Goal: Task Accomplishment & Management: Manage account settings

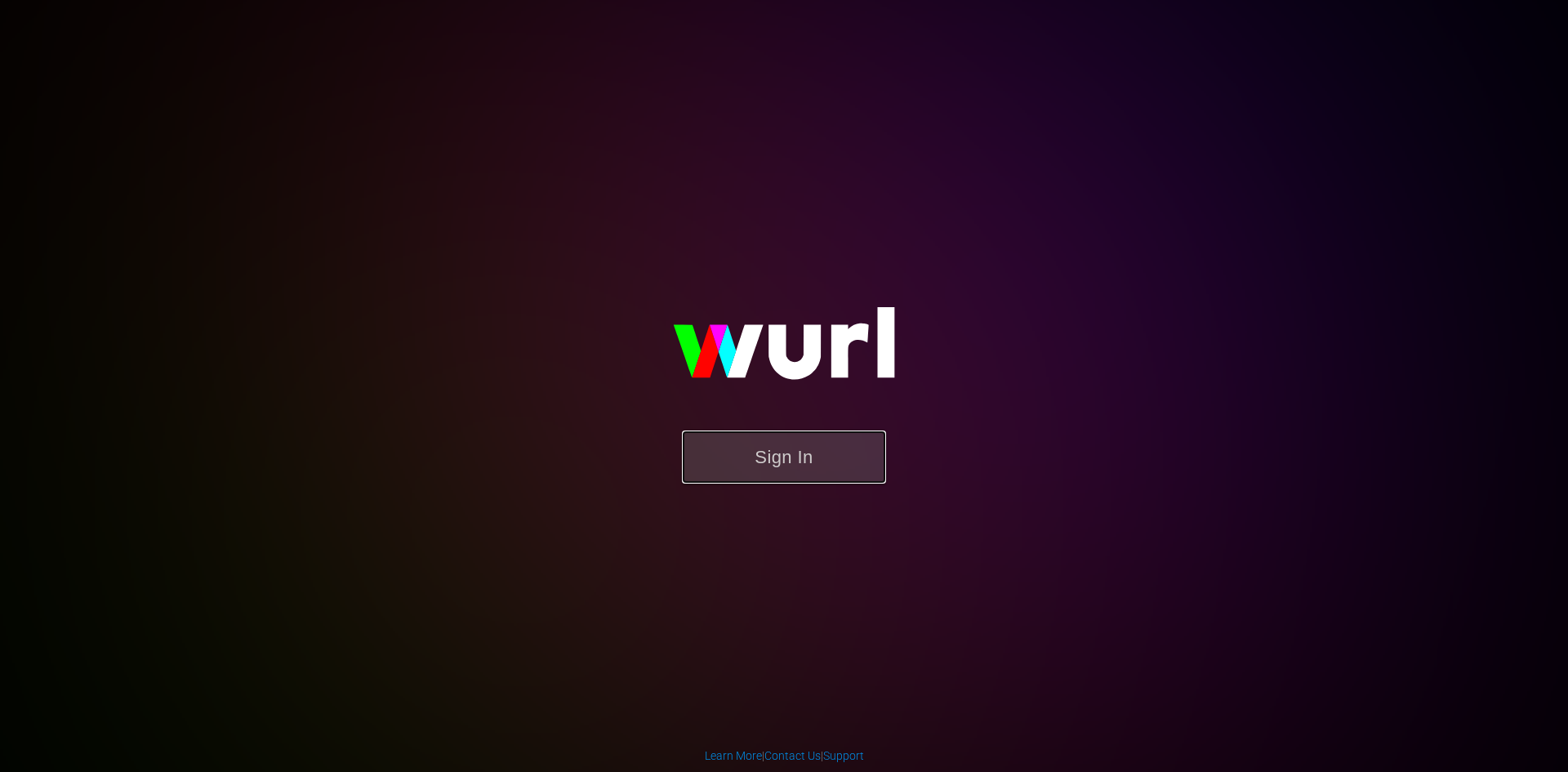
click at [731, 442] on button "Sign In" at bounding box center [784, 457] width 204 height 53
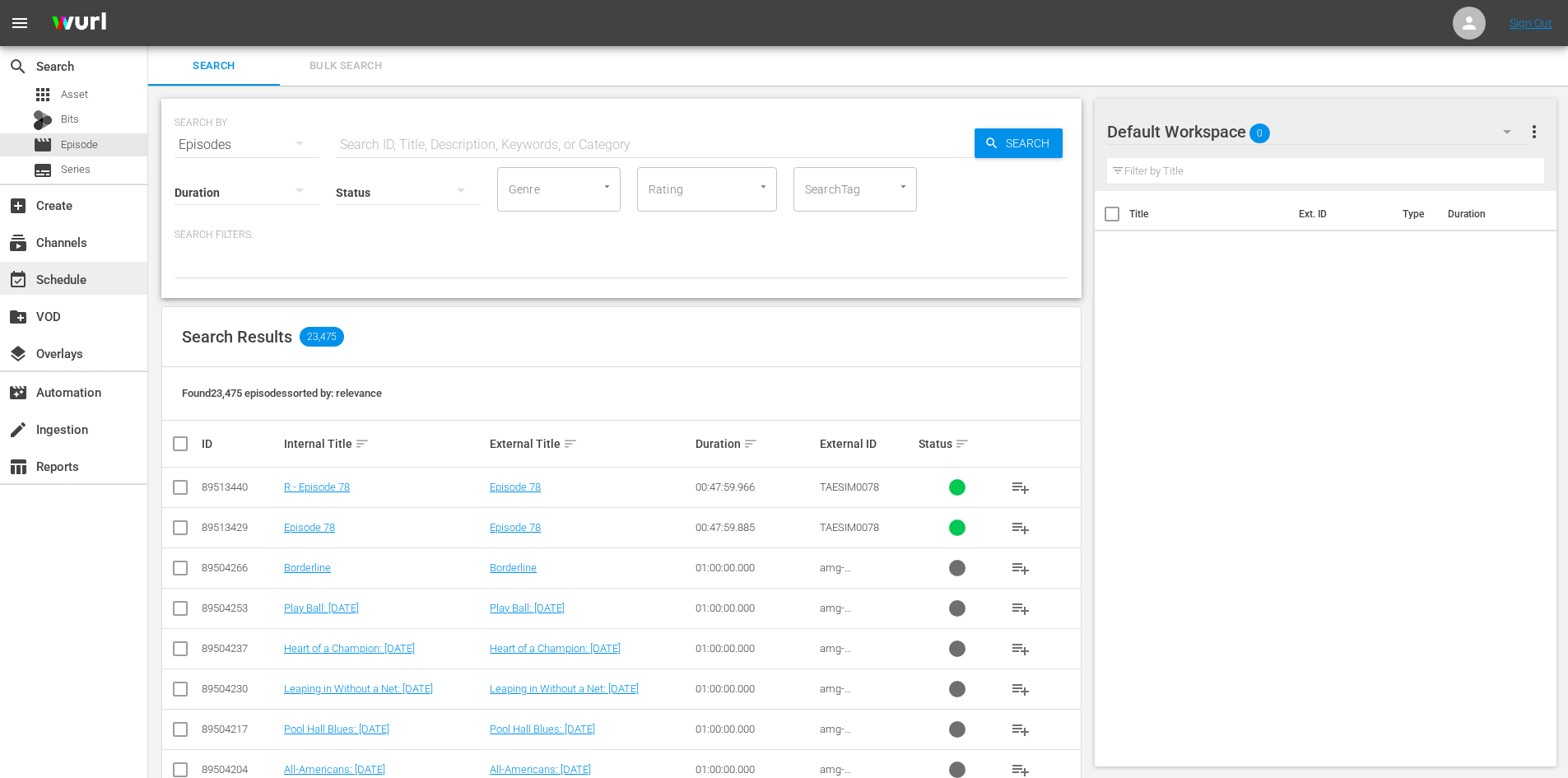
click at [54, 282] on div "event_available Schedule" at bounding box center [46, 277] width 92 height 15
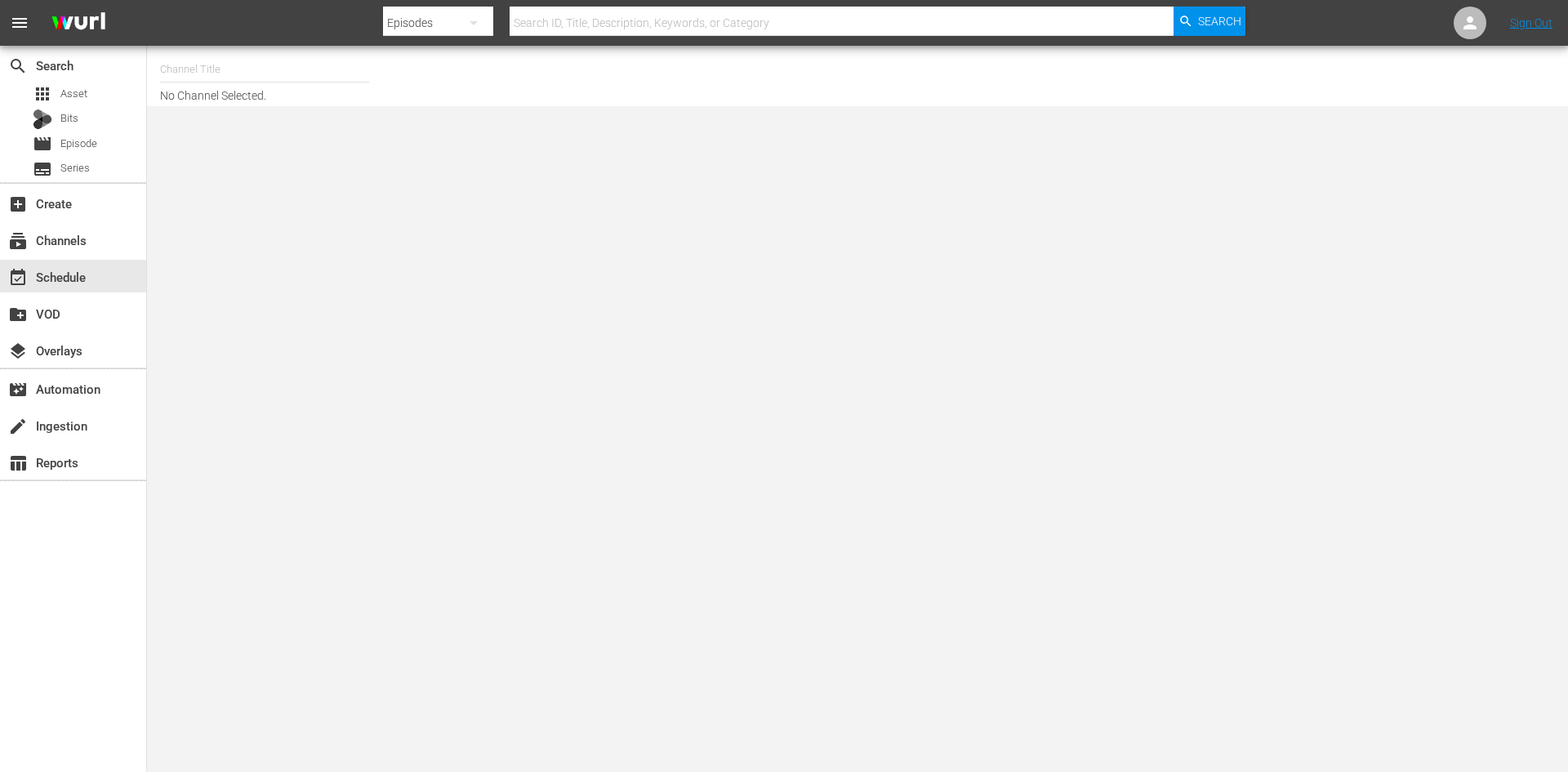
click at [206, 80] on input "text" at bounding box center [264, 69] width 209 height 39
click at [216, 76] on input "samsung" at bounding box center [264, 69] width 209 height 39
click at [246, 165] on div "Samsung Cinevault Westerns (690 - gsn_cinevault_westerns_1)" at bounding box center [385, 154] width 423 height 39
type input "Samsung Cinevault Westerns (690 - gsn_cinevault_westerns_1)"
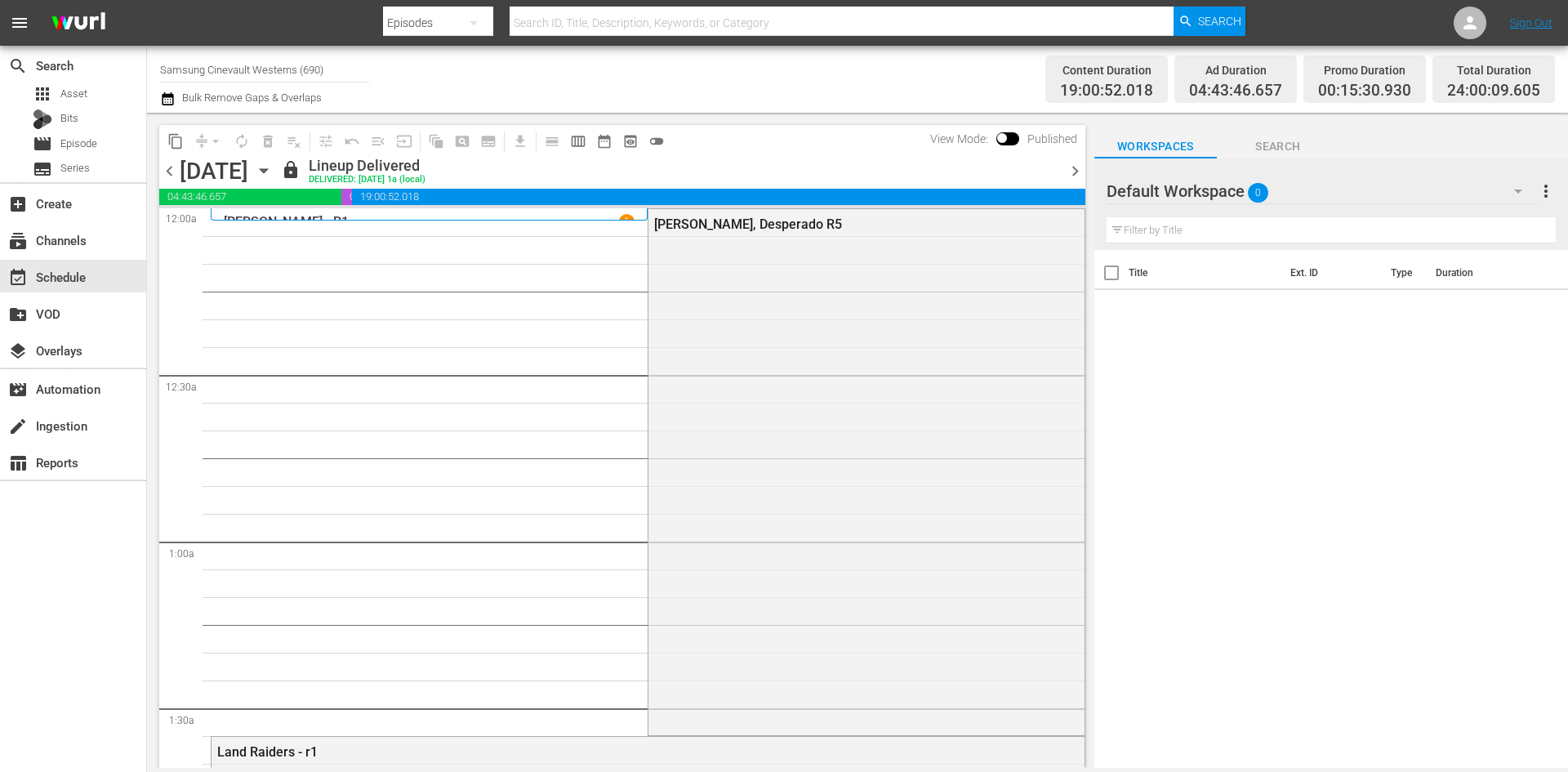
click at [273, 166] on icon "button" at bounding box center [264, 171] width 18 height 18
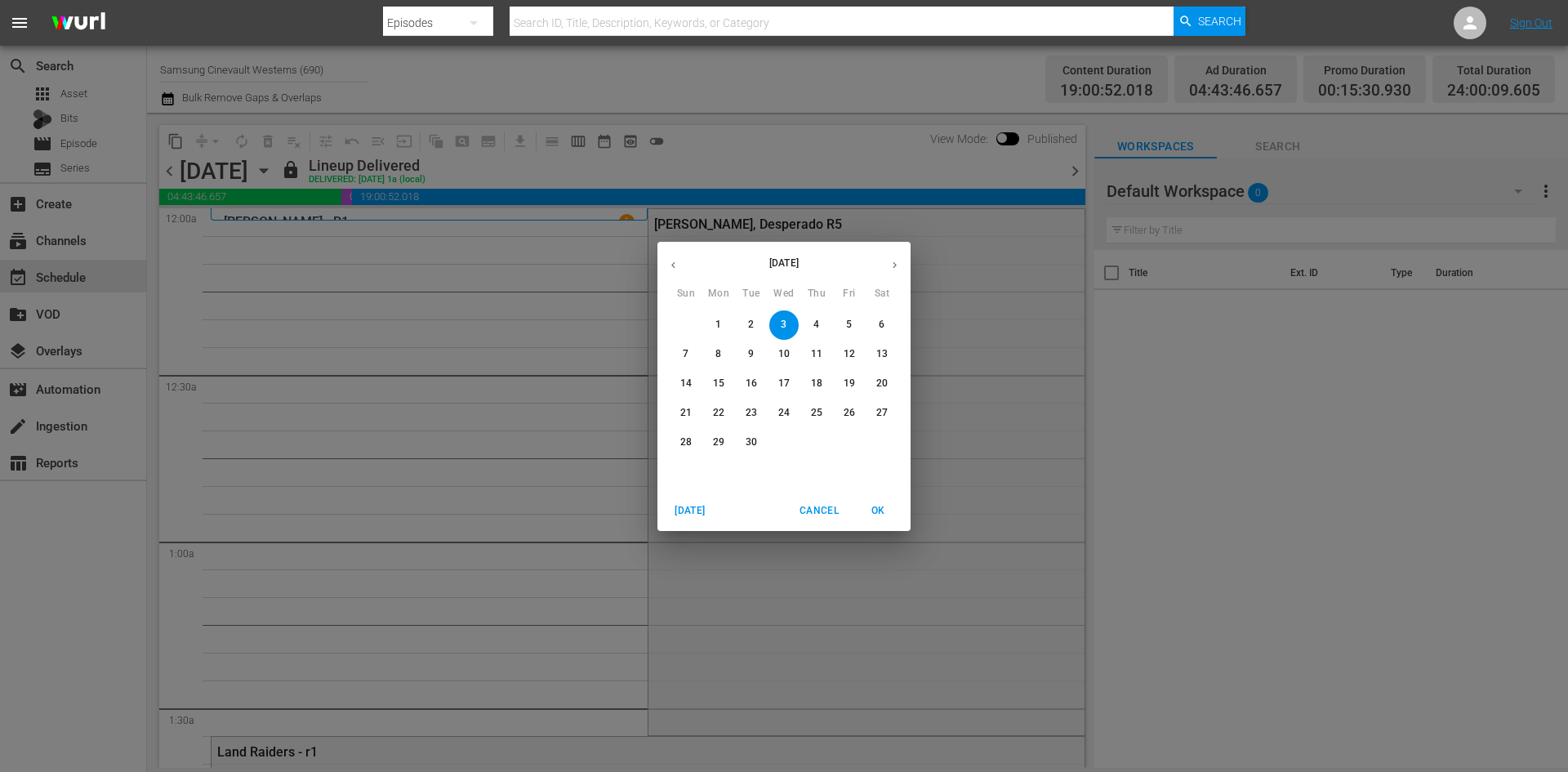
click at [699, 386] on span "14" at bounding box center [686, 383] width 29 height 14
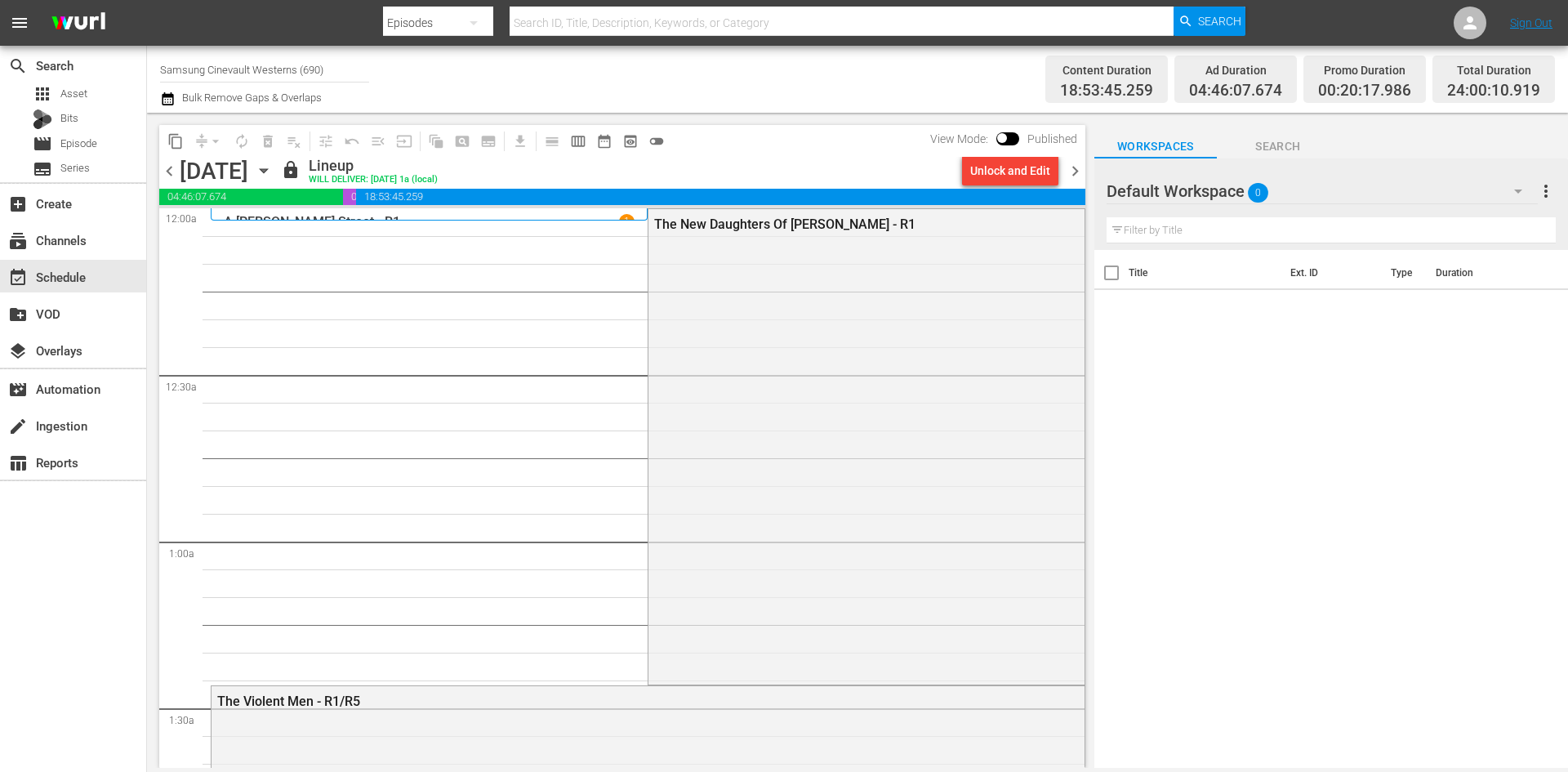
click at [1067, 171] on span "chevron_right" at bounding box center [1075, 171] width 20 height 20
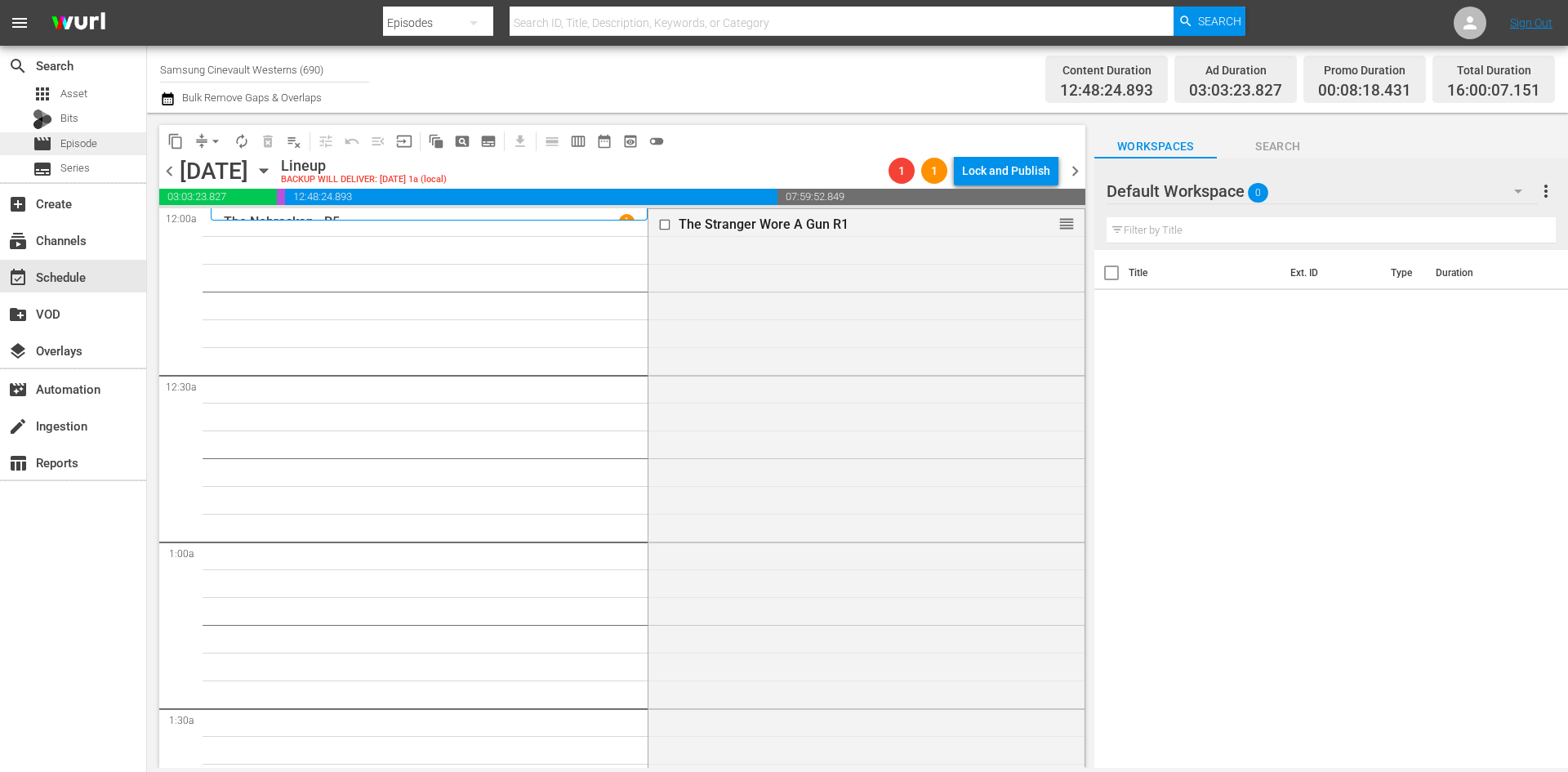
click at [119, 148] on div "movie Episode" at bounding box center [73, 143] width 146 height 23
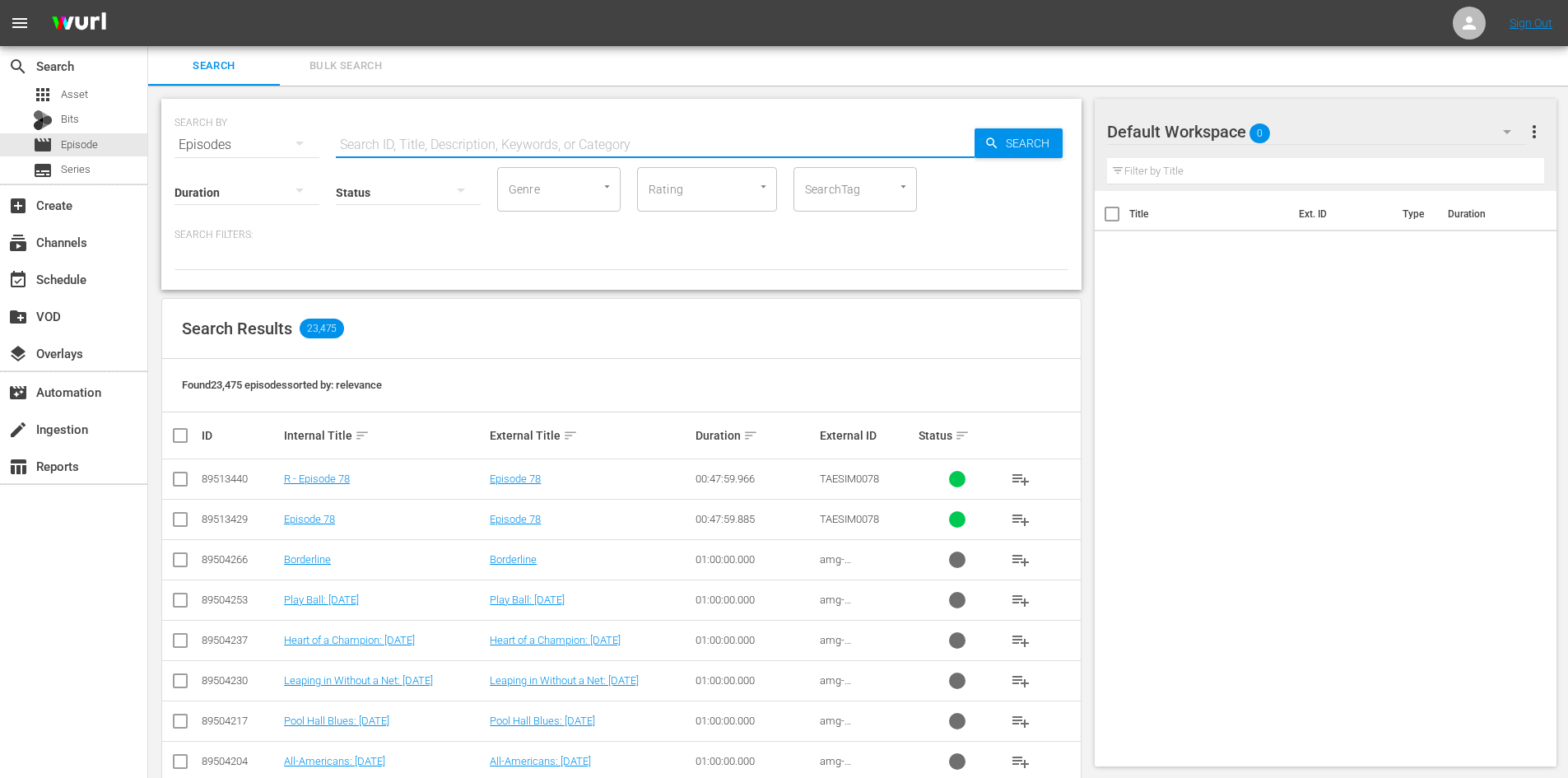
click at [646, 127] on input "text" at bounding box center [654, 144] width 639 height 40
click at [625, 122] on div "SEARCH BY Search By Episodes Search ID, Title, Description, Keywords, or Catego…" at bounding box center [621, 135] width 893 height 59
click at [611, 148] on input "text" at bounding box center [654, 144] width 639 height 40
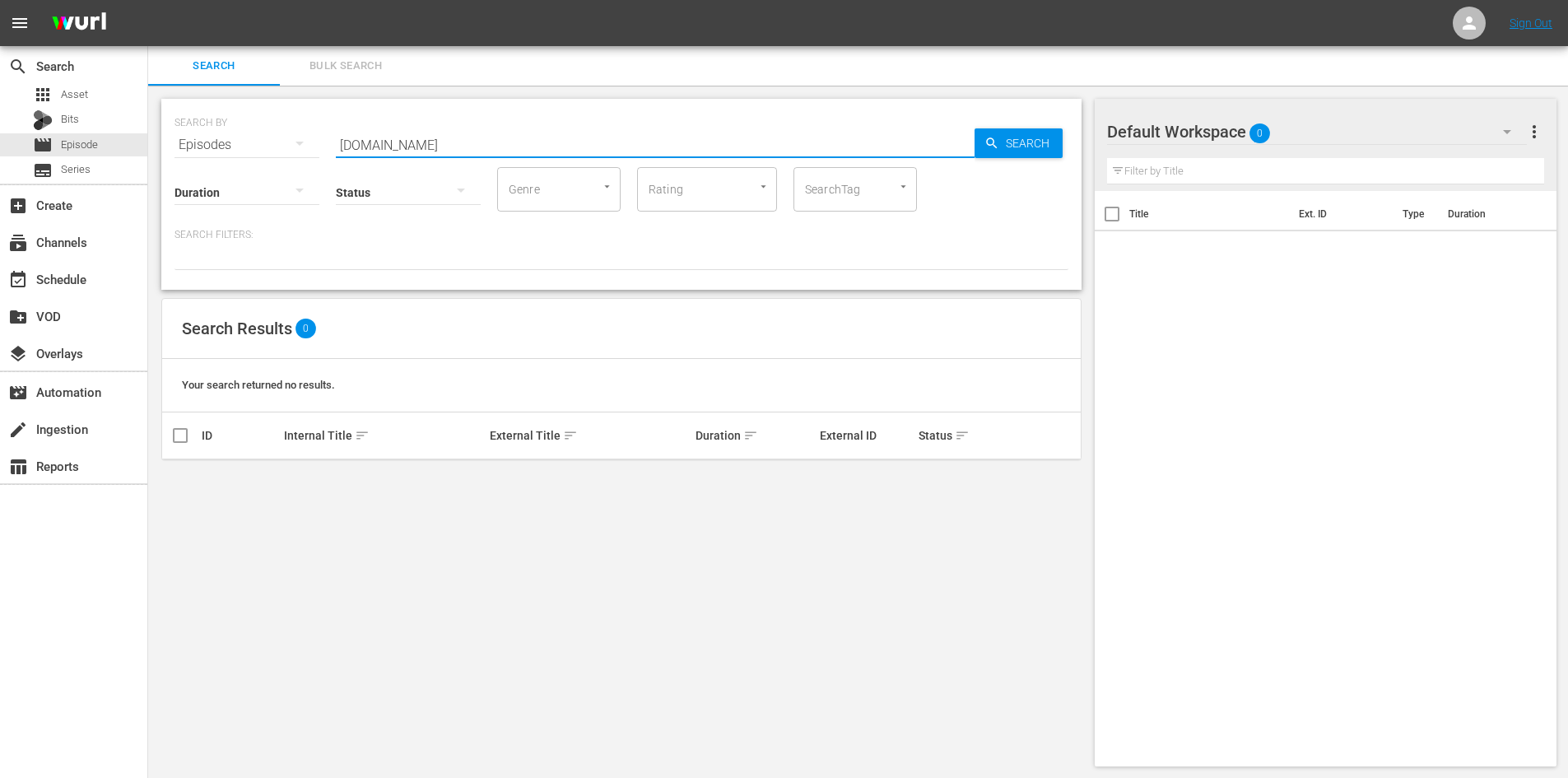
click at [359, 144] on input "[DOMAIN_NAME]" at bounding box center [654, 144] width 639 height 40
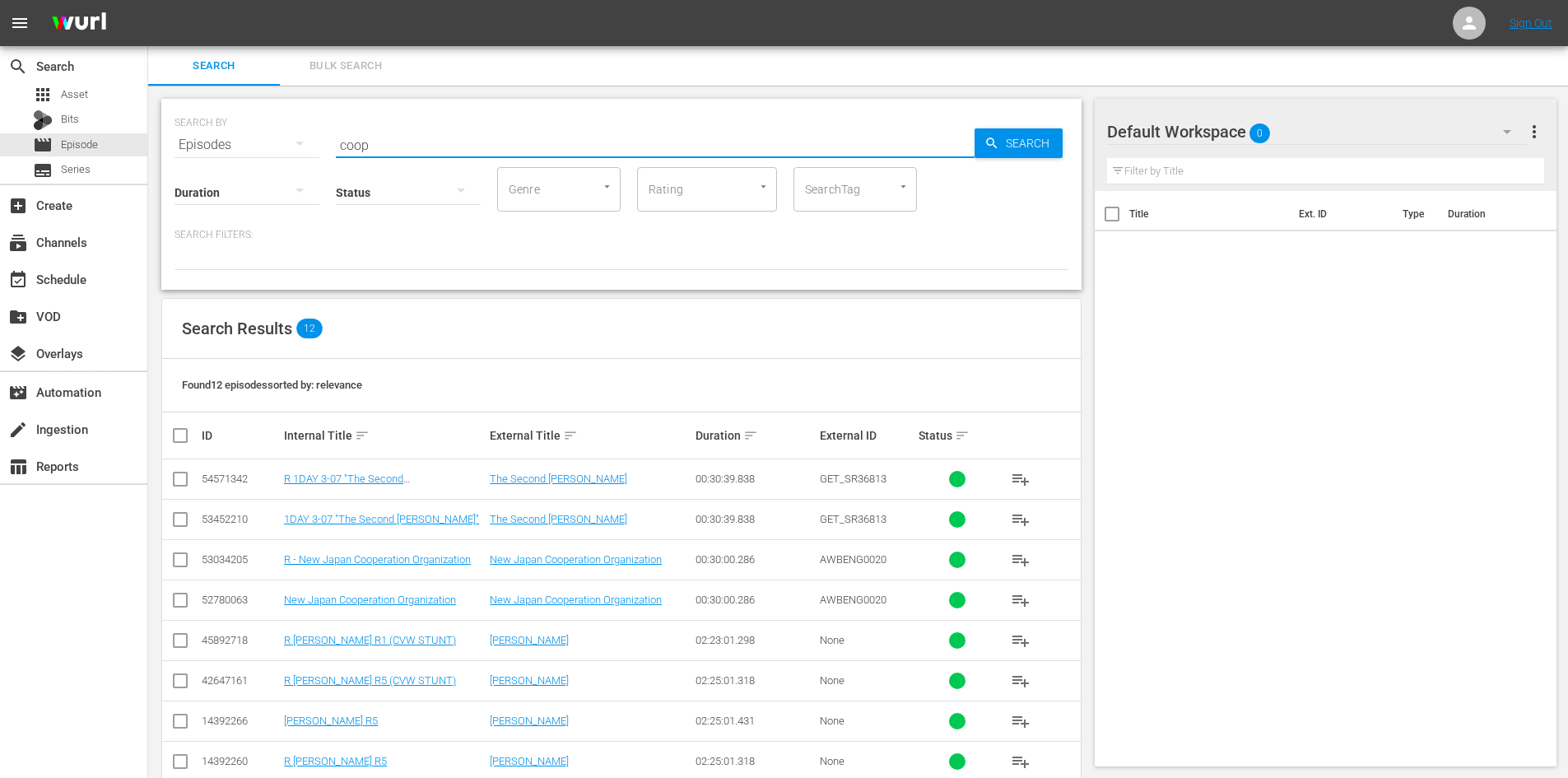
click at [337, 131] on input "coop" at bounding box center [654, 144] width 639 height 40
click at [336, 131] on input "coop" at bounding box center [654, 144] width 639 height 40
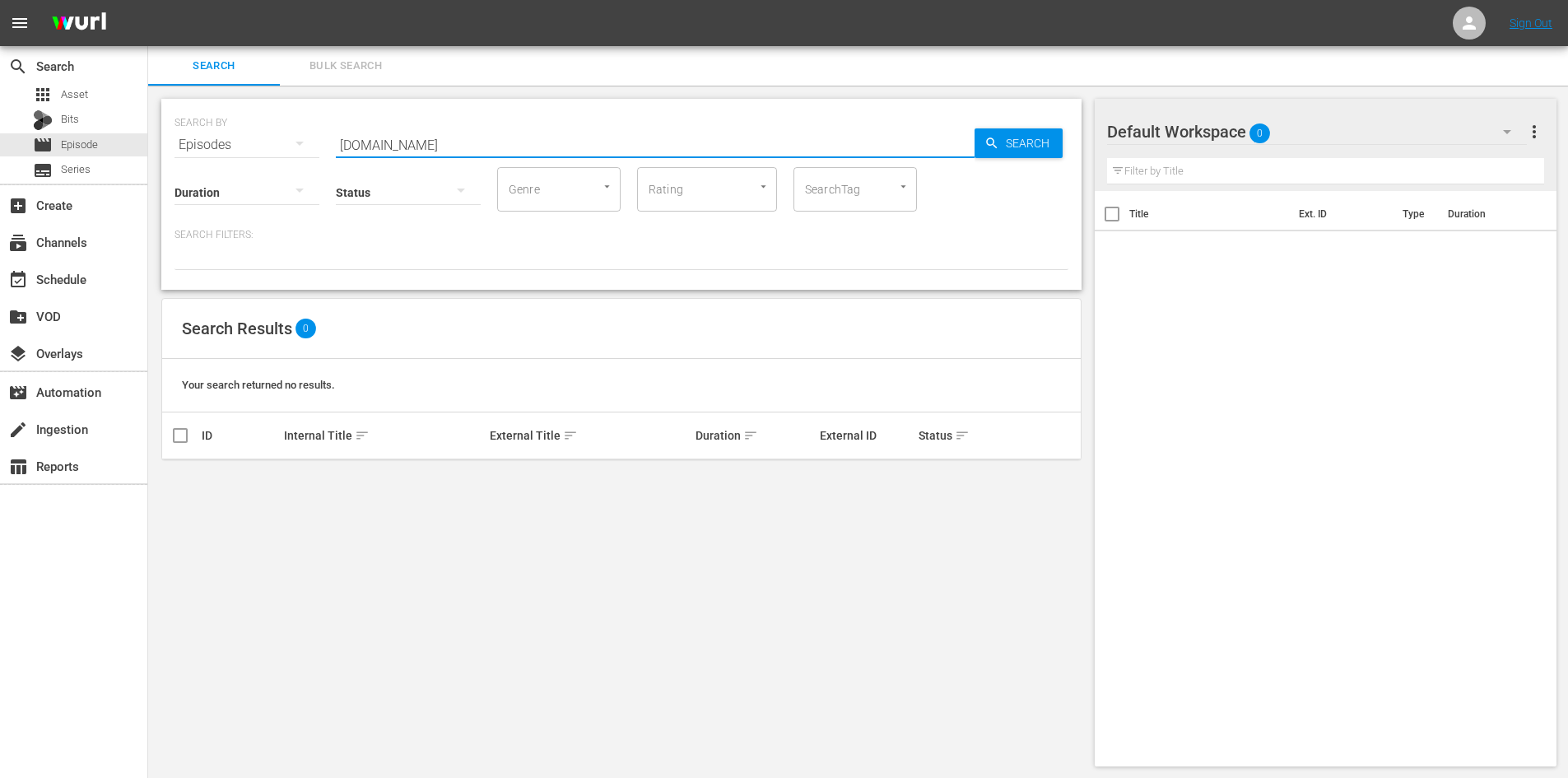
click at [348, 143] on input "[DOMAIN_NAME]" at bounding box center [654, 144] width 639 height 40
click at [351, 147] on input "[DOMAIN_NAME]" at bounding box center [654, 144] width 639 height 40
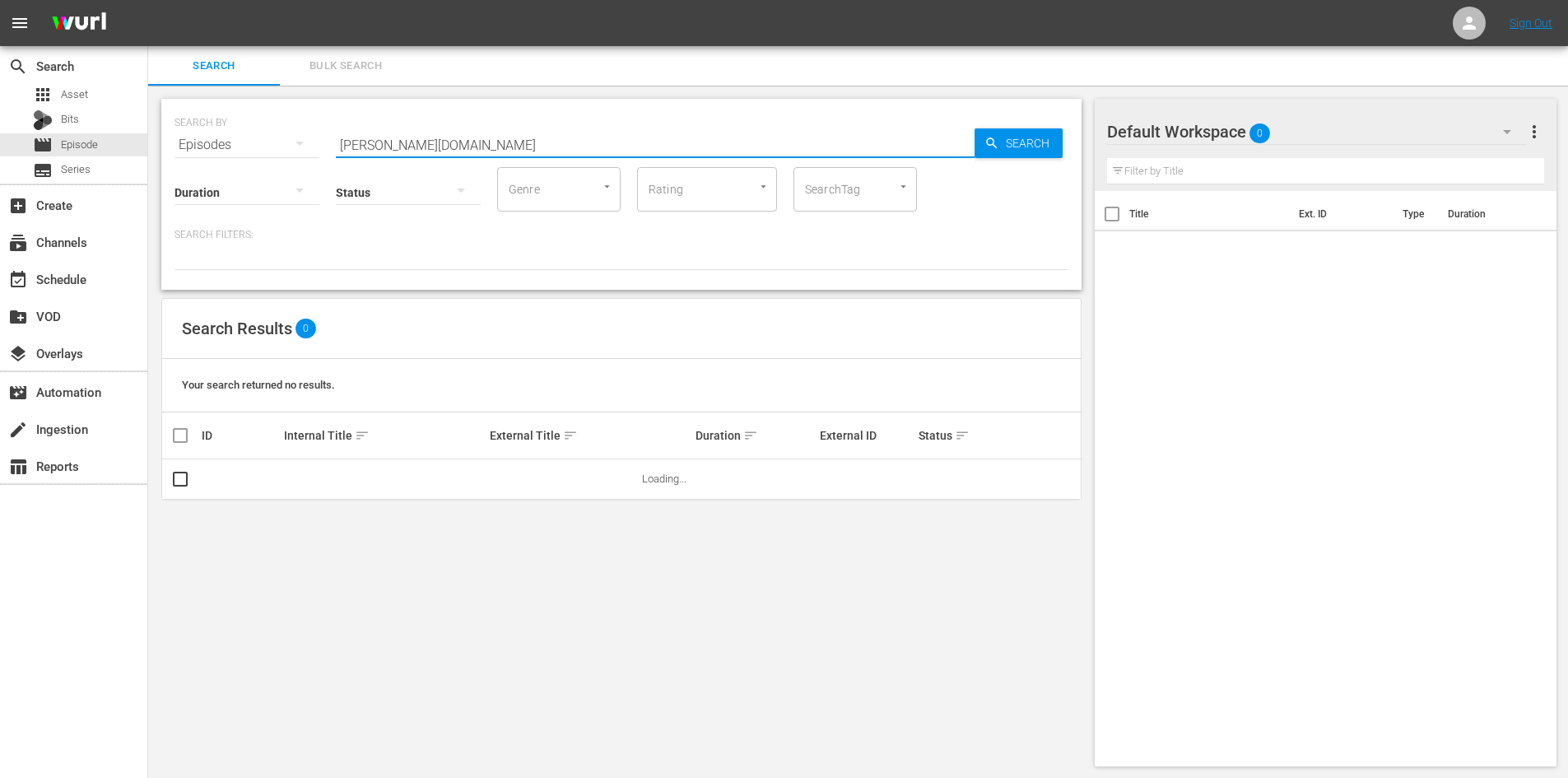
drag, startPoint x: 365, startPoint y: 147, endPoint x: 373, endPoint y: 146, distance: 8.1
click at [368, 146] on input "[PERSON_NAME][DOMAIN_NAME]" at bounding box center [654, 144] width 639 height 40
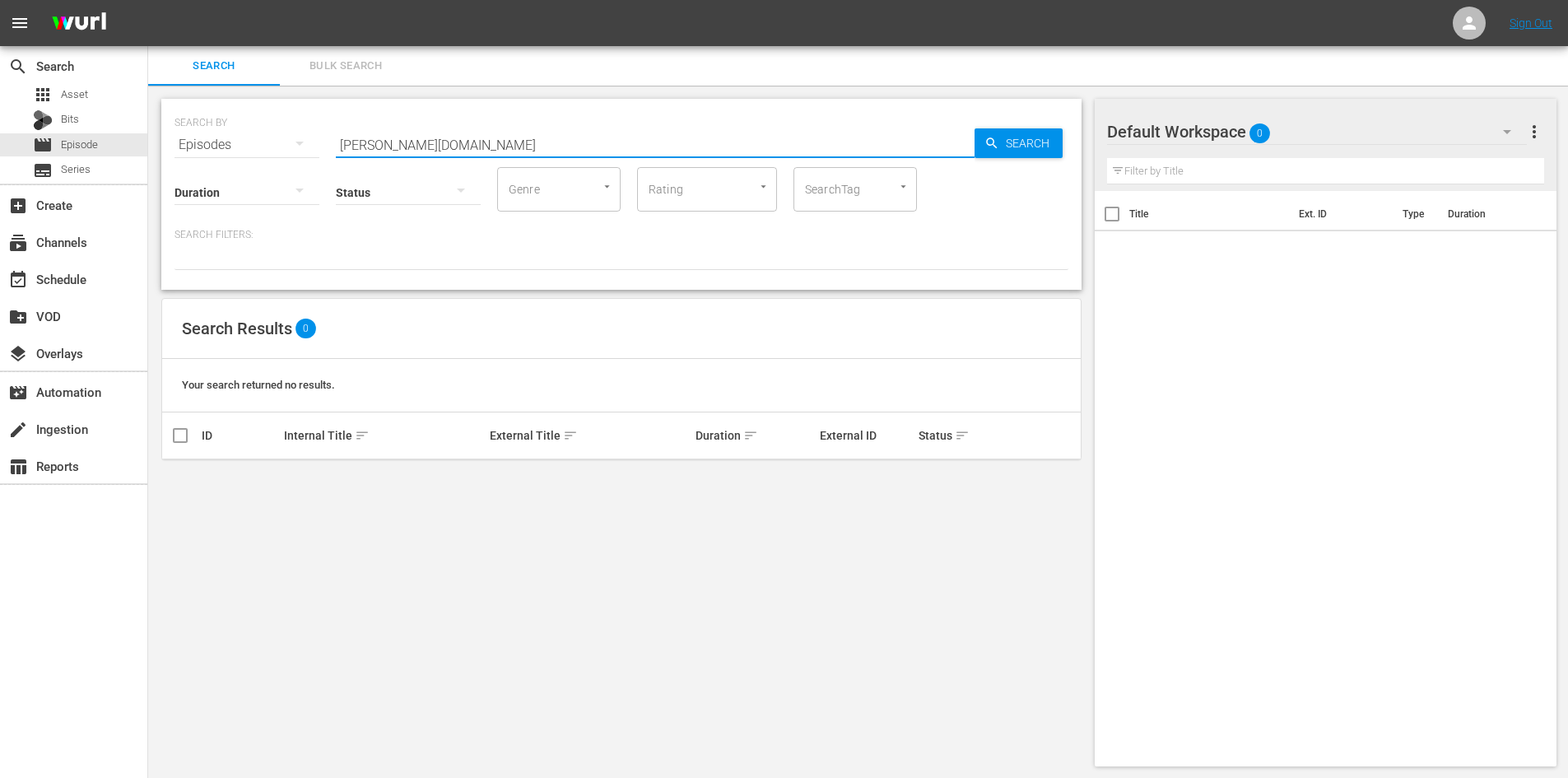
click at [370, 146] on input "[PERSON_NAME][DOMAIN_NAME]" at bounding box center [654, 144] width 639 height 40
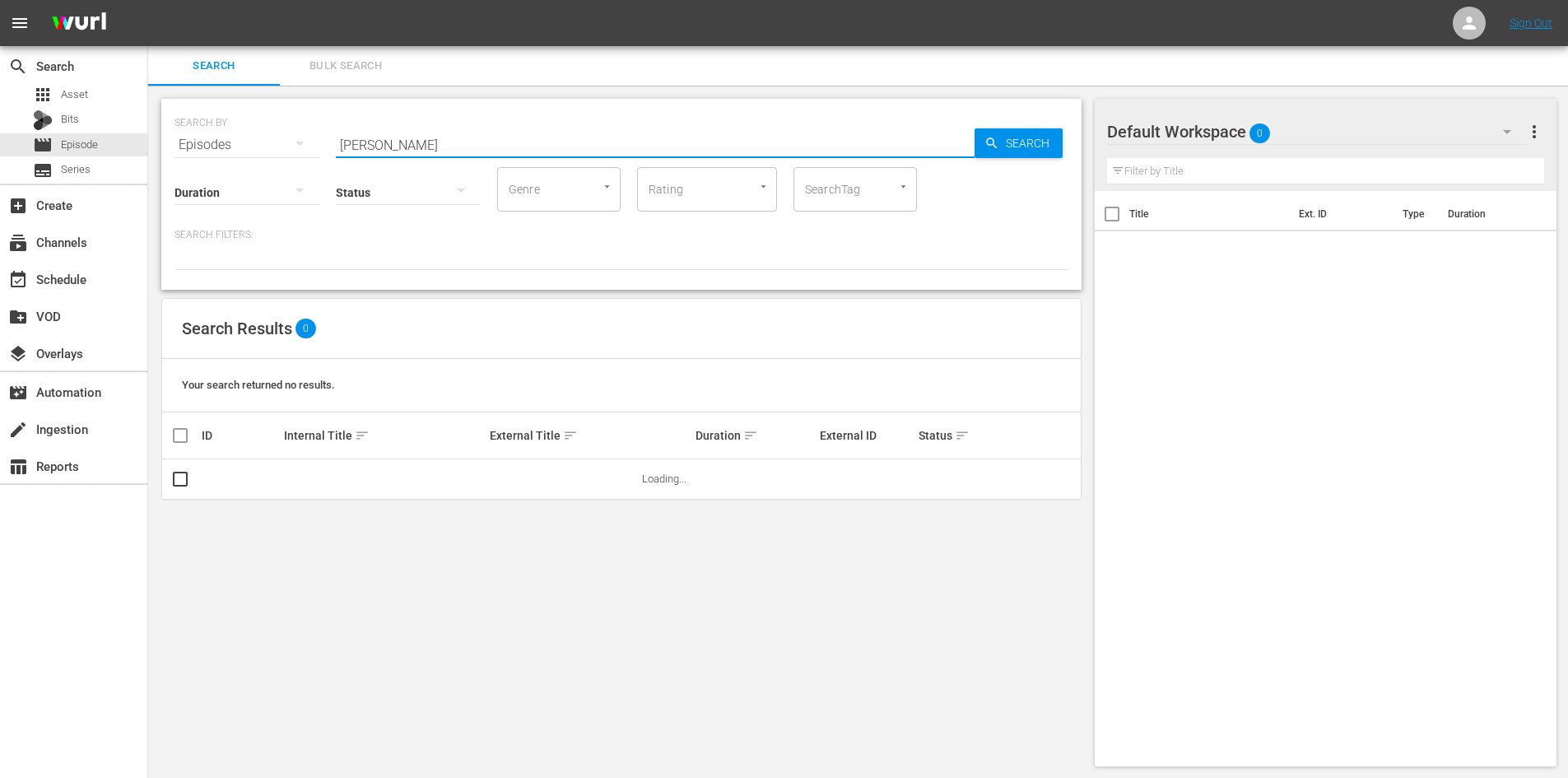
click at [356, 144] on input "[PERSON_NAME]" at bounding box center [654, 144] width 639 height 40
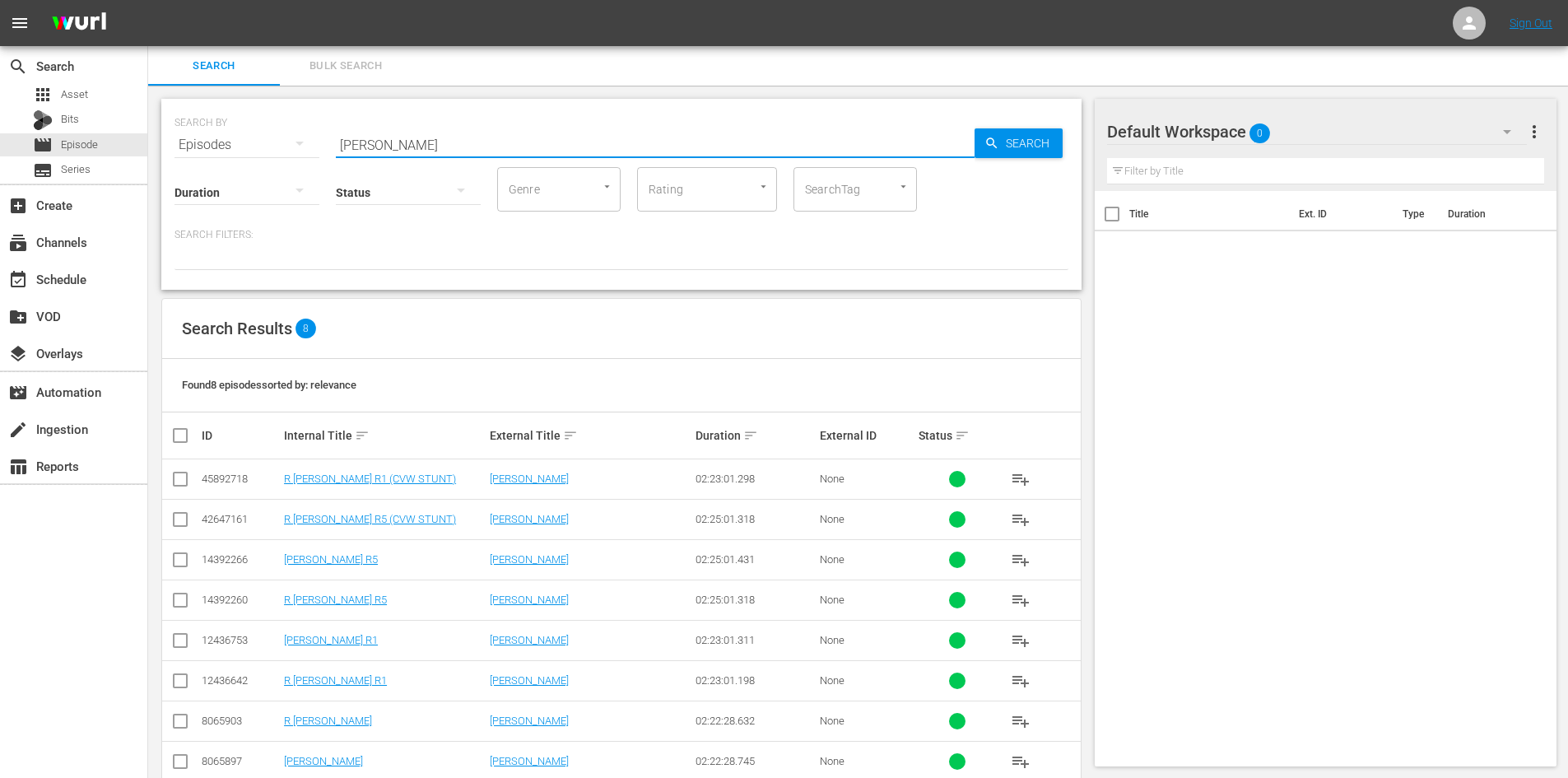
type input "[PERSON_NAME]"
click at [1367, 151] on div "Default Workspace 0" at bounding box center [1316, 132] width 420 height 46
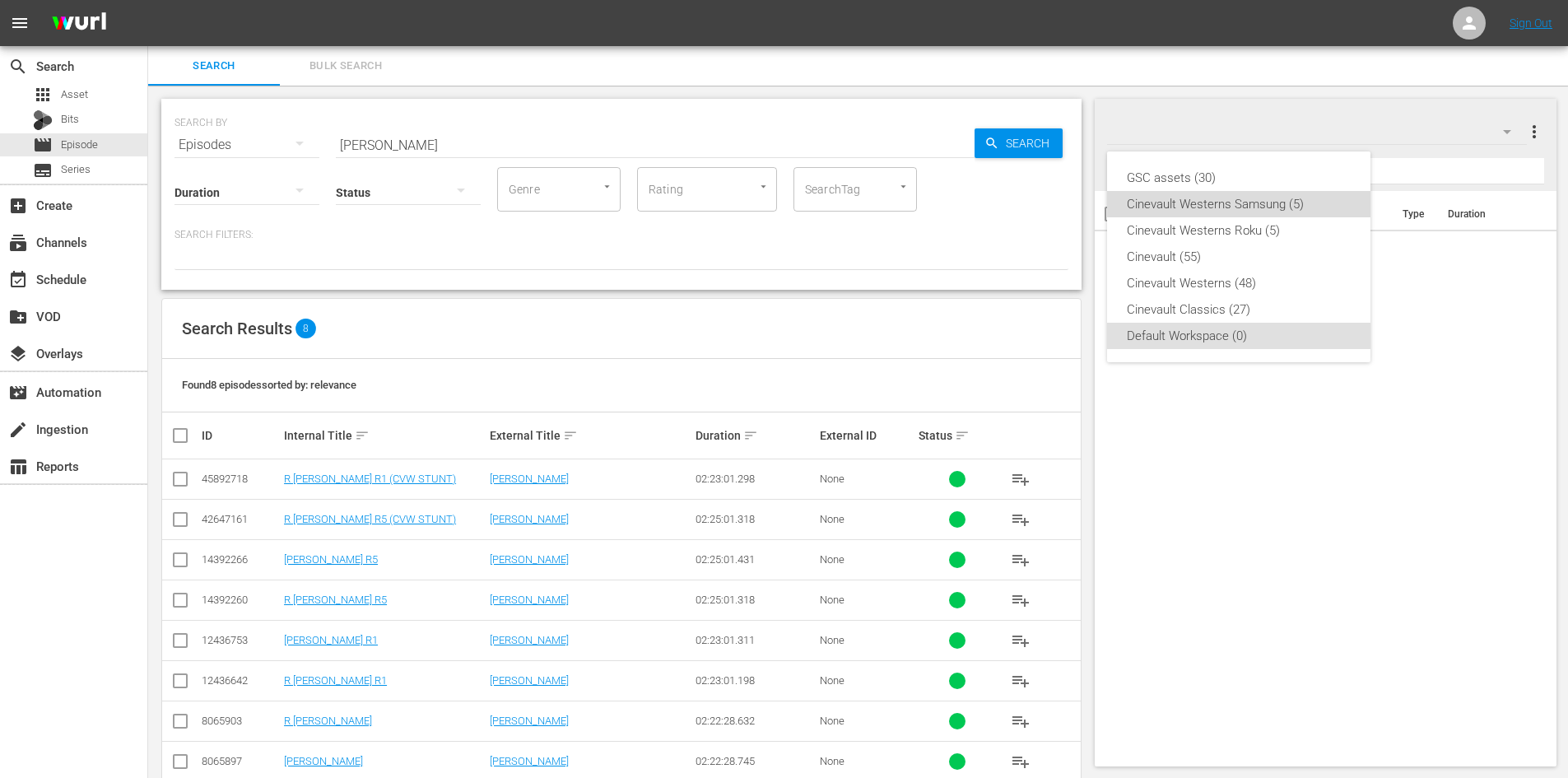
click at [1284, 203] on div "Cinevault Westerns Samsung (5)" at bounding box center [1239, 204] width 224 height 27
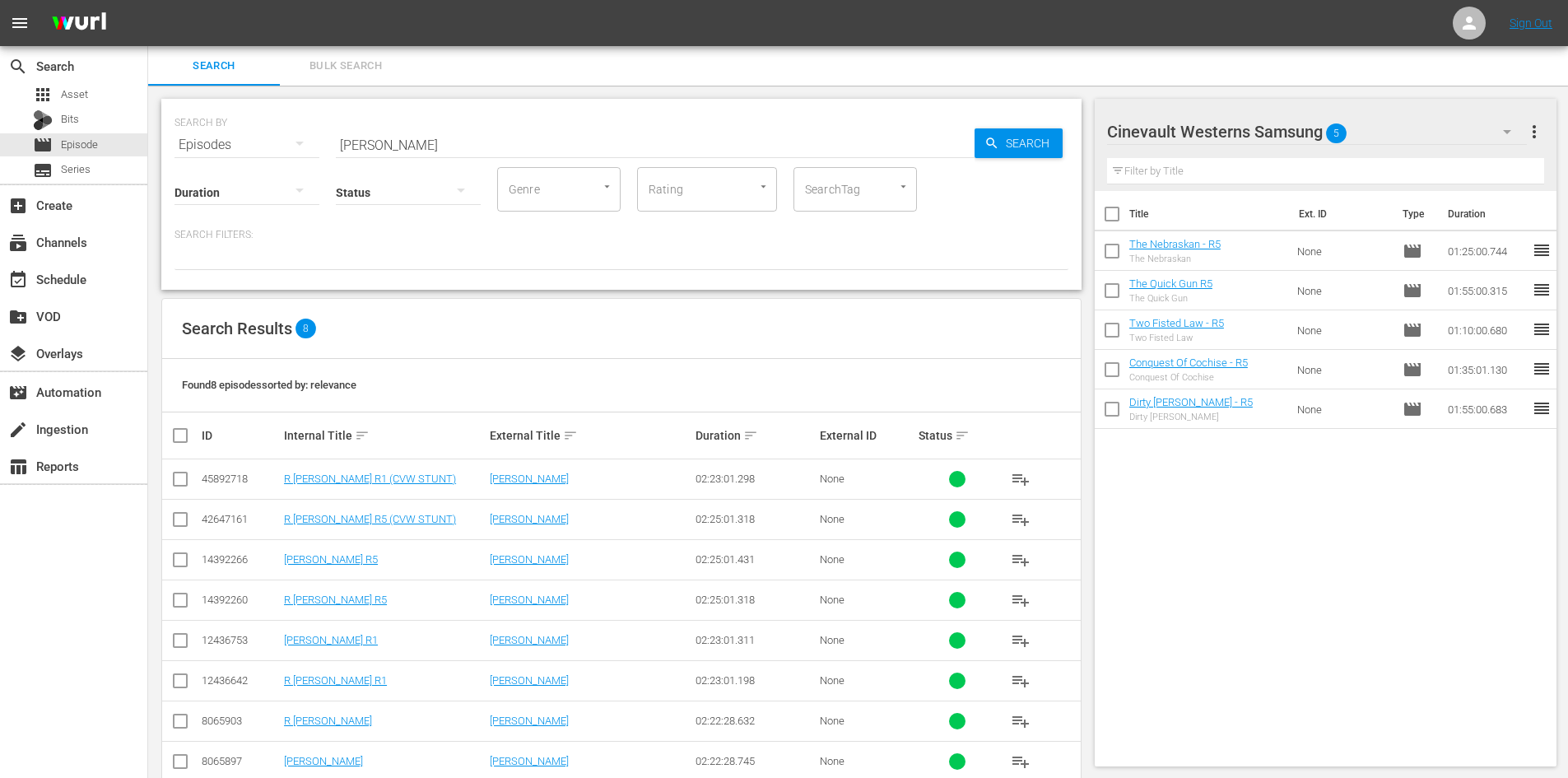
click at [1120, 218] on input "checkbox" at bounding box center [1112, 218] width 35 height 35
checkbox input "true"
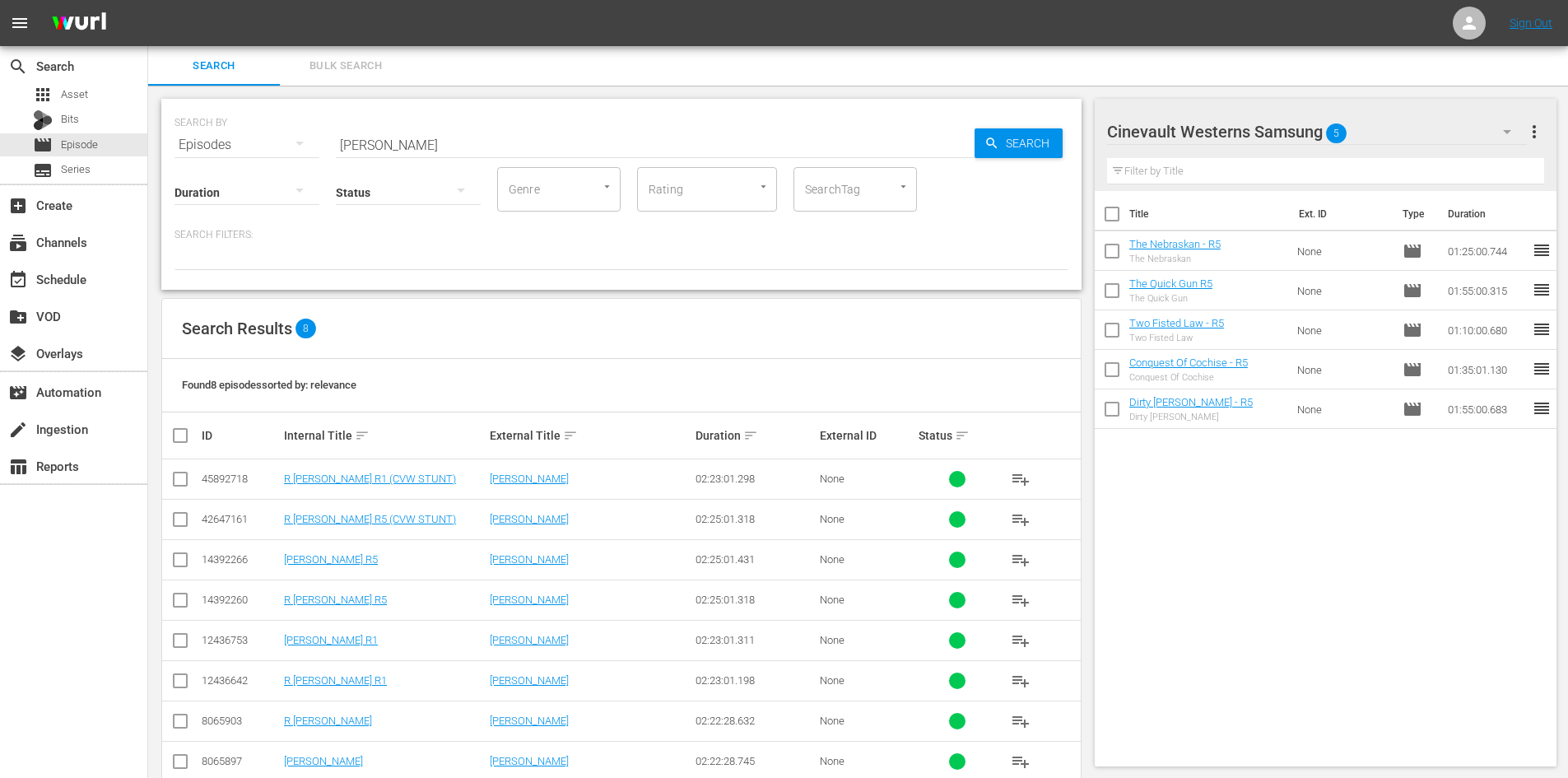
checkbox input "true"
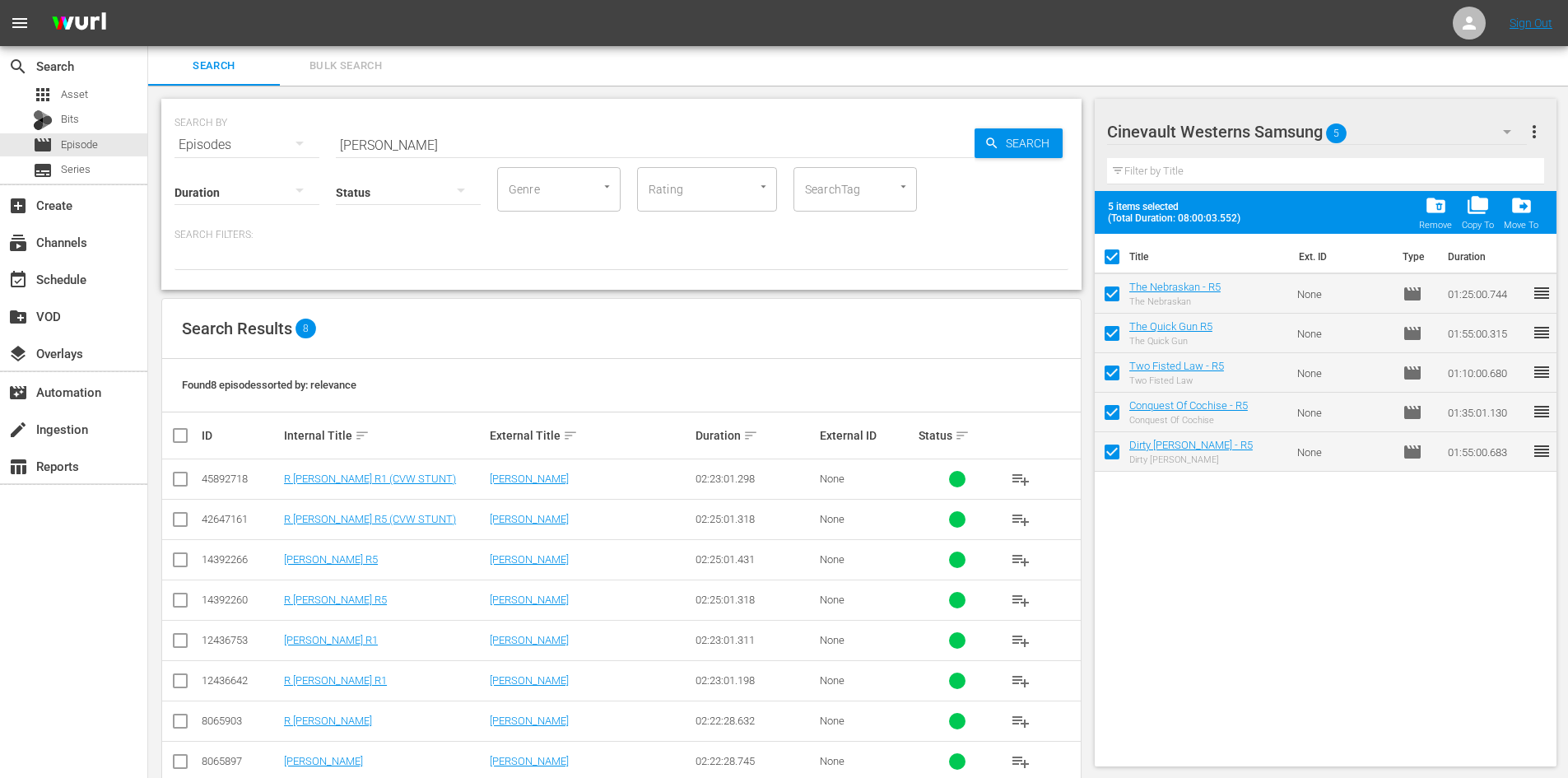
click at [1449, 212] on div "folder_delete Remove" at bounding box center [1436, 212] width 33 height 36
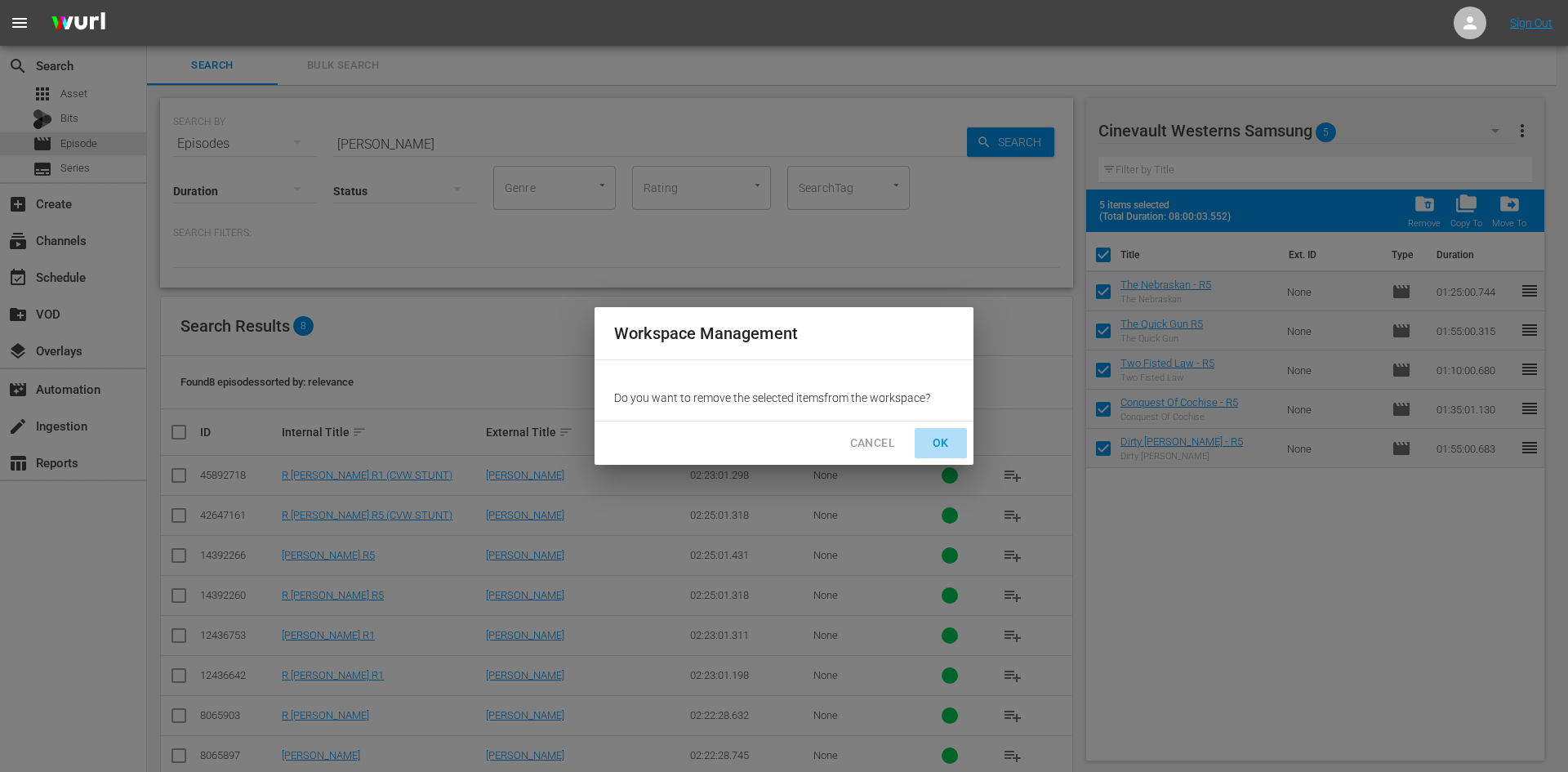
click at [940, 449] on span "OK" at bounding box center [940, 443] width 26 height 20
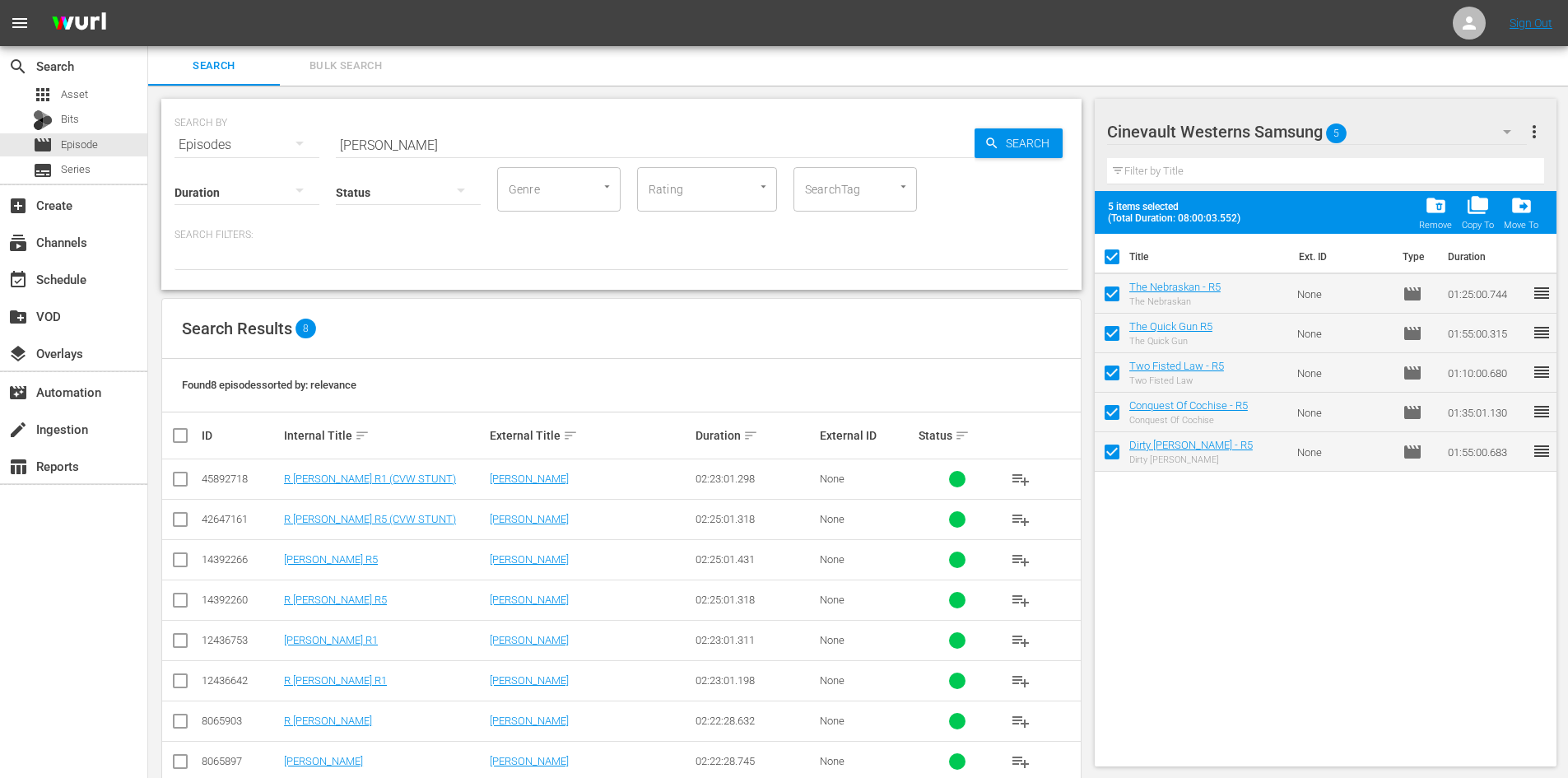
checkbox input "false"
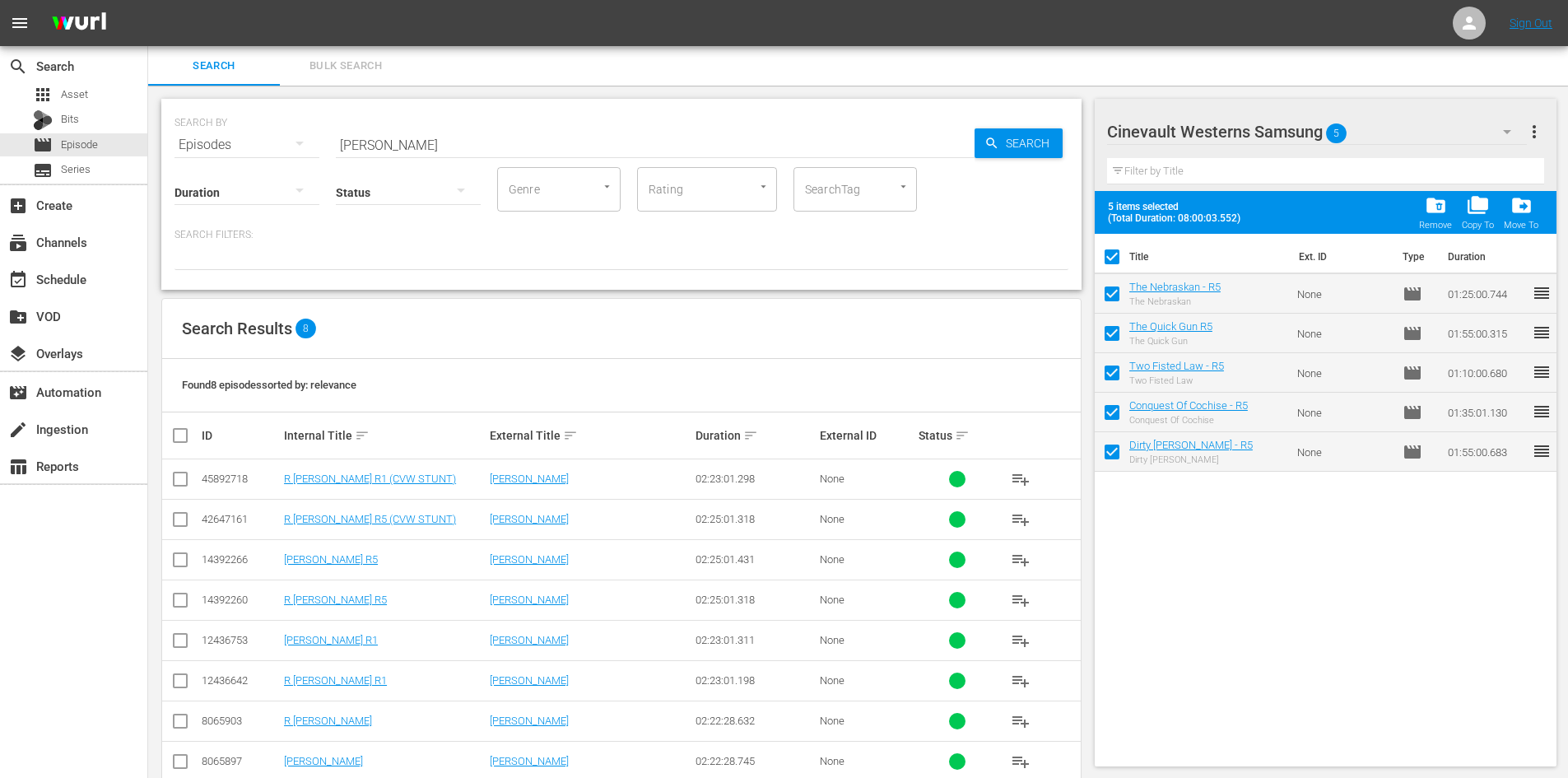
checkbox input "false"
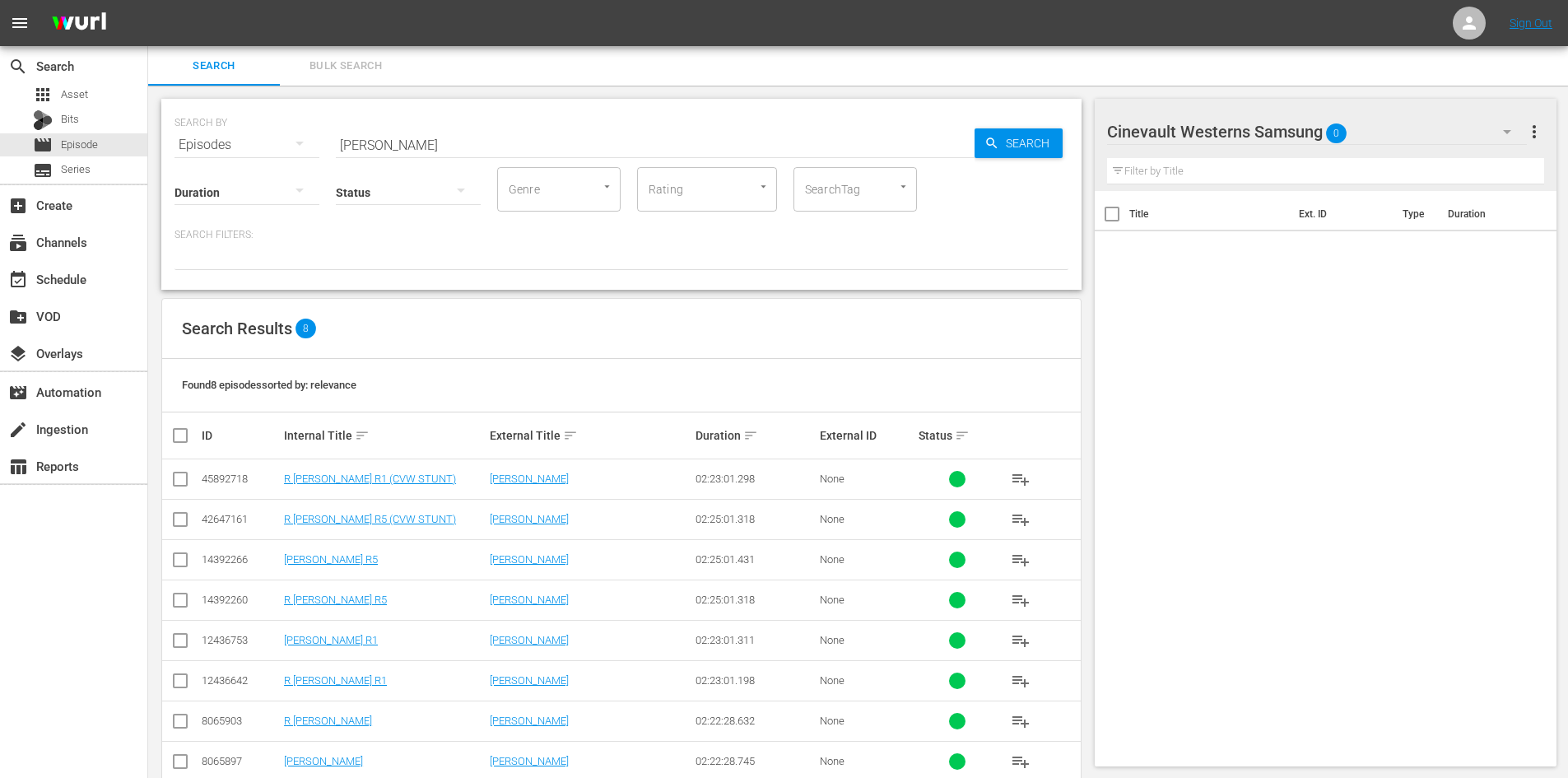
click at [1441, 132] on div "Cinevault Westerns Samsung 0" at bounding box center [1316, 132] width 420 height 46
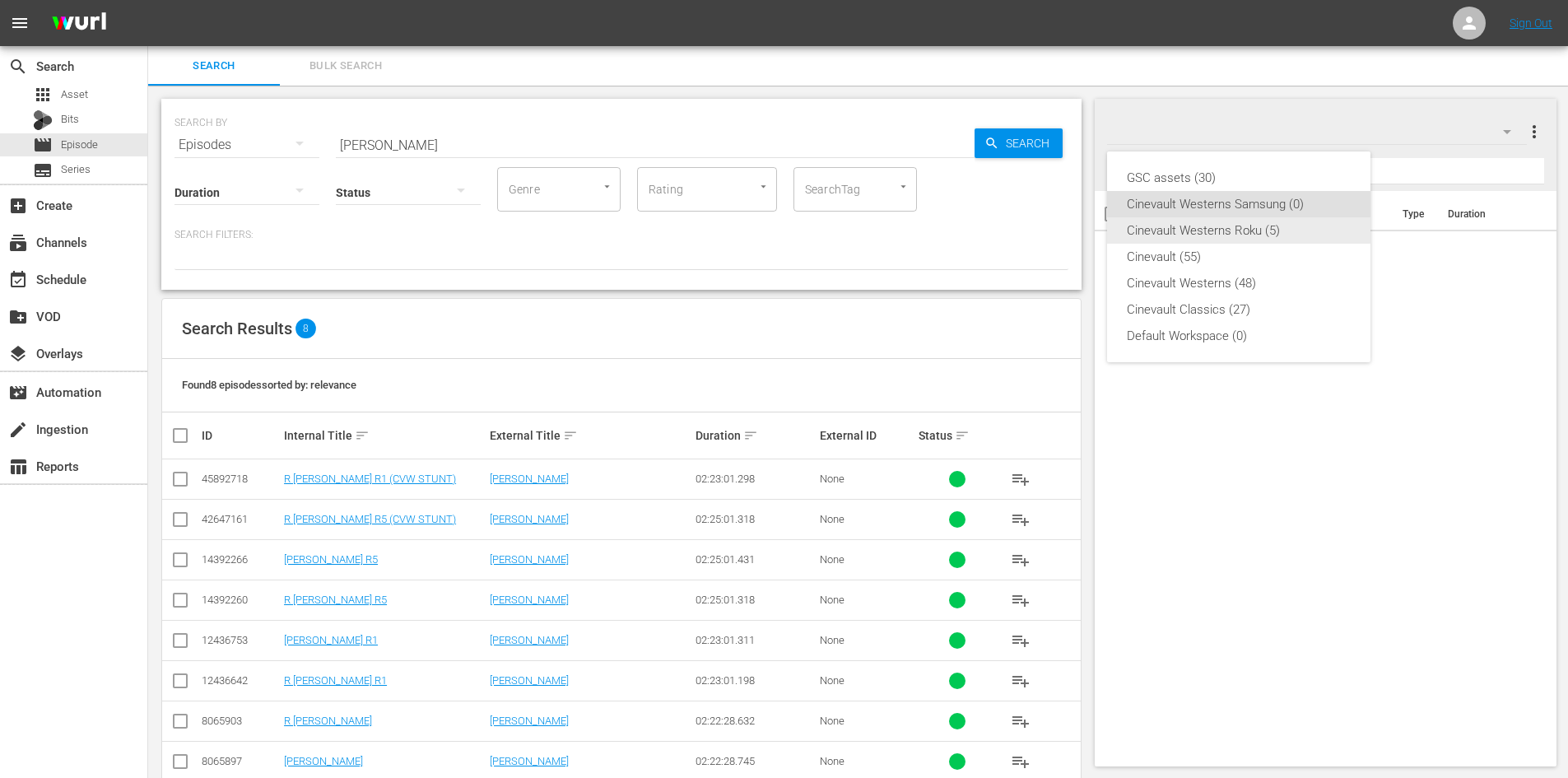
click at [1318, 224] on div "Cinevault Westerns Roku (5)" at bounding box center [1239, 230] width 224 height 27
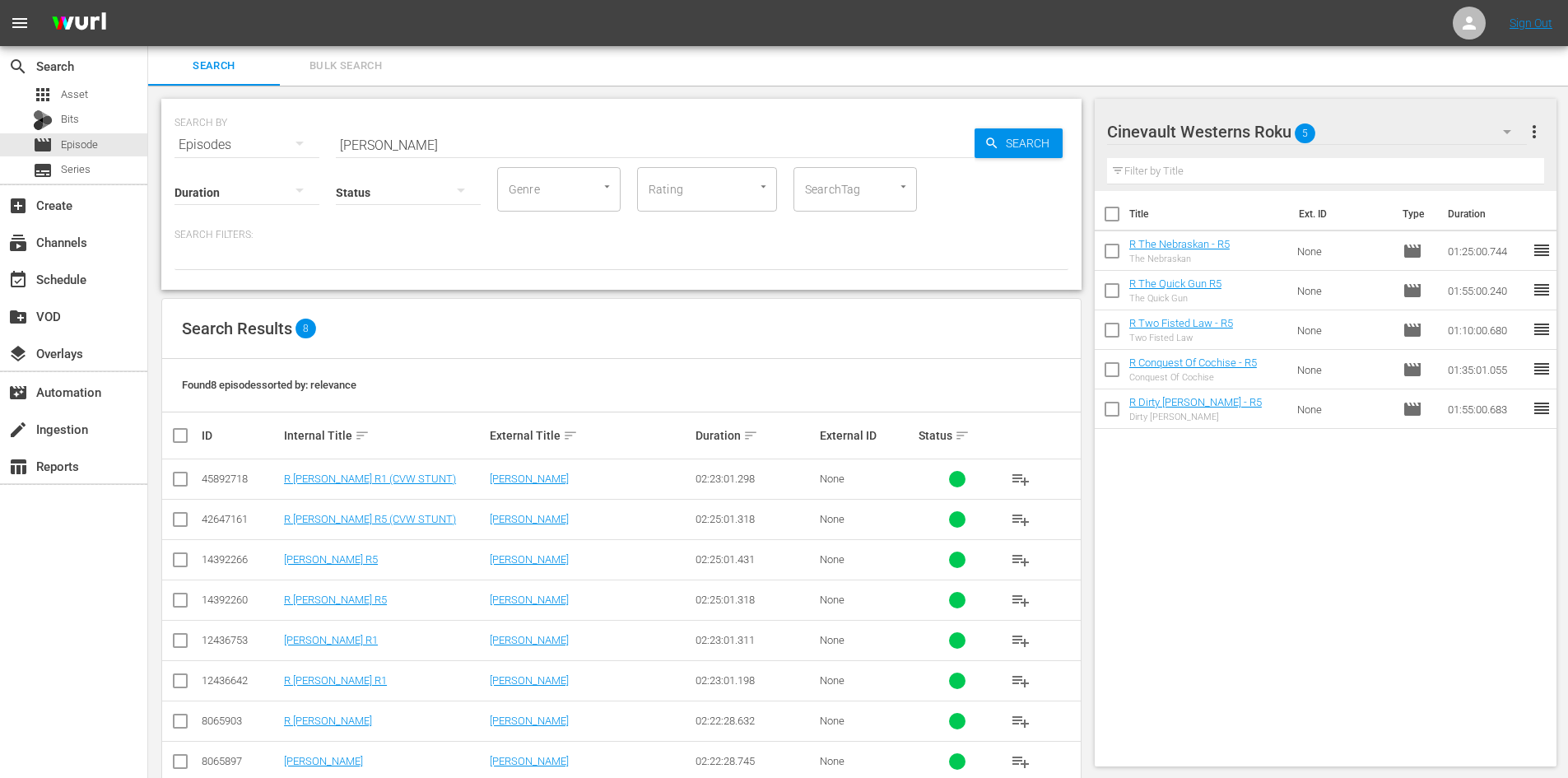
click at [1119, 217] on input "checkbox" at bounding box center [1112, 218] width 35 height 35
checkbox input "true"
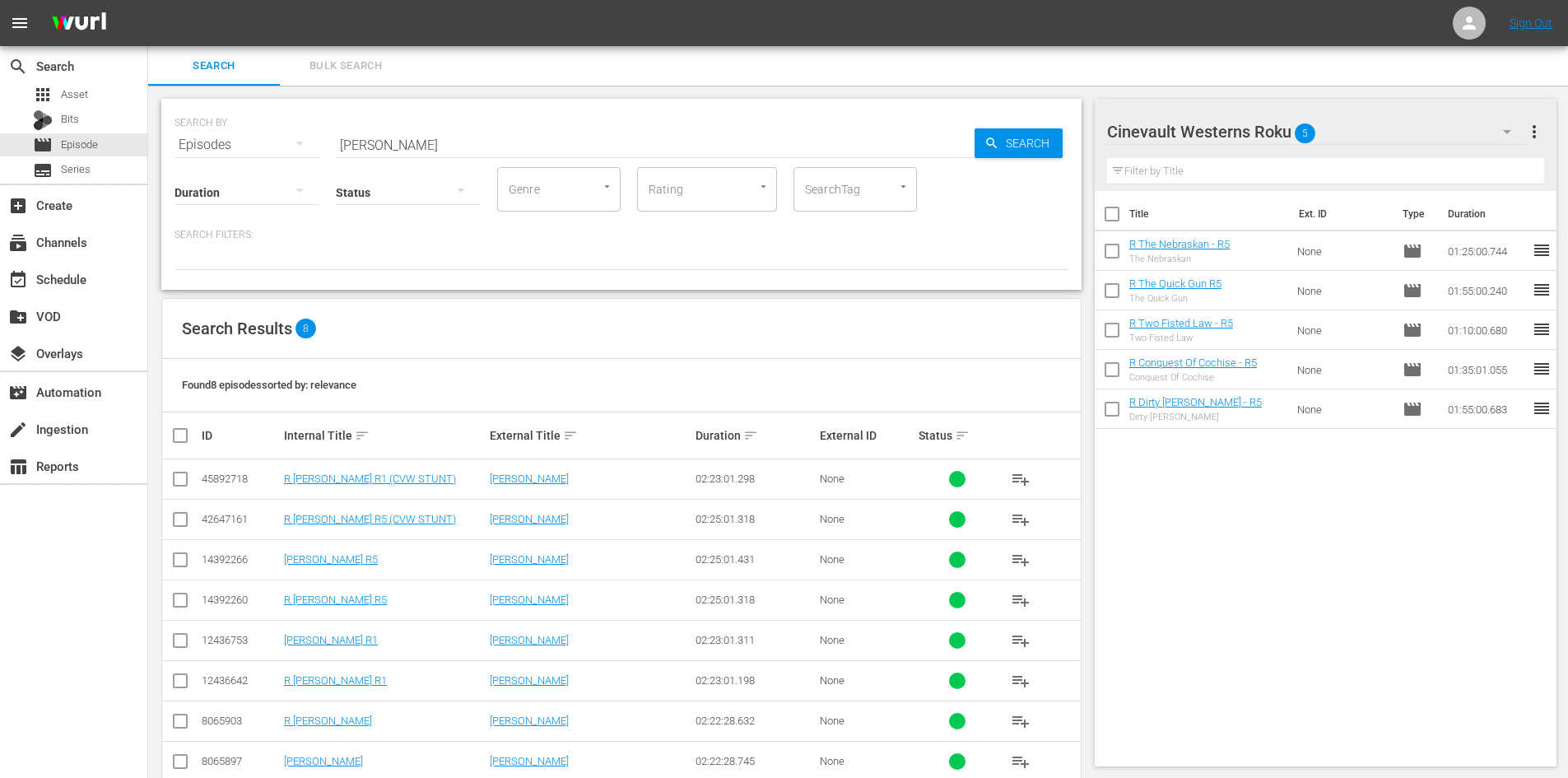
checkbox input "true"
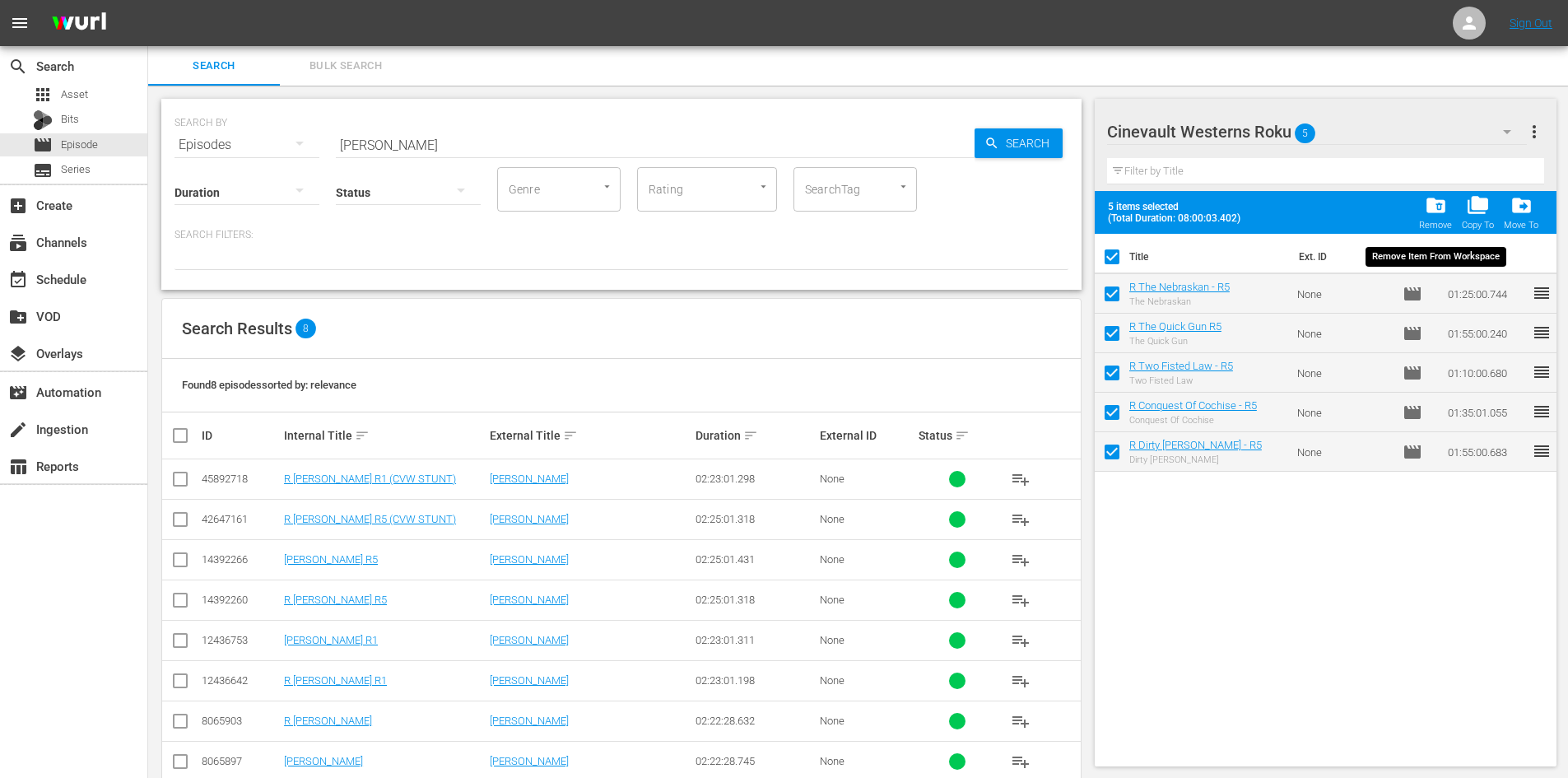
click at [1427, 209] on span "folder_delete" at bounding box center [1436, 205] width 22 height 22
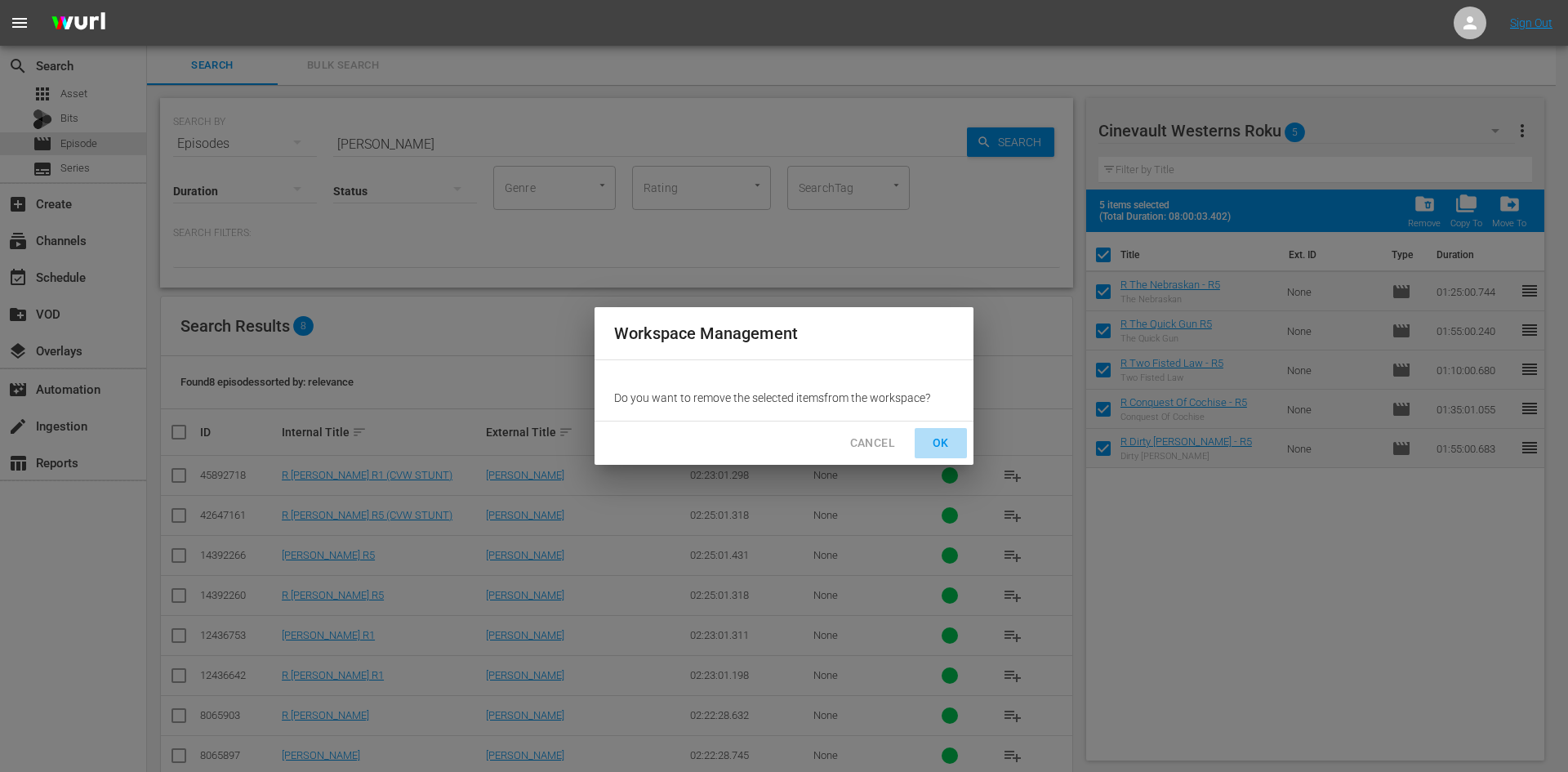
click at [946, 432] on button "OK" at bounding box center [940, 443] width 52 height 30
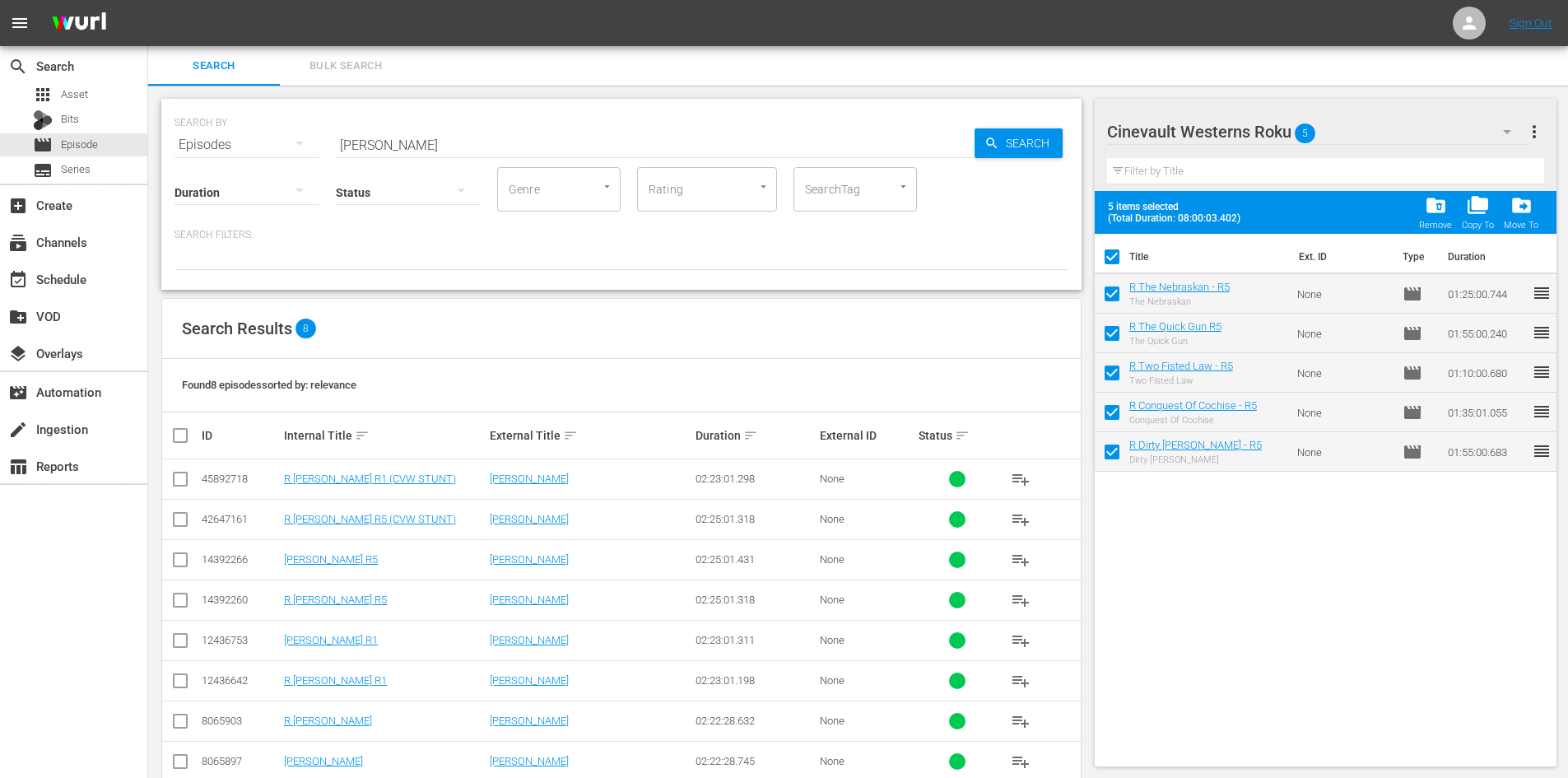
checkbox input "false"
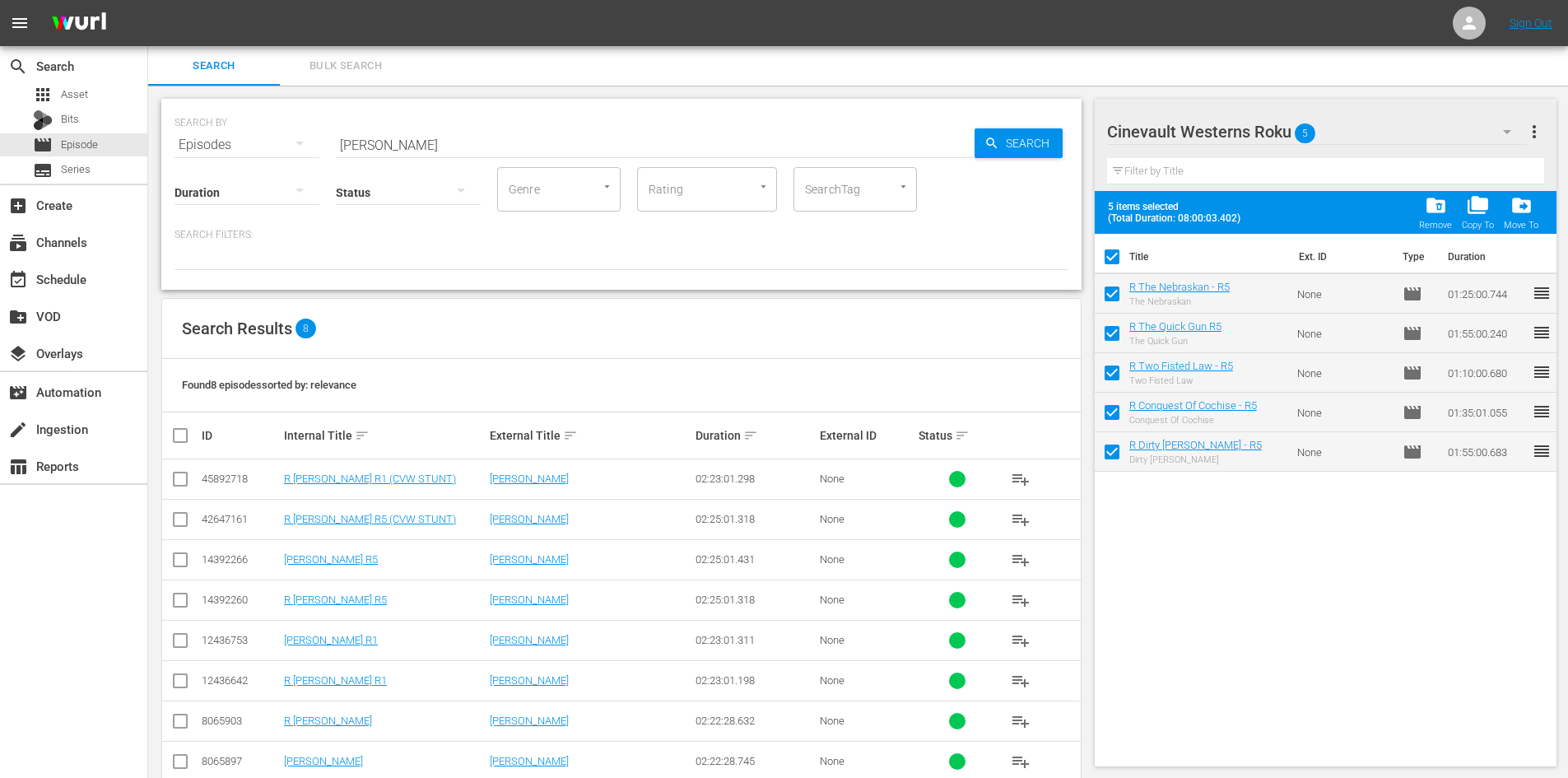
checkbox input "false"
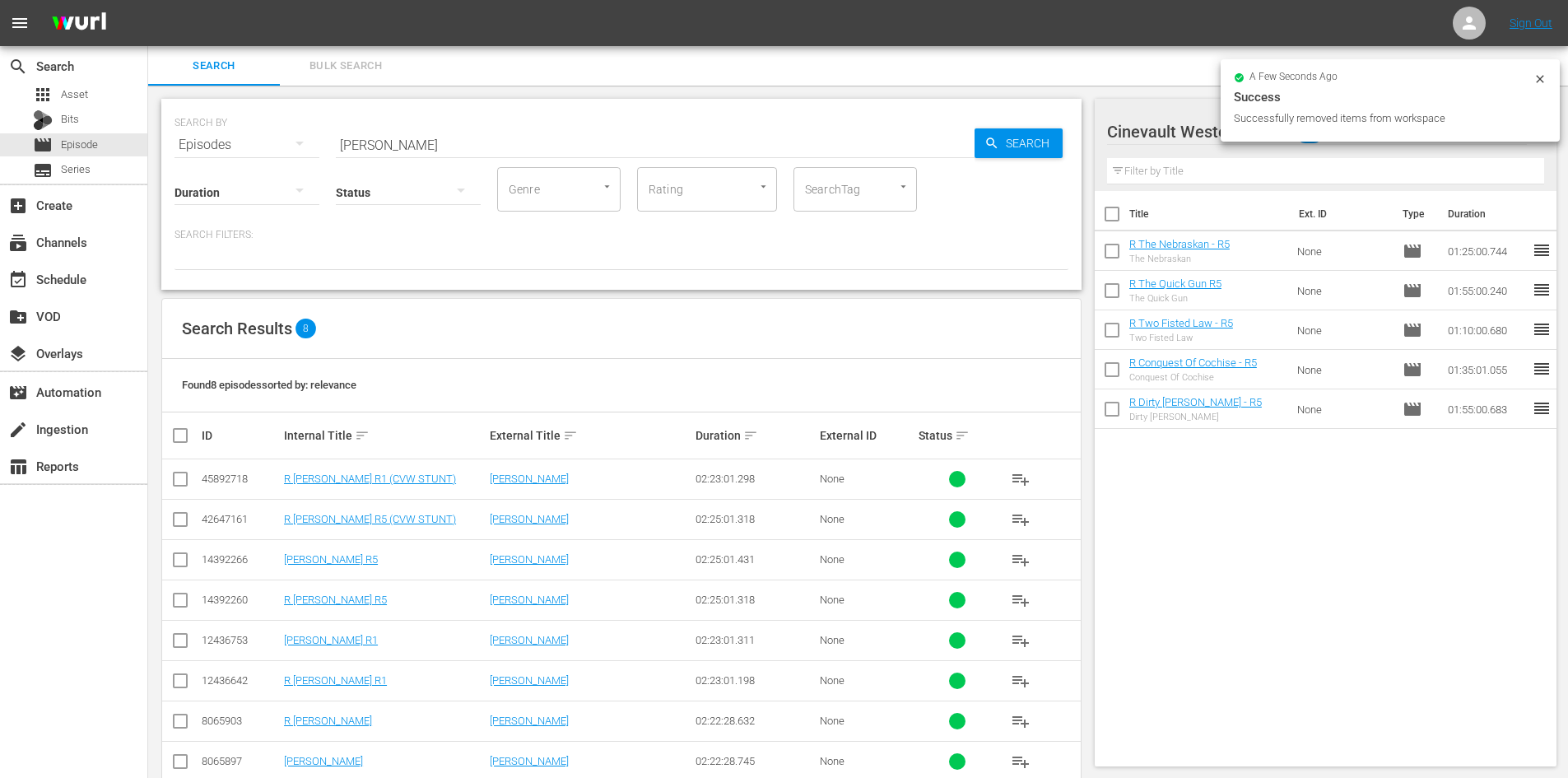
drag, startPoint x: 1427, startPoint y: 123, endPoint x: 1392, endPoint y: 145, distance: 41.3
click at [1426, 125] on div "Successfully removed items from workspace" at bounding box center [1381, 119] width 295 height 17
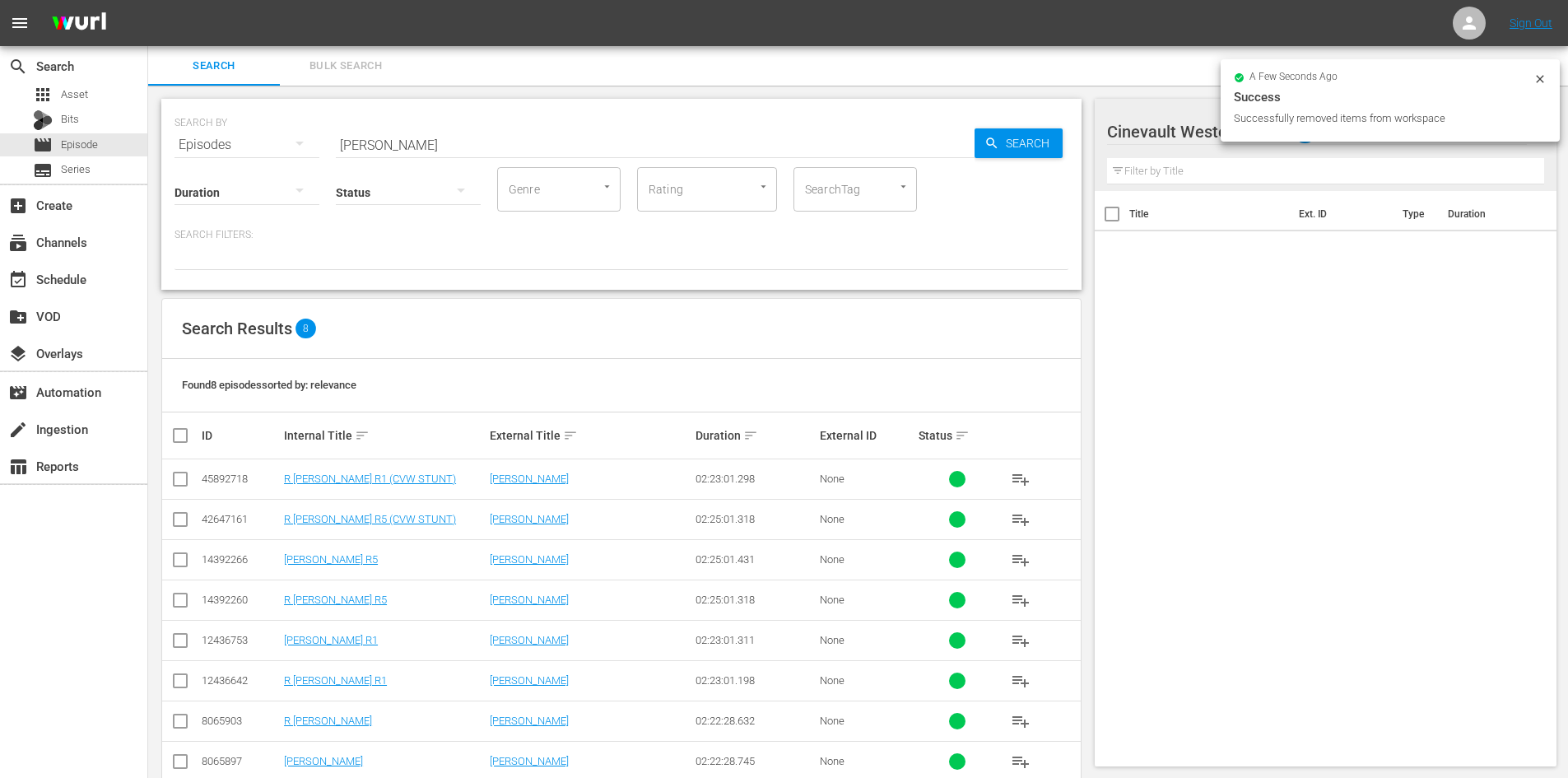
click at [1547, 74] on div "a few seconds ago Success Successfully removed items from workspace" at bounding box center [1390, 100] width 339 height 83
click at [1539, 81] on icon at bounding box center [1540, 79] width 13 height 13
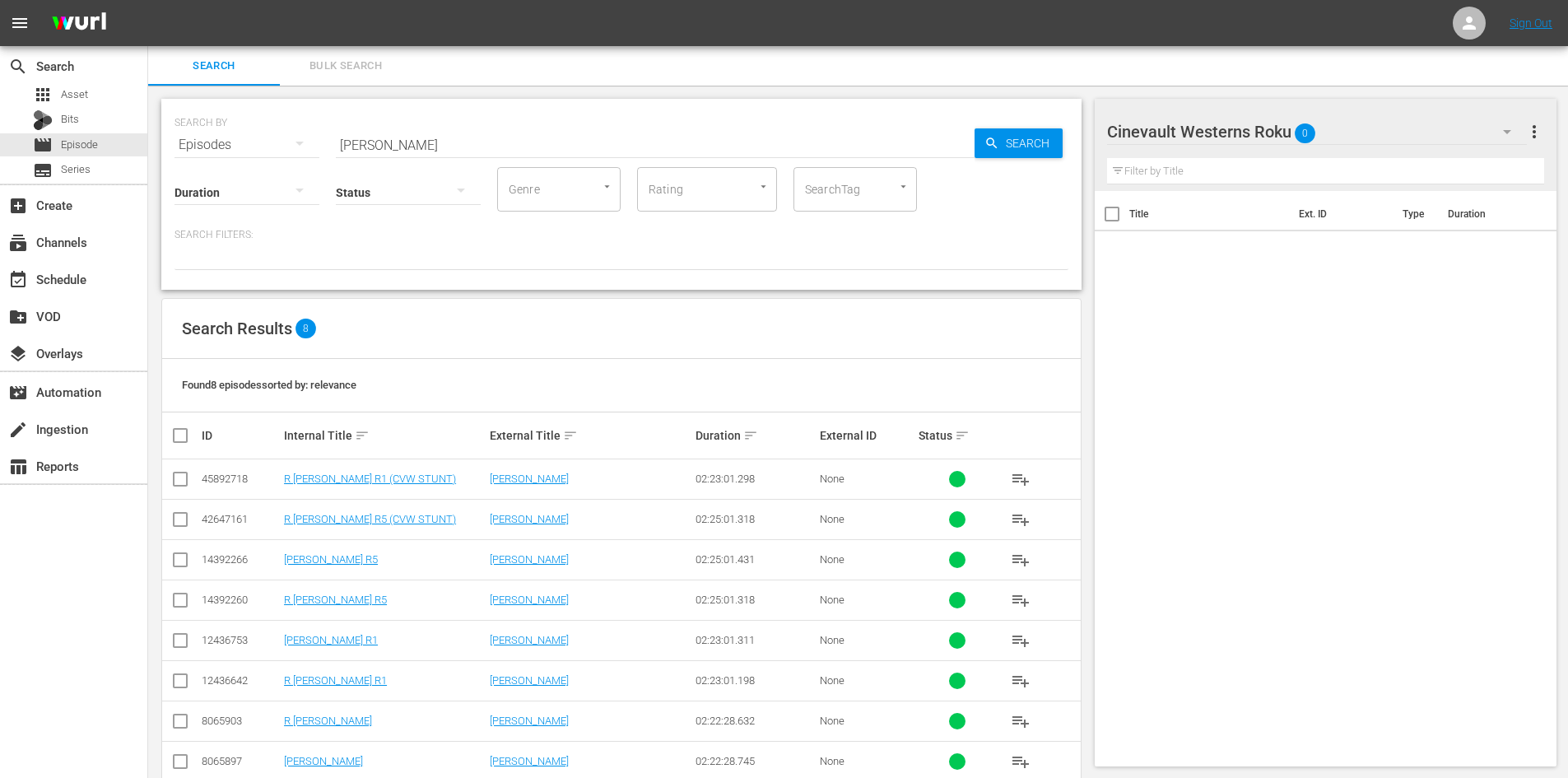
click at [1427, 140] on div "Cinevault Westerns Roku 0" at bounding box center [1316, 132] width 420 height 46
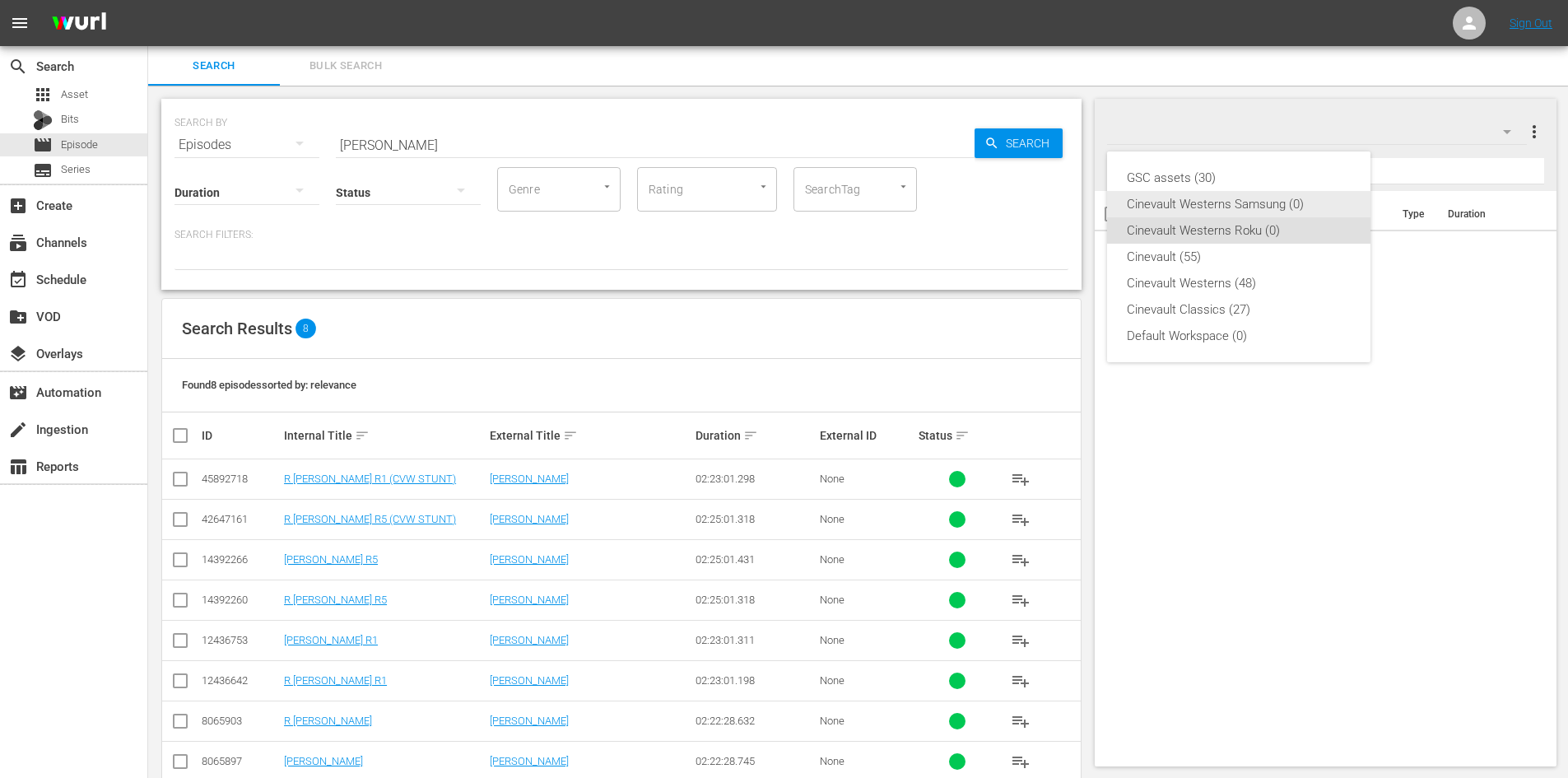
click at [1277, 215] on div "Cinevault Westerns Samsung (0)" at bounding box center [1239, 204] width 224 height 27
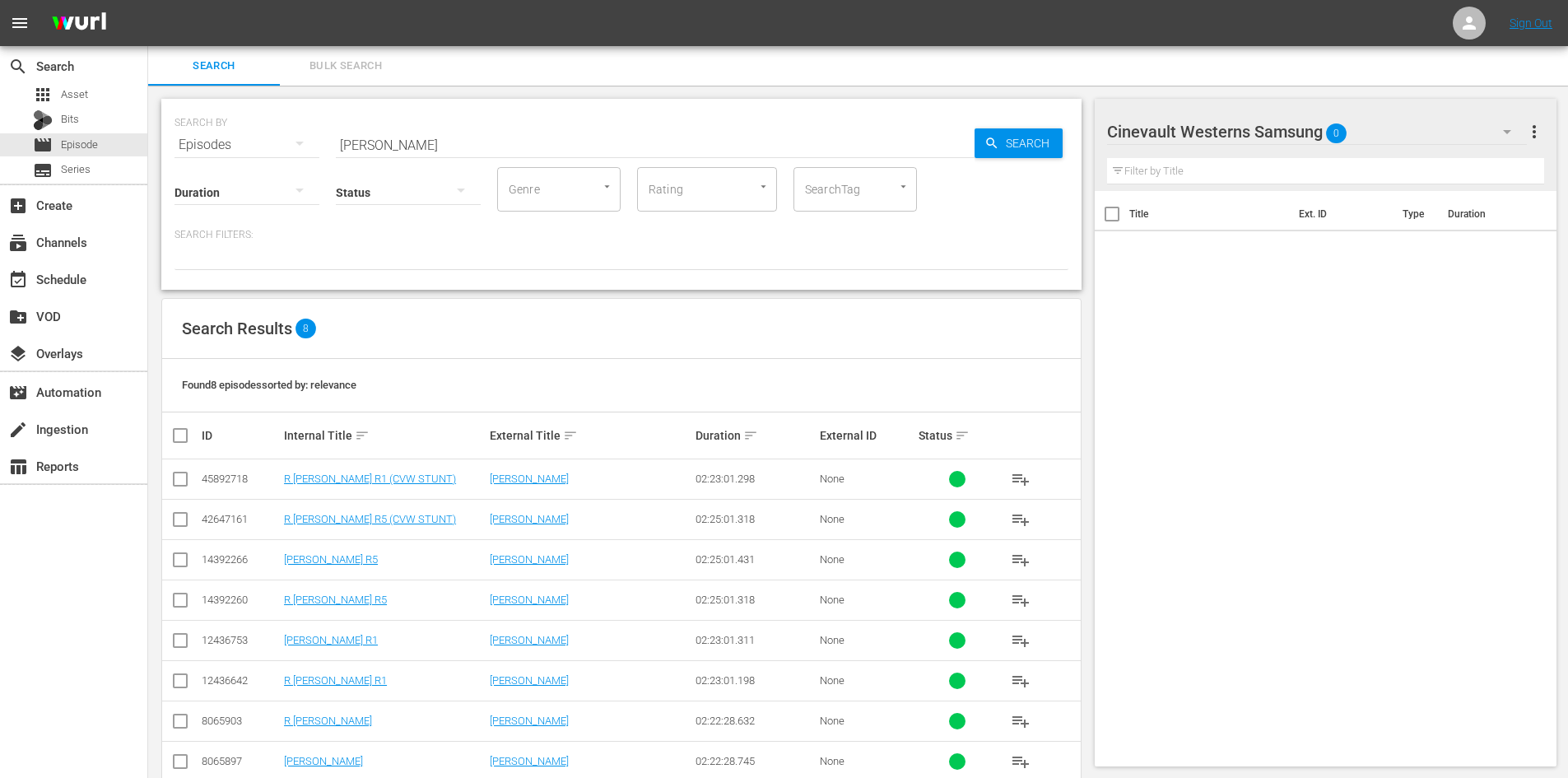
click at [183, 563] on input "checkbox" at bounding box center [179, 563] width 19 height 19
checkbox input "true"
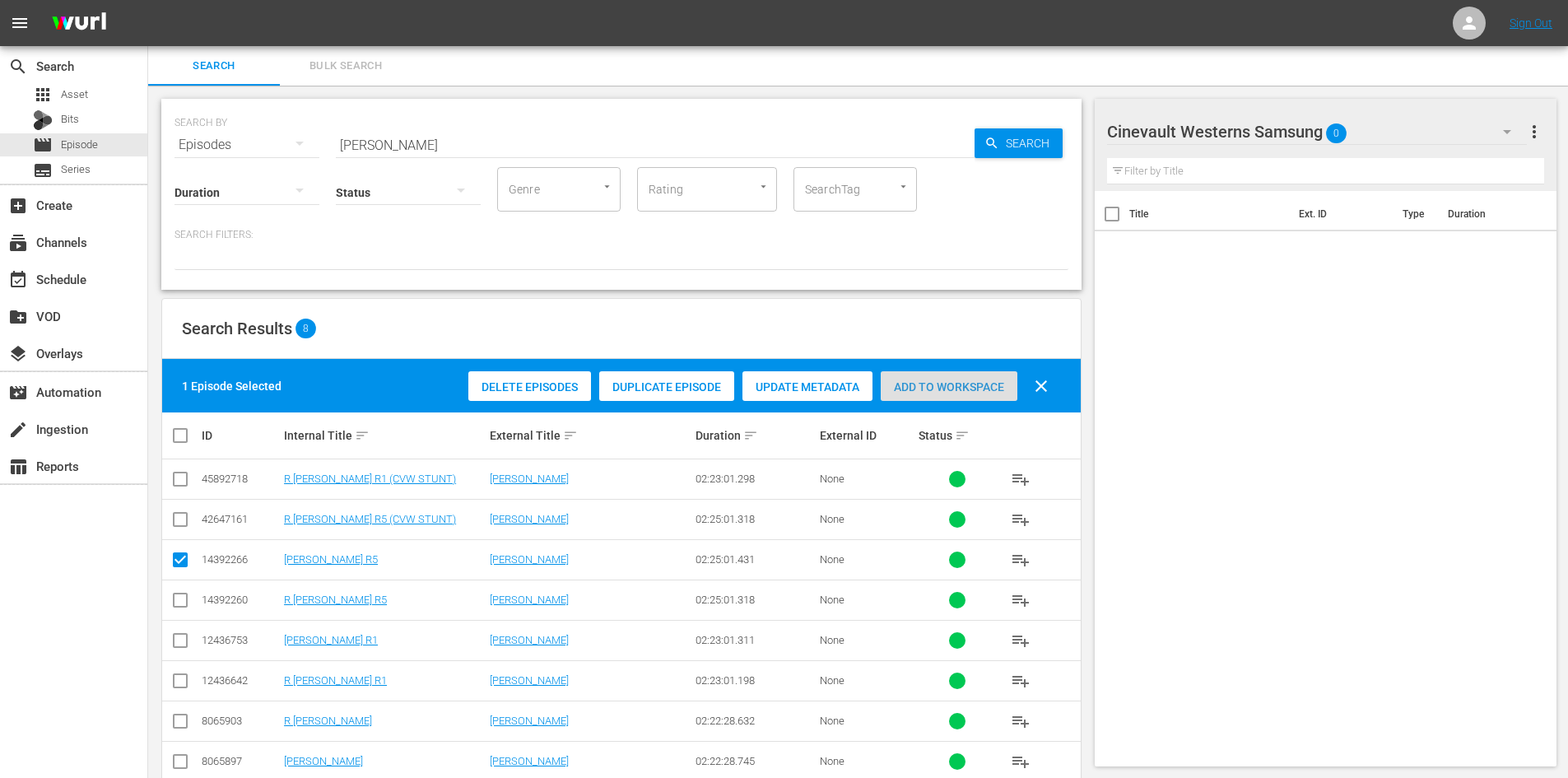
click at [960, 381] on span "Add to Workspace" at bounding box center [949, 387] width 137 height 13
click at [1403, 127] on div "Cinevault Westerns Samsung 1" at bounding box center [1316, 132] width 420 height 46
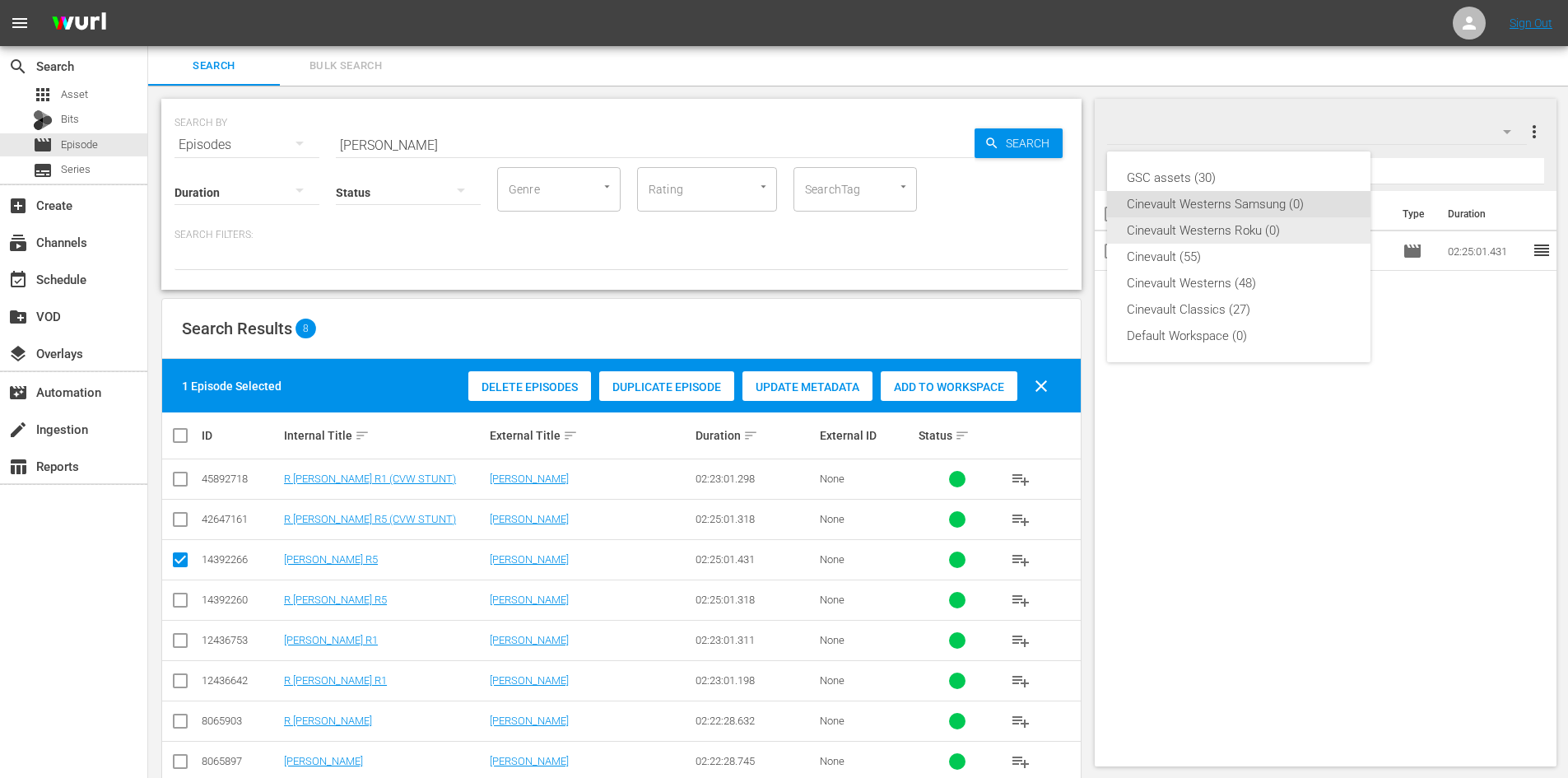
click at [1268, 229] on div "Cinevault Westerns Roku (0)" at bounding box center [1239, 230] width 224 height 27
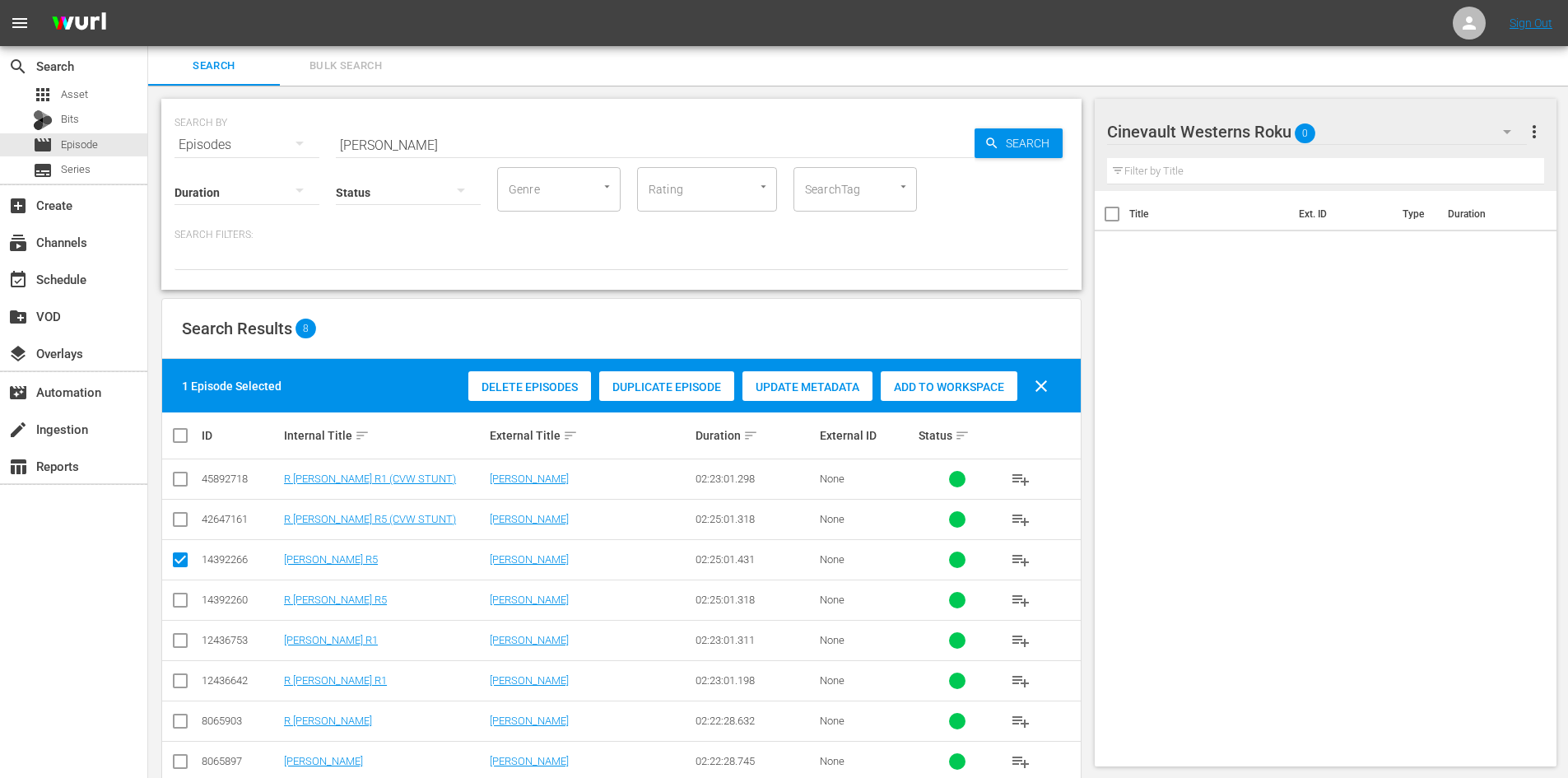
click at [190, 594] on td at bounding box center [180, 600] width 37 height 40
click at [183, 596] on input "checkbox" at bounding box center [179, 603] width 19 height 19
checkbox input "true"
click at [185, 556] on input "checkbox" at bounding box center [179, 563] width 19 height 19
checkbox input "false"
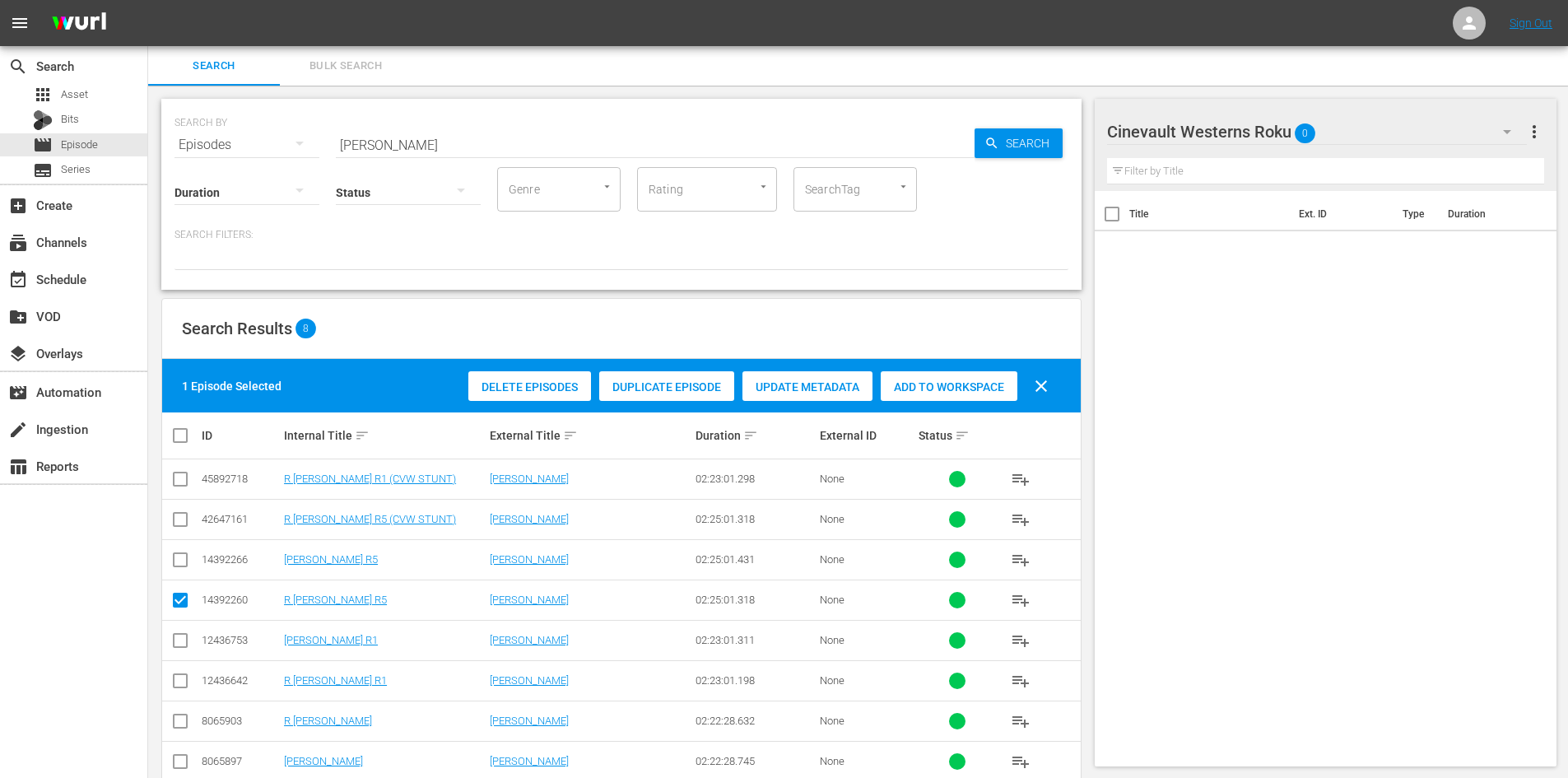
click at [985, 386] on span "Add to Workspace" at bounding box center [949, 387] width 137 height 13
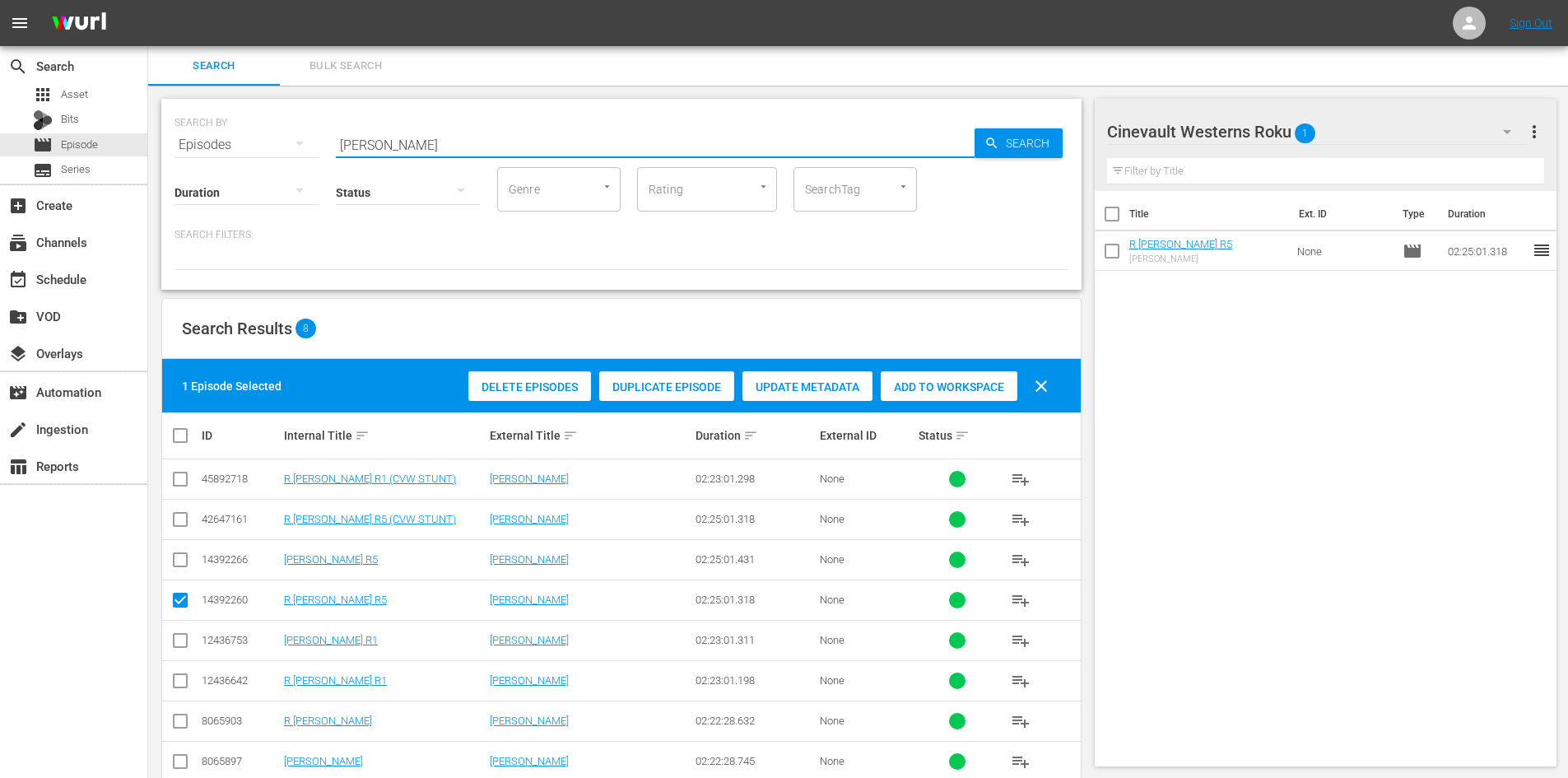
click at [494, 146] on input "[PERSON_NAME]" at bounding box center [654, 144] width 639 height 40
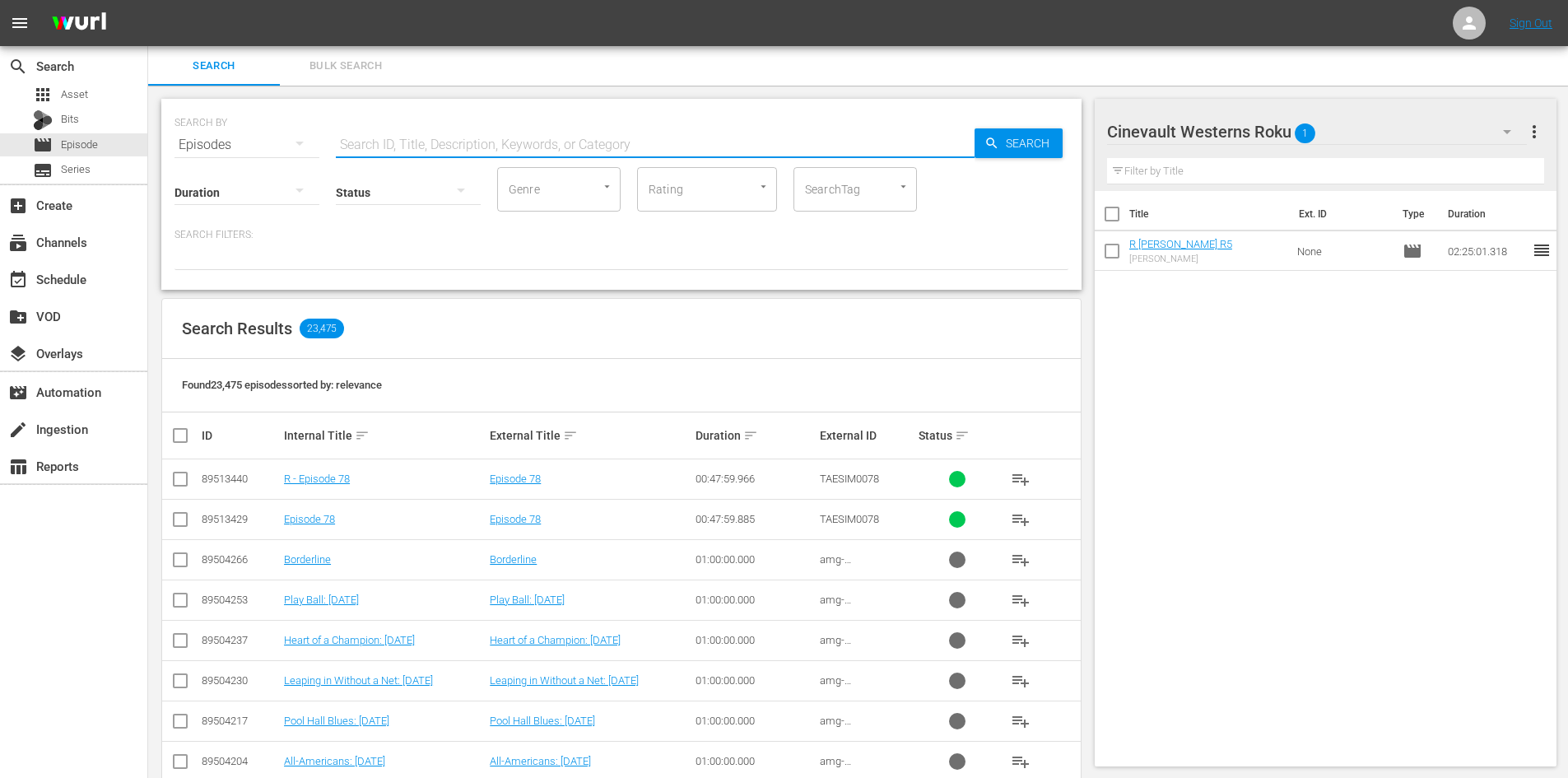
click at [585, 132] on input "text" at bounding box center [654, 144] width 639 height 40
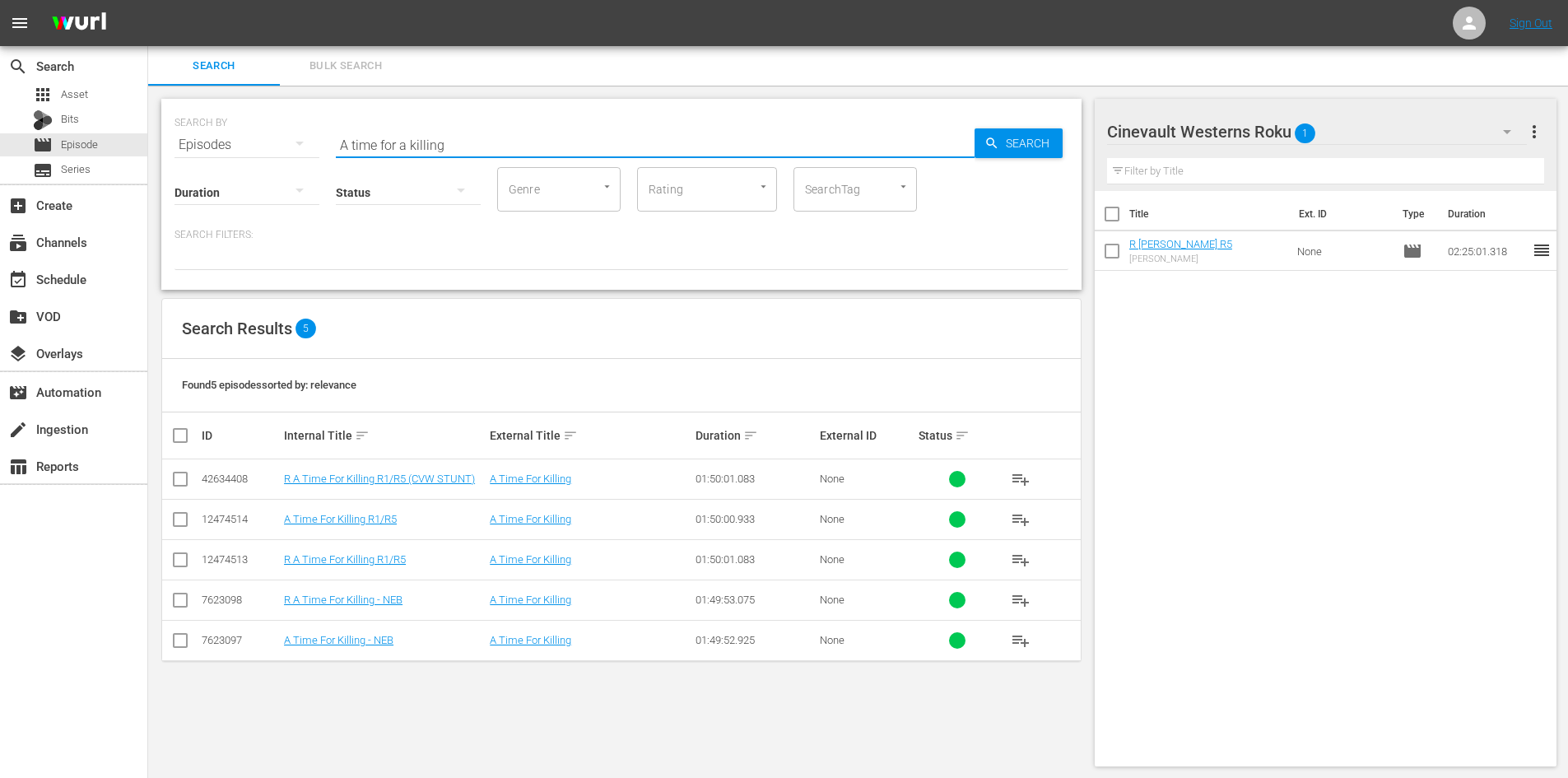
click at [408, 146] on input "A time for a killing" at bounding box center [654, 144] width 639 height 40
type input "A time for killing"
click at [183, 557] on input "checkbox" at bounding box center [179, 563] width 19 height 19
checkbox input "true"
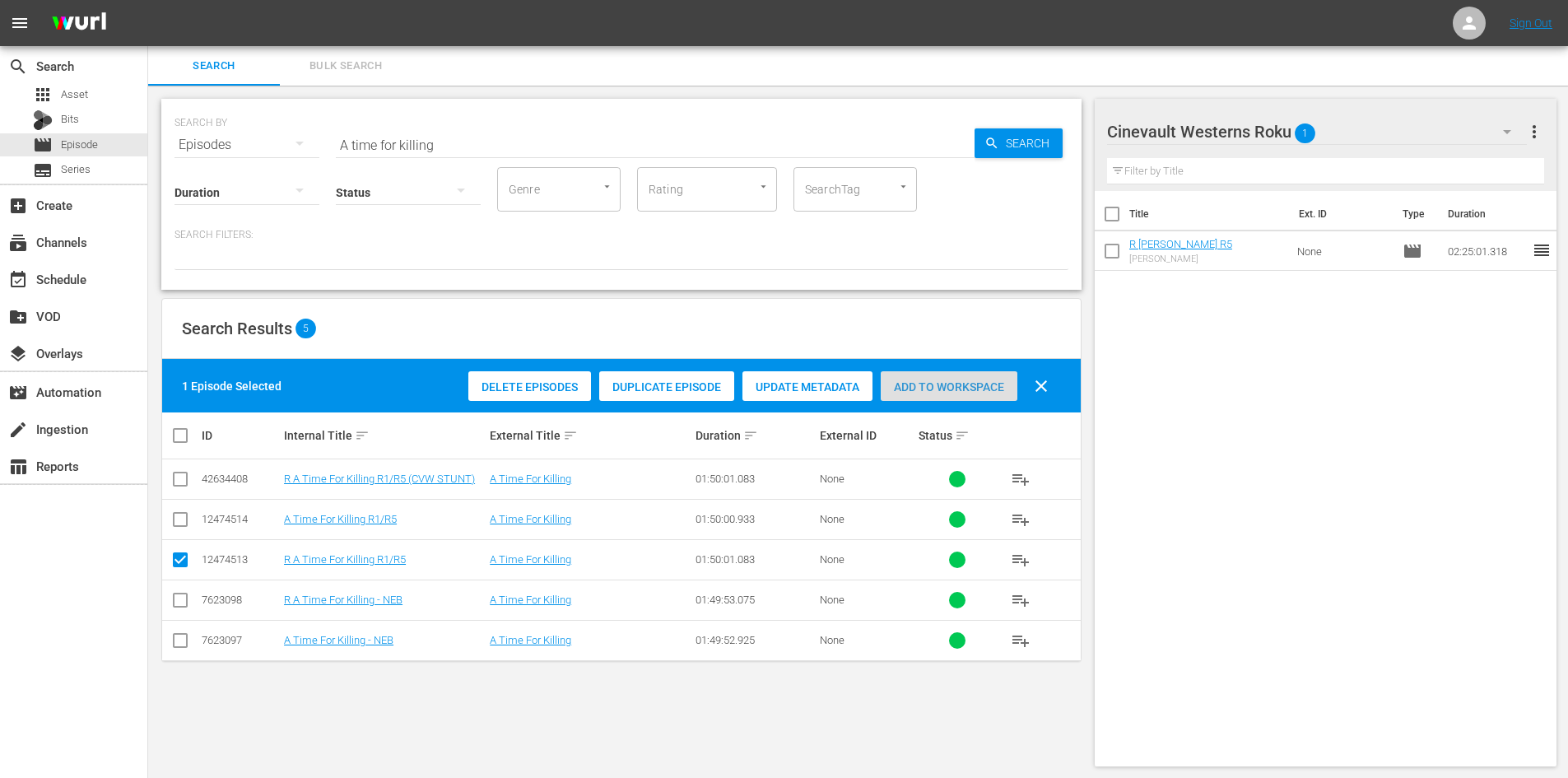
click at [940, 383] on span "Add to Workspace" at bounding box center [949, 387] width 137 height 13
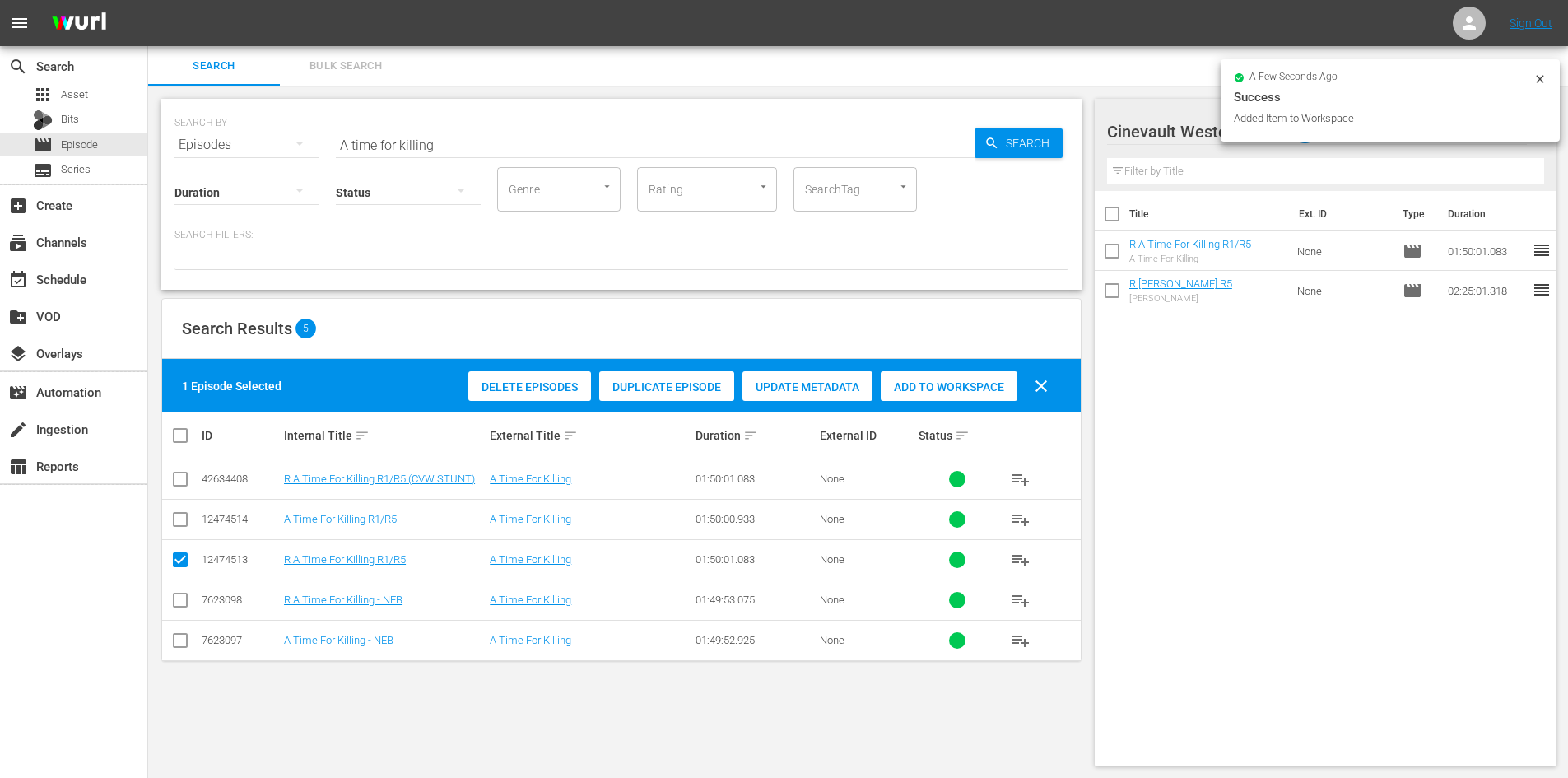
click at [1540, 77] on icon at bounding box center [1540, 79] width 13 height 13
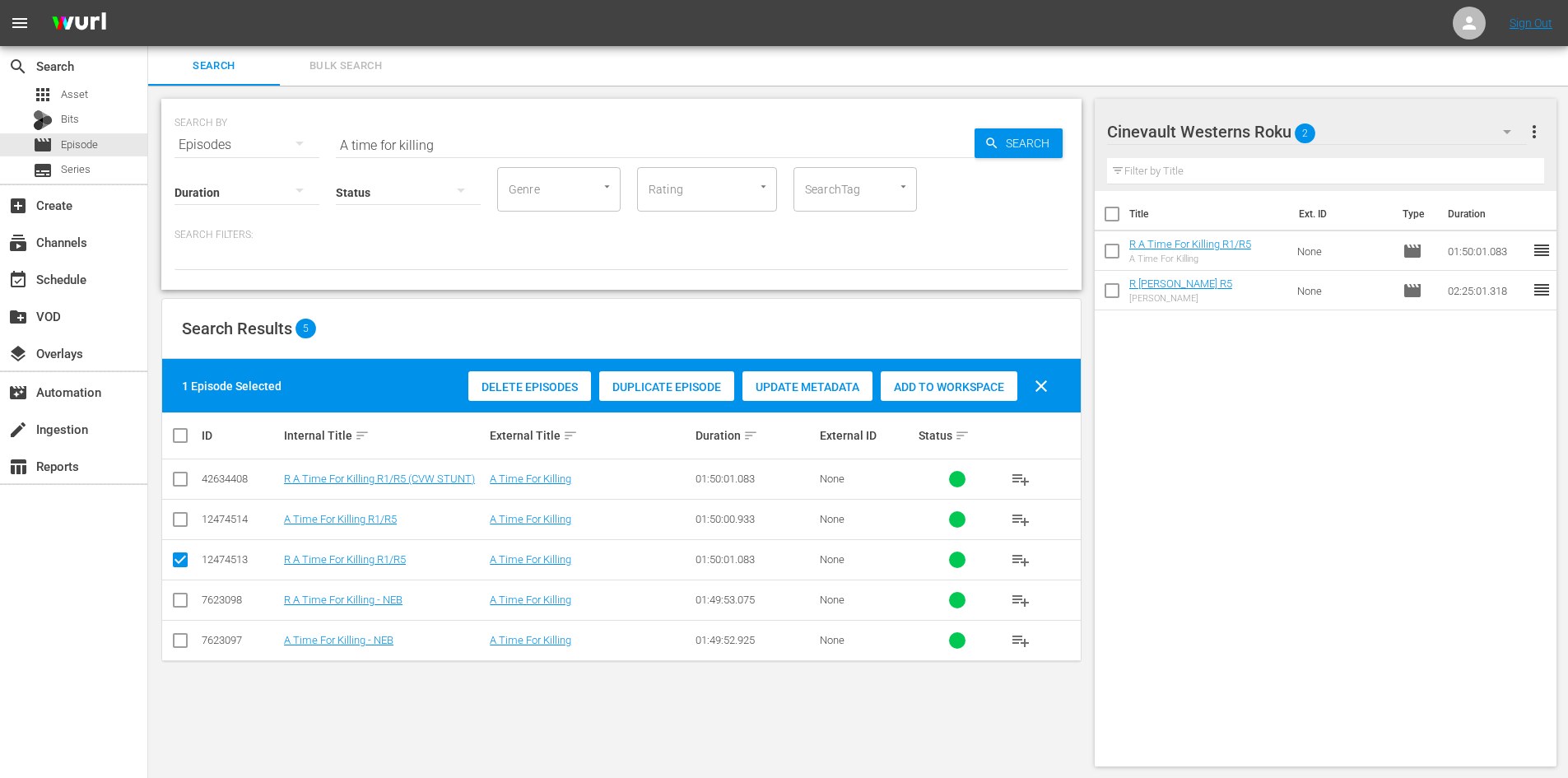
click at [1398, 138] on div "Cinevault Westerns Roku 2" at bounding box center [1316, 132] width 420 height 46
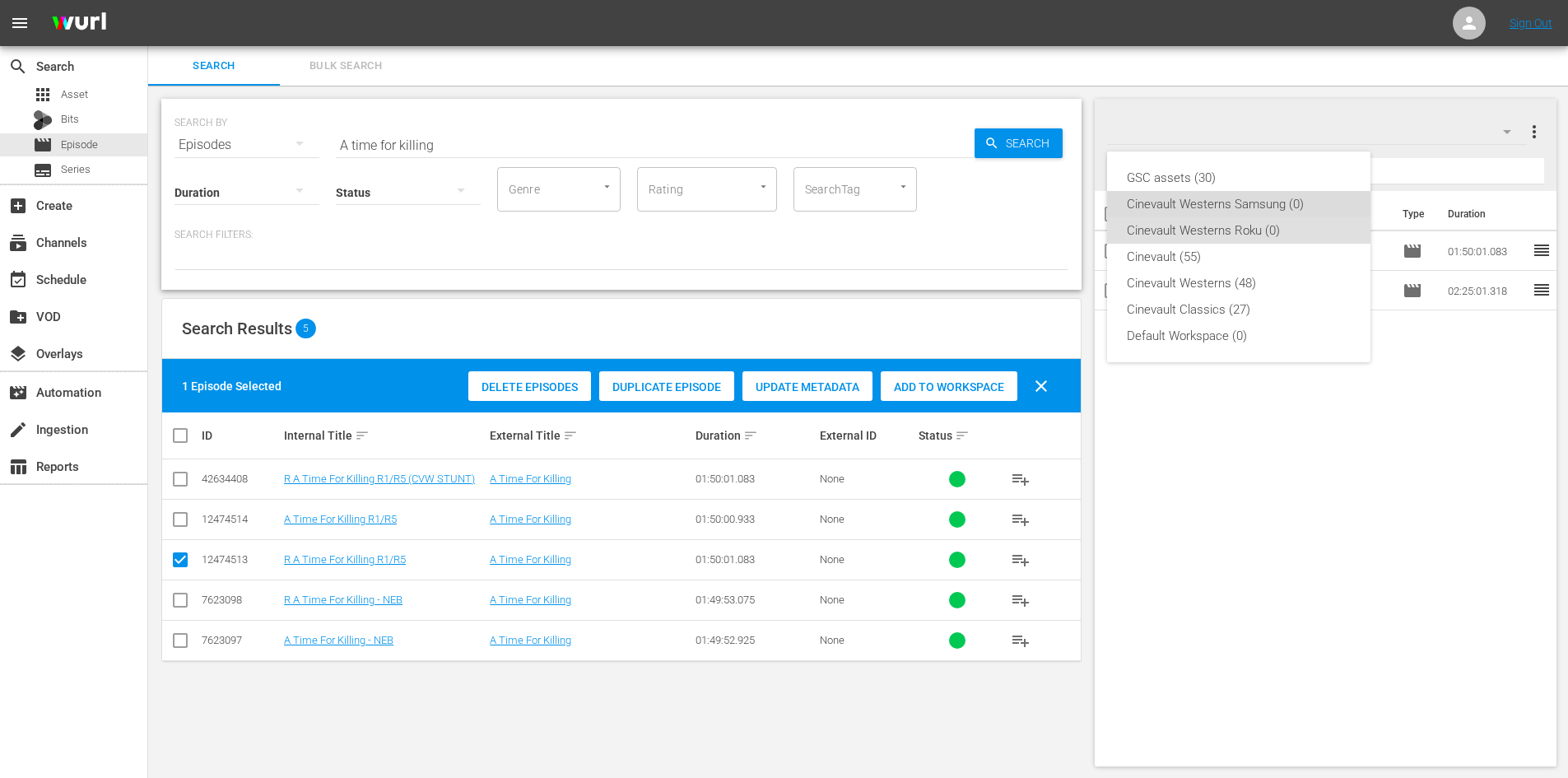
click at [1256, 206] on div "Cinevault Westerns Samsung (0)" at bounding box center [1239, 204] width 224 height 27
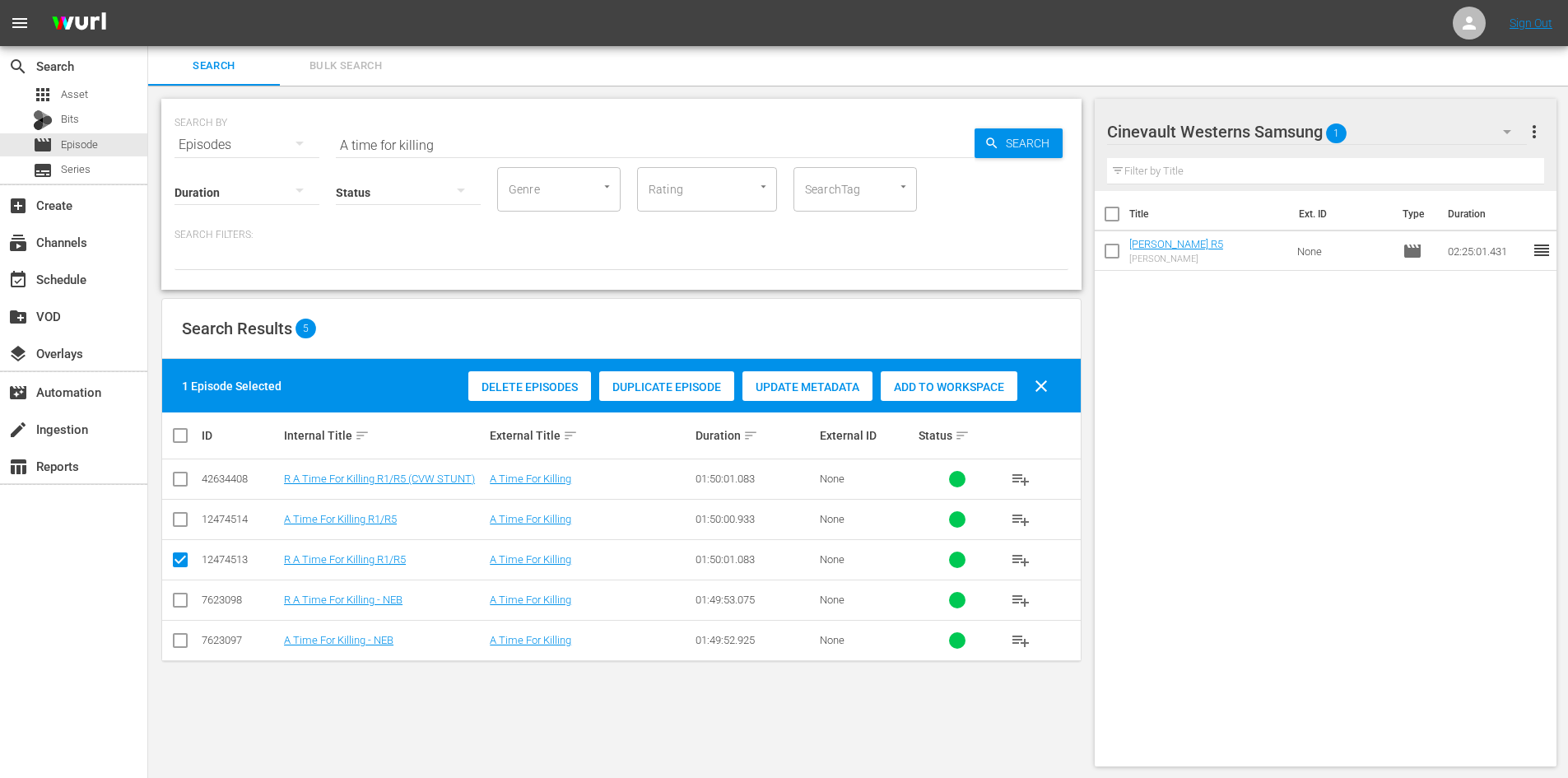
drag, startPoint x: 179, startPoint y: 510, endPoint x: 187, endPoint y: 549, distance: 39.8
click at [179, 511] on icon at bounding box center [179, 519] width 19 height 19
click at [173, 515] on input "checkbox" at bounding box center [179, 522] width 19 height 19
checkbox input "true"
click at [180, 556] on input "checkbox" at bounding box center [179, 563] width 19 height 19
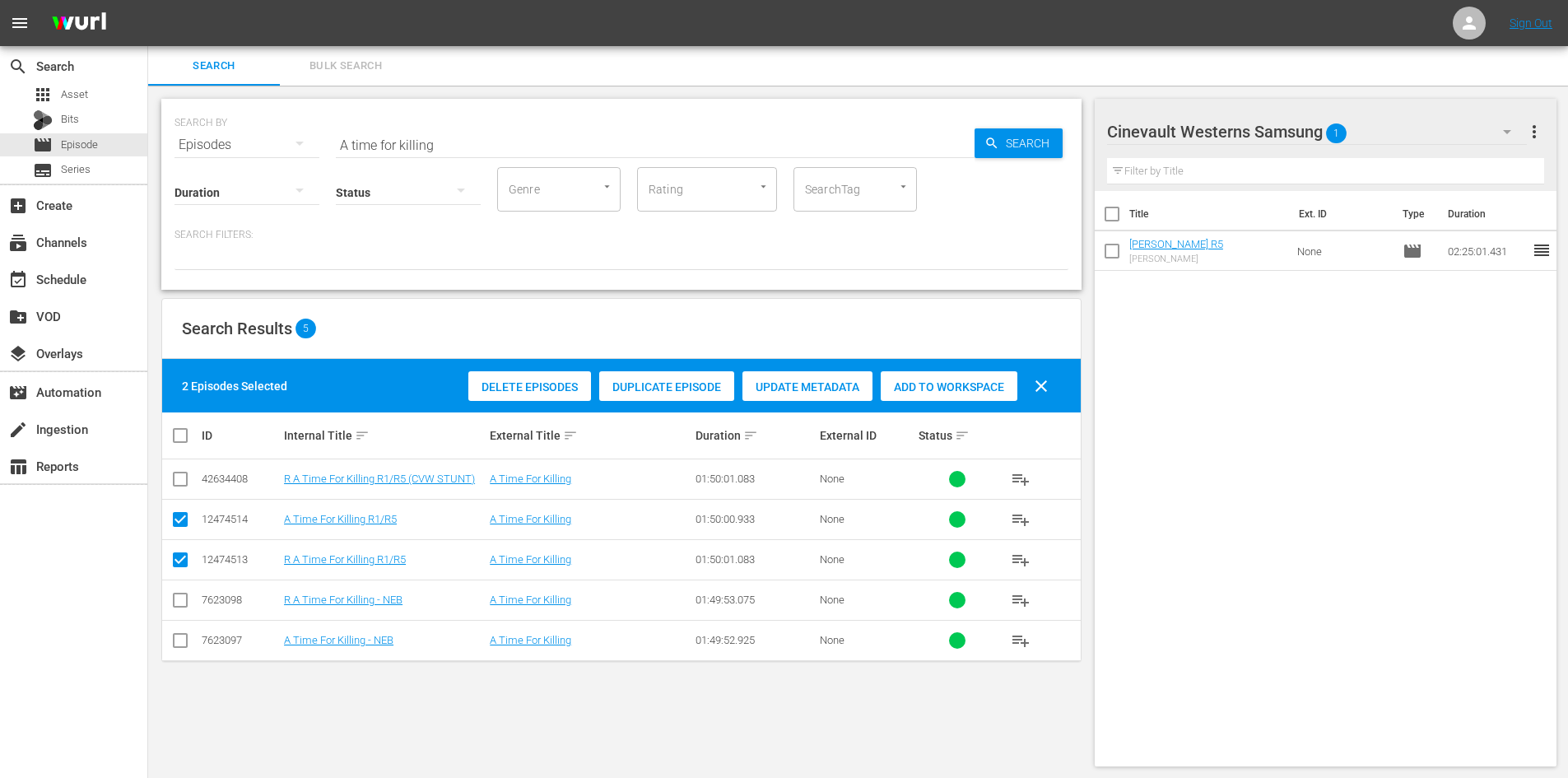
checkbox input "false"
click at [942, 389] on span "Add to Workspace" at bounding box center [949, 387] width 137 height 13
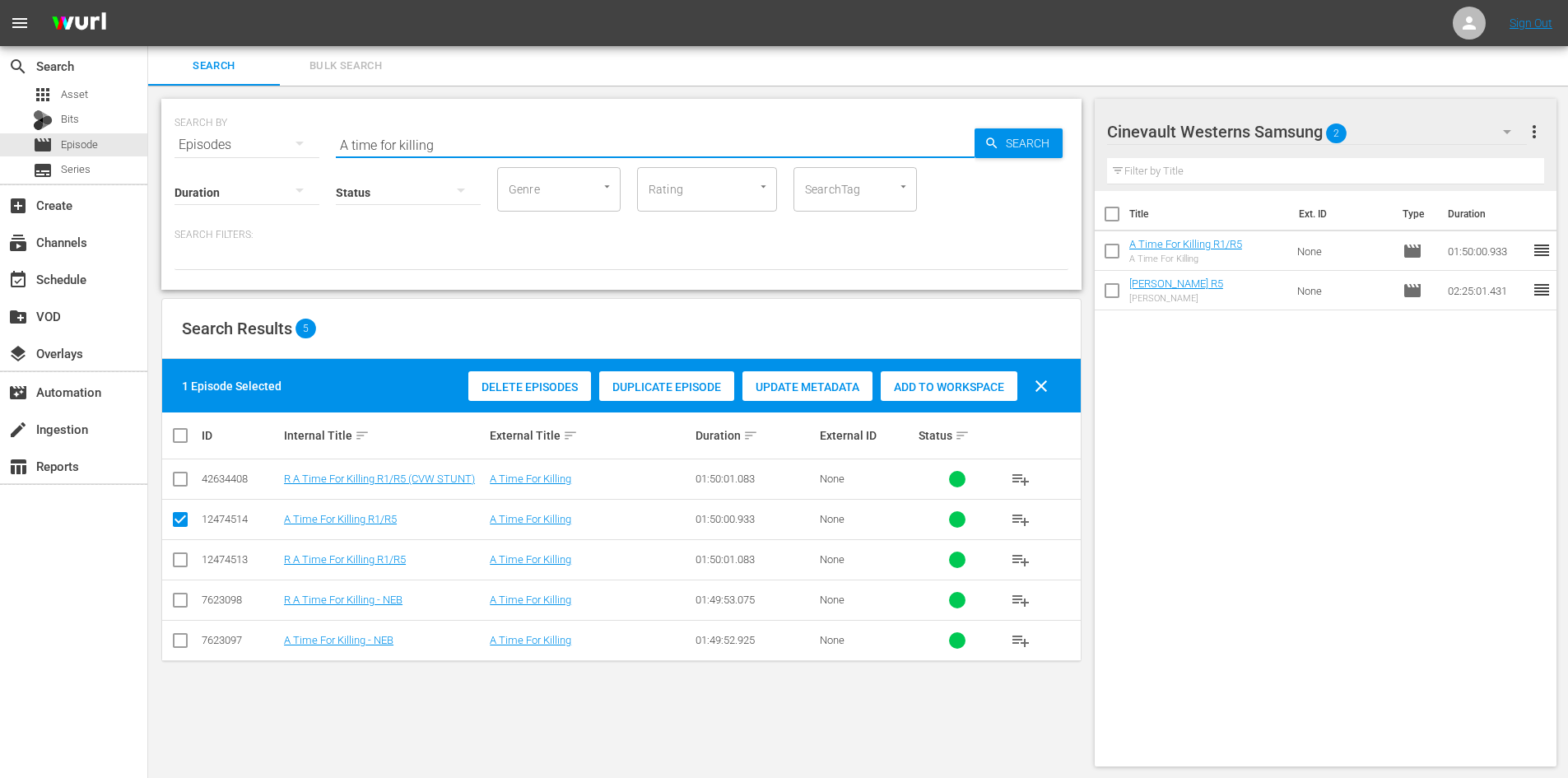
click at [578, 133] on input "A time for killing" at bounding box center [654, 144] width 639 height 40
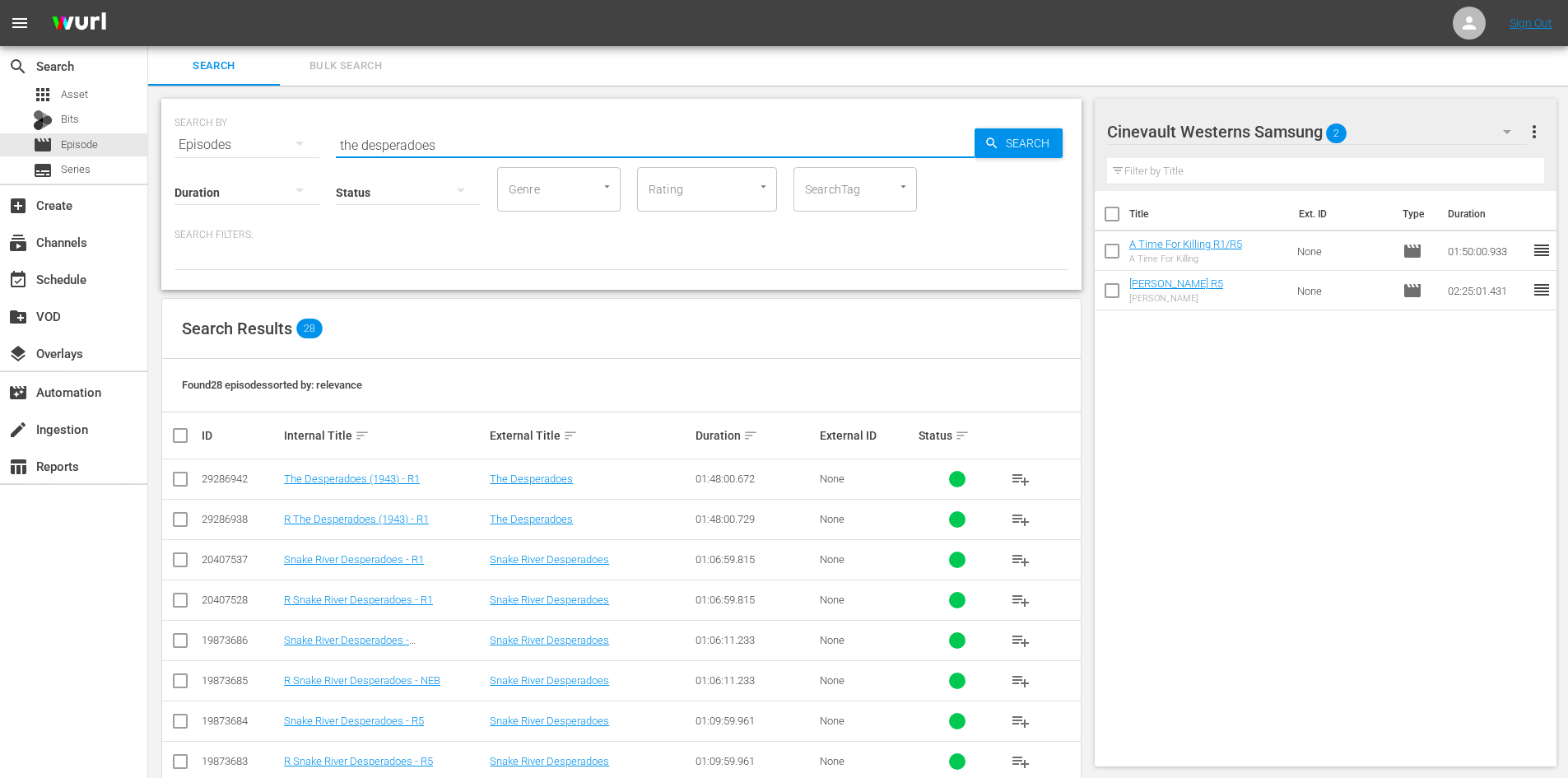
type input "the desperadoes (1969)"
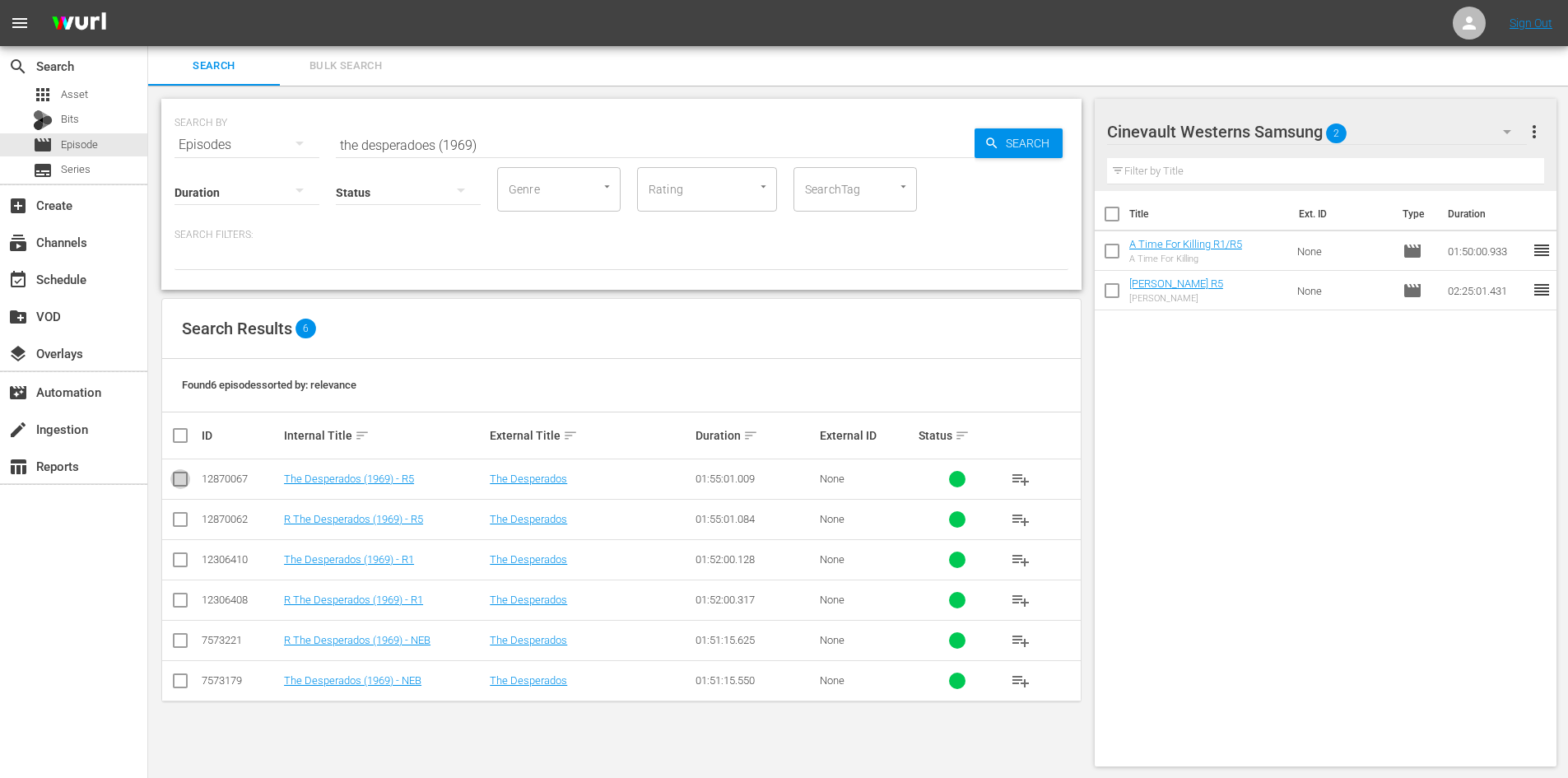
click at [177, 478] on input "checkbox" at bounding box center [179, 482] width 19 height 19
checkbox input "true"
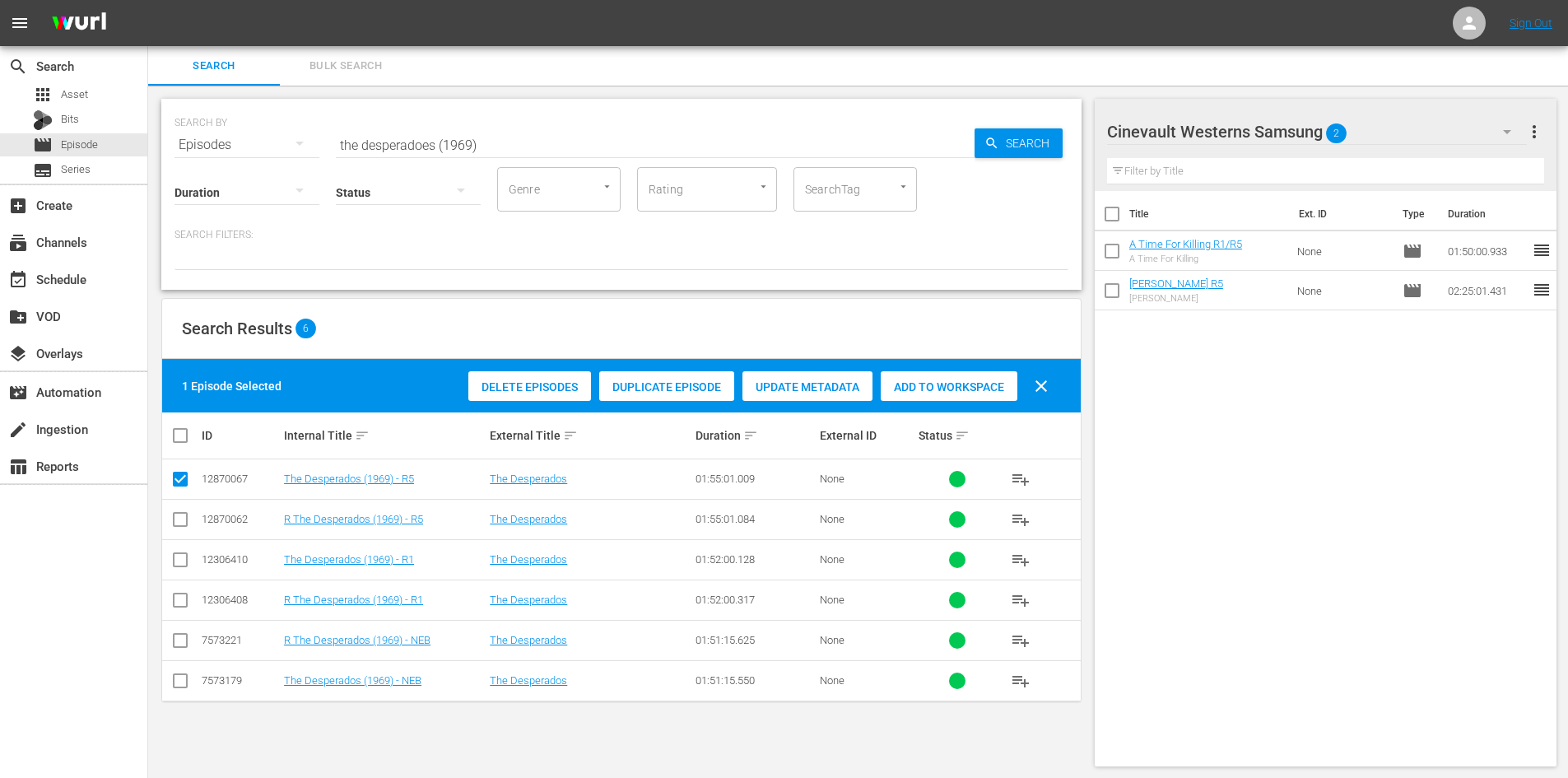
click at [897, 388] on span "Add to Workspace" at bounding box center [949, 387] width 137 height 13
click at [1436, 129] on div "Cinevault Westerns Samsung 3" at bounding box center [1316, 132] width 420 height 46
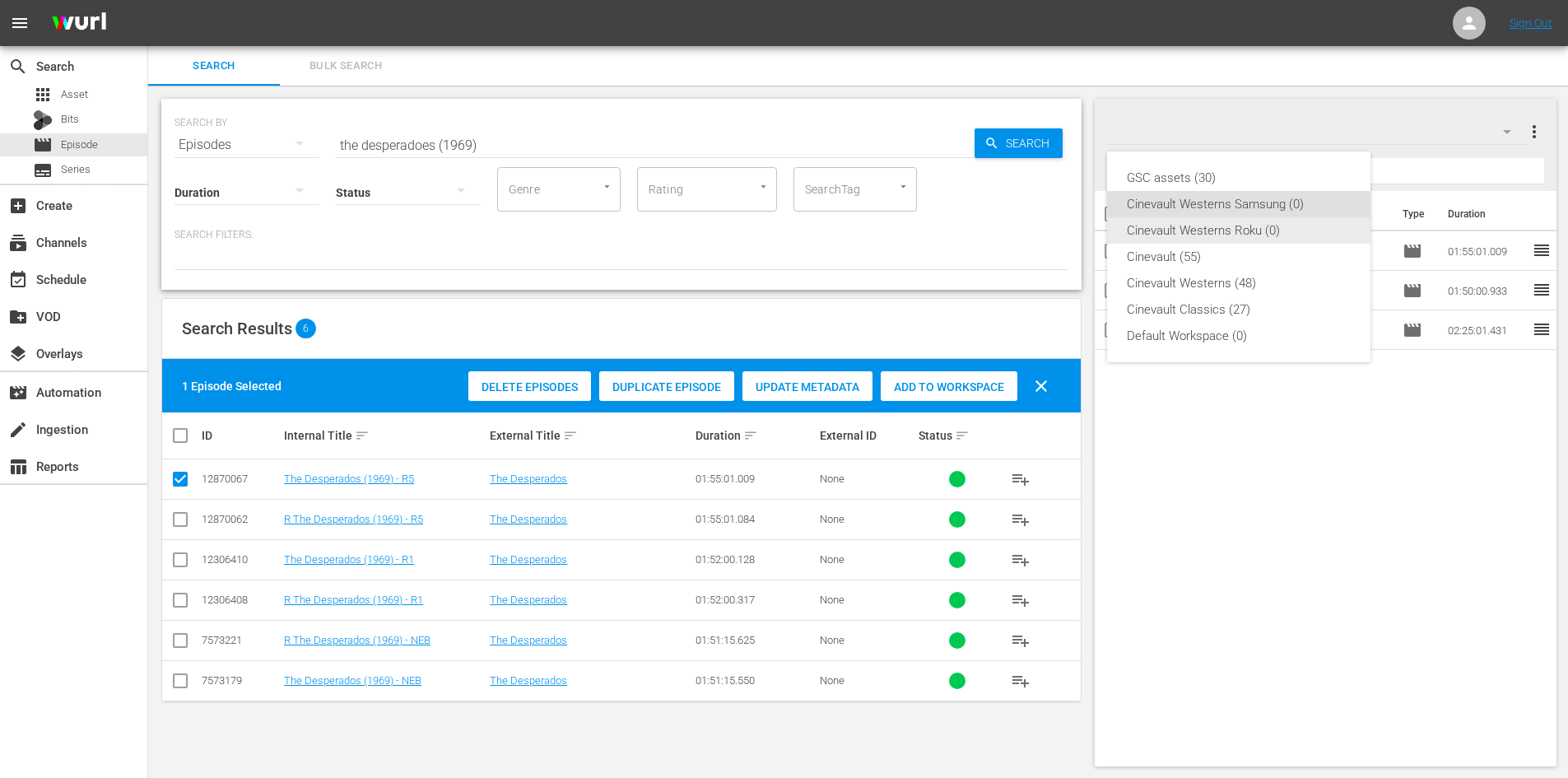
drag, startPoint x: 1267, startPoint y: 235, endPoint x: 1038, endPoint y: 328, distance: 247.2
click at [1267, 235] on div "Cinevault Westerns Roku (0)" at bounding box center [1239, 230] width 224 height 27
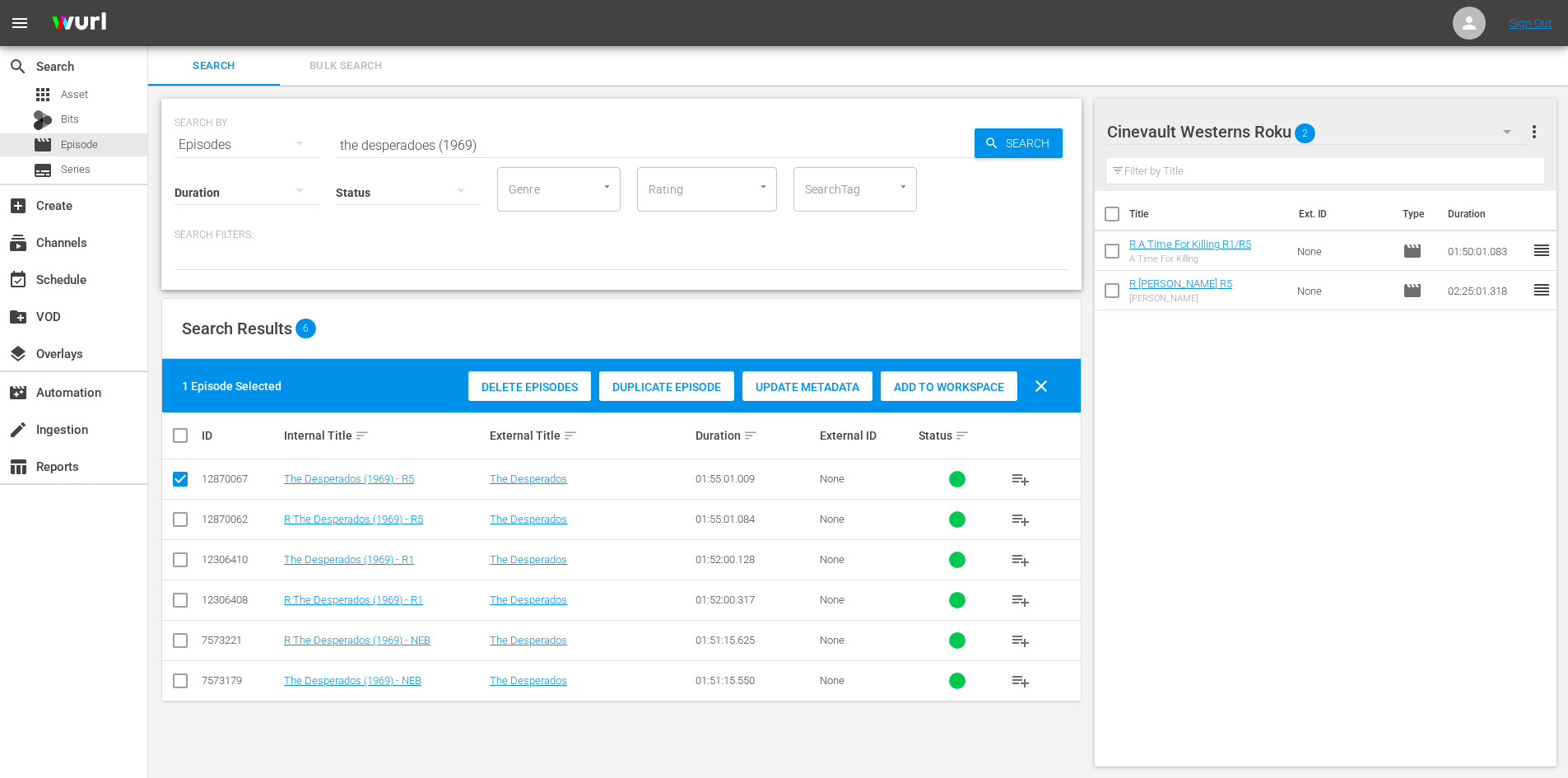
click at [176, 527] on input "checkbox" at bounding box center [179, 522] width 19 height 19
checkbox input "true"
click at [182, 484] on input "checkbox" at bounding box center [179, 482] width 19 height 19
checkbox input "false"
click at [986, 390] on span "Add to Workspace" at bounding box center [949, 387] width 137 height 13
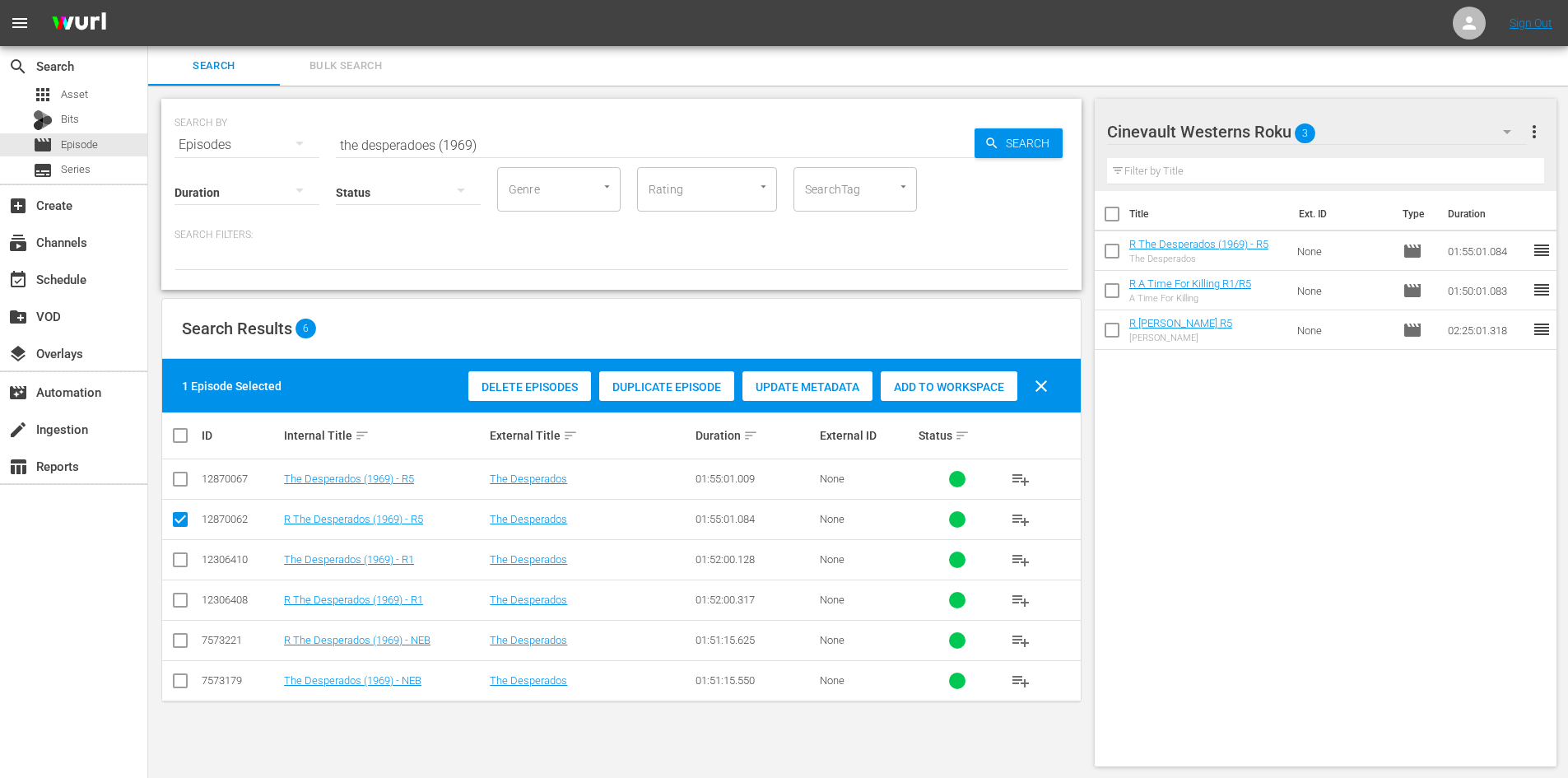
click at [655, 150] on input "the desperadoes (1969)" at bounding box center [654, 144] width 639 height 40
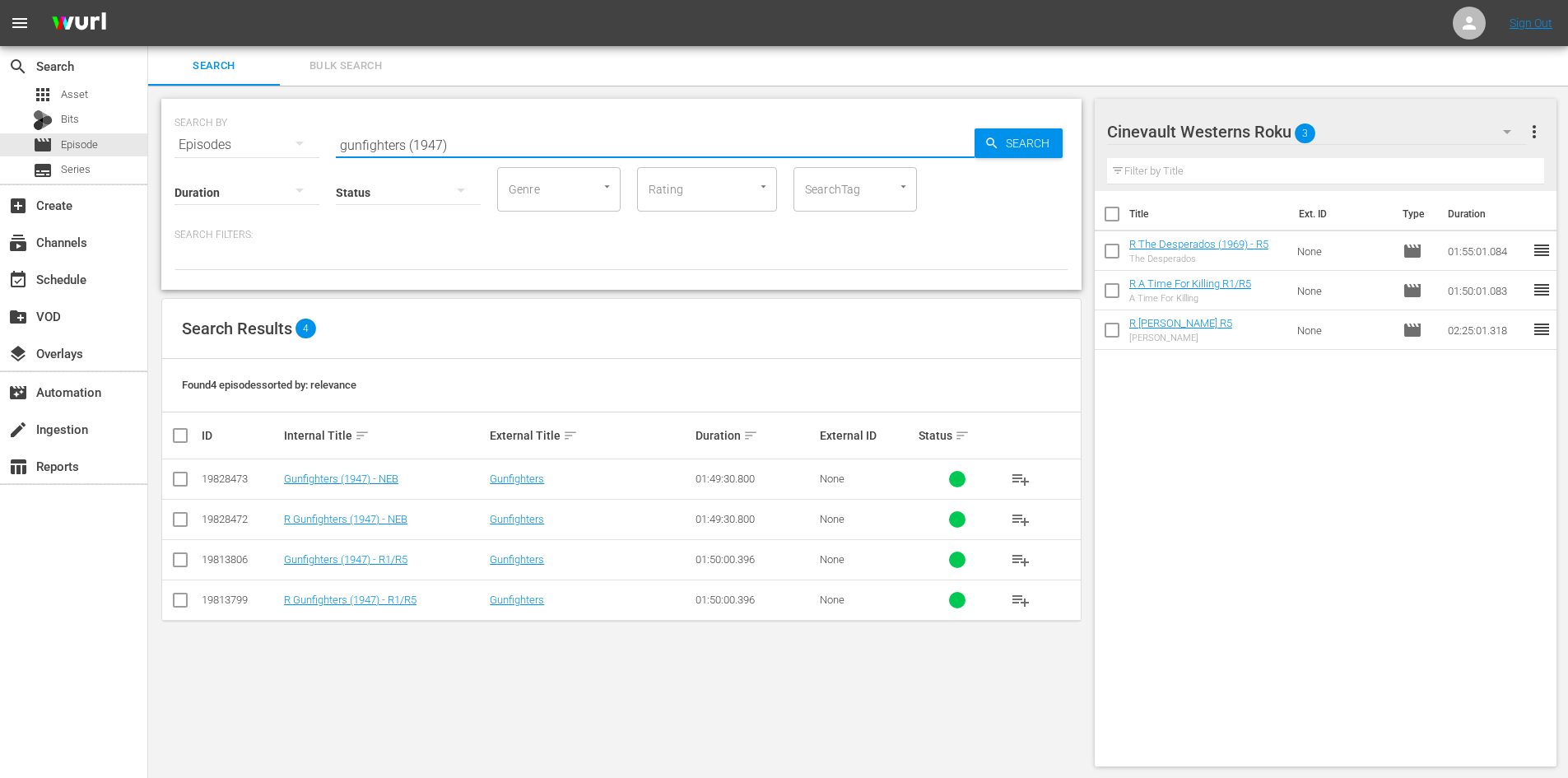
type input "gunfighters (1947)"
click at [177, 606] on input "checkbox" at bounding box center [179, 603] width 19 height 19
checkbox input "true"
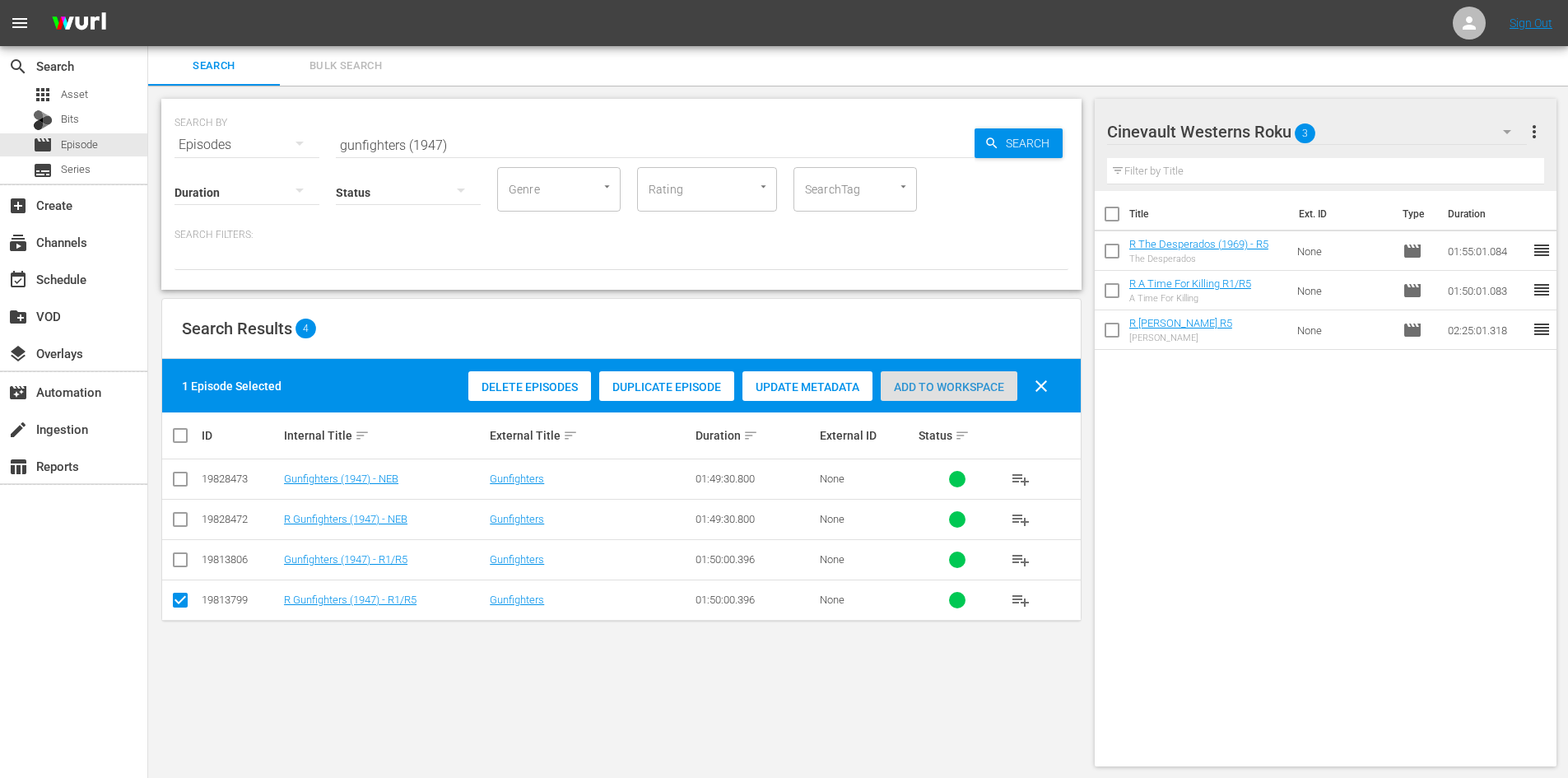
click at [963, 397] on div "Add to Workspace" at bounding box center [949, 387] width 137 height 31
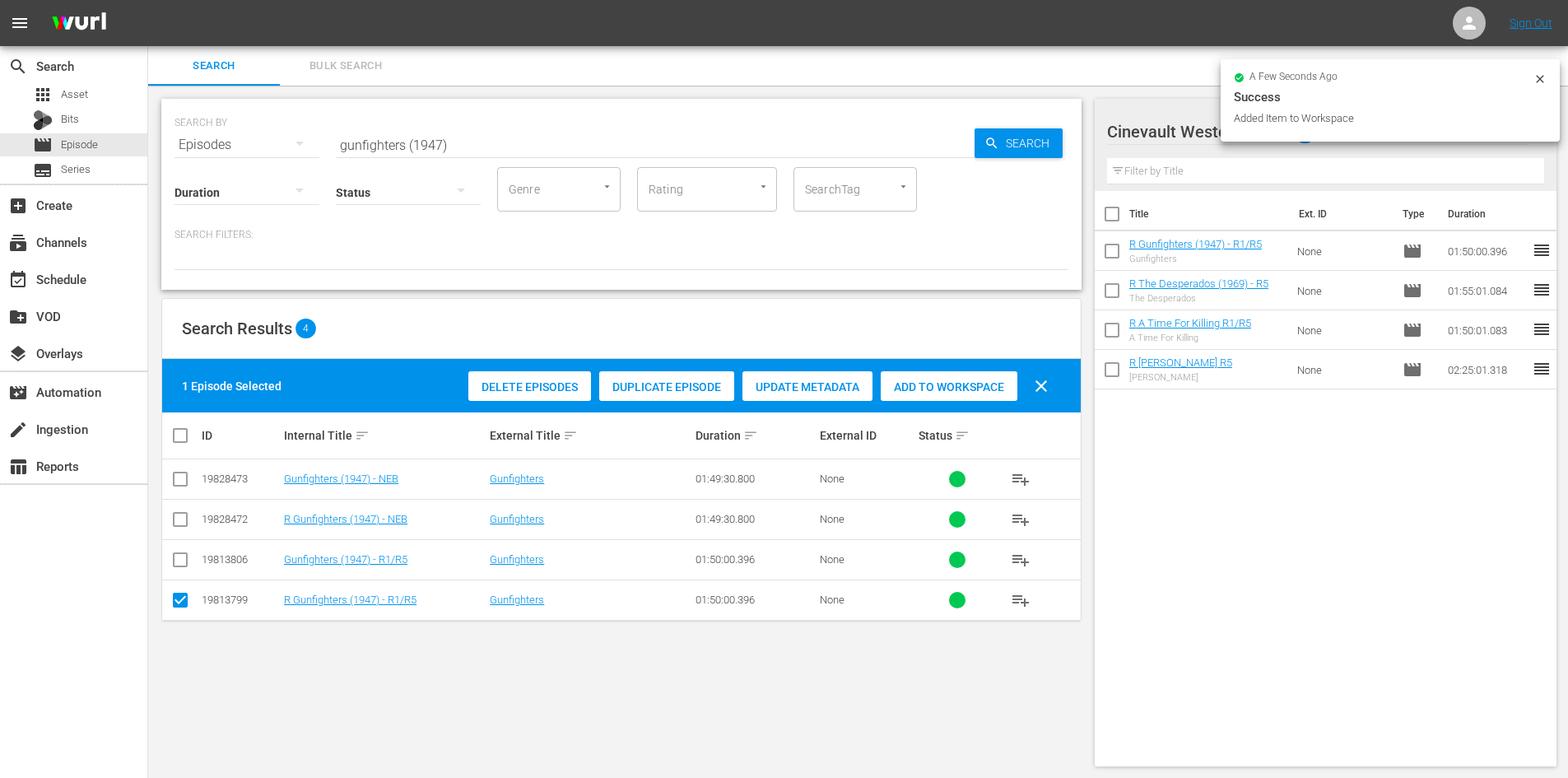
click at [1538, 76] on icon at bounding box center [1540, 79] width 13 height 13
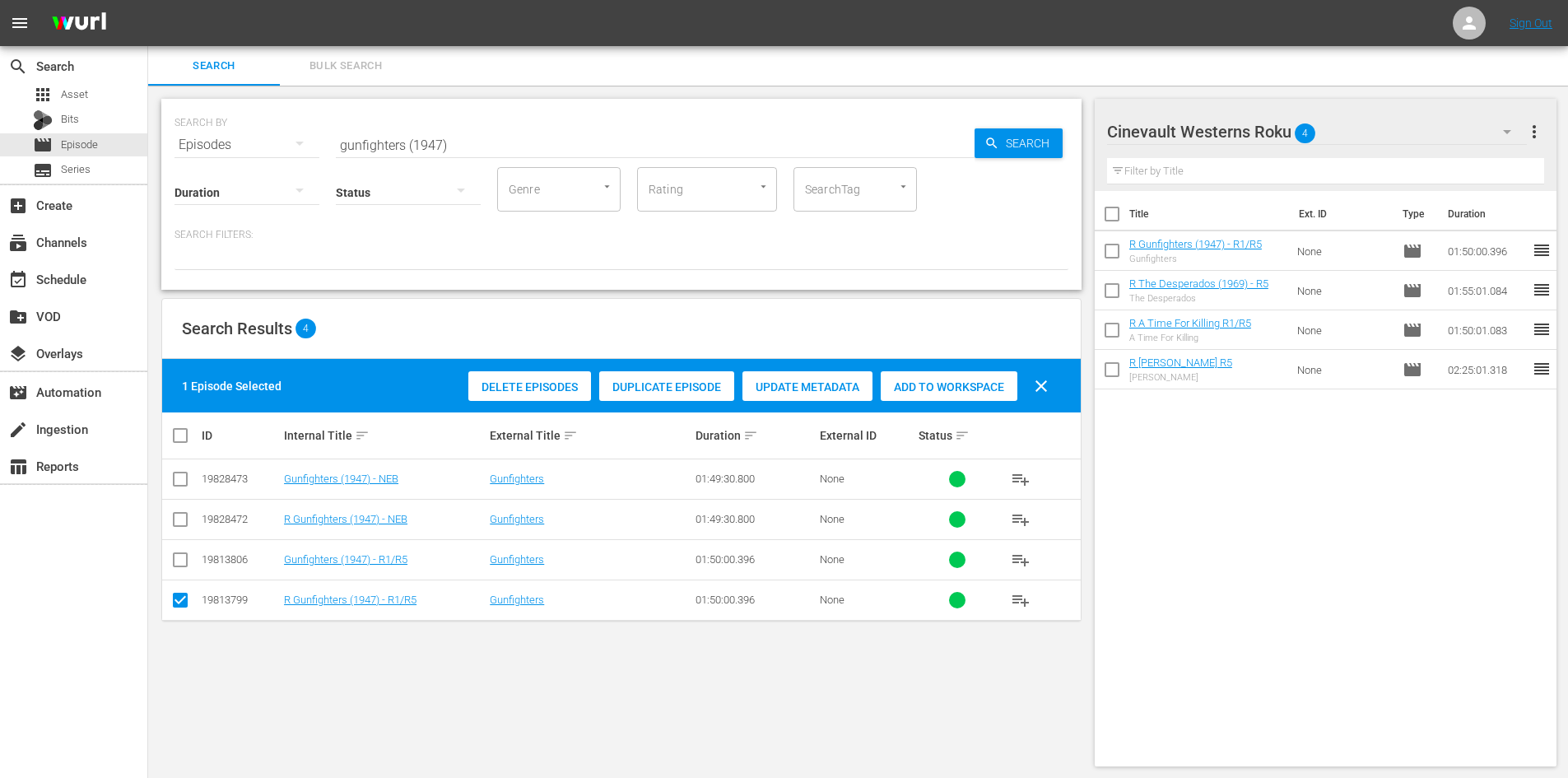
click at [1467, 145] on div "Cinevault Westerns Roku 4" at bounding box center [1316, 132] width 420 height 46
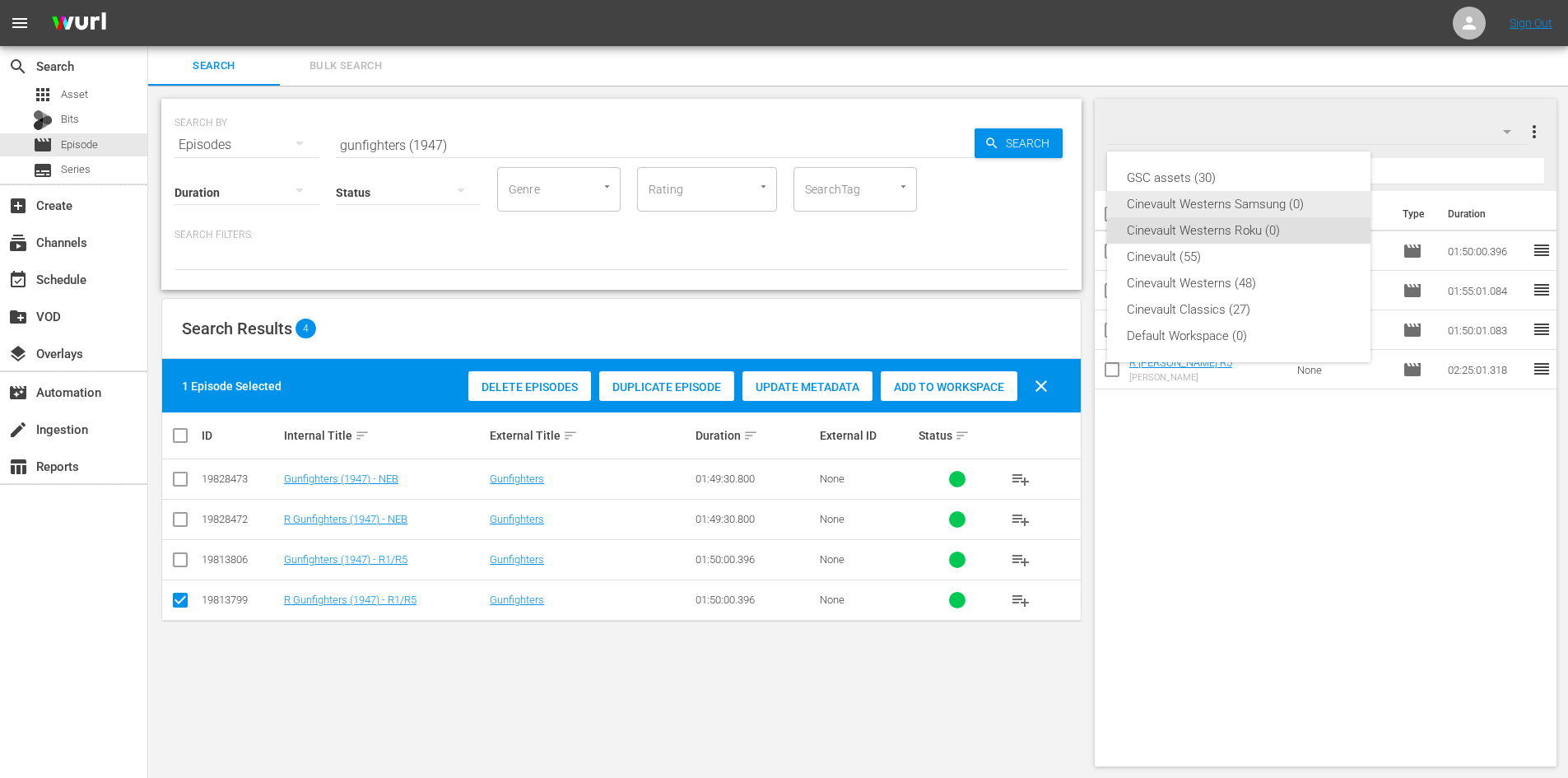
click at [1298, 199] on div "Cinevault Westerns Samsung (0)" at bounding box center [1239, 204] width 224 height 27
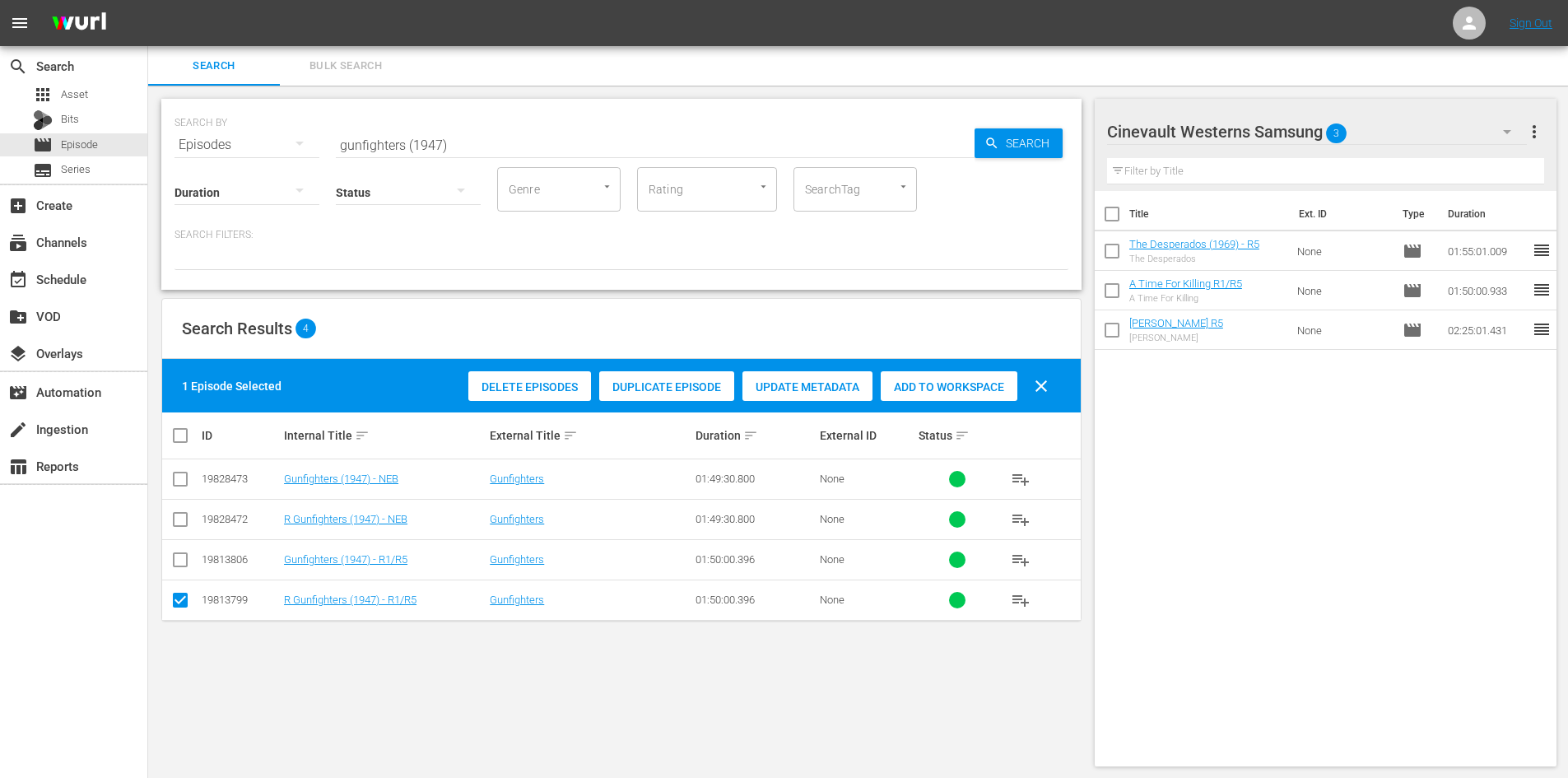
click at [174, 563] on input "checkbox" at bounding box center [179, 563] width 19 height 19
checkbox input "true"
click at [184, 599] on input "checkbox" at bounding box center [179, 603] width 19 height 19
checkbox input "false"
drag, startPoint x: 923, startPoint y: 377, endPoint x: 921, endPoint y: 366, distance: 11.2
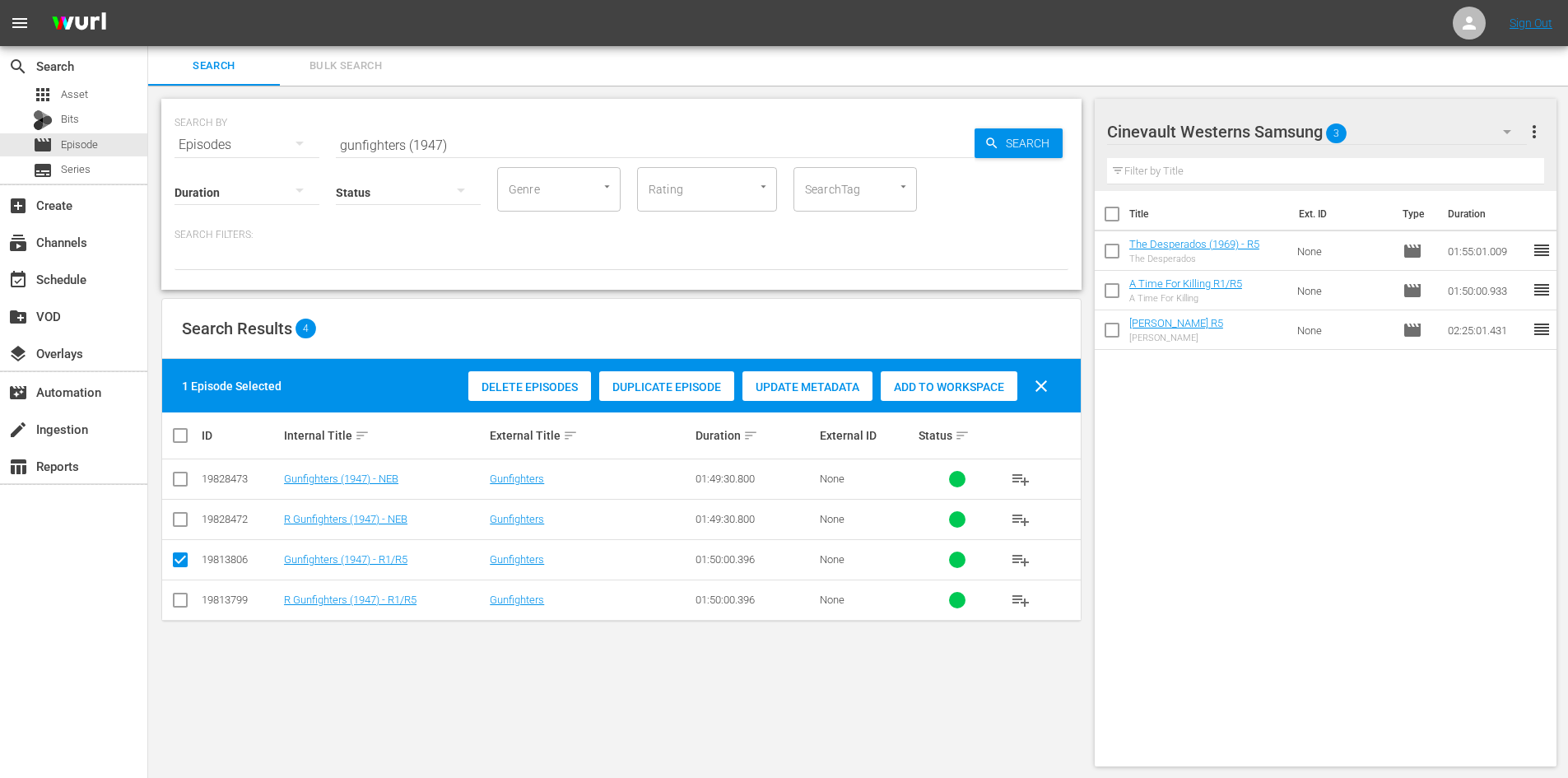
click at [923, 376] on div "Add to Workspace" at bounding box center [949, 387] width 137 height 31
click at [98, 274] on div "event_available Schedule" at bounding box center [74, 279] width 147 height 33
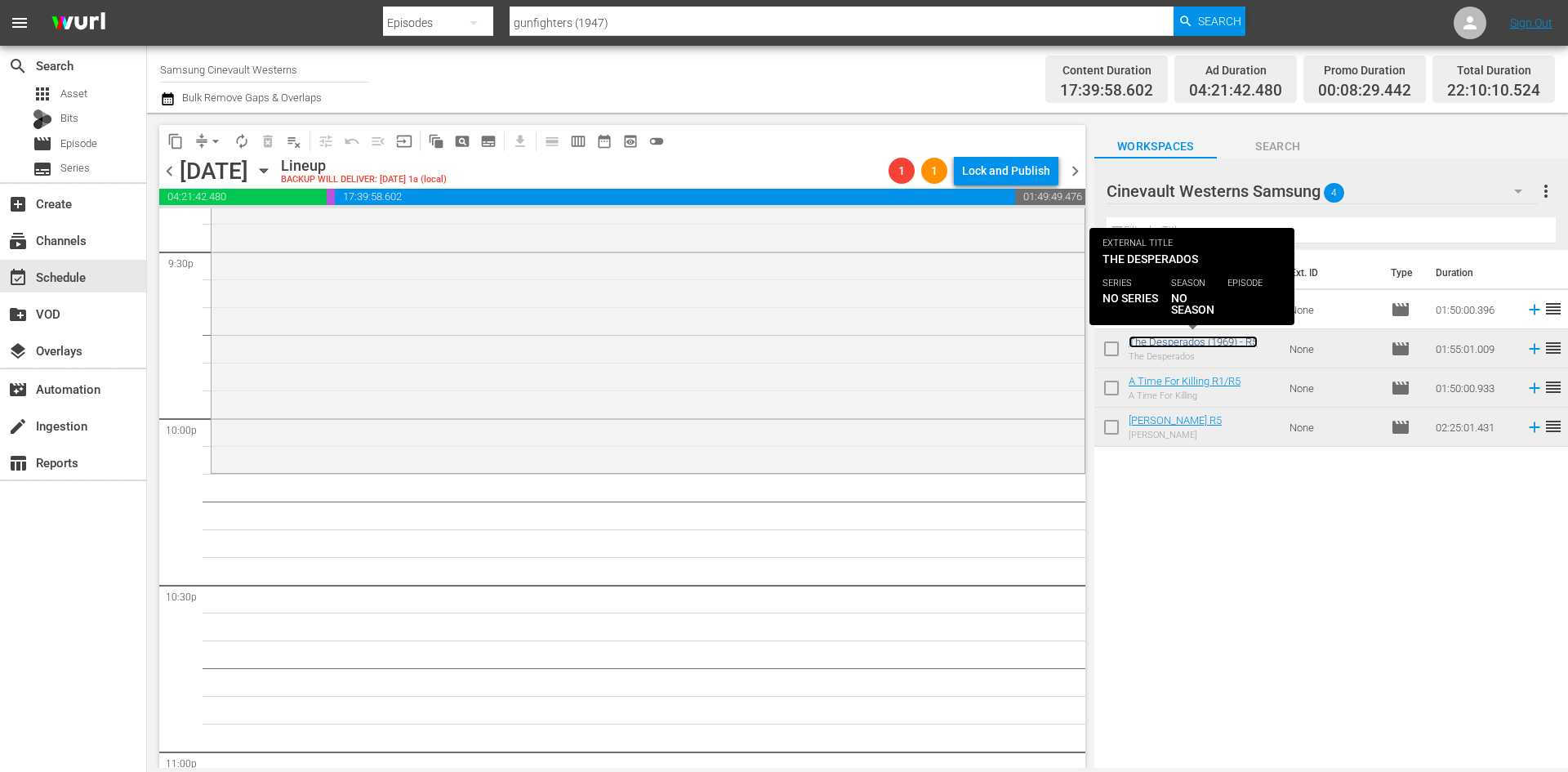
scroll to position [7272, 0]
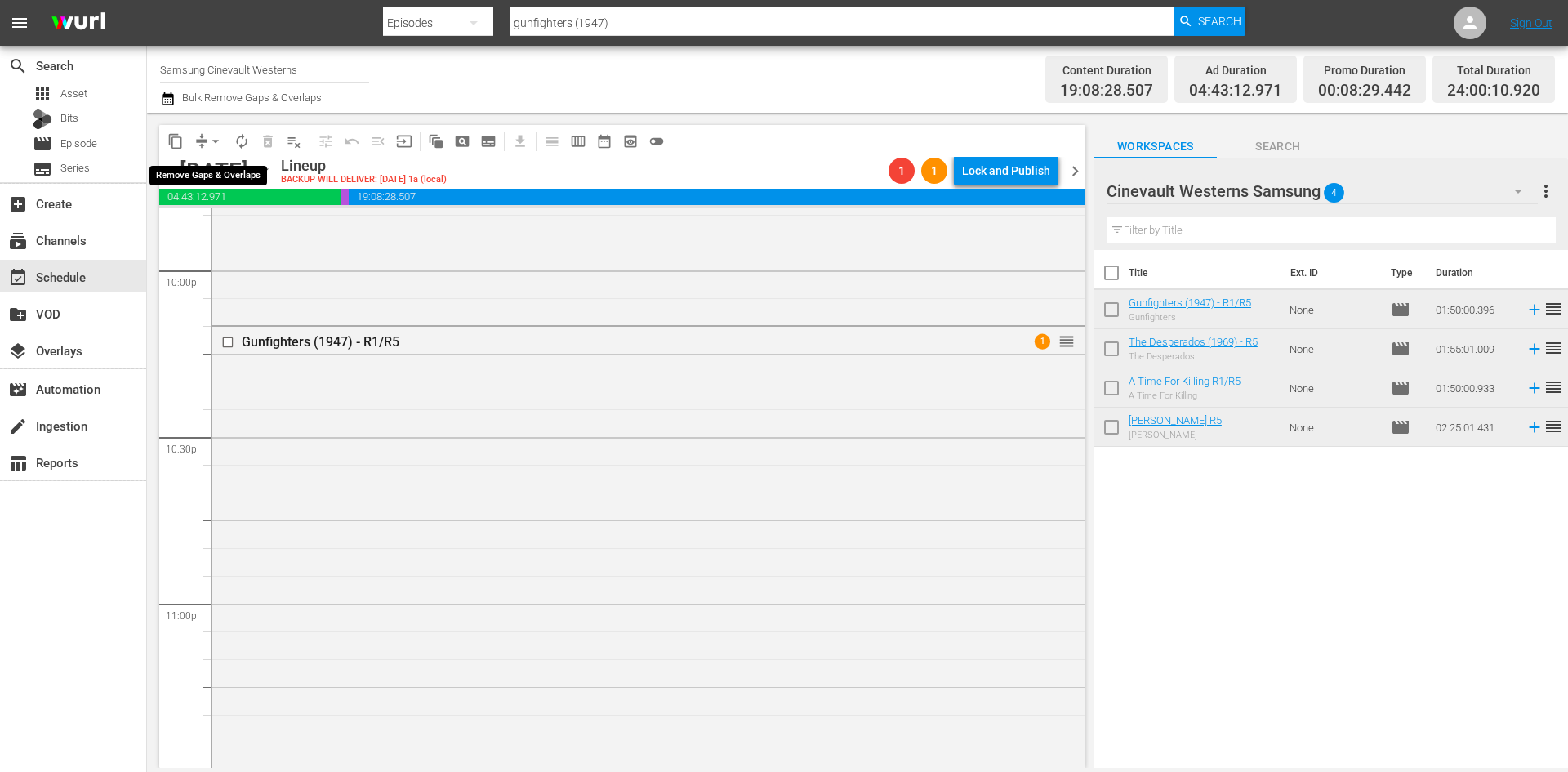
click at [214, 137] on span "arrow_drop_down" at bounding box center [215, 141] width 16 height 16
click at [238, 168] on li "Align to Midnight" at bounding box center [216, 174] width 171 height 27
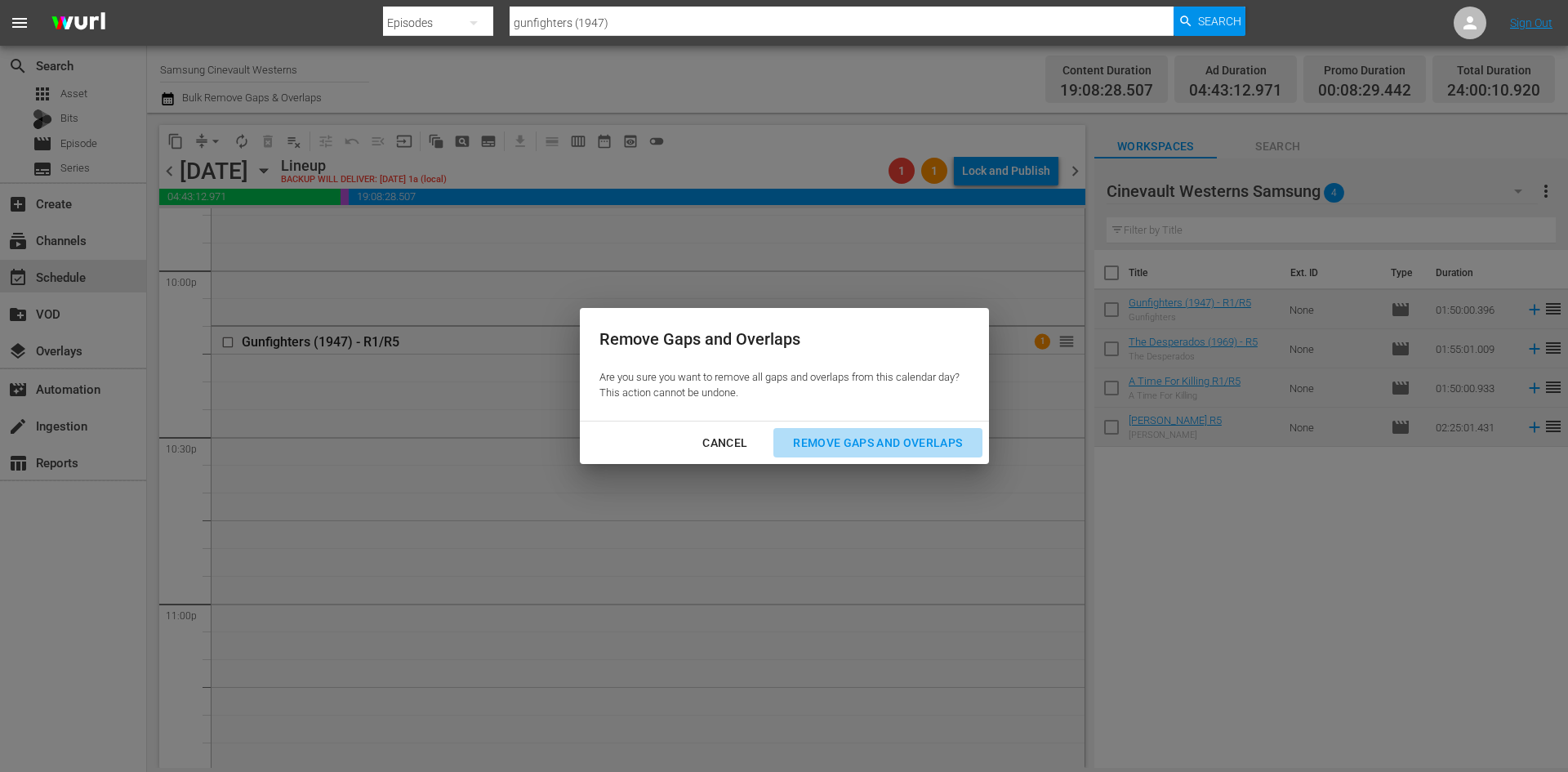
click at [930, 452] on div "Remove Gaps and Overlaps" at bounding box center [877, 443] width 195 height 20
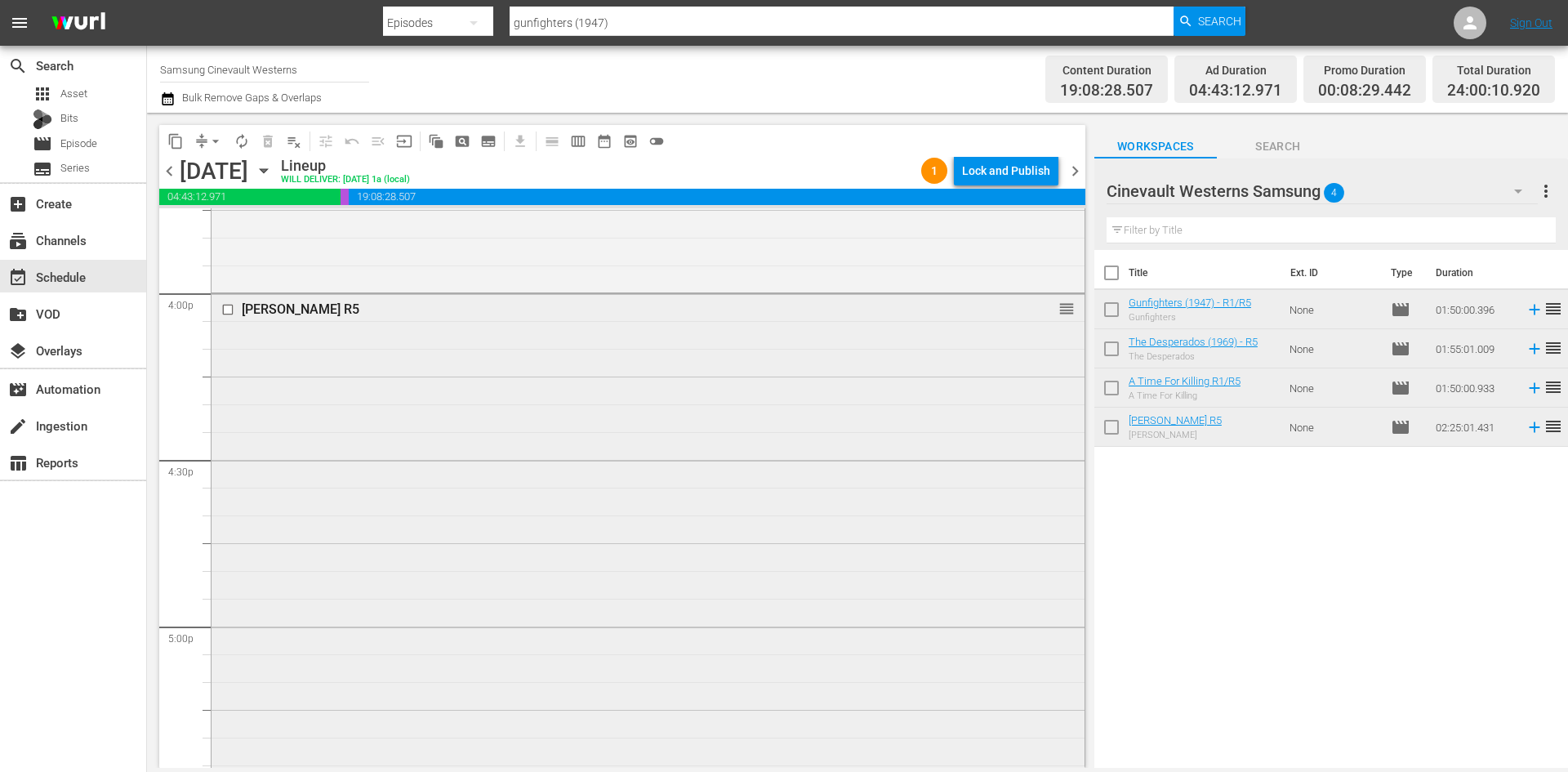
scroll to position [5235, 0]
click at [229, 325] on input "checkbox" at bounding box center [230, 323] width 17 height 14
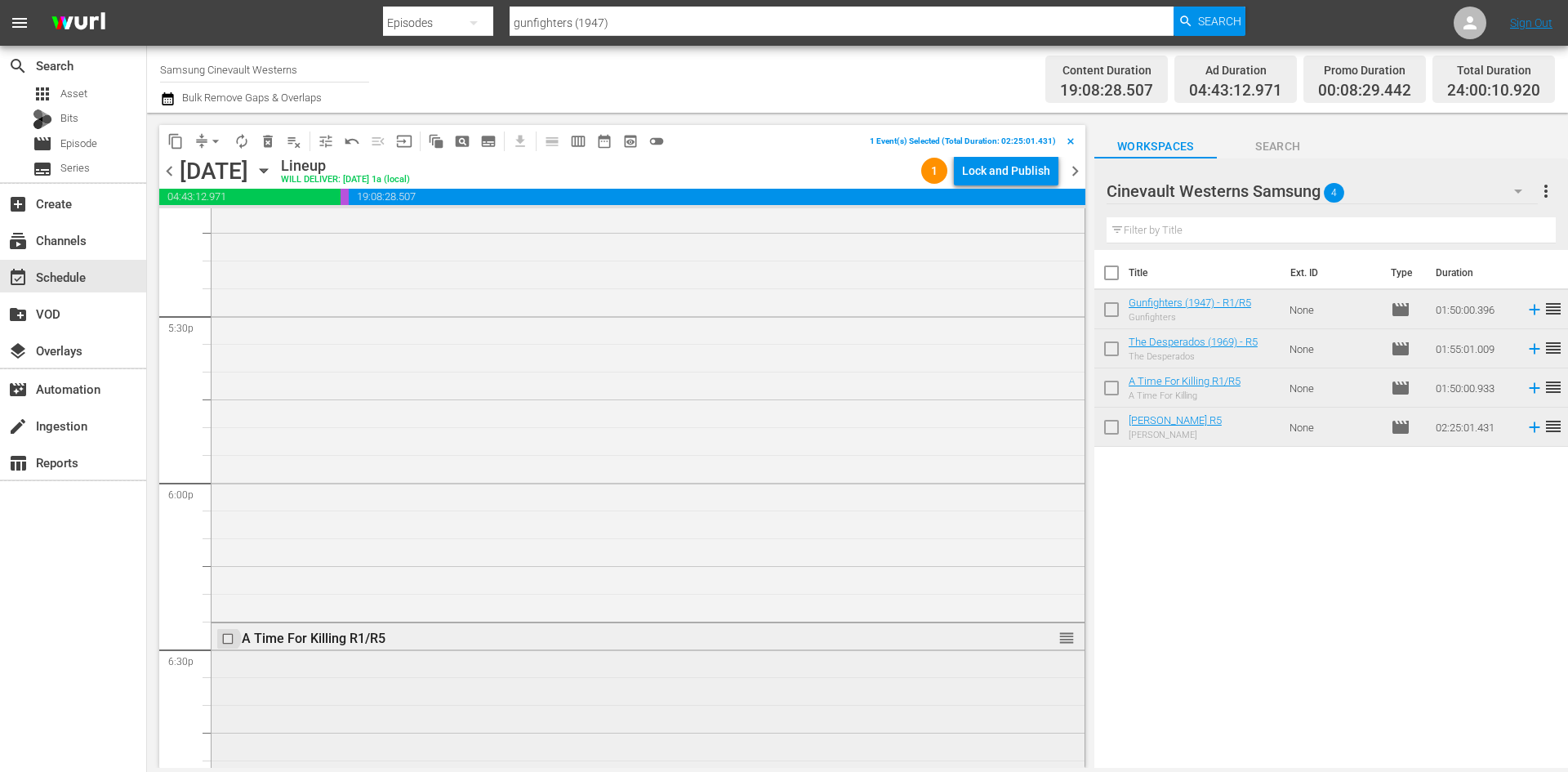
click at [229, 638] on input "checkbox" at bounding box center [230, 639] width 17 height 14
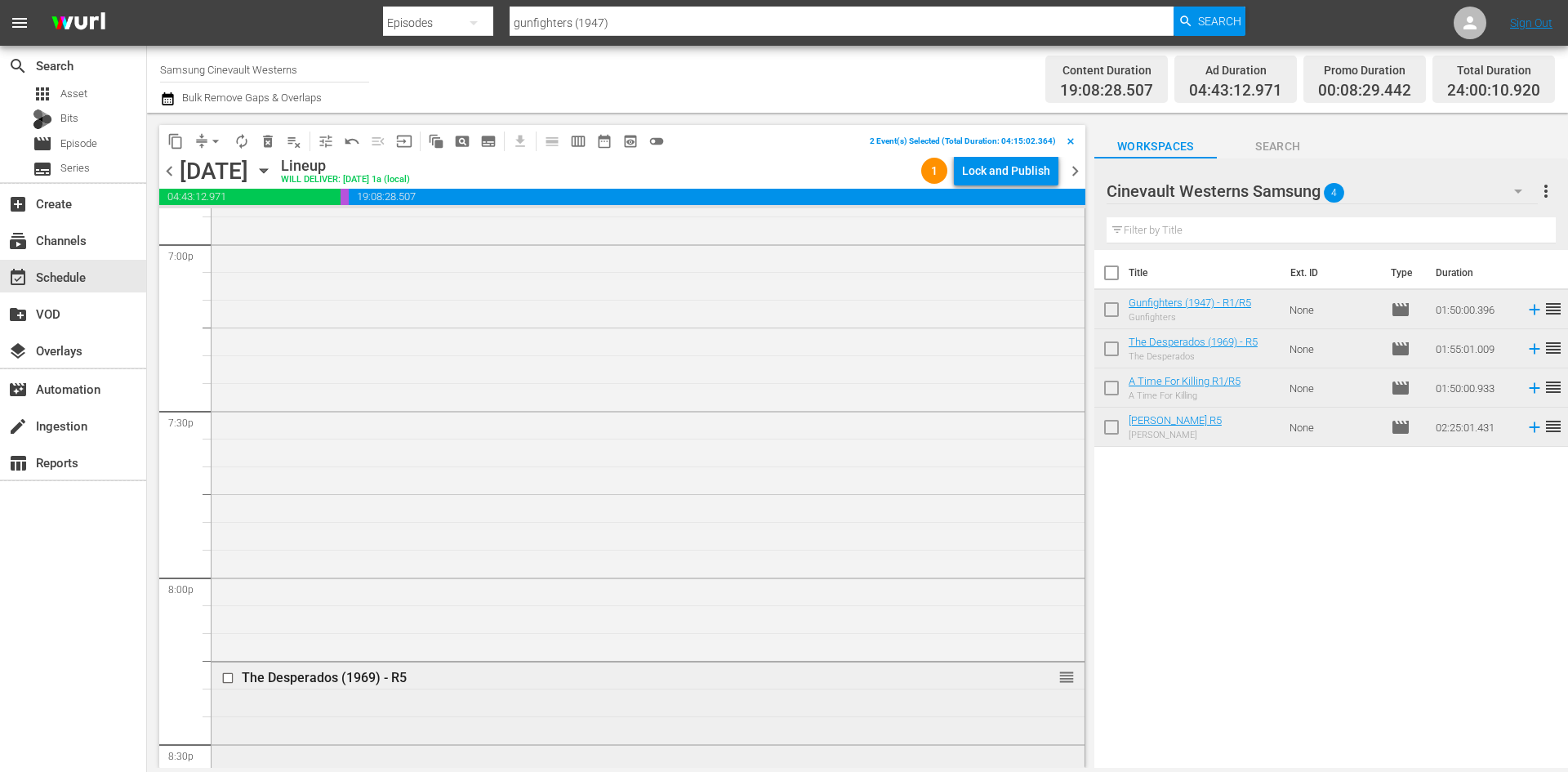
click at [226, 676] on input "checkbox" at bounding box center [230, 678] width 17 height 14
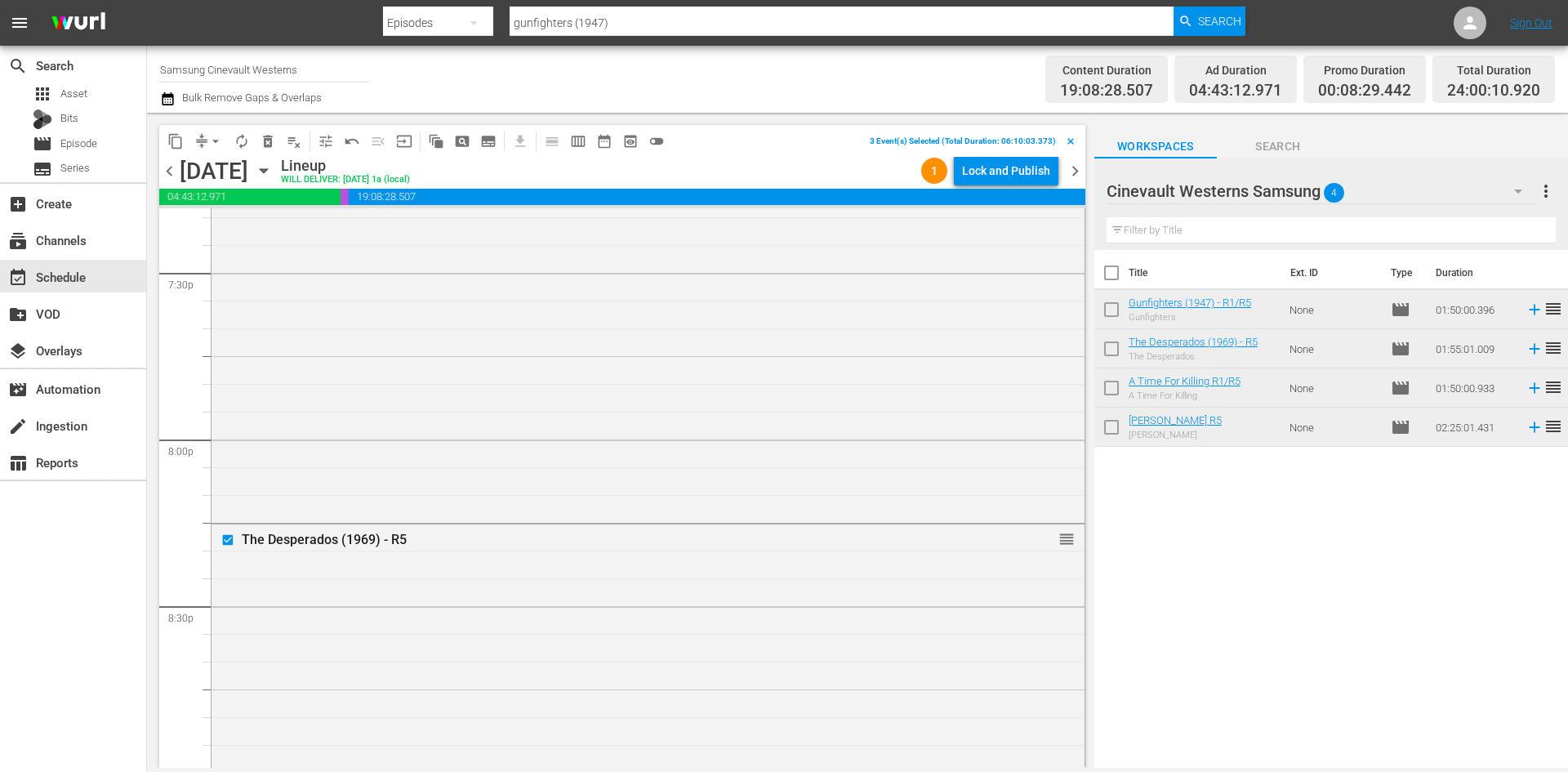
scroll to position [6952, 0]
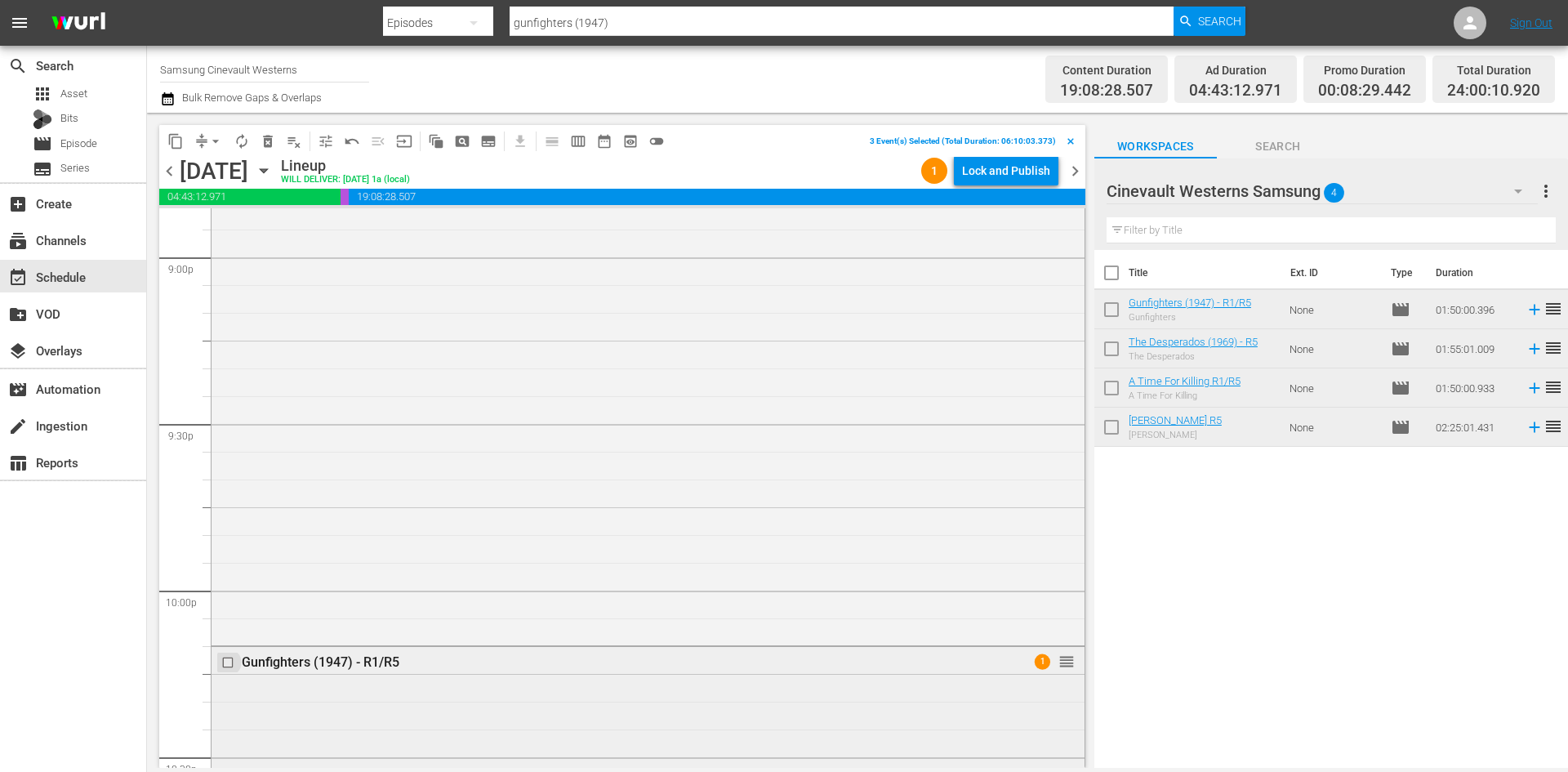
click at [229, 663] on input "checkbox" at bounding box center [230, 662] width 17 height 14
click at [173, 141] on span "content_copy" at bounding box center [176, 141] width 16 height 16
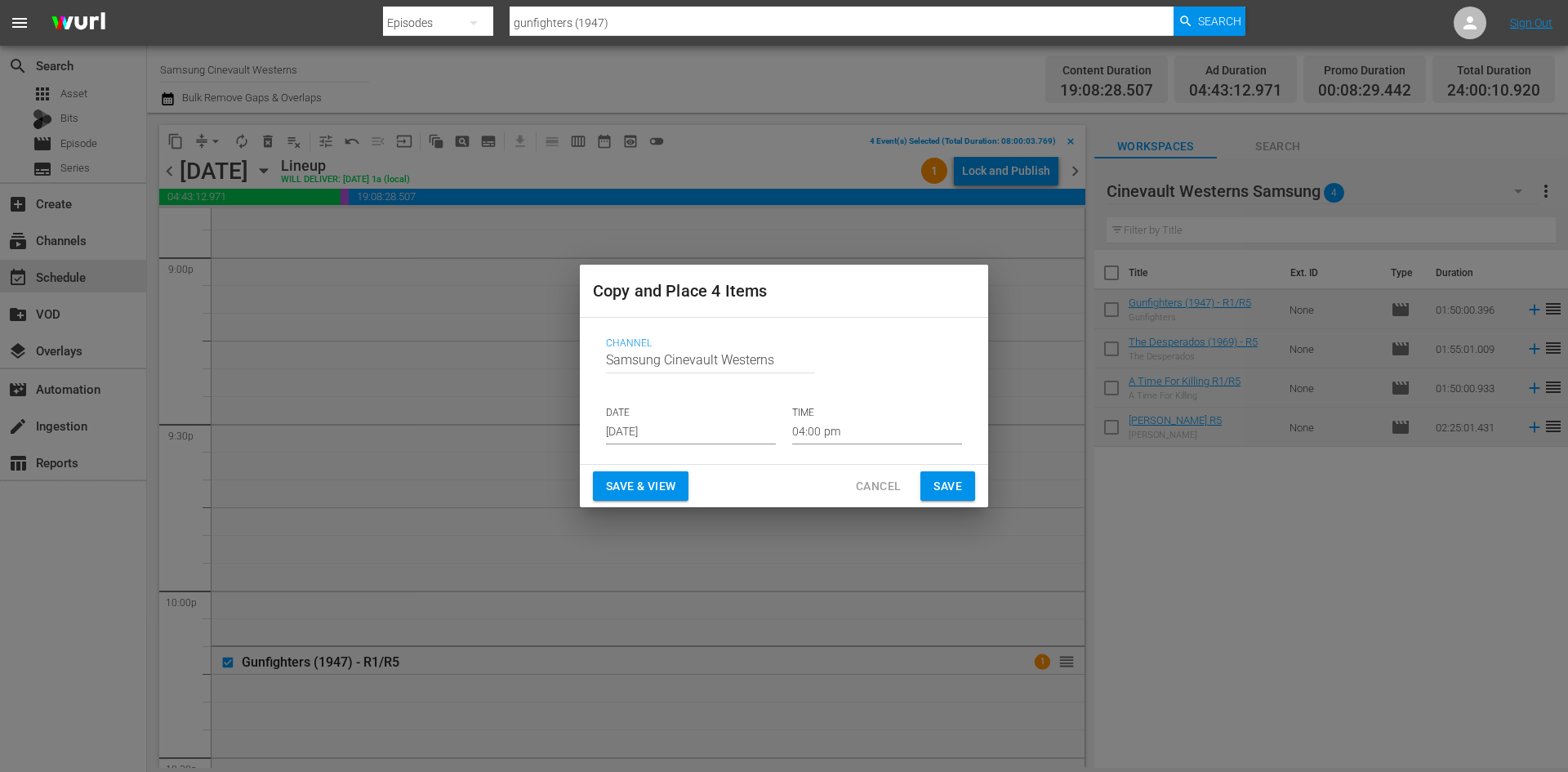
click at [644, 426] on input "[DATE]" at bounding box center [691, 432] width 170 height 25
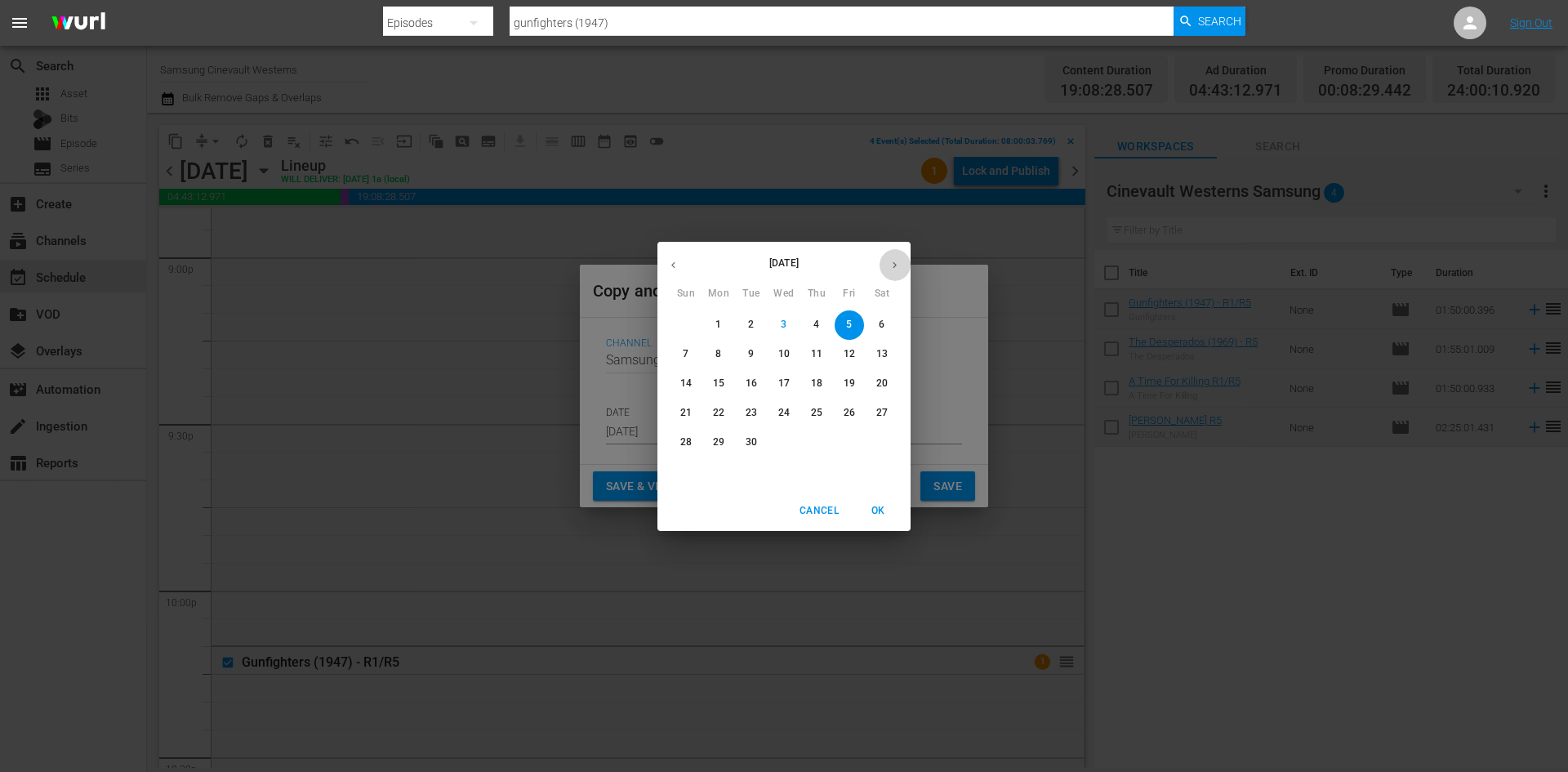
click at [896, 262] on icon "button" at bounding box center [894, 265] width 12 height 12
click at [847, 380] on p "17" at bounding box center [849, 383] width 12 height 14
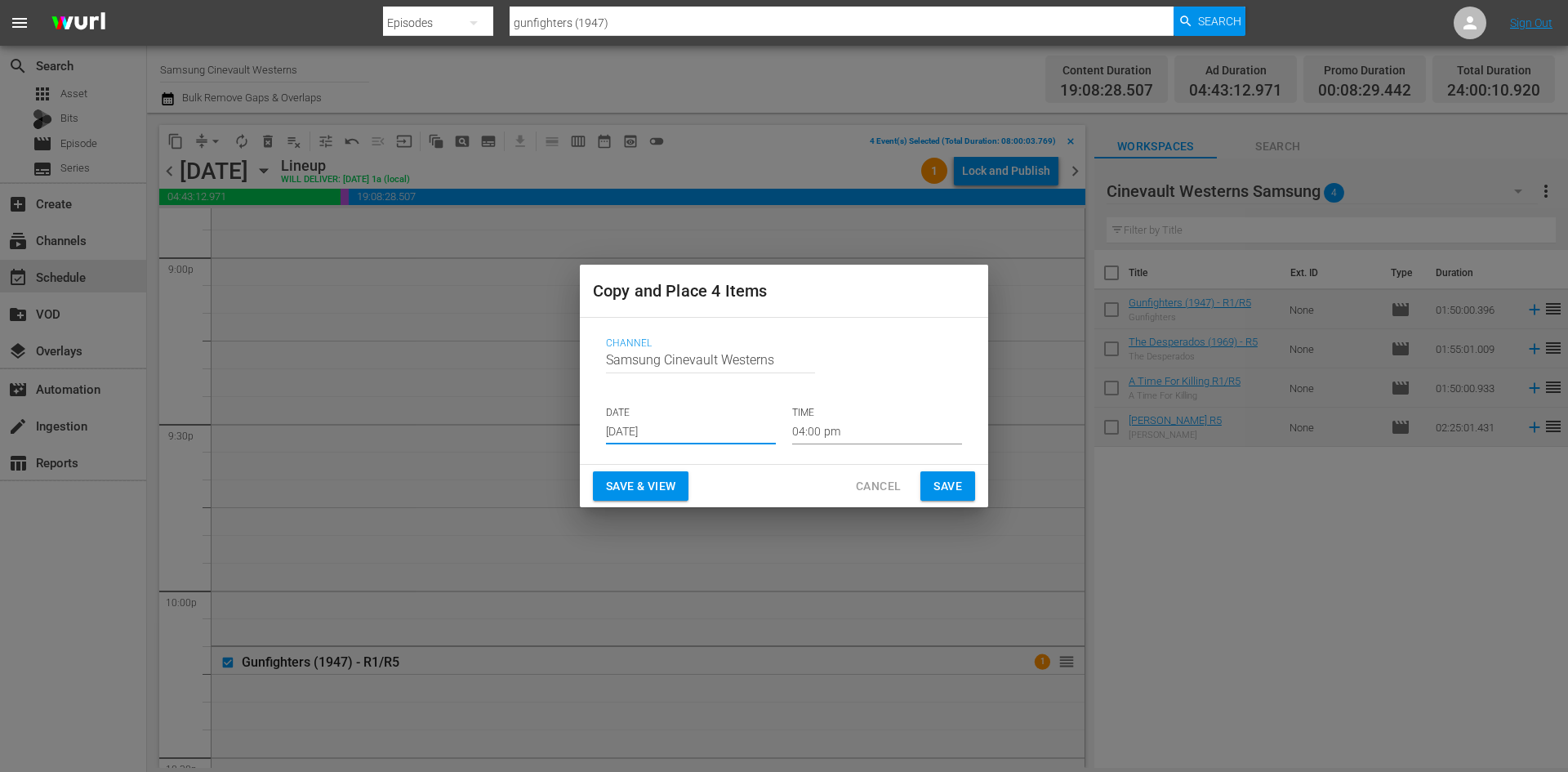
click at [701, 426] on input "[DATE]" at bounding box center [691, 432] width 170 height 25
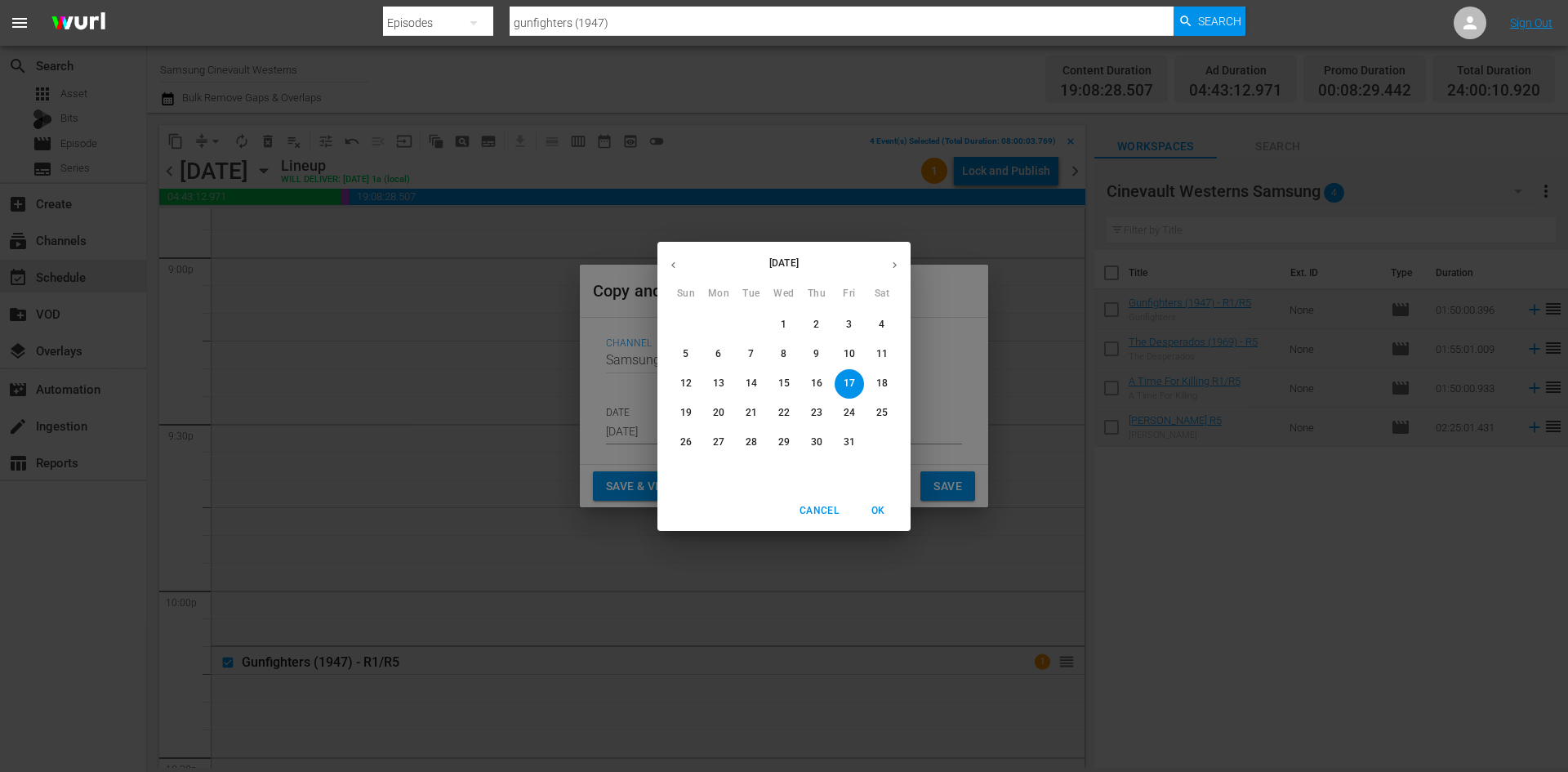
click at [676, 278] on button "button" at bounding box center [673, 265] width 32 height 32
click at [789, 387] on p "17" at bounding box center [784, 383] width 12 height 14
type input "[DATE]"
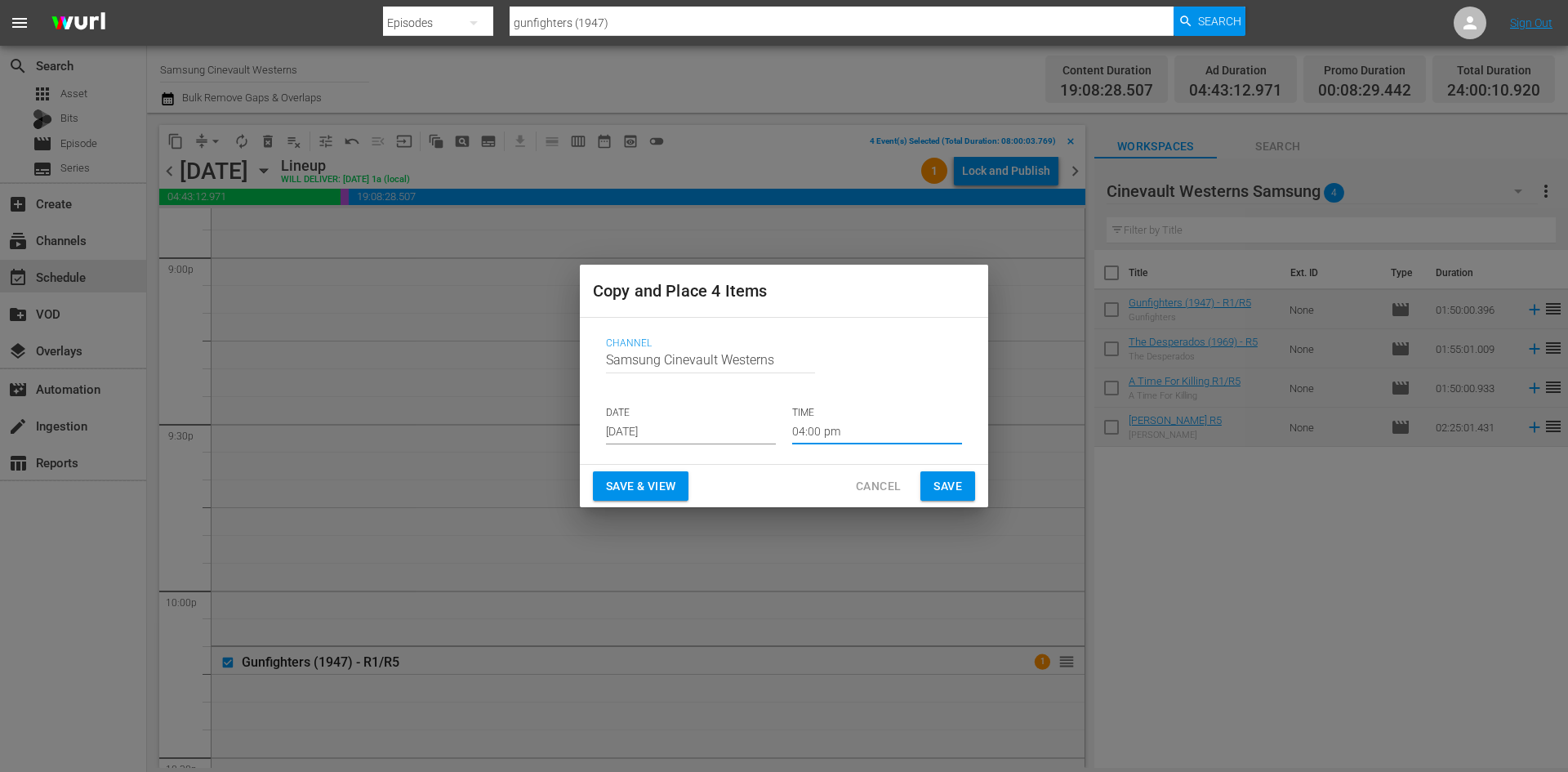
click at [839, 435] on input "04:00 pm" at bounding box center [877, 432] width 170 height 25
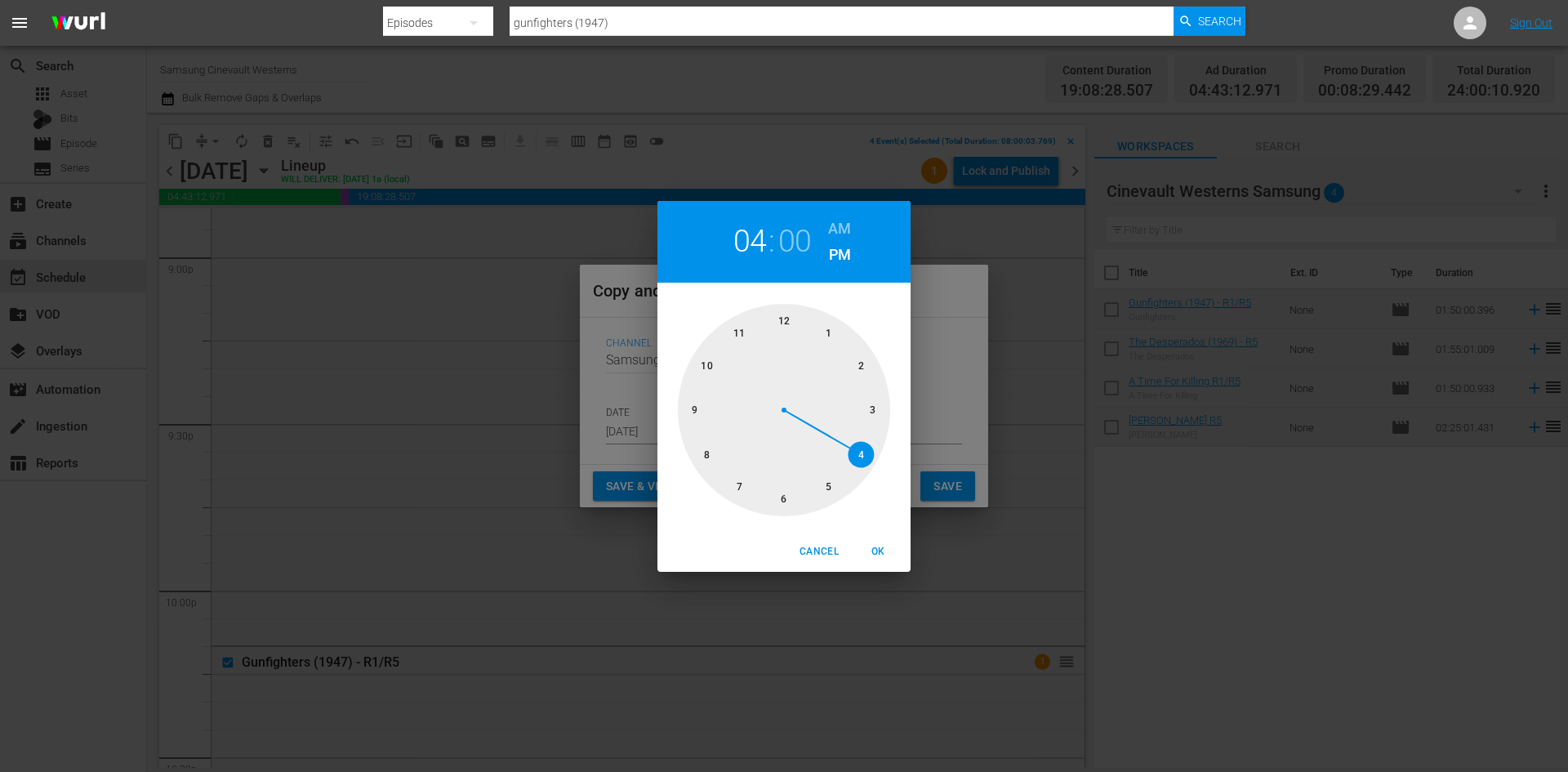
click at [784, 328] on div at bounding box center [784, 410] width 213 height 213
click at [841, 211] on div "12 : 00 AM PM" at bounding box center [784, 242] width 254 height 82
click at [840, 226] on h6 "AM" at bounding box center [839, 228] width 23 height 26
click at [877, 554] on span "OK" at bounding box center [877, 551] width 39 height 17
type input "12:00 am"
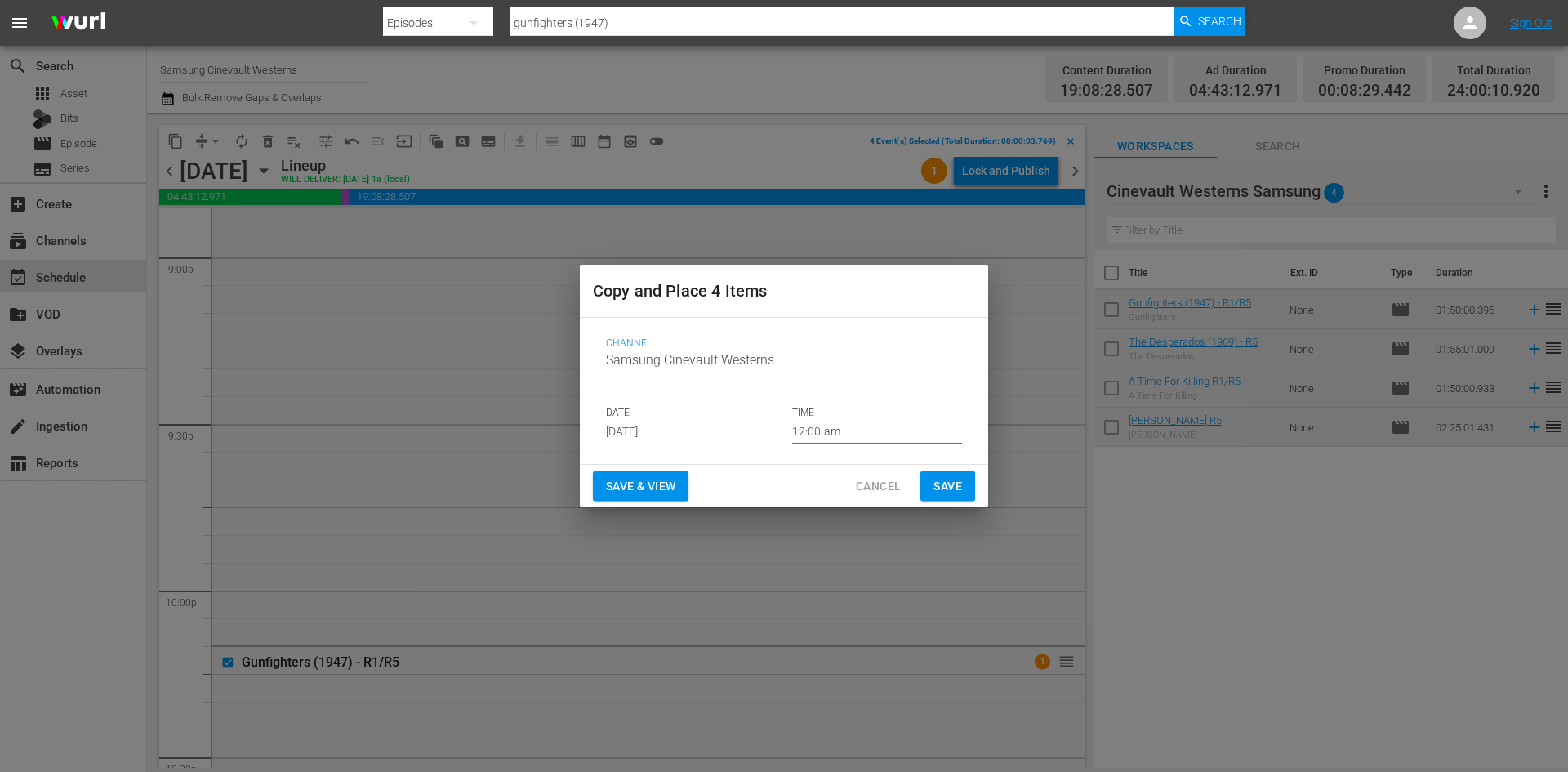
click at [963, 488] on button "Save" at bounding box center [948, 486] width 55 height 30
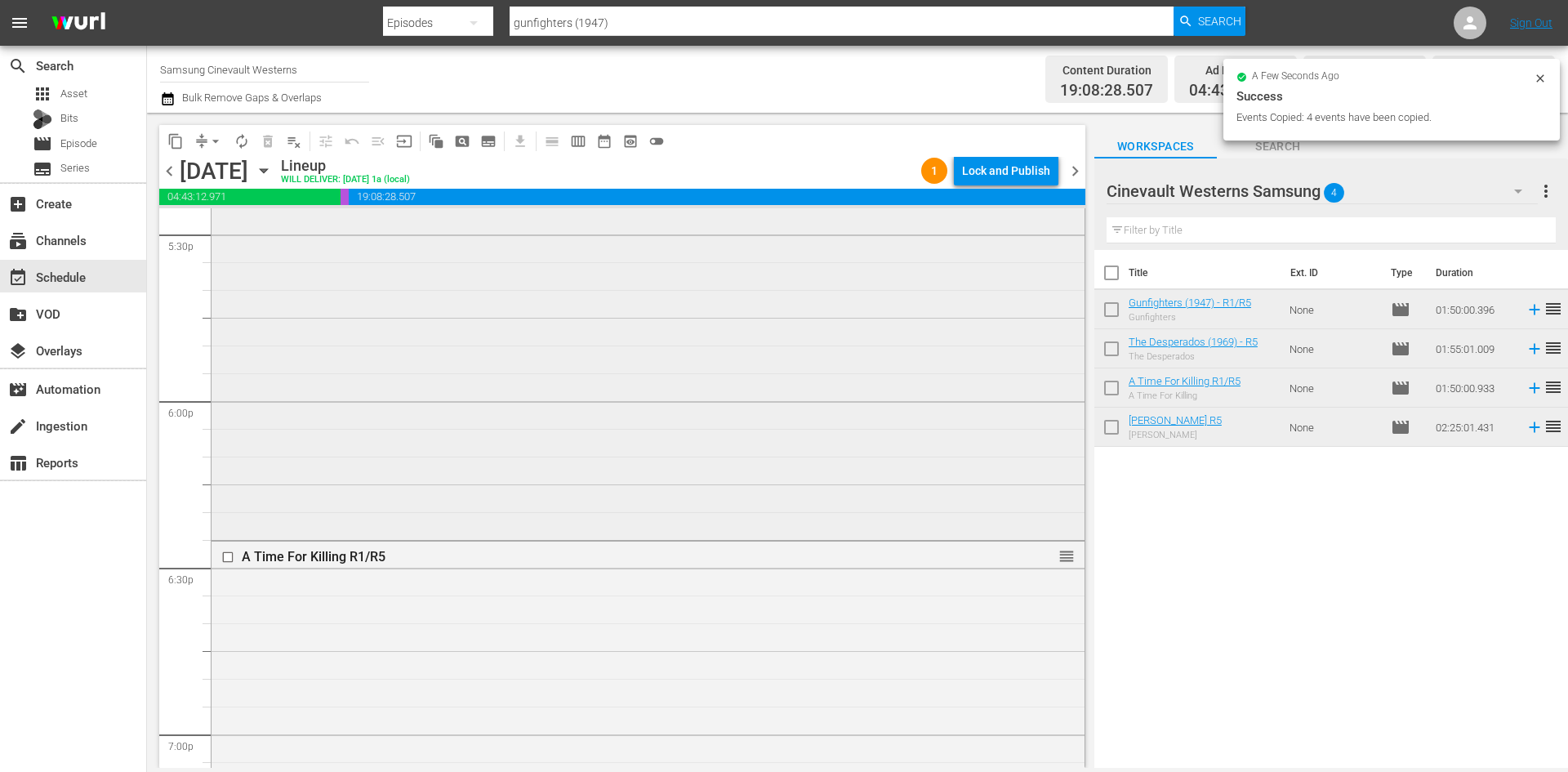
scroll to position [5317, 0]
click at [231, 241] on input "checkbox" at bounding box center [230, 241] width 17 height 14
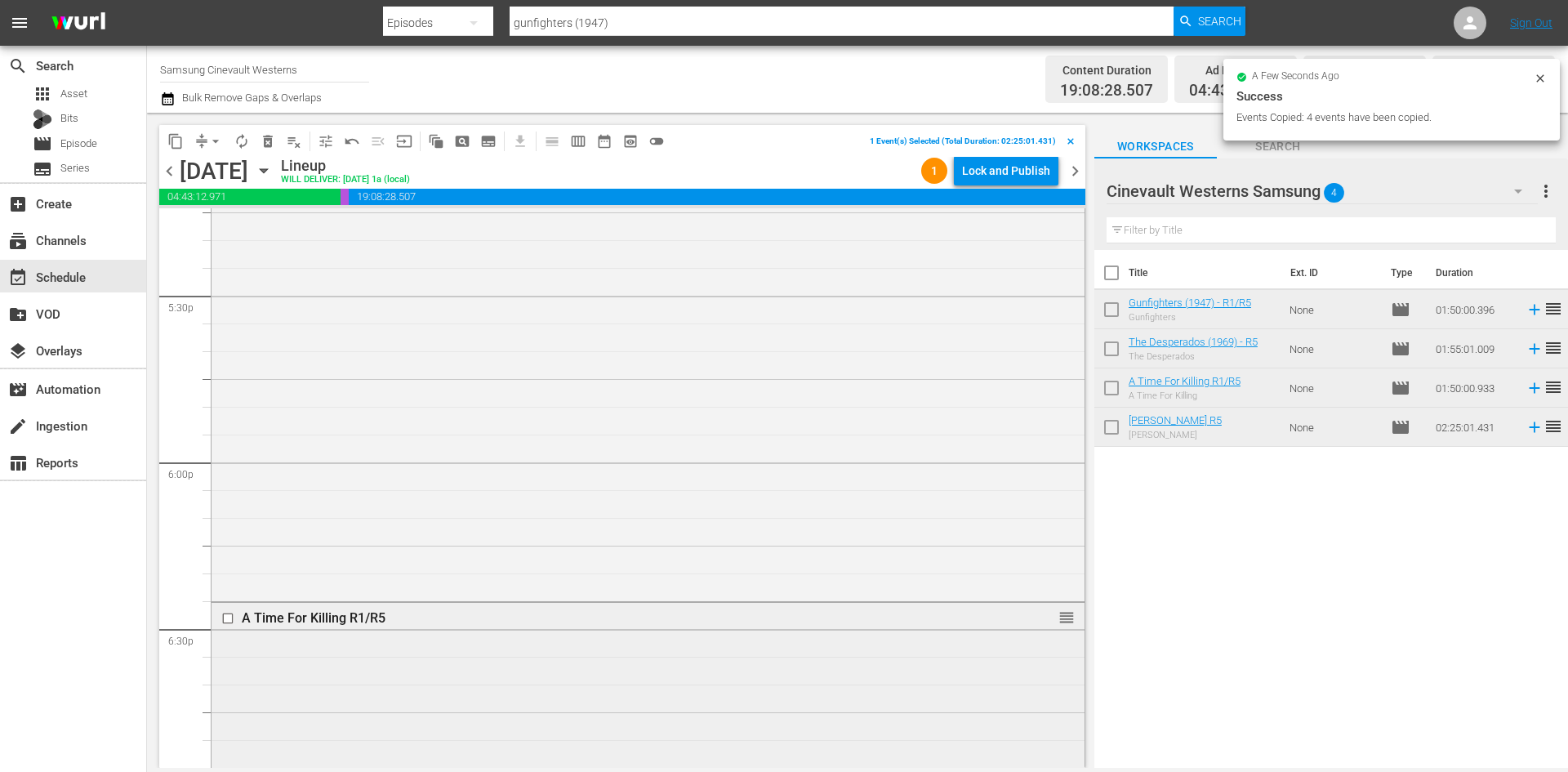
scroll to position [5889, 0]
click at [228, 475] on input "checkbox" at bounding box center [230, 475] width 17 height 14
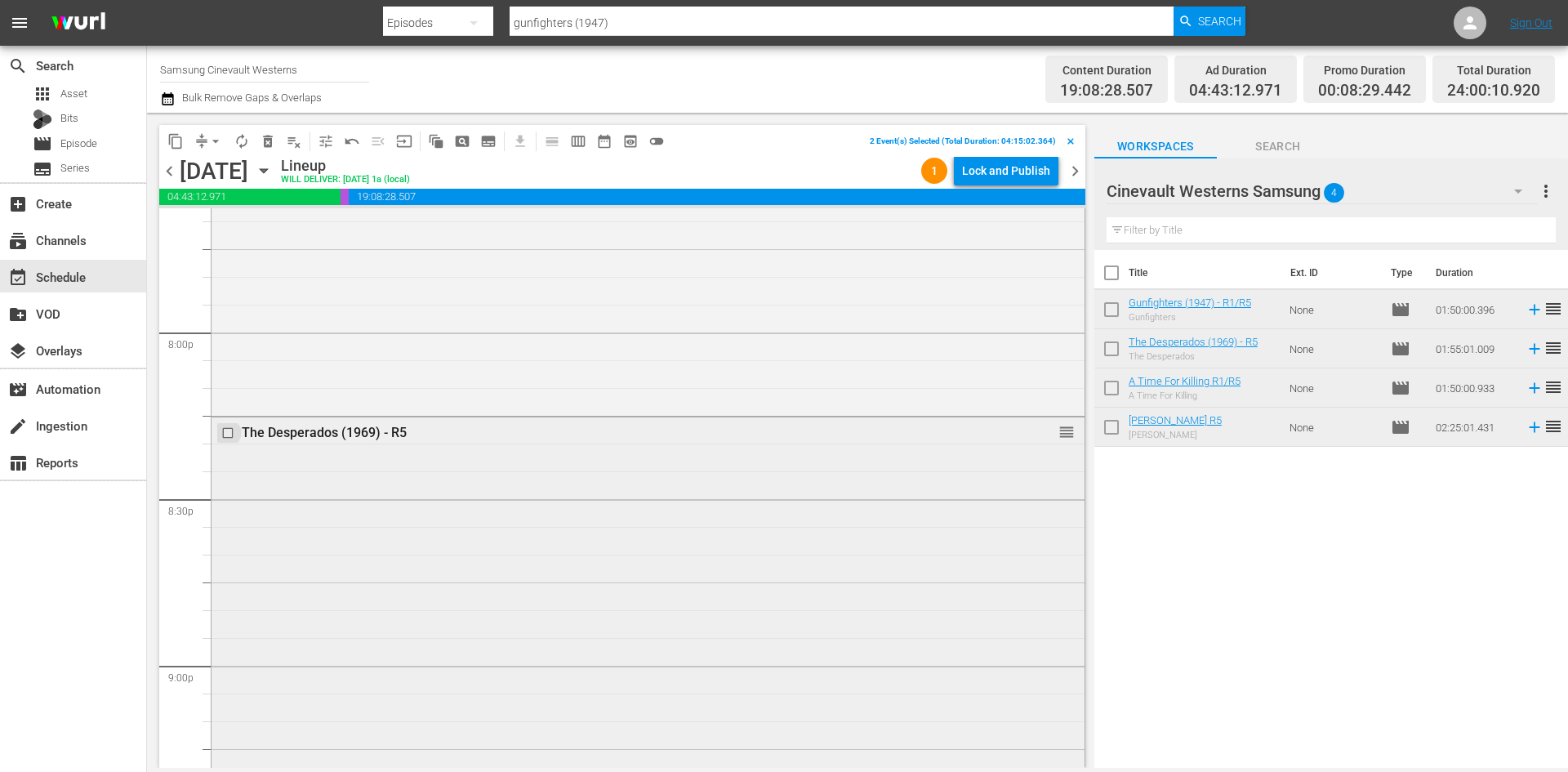
click at [230, 435] on input "checkbox" at bounding box center [230, 433] width 17 height 14
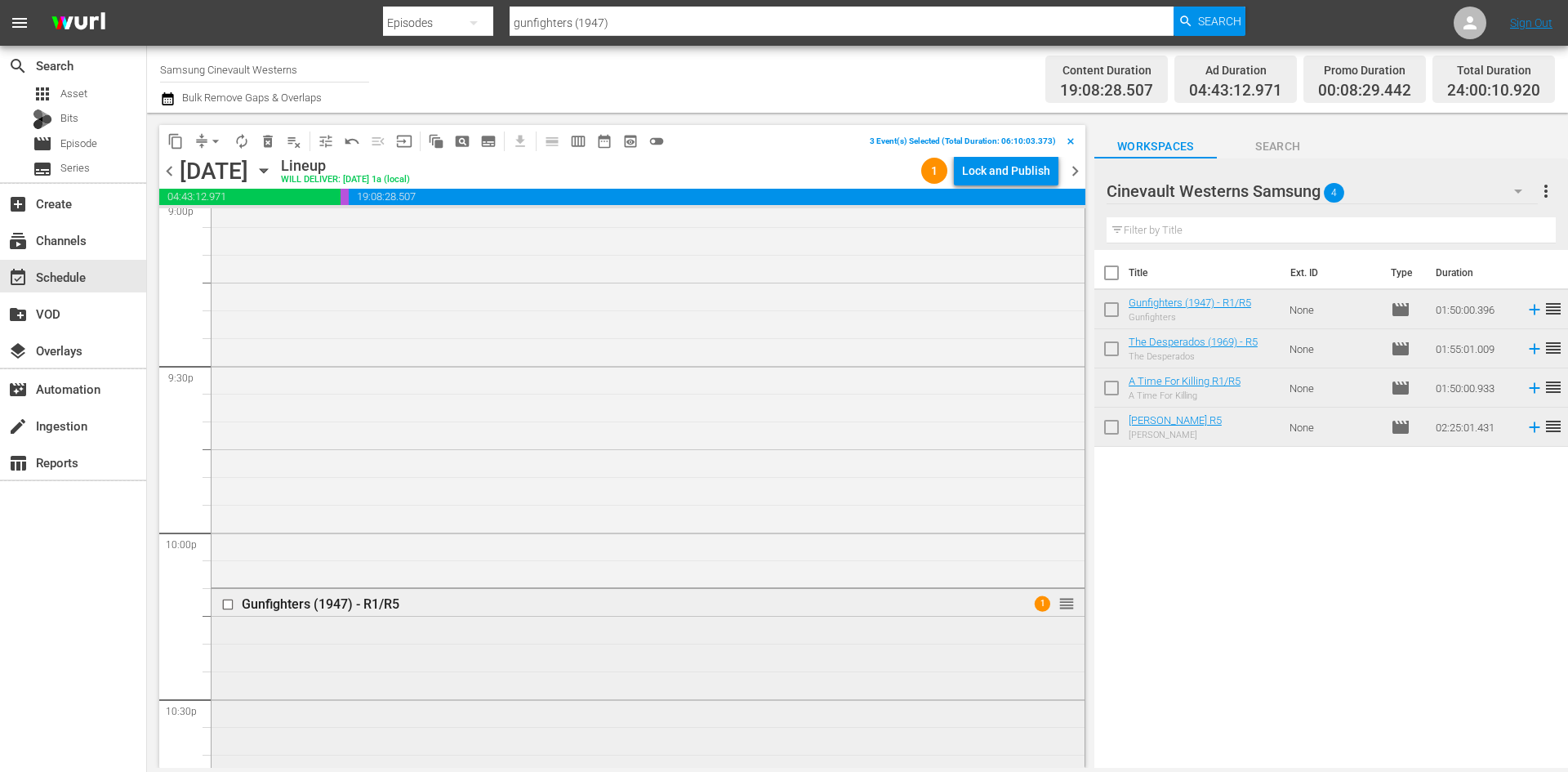
scroll to position [7196, 0]
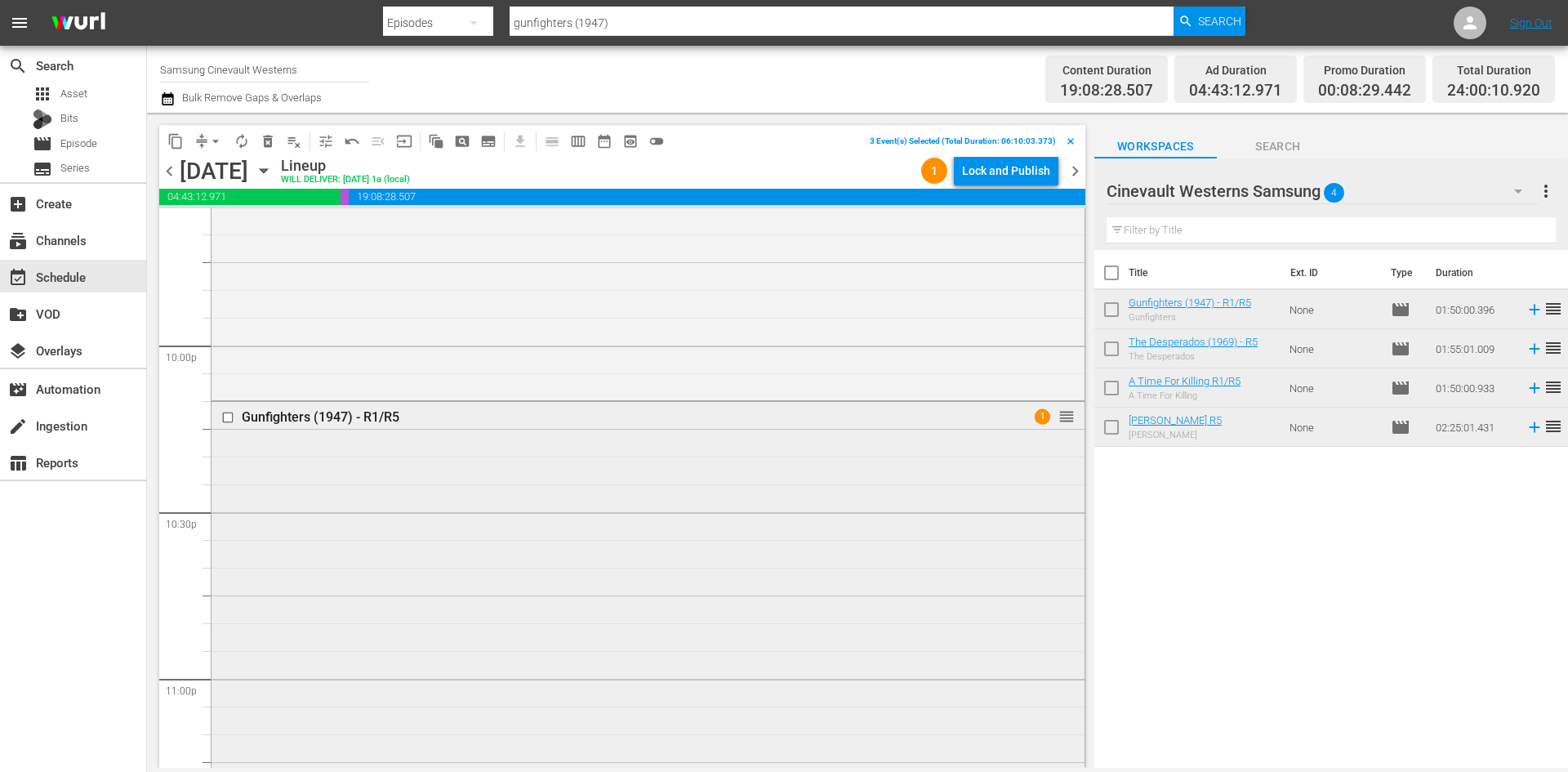
click at [227, 421] on input "checkbox" at bounding box center [230, 417] width 17 height 14
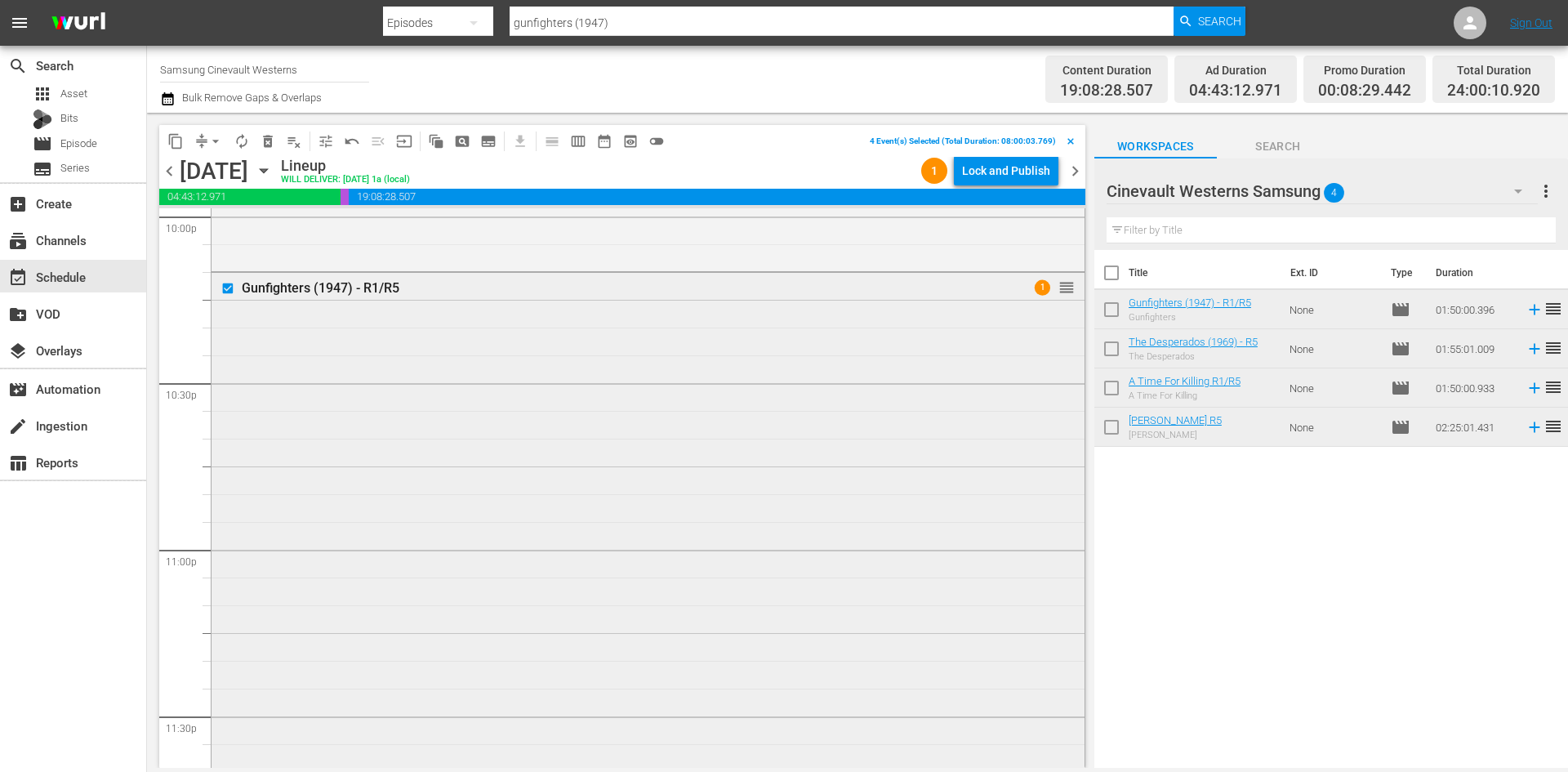
scroll to position [7442, 0]
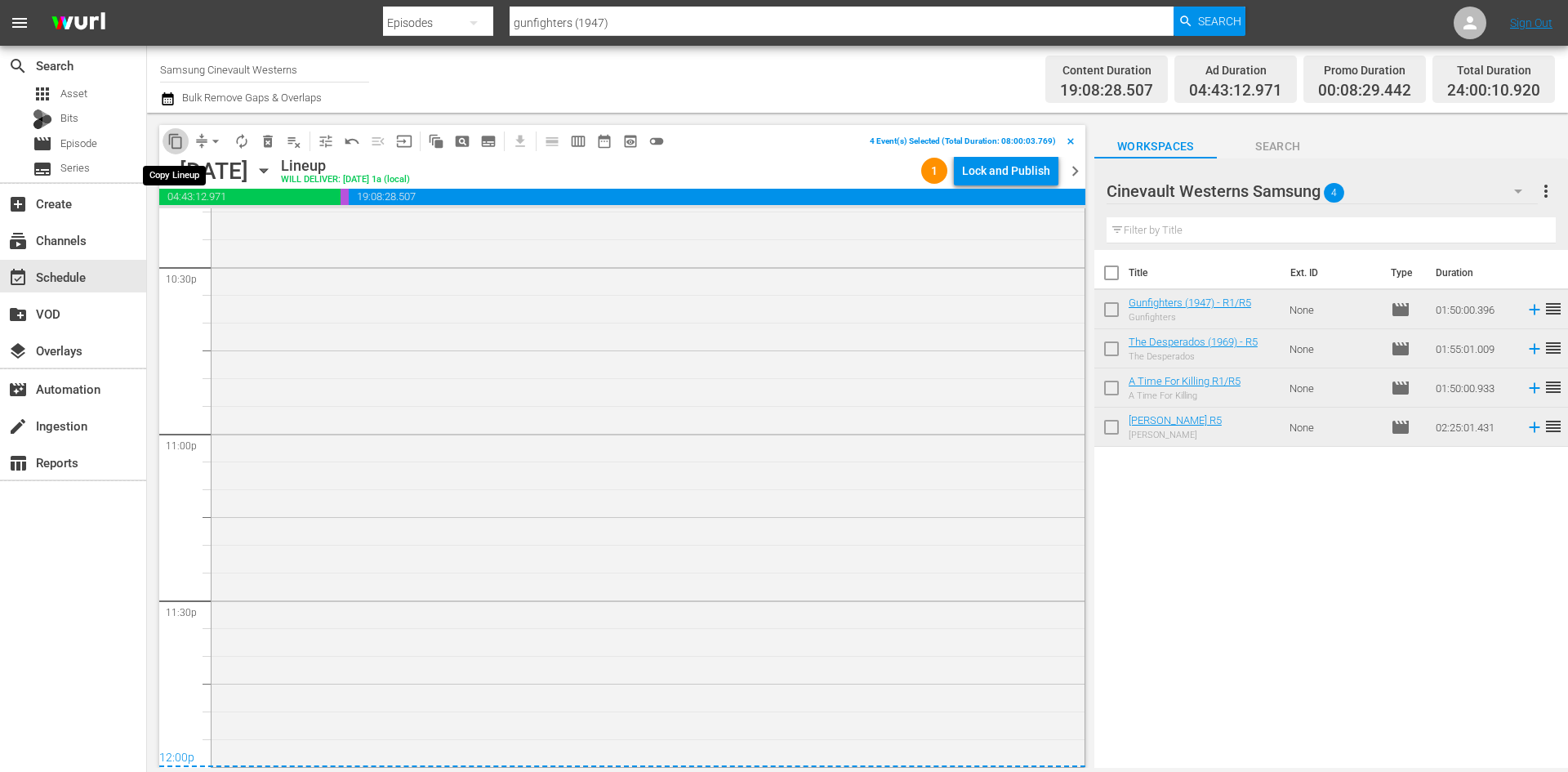
click at [168, 148] on span "content_copy" at bounding box center [176, 141] width 16 height 16
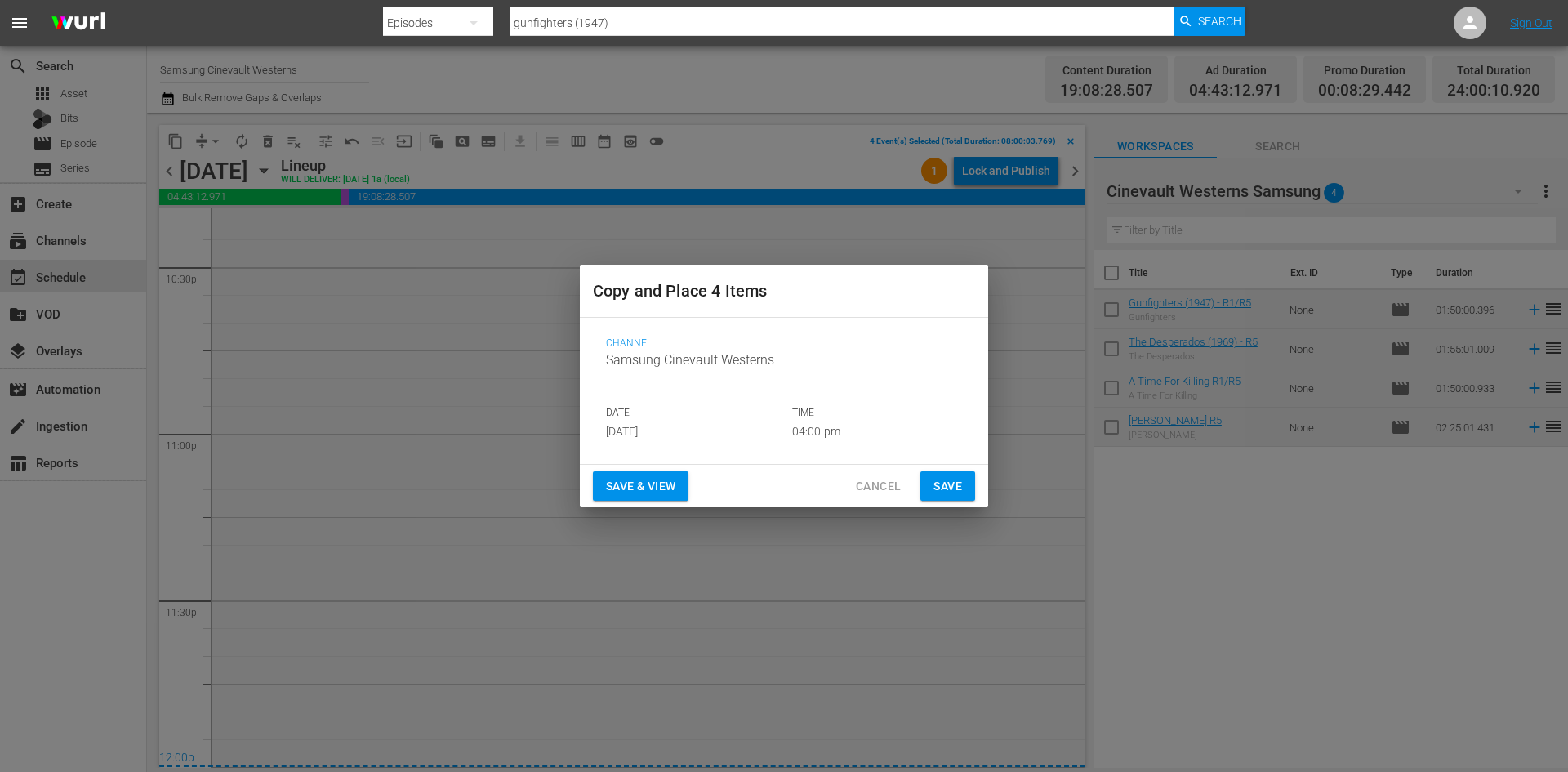
click at [706, 433] on input "[DATE]" at bounding box center [691, 432] width 170 height 25
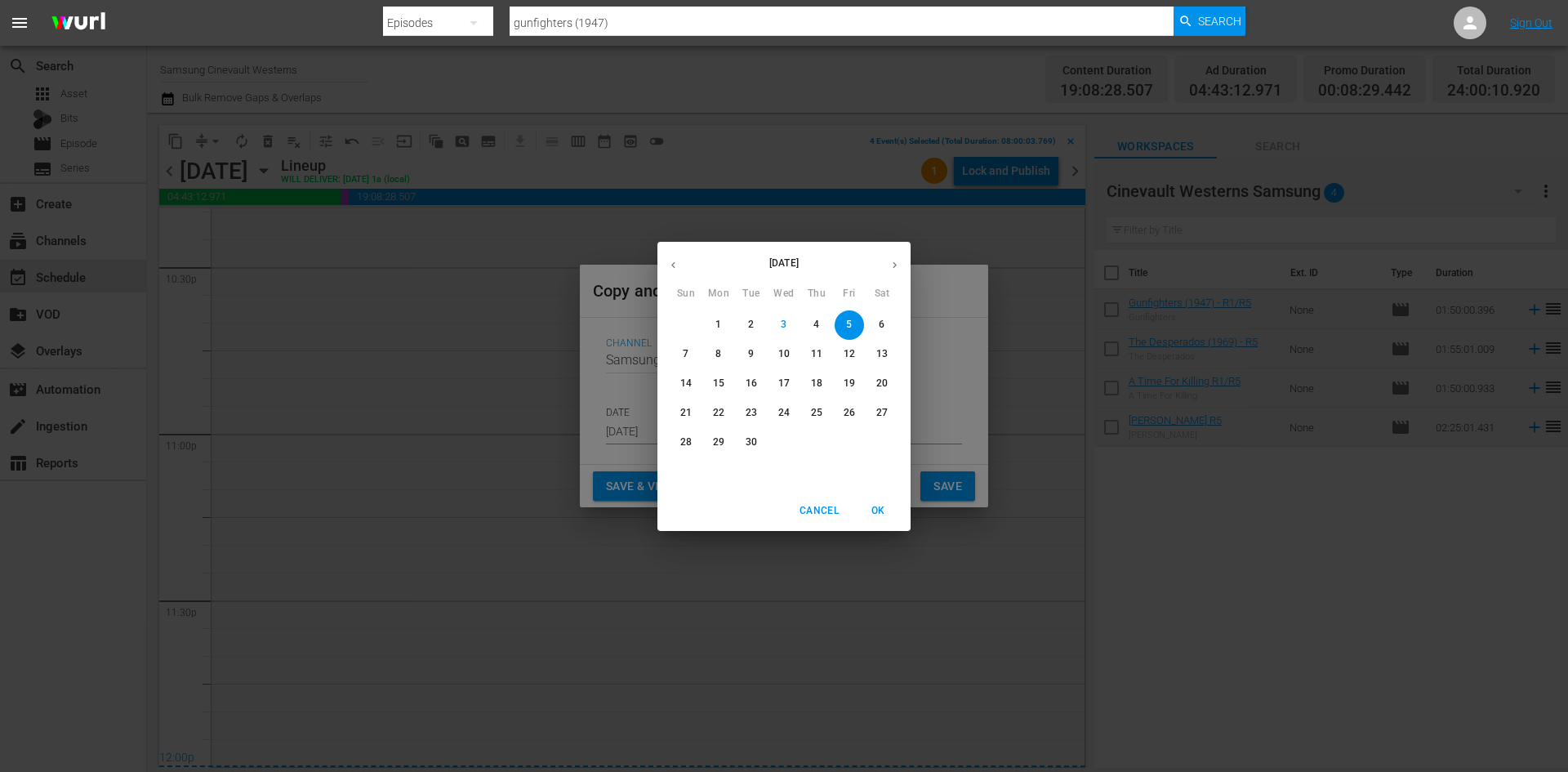
click at [886, 381] on p "20" at bounding box center [882, 383] width 12 height 14
type input "[DATE]"
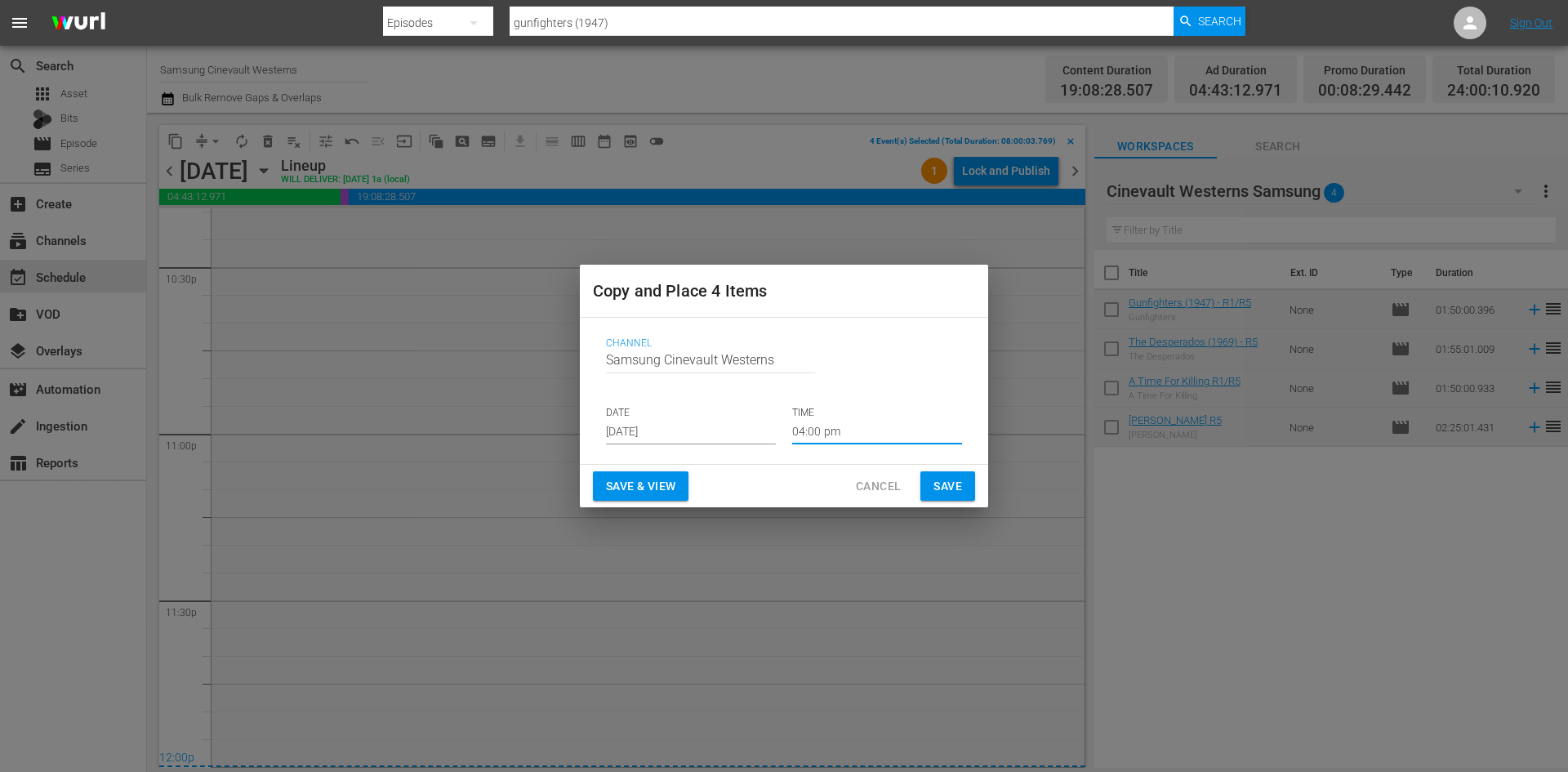
click at [866, 426] on input "04:00 pm" at bounding box center [877, 432] width 170 height 25
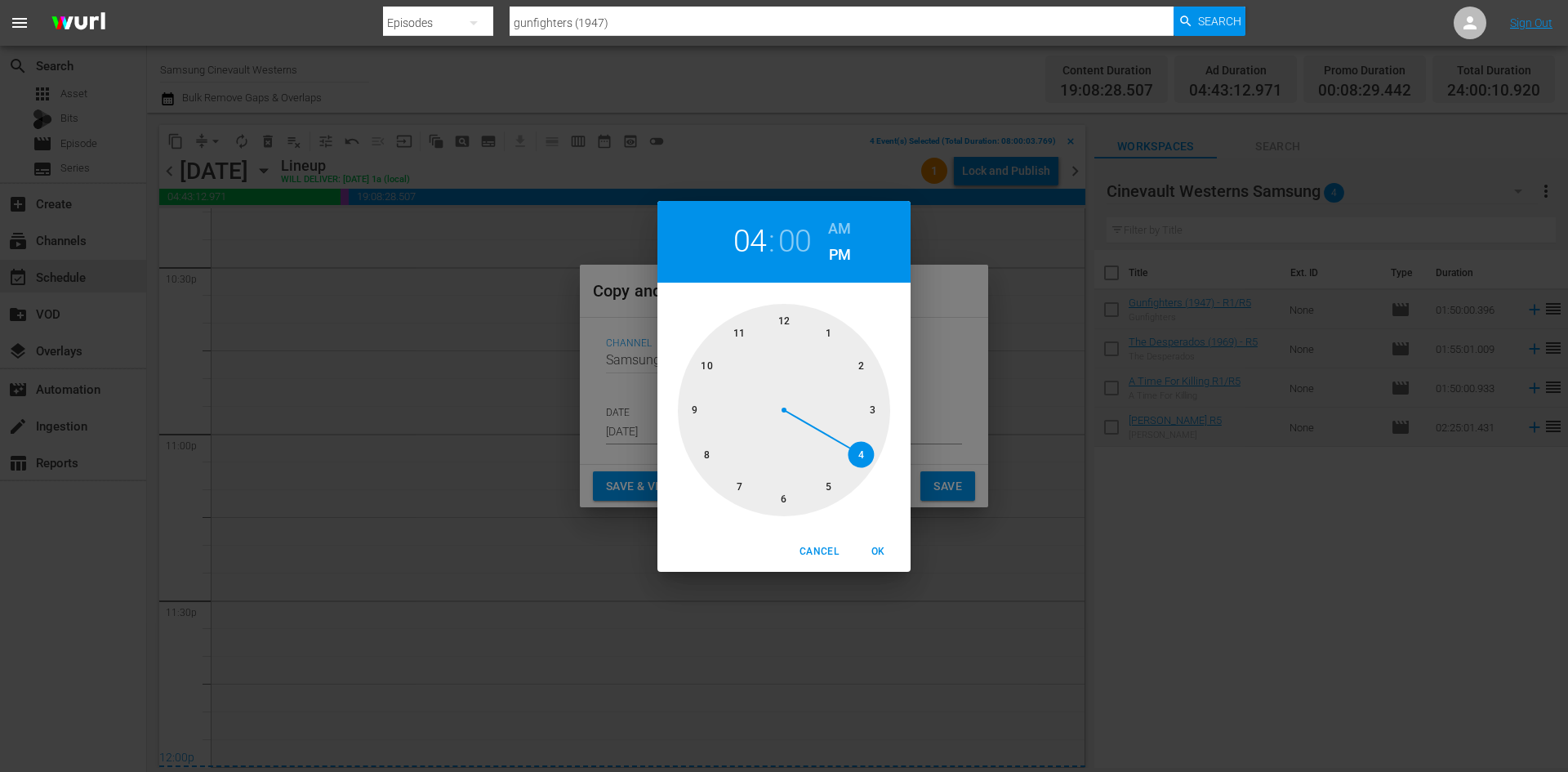
click at [701, 461] on div at bounding box center [784, 410] width 213 height 213
click at [835, 230] on h6 "AM" at bounding box center [839, 228] width 23 height 26
click at [879, 551] on span "OK" at bounding box center [877, 551] width 39 height 17
type input "08:00 am"
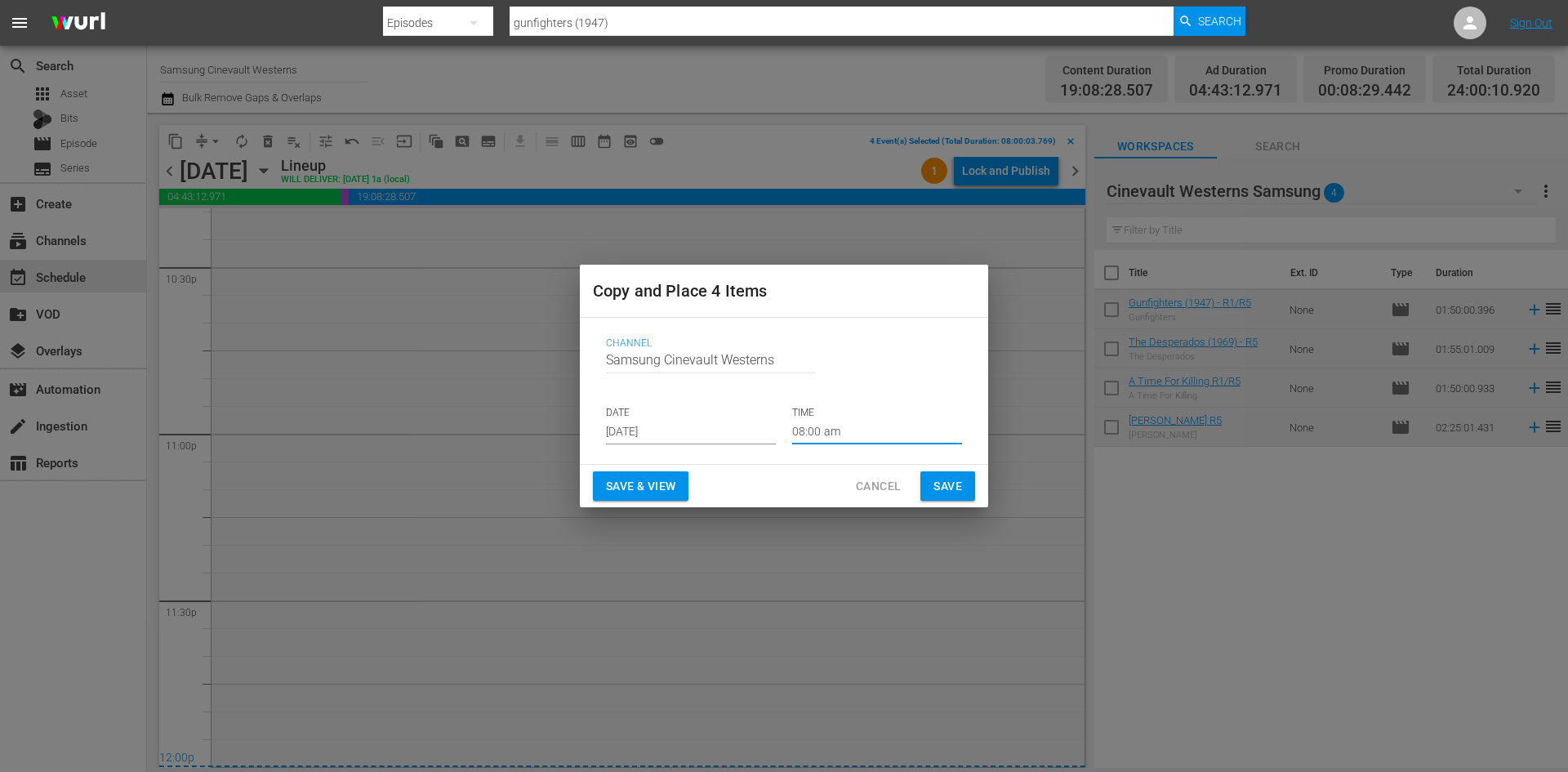
click at [949, 490] on span "Save" at bounding box center [947, 486] width 28 height 20
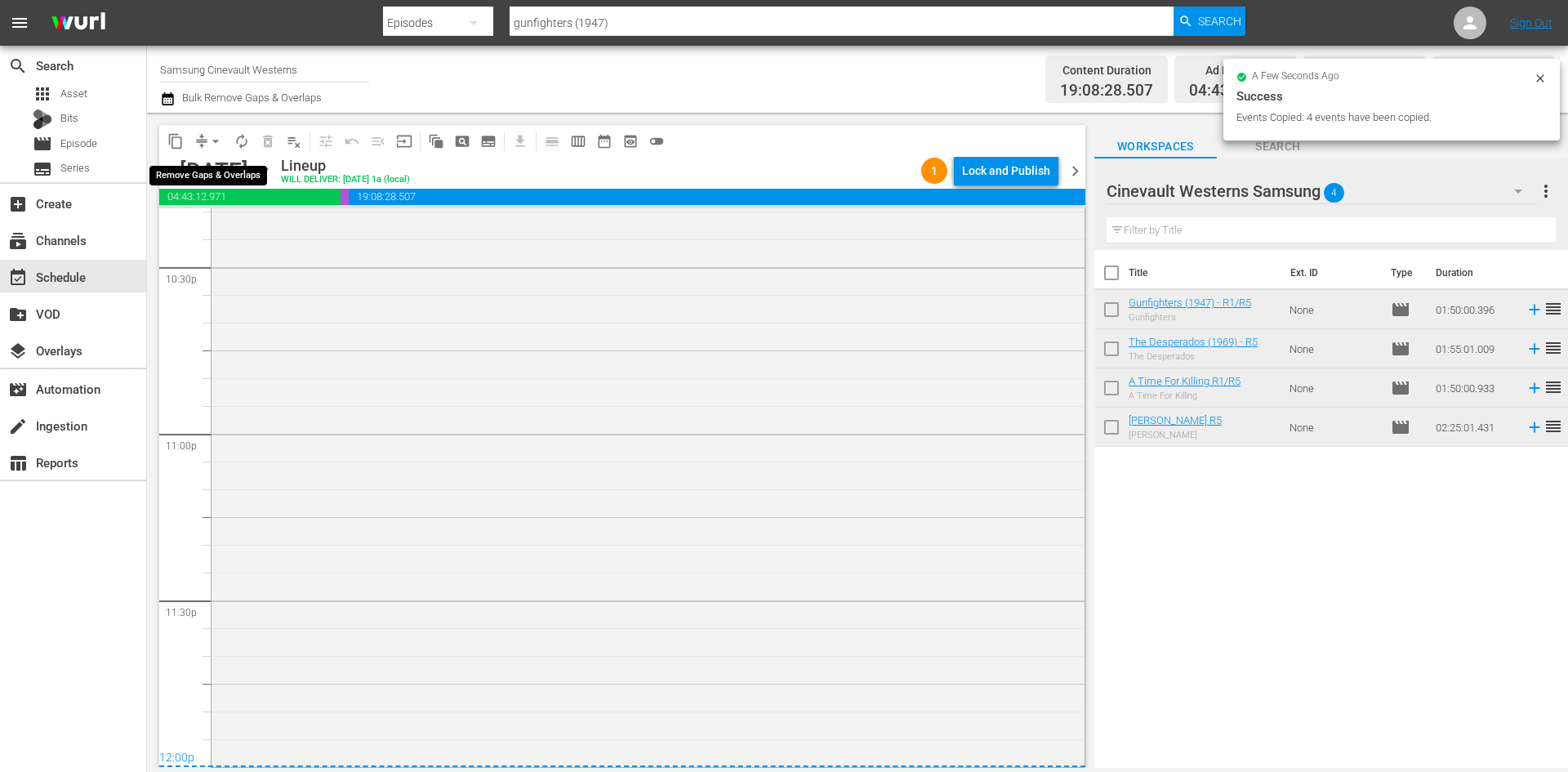
click at [216, 141] on span "arrow_drop_down" at bounding box center [215, 141] width 16 height 16
click at [241, 178] on li "Align to Midnight" at bounding box center [216, 174] width 171 height 27
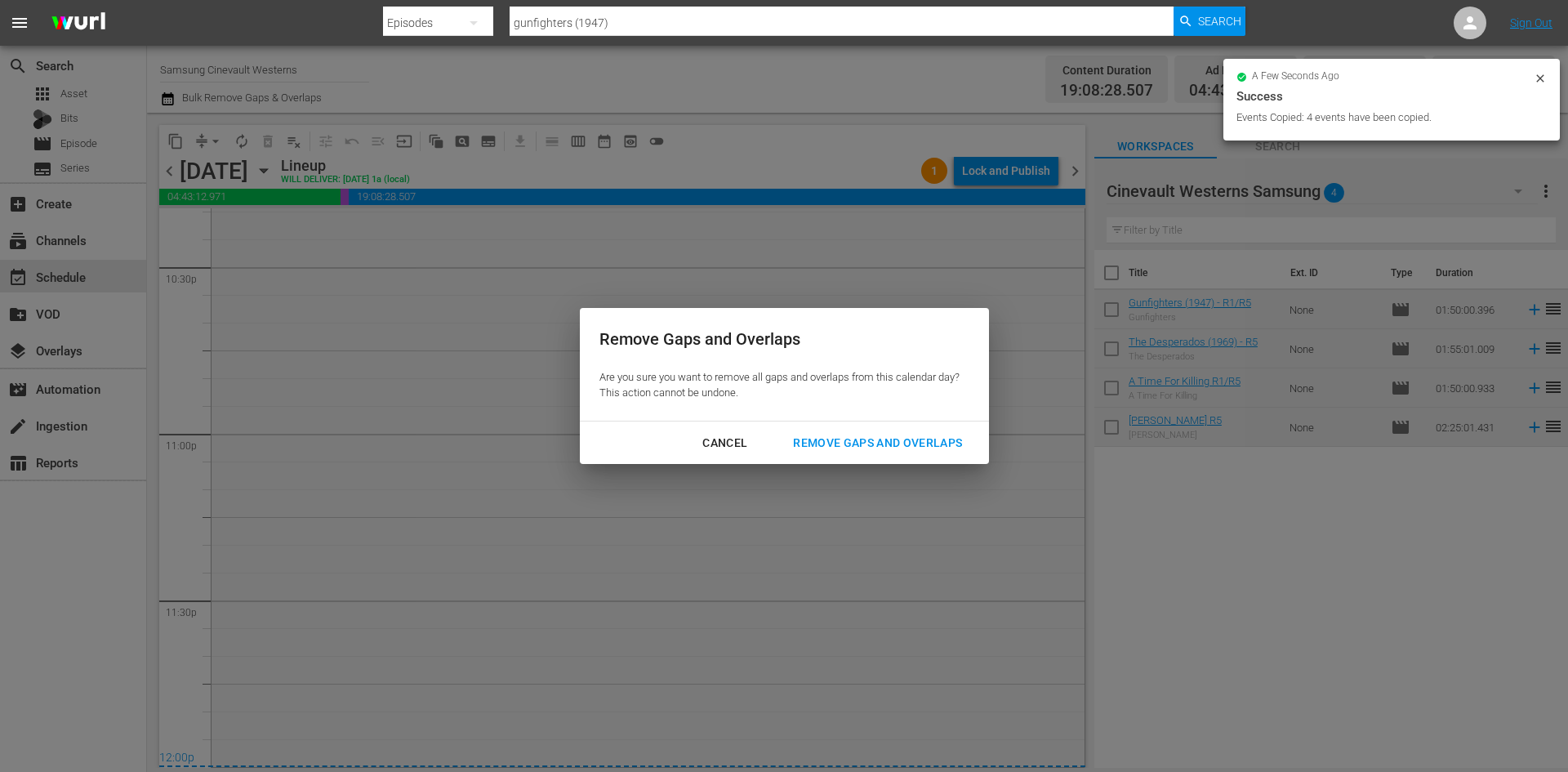
click at [929, 453] on button "Remove Gaps and Overlaps" at bounding box center [877, 443] width 208 height 30
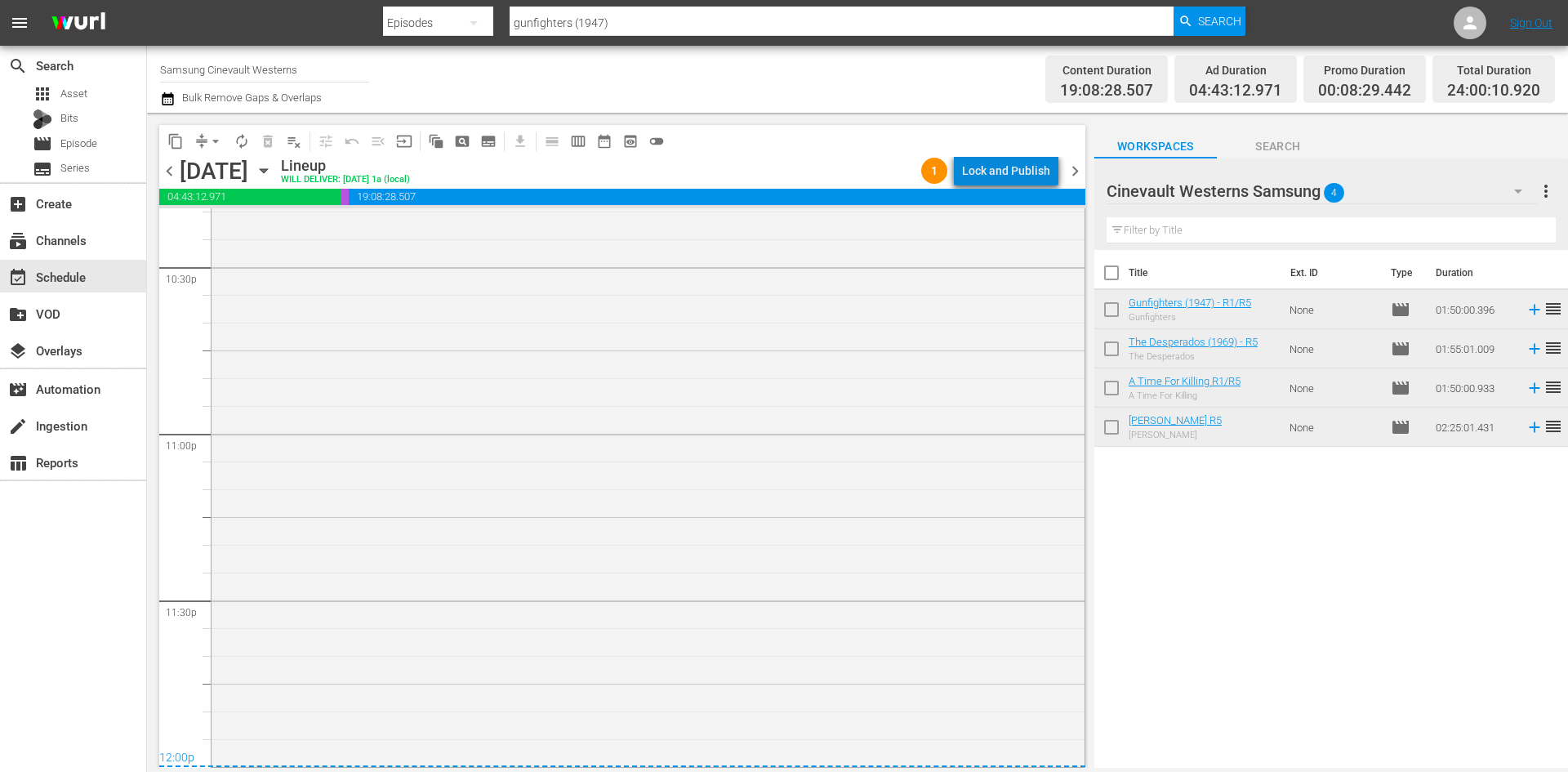
click at [1018, 176] on div "Lock and Publish" at bounding box center [1006, 171] width 88 height 29
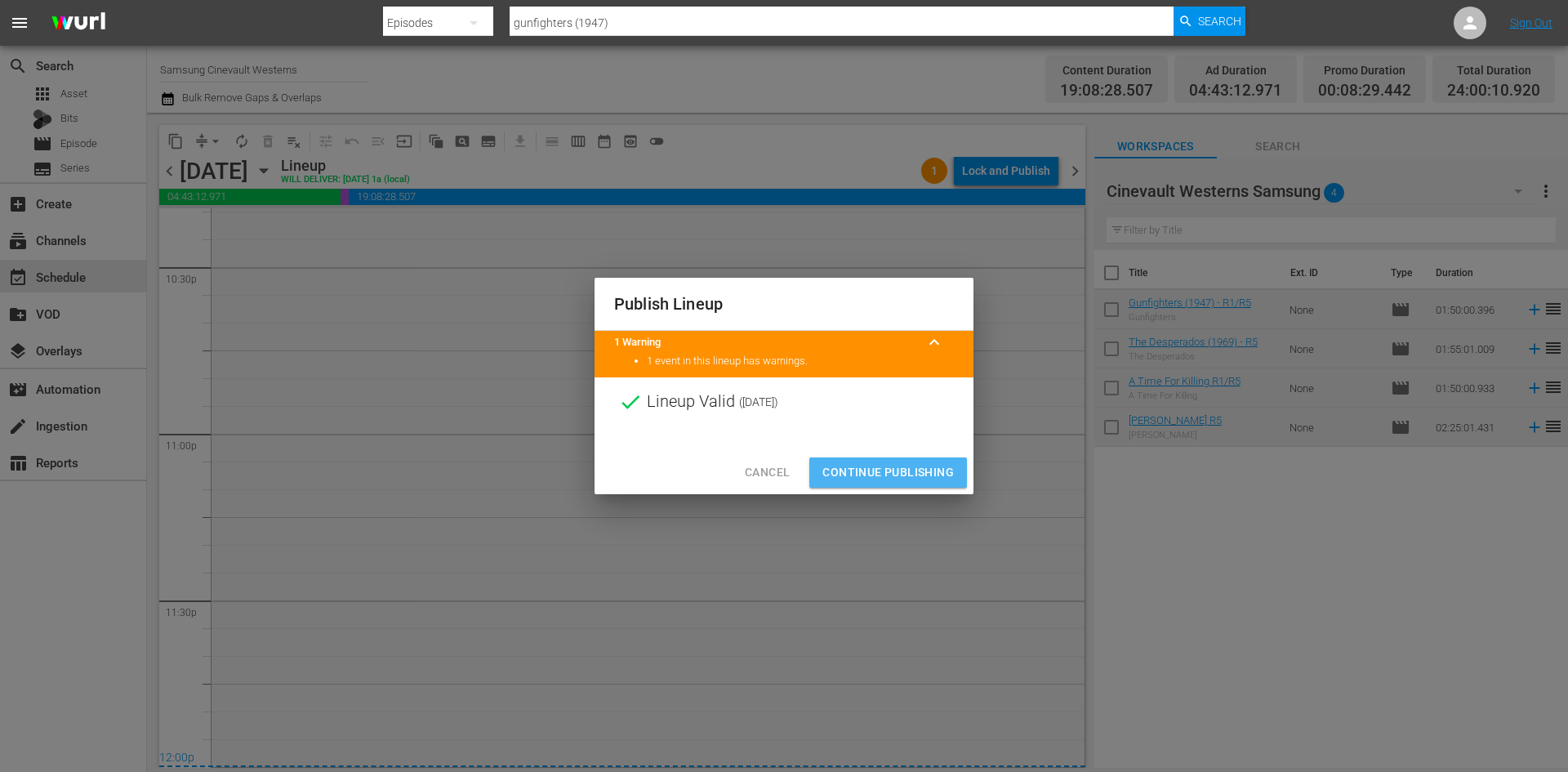
click at [862, 463] on span "Continue Publishing" at bounding box center [888, 473] width 131 height 20
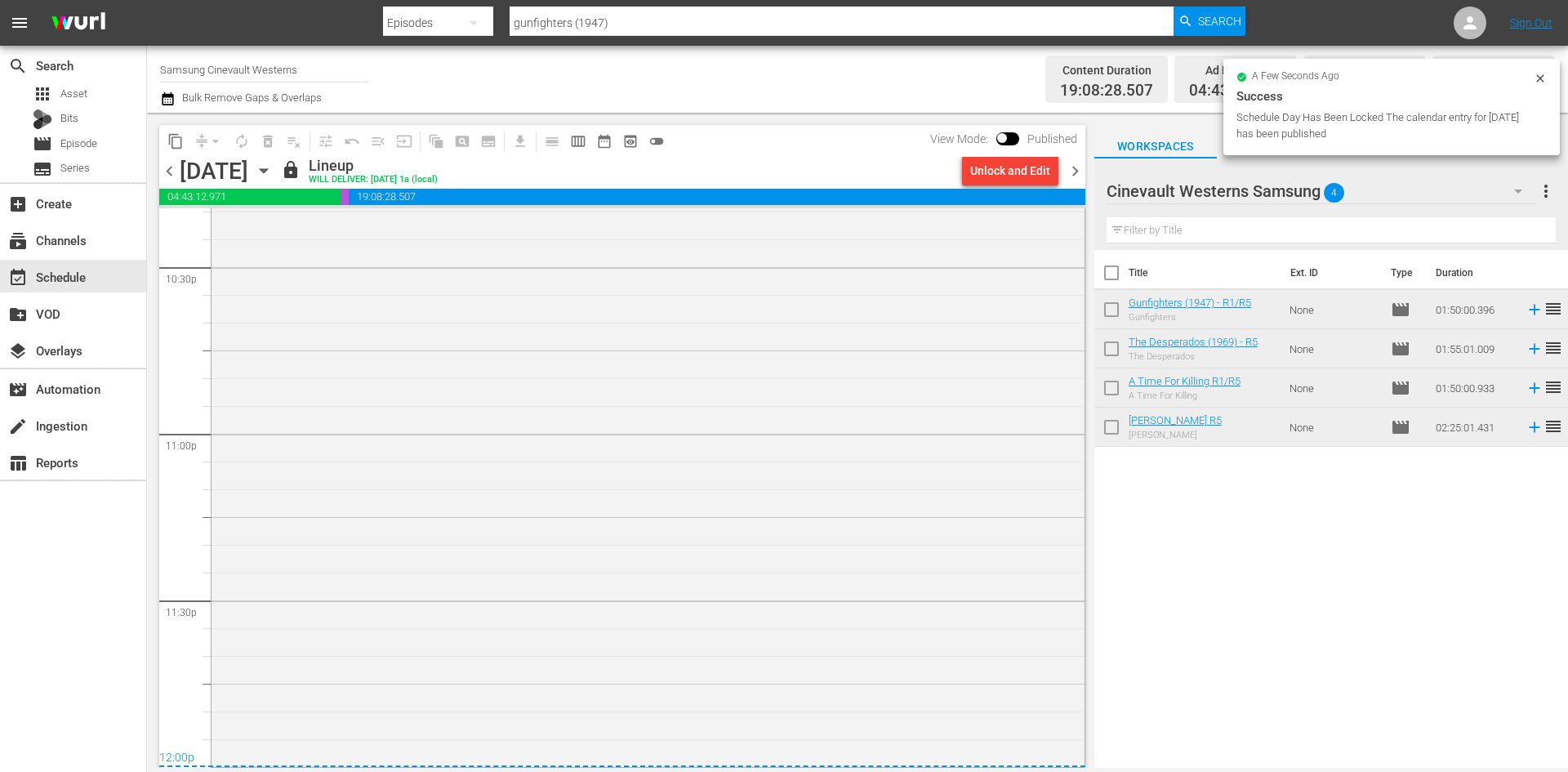
click at [169, 71] on input "Samsung Cinevault Westerns" at bounding box center [264, 69] width 209 height 39
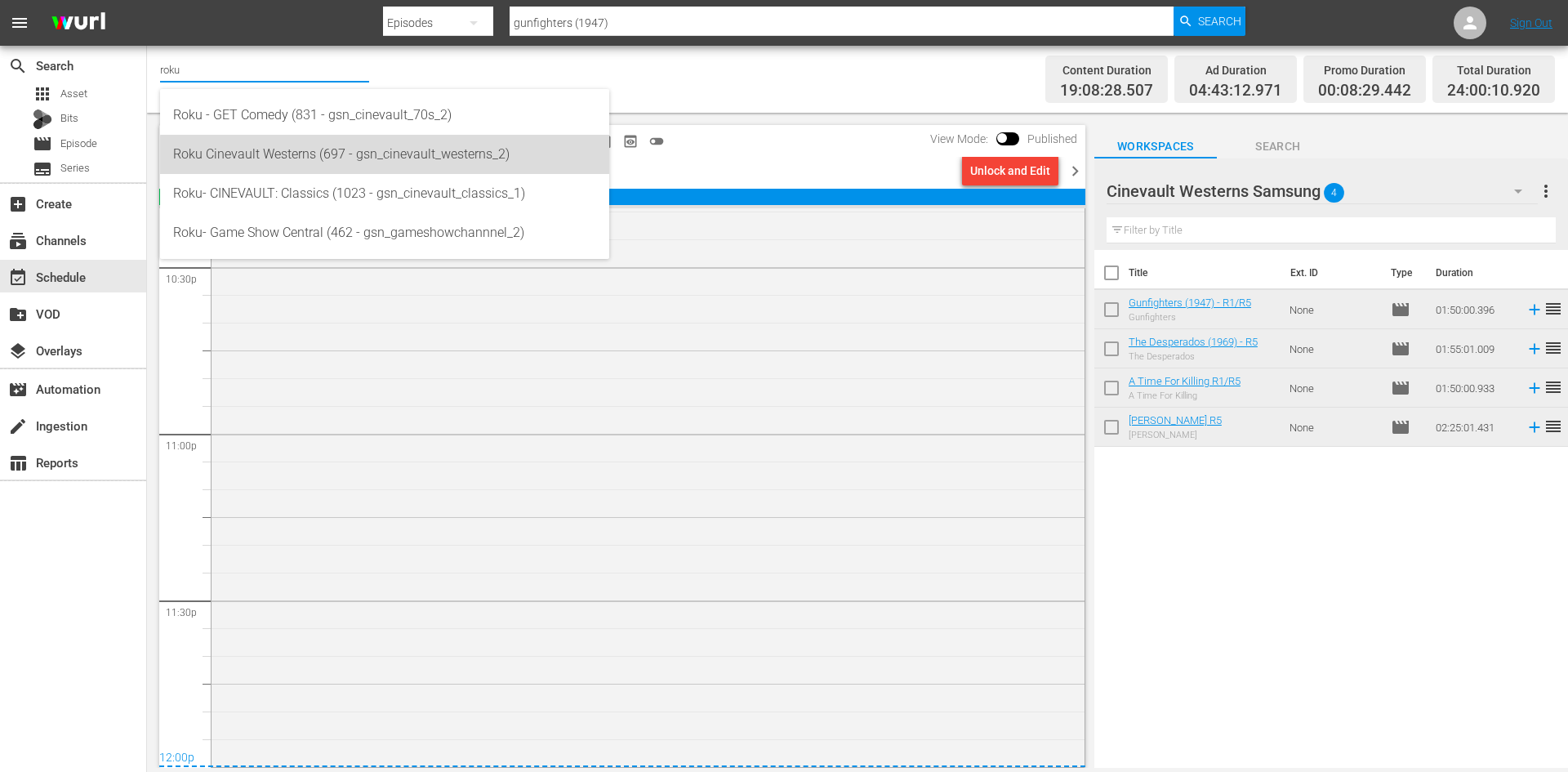
click at [460, 160] on div "Roku Cinevault Westerns (697 - gsn_cinevault_westerns_2)" at bounding box center [385, 154] width 423 height 39
type input "Roku Cinevault Westerns (697 - gsn_cinevault_westerns_2)"
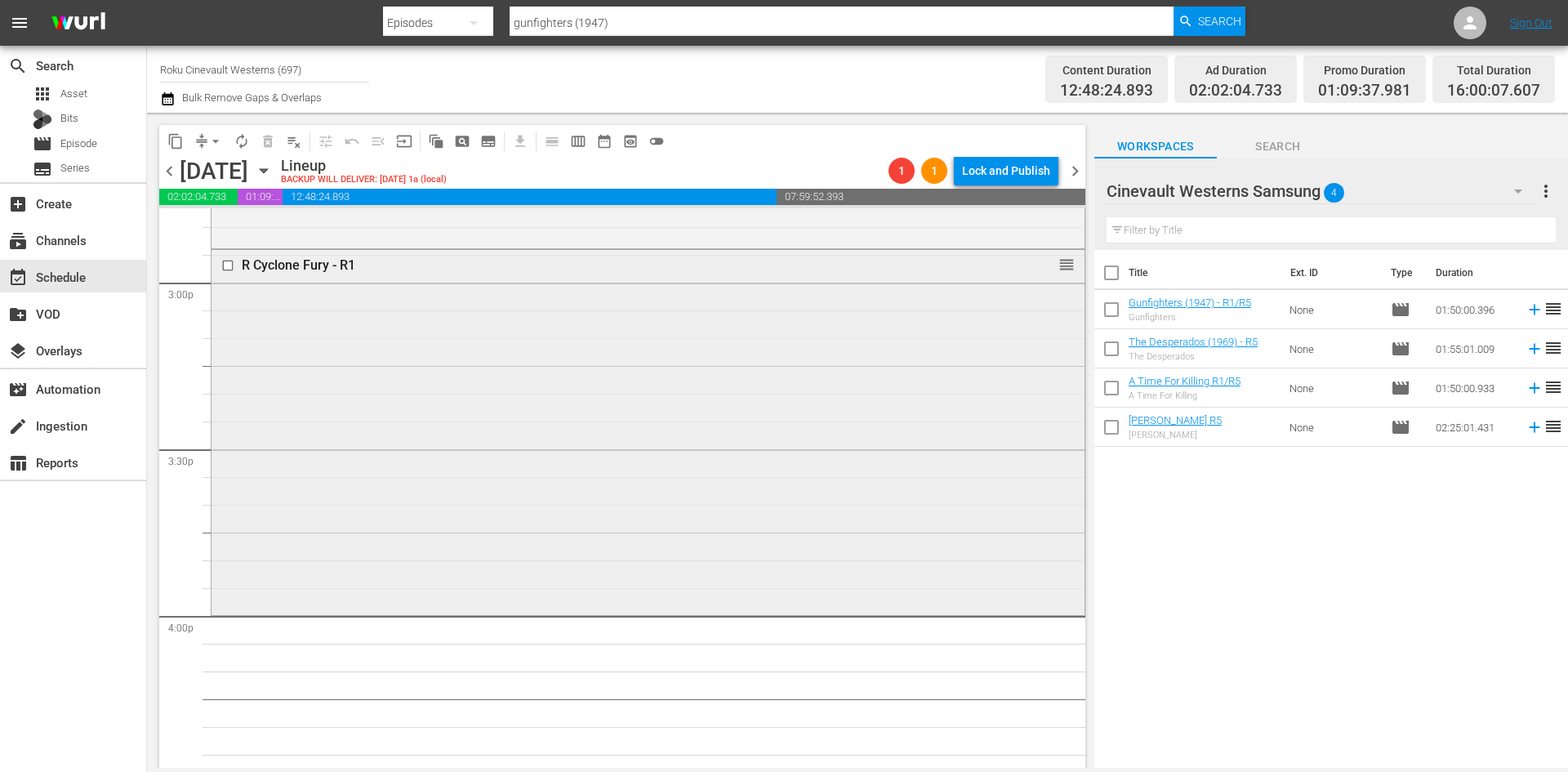
scroll to position [4908, 0]
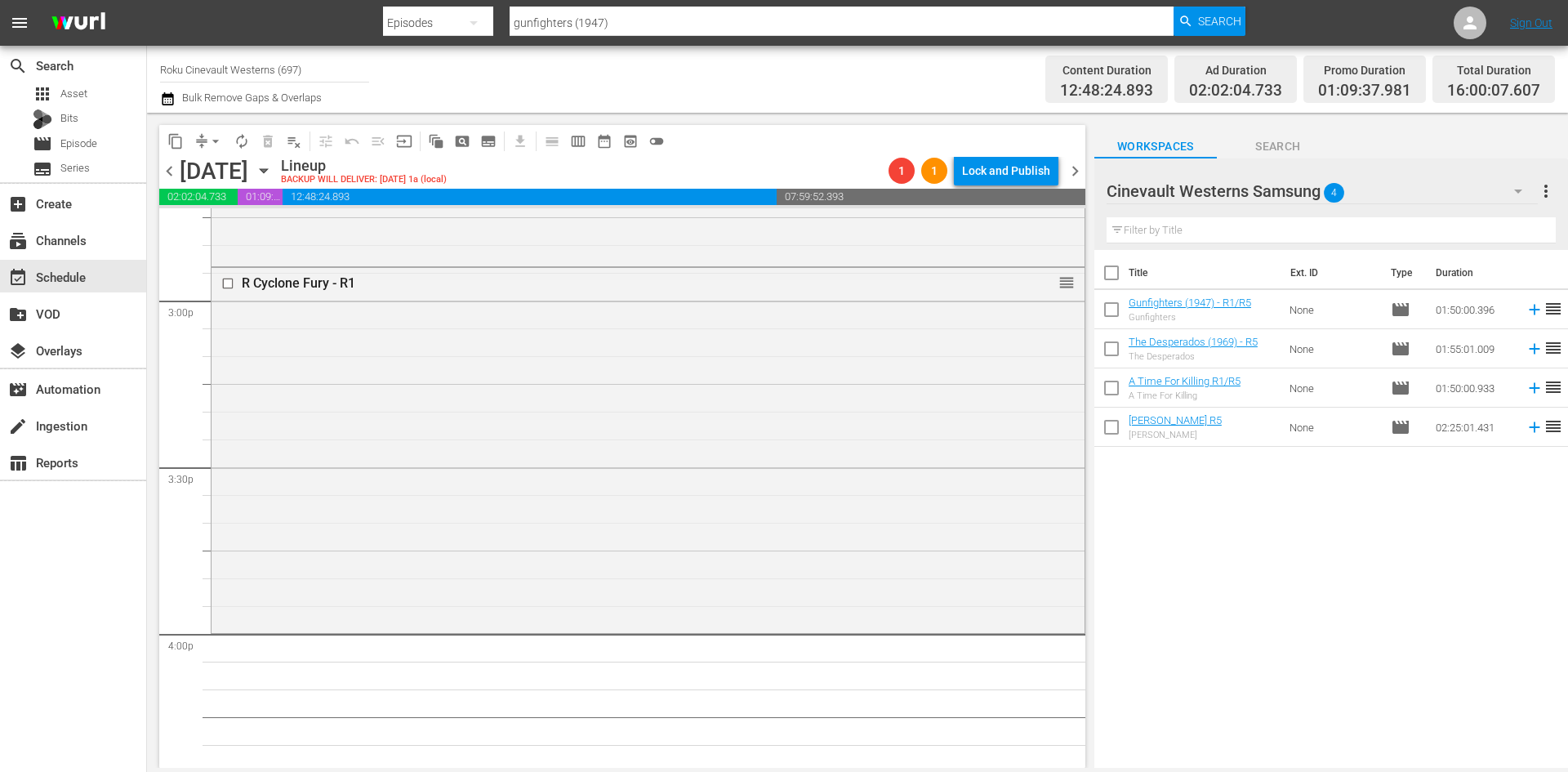
click at [1370, 192] on div "Cinevault Westerns Samsung 4" at bounding box center [1322, 191] width 431 height 46
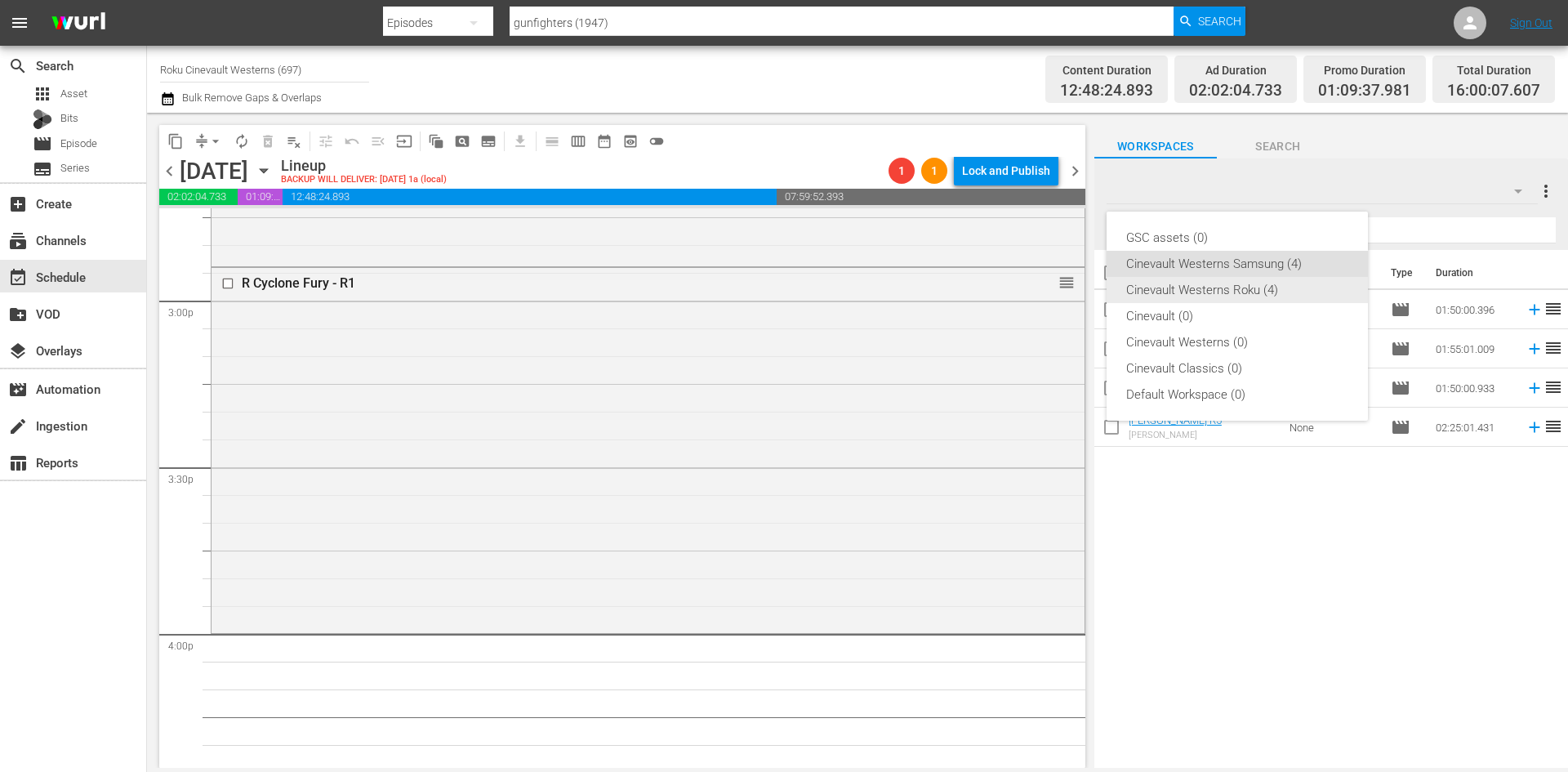
click at [1252, 289] on div "Cinevault Westerns Roku (4)" at bounding box center [1238, 290] width 223 height 26
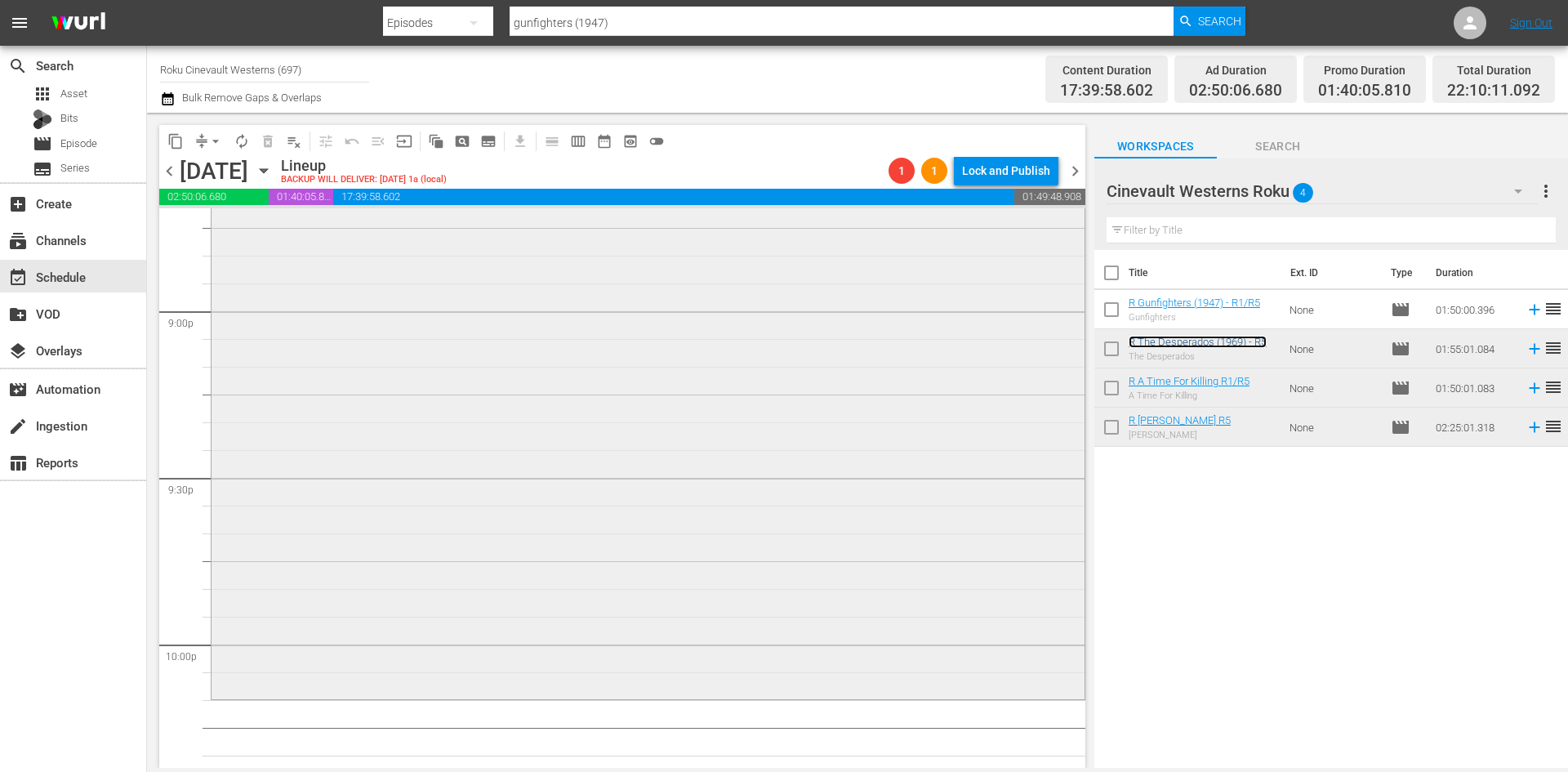
scroll to position [7114, 0]
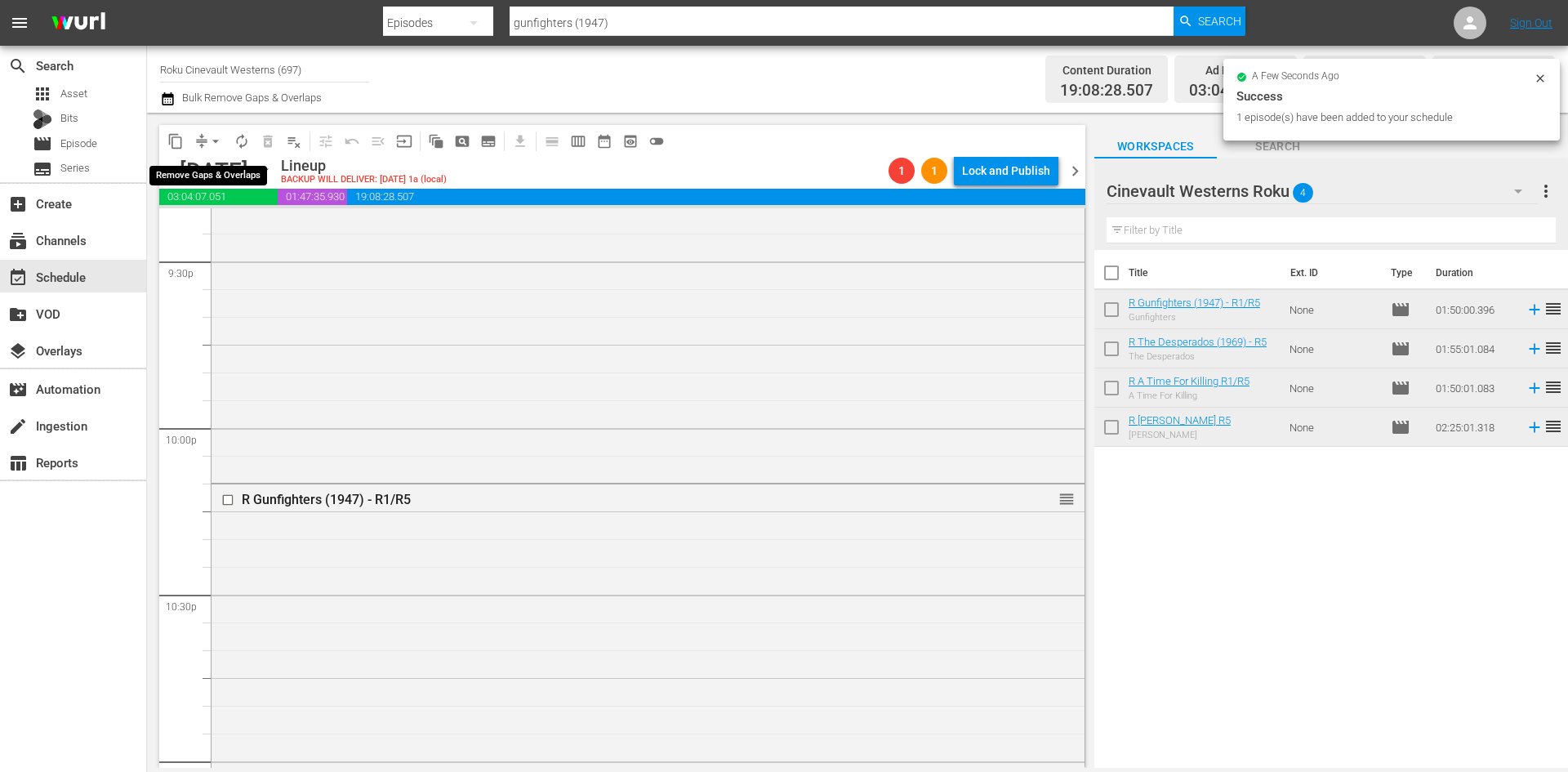
click at [218, 139] on span "arrow_drop_down" at bounding box center [215, 141] width 16 height 16
click at [223, 159] on ul "Align to Midnight Align to First Episode Align to End of Previous Day" at bounding box center [216, 201] width 171 height 94
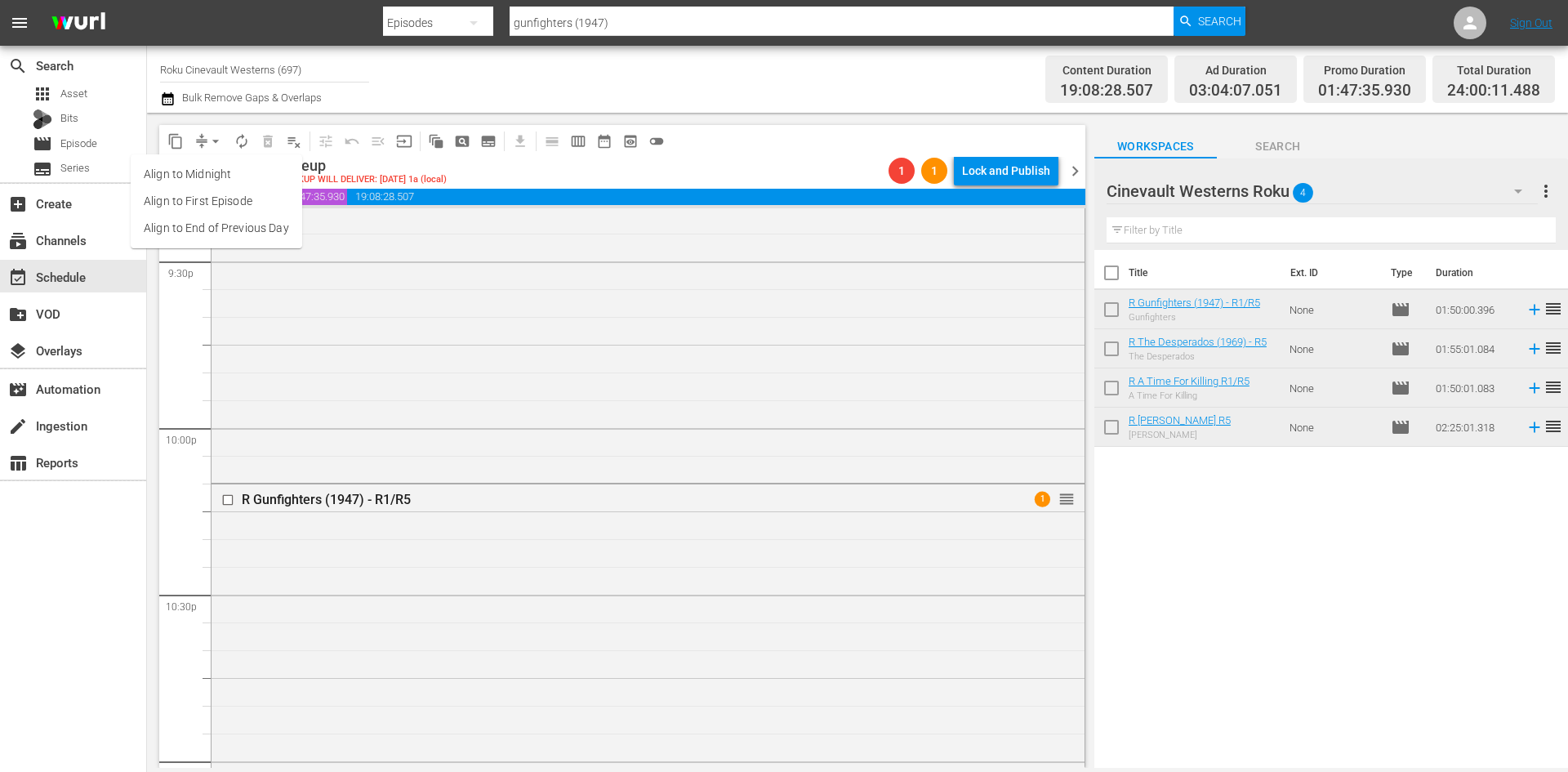
click at [222, 168] on li "Align to Midnight" at bounding box center [216, 174] width 171 height 27
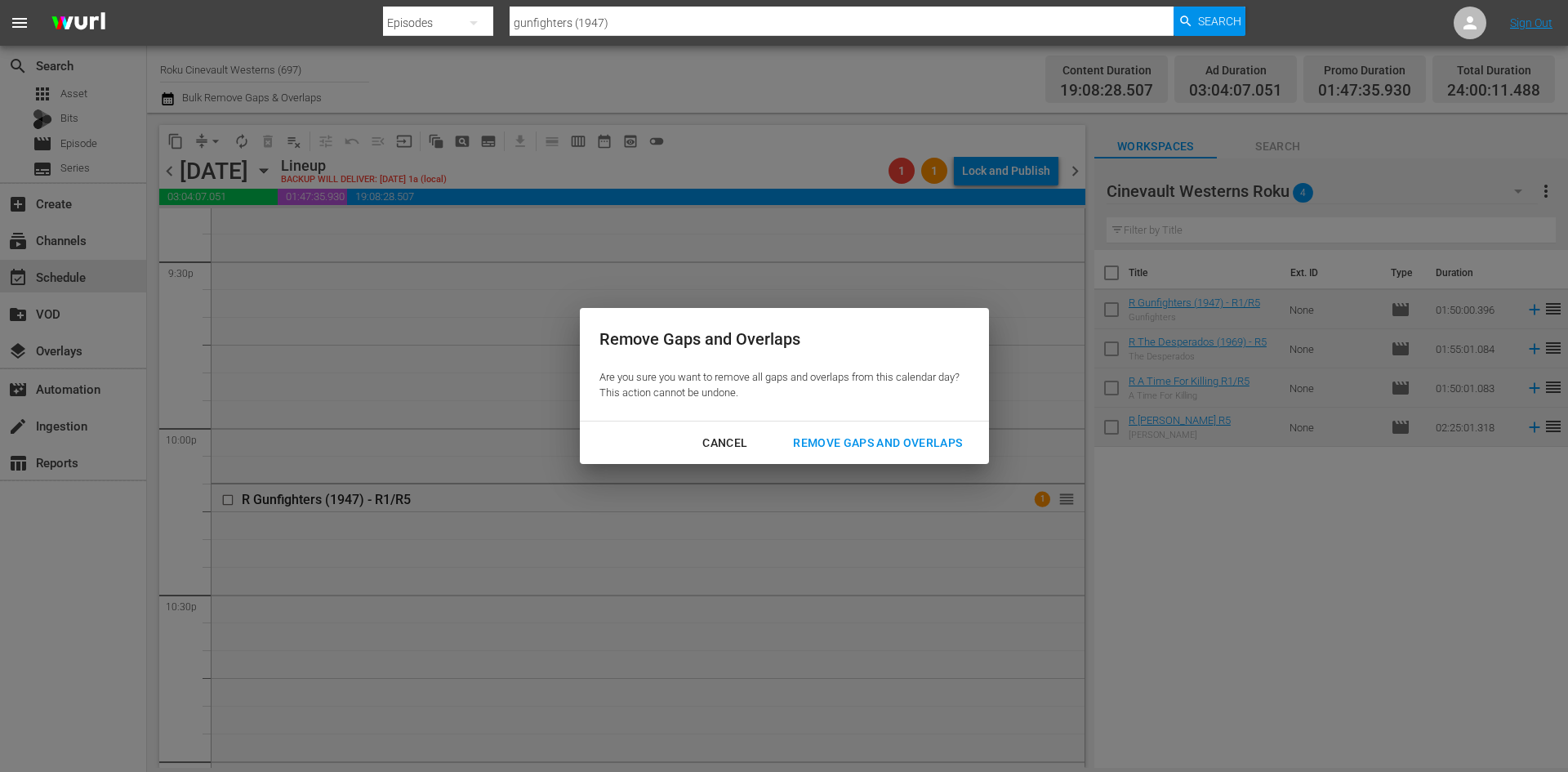
click at [932, 433] on div "Remove Gaps and Overlaps" at bounding box center [877, 443] width 195 height 20
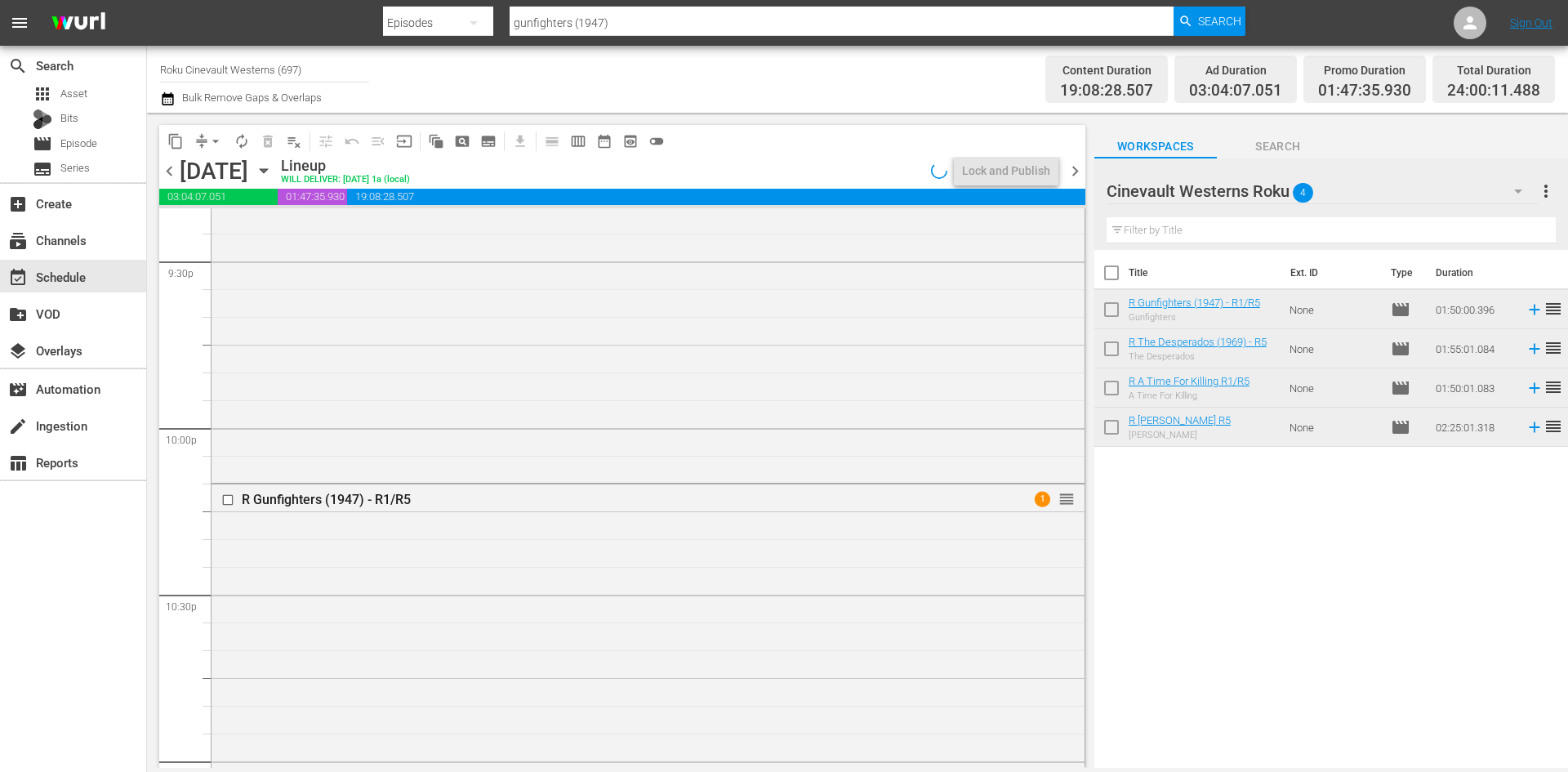
click at [230, 498] on input "checkbox" at bounding box center [230, 500] width 17 height 14
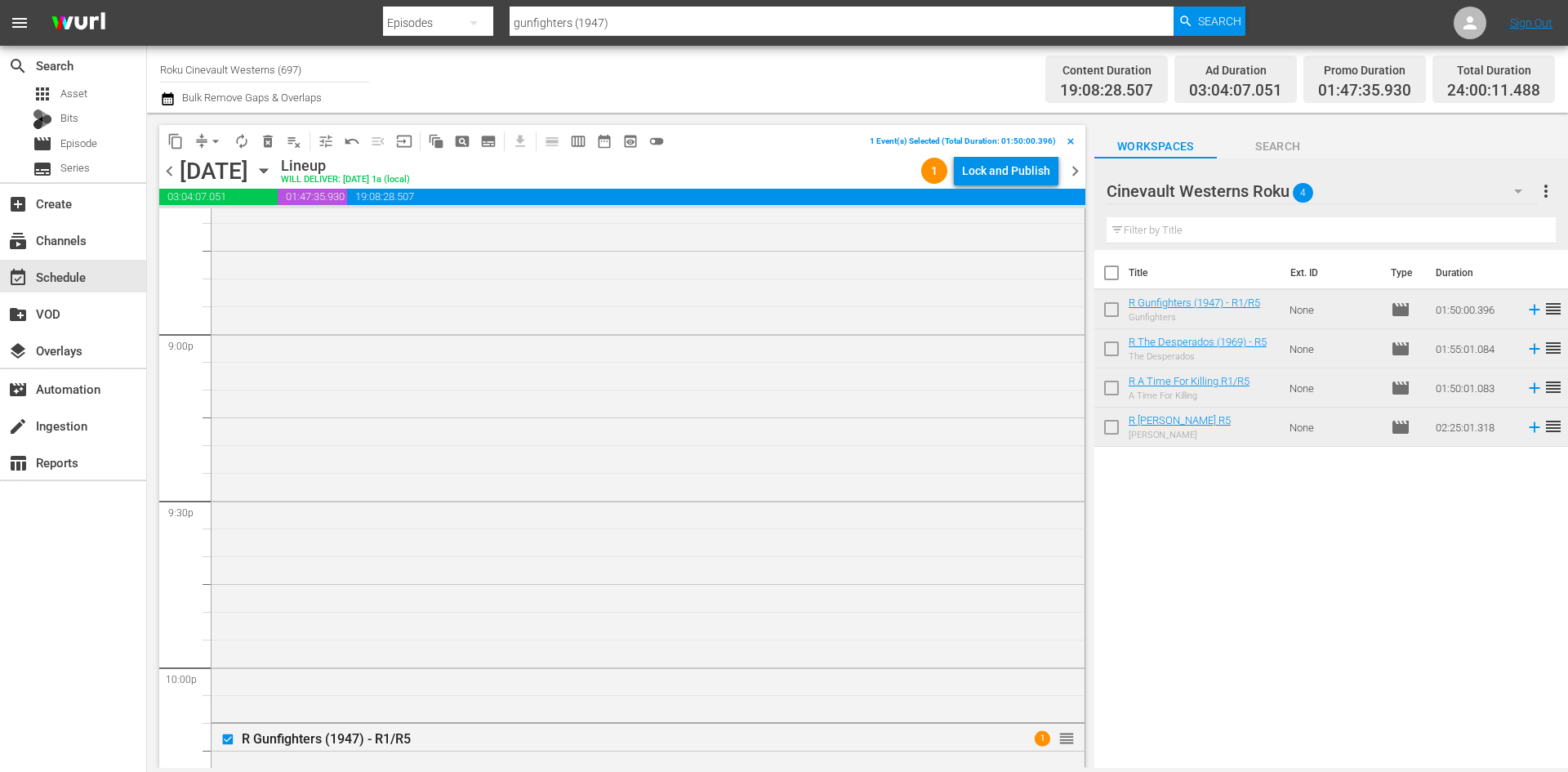
scroll to position [6705, 0]
click at [230, 269] on input "checkbox" at bounding box center [230, 270] width 17 height 14
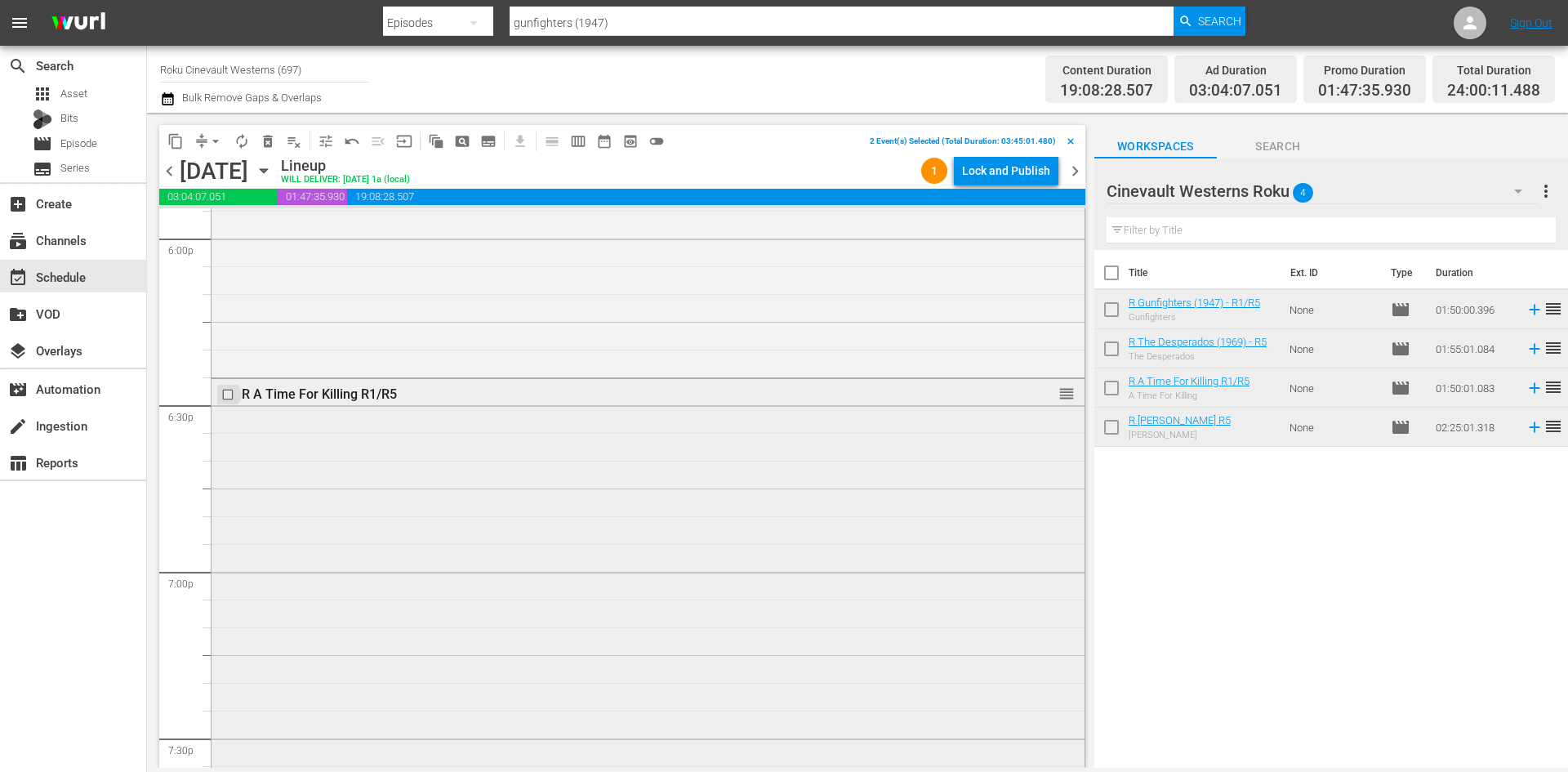
click at [230, 396] on input "checkbox" at bounding box center [230, 394] width 17 height 14
click at [225, 407] on input "checkbox" at bounding box center [230, 405] width 17 height 14
click at [169, 137] on span "content_copy" at bounding box center [176, 141] width 16 height 16
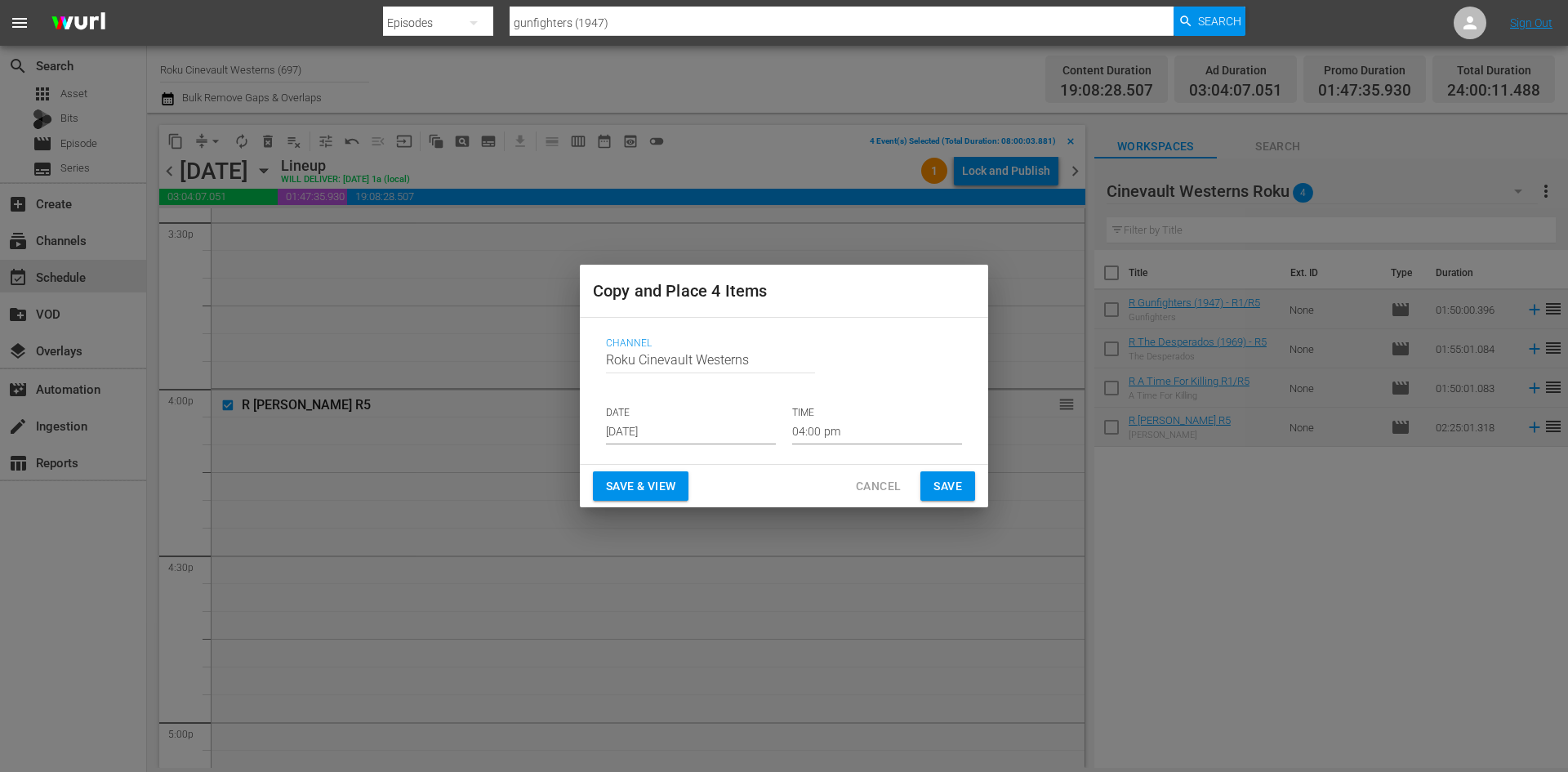
click at [726, 425] on input "[DATE]" at bounding box center [691, 432] width 170 height 25
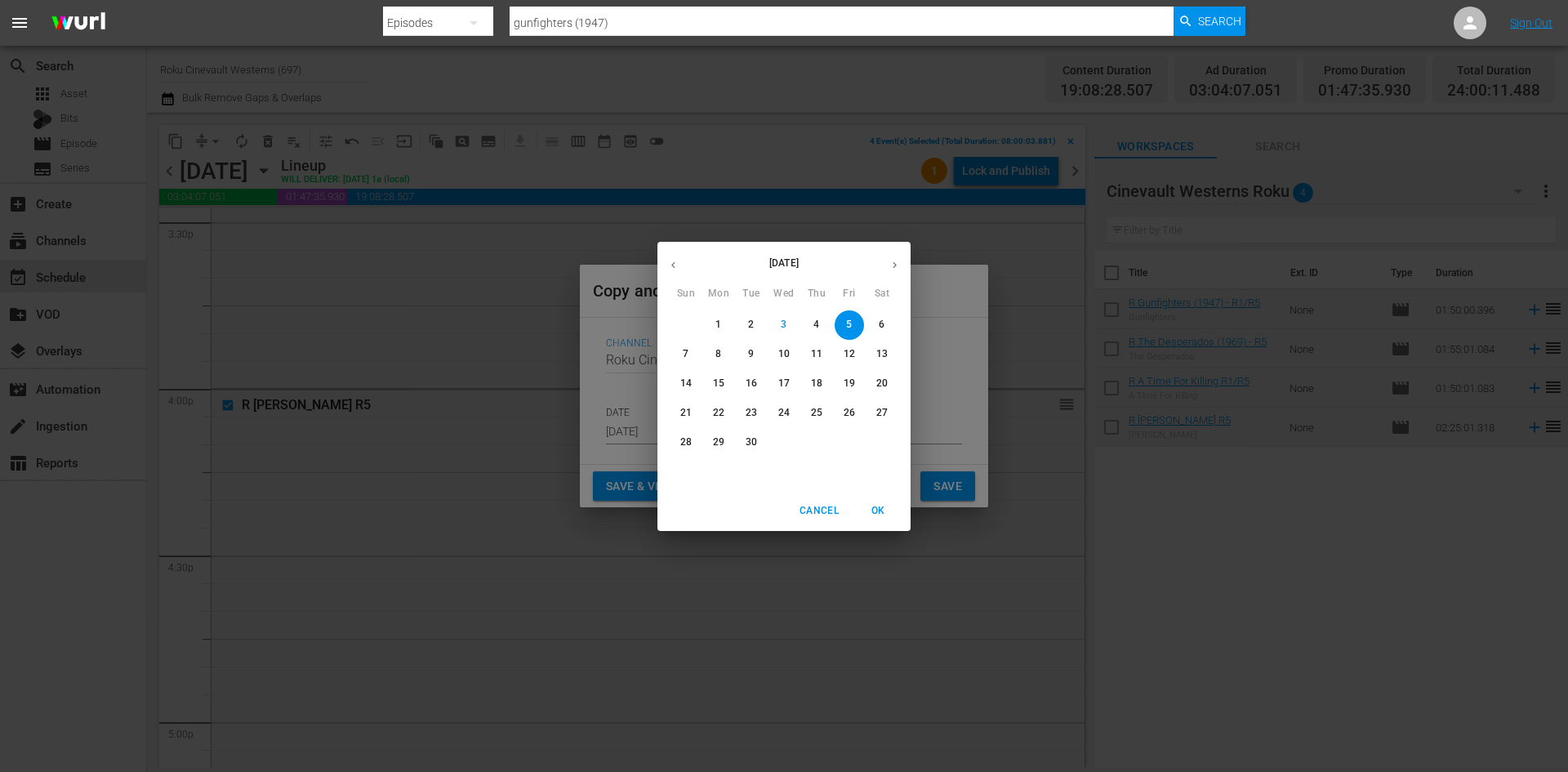
click at [786, 384] on p "17" at bounding box center [784, 383] width 12 height 14
type input "[DATE]"
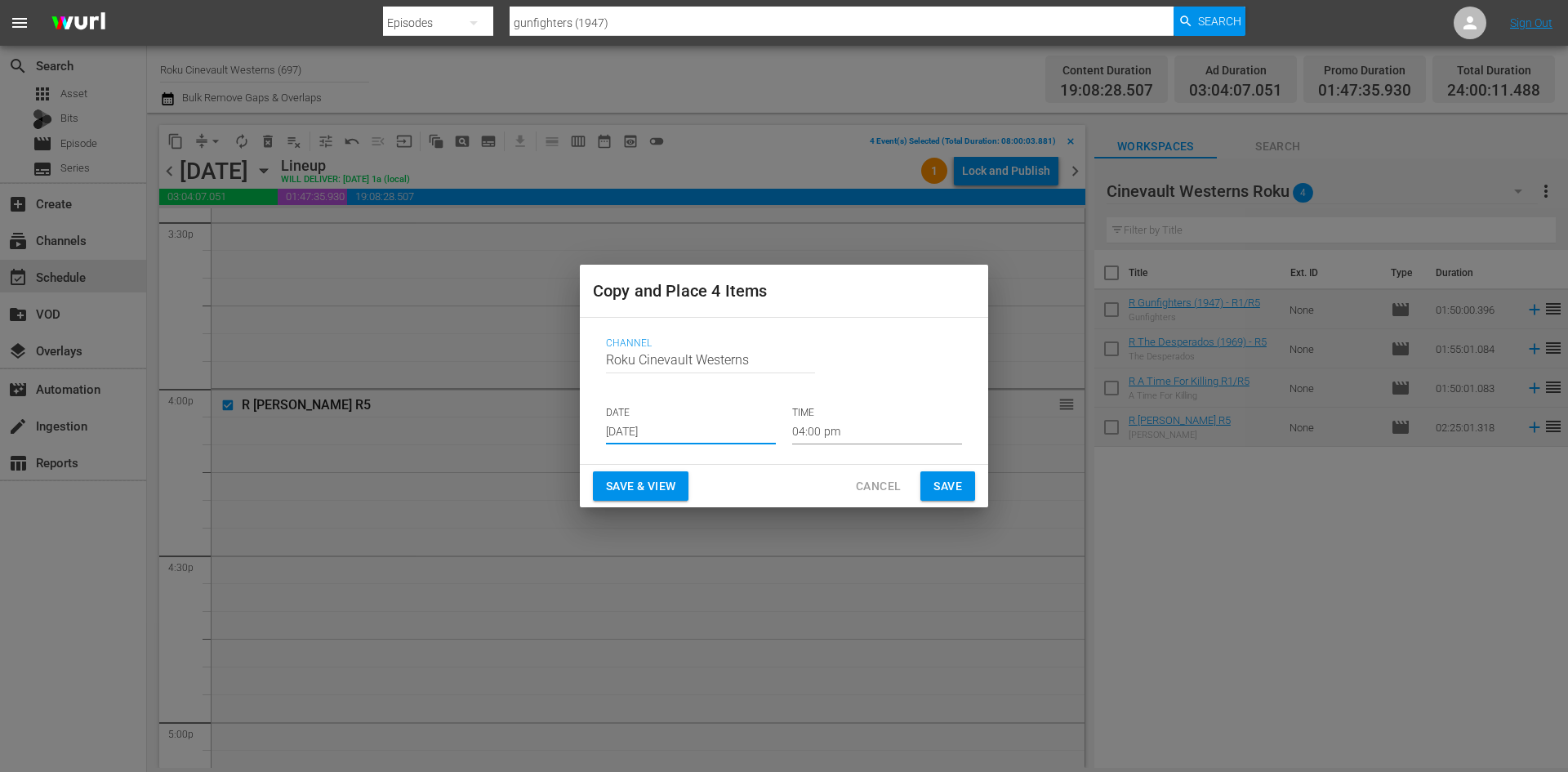
click at [824, 425] on input "04:00 pm" at bounding box center [877, 432] width 170 height 25
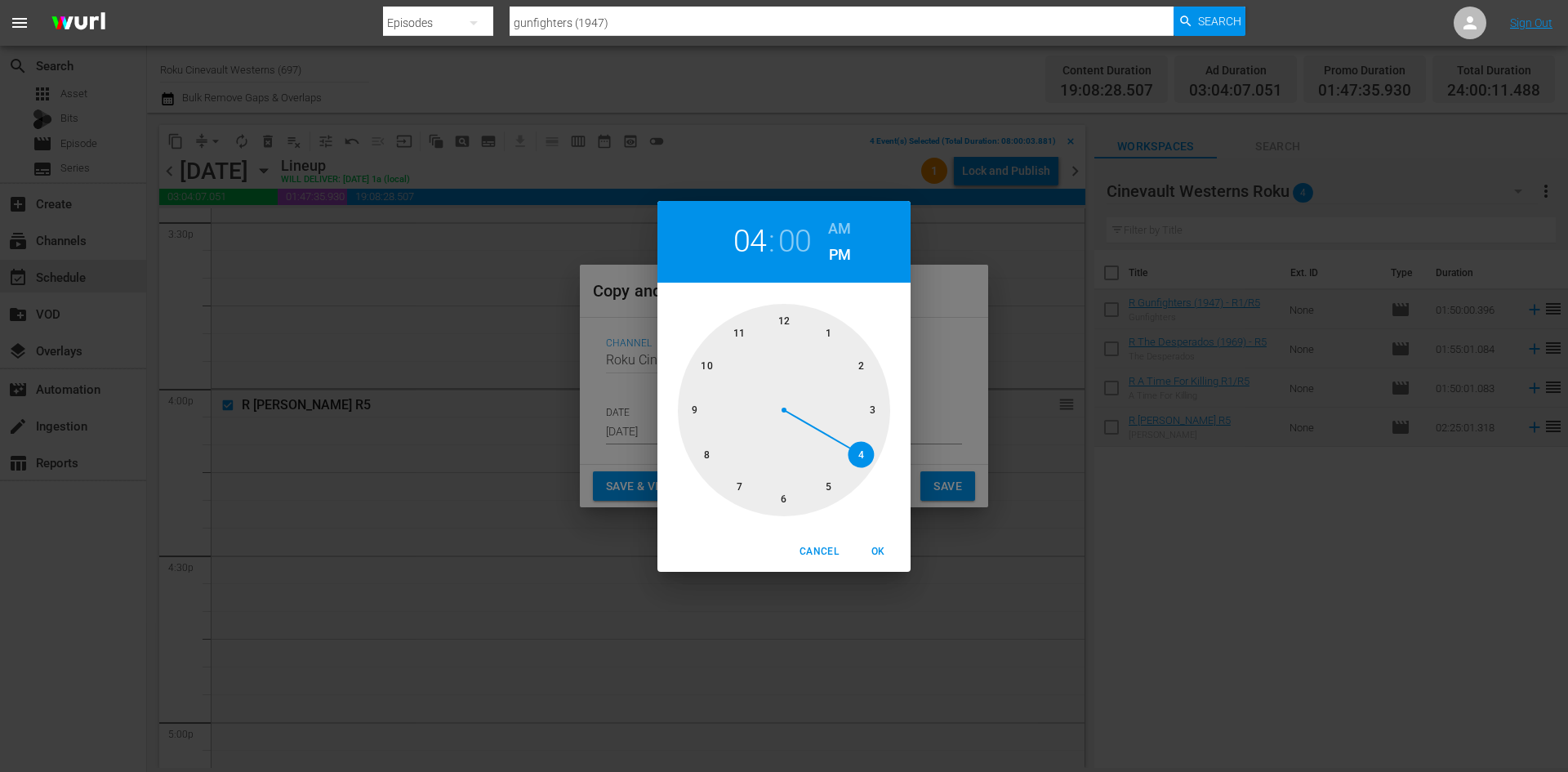
click at [790, 320] on div at bounding box center [784, 410] width 213 height 213
click at [877, 541] on button "OK" at bounding box center [877, 552] width 52 height 27
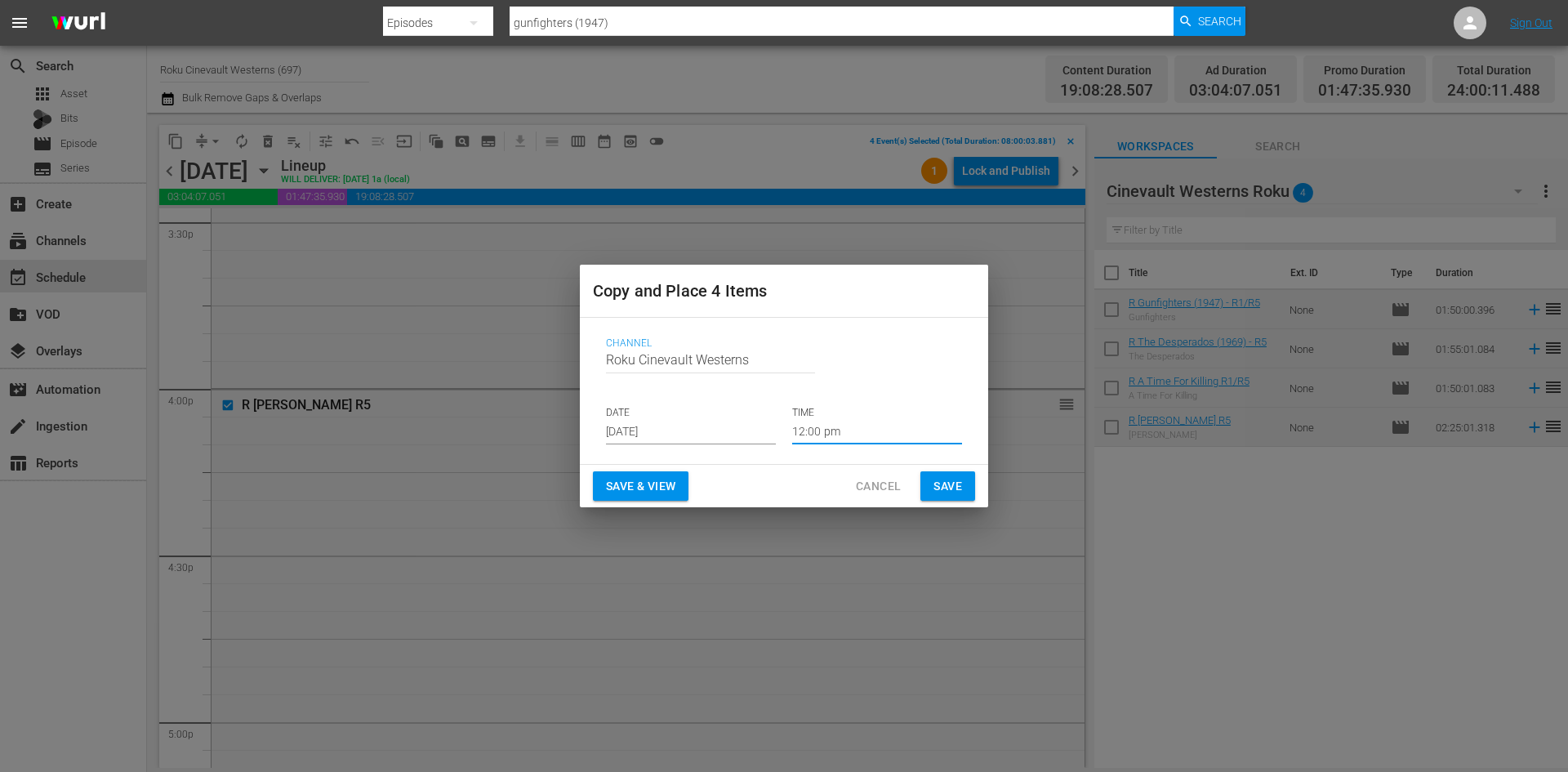
click at [881, 439] on input "12:00 pm" at bounding box center [877, 432] width 170 height 25
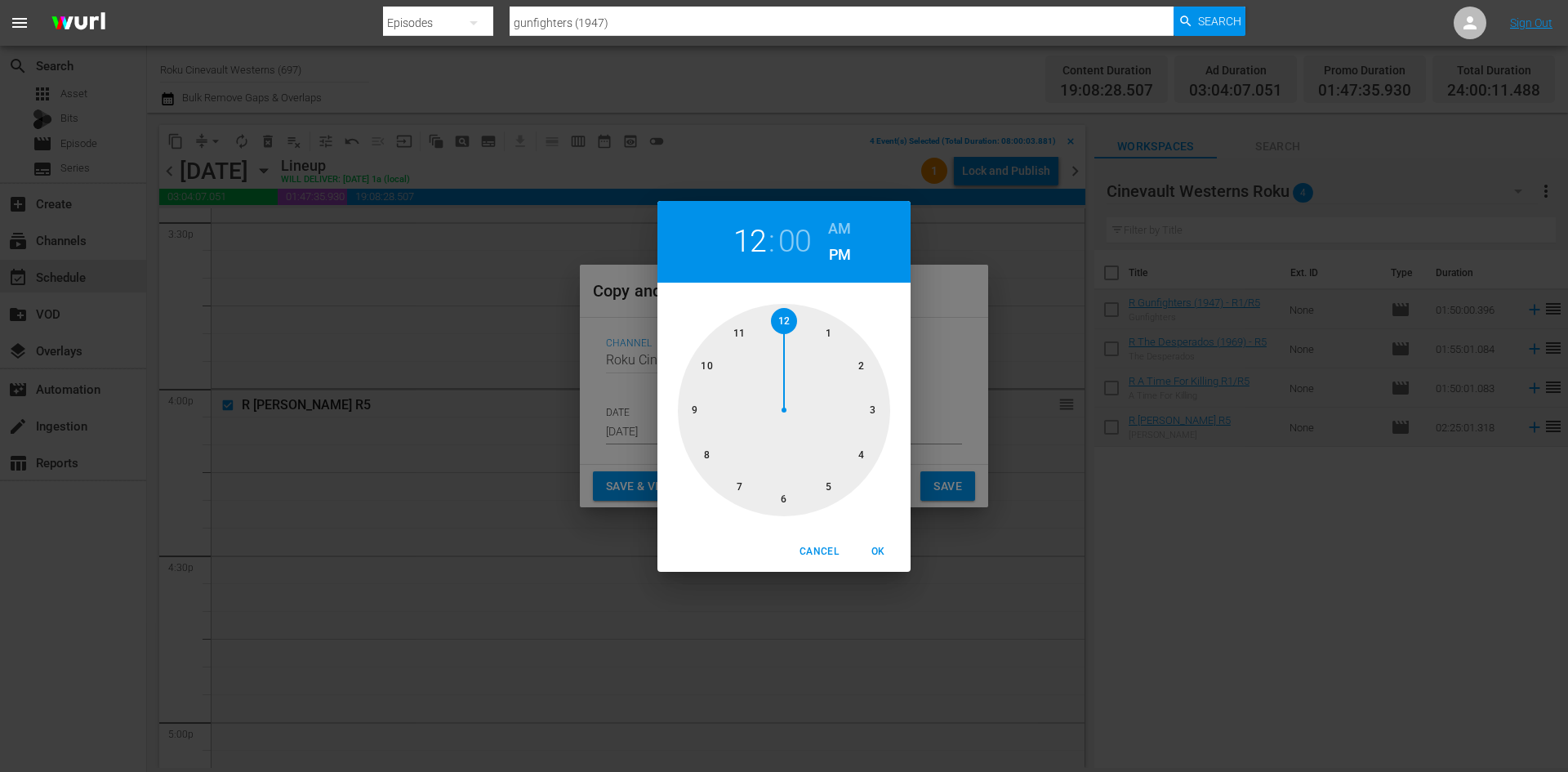
click at [846, 224] on h6 "AM" at bounding box center [839, 228] width 23 height 26
click at [884, 553] on span "OK" at bounding box center [877, 551] width 39 height 17
type input "12:00 am"
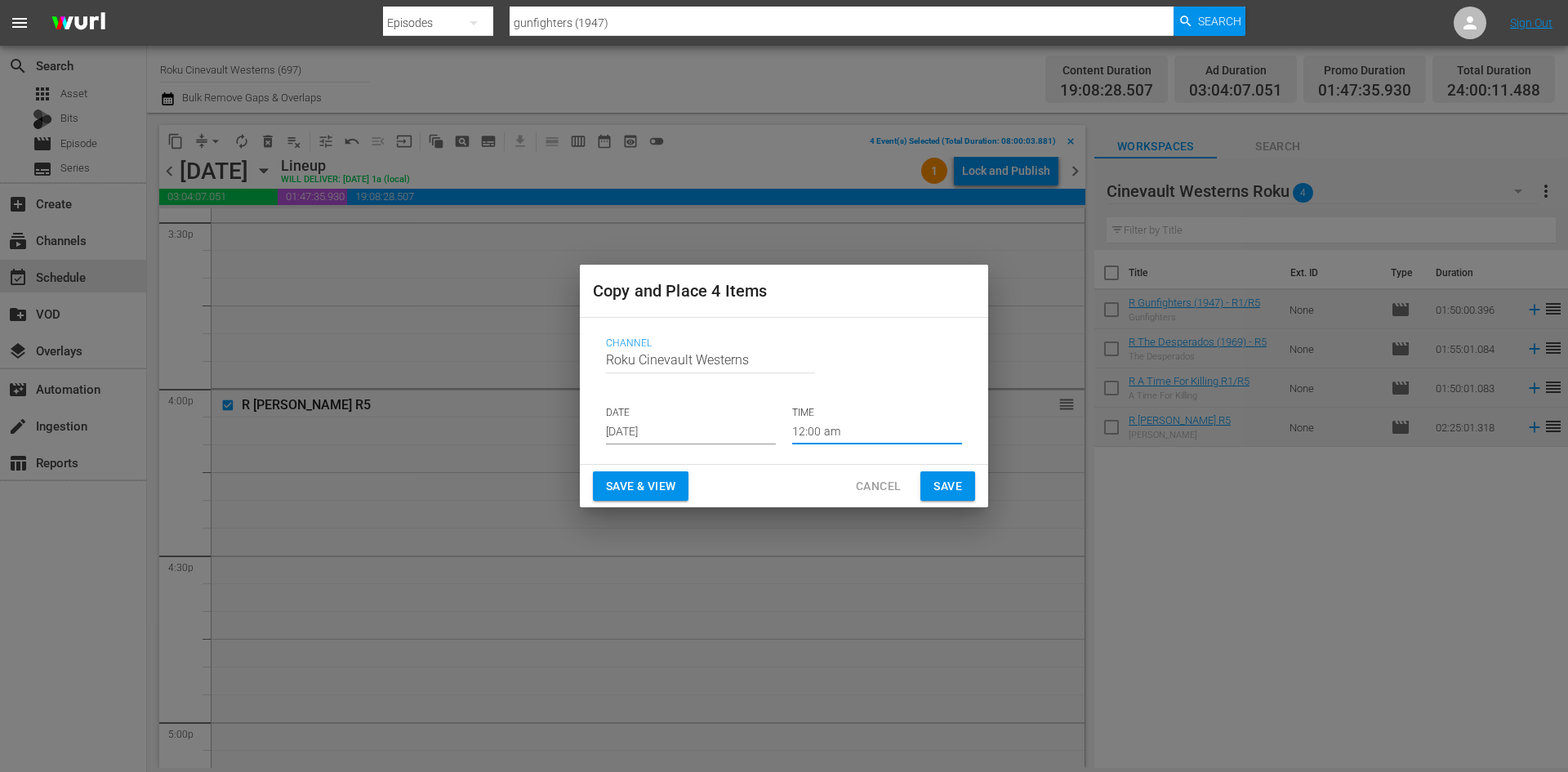
click at [953, 485] on span "Save" at bounding box center [947, 486] width 28 height 20
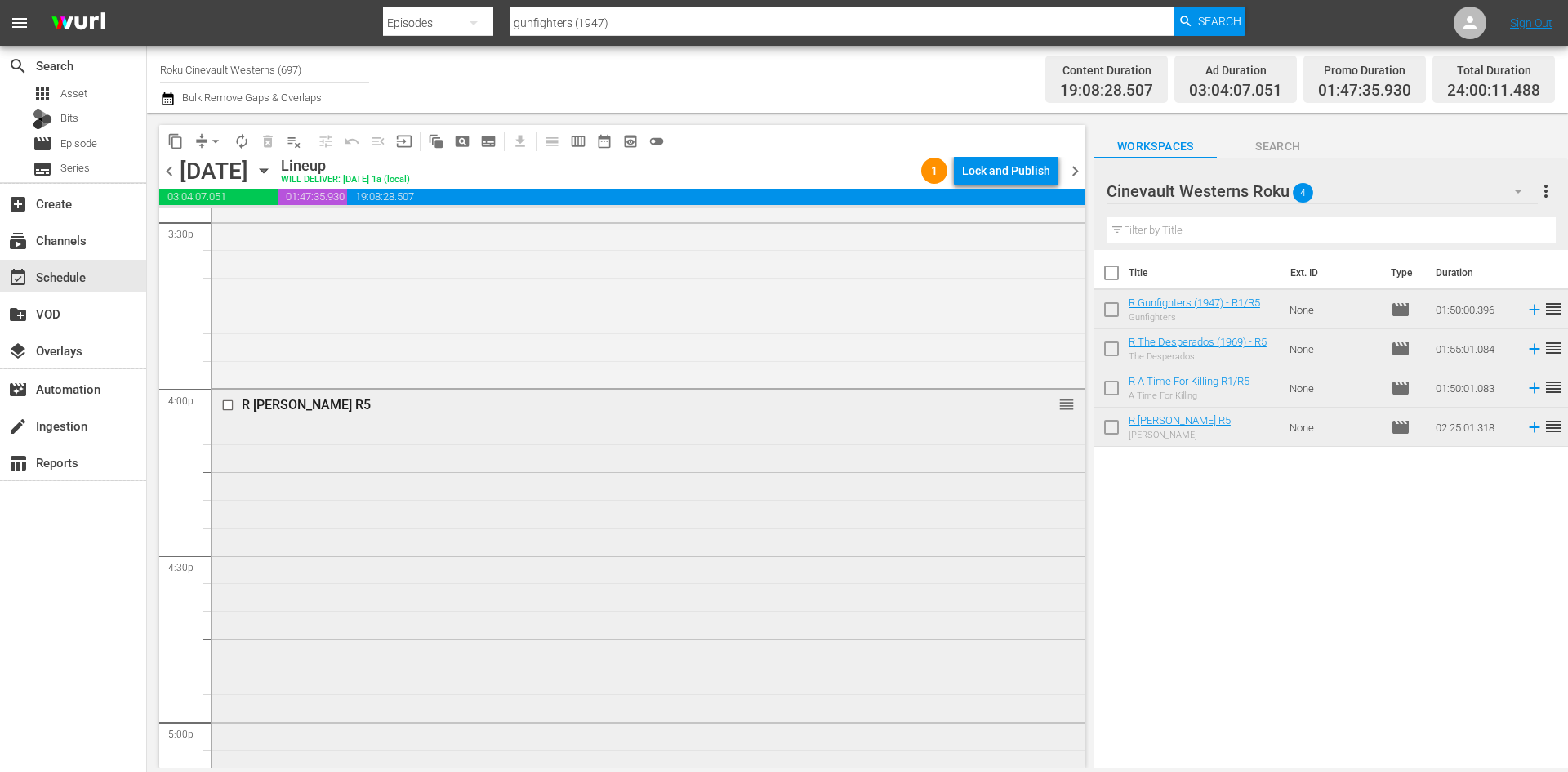
click at [231, 406] on input "checkbox" at bounding box center [230, 405] width 17 height 14
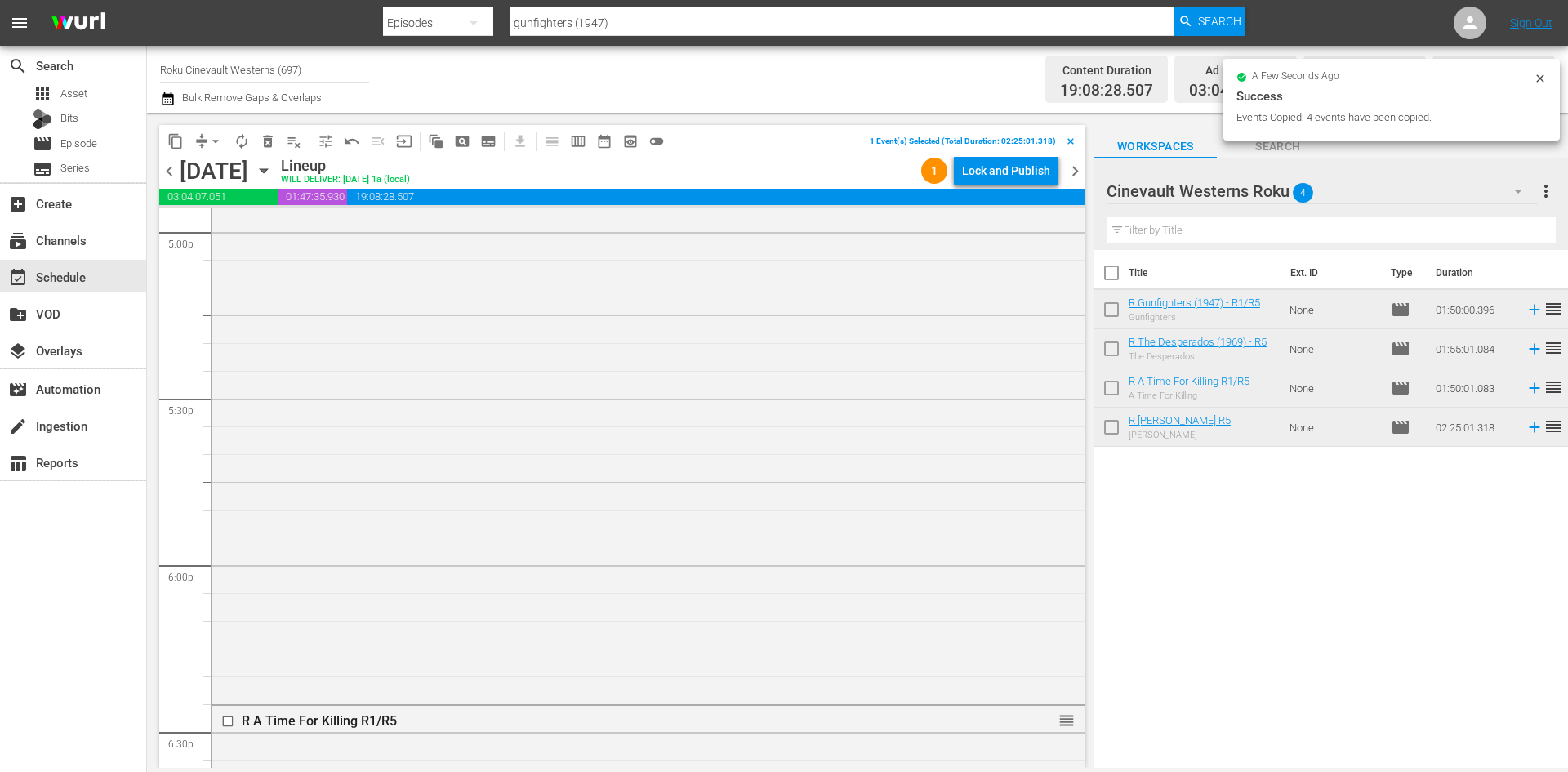
click at [229, 723] on input "checkbox" at bounding box center [230, 721] width 17 height 14
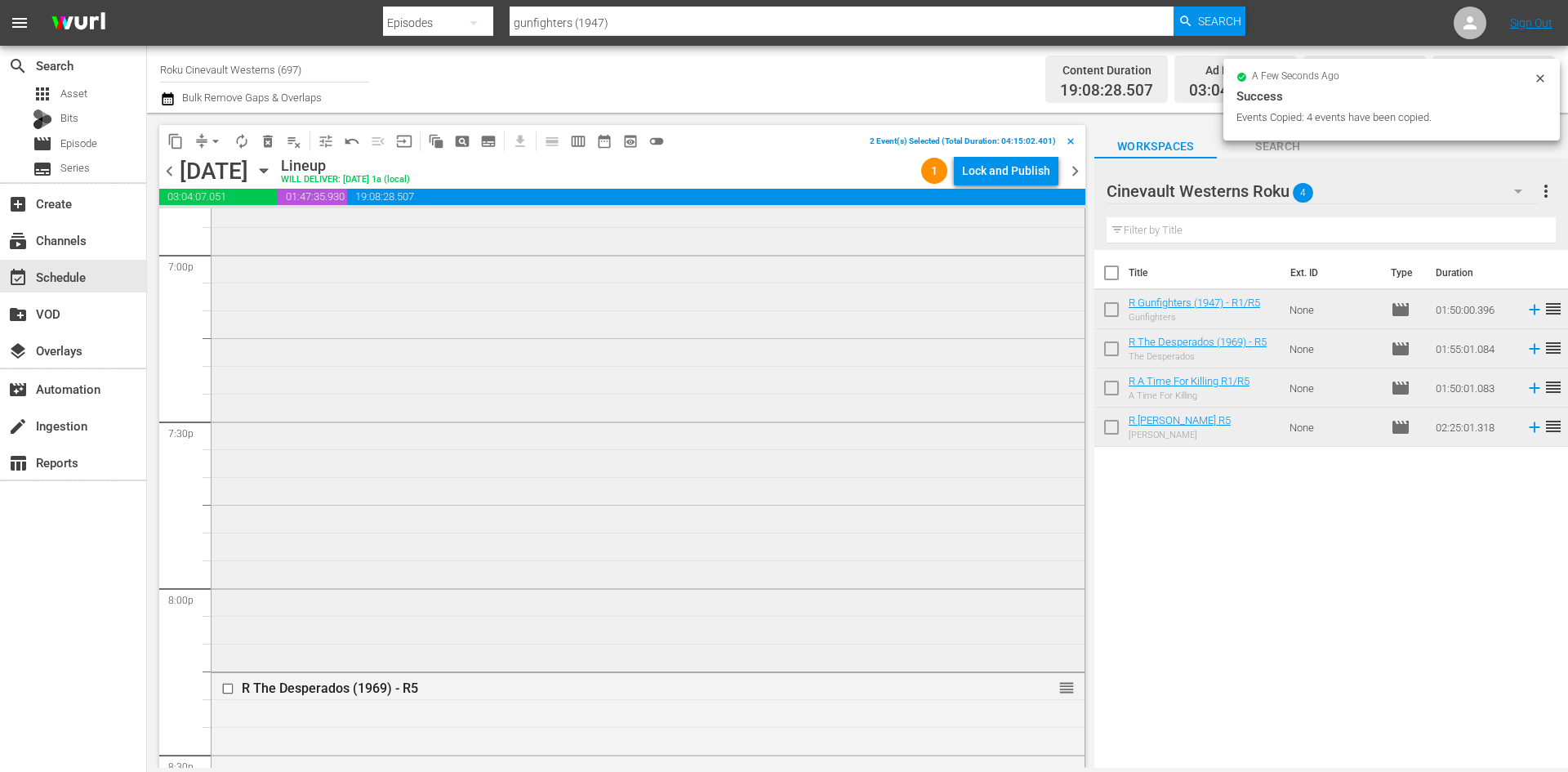
scroll to position [6379, 0]
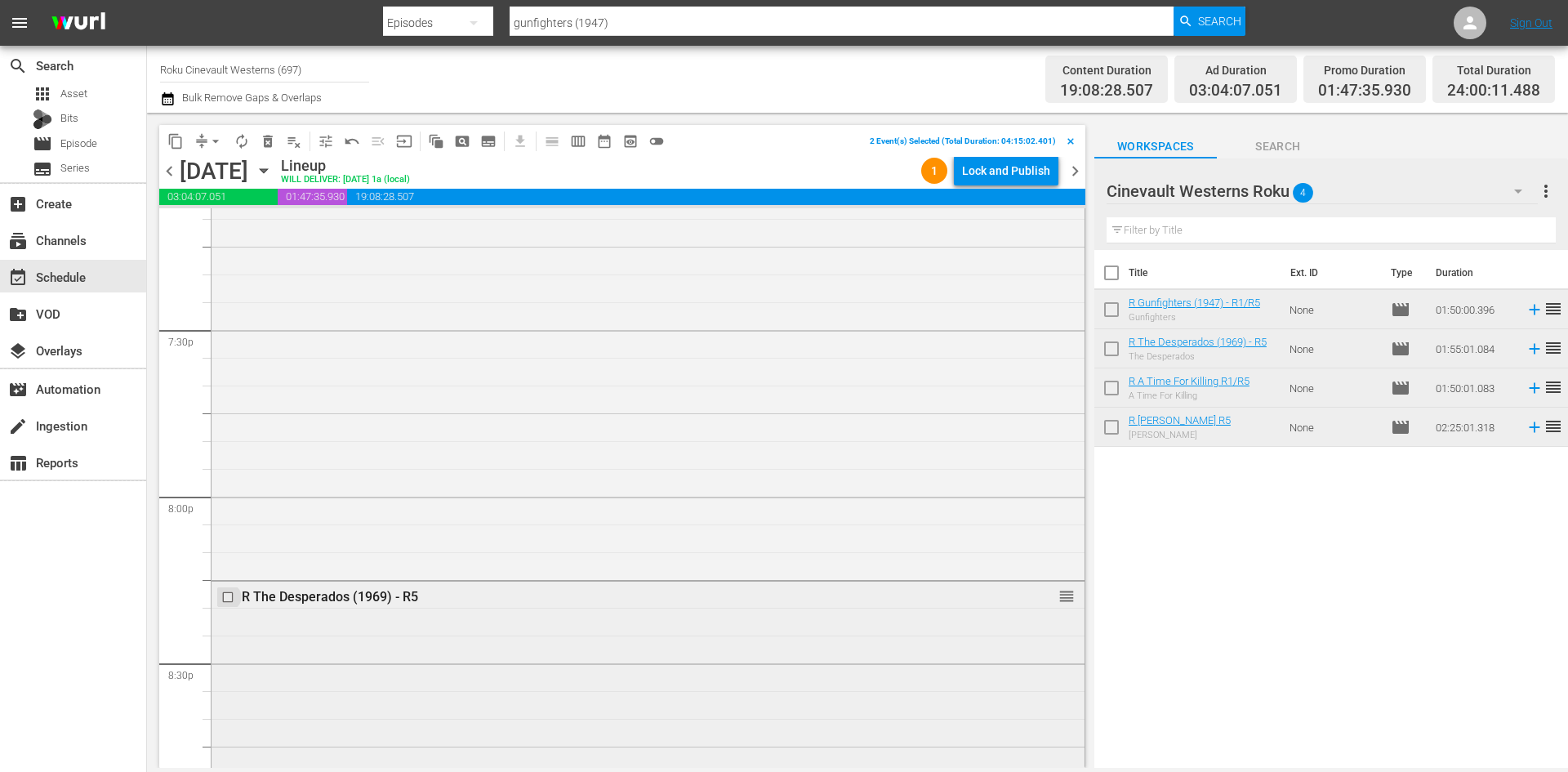
click at [227, 594] on input "checkbox" at bounding box center [230, 597] width 17 height 14
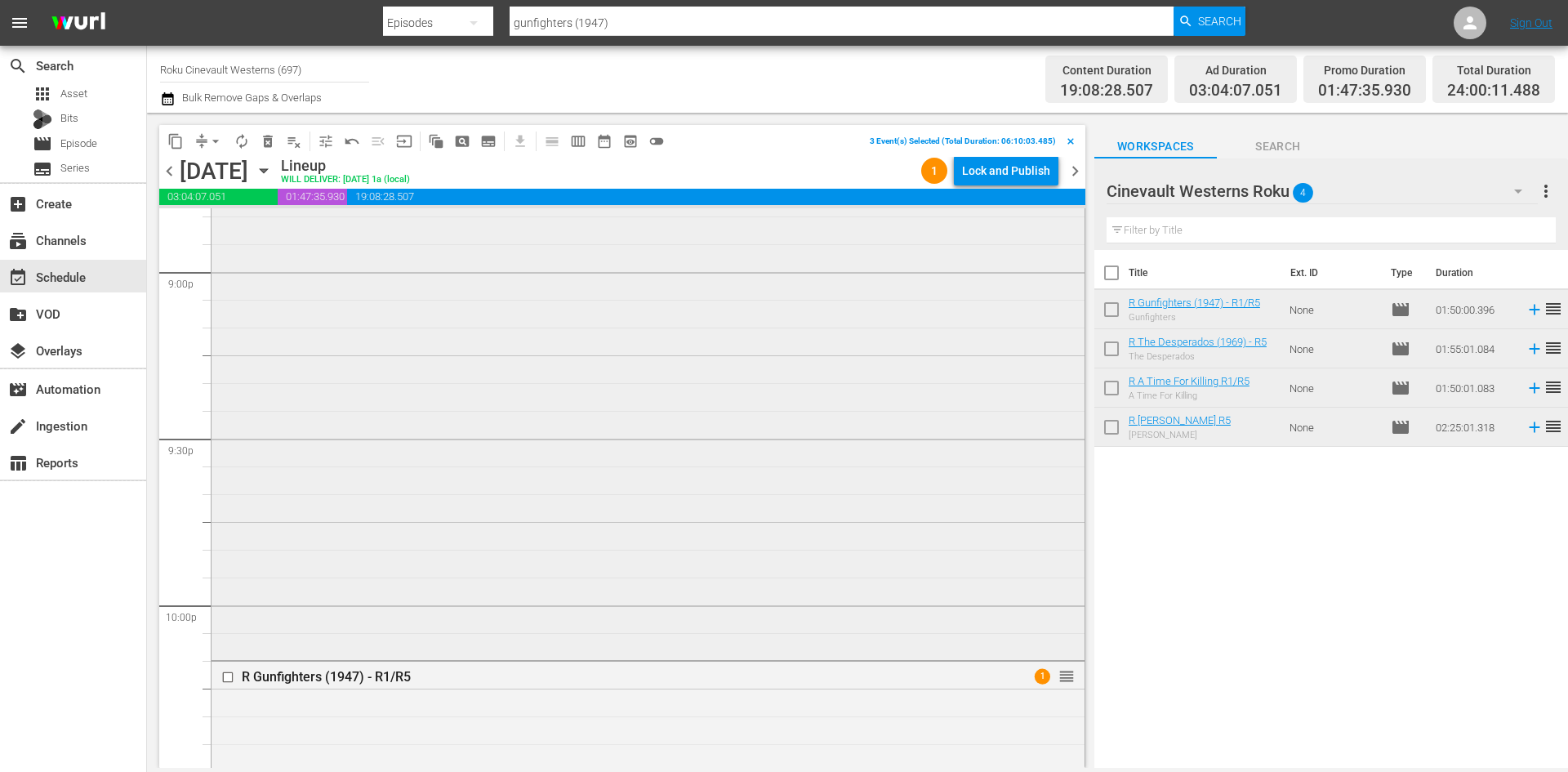
scroll to position [7032, 0]
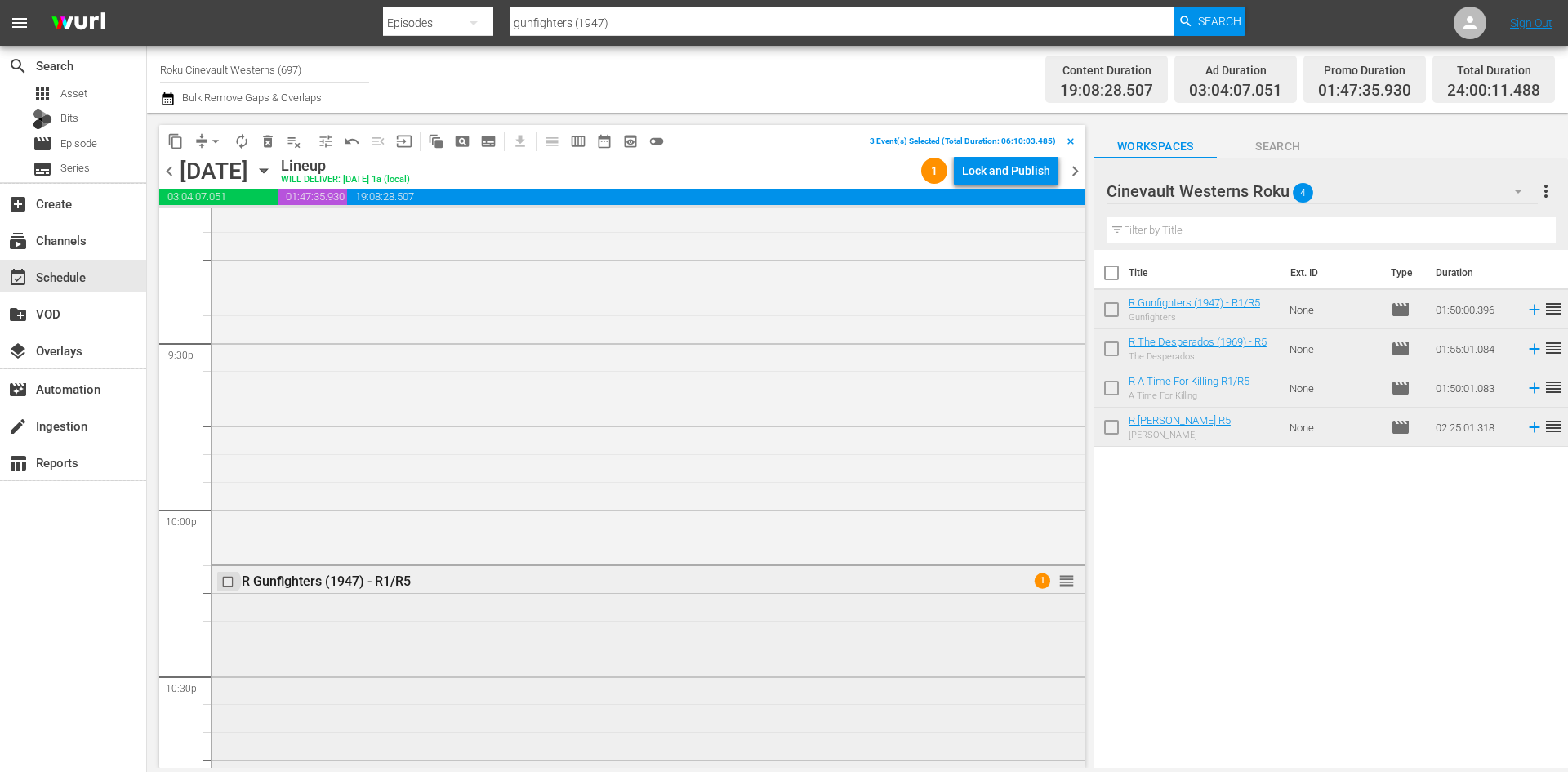
click at [229, 582] on input "checkbox" at bounding box center [230, 581] width 17 height 14
click at [176, 149] on span "content_copy" at bounding box center [176, 141] width 16 height 16
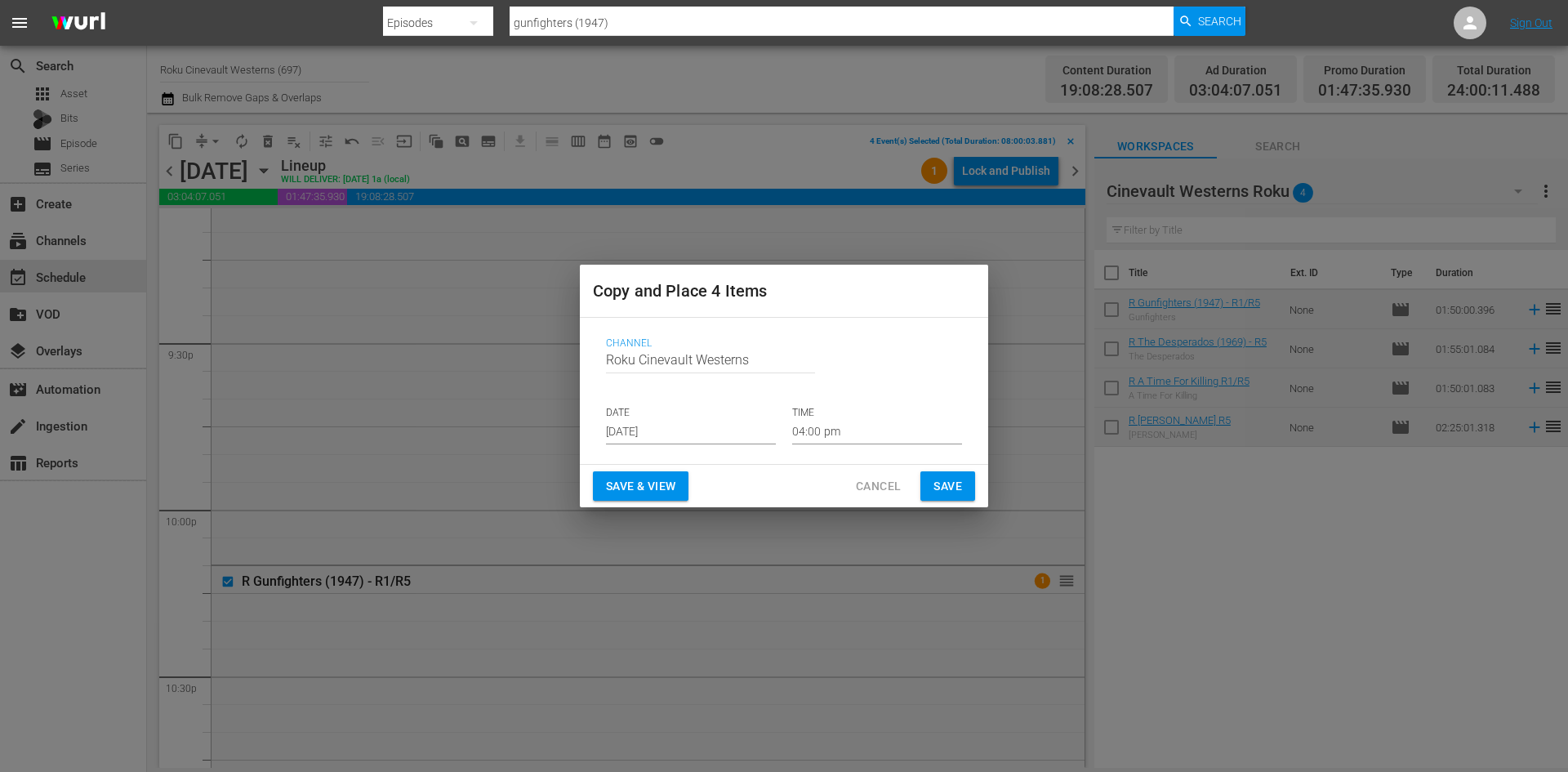
click at [678, 449] on div "Channel Channel Title Roku Cinevault Westerns DATE [DATE] TIME 04:00 pm" at bounding box center [784, 391] width 382 height 133
click at [678, 433] on input "[DATE]" at bounding box center [691, 432] width 170 height 25
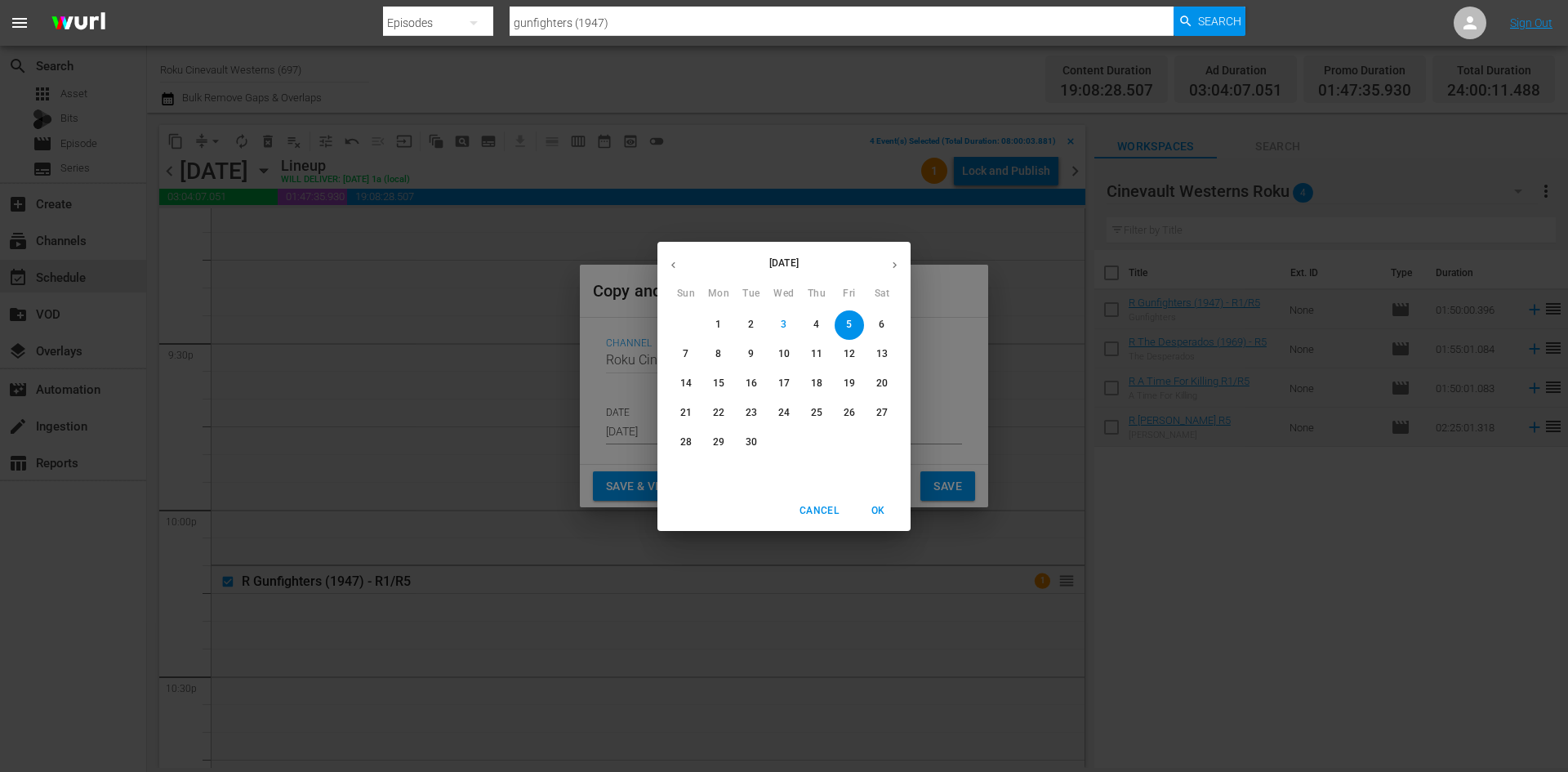
click at [880, 380] on p "20" at bounding box center [882, 383] width 12 height 14
type input "[DATE]"
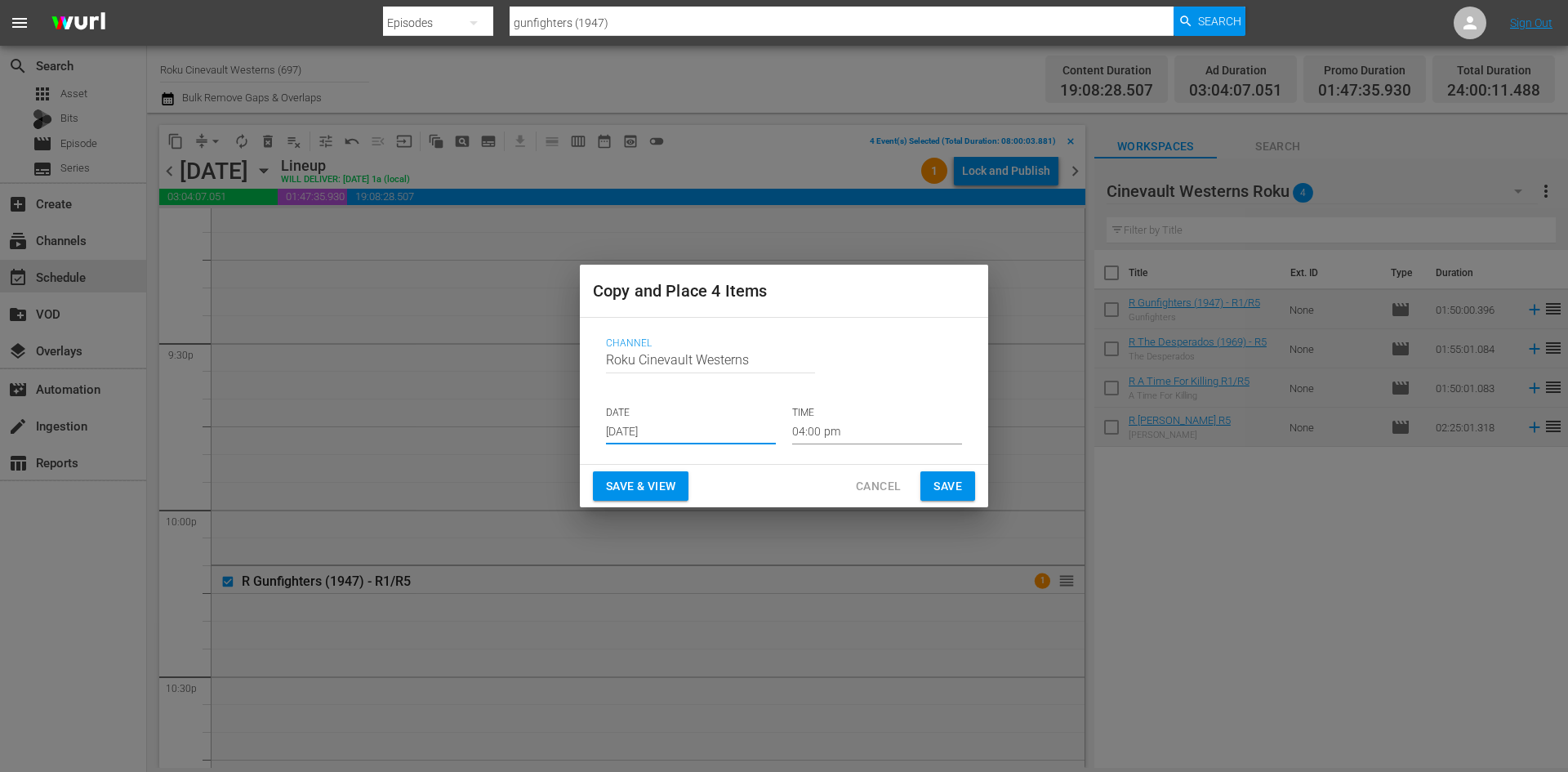
click at [848, 433] on input "04:00 pm" at bounding box center [877, 432] width 170 height 25
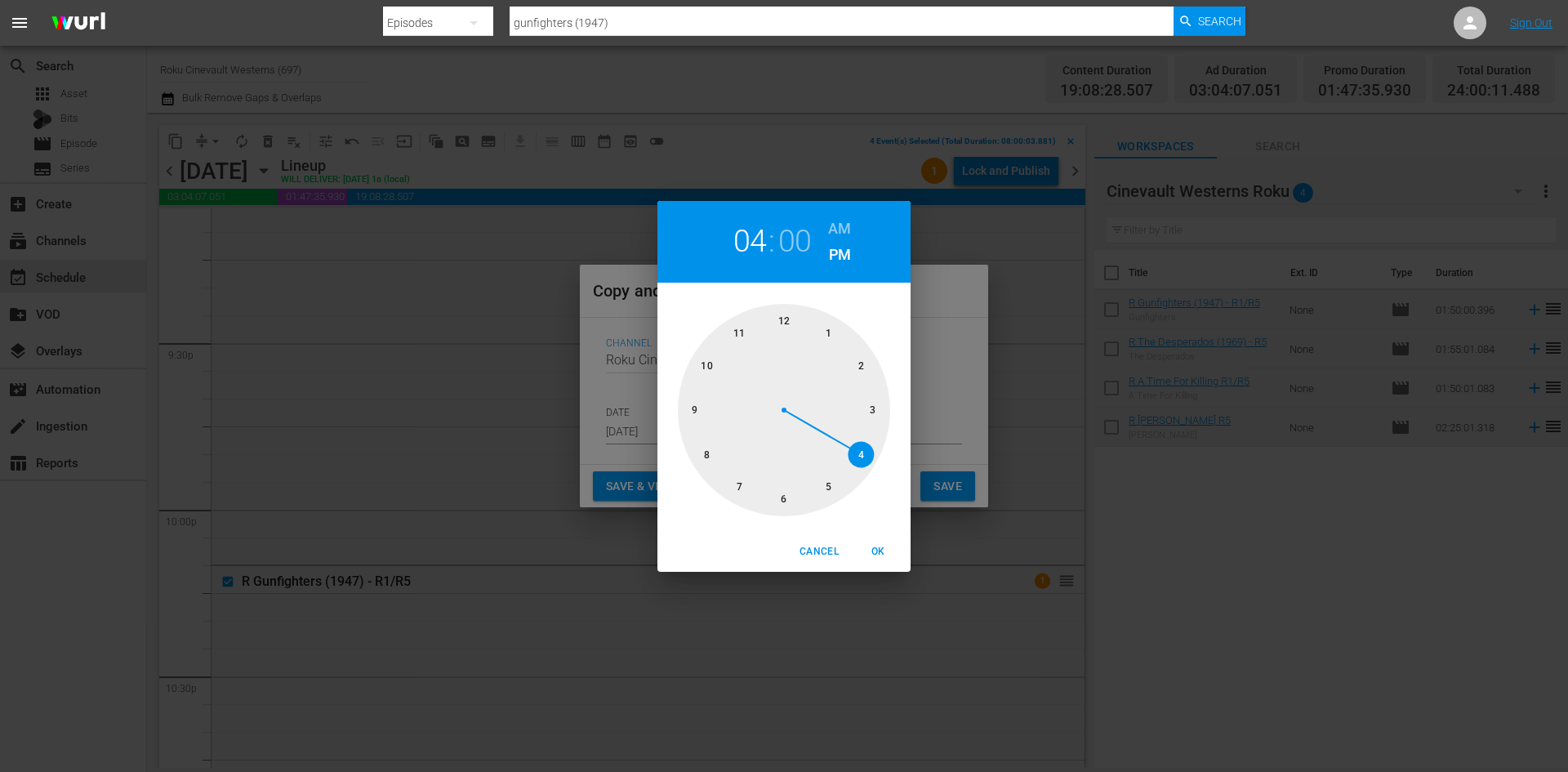
click at [705, 458] on div at bounding box center [784, 410] width 213 height 213
click at [843, 222] on h6 "AM" at bounding box center [839, 228] width 23 height 26
click at [886, 552] on span "OK" at bounding box center [877, 551] width 39 height 17
type input "08:00 am"
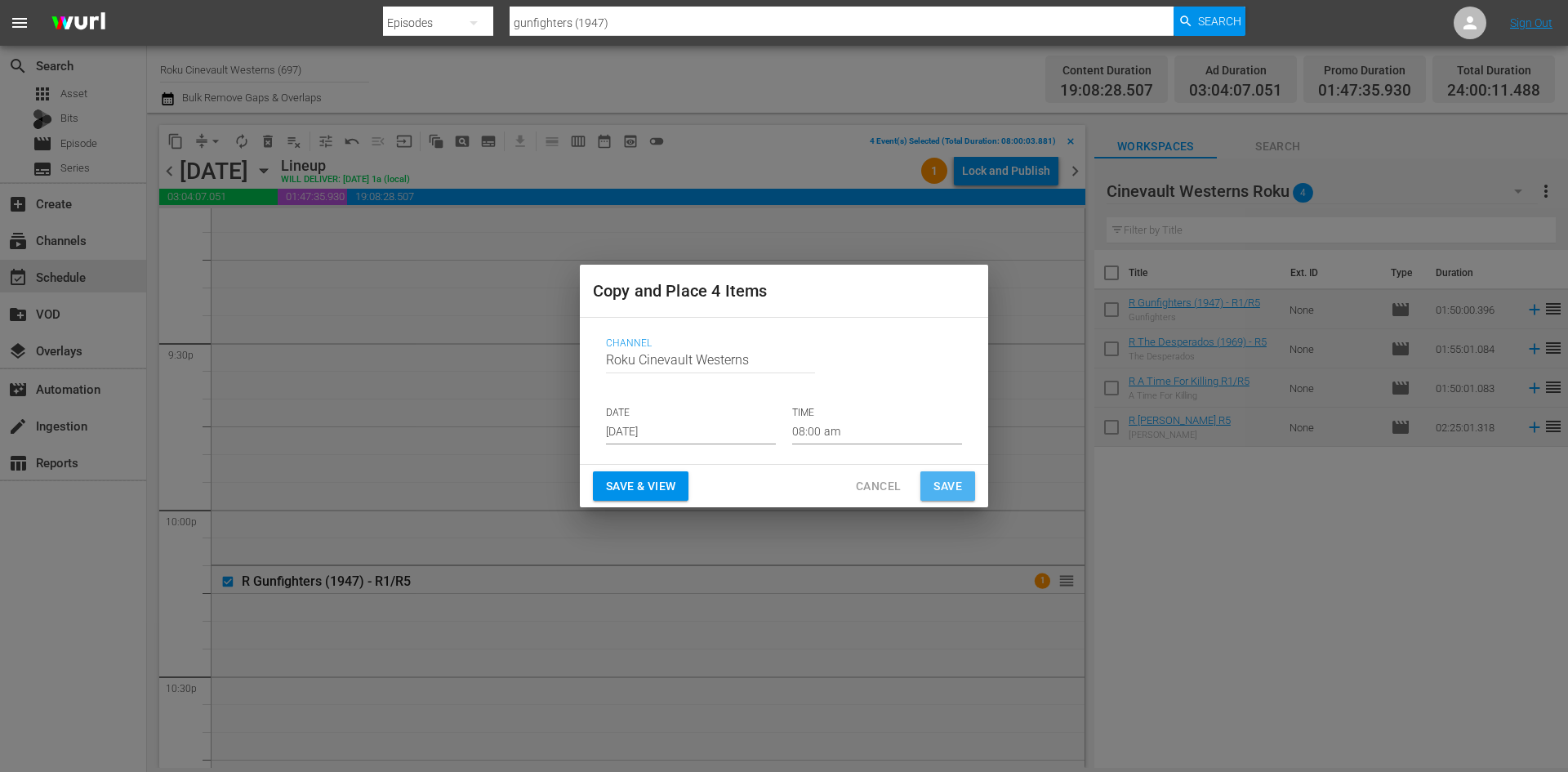
click at [960, 492] on span "Save" at bounding box center [947, 486] width 28 height 20
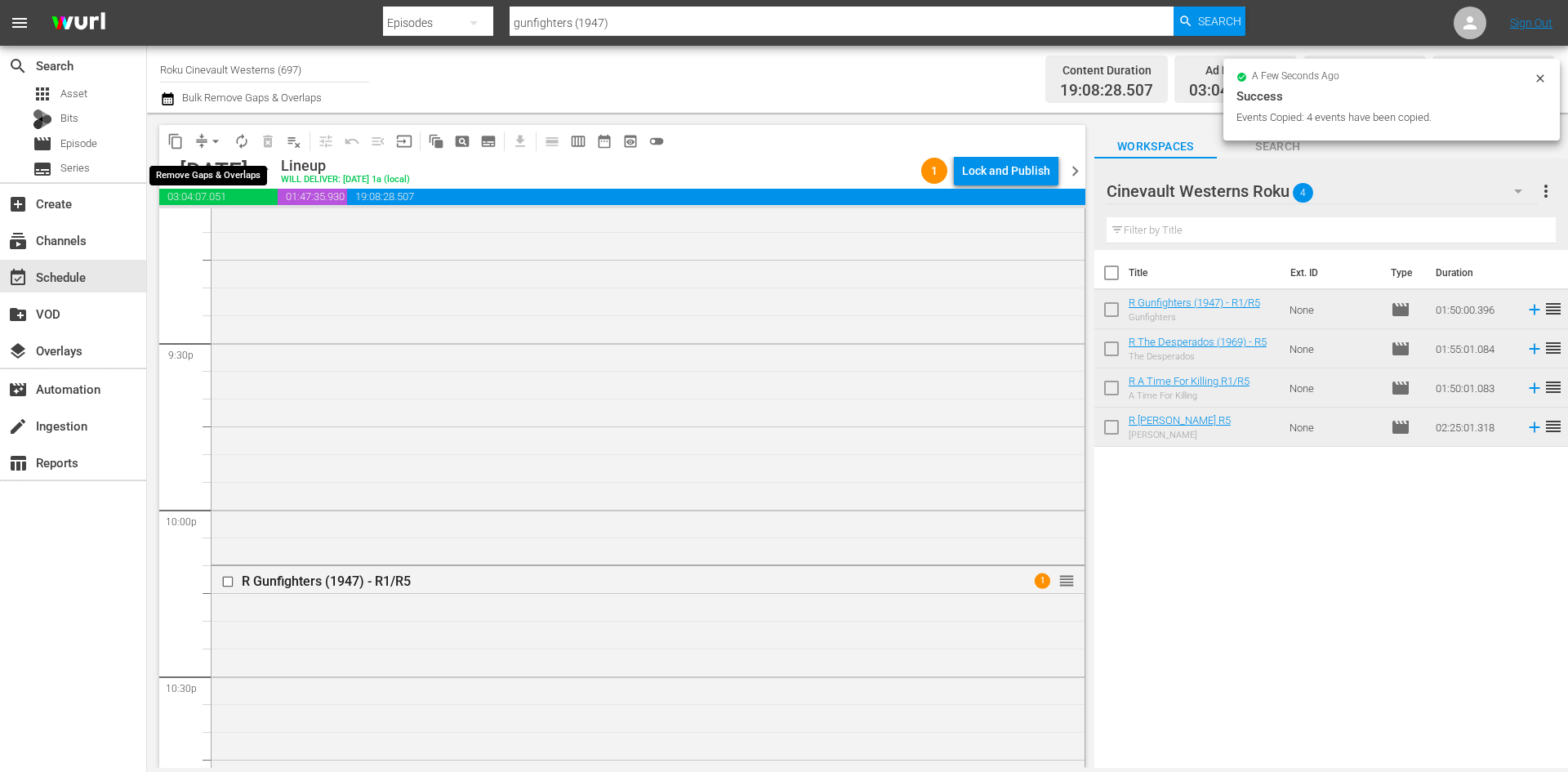
click at [215, 140] on span "arrow_drop_down" at bounding box center [215, 141] width 16 height 16
click at [228, 183] on li "Align to Midnight" at bounding box center [216, 174] width 171 height 27
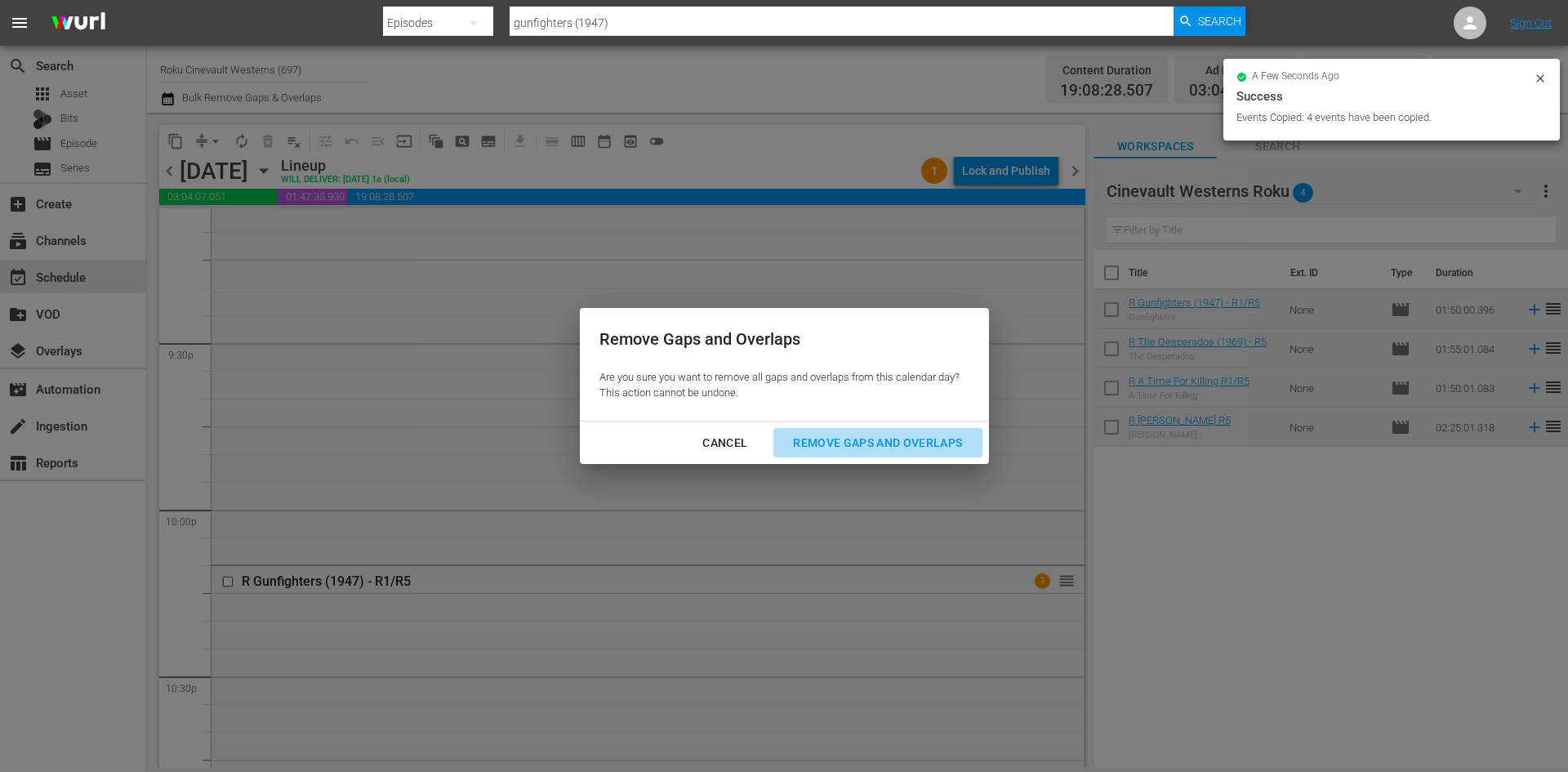
click at [880, 436] on div "Remove Gaps and Overlaps" at bounding box center [877, 443] width 195 height 20
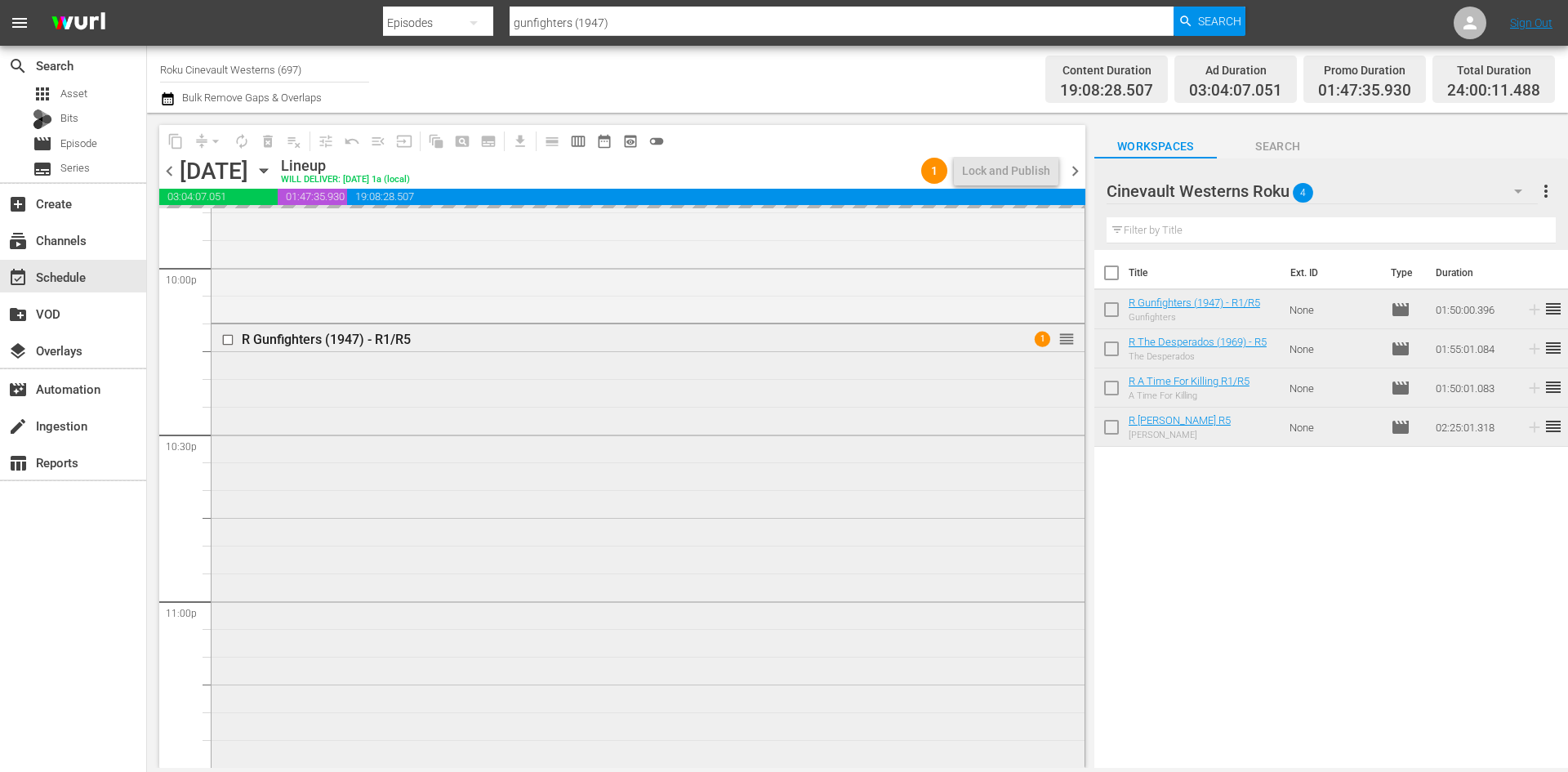
scroll to position [7277, 0]
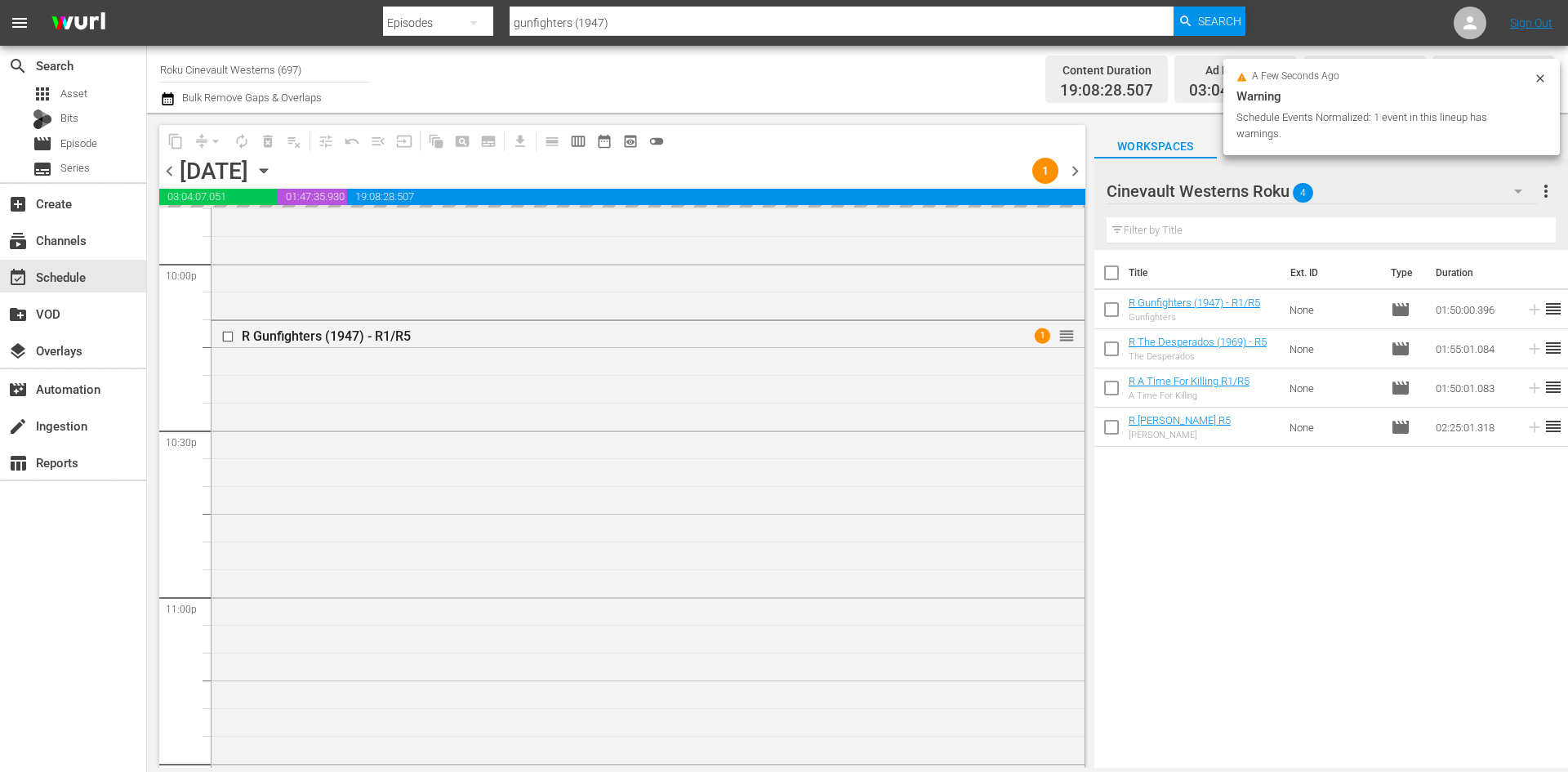
click at [781, 196] on span "19:08:28.507" at bounding box center [716, 197] width 738 height 16
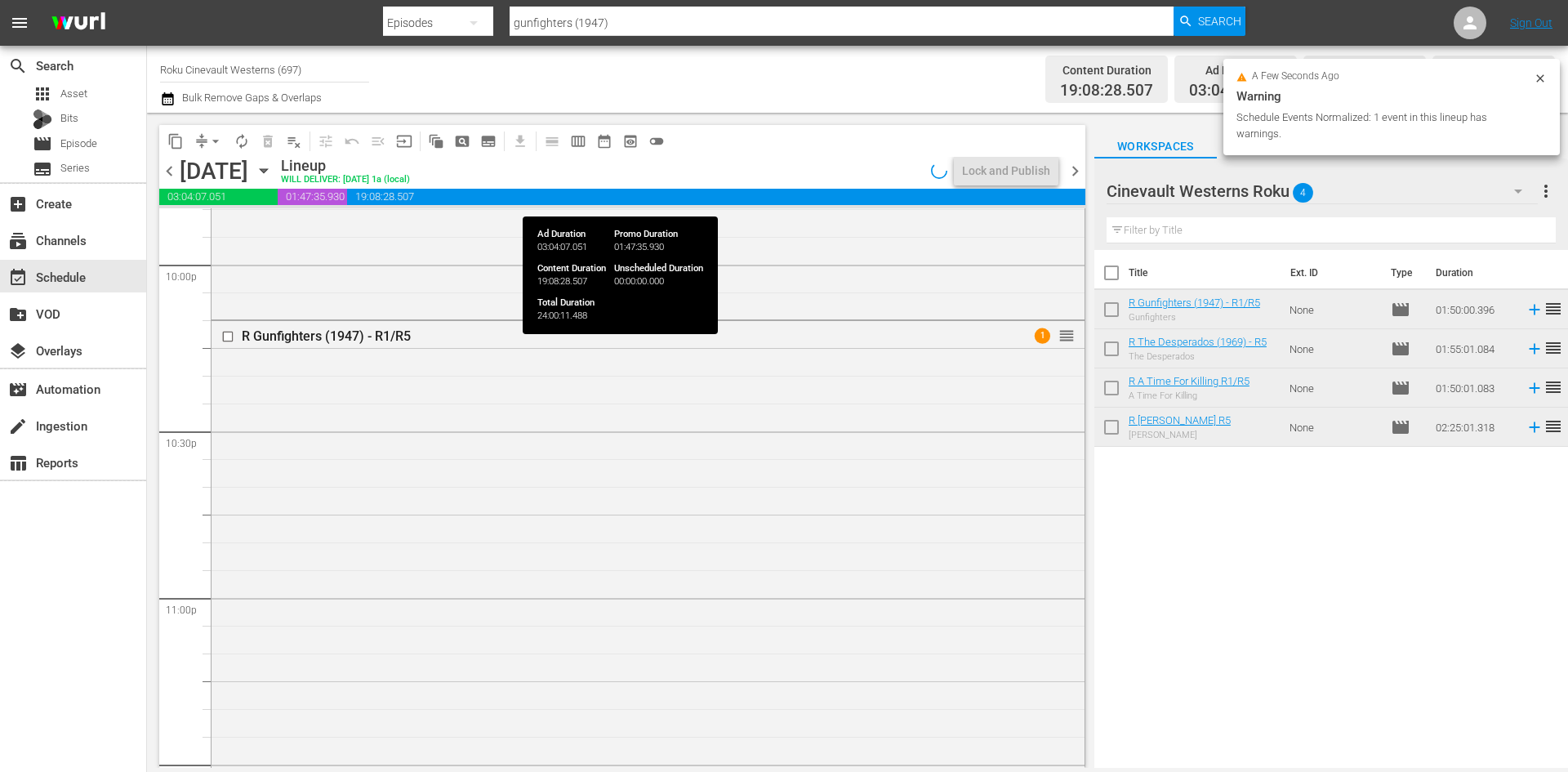
click at [781, 196] on span "19:08:28.507" at bounding box center [716, 197] width 738 height 16
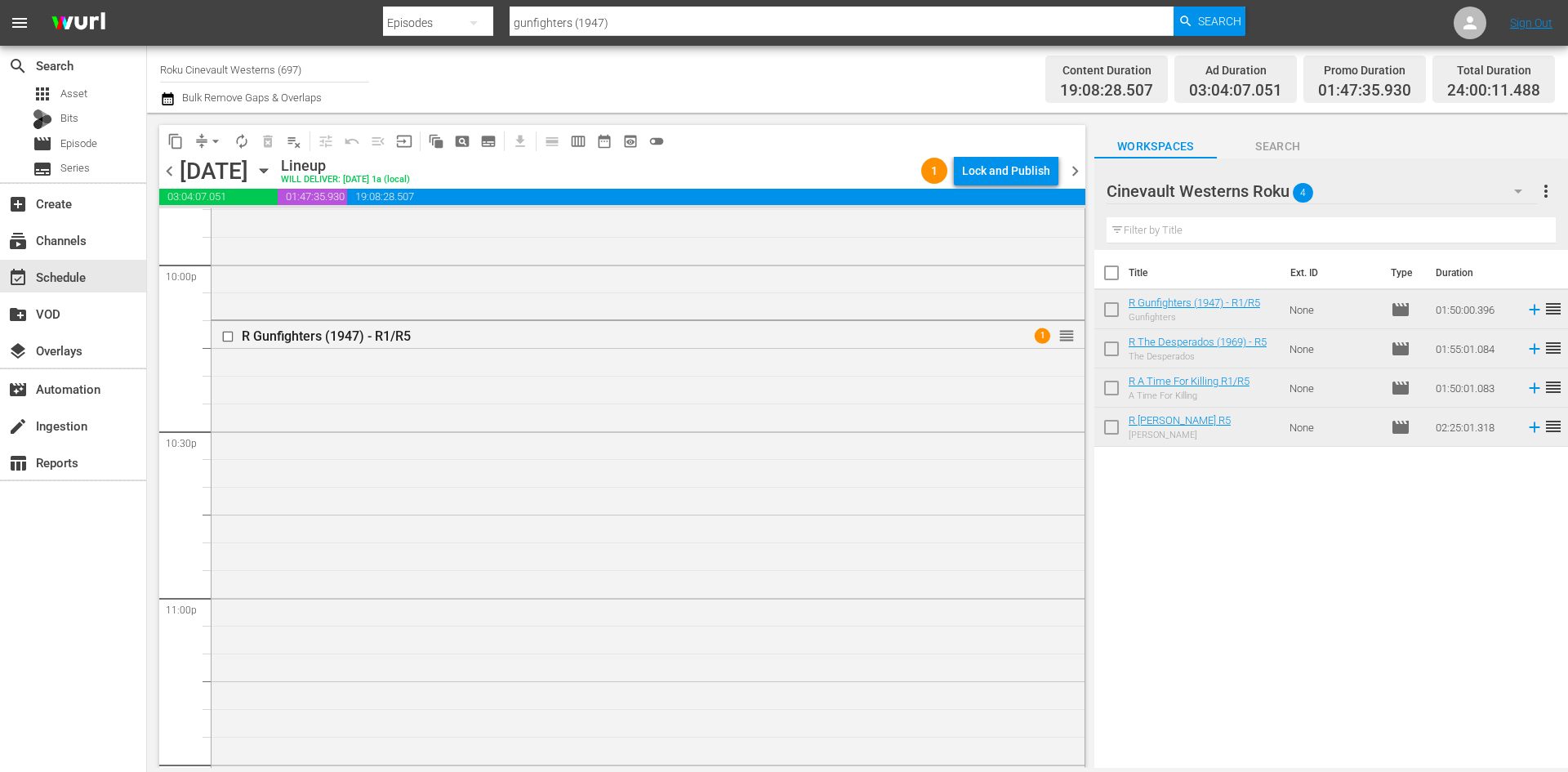
scroll to position [7442, 0]
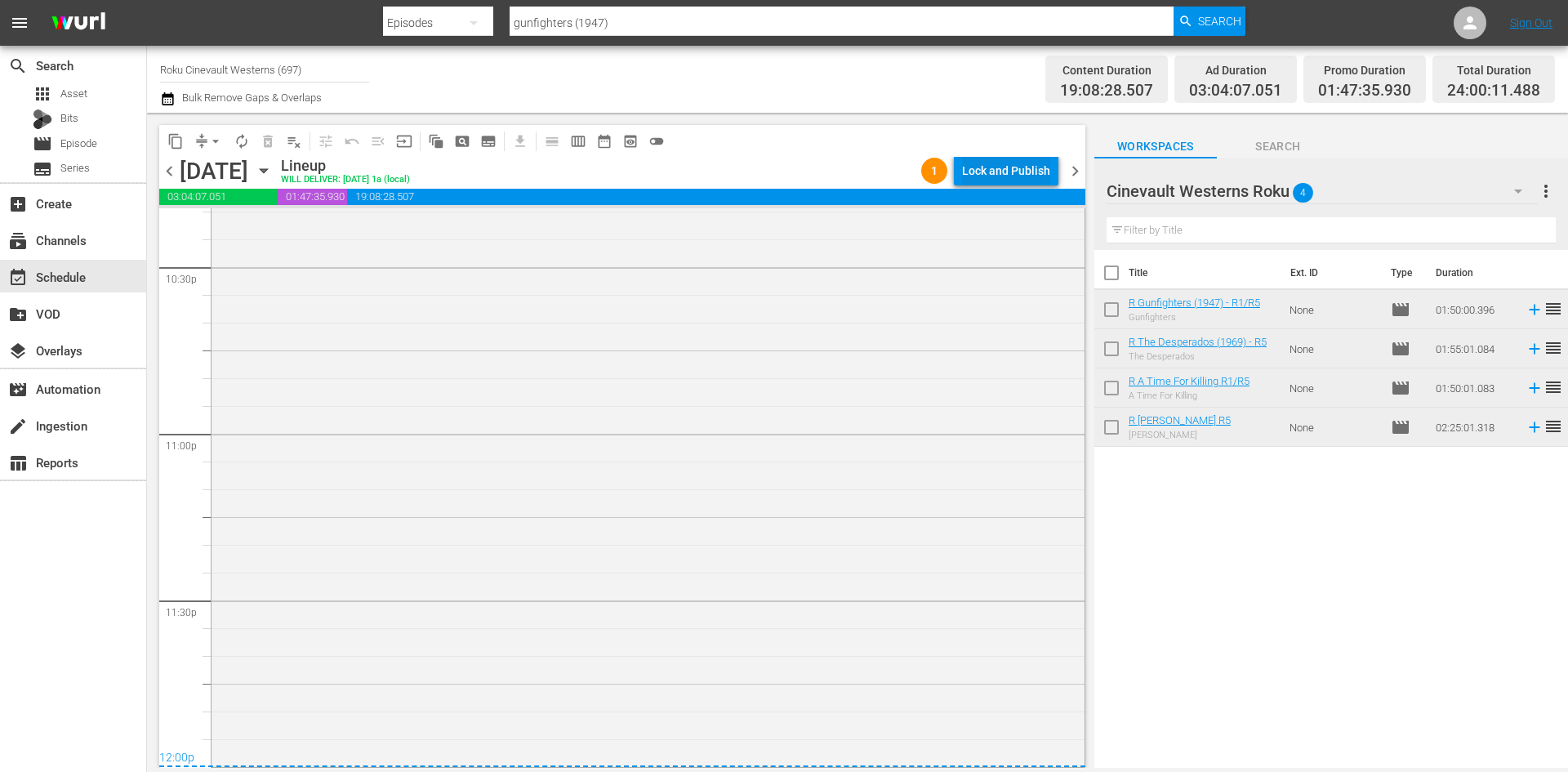
click at [1030, 168] on div "Lock and Publish" at bounding box center [1006, 171] width 88 height 29
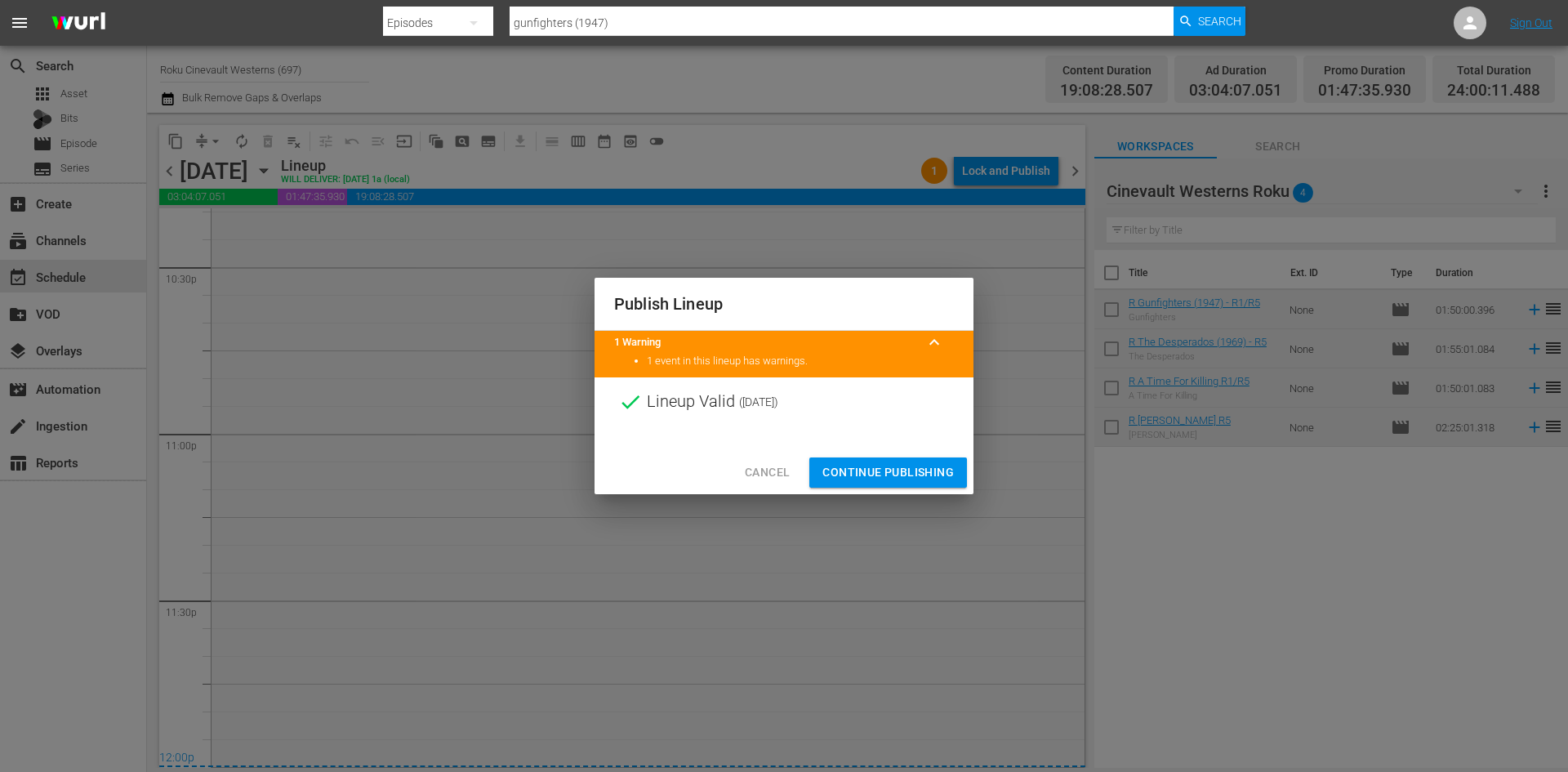
click at [898, 463] on span "Continue Publishing" at bounding box center [888, 473] width 131 height 20
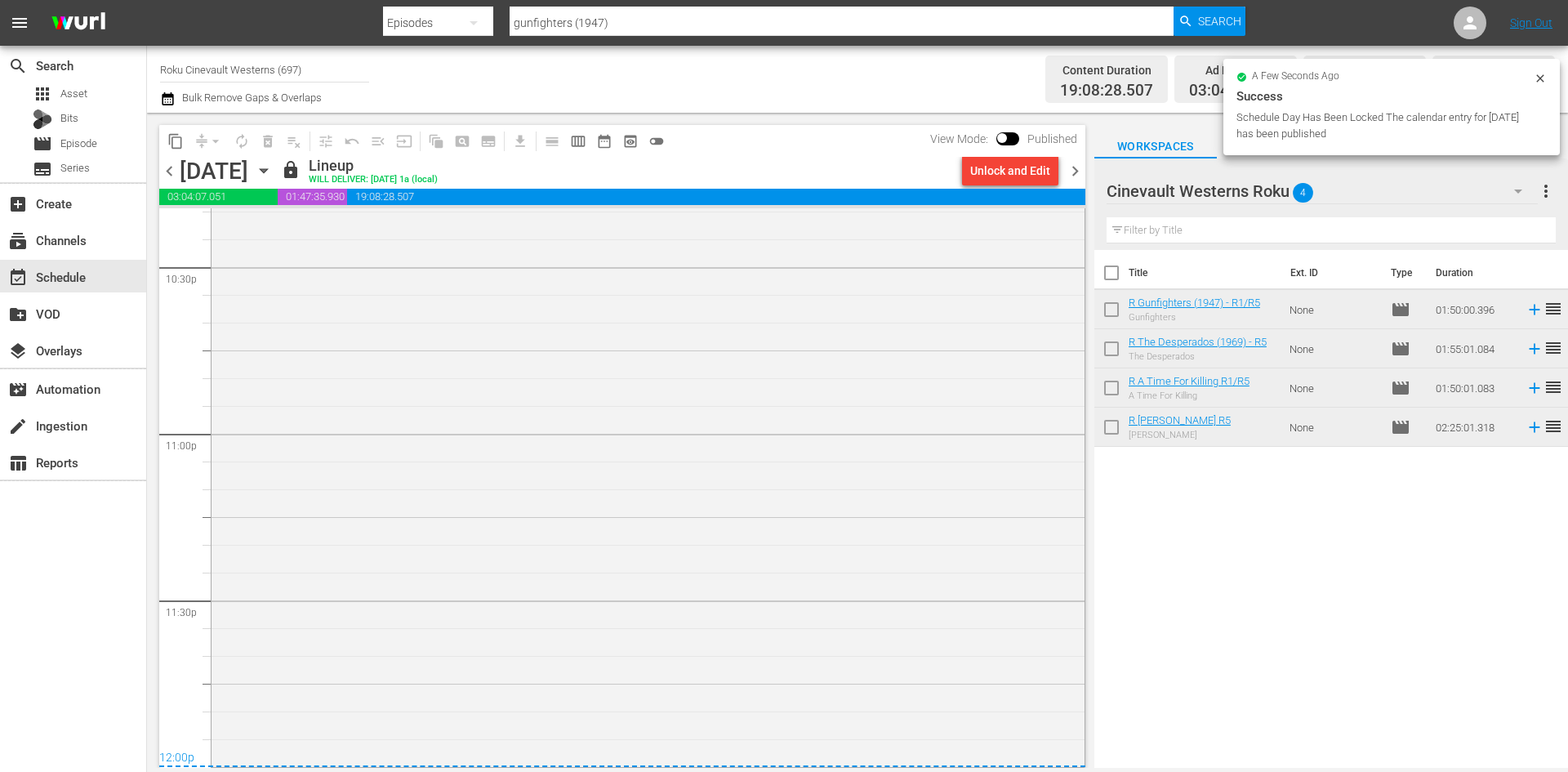
click at [183, 68] on input "Roku Cinevault Westerns (697)" at bounding box center [264, 69] width 209 height 39
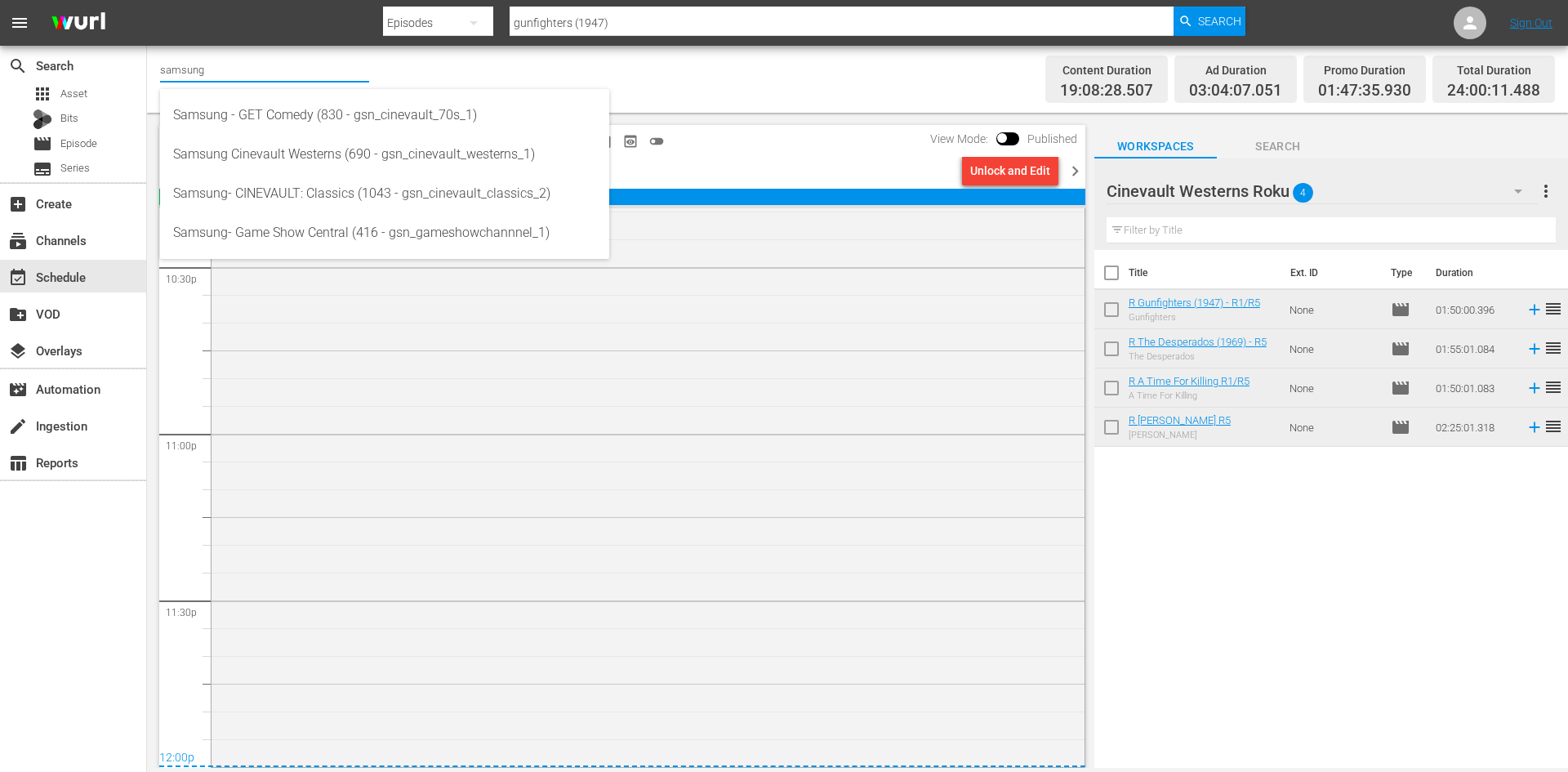
type input "samsung"
click at [1139, 575] on div "Title Ext. ID Type Duration R Gunfighters (1947) - R1/R5 Gunfighters None movie…" at bounding box center [1331, 510] width 473 height 520
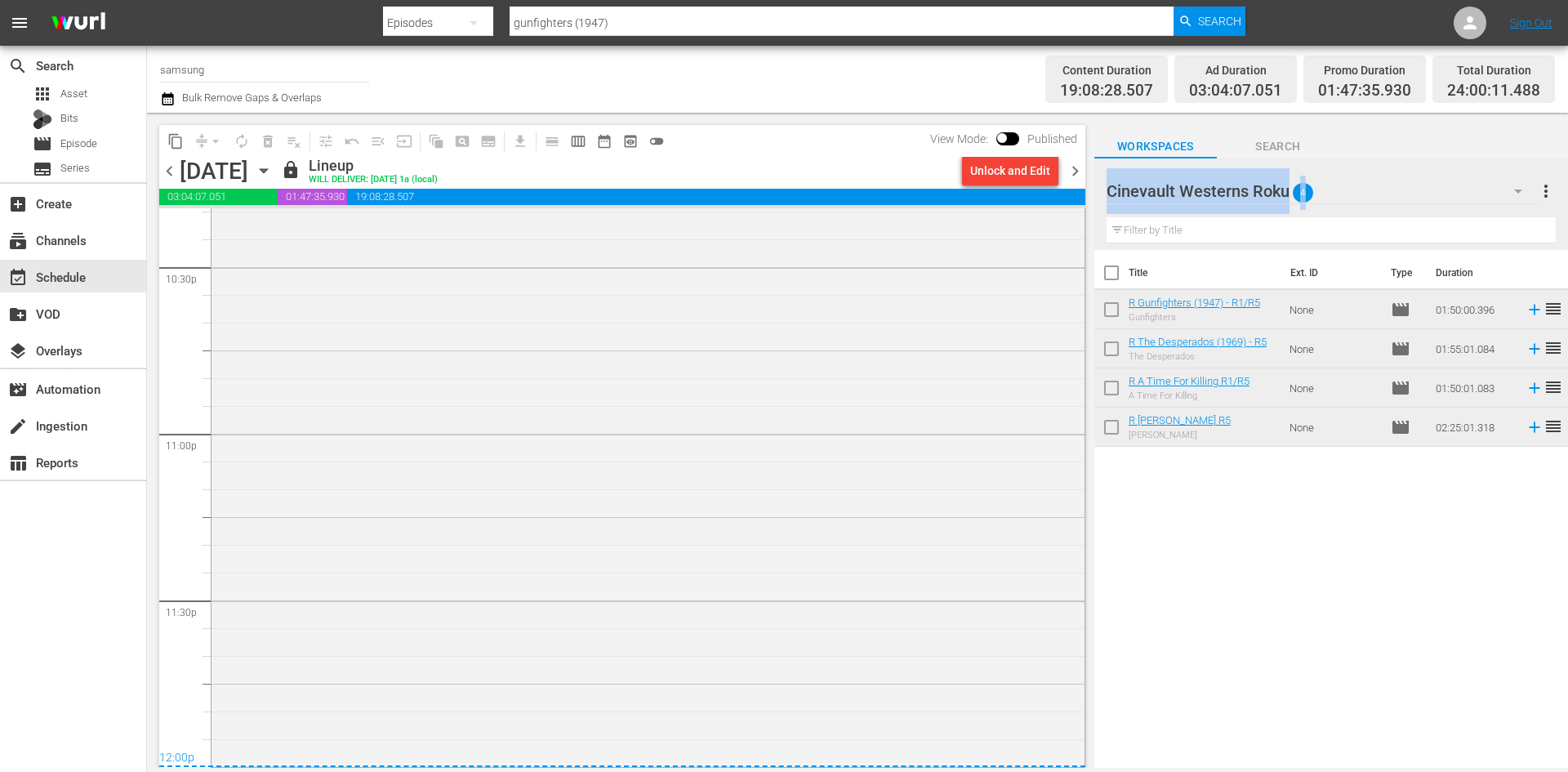
drag, startPoint x: 1391, startPoint y: 168, endPoint x: 1372, endPoint y: 212, distance: 47.9
click at [1385, 183] on div "Cinevault Westerns Roku 4 Cinevault Westerns Roku more_vert" at bounding box center [1331, 184] width 449 height 52
click at [1353, 193] on div "Cinevault Westerns Roku 4" at bounding box center [1322, 191] width 431 height 46
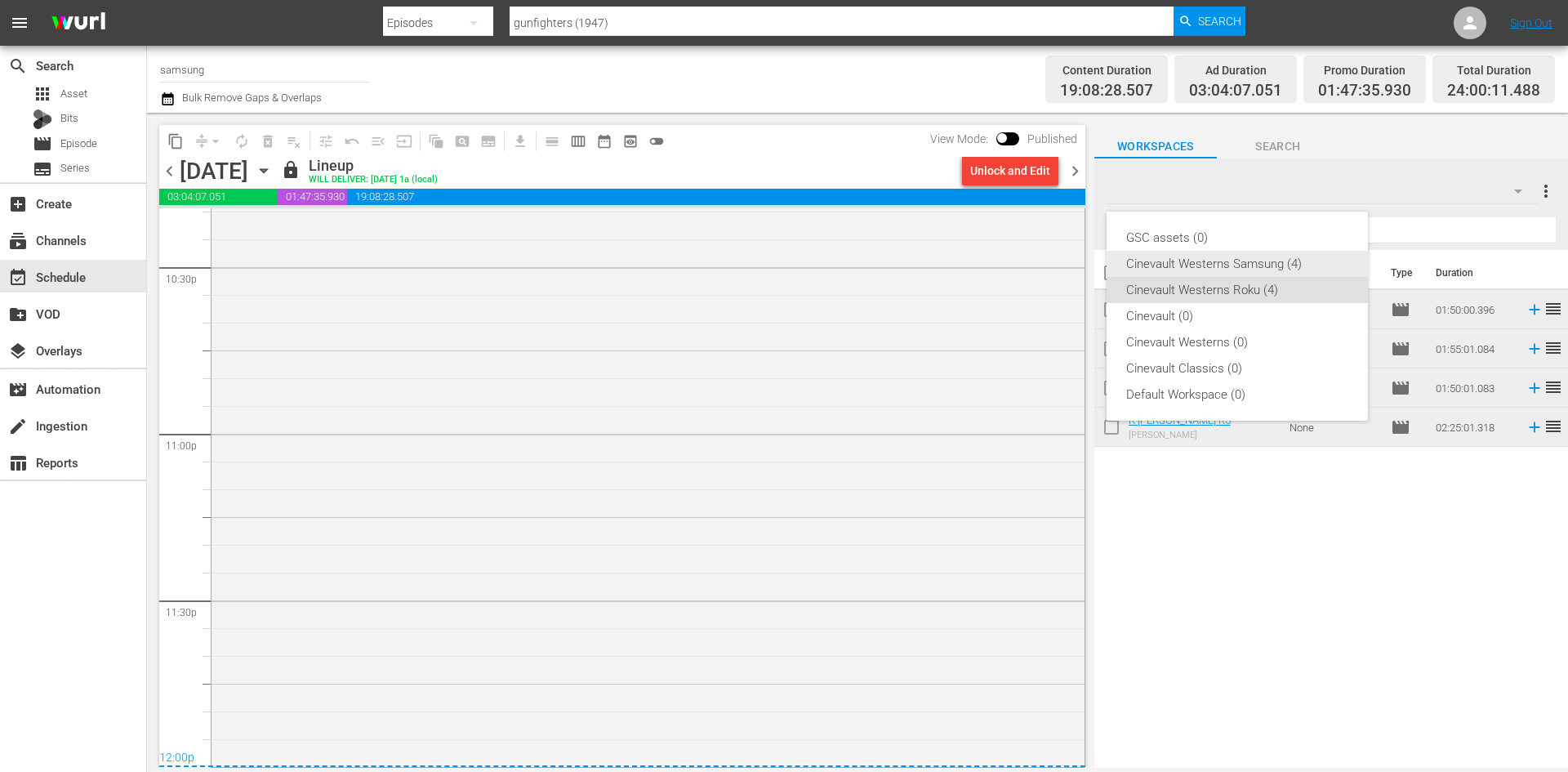
click at [1269, 273] on div "Cinevault Westerns Samsung (4)" at bounding box center [1238, 264] width 223 height 26
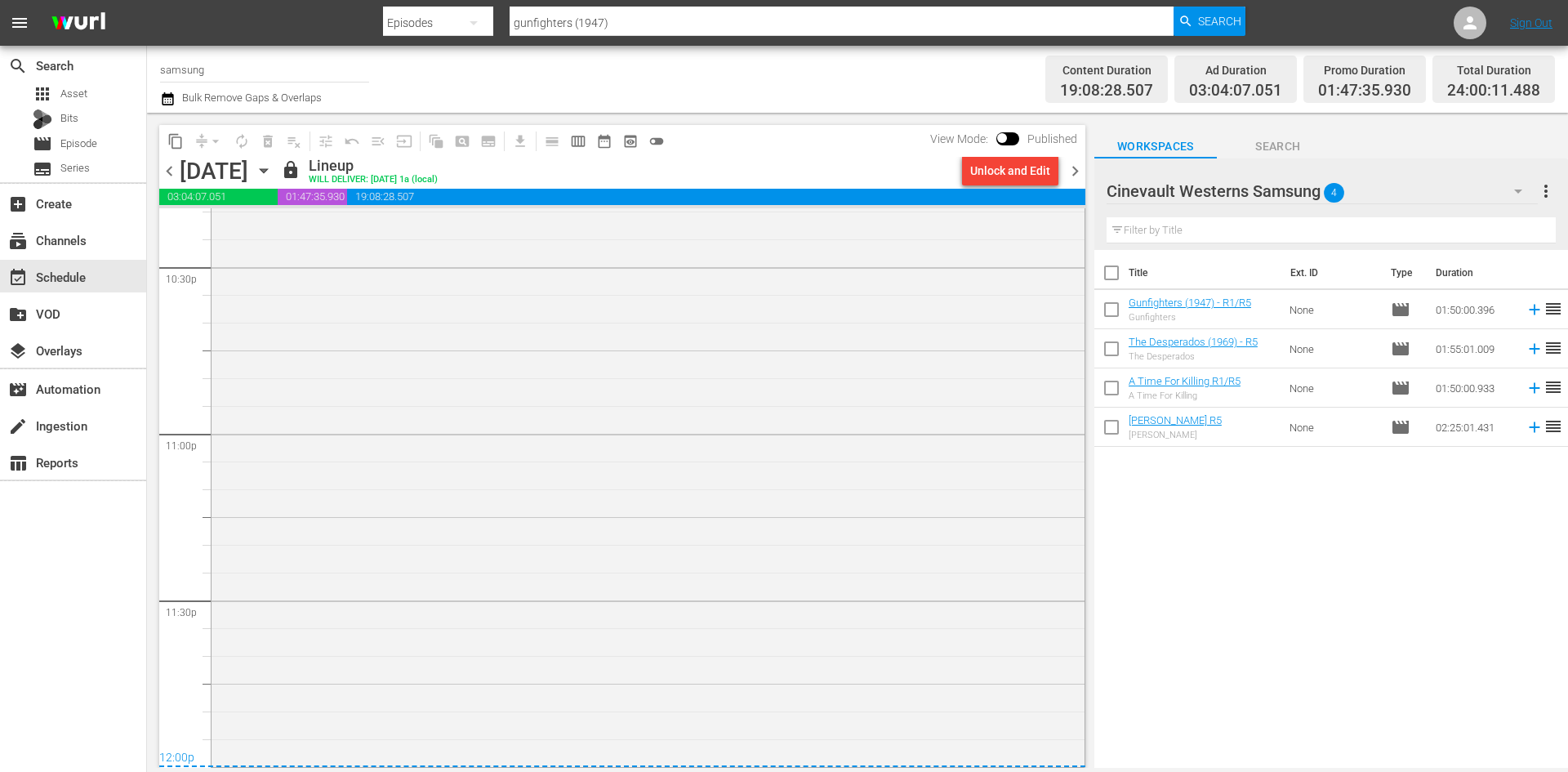
click at [1438, 197] on div "Cinevault Westerns Samsung 4" at bounding box center [1322, 191] width 431 height 46
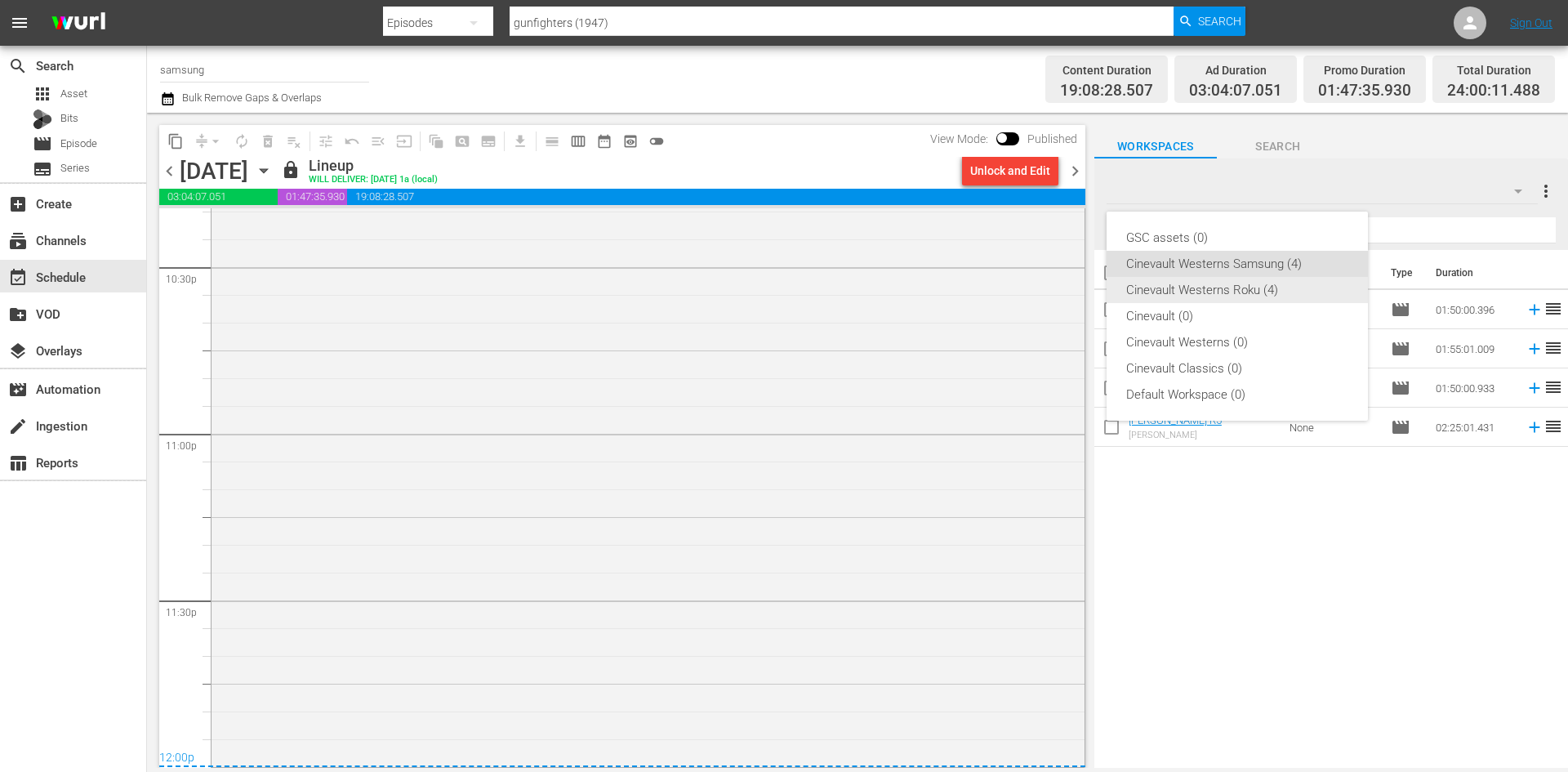
click at [1249, 289] on div "Cinevault Westerns Roku (4)" at bounding box center [1238, 290] width 223 height 26
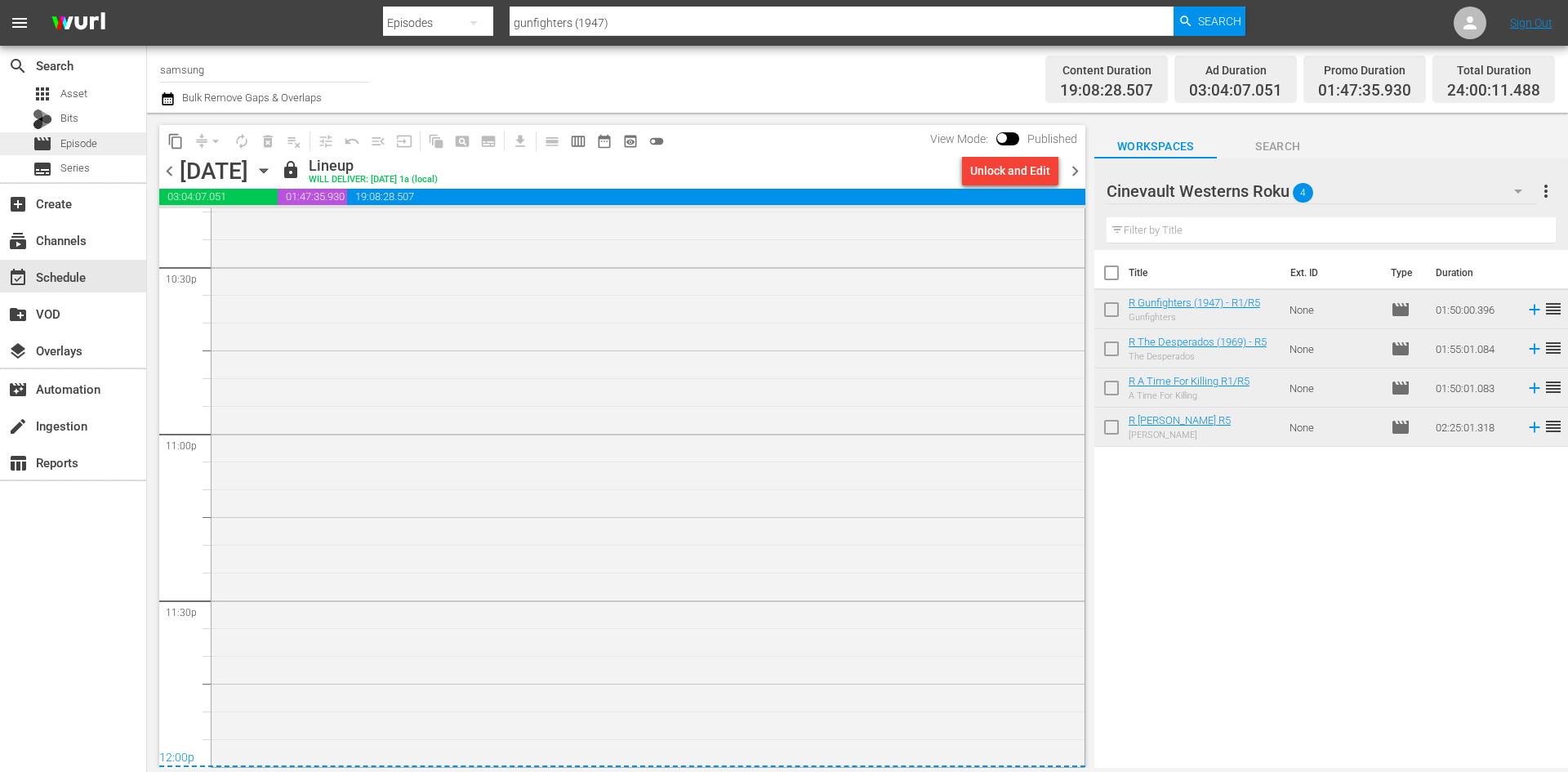
click at [100, 137] on div "movie Episode" at bounding box center [73, 143] width 146 height 23
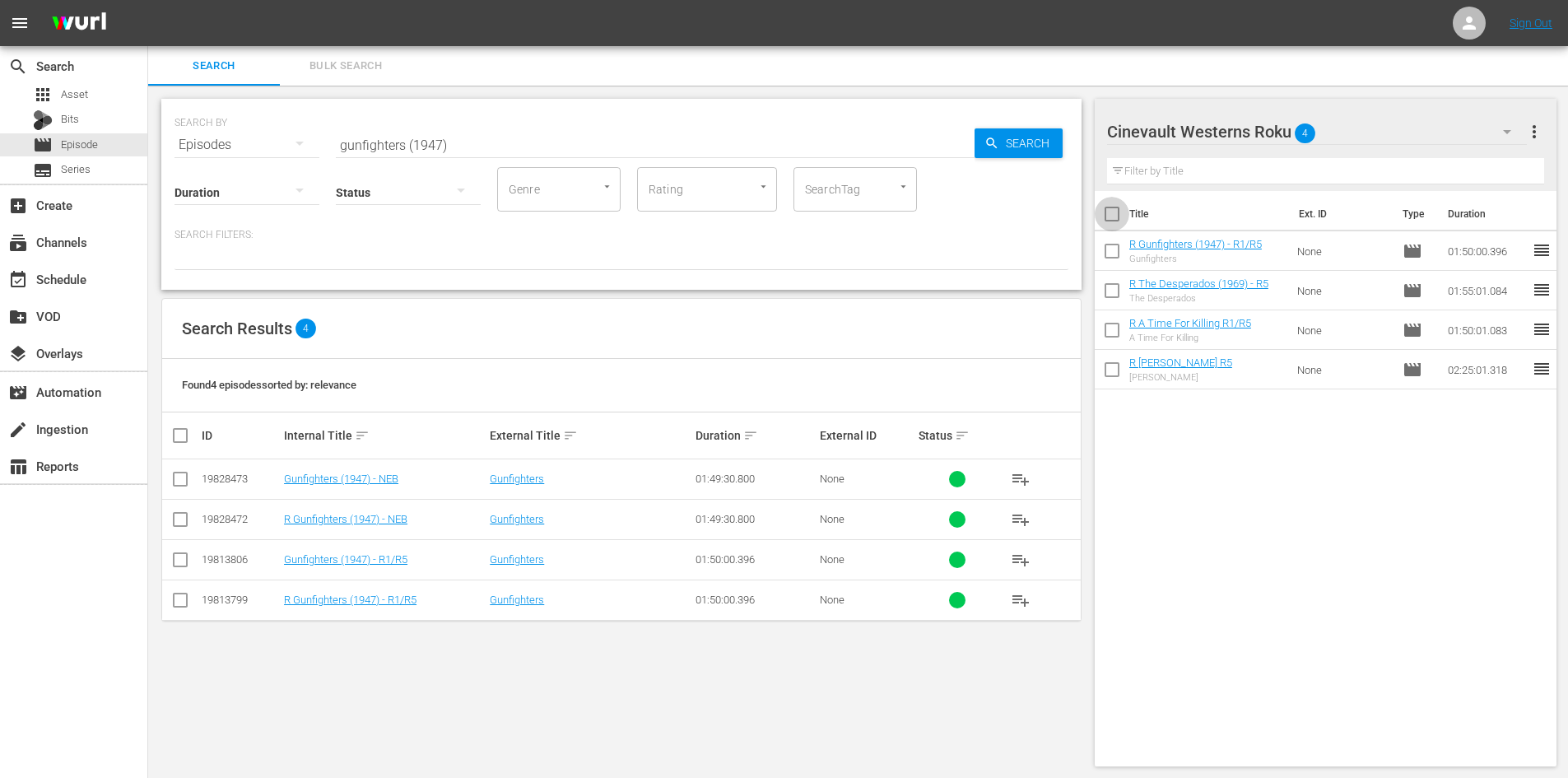
click at [1109, 216] on input "checkbox" at bounding box center [1112, 218] width 35 height 35
checkbox input "true"
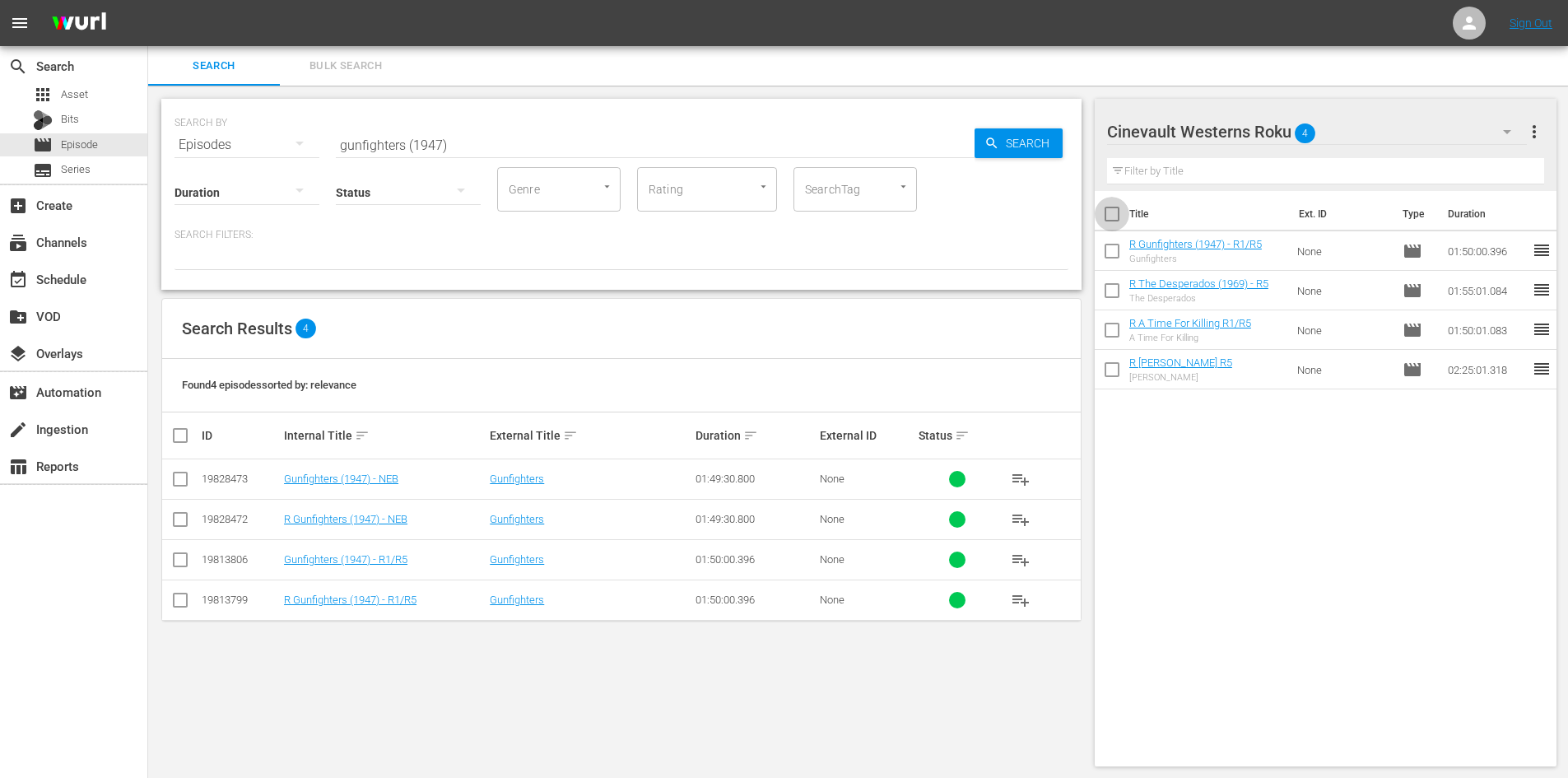
checkbox input "true"
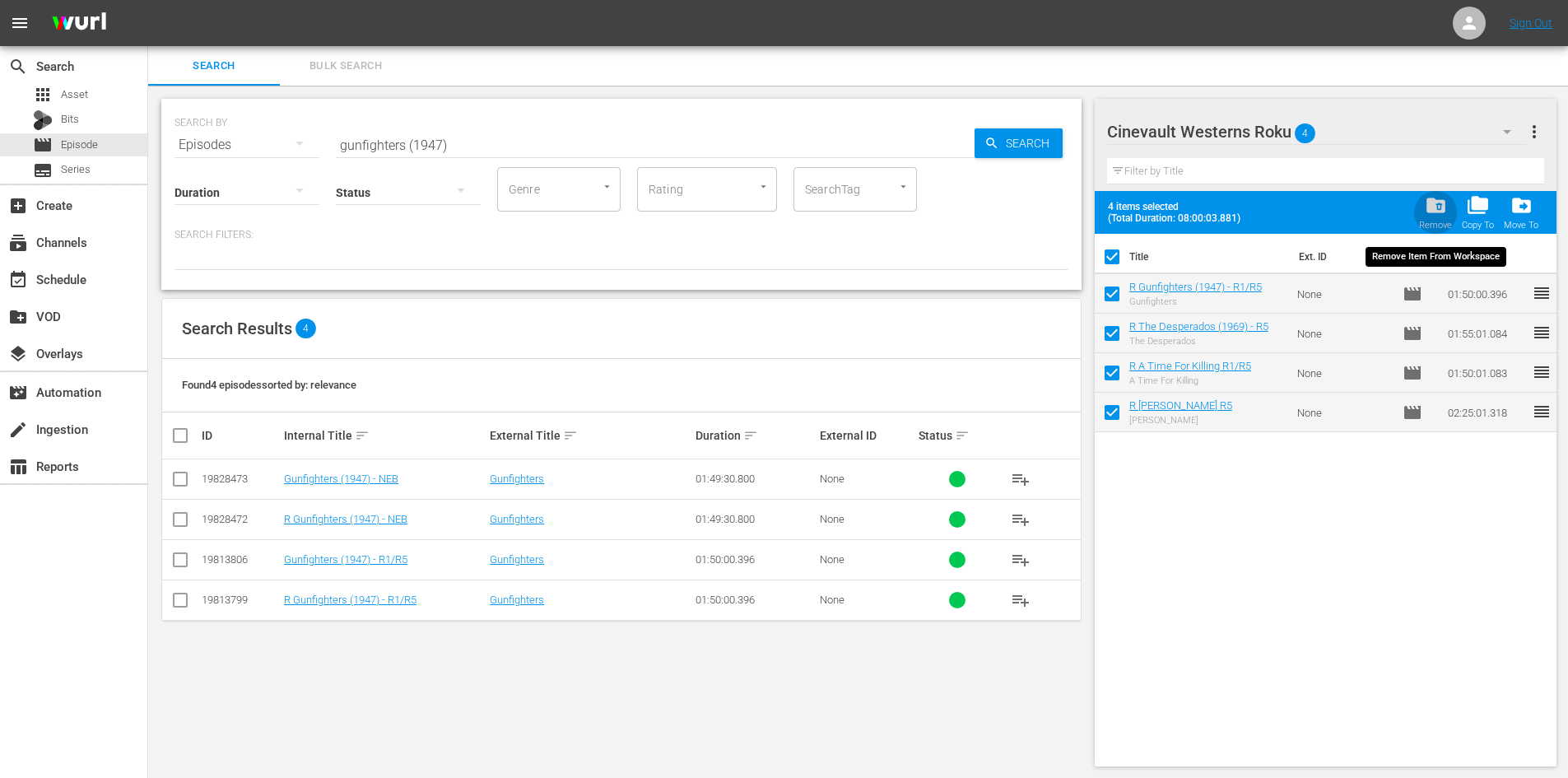
click at [1436, 215] on span "folder_delete" at bounding box center [1436, 205] width 22 height 22
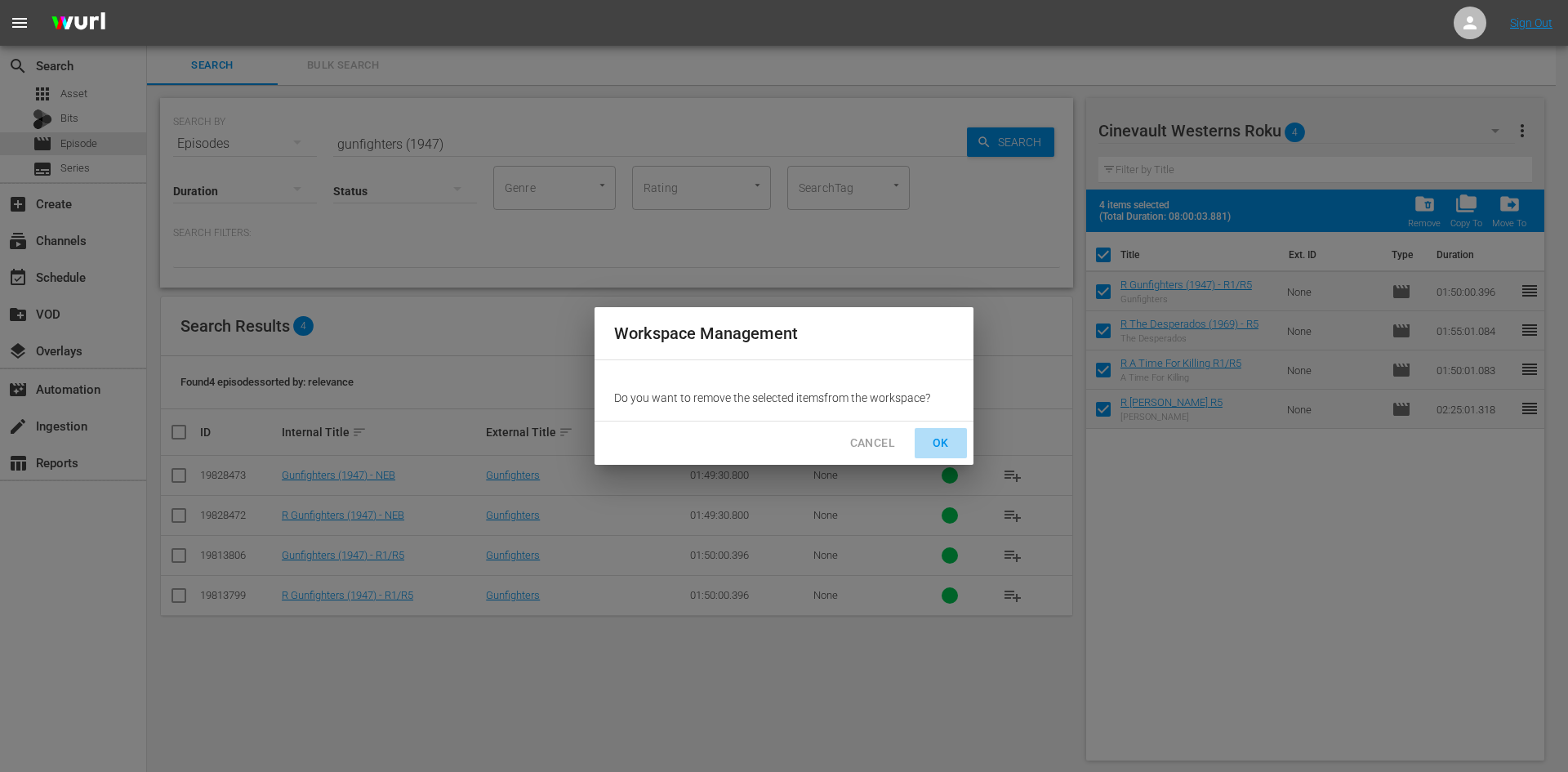
click at [955, 452] on button "OK" at bounding box center [940, 443] width 52 height 30
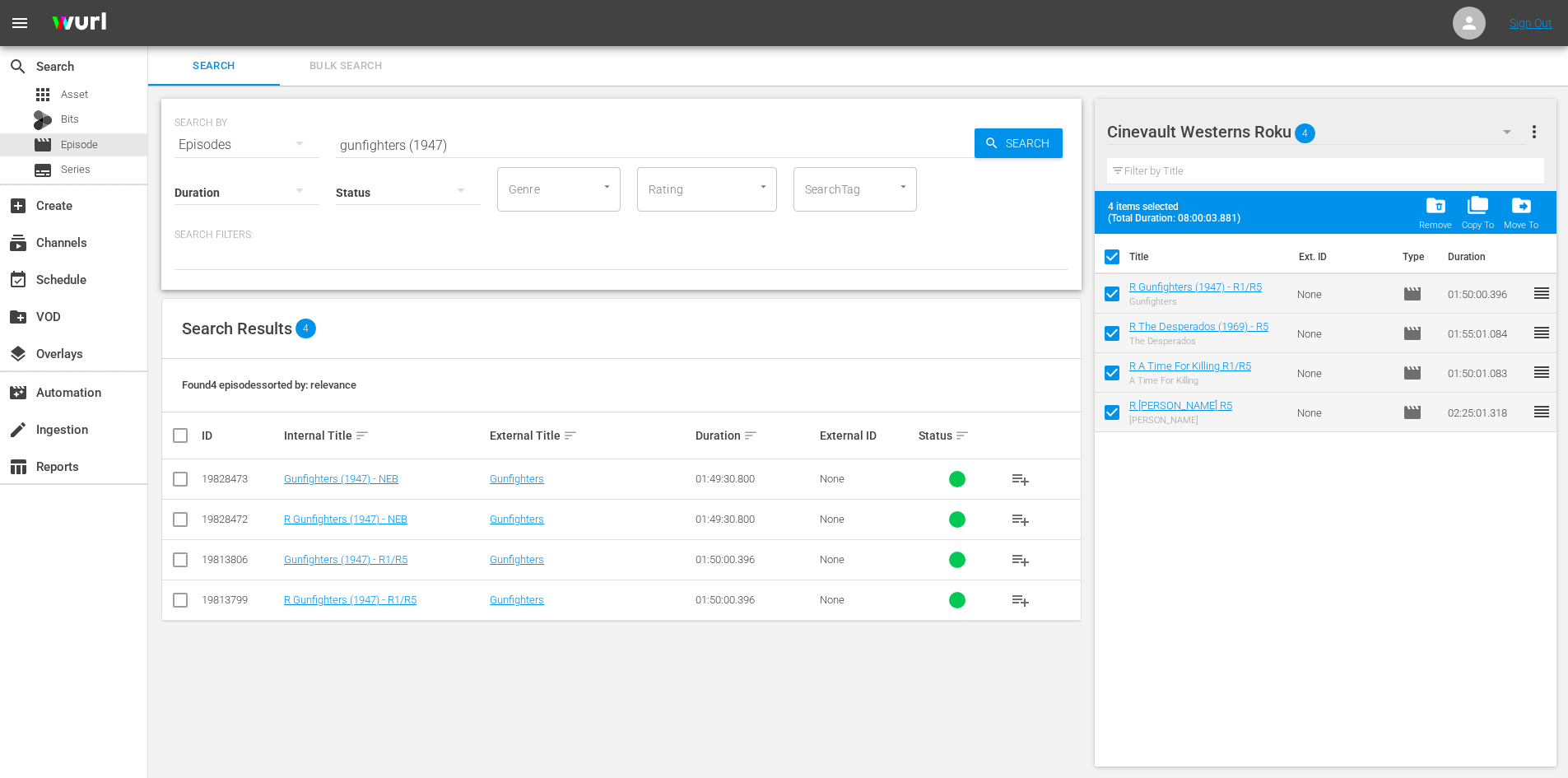
checkbox input "false"
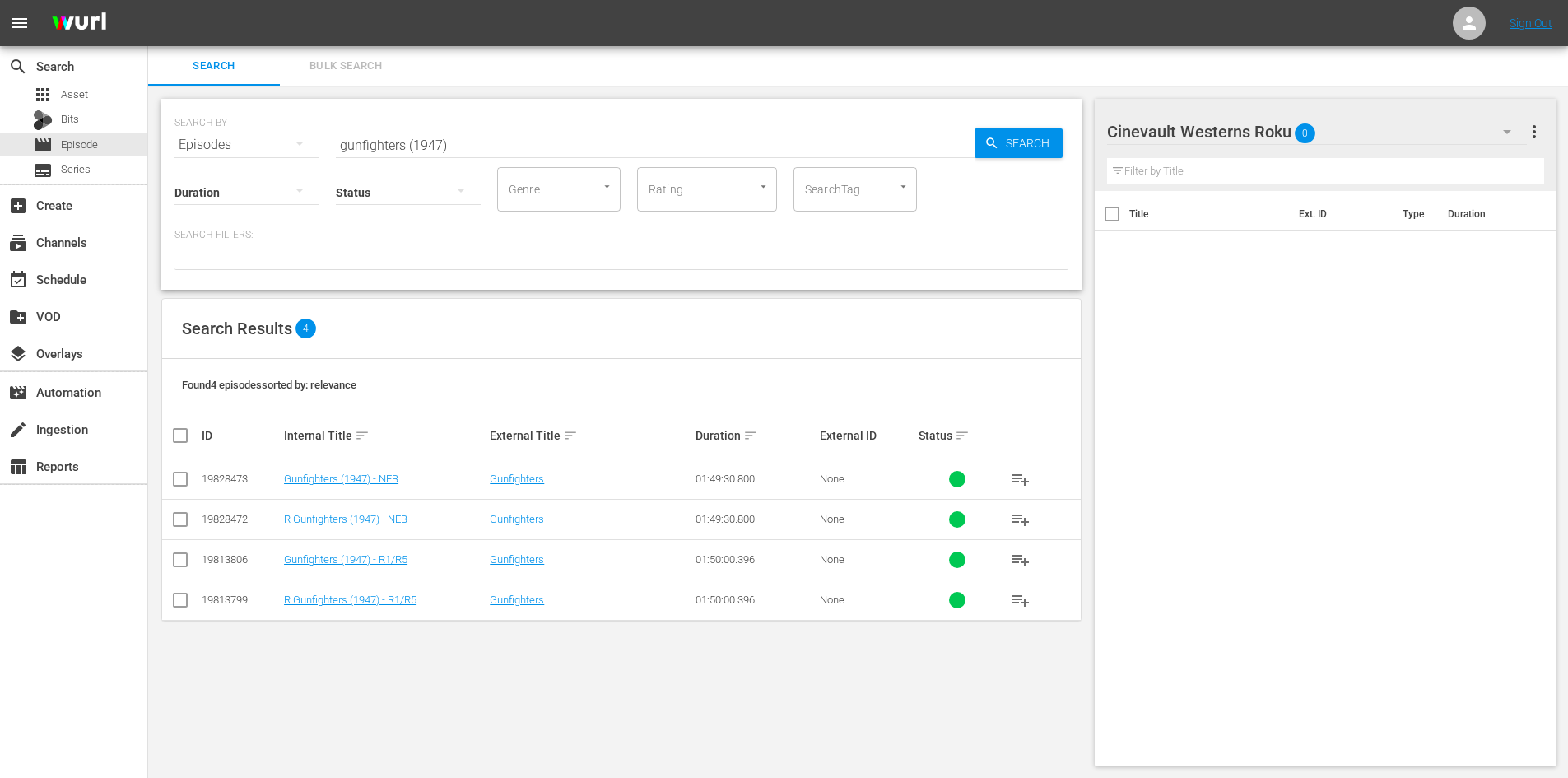
click at [1371, 130] on div "Cinevault Westerns Roku 0" at bounding box center [1316, 132] width 420 height 46
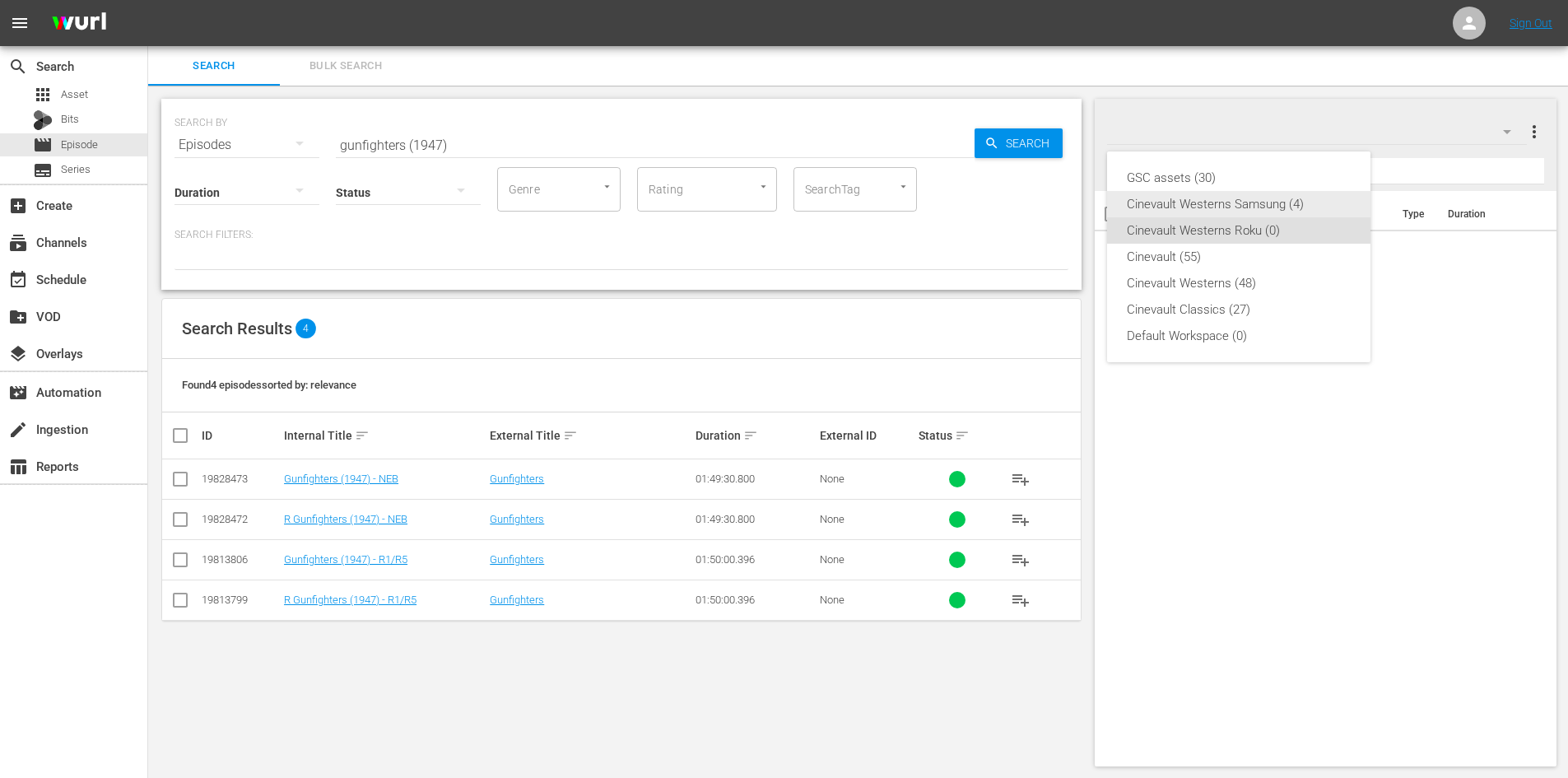
click at [1176, 200] on div "Cinevault Westerns Samsung (4)" at bounding box center [1239, 204] width 224 height 27
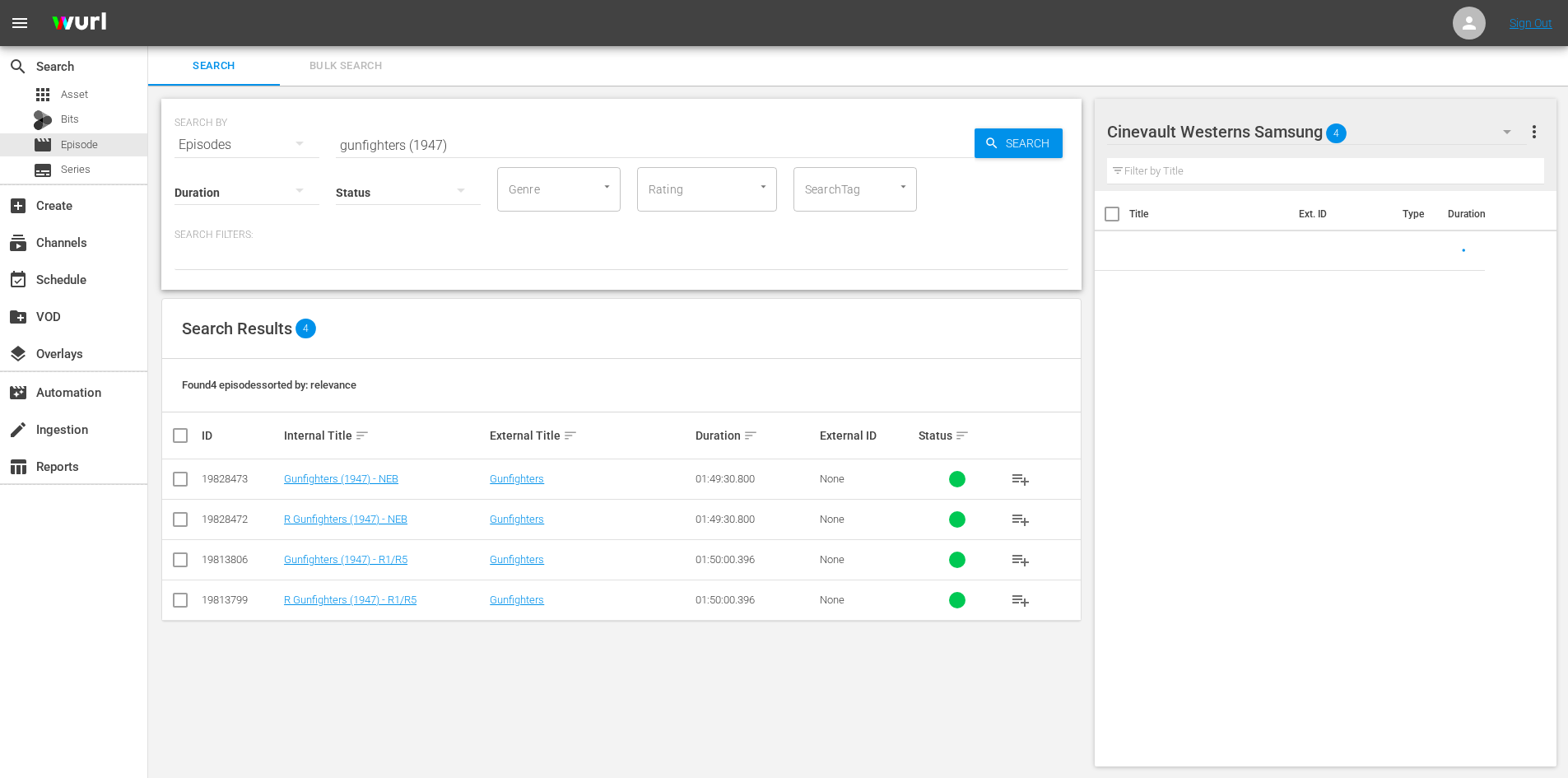
click at [1115, 215] on input "checkbox" at bounding box center [1112, 218] width 35 height 35
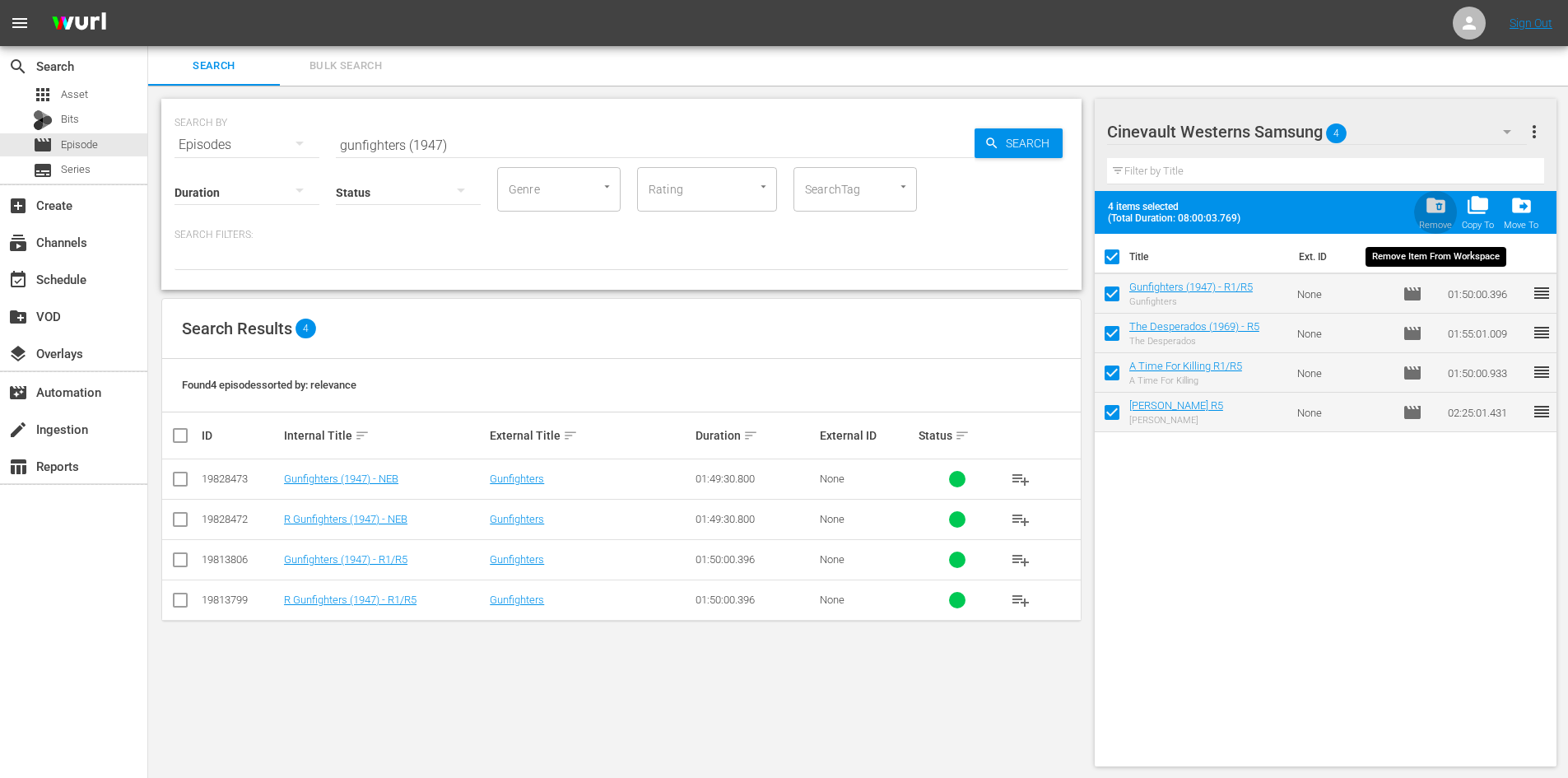
click at [1436, 205] on span "folder_delete" at bounding box center [1436, 205] width 22 height 22
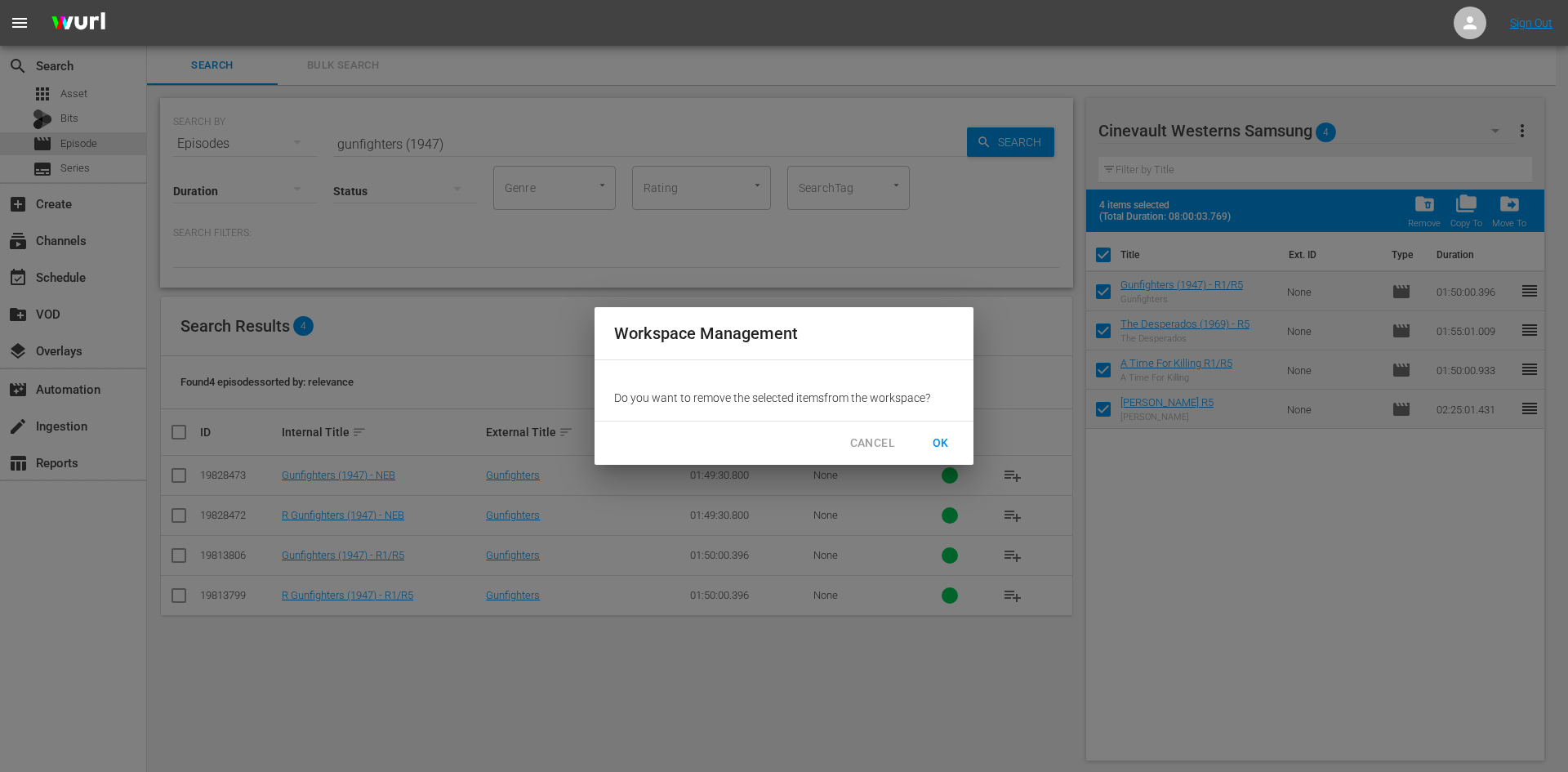
click at [940, 435] on span "OK" at bounding box center [940, 443] width 26 height 20
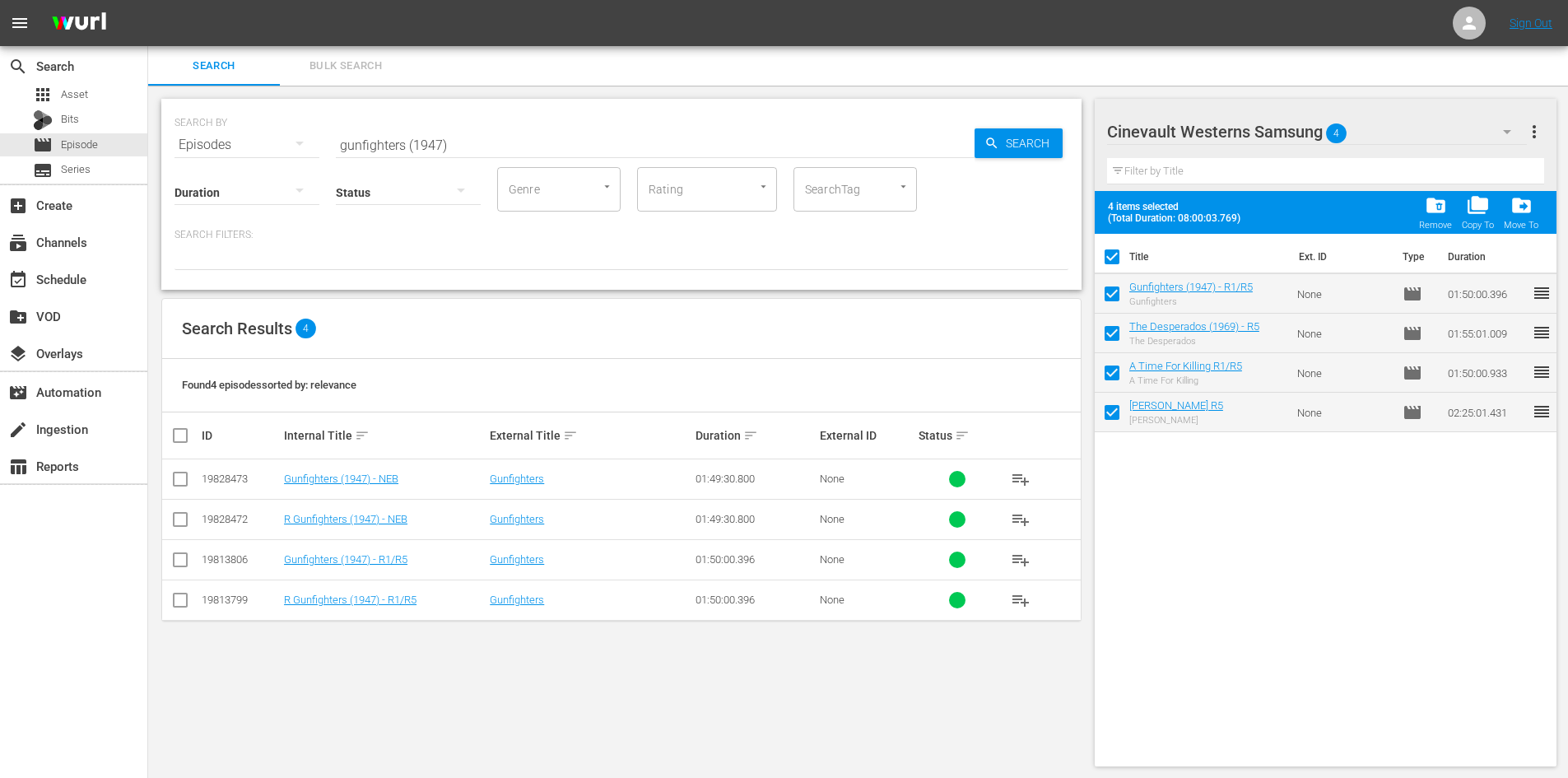
checkbox input "false"
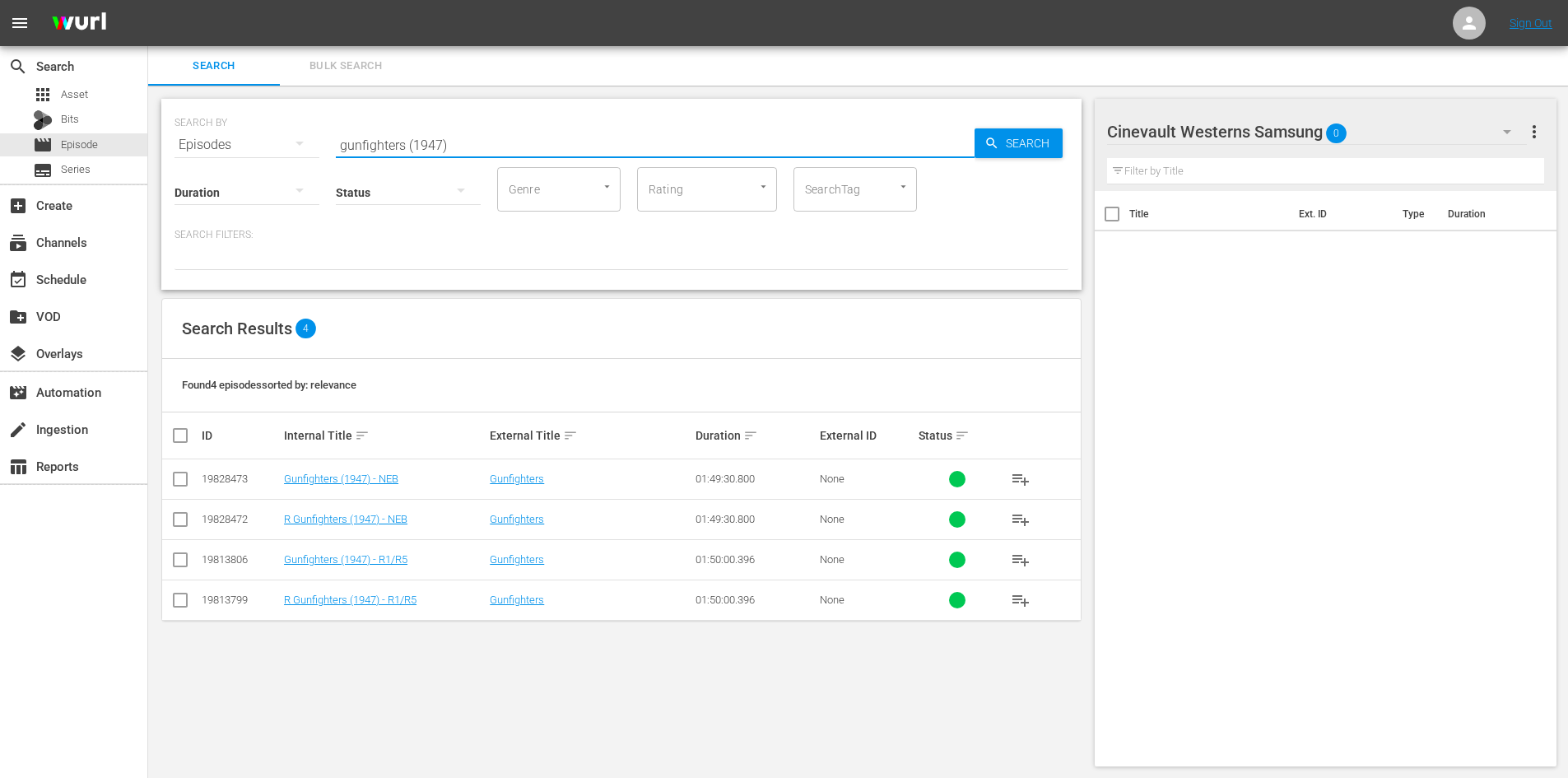
click at [597, 143] on input "gunfighters (1947)" at bounding box center [654, 144] width 639 height 40
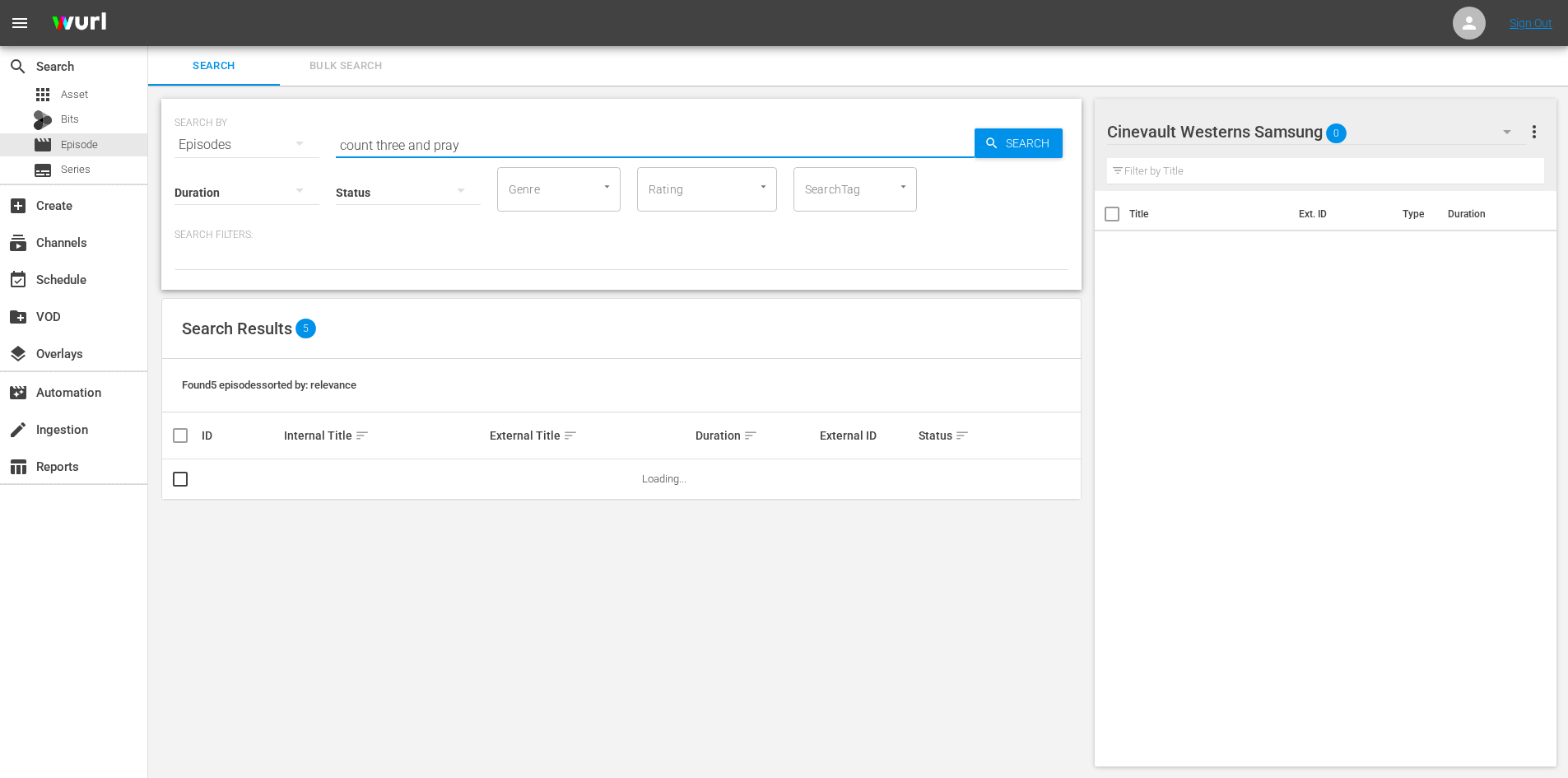
drag, startPoint x: 597, startPoint y: 143, endPoint x: 202, endPoint y: 373, distance: 457.1
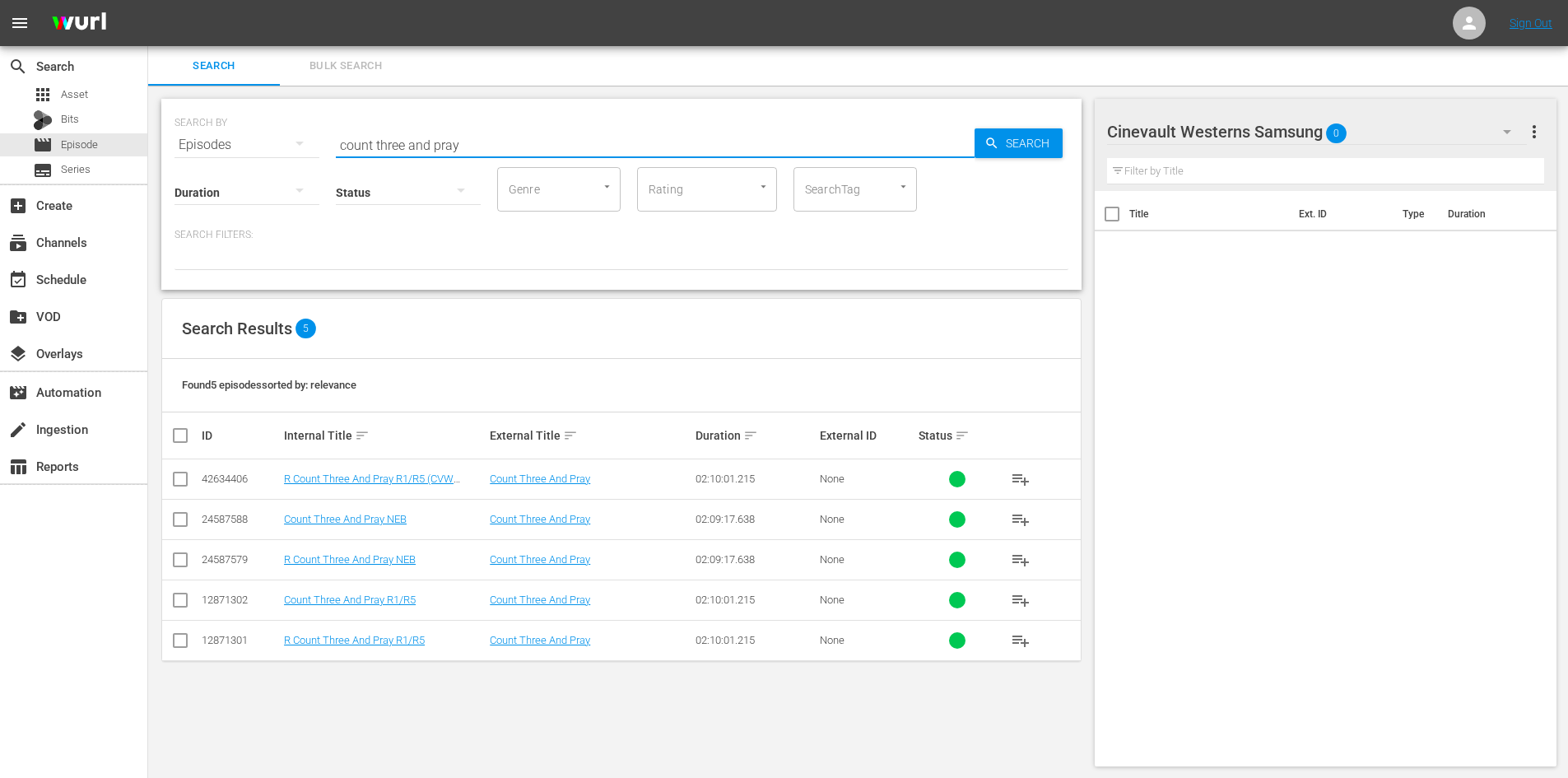
type input "count three and pray"
drag, startPoint x: 202, startPoint y: 373, endPoint x: 642, endPoint y: 351, distance: 440.5
click at [642, 351] on div "Search Results 5" at bounding box center [620, 328] width 918 height 60
click at [184, 601] on input "checkbox" at bounding box center [179, 603] width 19 height 19
checkbox input "true"
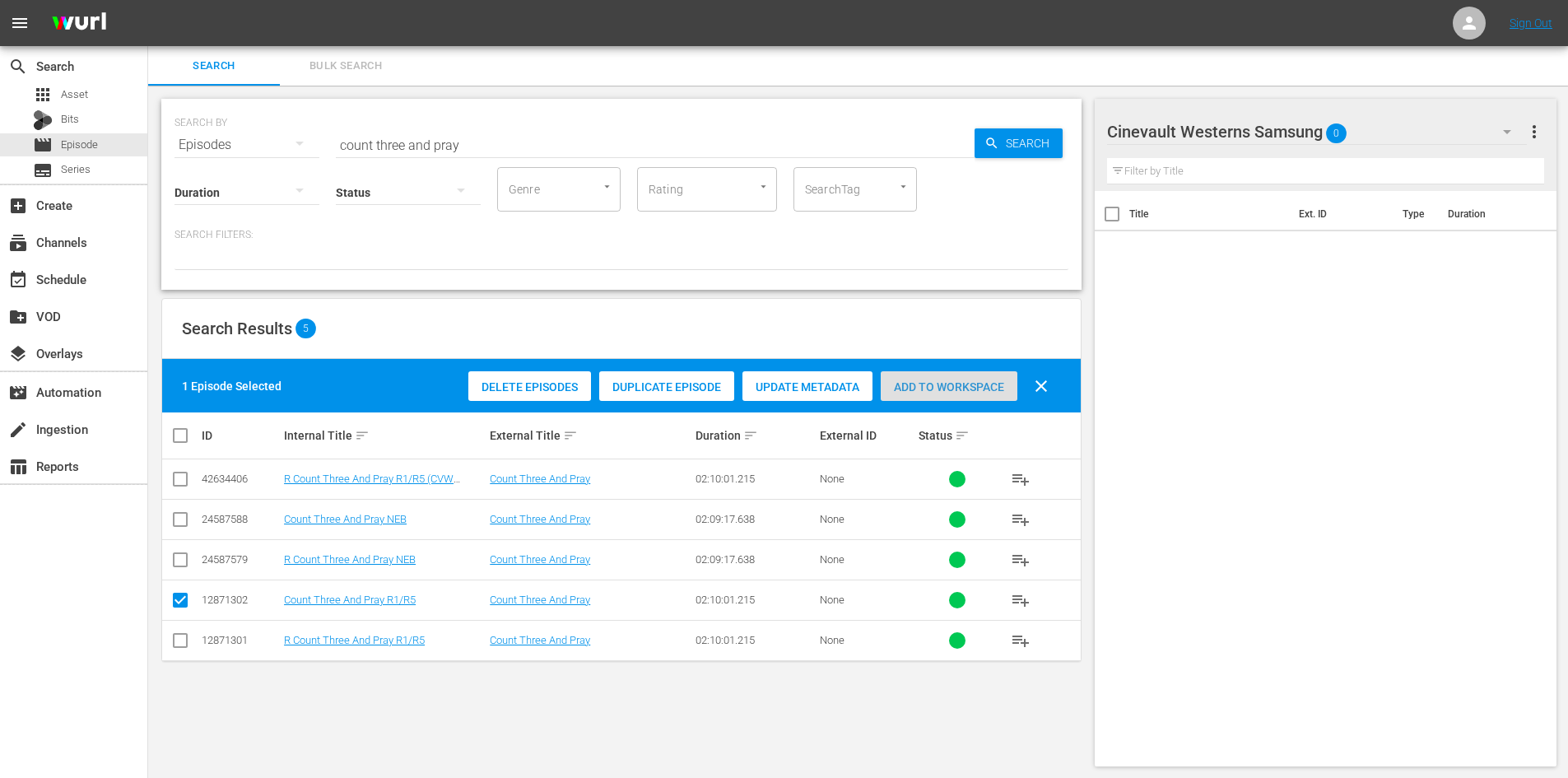
click at [920, 400] on div "Add to Workspace" at bounding box center [949, 387] width 137 height 31
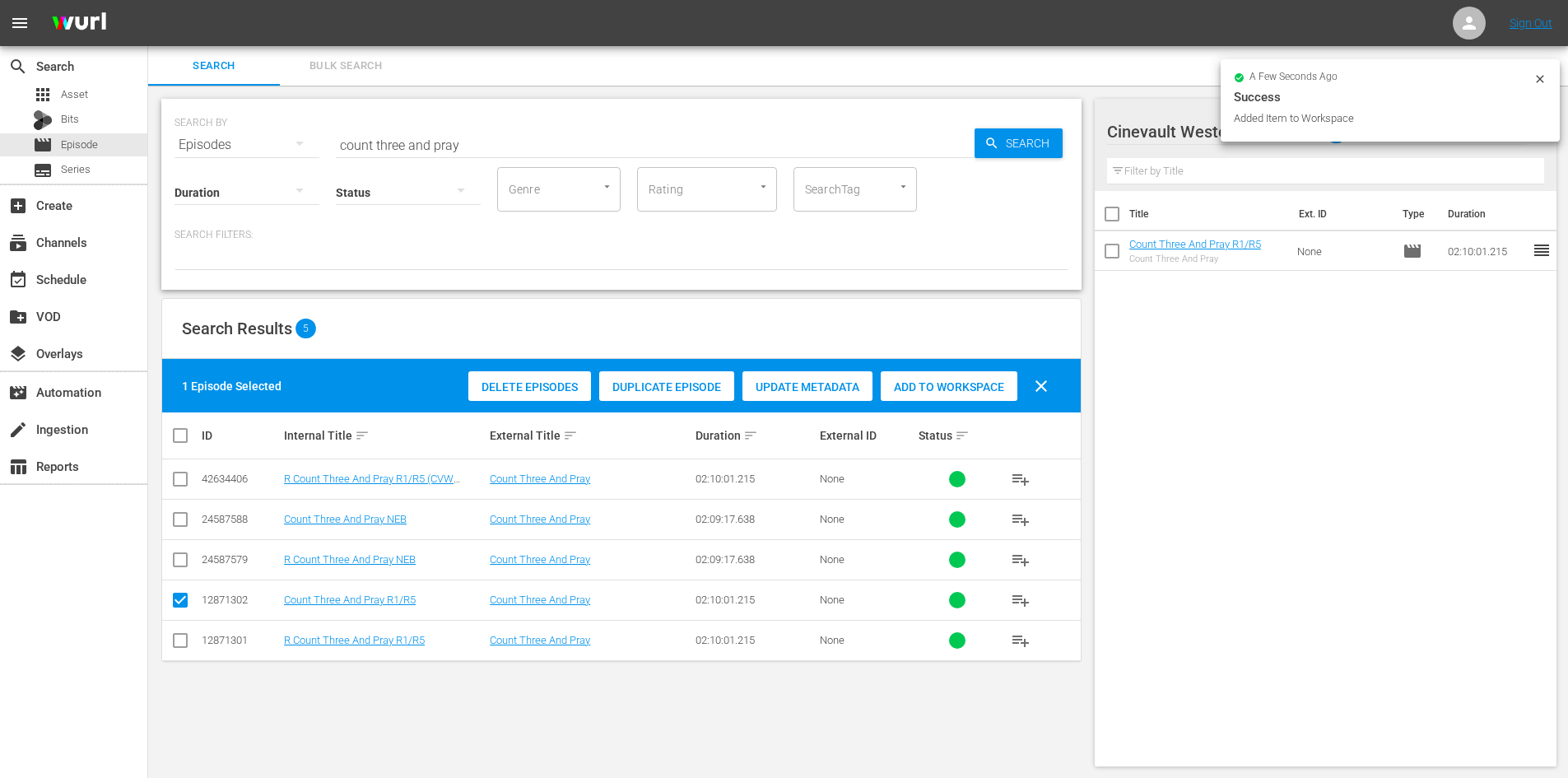
drag, startPoint x: 1540, startPoint y: 74, endPoint x: 1335, endPoint y: 156, distance: 220.8
click at [1539, 75] on icon at bounding box center [1540, 79] width 13 height 13
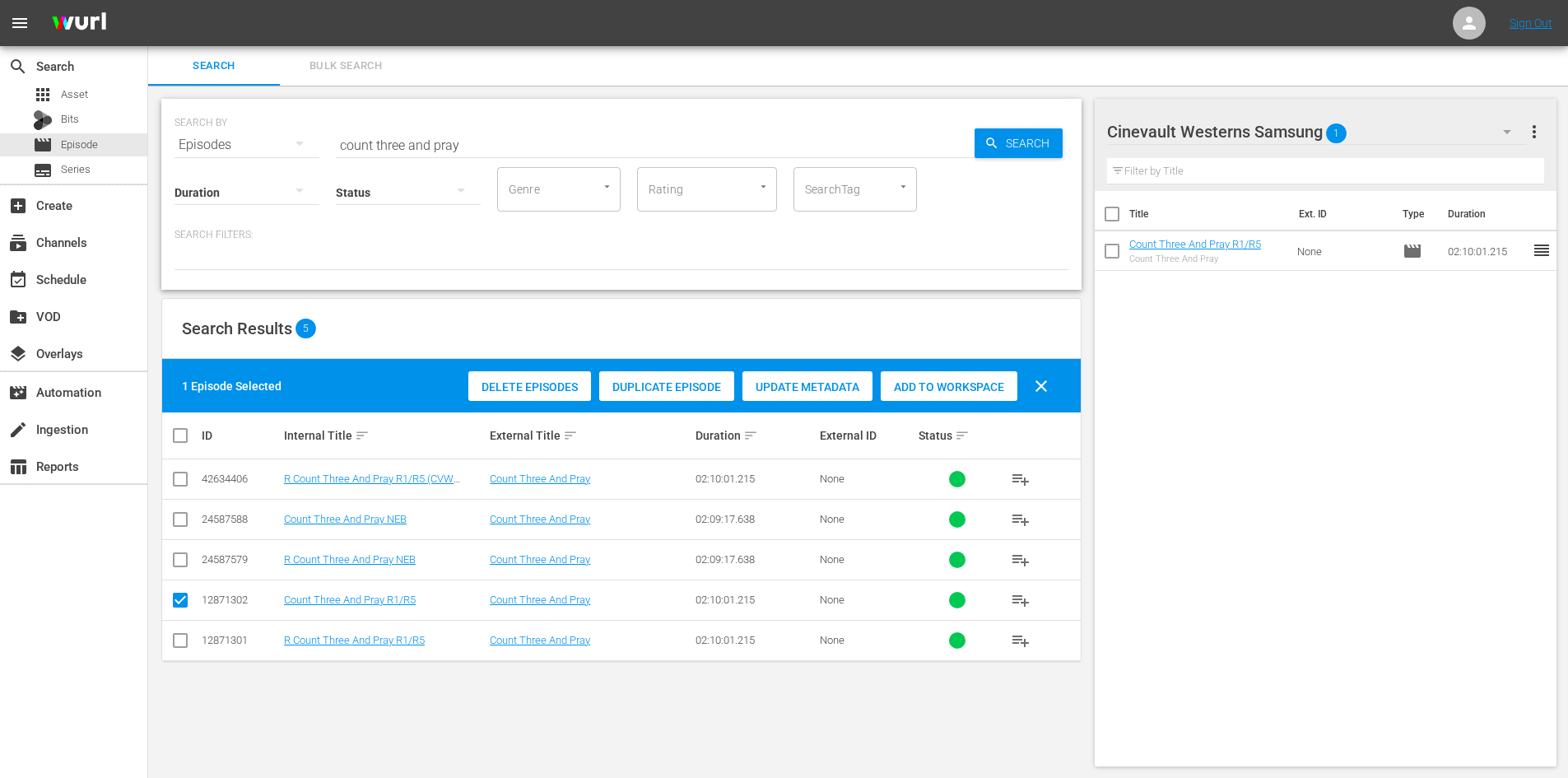
click at [1388, 125] on div "Cinevault Westerns Samsung 1" at bounding box center [1316, 132] width 420 height 46
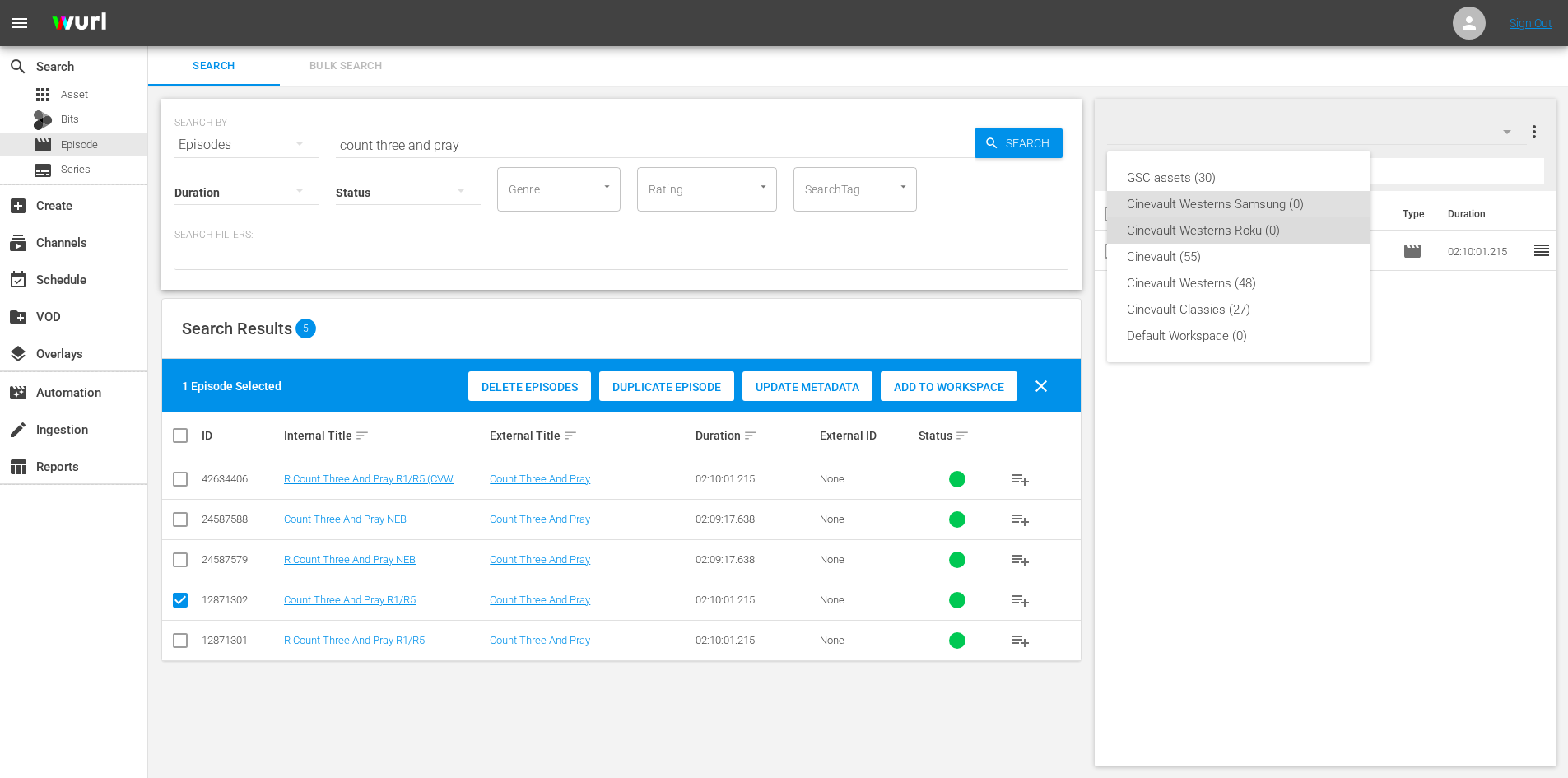
click at [1296, 232] on div "Cinevault Westerns Roku (0)" at bounding box center [1239, 230] width 224 height 27
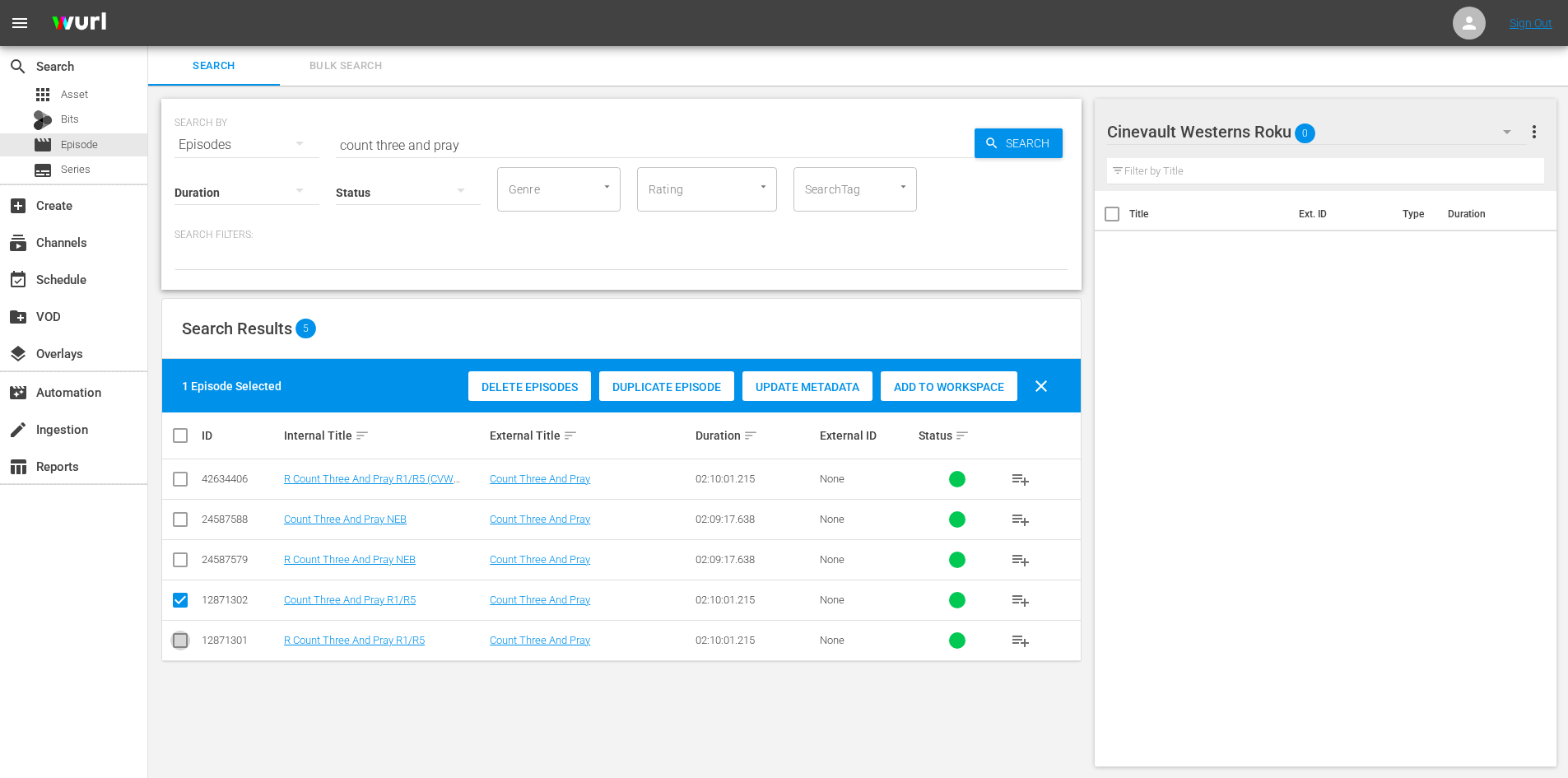
click at [187, 642] on input "checkbox" at bounding box center [179, 643] width 19 height 19
checkbox input "true"
click at [184, 603] on input "checkbox" at bounding box center [179, 603] width 19 height 19
checkbox input "false"
drag, startPoint x: 949, startPoint y: 391, endPoint x: 942, endPoint y: 395, distance: 8.1
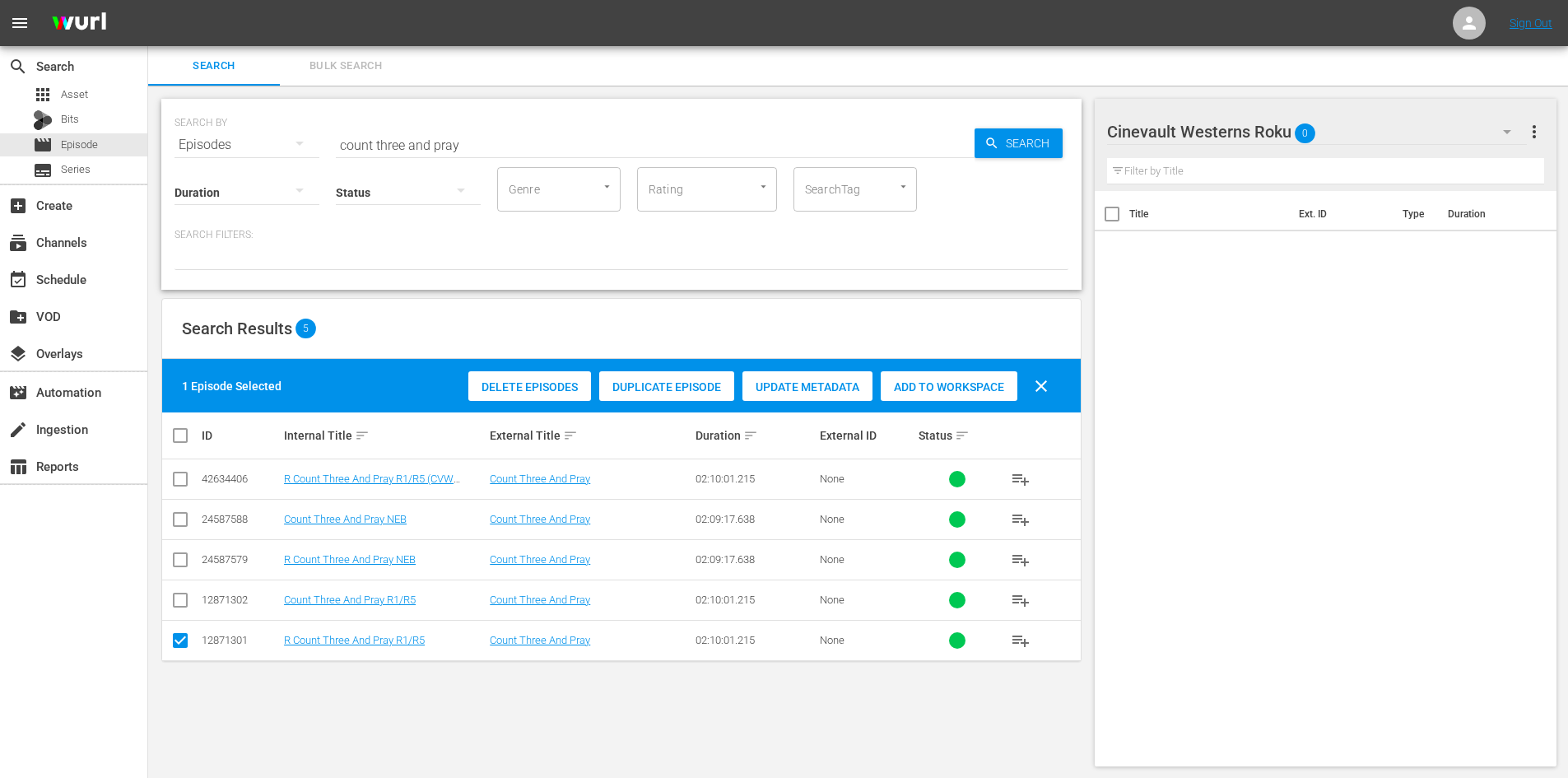
click at [948, 392] on span "Add to Workspace" at bounding box center [949, 387] width 137 height 13
click at [486, 148] on input "count three and pray" at bounding box center [654, 144] width 639 height 40
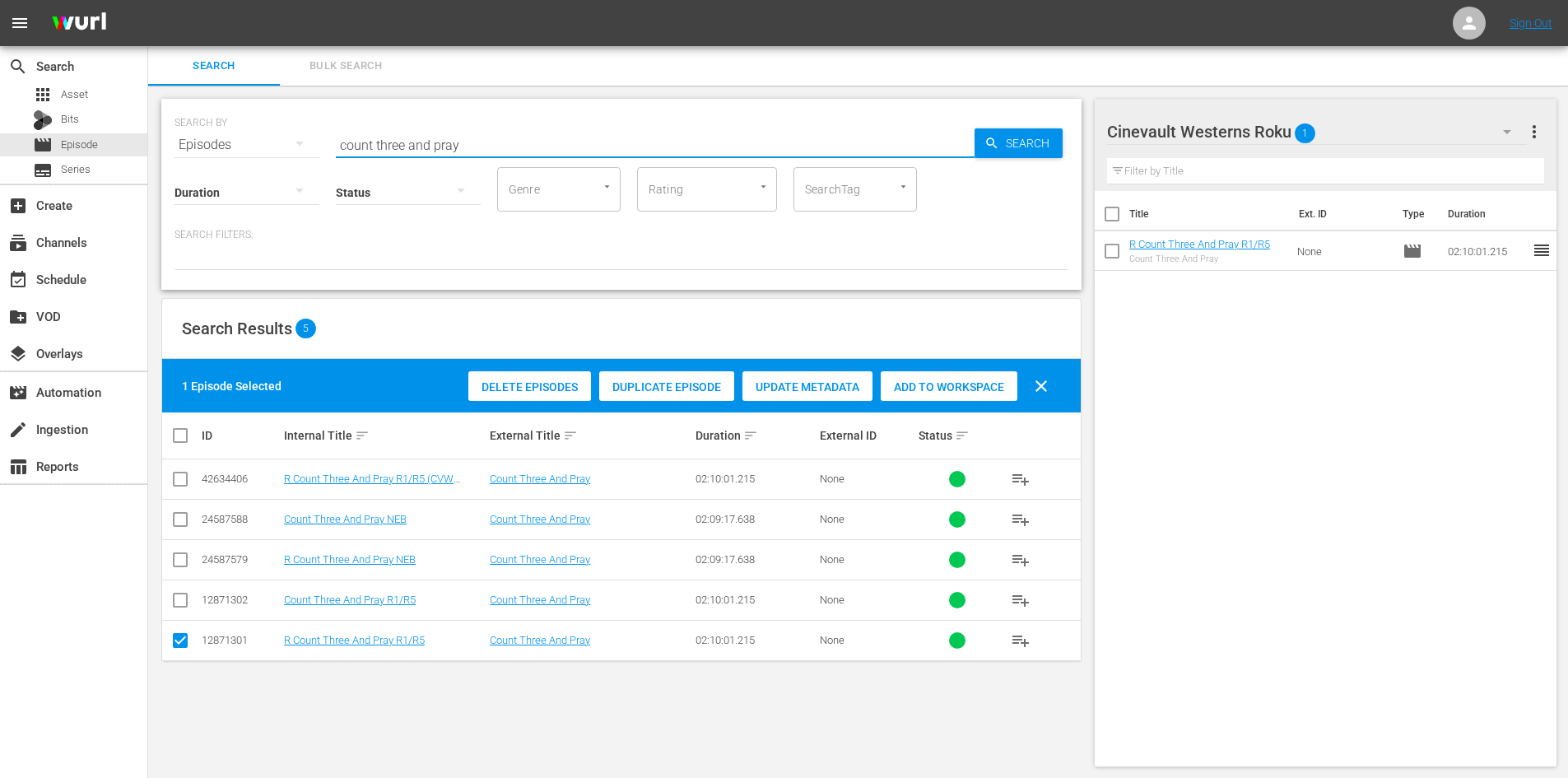
click at [486, 148] on input "count three and pray" at bounding box center [654, 144] width 639 height 40
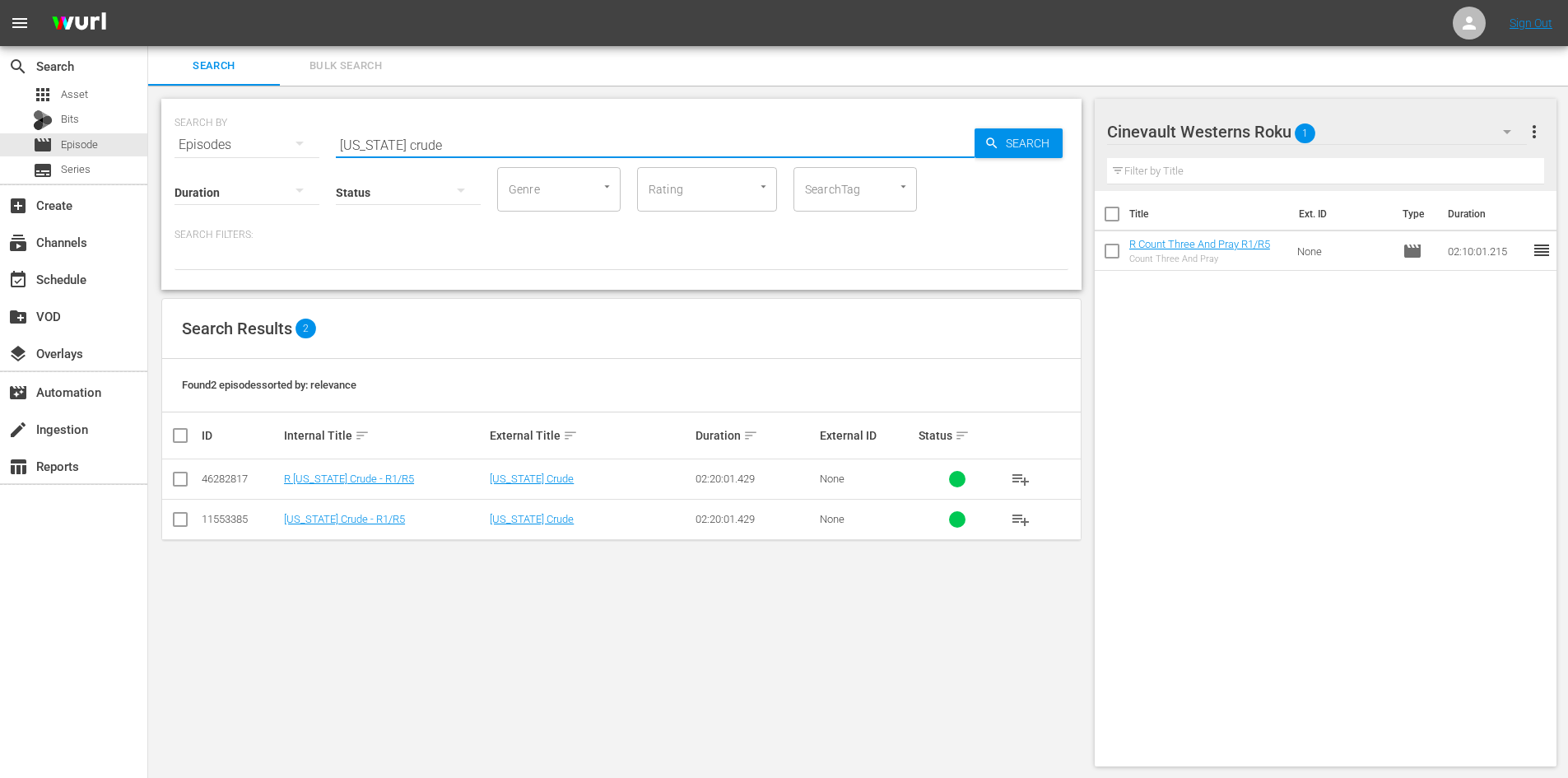
type input "[US_STATE] crude"
drag, startPoint x: 180, startPoint y: 485, endPoint x: 637, endPoint y: 489, distance: 457.0
click at [181, 485] on input "checkbox" at bounding box center [179, 482] width 19 height 19
checkbox input "true"
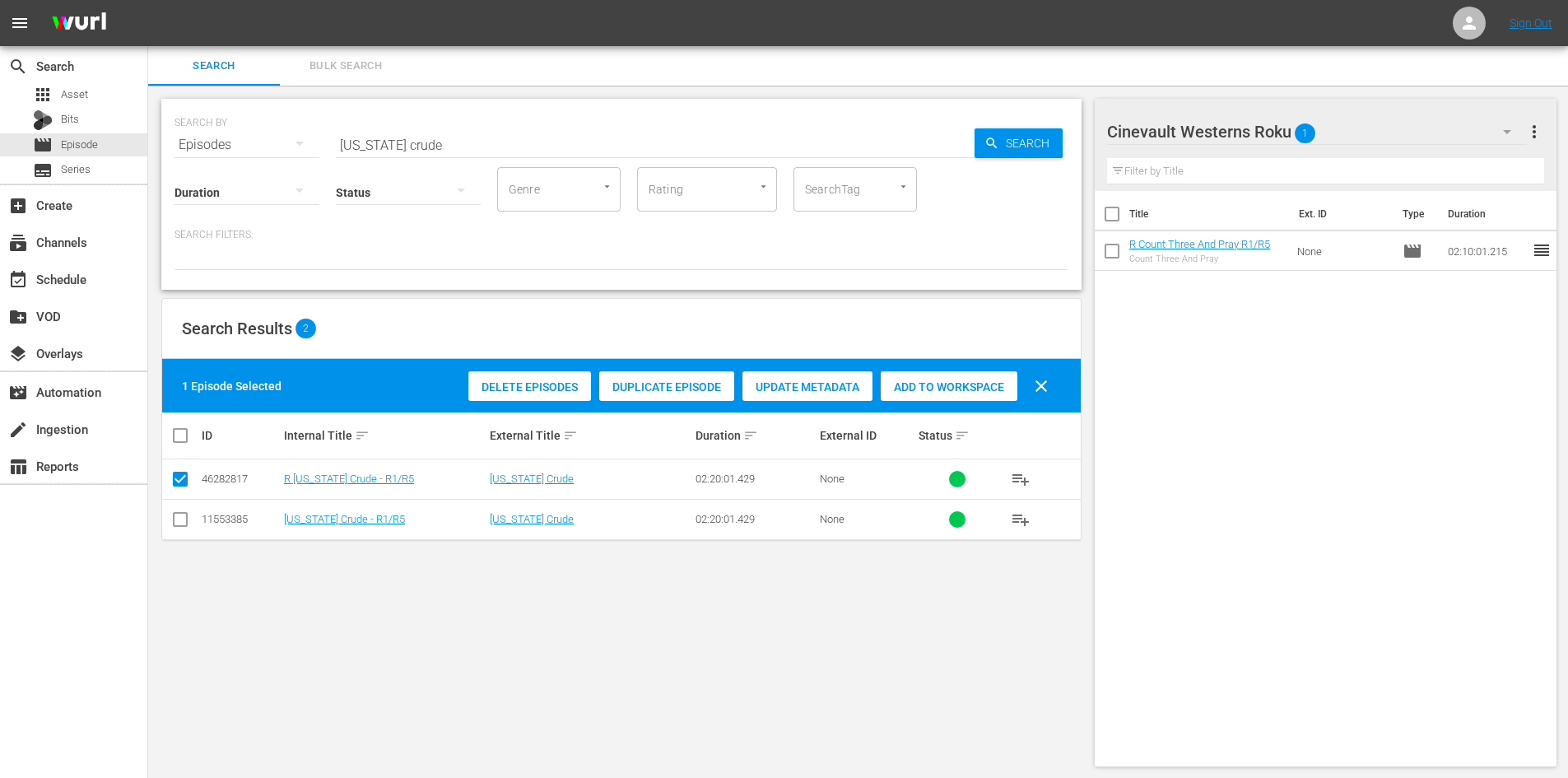
click at [971, 384] on span "Add to Workspace" at bounding box center [949, 387] width 137 height 13
click at [1399, 134] on div "Cinevault Westerns Roku 2" at bounding box center [1316, 132] width 420 height 46
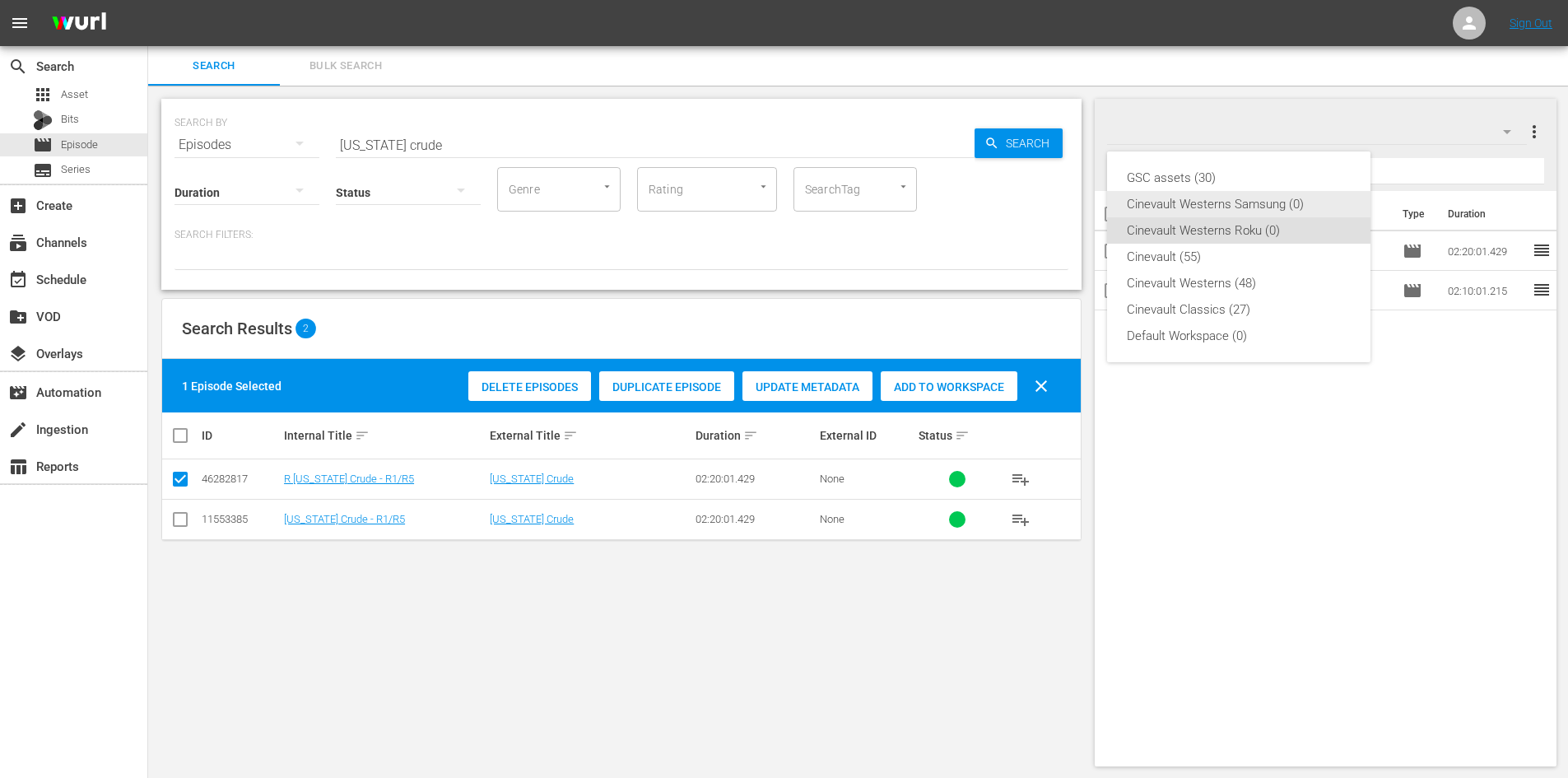
click at [1338, 208] on div "Cinevault Westerns Samsung (0)" at bounding box center [1239, 204] width 224 height 27
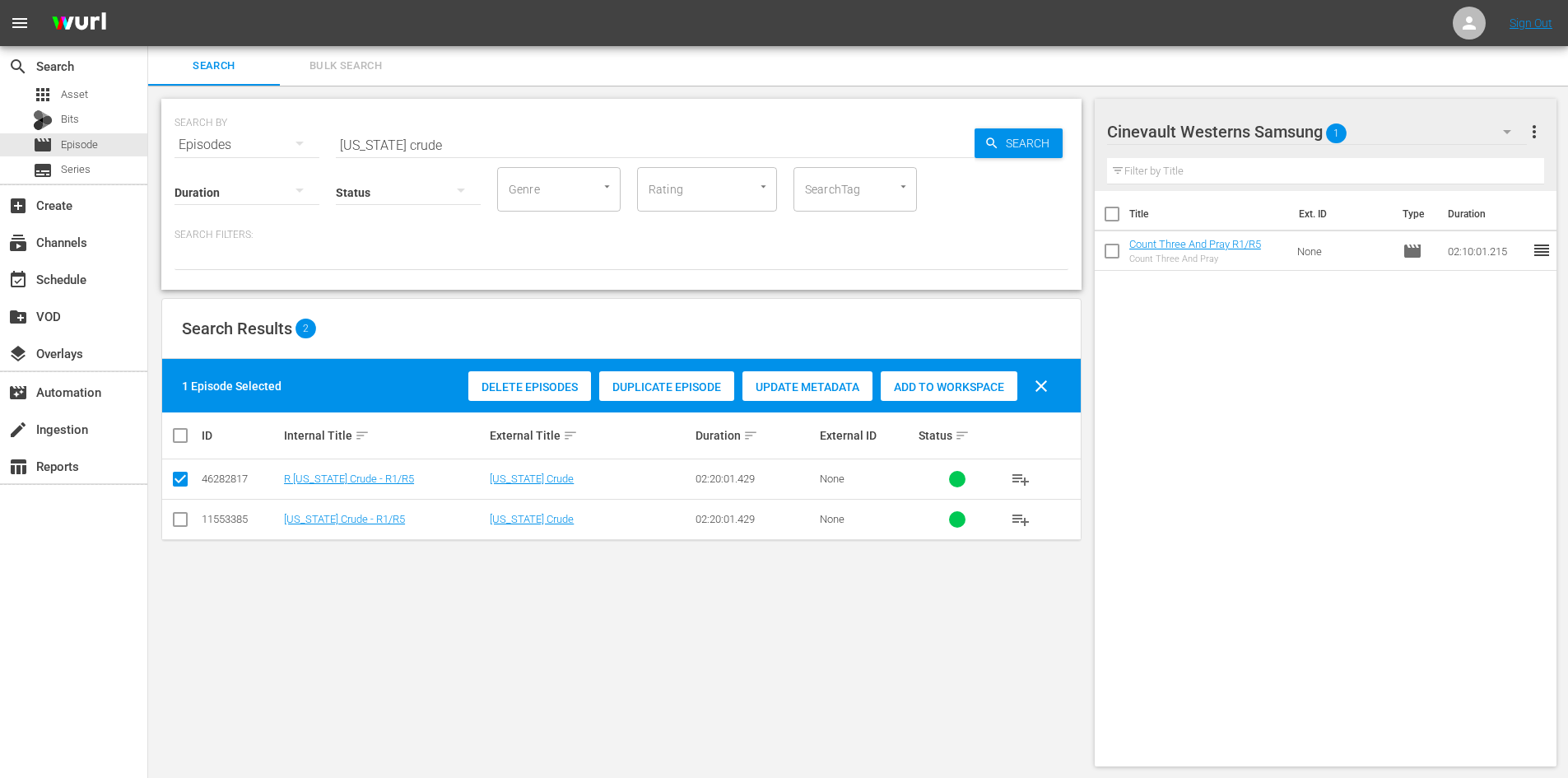
click at [182, 517] on input "checkbox" at bounding box center [179, 522] width 19 height 19
checkbox input "true"
click at [175, 478] on input "checkbox" at bounding box center [179, 482] width 19 height 19
checkbox input "false"
click at [937, 377] on div "Add to Workspace" at bounding box center [949, 387] width 137 height 31
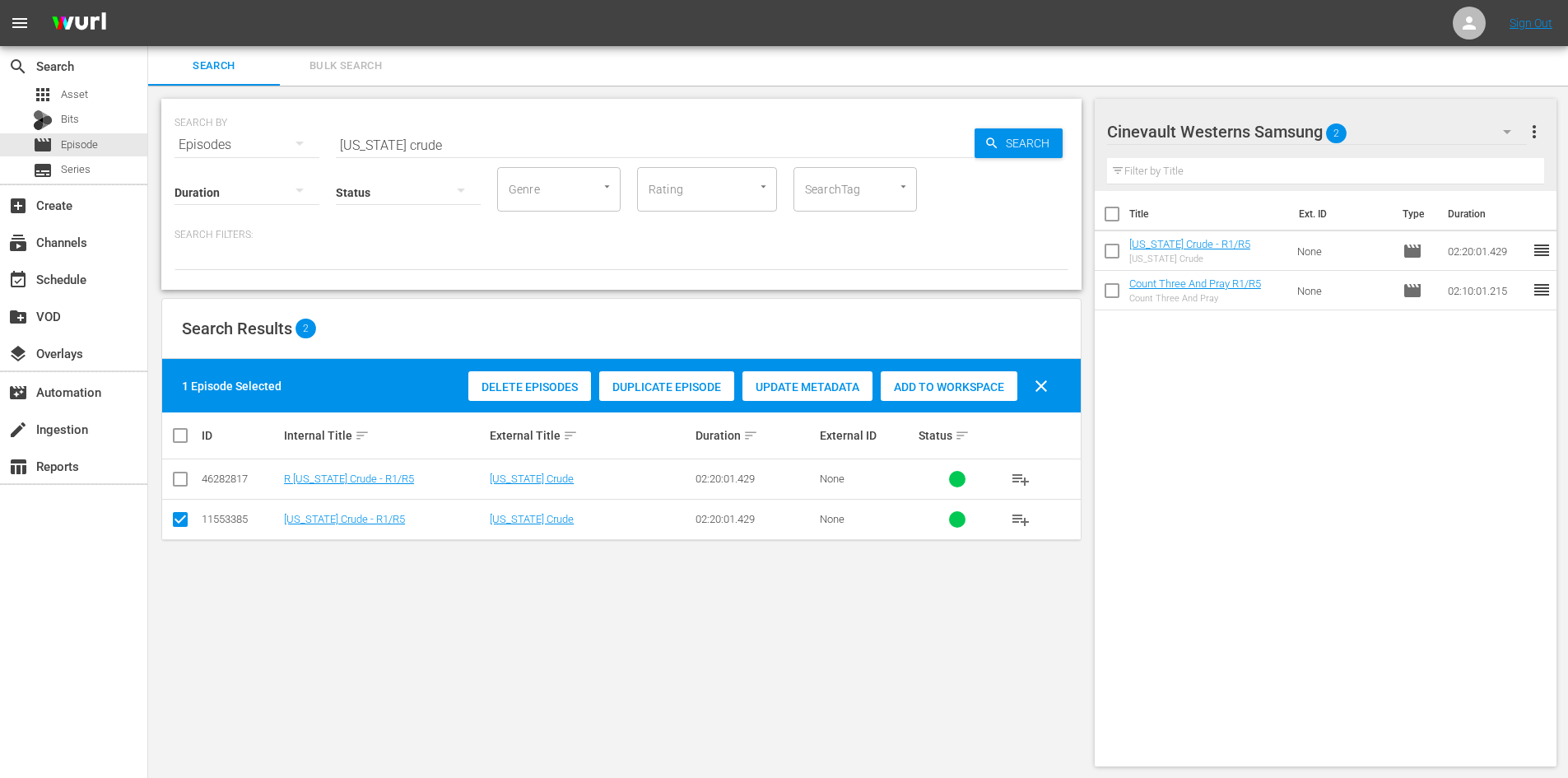
click at [772, 138] on input "[US_STATE] crude" at bounding box center [654, 144] width 639 height 40
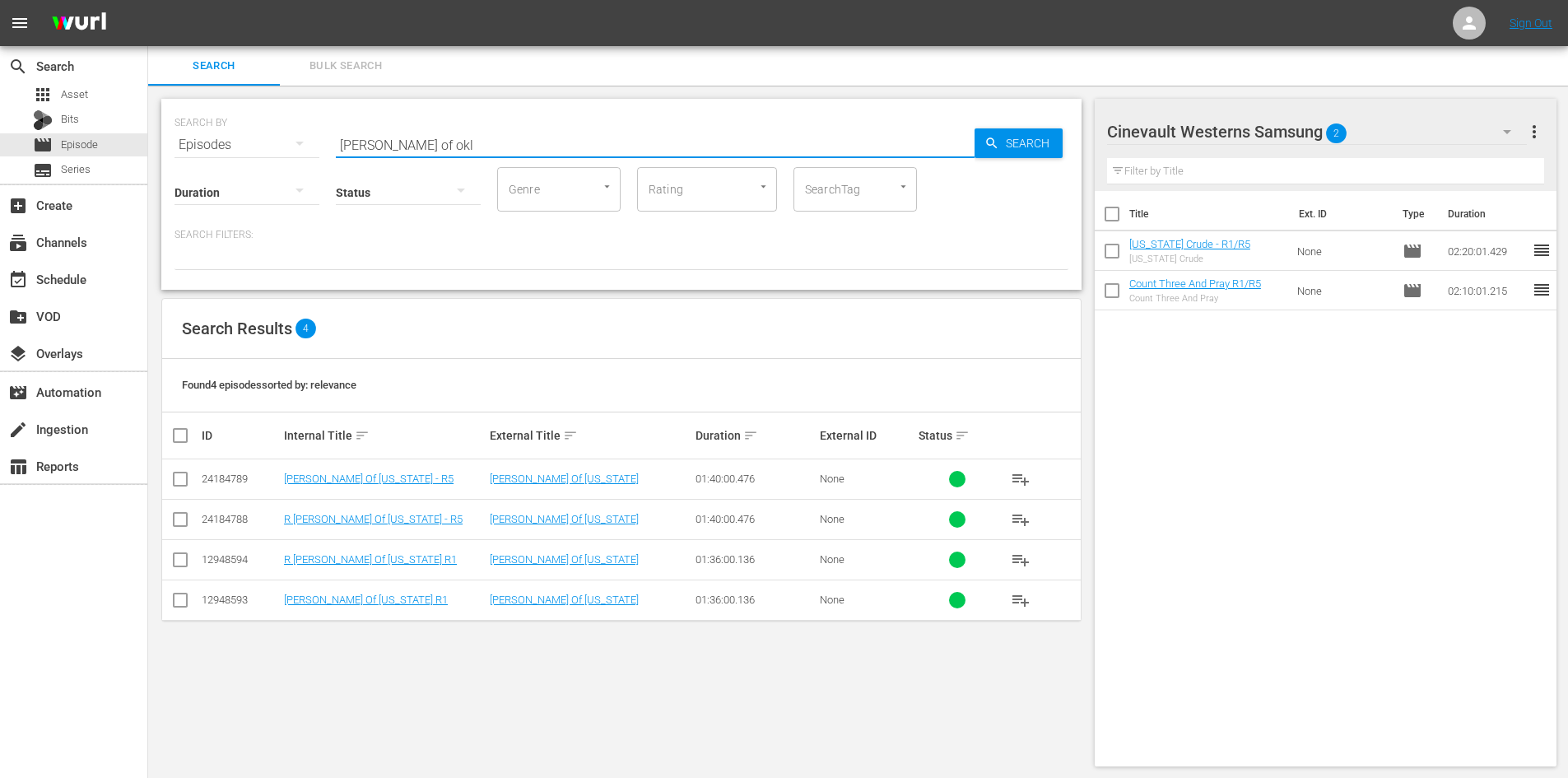
type input "[PERSON_NAME] of okl"
click at [183, 481] on input "checkbox" at bounding box center [179, 482] width 19 height 19
checkbox input "true"
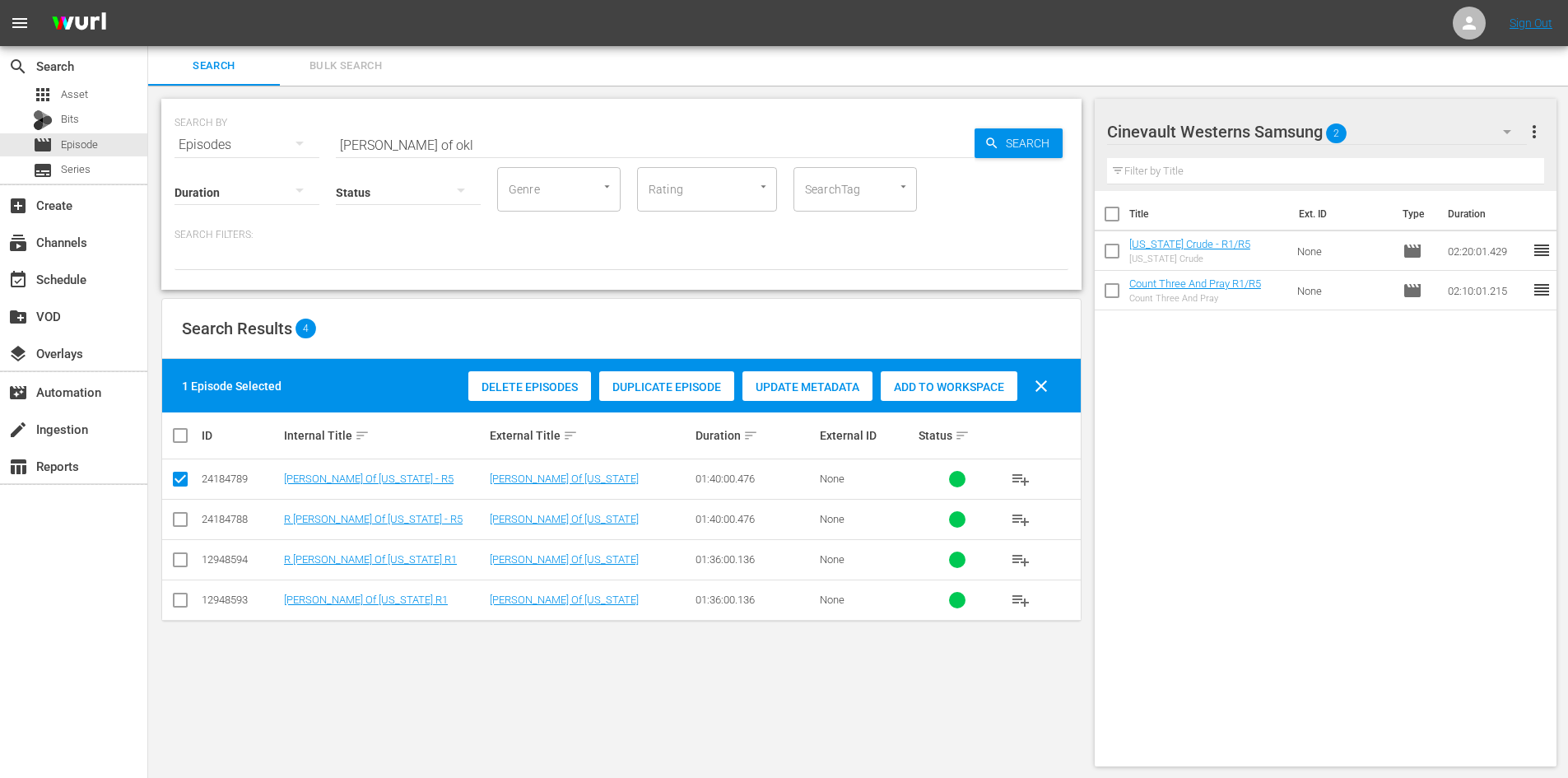
click at [988, 405] on div "Delete Episodes Duplicate Episode Update Metadata Add to Workspace clear" at bounding box center [762, 385] width 597 height 40
click at [991, 374] on div "Add to Workspace" at bounding box center [949, 387] width 137 height 31
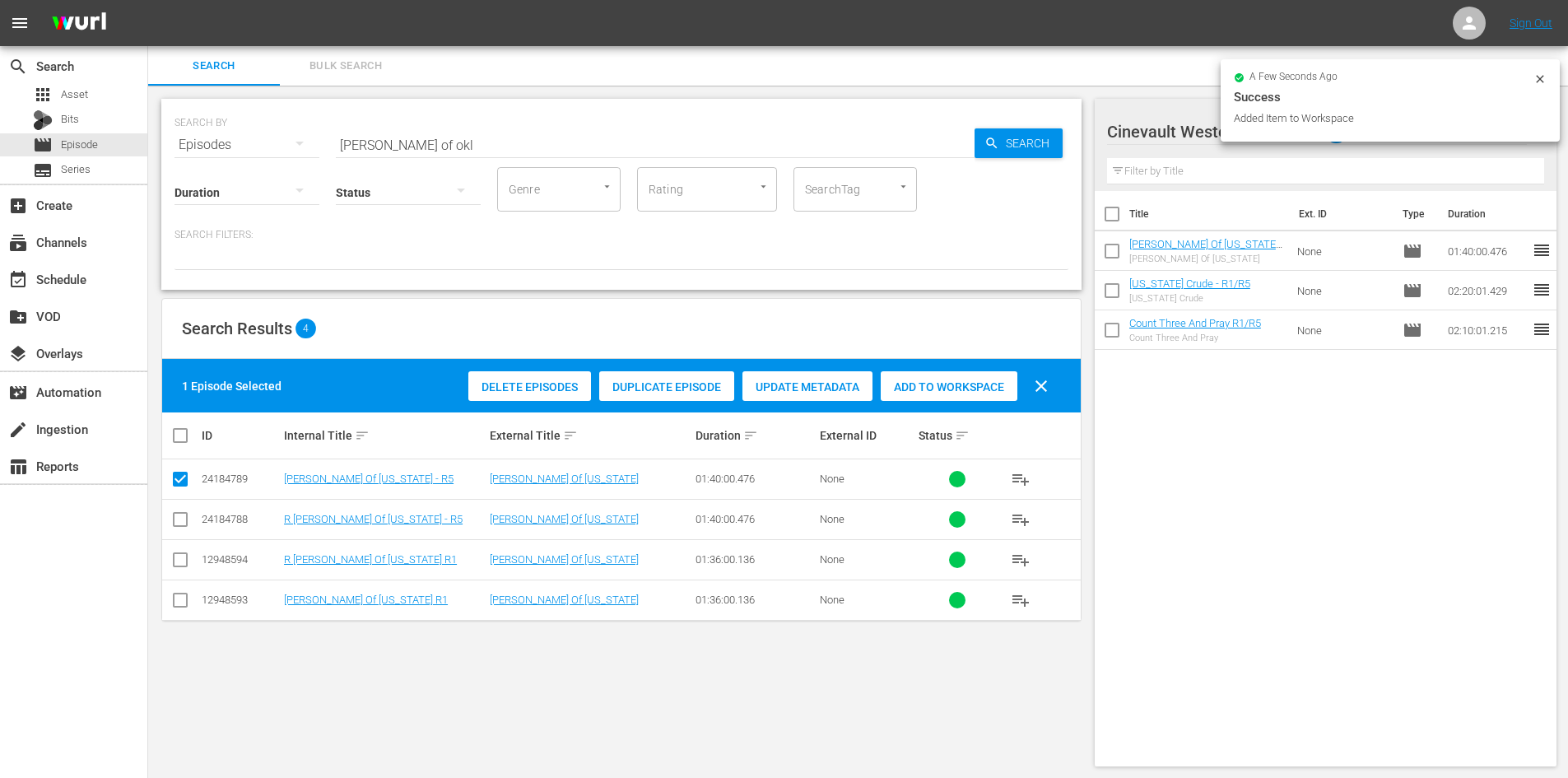
click at [1542, 79] on icon at bounding box center [1540, 79] width 13 height 13
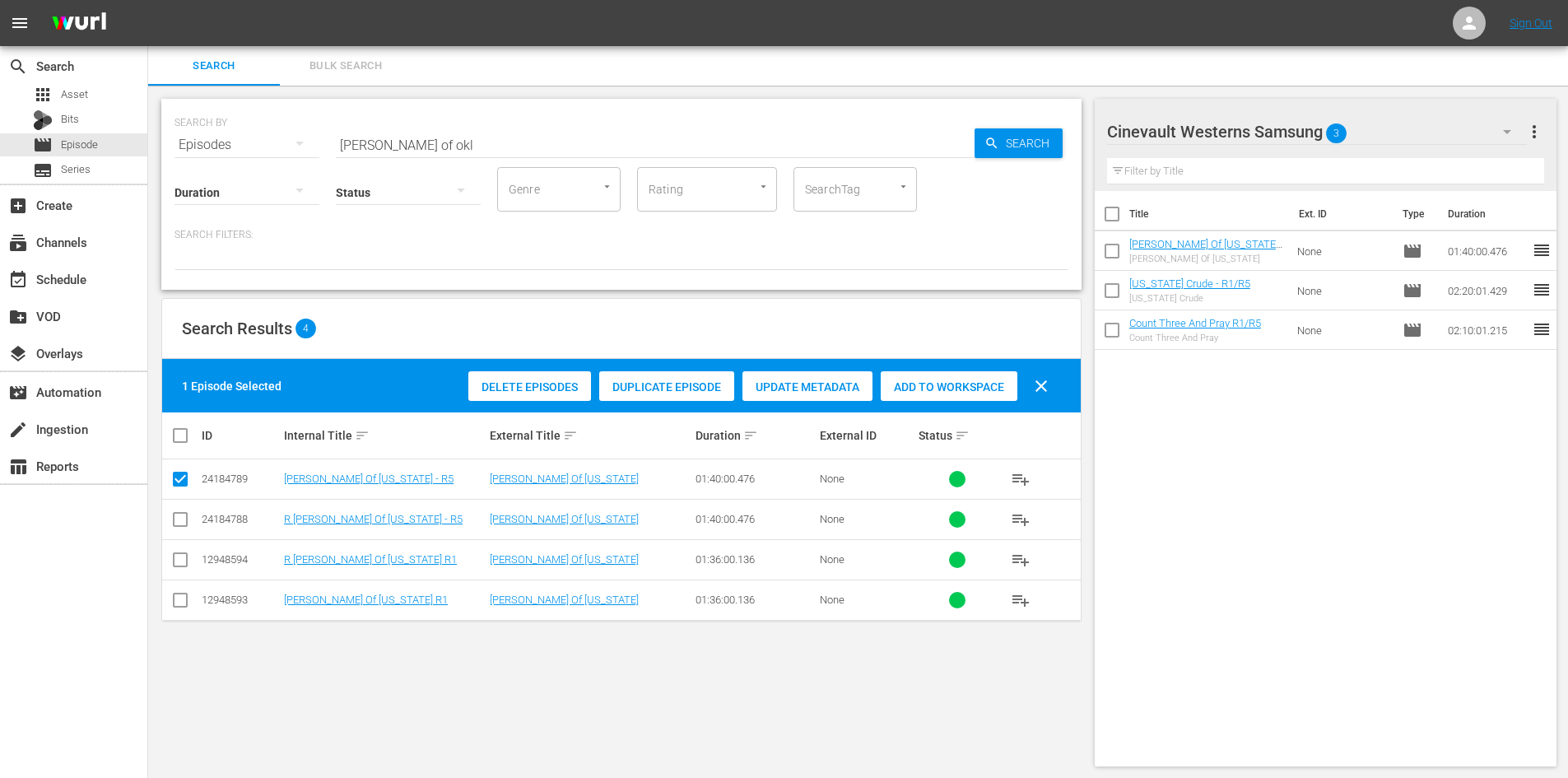
click at [1425, 126] on div "Cinevault Westerns Samsung 3" at bounding box center [1316, 132] width 420 height 46
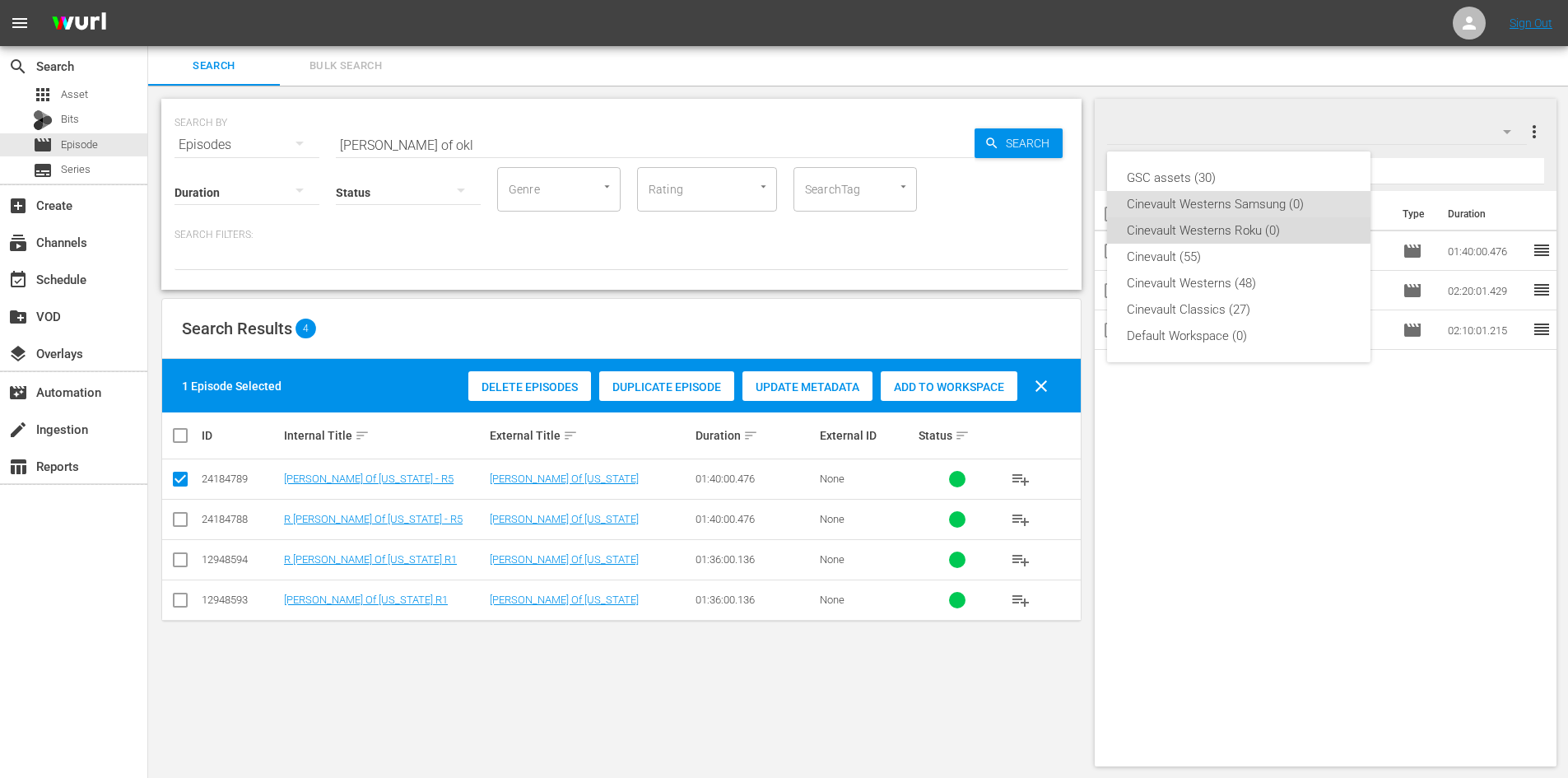
click at [1235, 225] on div "Cinevault Westerns Roku (0)" at bounding box center [1239, 230] width 224 height 27
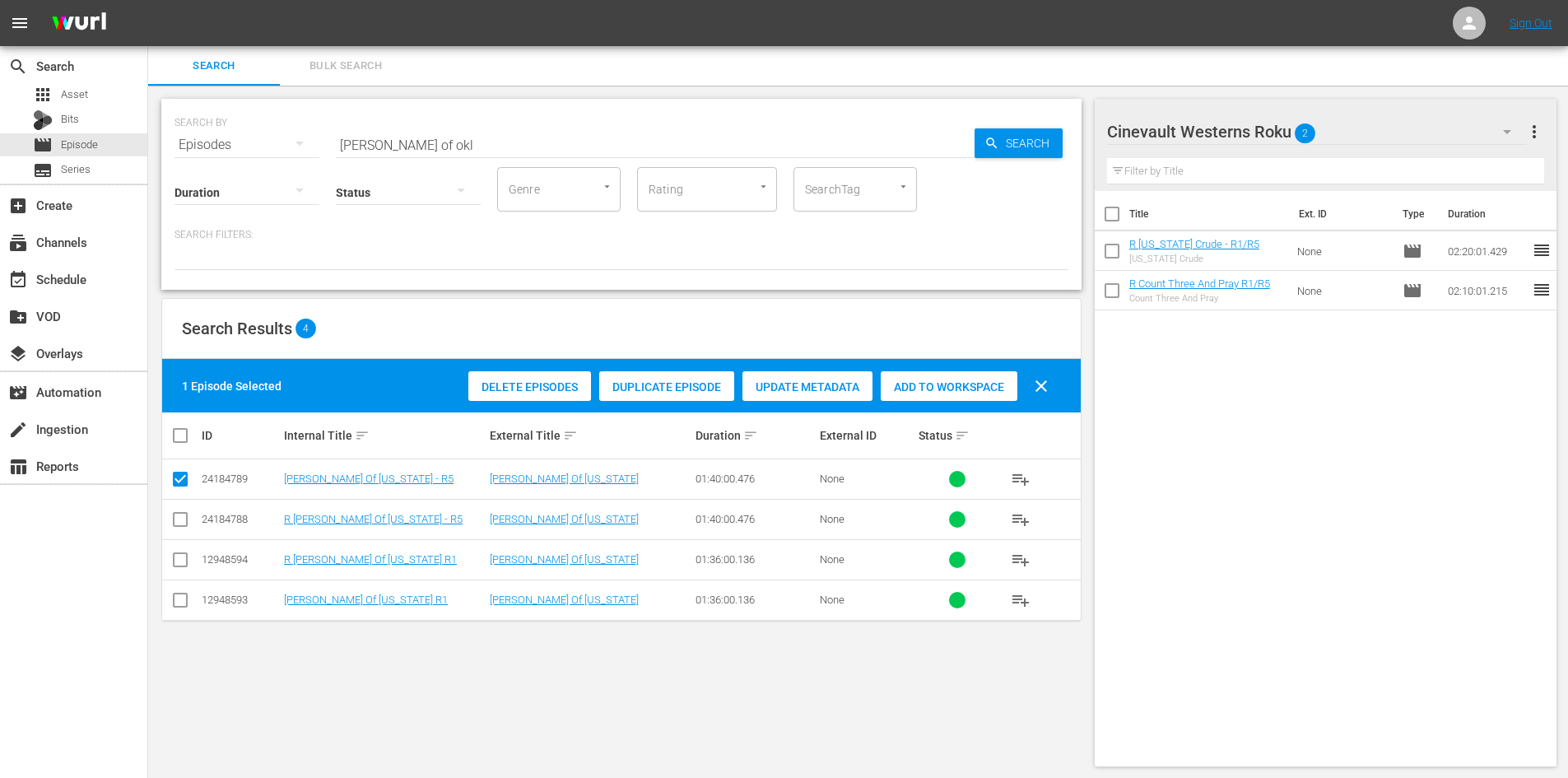
click at [184, 521] on input "checkbox" at bounding box center [179, 522] width 19 height 19
checkbox input "true"
click at [176, 477] on input "checkbox" at bounding box center [179, 482] width 19 height 19
checkbox input "false"
click at [974, 395] on div "Add to Workspace" at bounding box center [949, 387] width 137 height 31
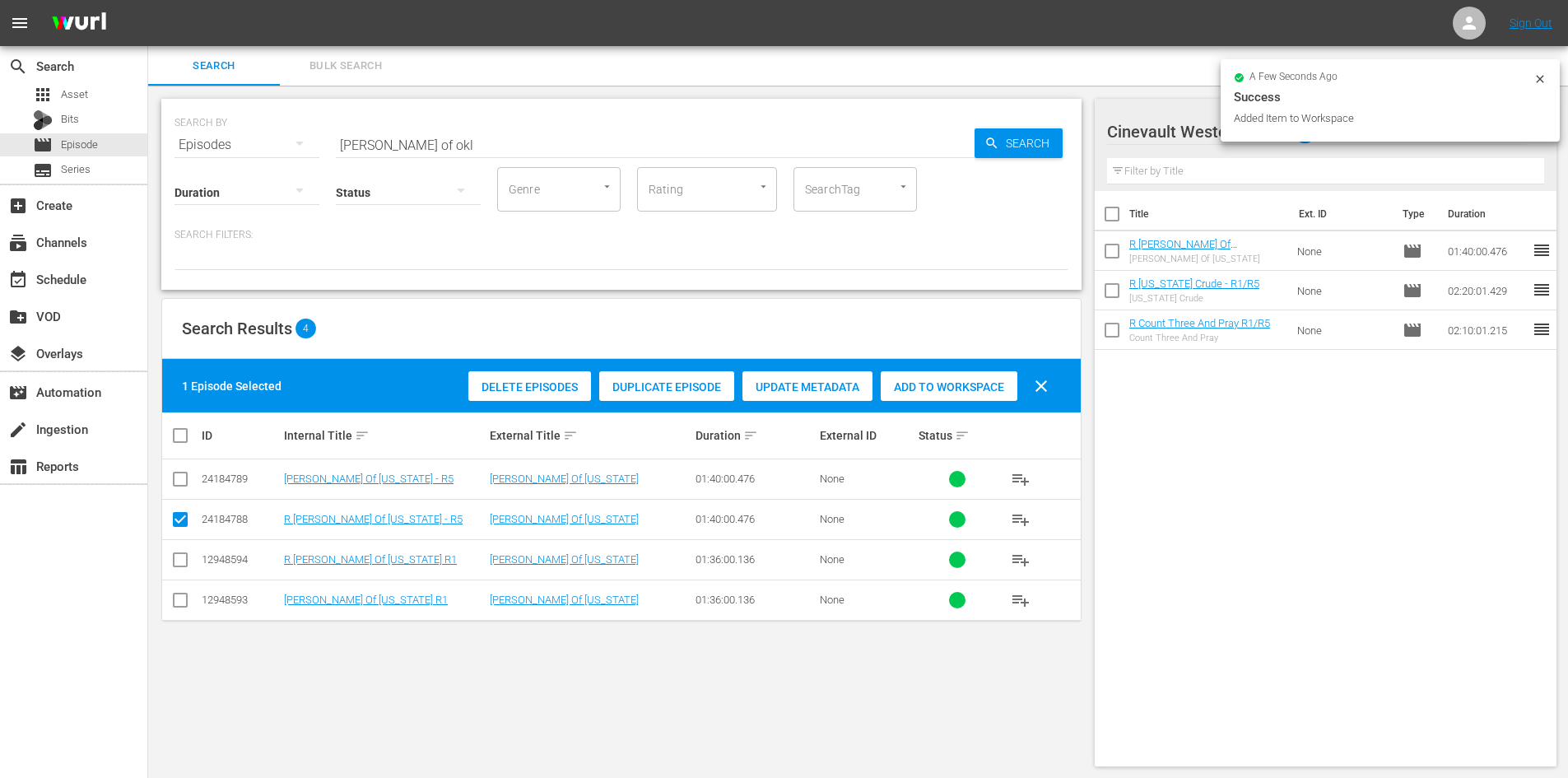
click at [598, 146] on input "[PERSON_NAME] of okl" at bounding box center [654, 144] width 639 height 40
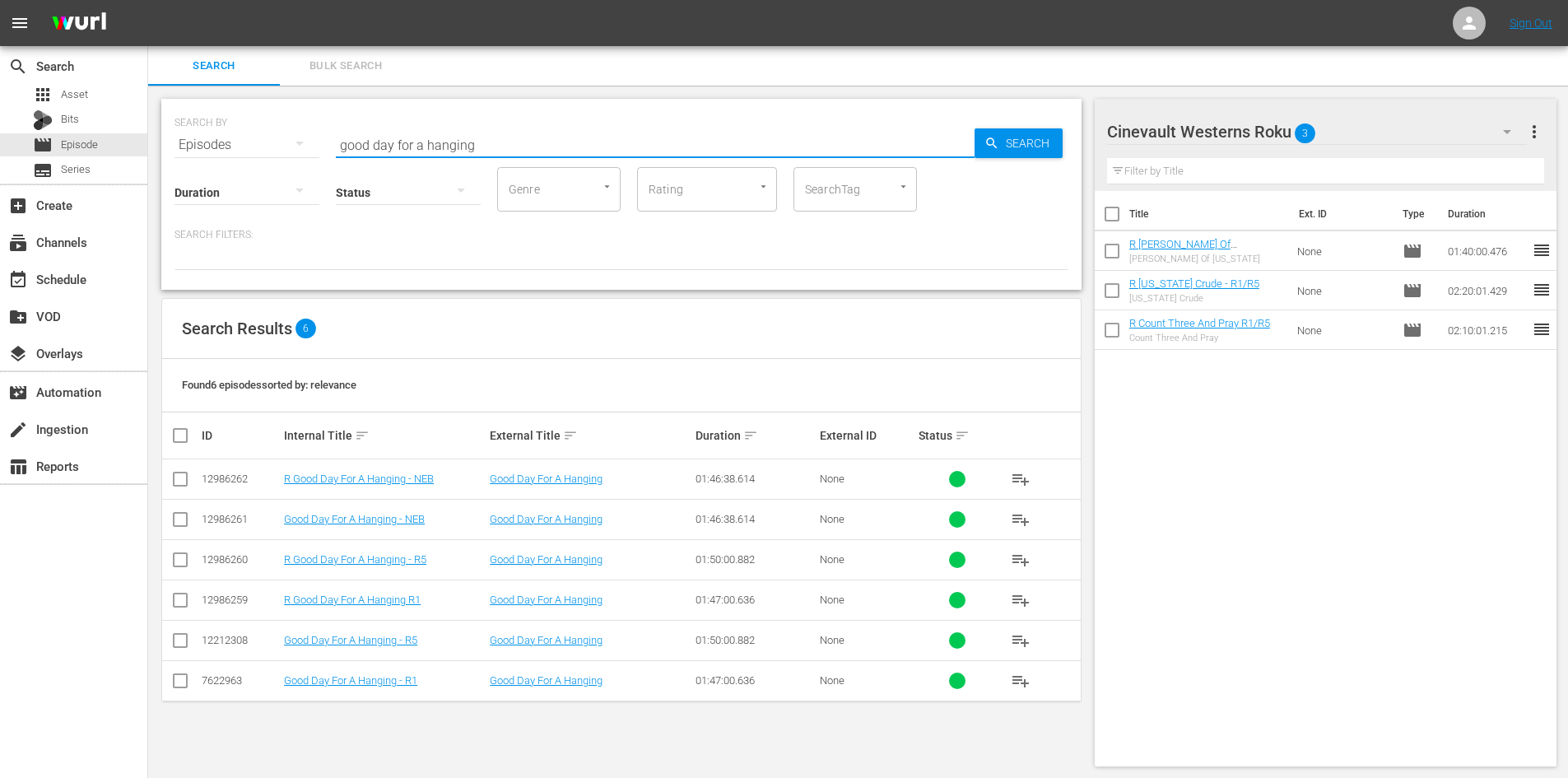
type input "good day for a hanging"
click at [181, 559] on input "checkbox" at bounding box center [179, 563] width 19 height 19
checkbox input "true"
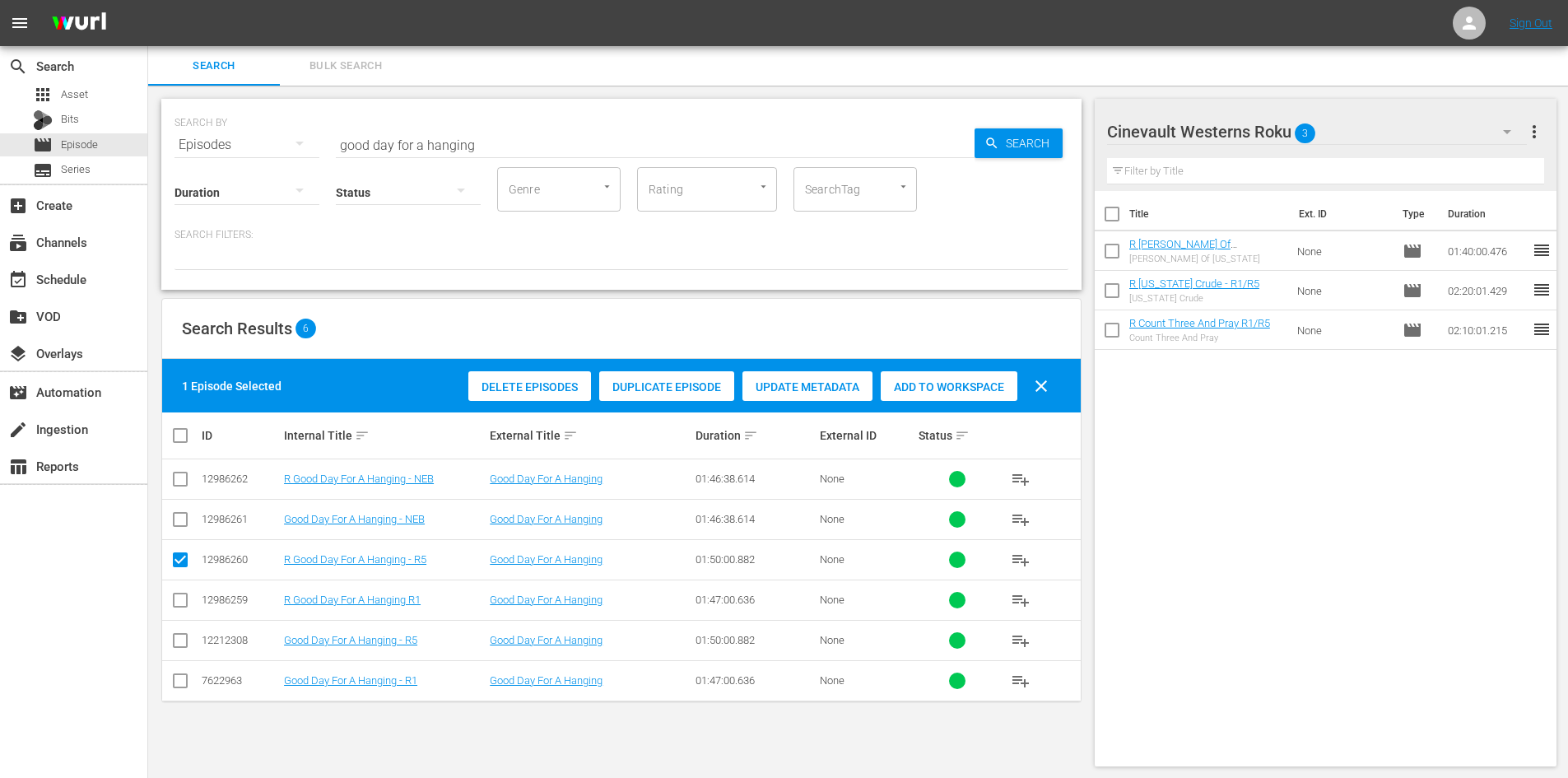
click at [956, 396] on div "Add to Workspace" at bounding box center [949, 387] width 137 height 31
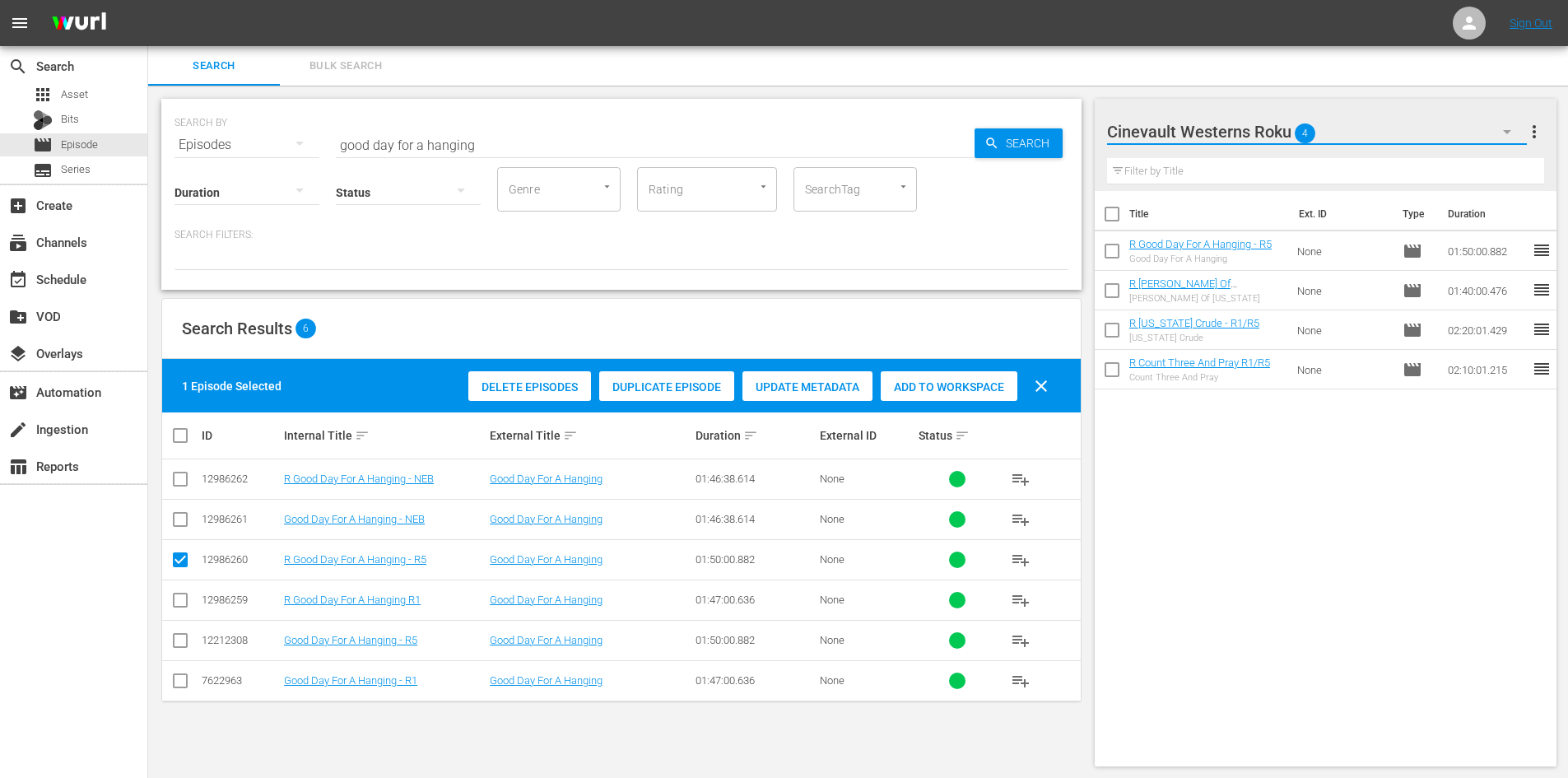
click at [1488, 136] on button "button" at bounding box center [1506, 132] width 40 height 40
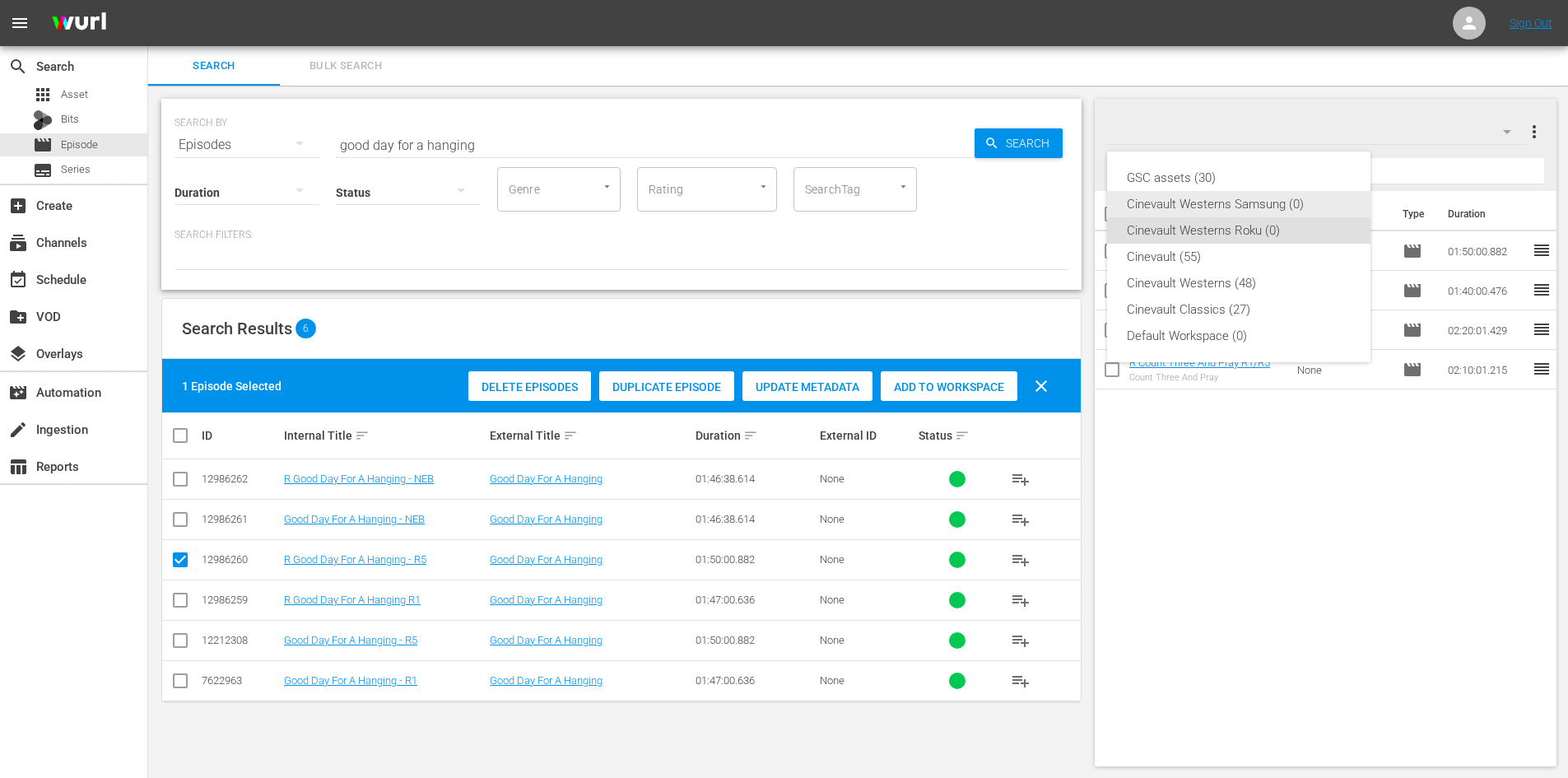
click at [1286, 201] on div "Cinevault Westerns Samsung (0)" at bounding box center [1239, 204] width 224 height 27
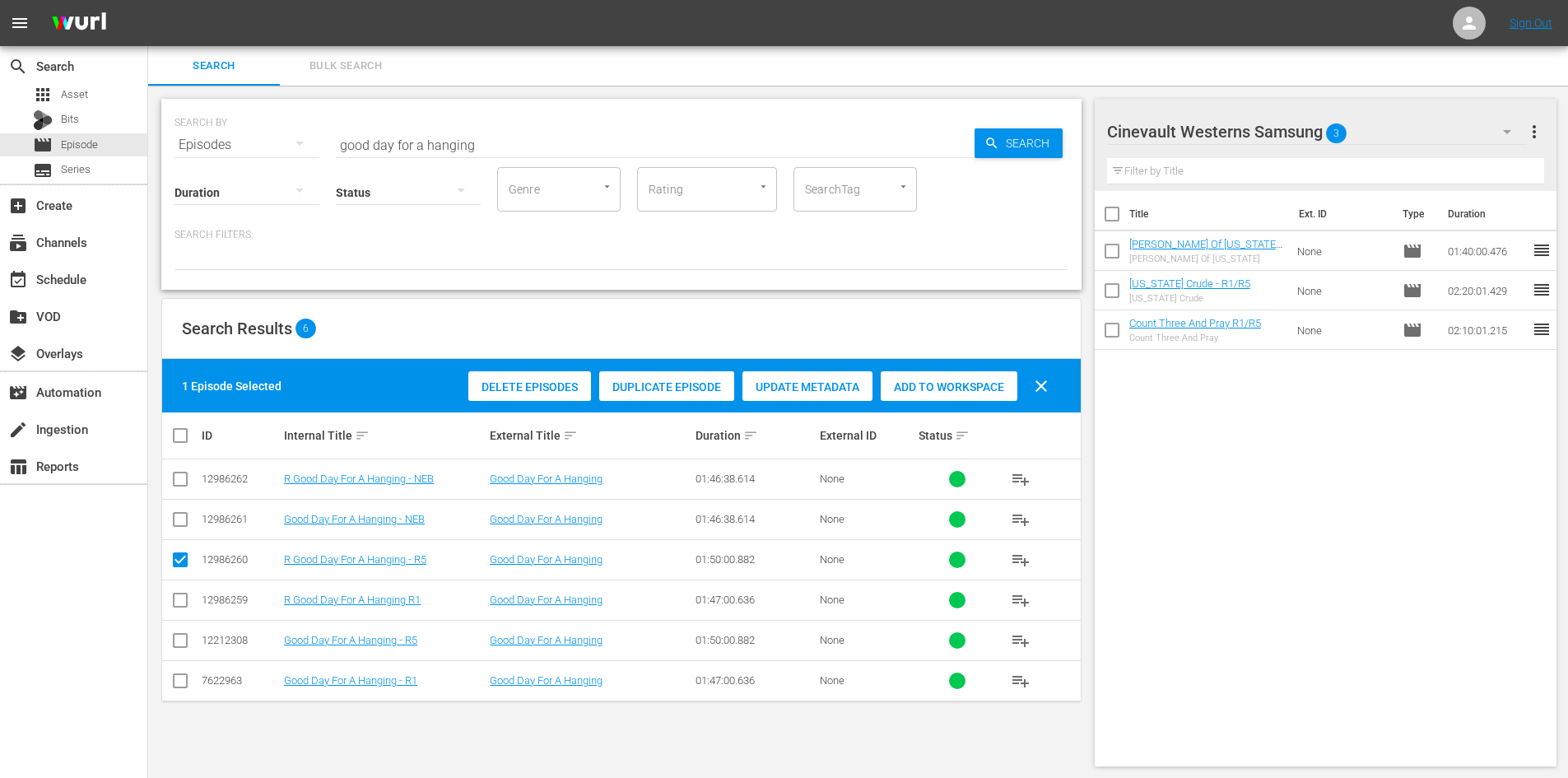
click at [188, 640] on input "checkbox" at bounding box center [179, 643] width 19 height 19
checkbox input "true"
click at [177, 562] on input "checkbox" at bounding box center [179, 563] width 19 height 19
checkbox input "false"
click at [942, 381] on span "Add to Workspace" at bounding box center [949, 387] width 137 height 13
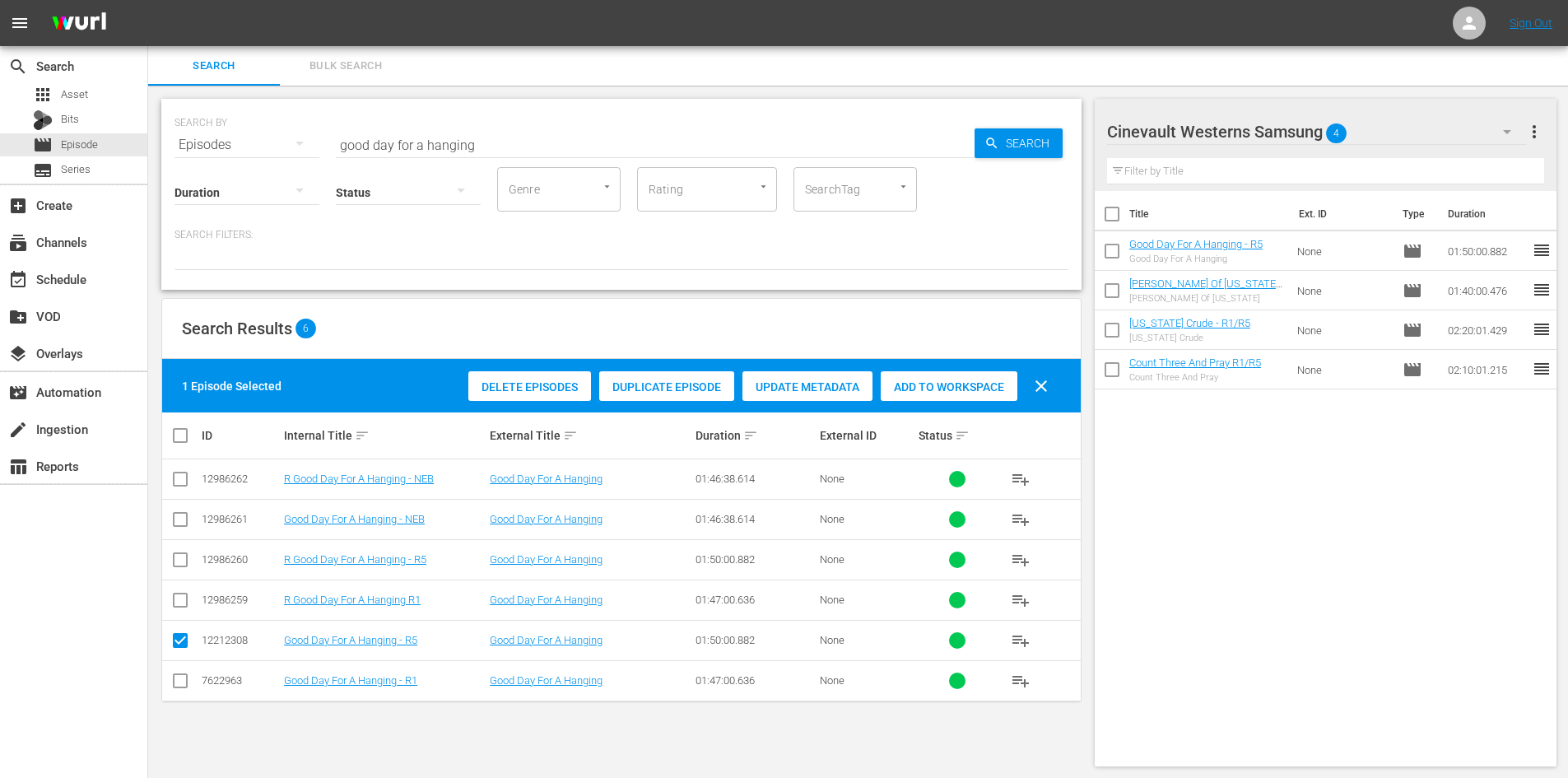
click at [1435, 116] on div "Cinevault Westerns Samsung 4" at bounding box center [1316, 132] width 420 height 46
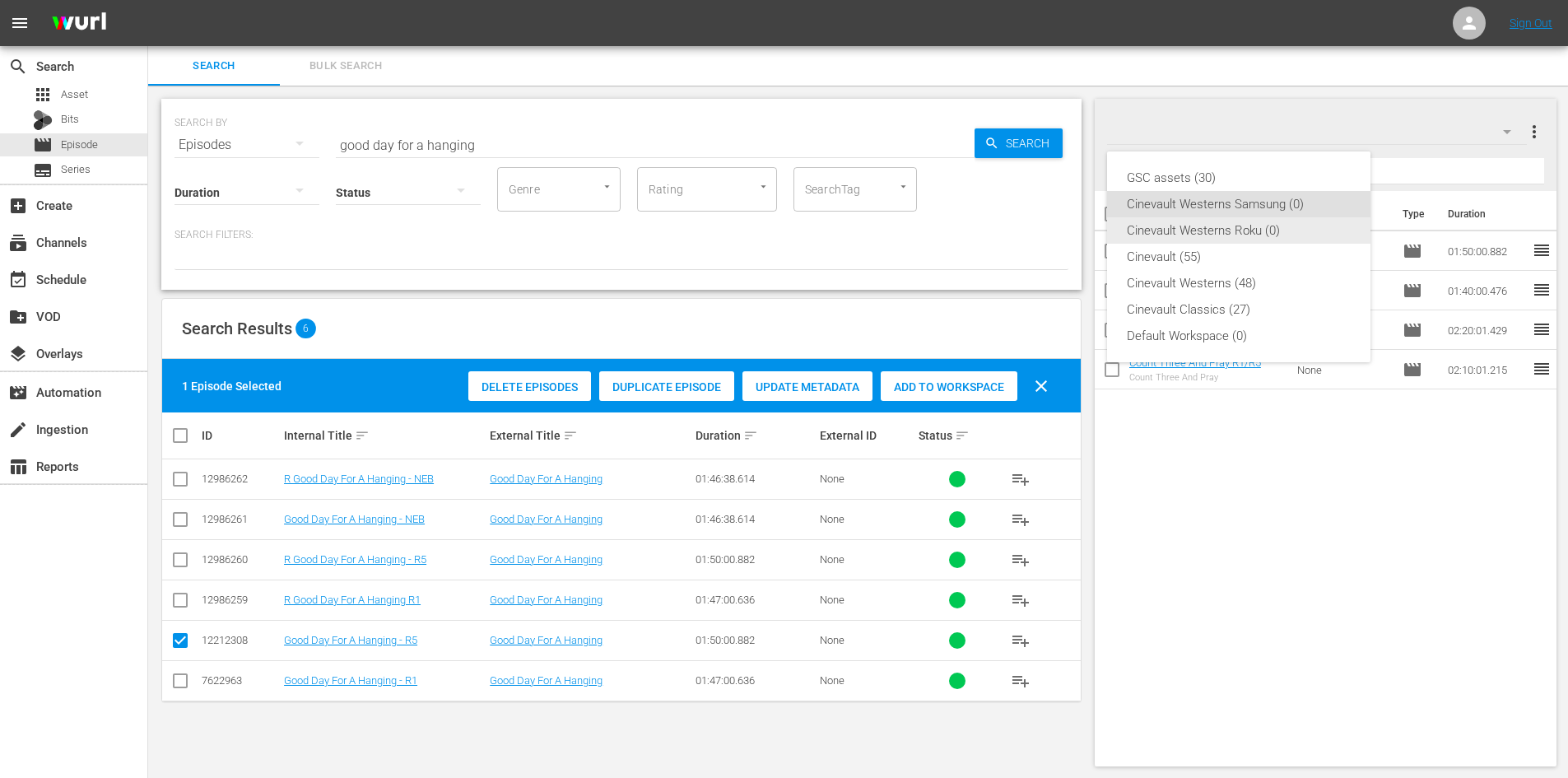
click at [1265, 229] on div "Cinevault Westerns Roku (0)" at bounding box center [1239, 230] width 224 height 27
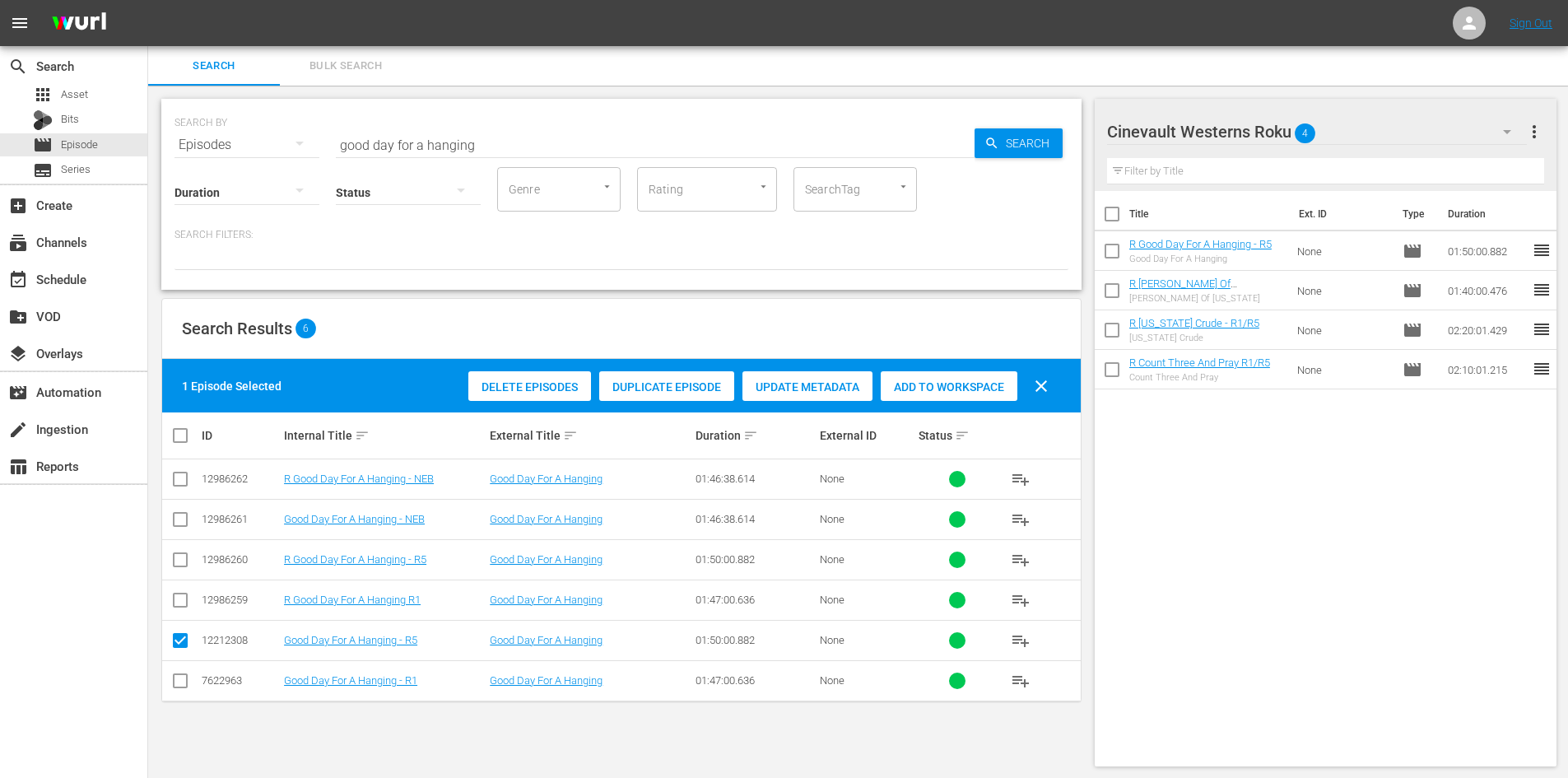
click at [1401, 138] on div "Cinevault Westerns Roku 4" at bounding box center [1316, 132] width 420 height 46
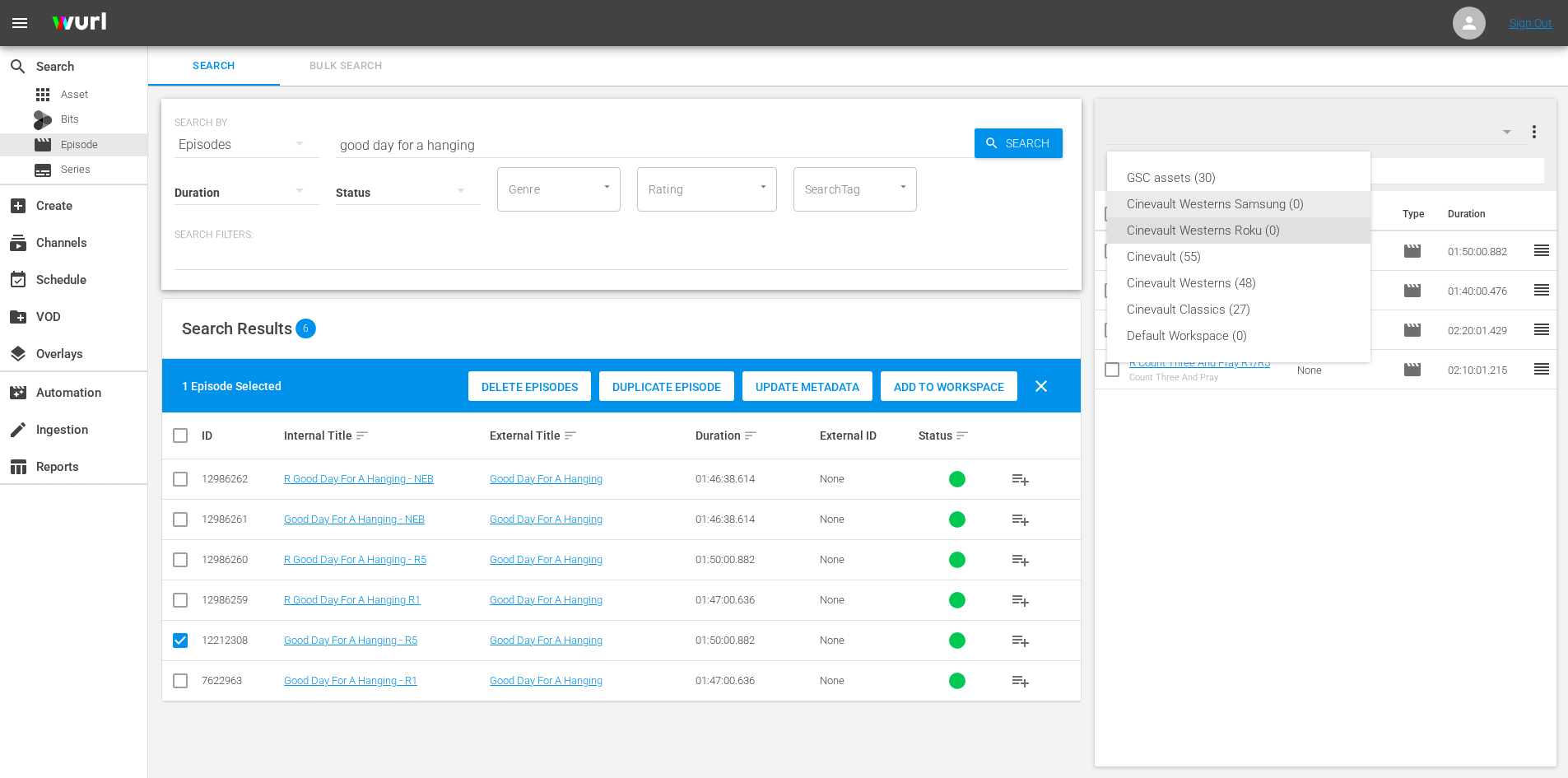
click at [1309, 210] on div "Cinevault Westerns Samsung (0)" at bounding box center [1239, 204] width 224 height 27
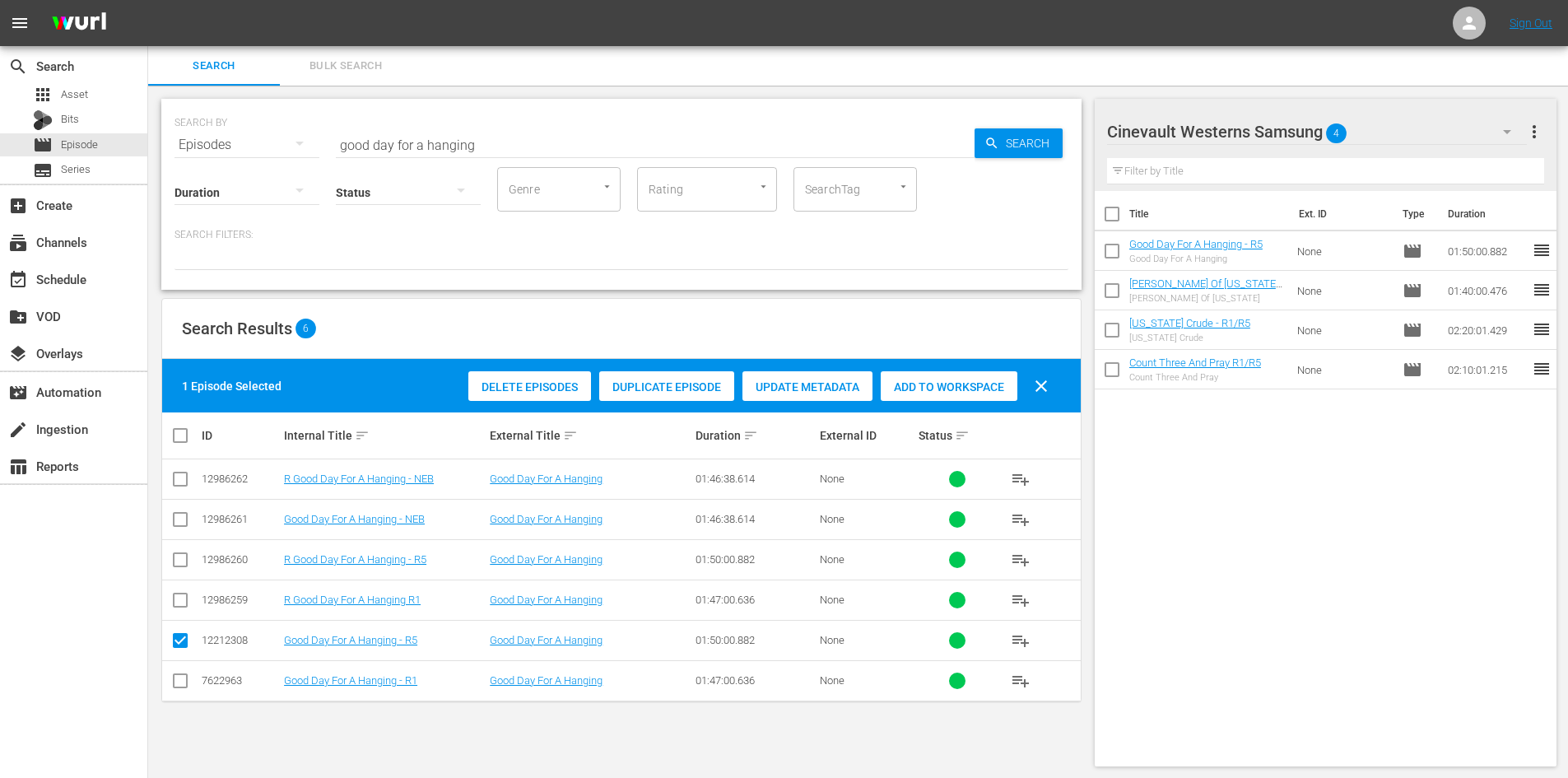
click at [1400, 146] on div "Cinevault Westerns Samsung 4" at bounding box center [1316, 132] width 420 height 46
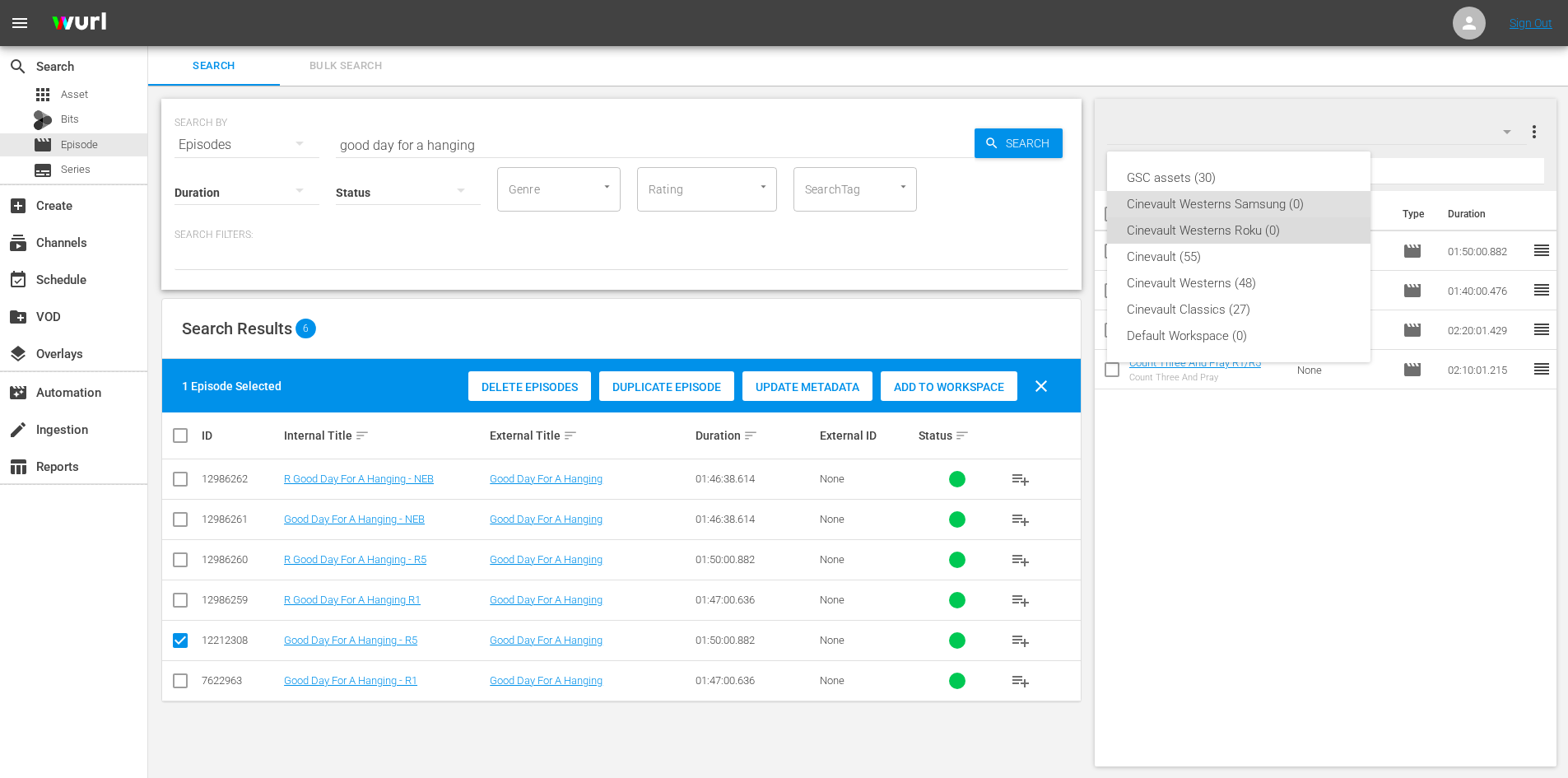
click at [1303, 222] on div "Cinevault Westerns Roku (0)" at bounding box center [1239, 230] width 224 height 27
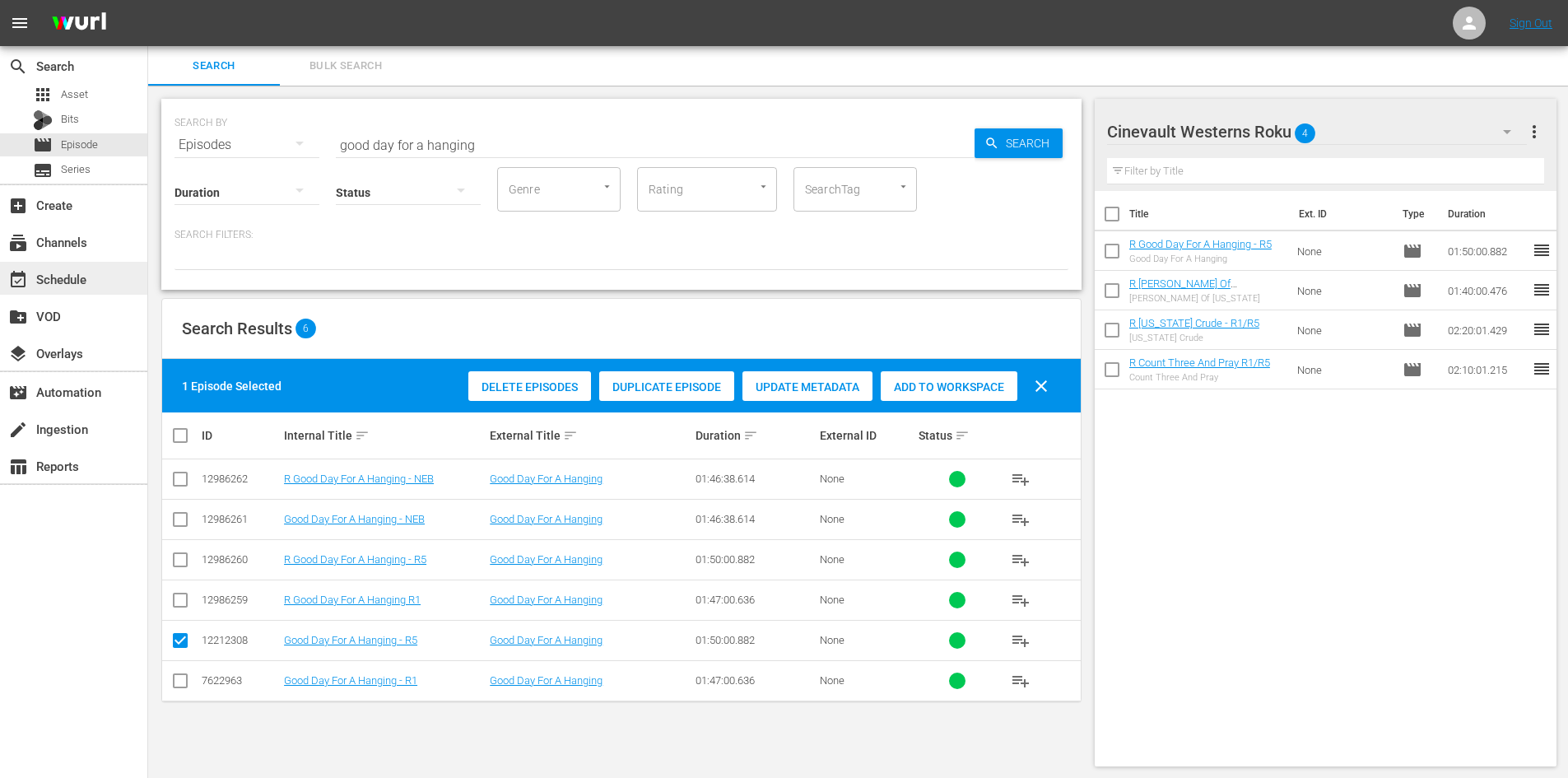
click at [74, 272] on div "event_available Schedule" at bounding box center [46, 277] width 92 height 15
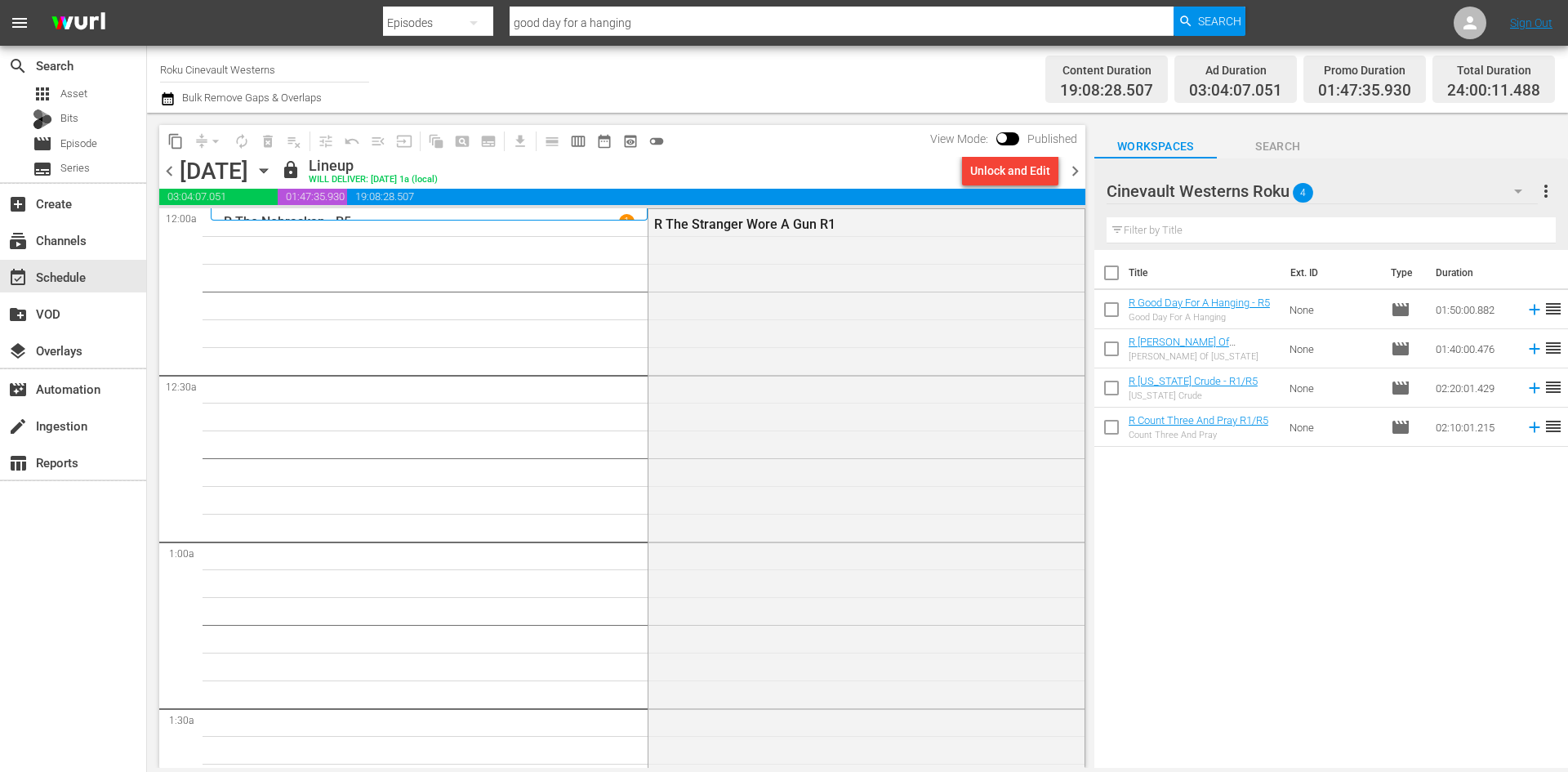
click at [1081, 176] on span "chevron_right" at bounding box center [1075, 171] width 20 height 20
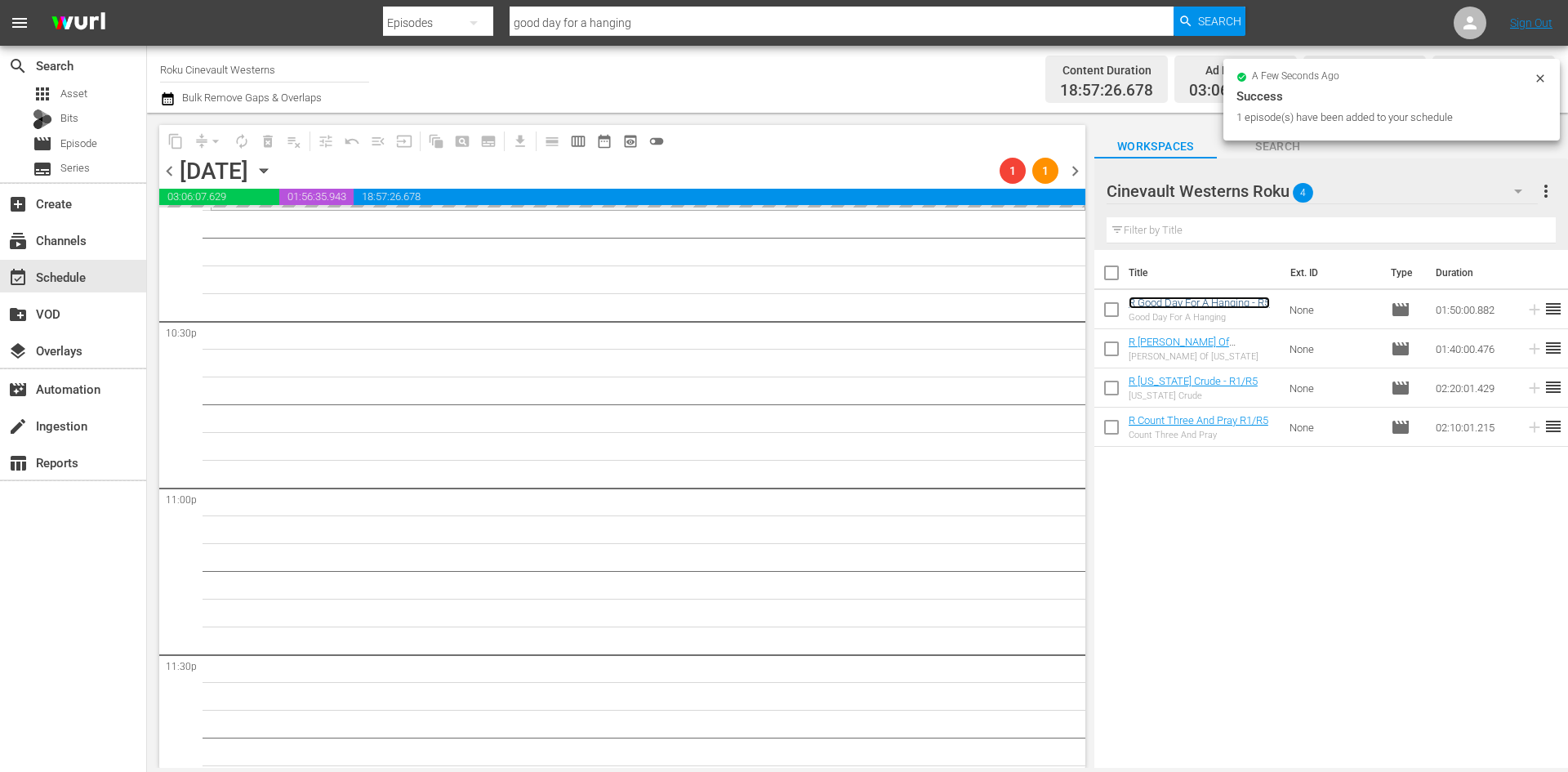
scroll to position [7359, 0]
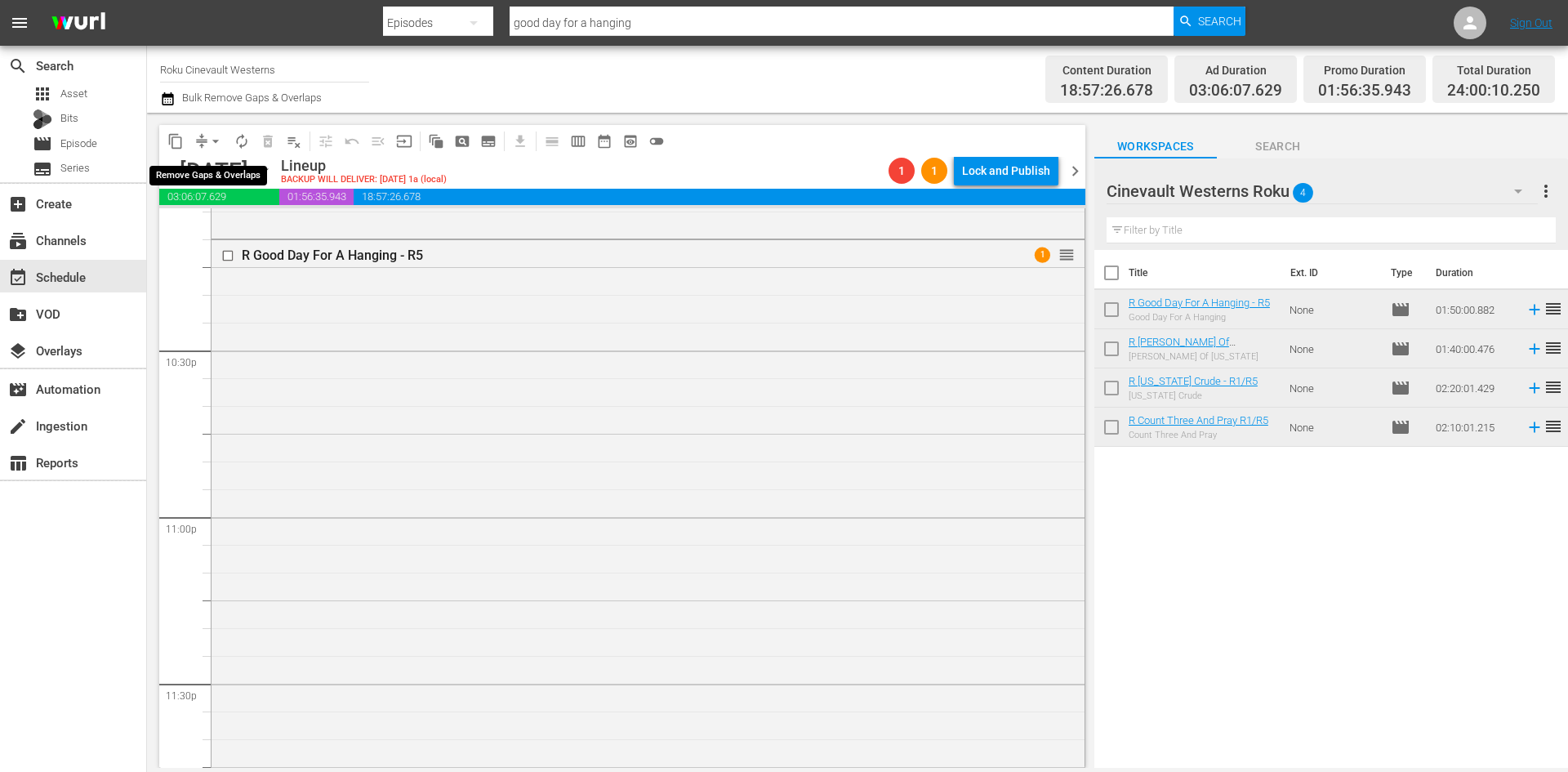
click at [214, 143] on span "arrow_drop_down" at bounding box center [215, 141] width 16 height 16
click at [238, 177] on li "Align to Midnight" at bounding box center [216, 174] width 171 height 27
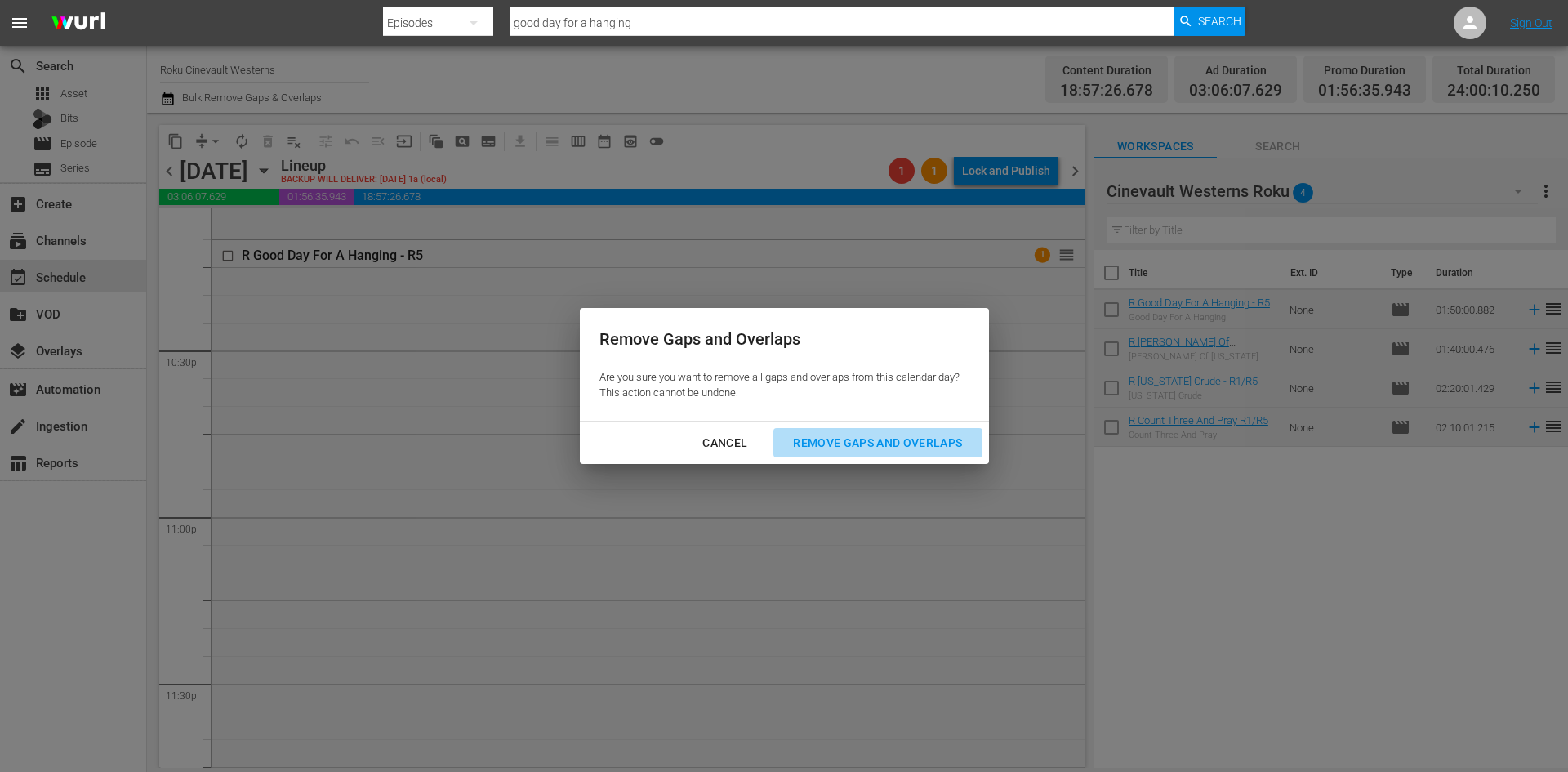
click at [938, 433] on div "Remove Gaps and Overlaps" at bounding box center [877, 443] width 195 height 20
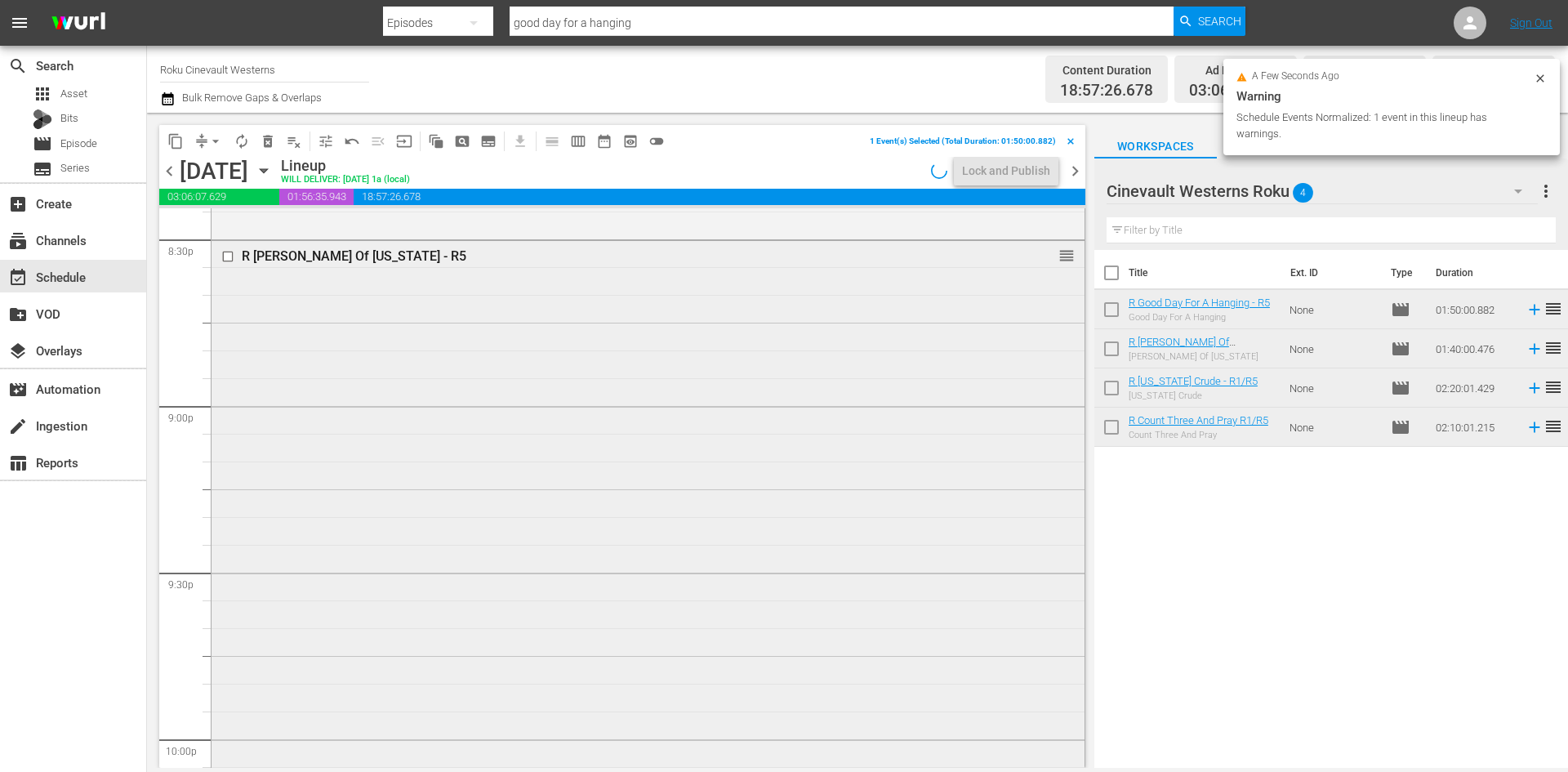
scroll to position [6623, 0]
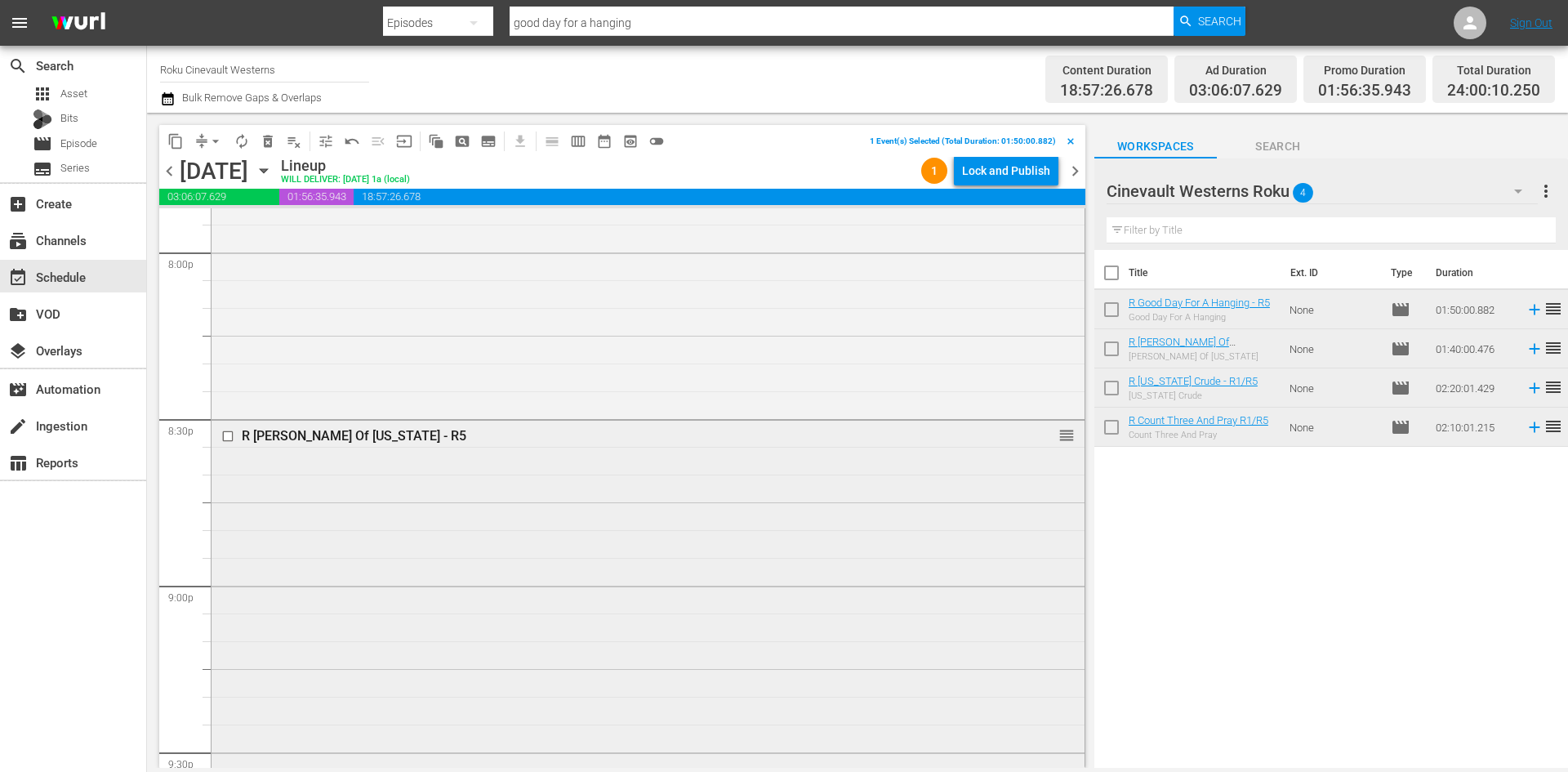
click at [228, 438] on input "checkbox" at bounding box center [230, 436] width 17 height 14
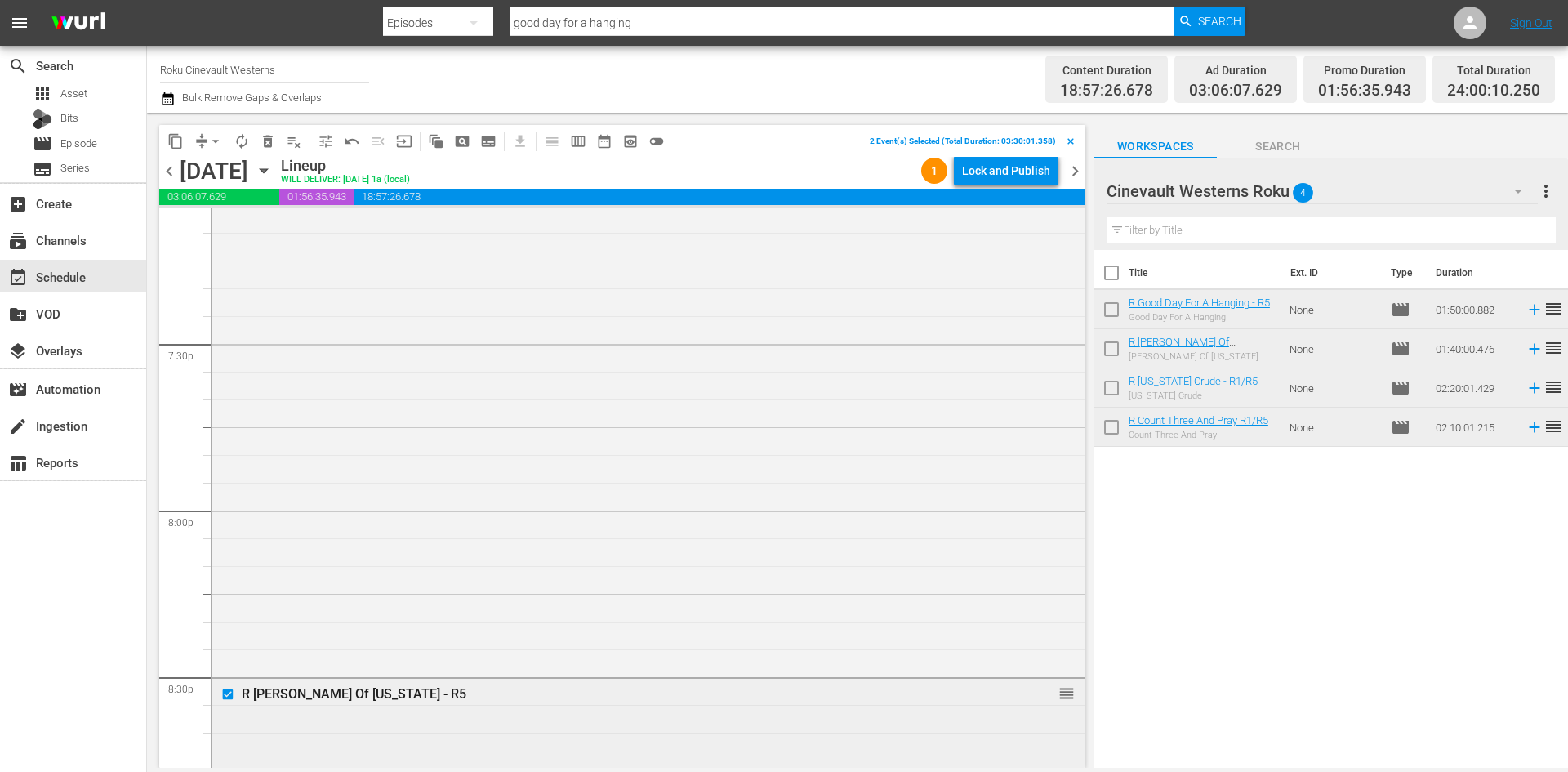
scroll to position [6051, 0]
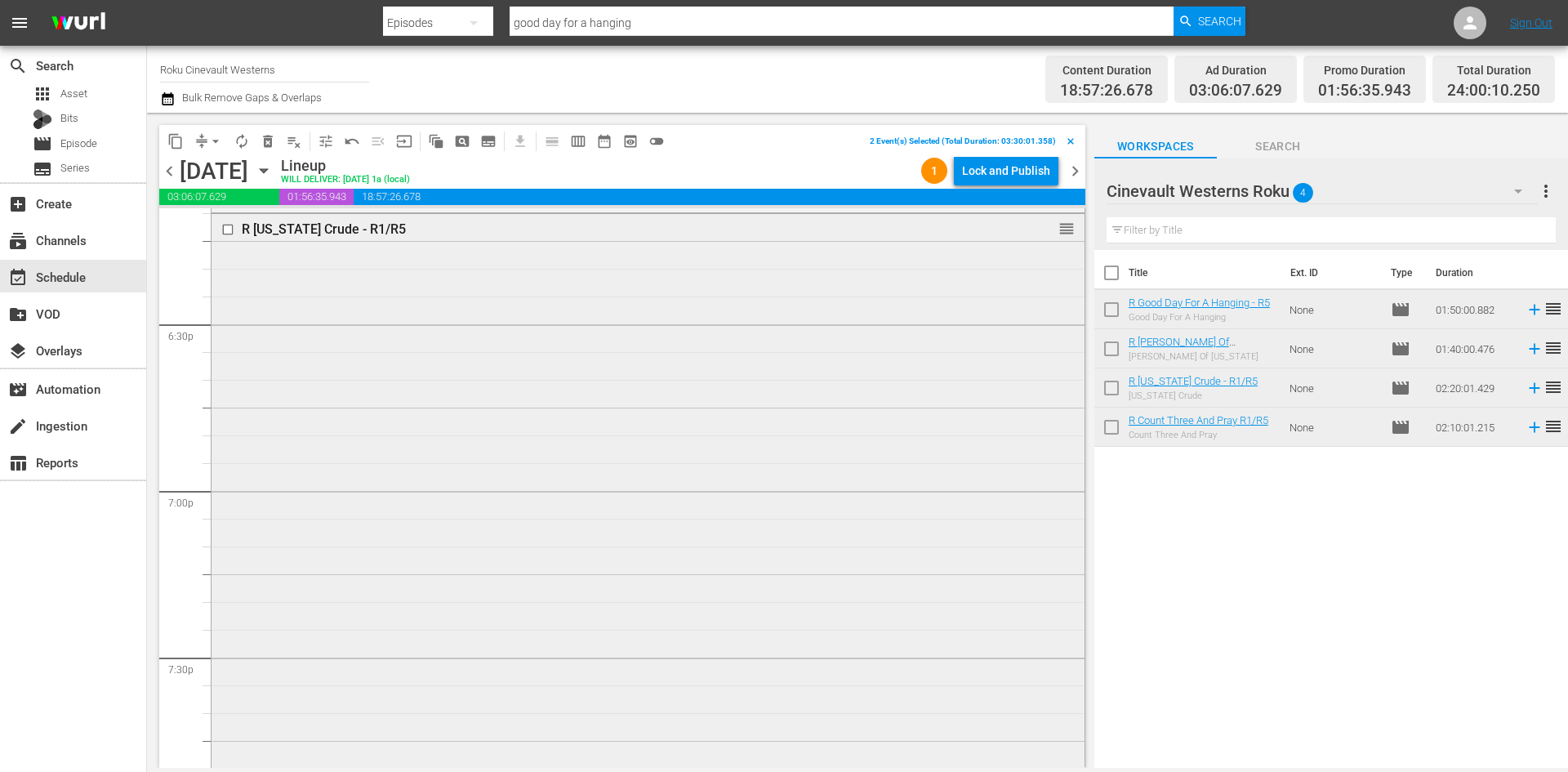
click at [228, 230] on input "checkbox" at bounding box center [230, 229] width 17 height 14
click at [230, 241] on input "checkbox" at bounding box center [230, 243] width 17 height 14
click at [181, 139] on span "content_copy" at bounding box center [176, 141] width 16 height 16
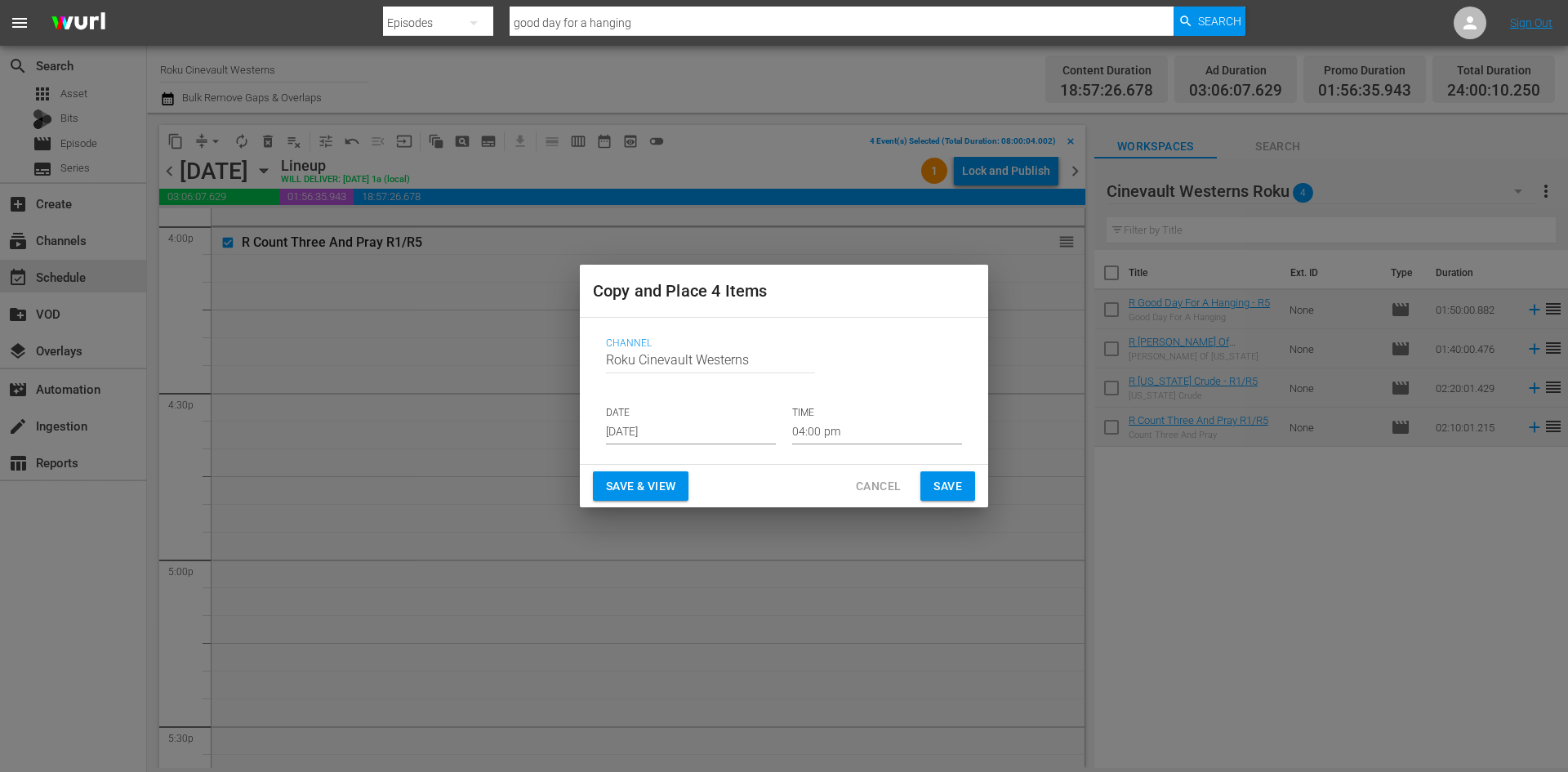
click at [683, 445] on div "Channel Channel Title Roku Cinevault Westerns DATE [DATE] TIME 04:00 pm" at bounding box center [784, 391] width 382 height 133
click at [683, 438] on input "[DATE]" at bounding box center [691, 432] width 170 height 25
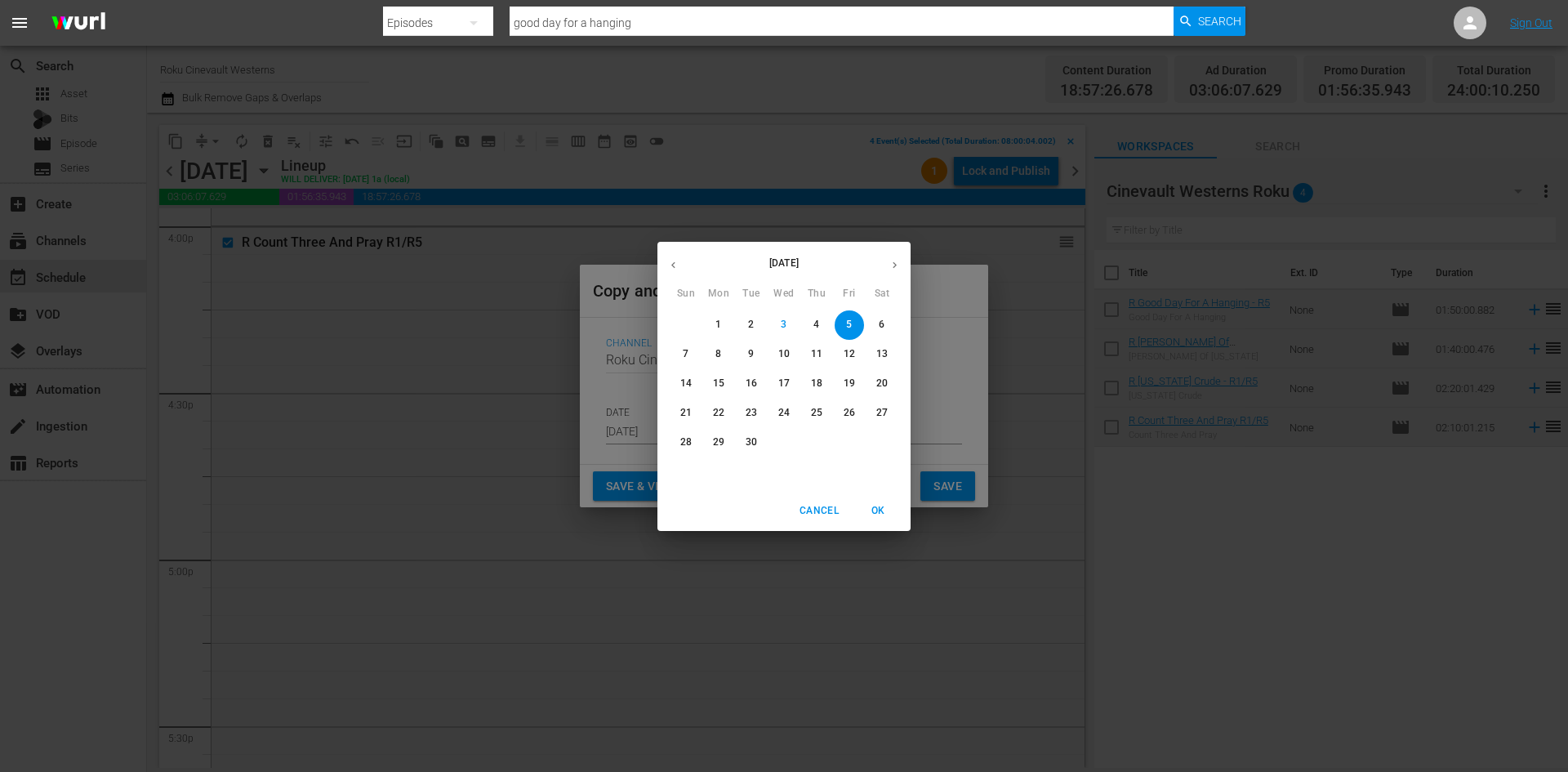
click at [815, 381] on p "18" at bounding box center [816, 383] width 12 height 14
type input "[DATE]"
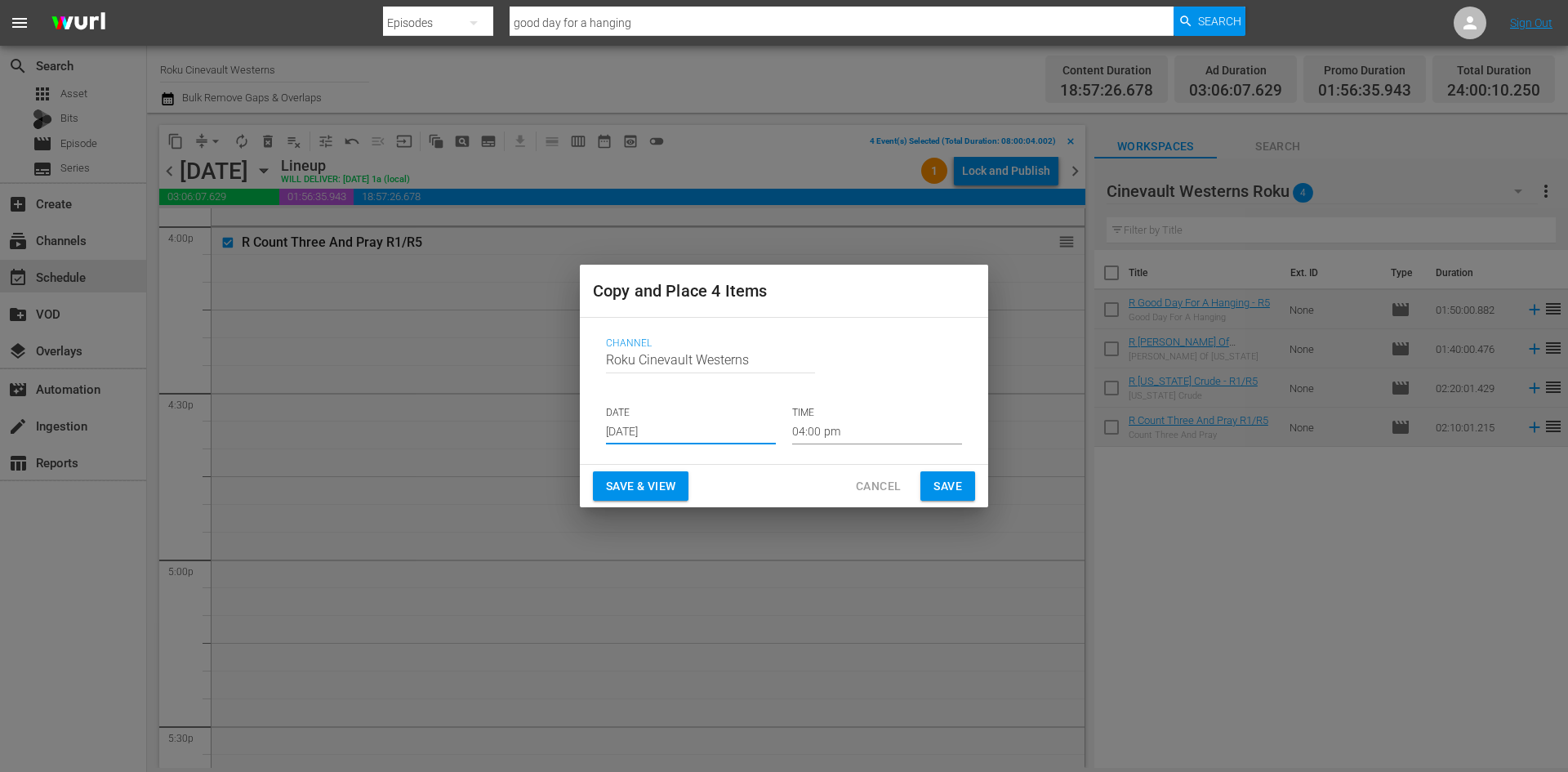
click at [848, 435] on input "04:00 pm" at bounding box center [877, 432] width 170 height 25
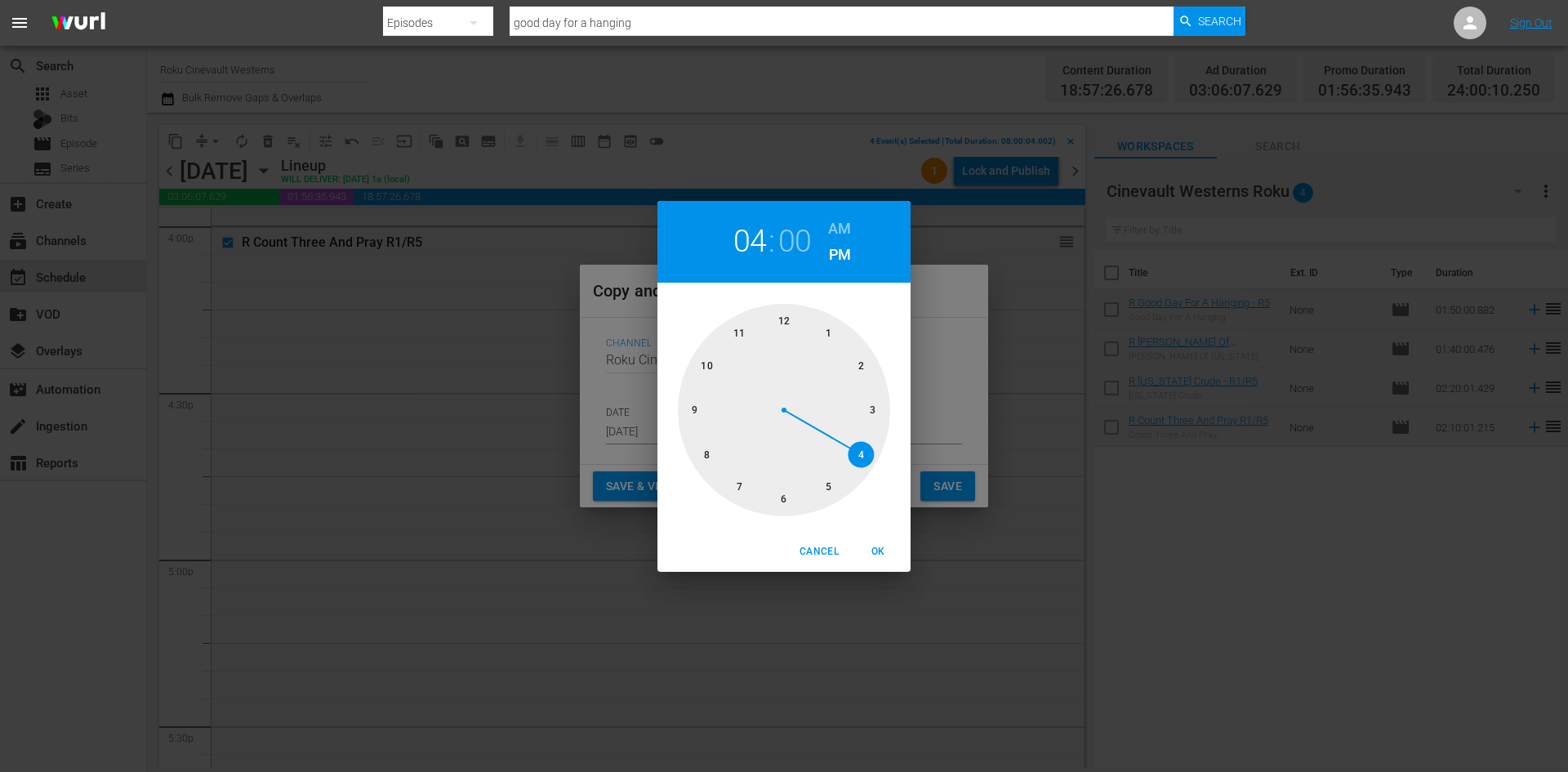
click at [701, 456] on div at bounding box center [784, 410] width 213 height 213
click at [844, 228] on h6 "AM" at bounding box center [839, 228] width 23 height 26
click at [876, 550] on span "OK" at bounding box center [877, 551] width 39 height 17
type input "08:00 am"
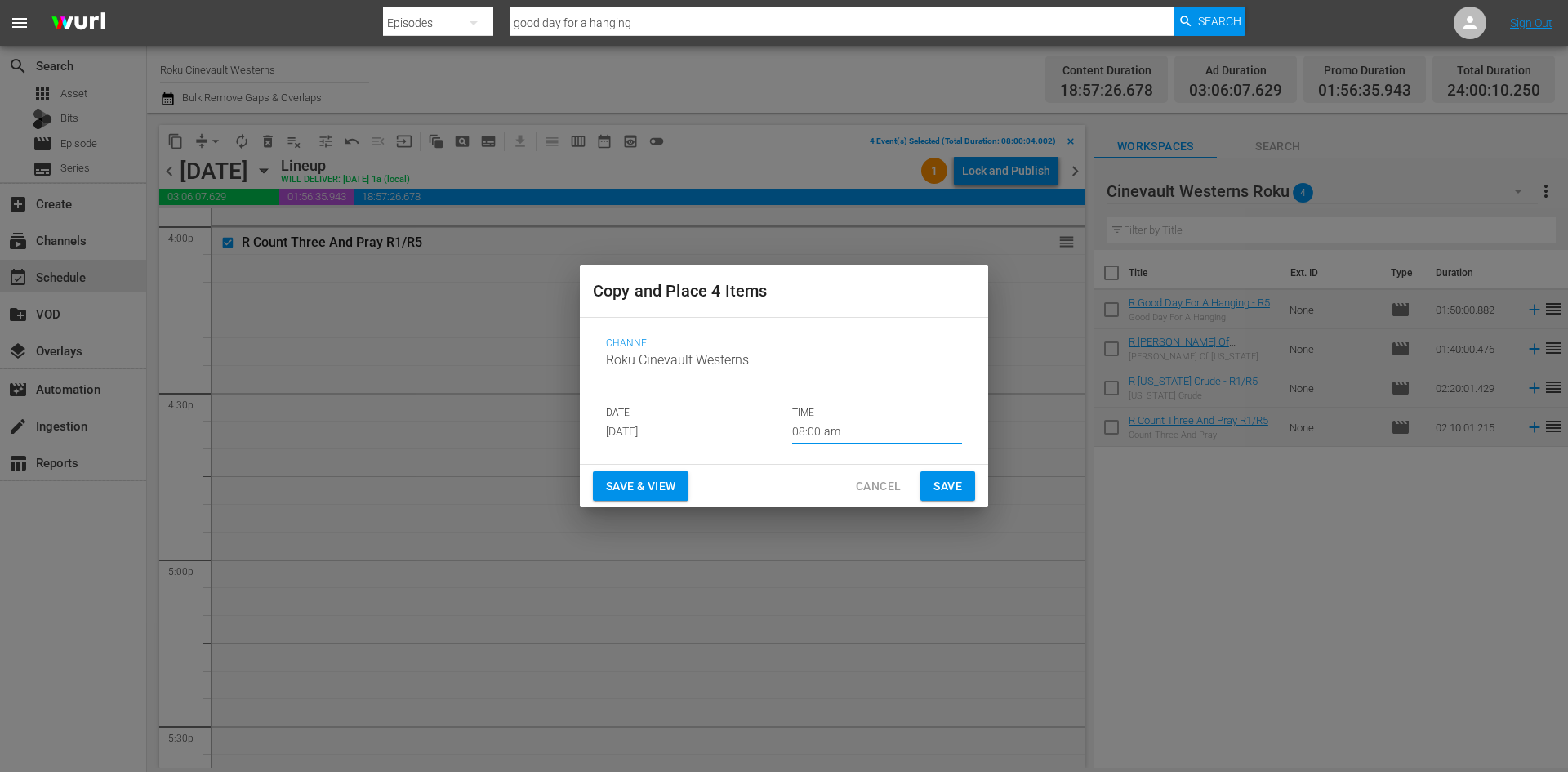
click at [956, 486] on span "Save" at bounding box center [947, 486] width 28 height 20
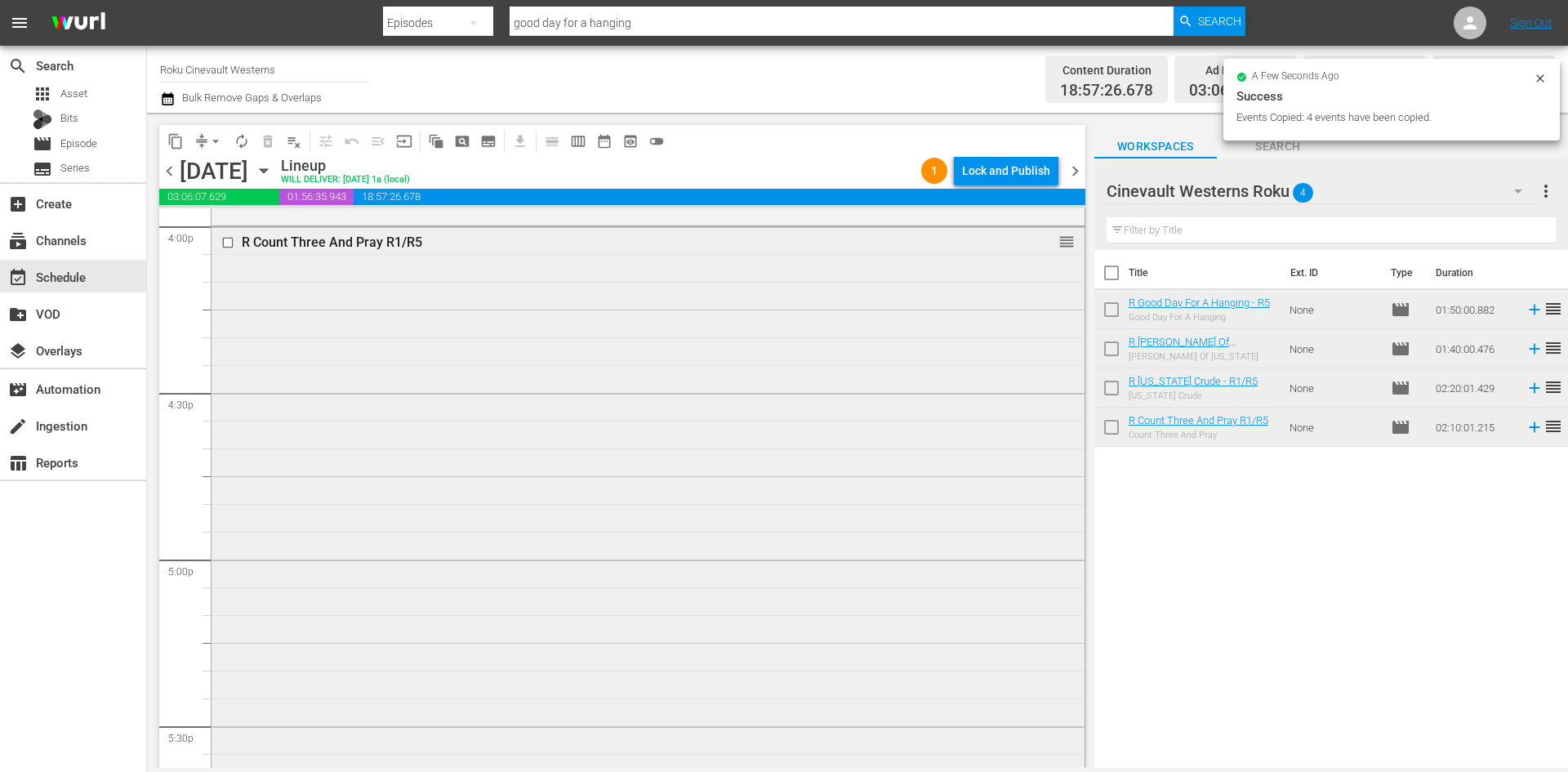
click at [229, 245] on input "checkbox" at bounding box center [230, 243] width 17 height 14
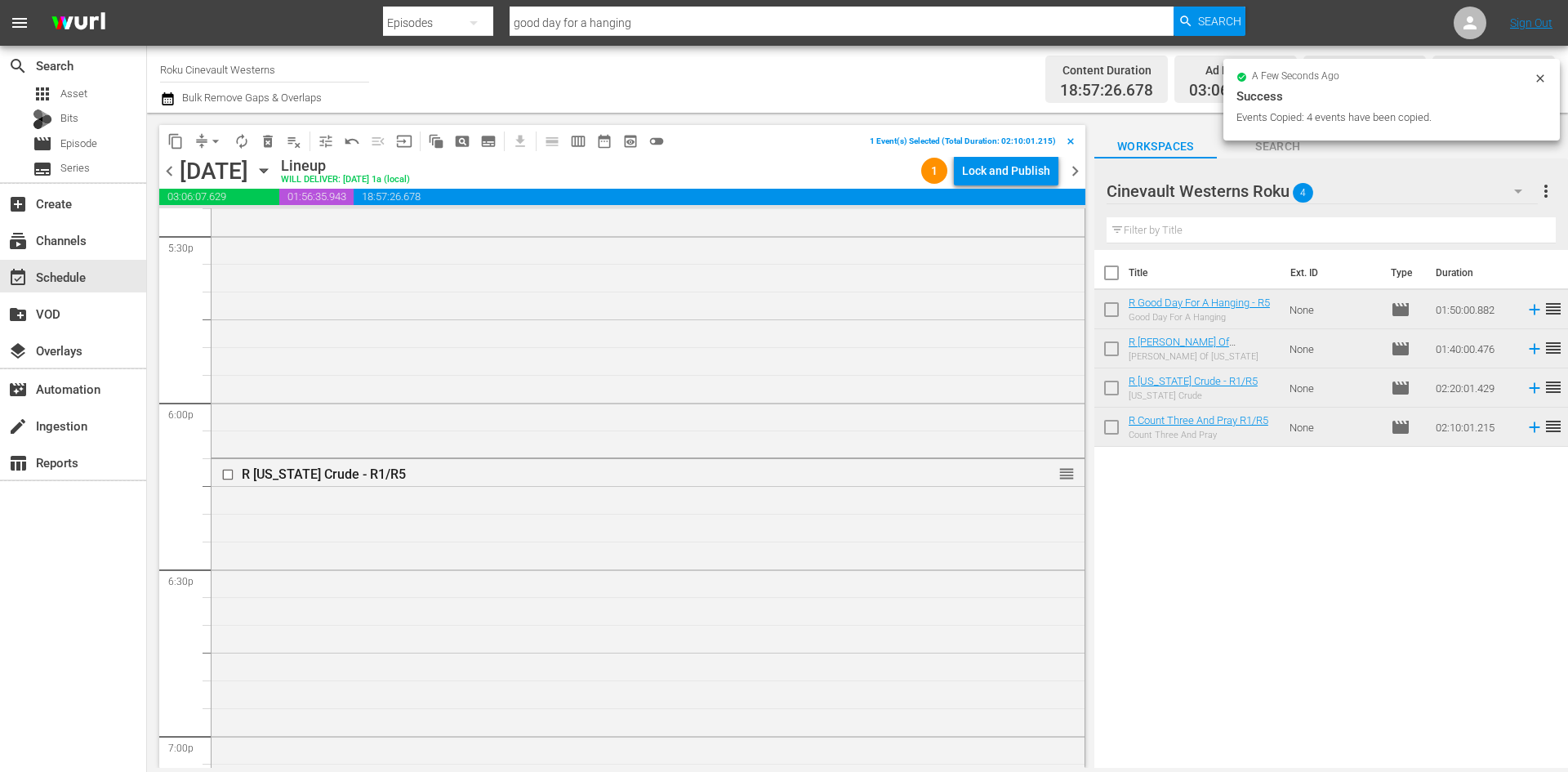
click at [224, 474] on input "checkbox" at bounding box center [230, 475] width 17 height 14
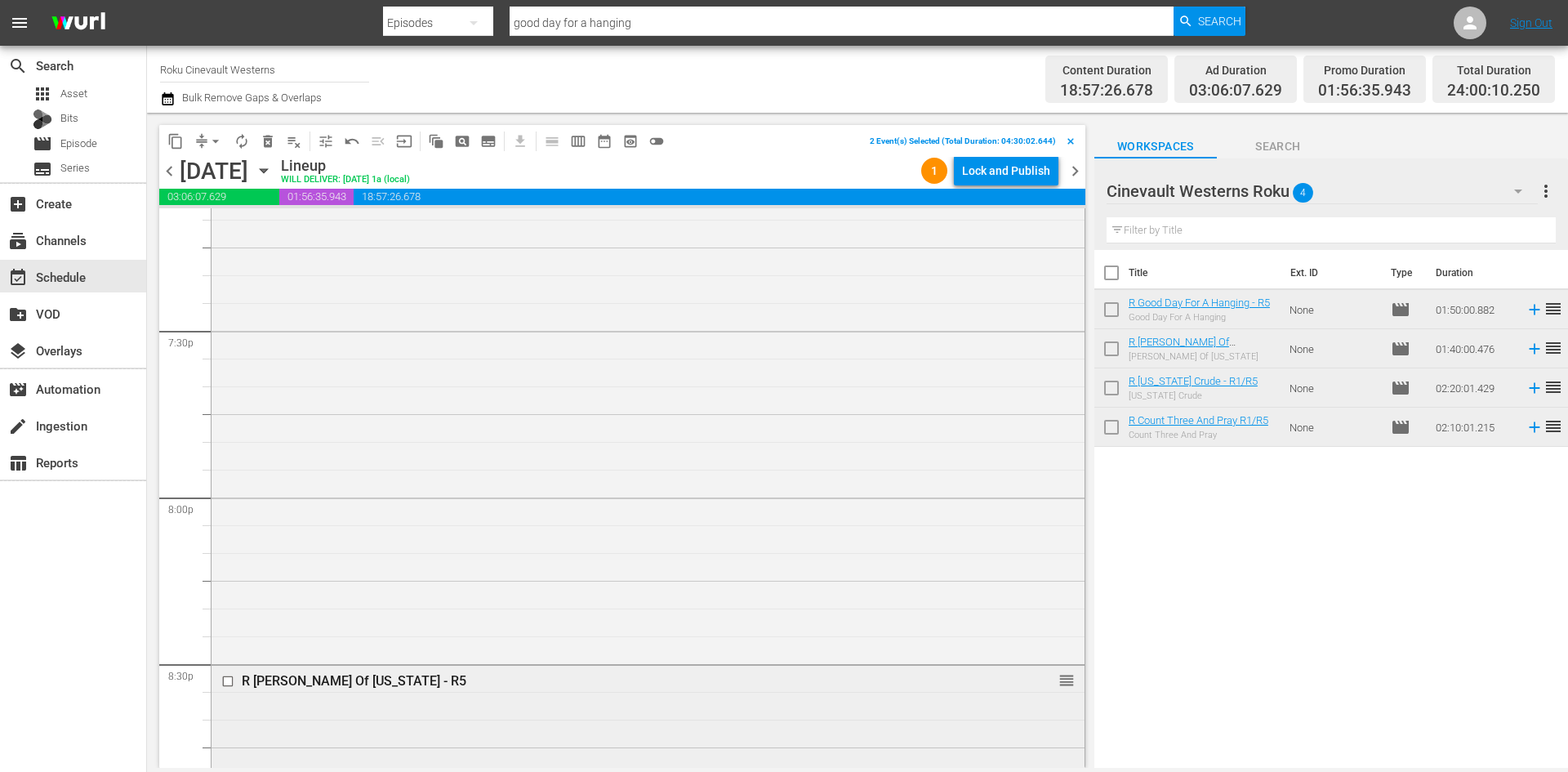
click at [226, 678] on input "checkbox" at bounding box center [230, 682] width 17 height 14
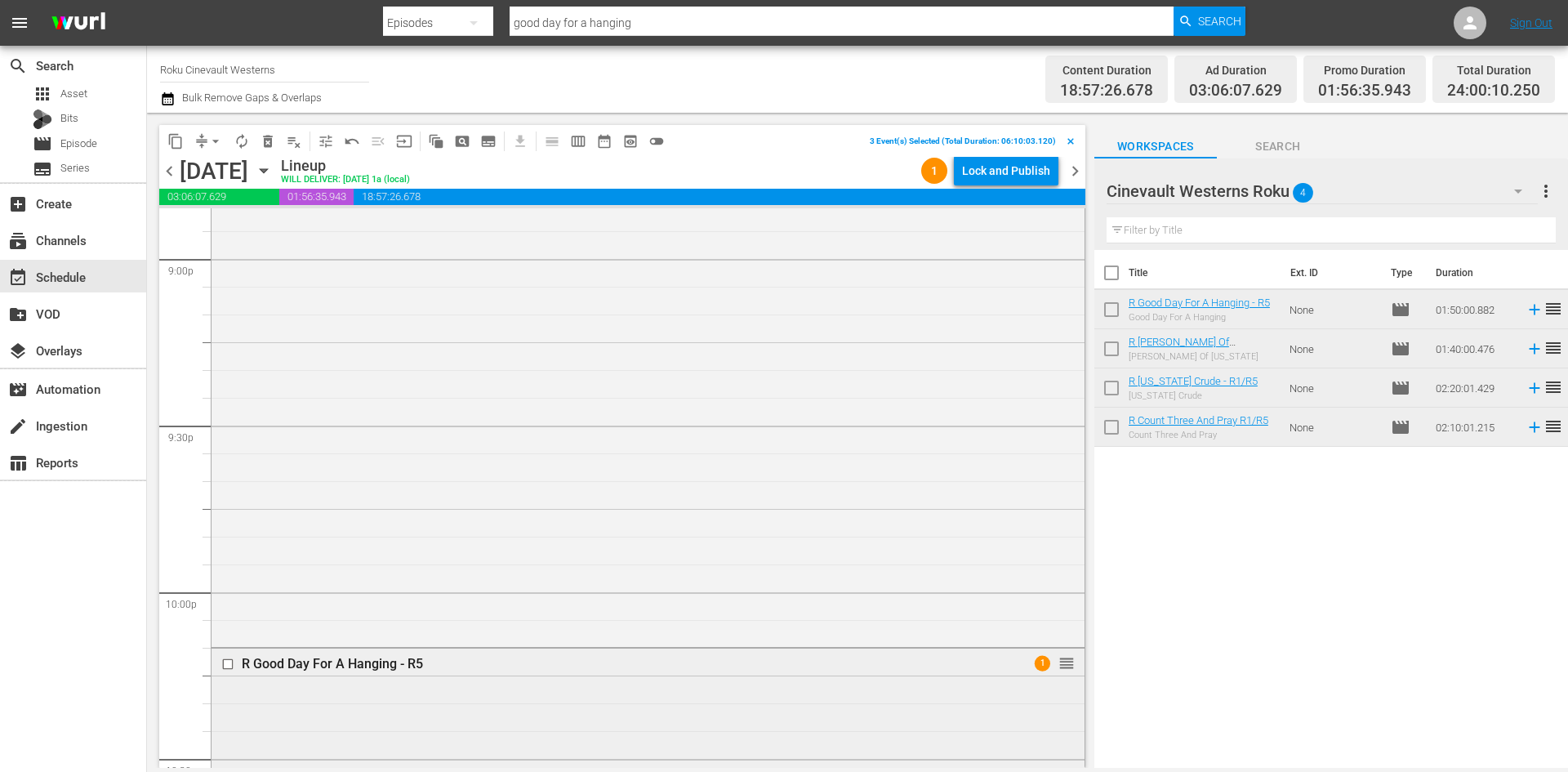
click at [226, 662] on input "checkbox" at bounding box center [230, 664] width 17 height 14
click at [172, 131] on button "content_copy" at bounding box center [175, 141] width 26 height 26
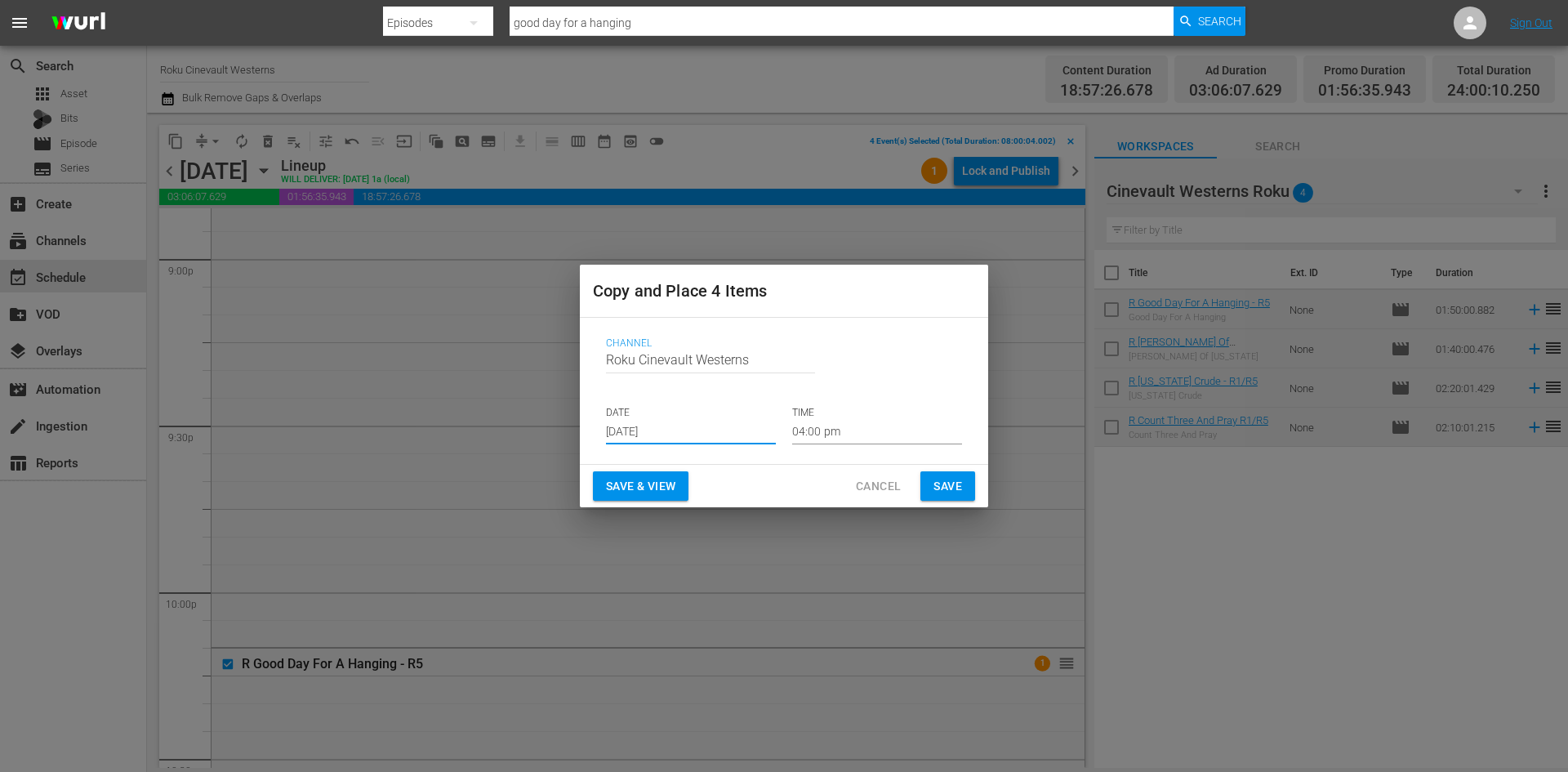
click at [725, 441] on input "[DATE]" at bounding box center [691, 432] width 170 height 25
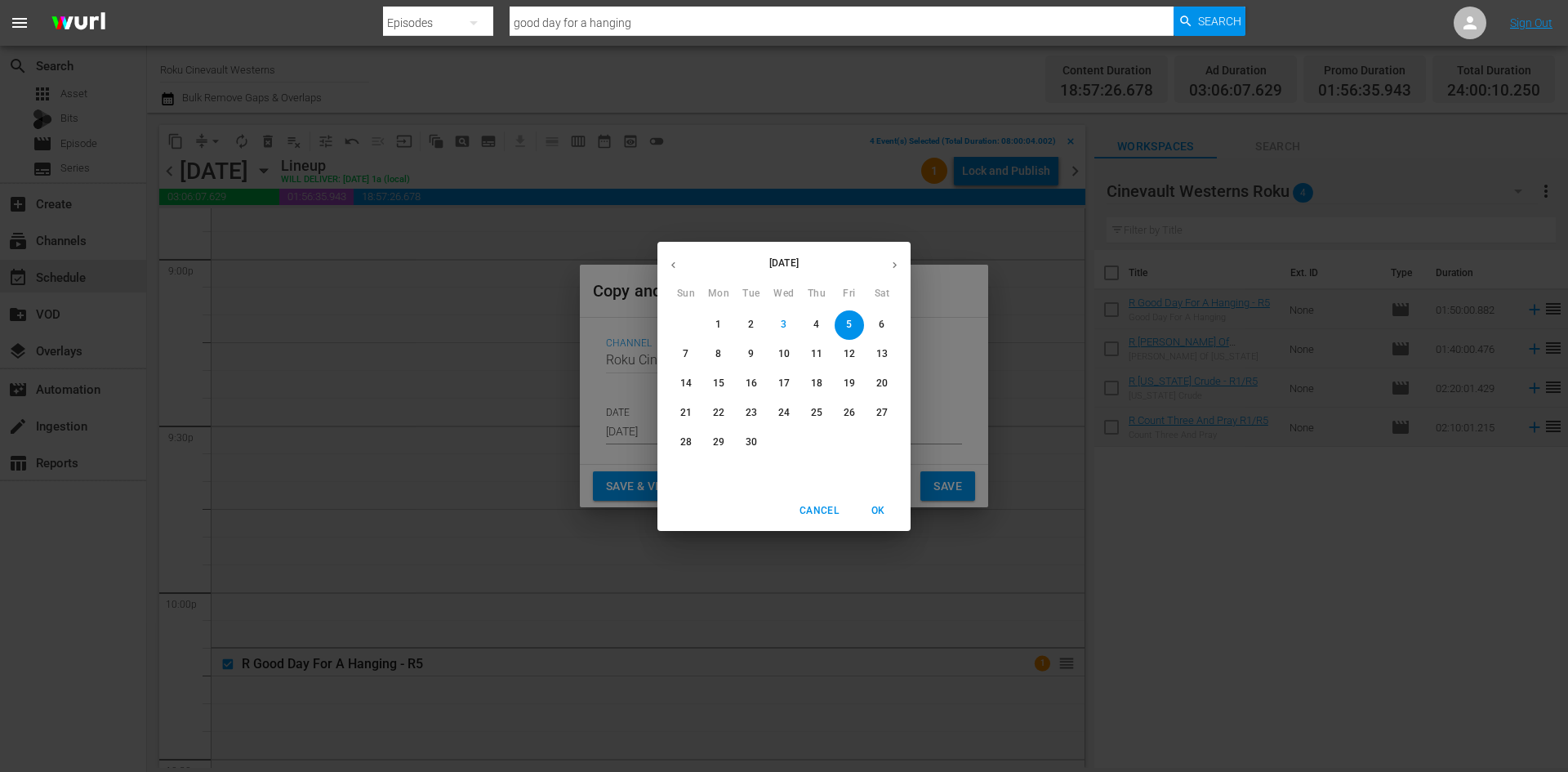
click at [875, 381] on span "20" at bounding box center [882, 383] width 29 height 14
type input "[DATE]"
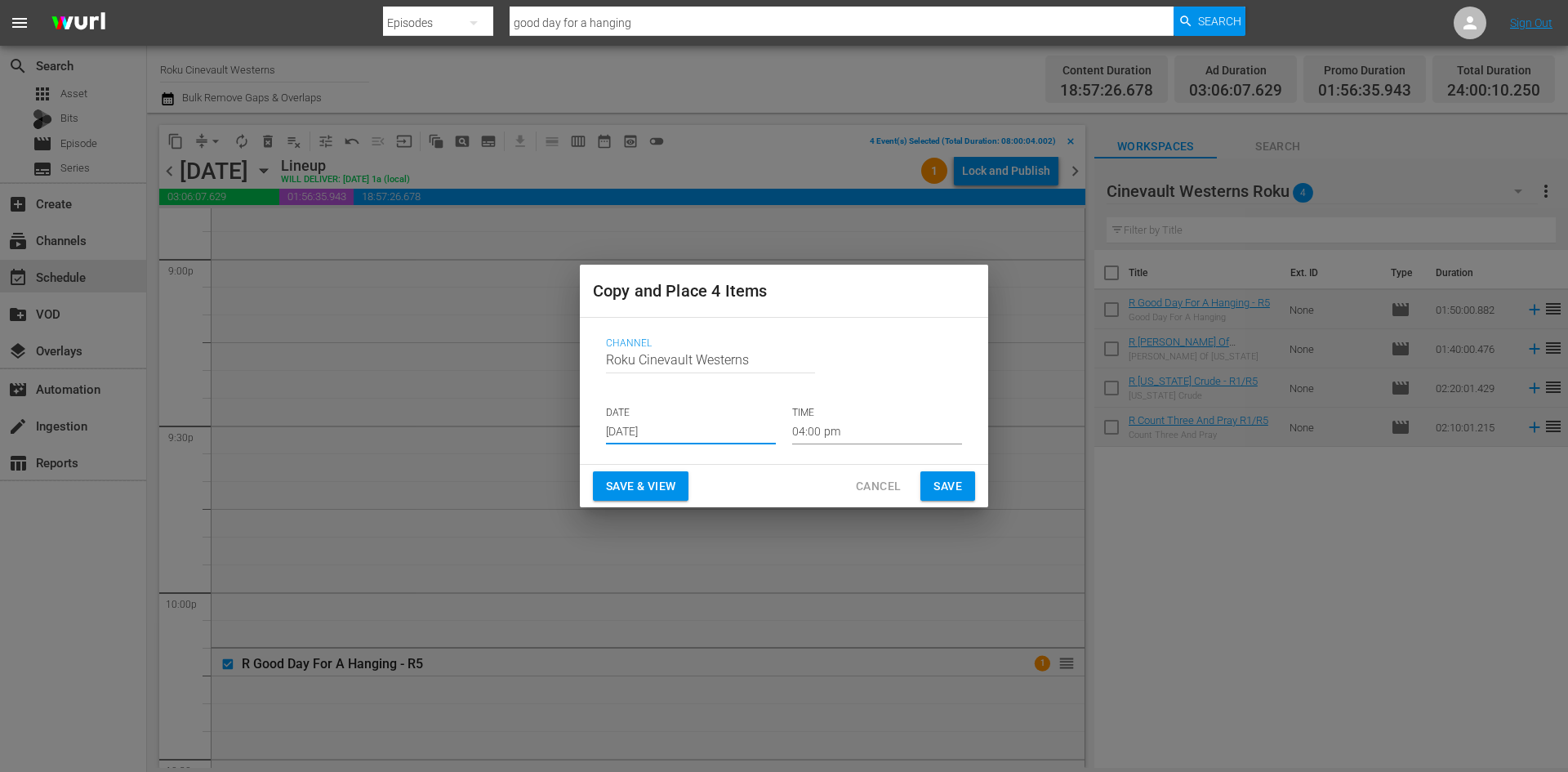
click at [808, 433] on input "04:00 pm" at bounding box center [877, 432] width 170 height 25
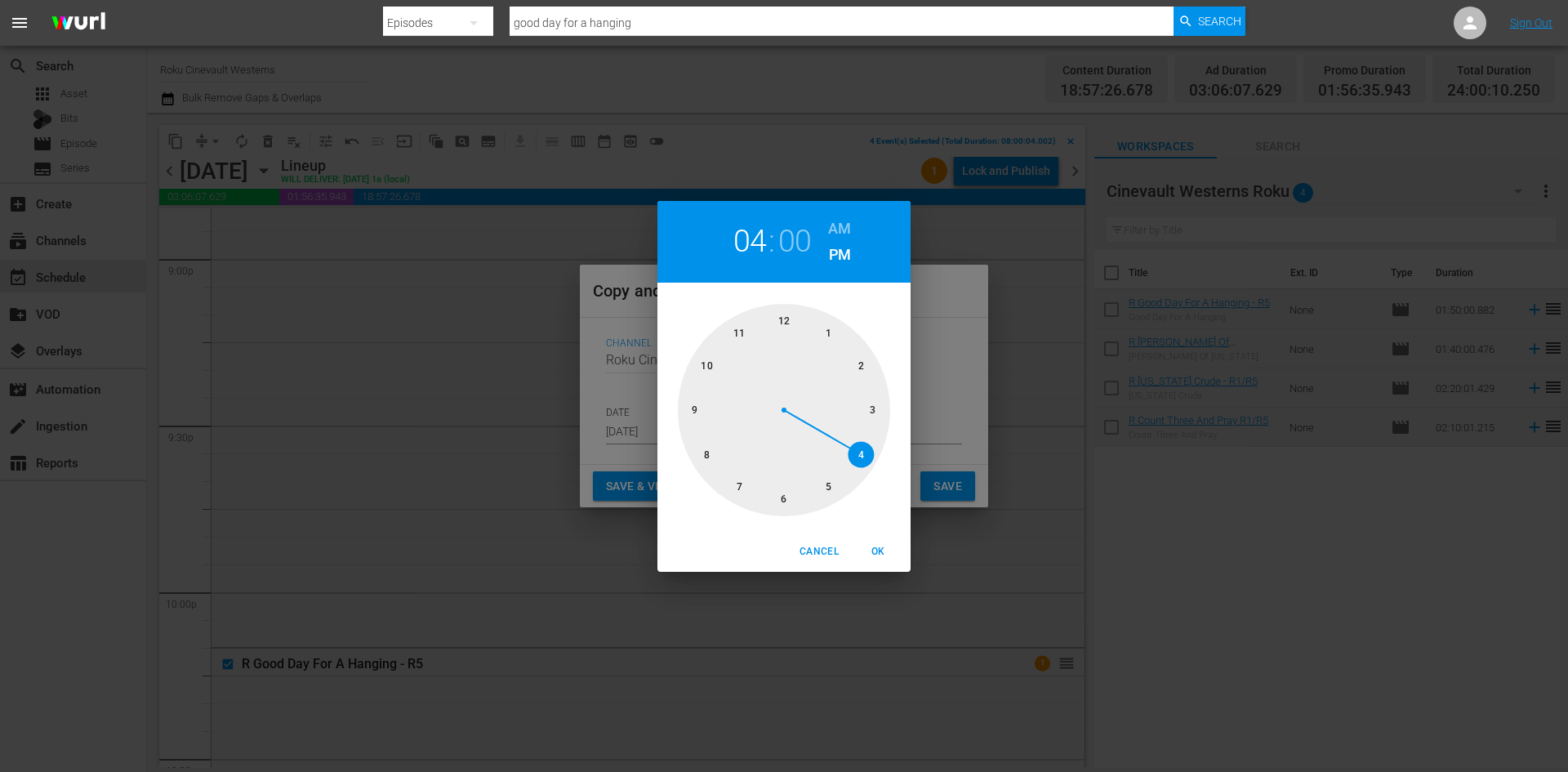
click at [789, 317] on div at bounding box center [784, 410] width 213 height 213
click at [843, 229] on h6 "AM" at bounding box center [839, 228] width 23 height 26
click at [882, 551] on span "OK" at bounding box center [877, 551] width 39 height 17
type input "12:00 am"
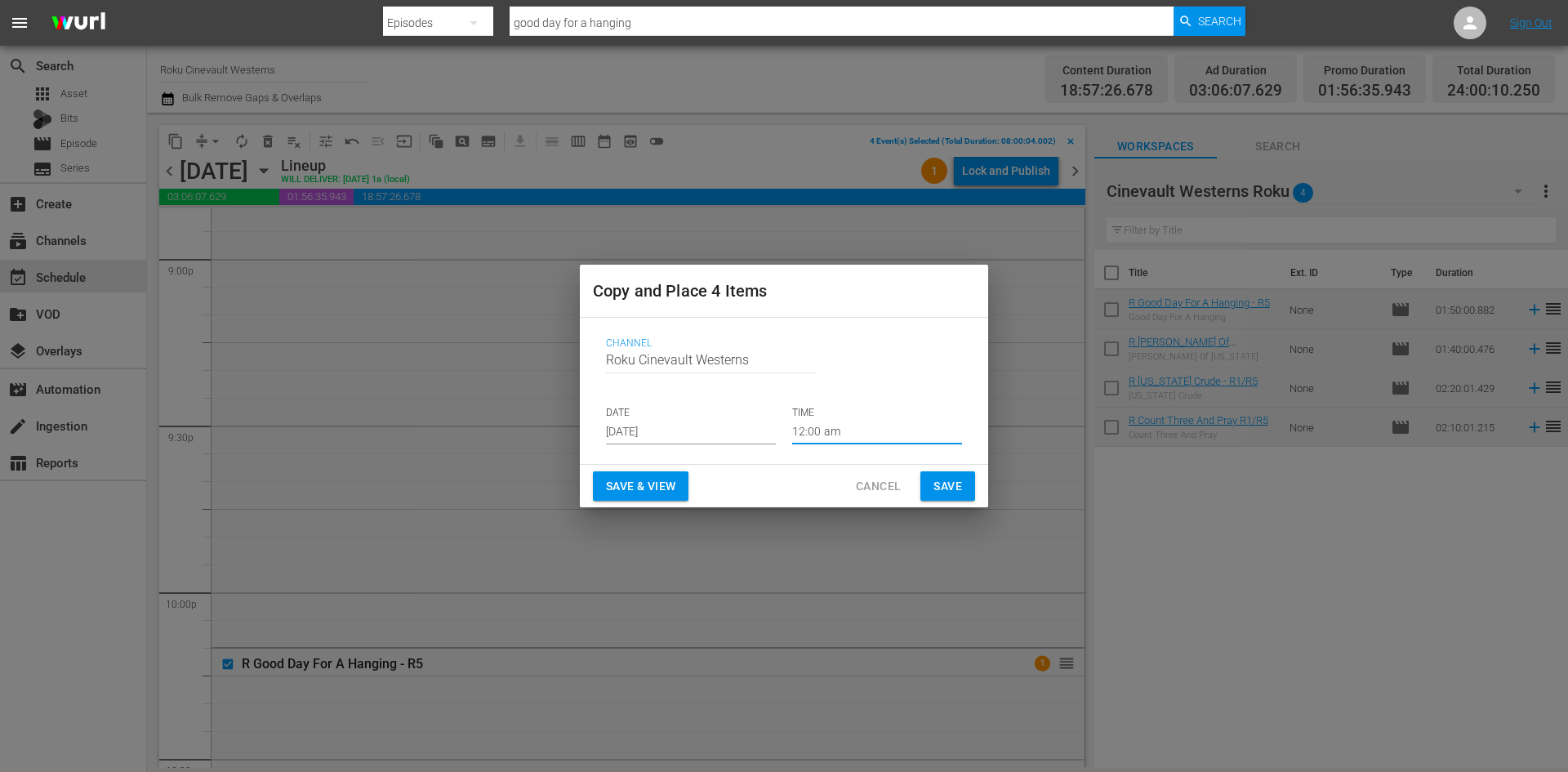
click at [940, 489] on span "Save" at bounding box center [947, 486] width 28 height 20
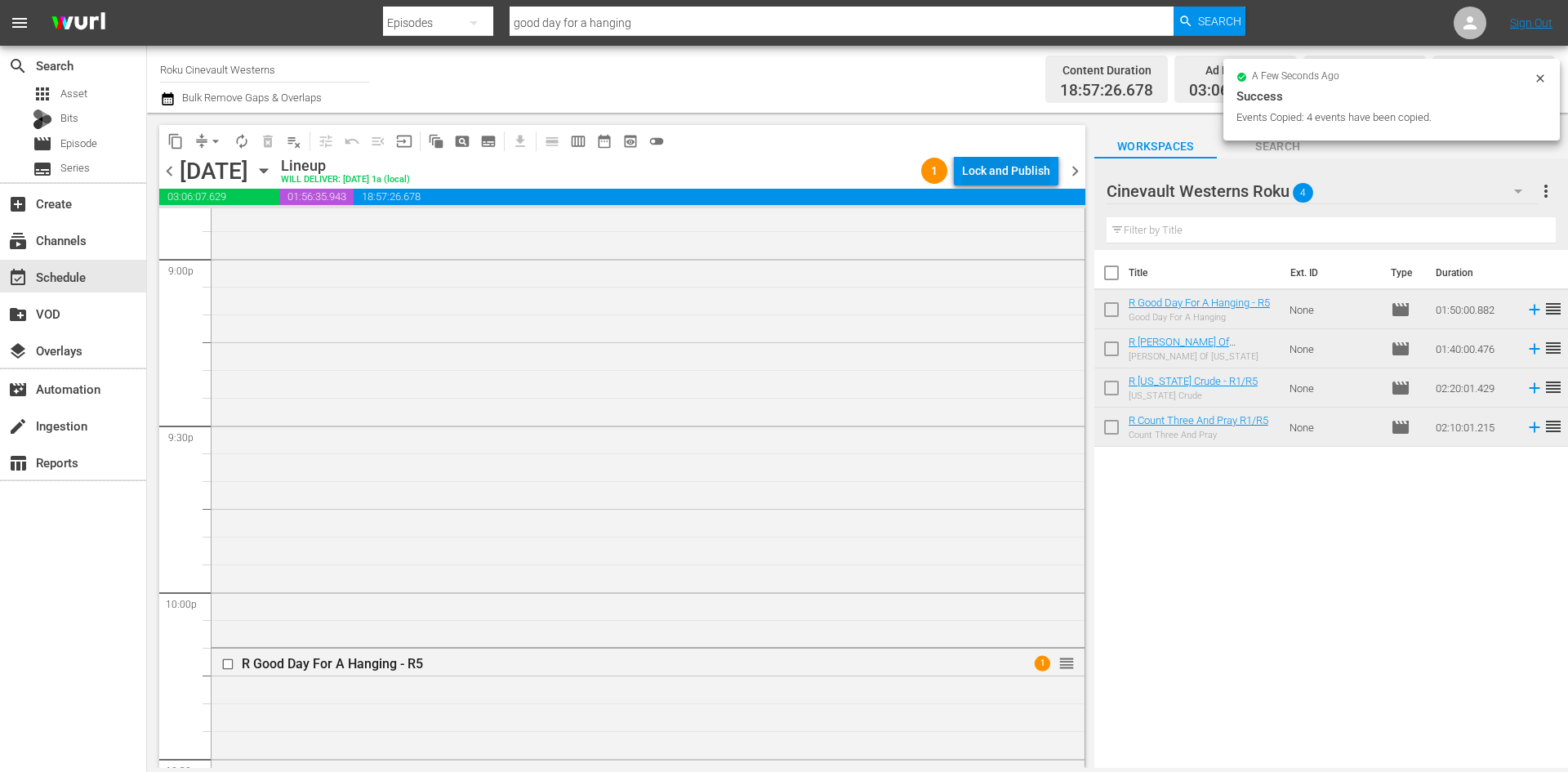
click at [995, 169] on div "Lock and Publish" at bounding box center [1006, 171] width 88 height 29
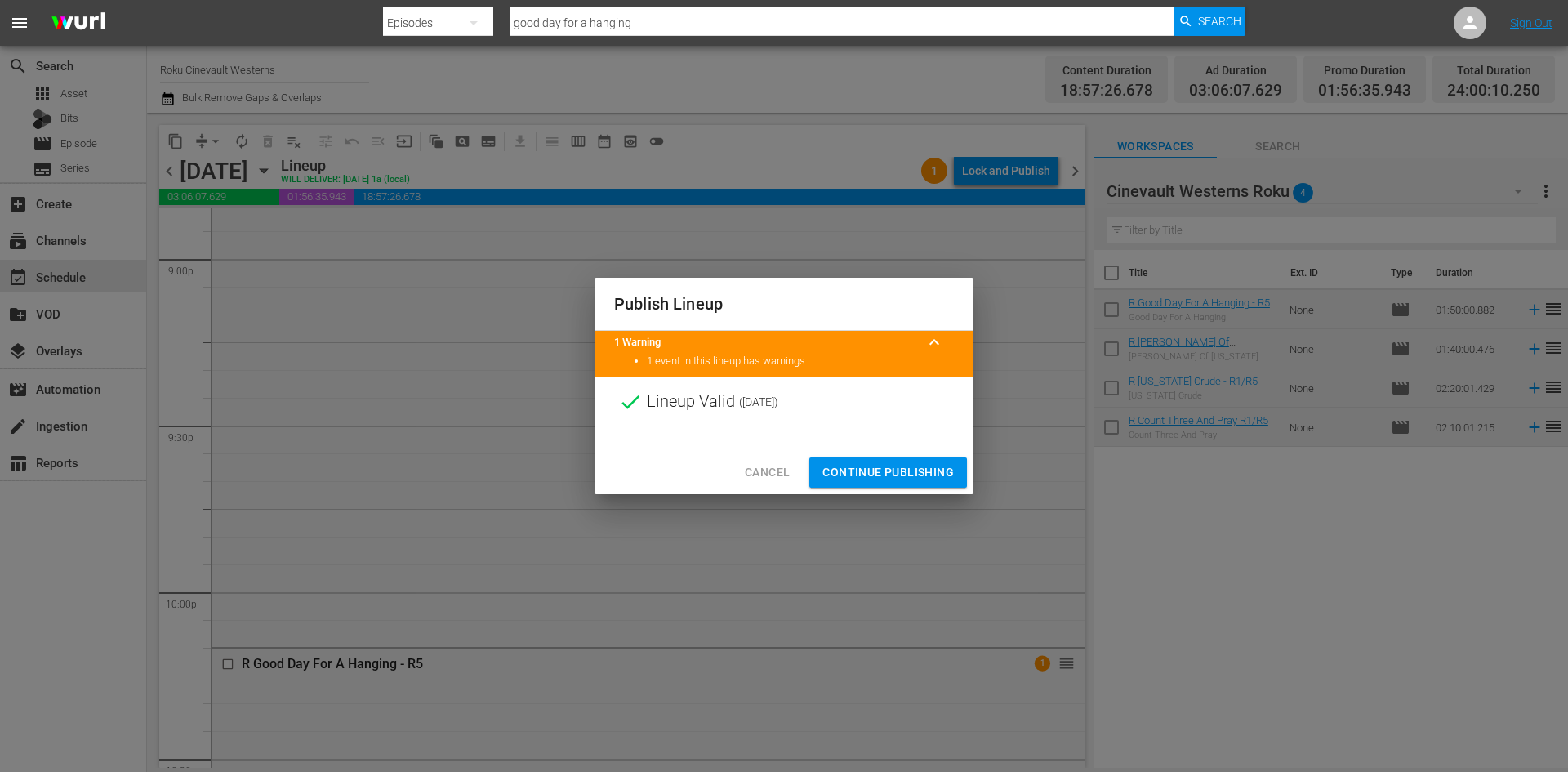
click at [900, 473] on span "Continue Publishing" at bounding box center [888, 473] width 131 height 20
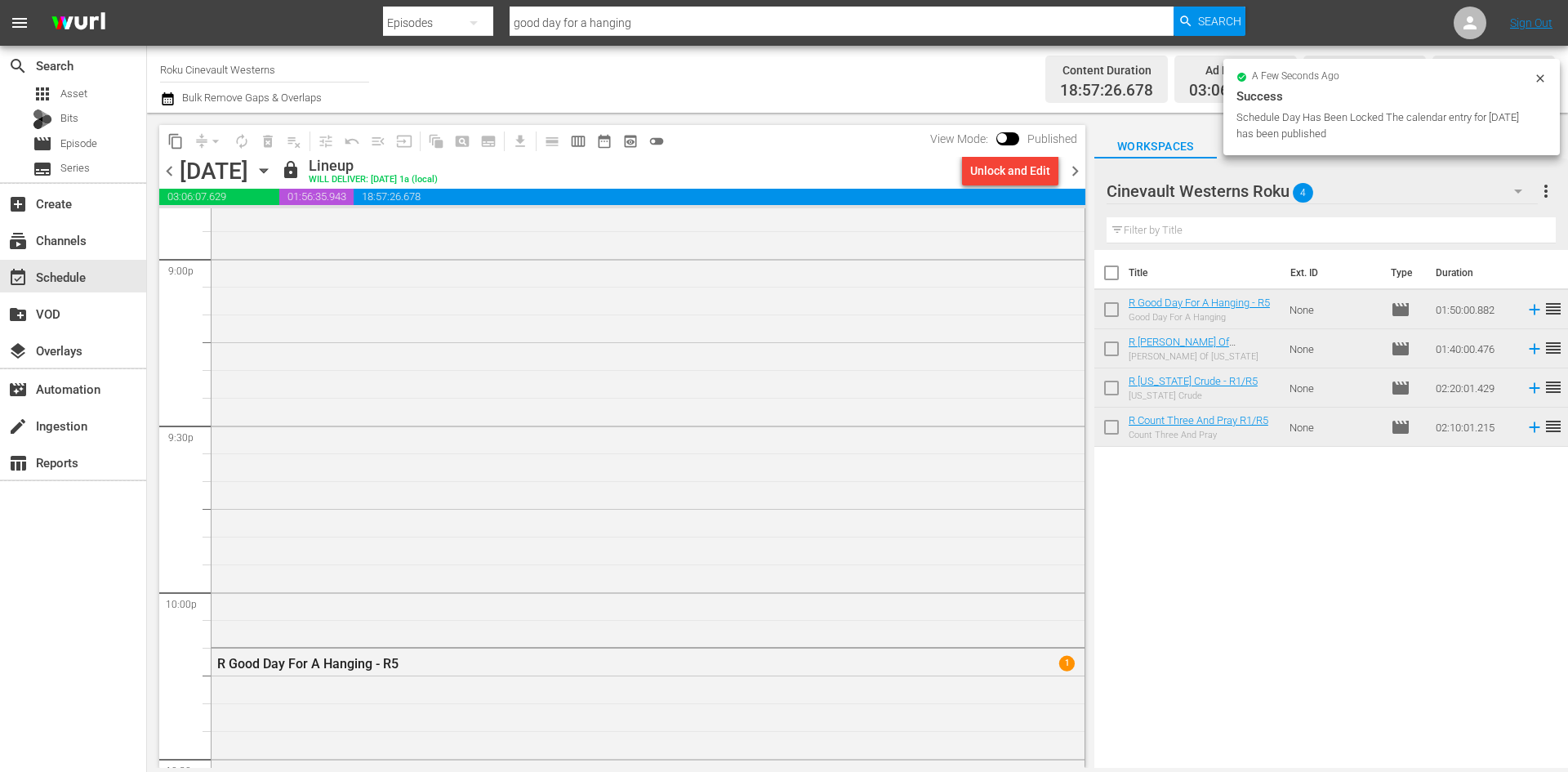
click at [204, 78] on input "Roku Cinevault Westerns" at bounding box center [264, 69] width 209 height 39
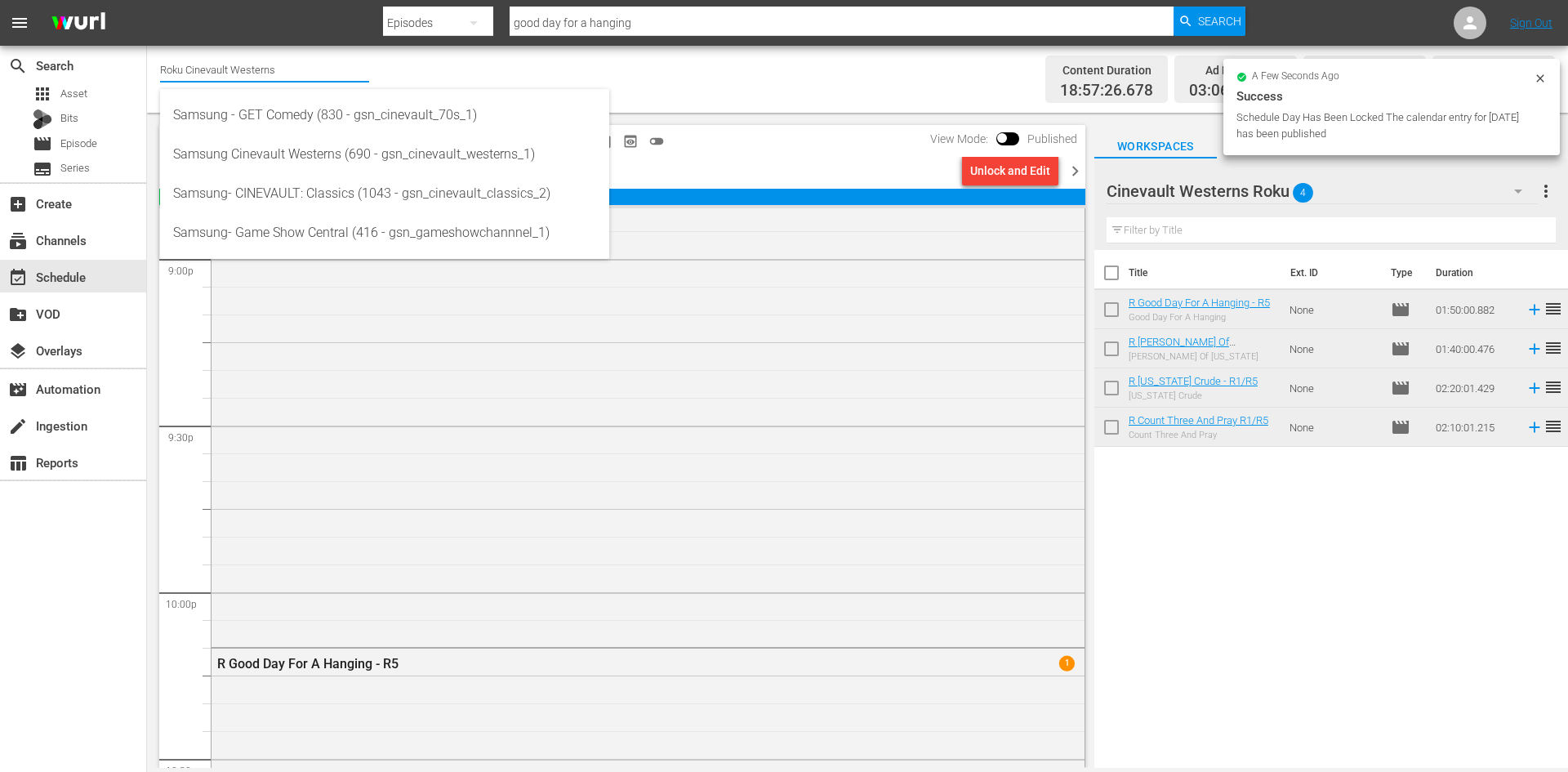
click at [204, 78] on input "Roku Cinevault Westerns" at bounding box center [264, 69] width 209 height 39
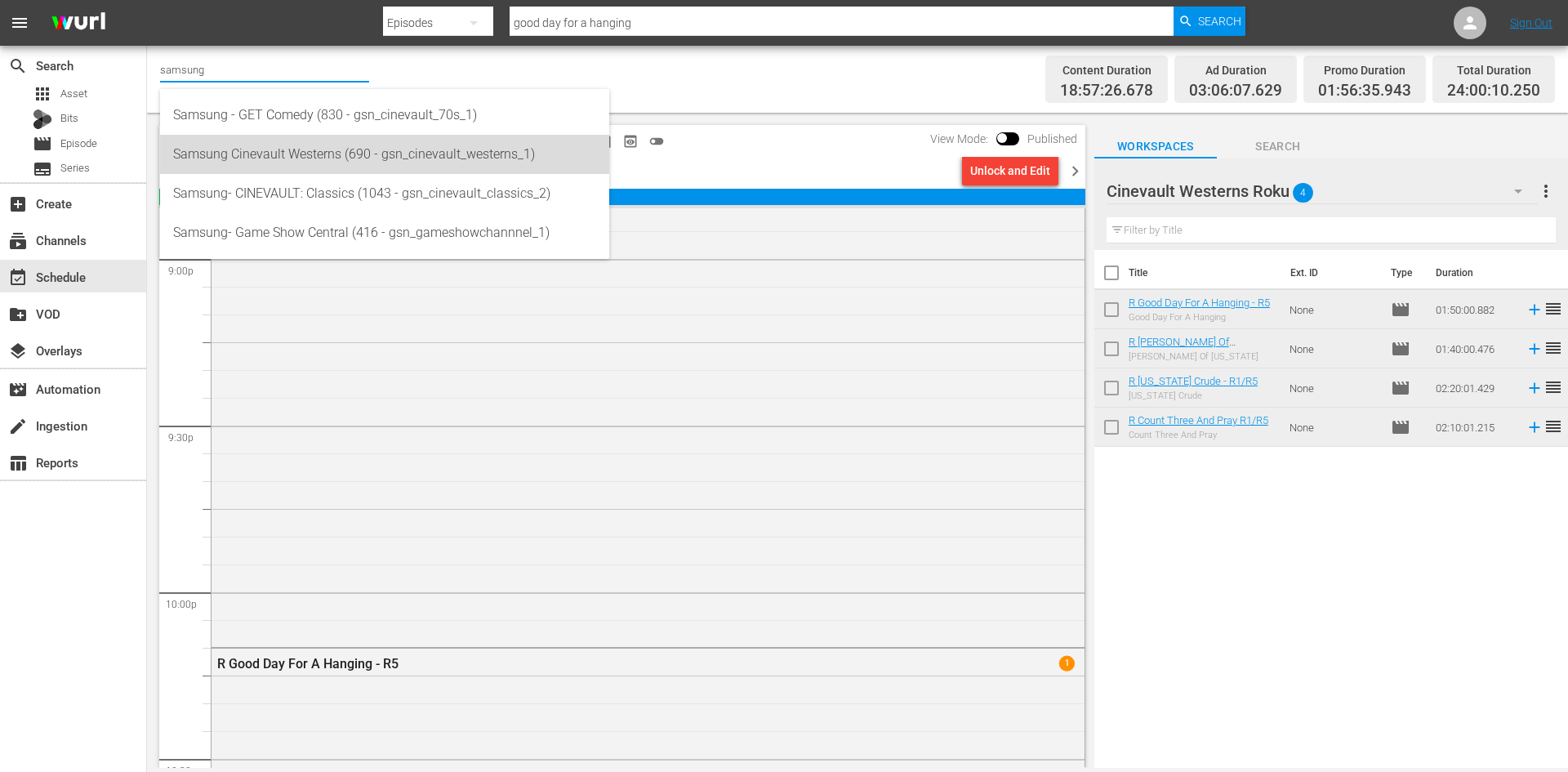
click at [337, 148] on div "Samsung Cinevault Westerns (690 - gsn_cinevault_westerns_1)" at bounding box center [385, 154] width 423 height 39
type input "Samsung Cinevault Westerns (690 - gsn_cinevault_westerns_1)"
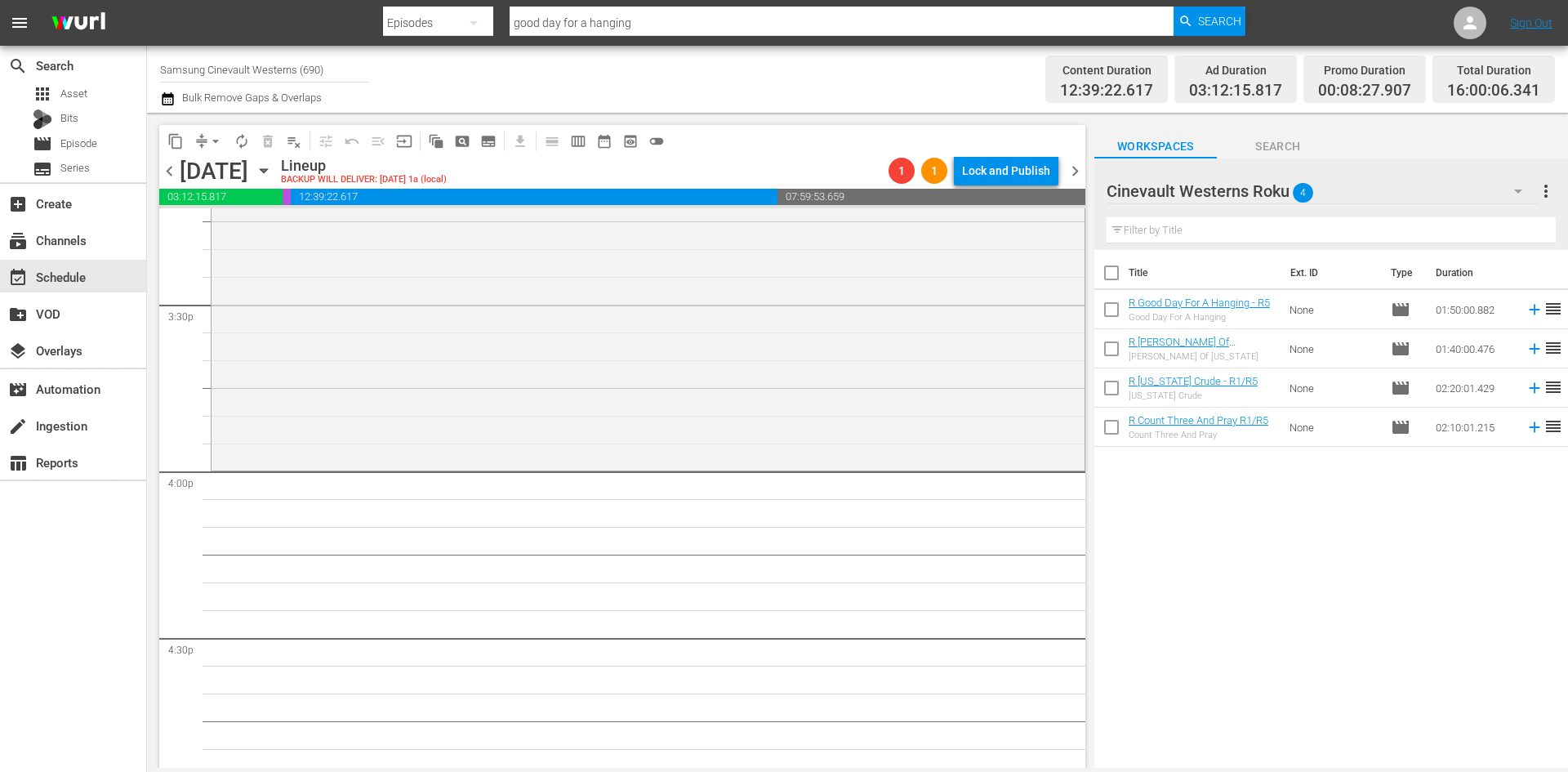
scroll to position [4908, 0]
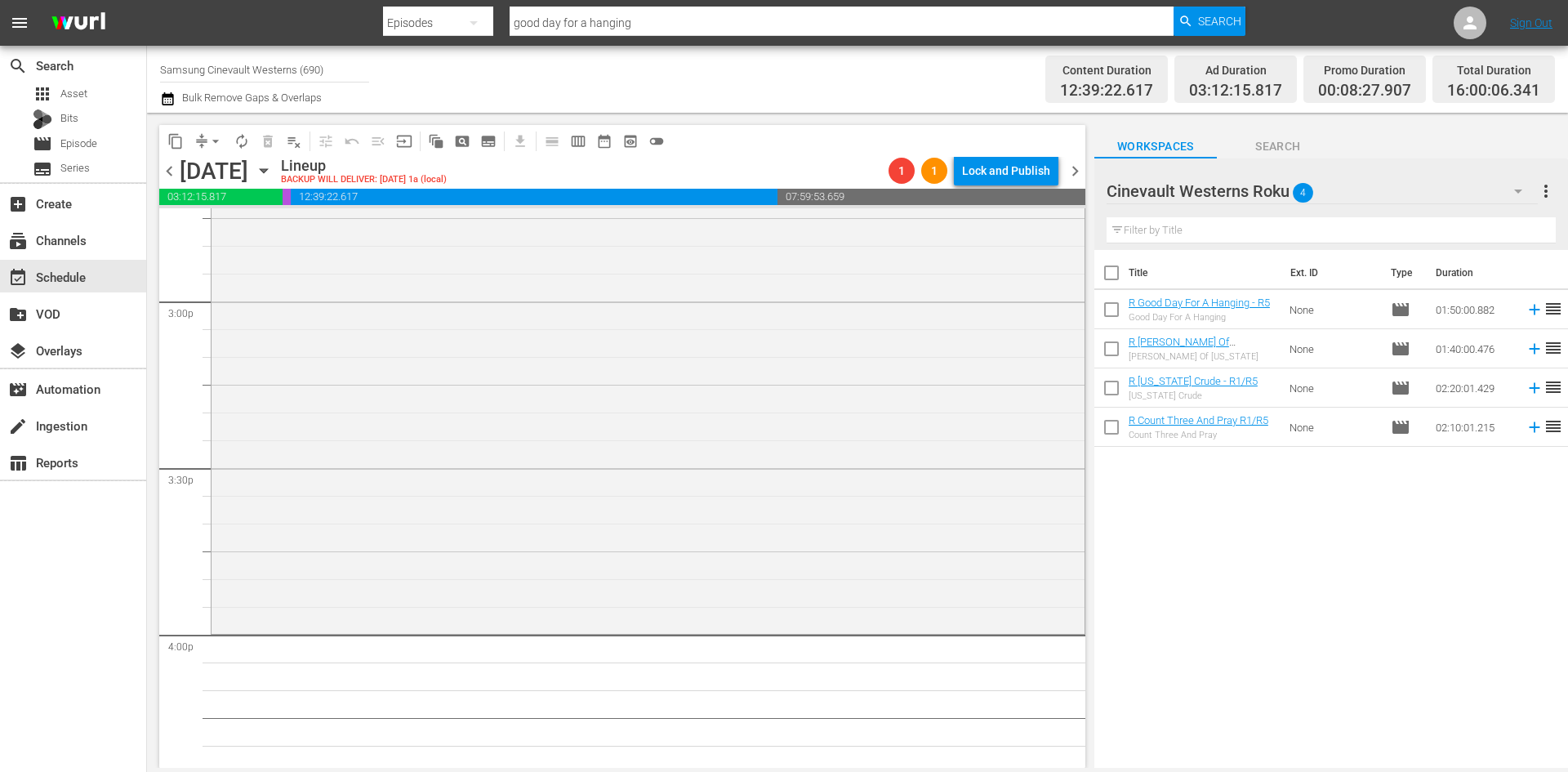
click at [1414, 199] on div "Cinevault Westerns Roku 4" at bounding box center [1322, 191] width 431 height 46
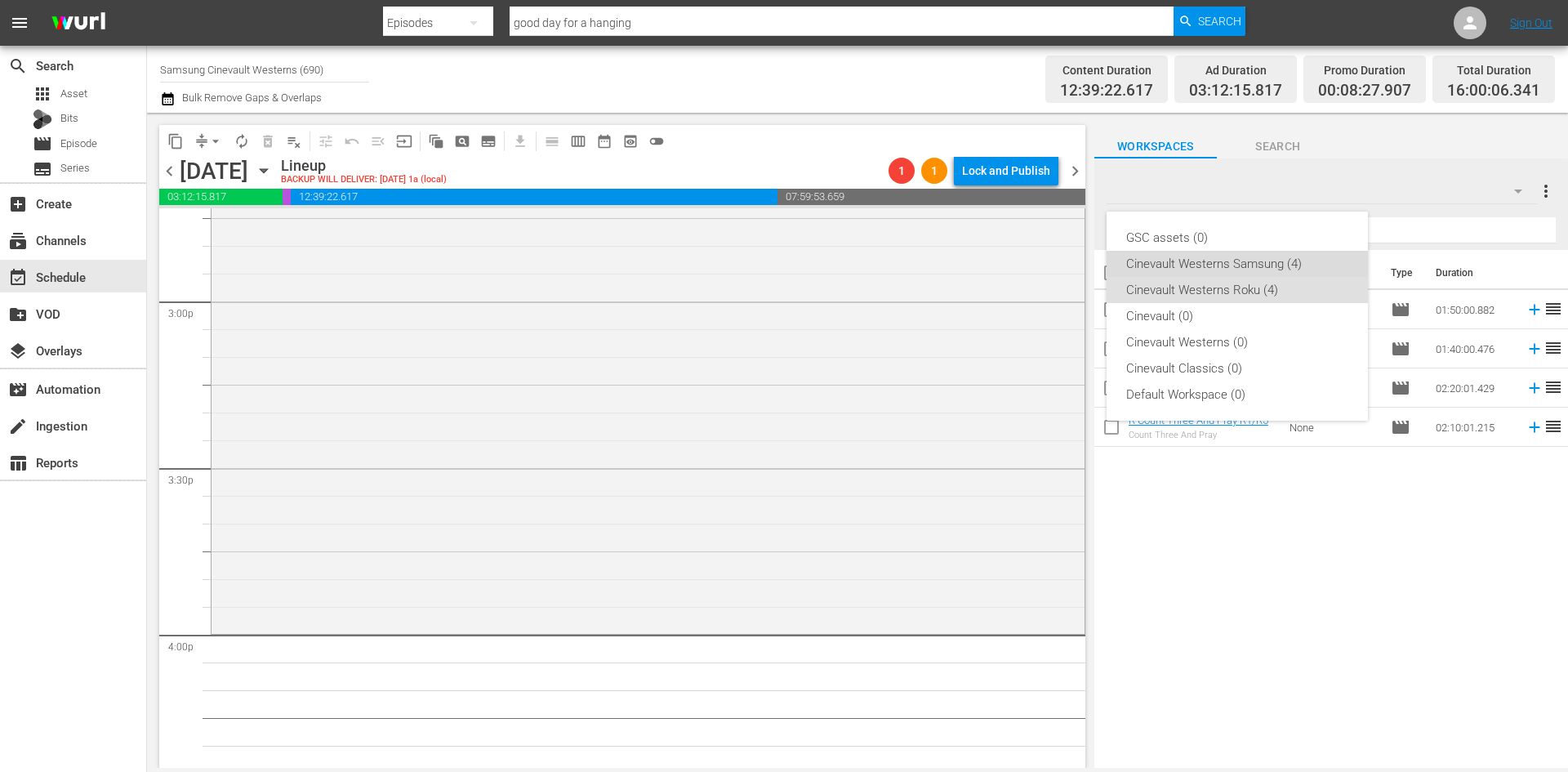
click at [1231, 253] on div "Cinevault Westerns Samsung (4)" at bounding box center [1238, 264] width 223 height 26
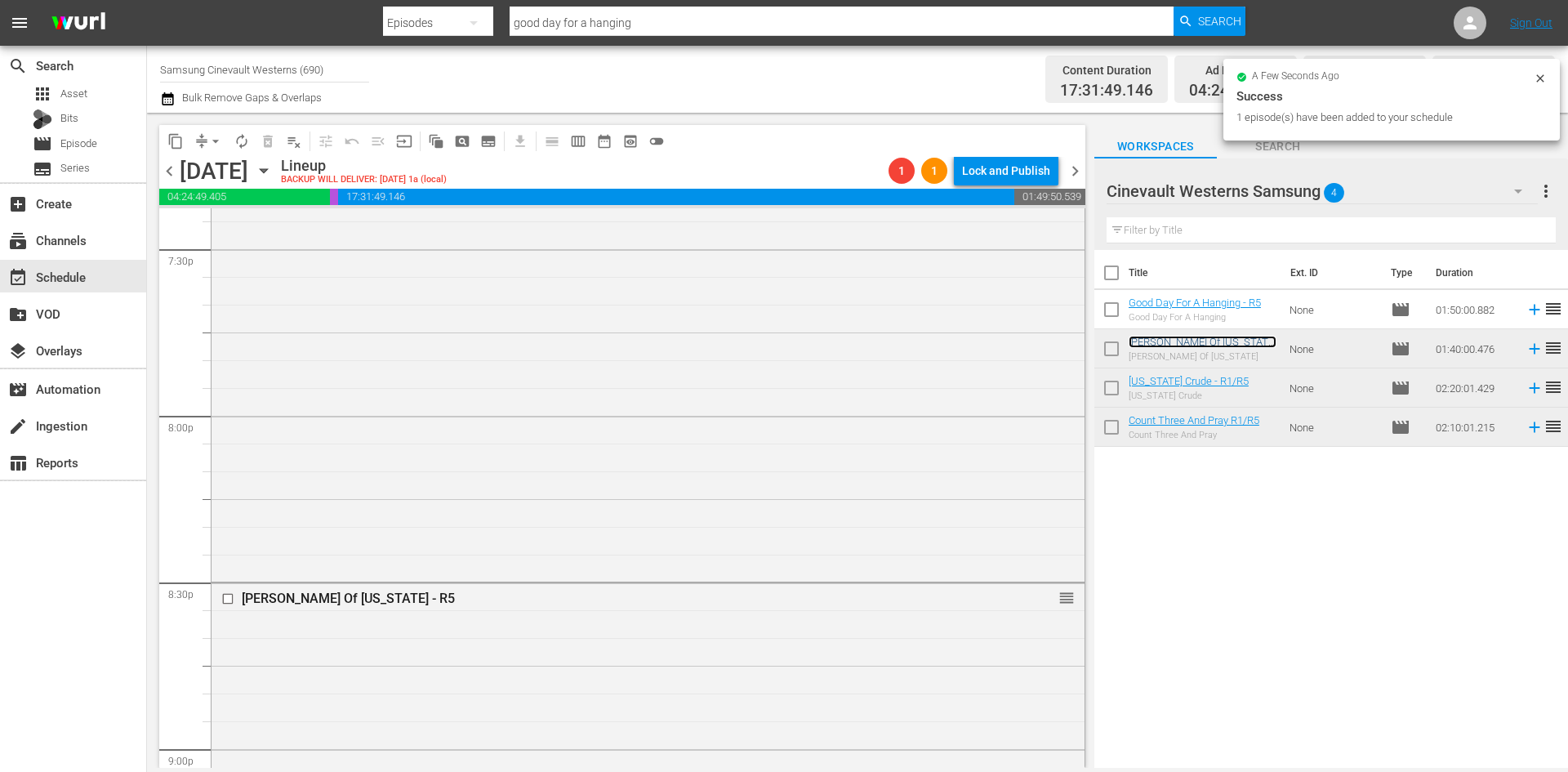
scroll to position [7031, 0]
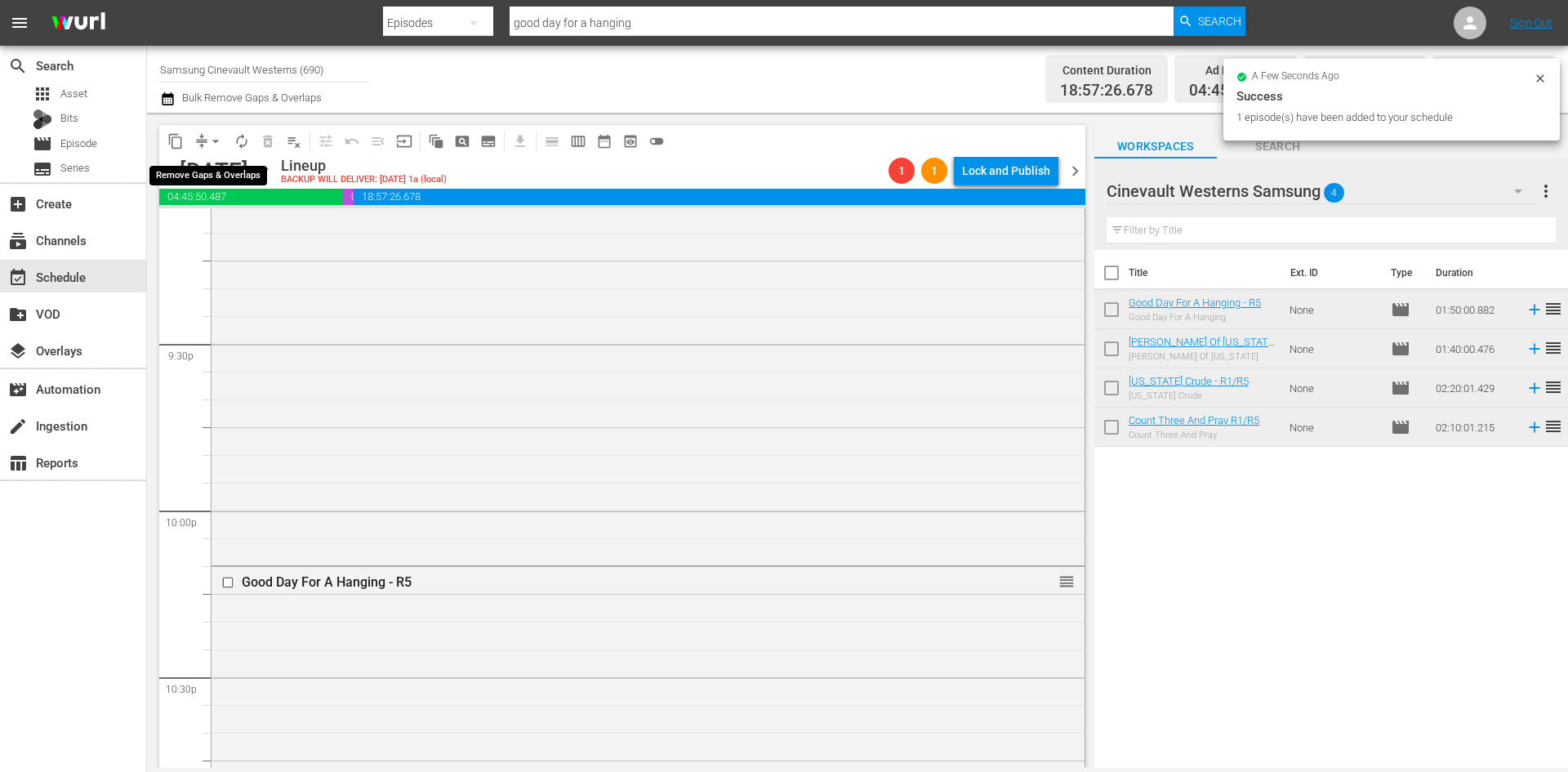
click at [212, 144] on span "arrow_drop_down" at bounding box center [215, 141] width 16 height 16
click at [224, 165] on li "Align to Midnight" at bounding box center [216, 174] width 171 height 27
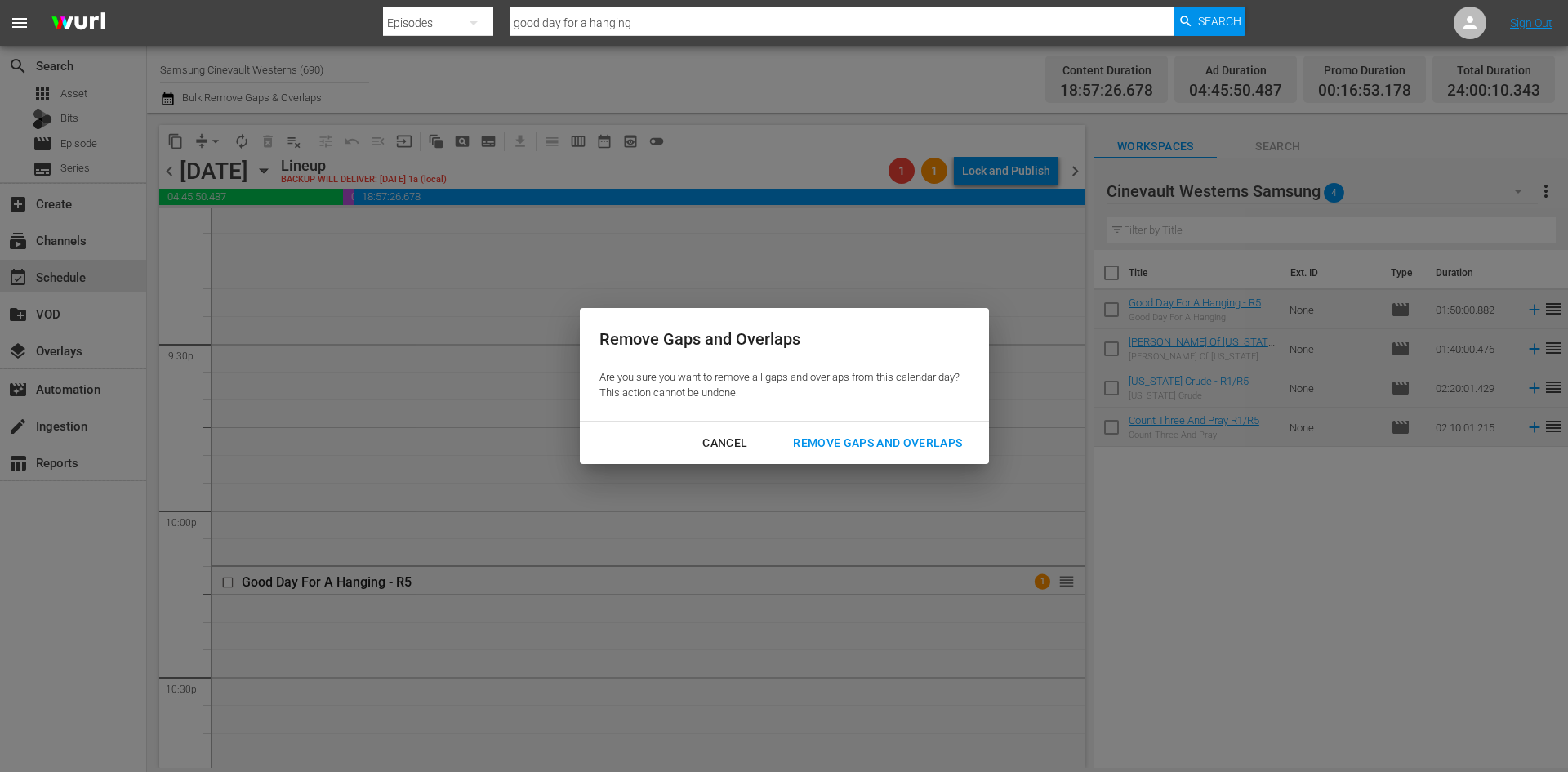
click at [878, 448] on div "Remove Gaps and Overlaps" at bounding box center [877, 443] width 195 height 20
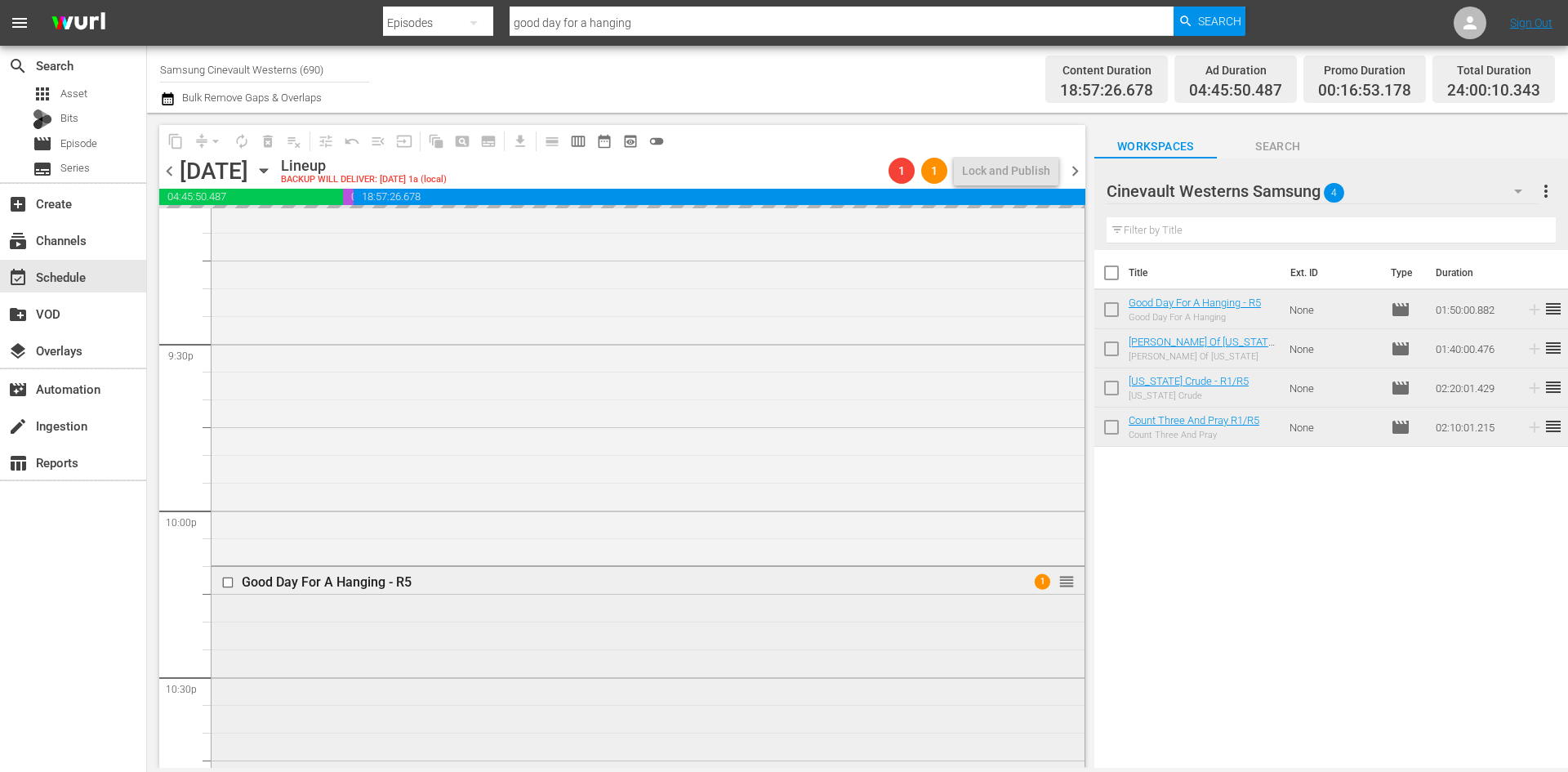
click at [226, 586] on input "checkbox" at bounding box center [230, 582] width 17 height 14
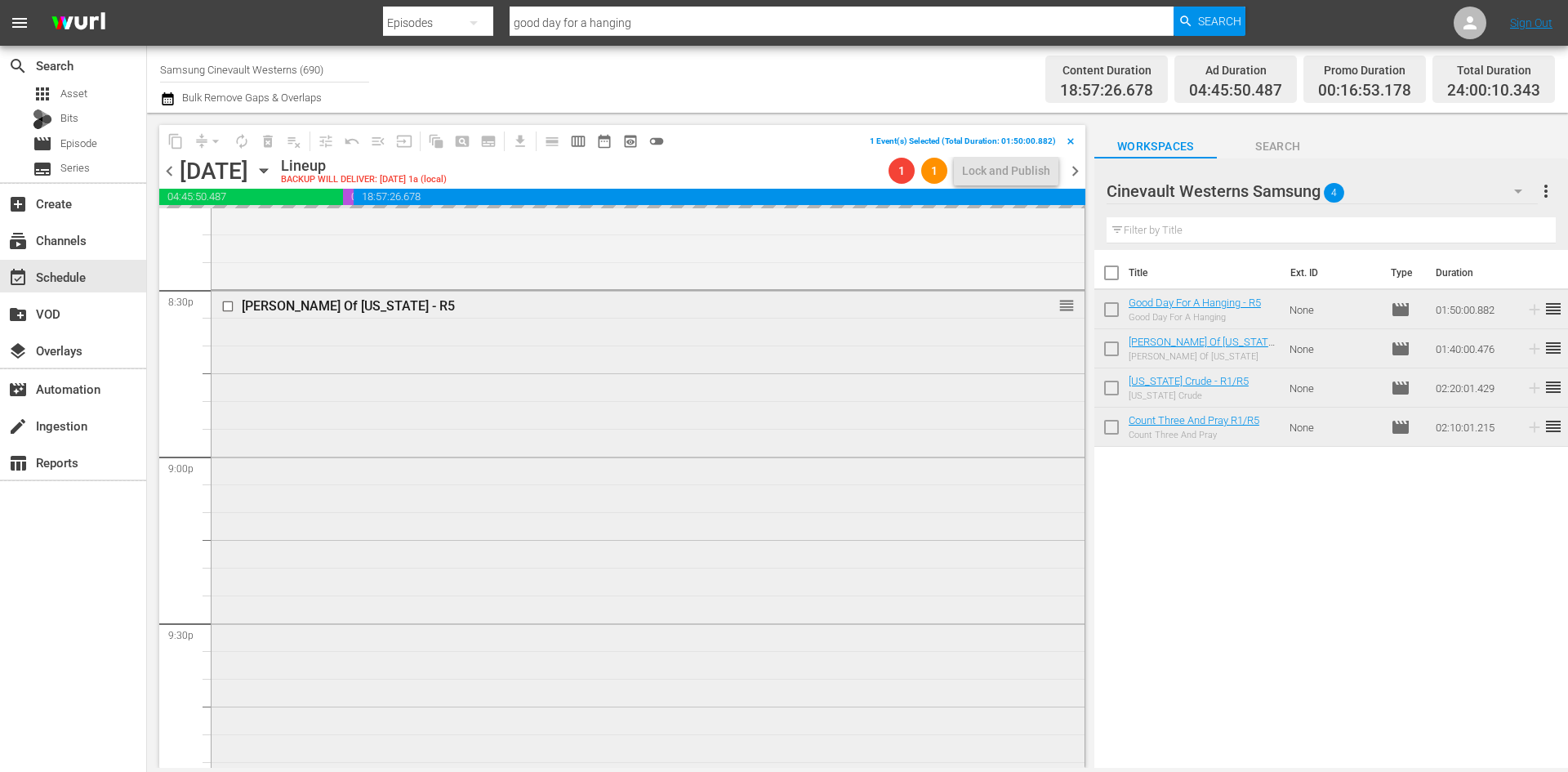
scroll to position [6460, 0]
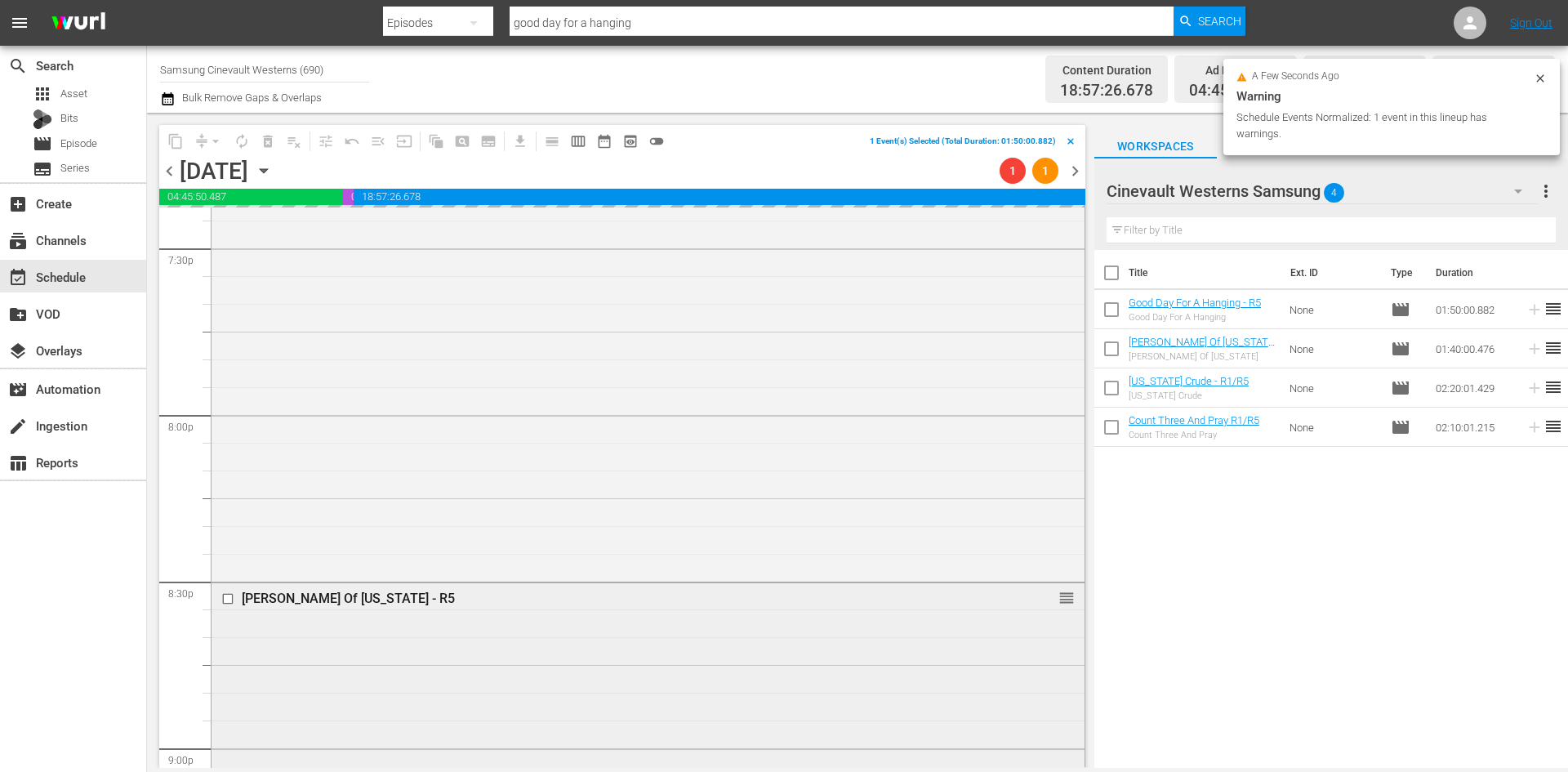
click at [226, 595] on input "checkbox" at bounding box center [230, 598] width 17 height 14
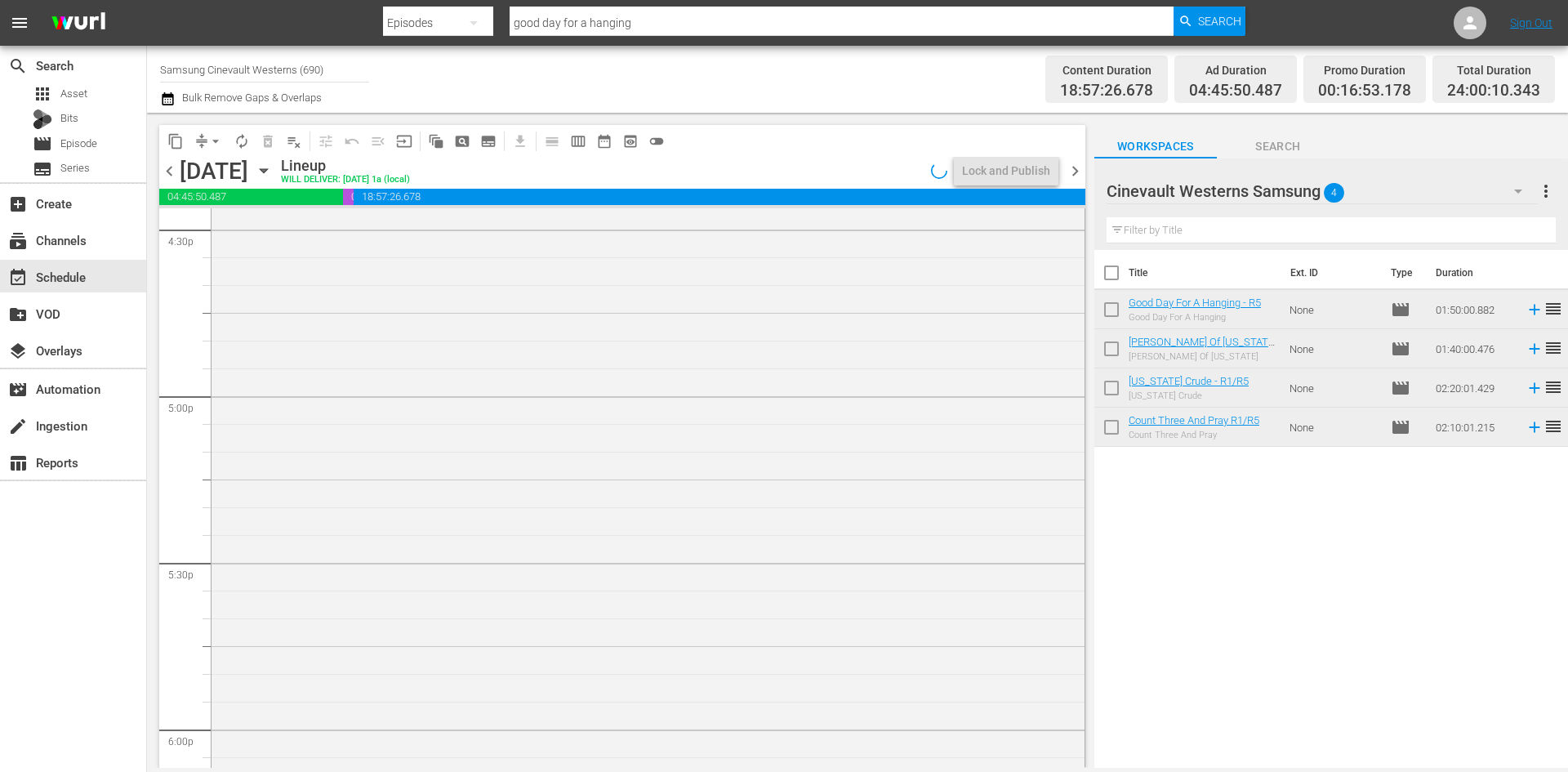
scroll to position [5806, 0]
click at [223, 477] on input "checkbox" at bounding box center [230, 475] width 17 height 14
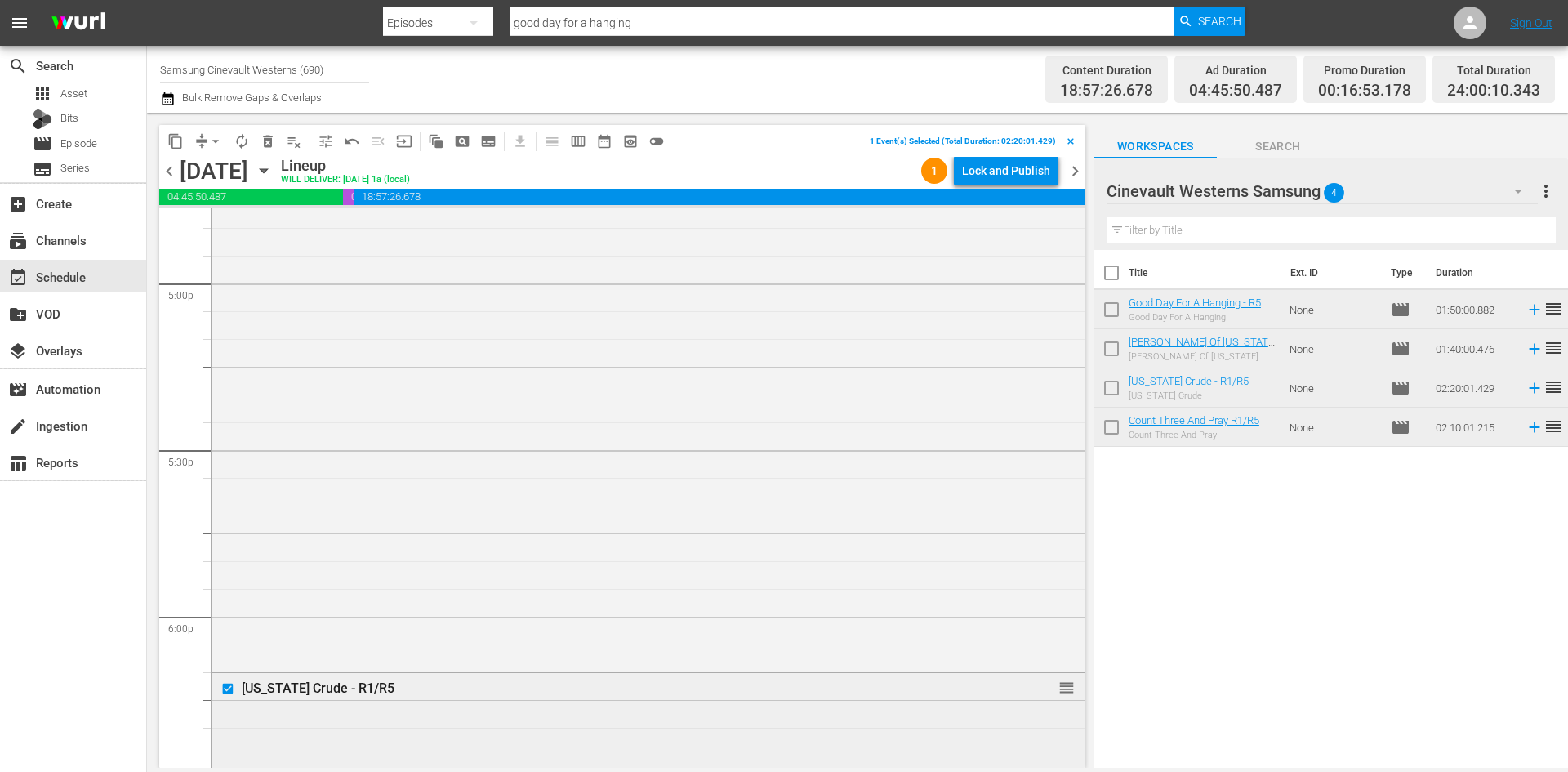
scroll to position [5315, 0]
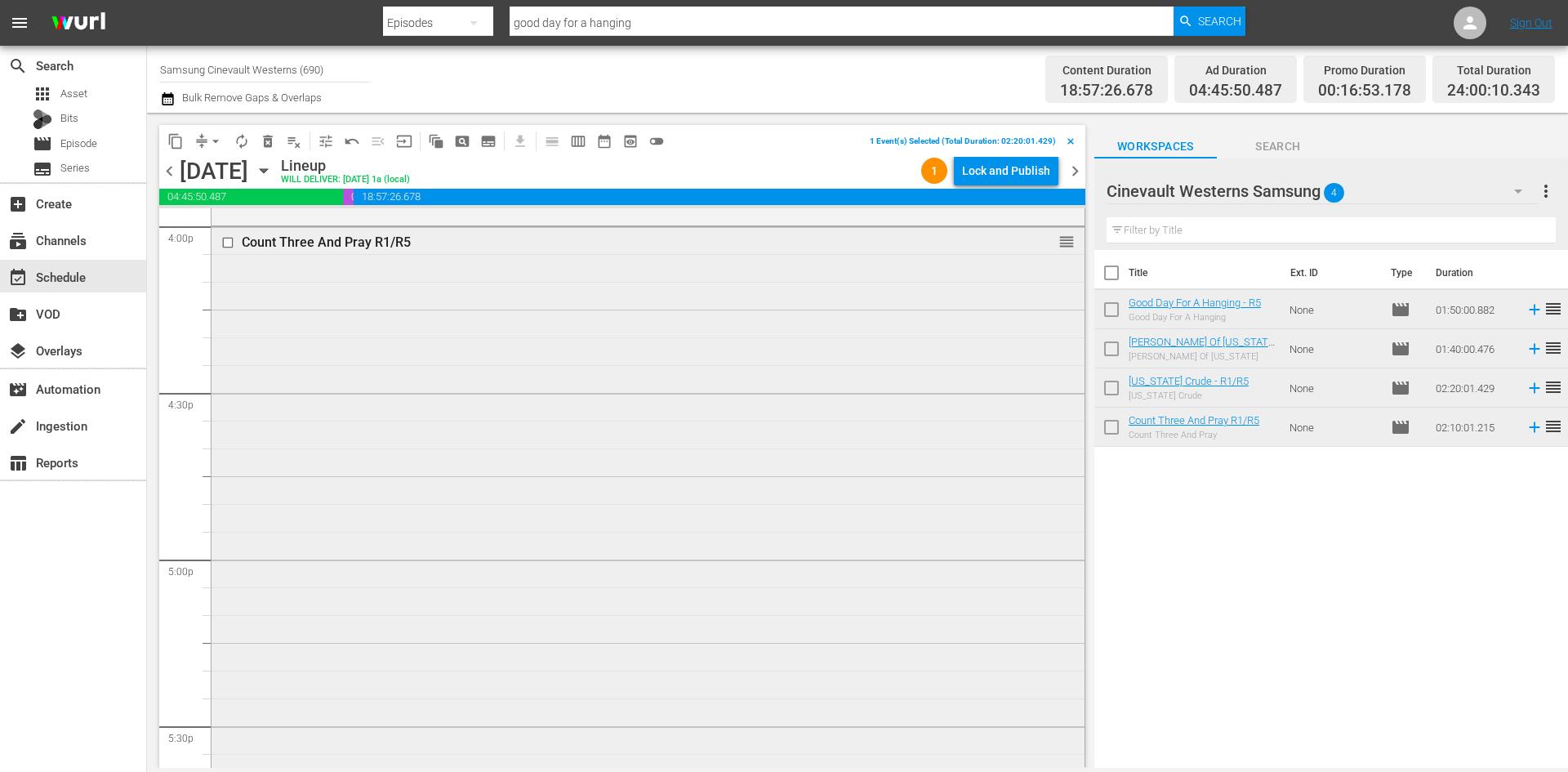
click at [230, 242] on input "checkbox" at bounding box center [230, 243] width 17 height 14
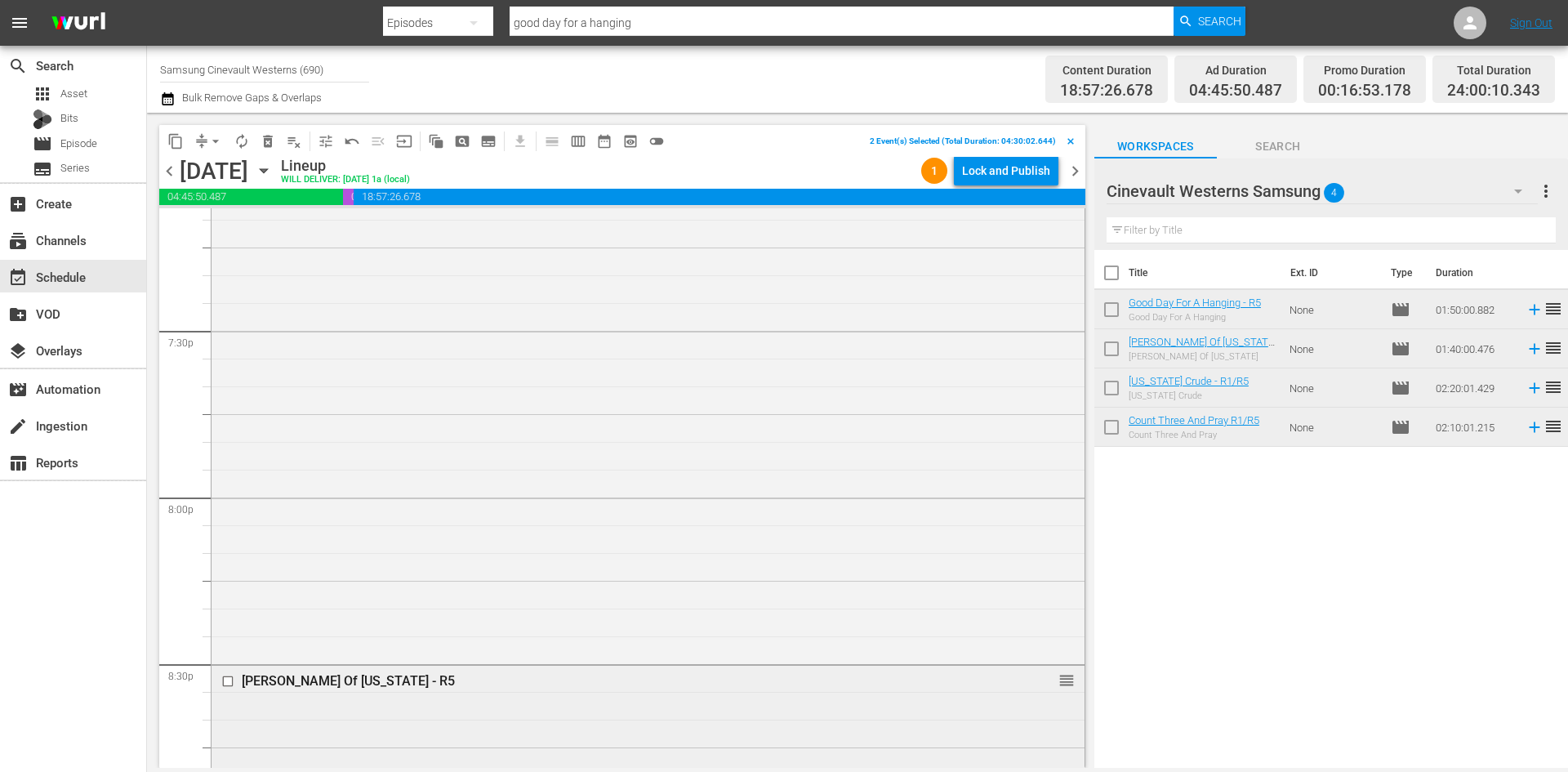
click at [227, 682] on input "checkbox" at bounding box center [230, 682] width 17 height 14
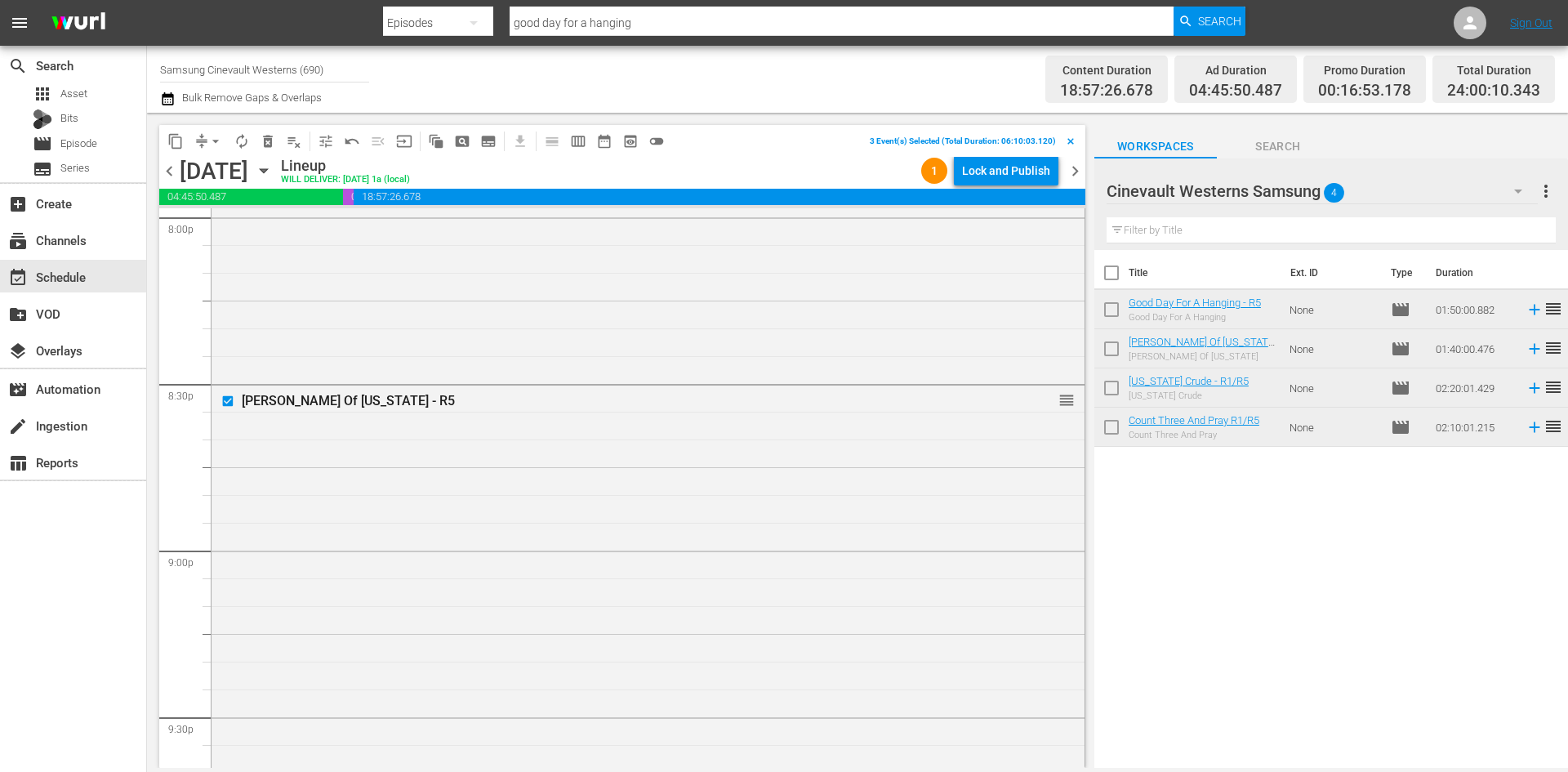
scroll to position [6950, 0]
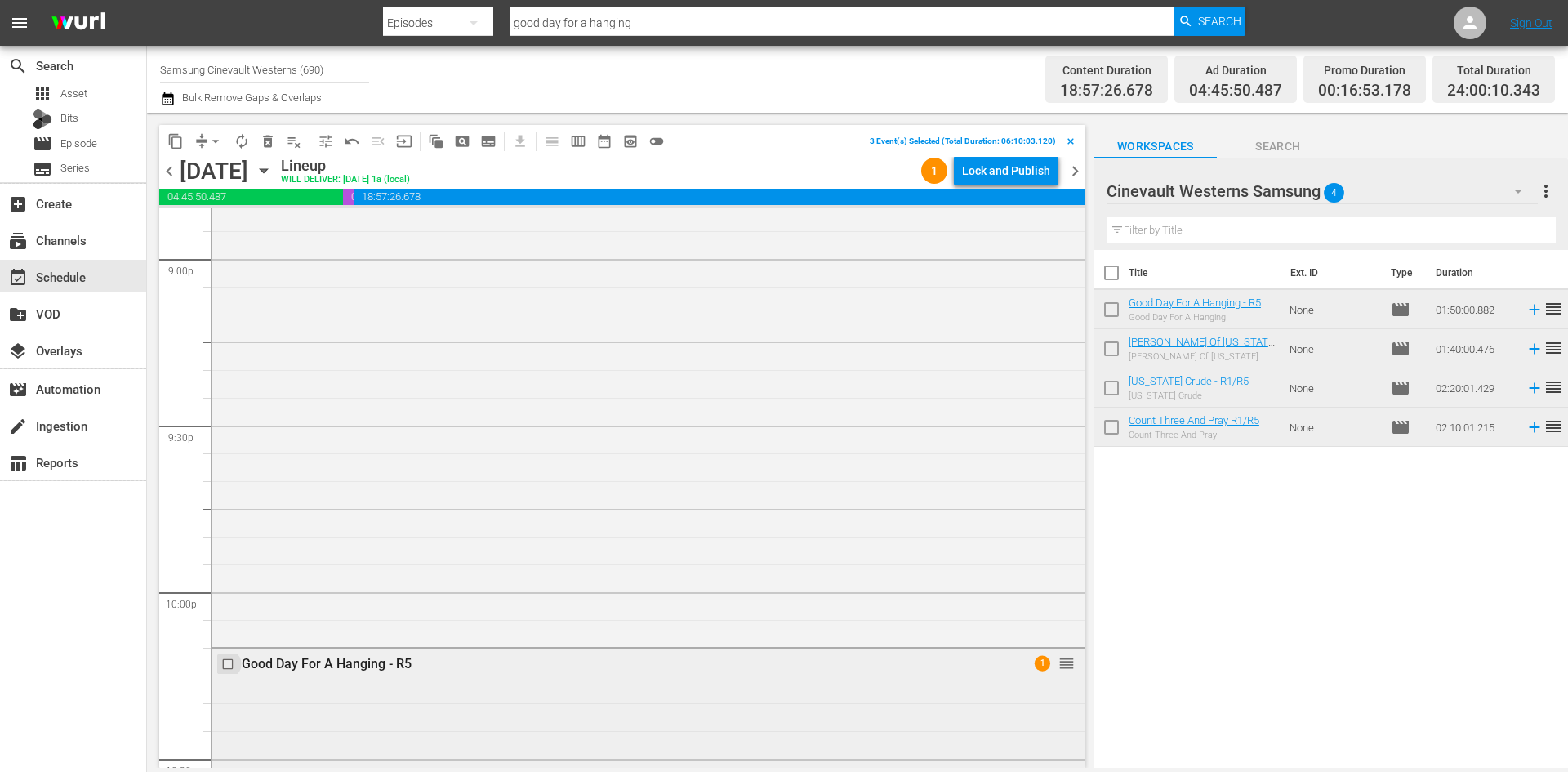
click at [230, 666] on input "checkbox" at bounding box center [230, 664] width 17 height 14
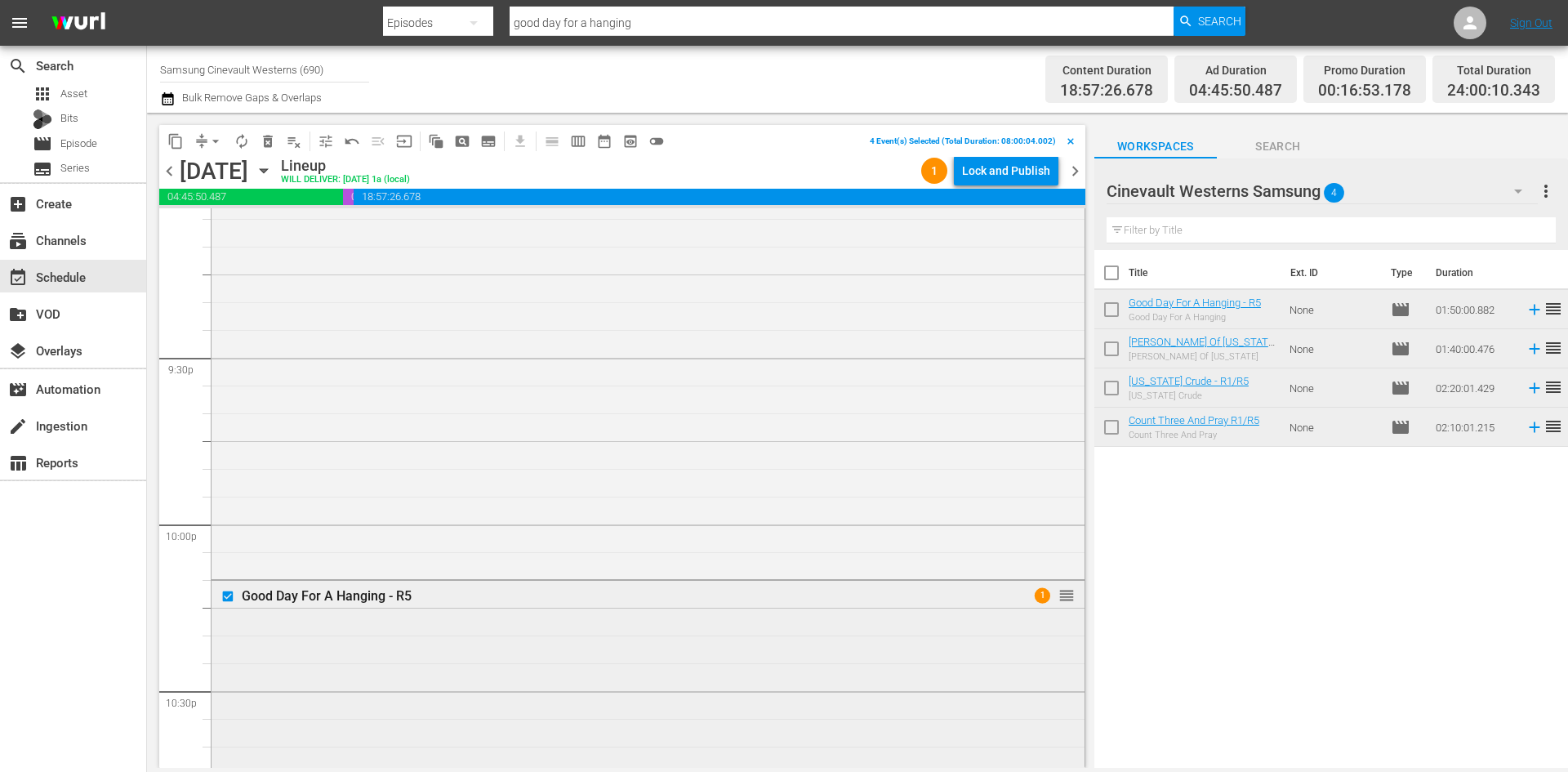
scroll to position [7440, 0]
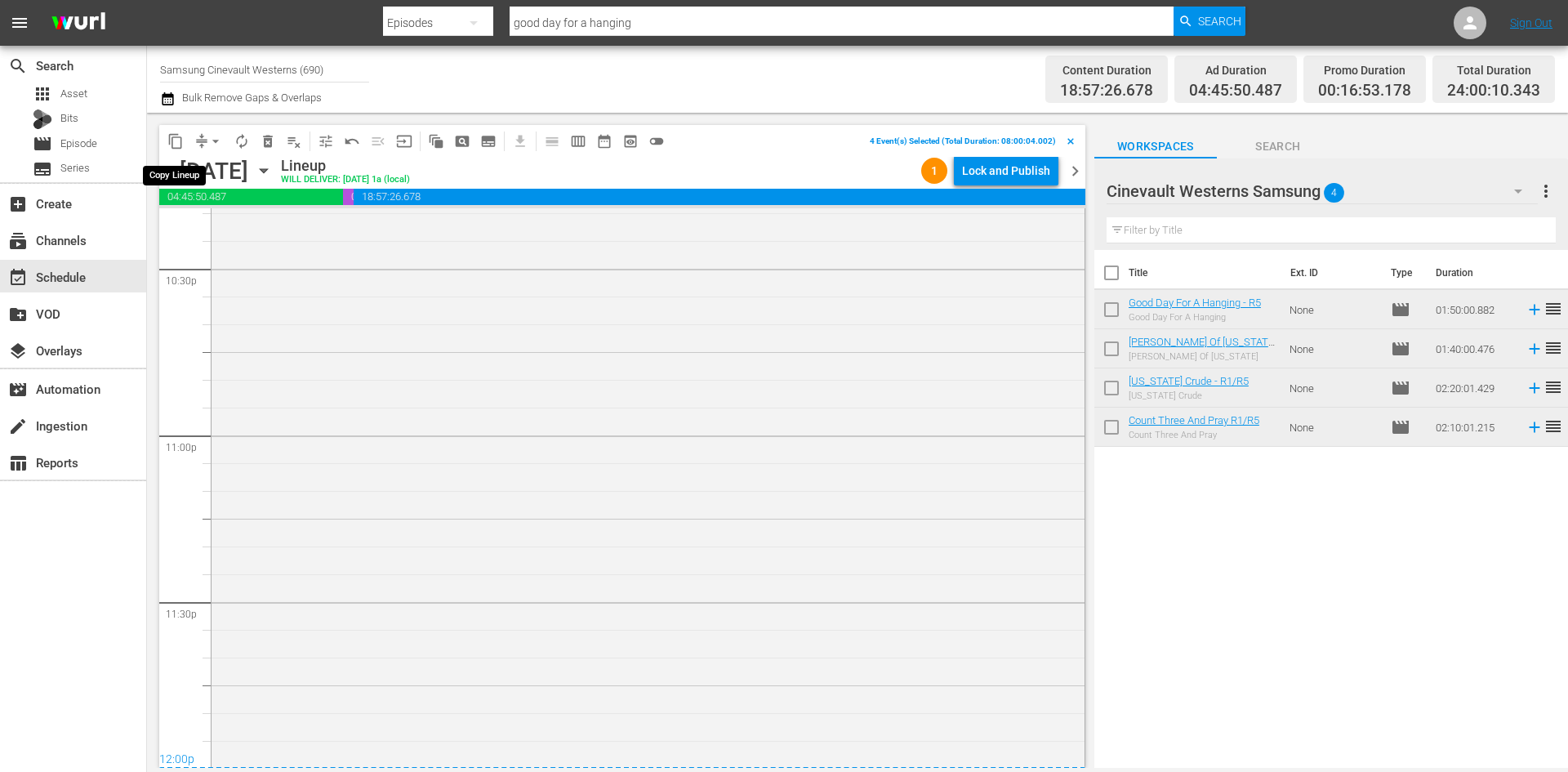
click at [174, 134] on span "content_copy" at bounding box center [176, 141] width 16 height 16
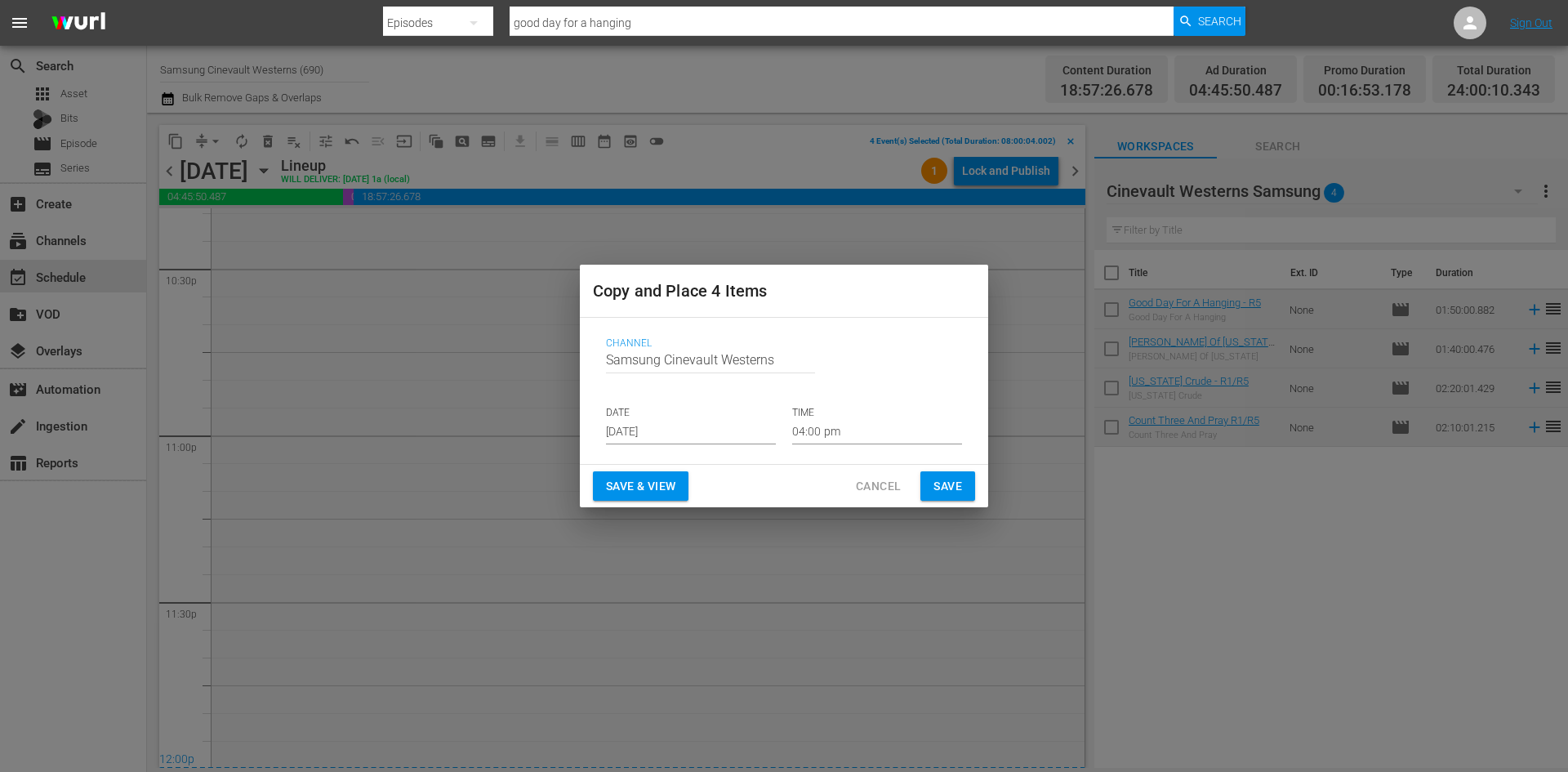
click at [688, 432] on input "[DATE]" at bounding box center [691, 432] width 170 height 25
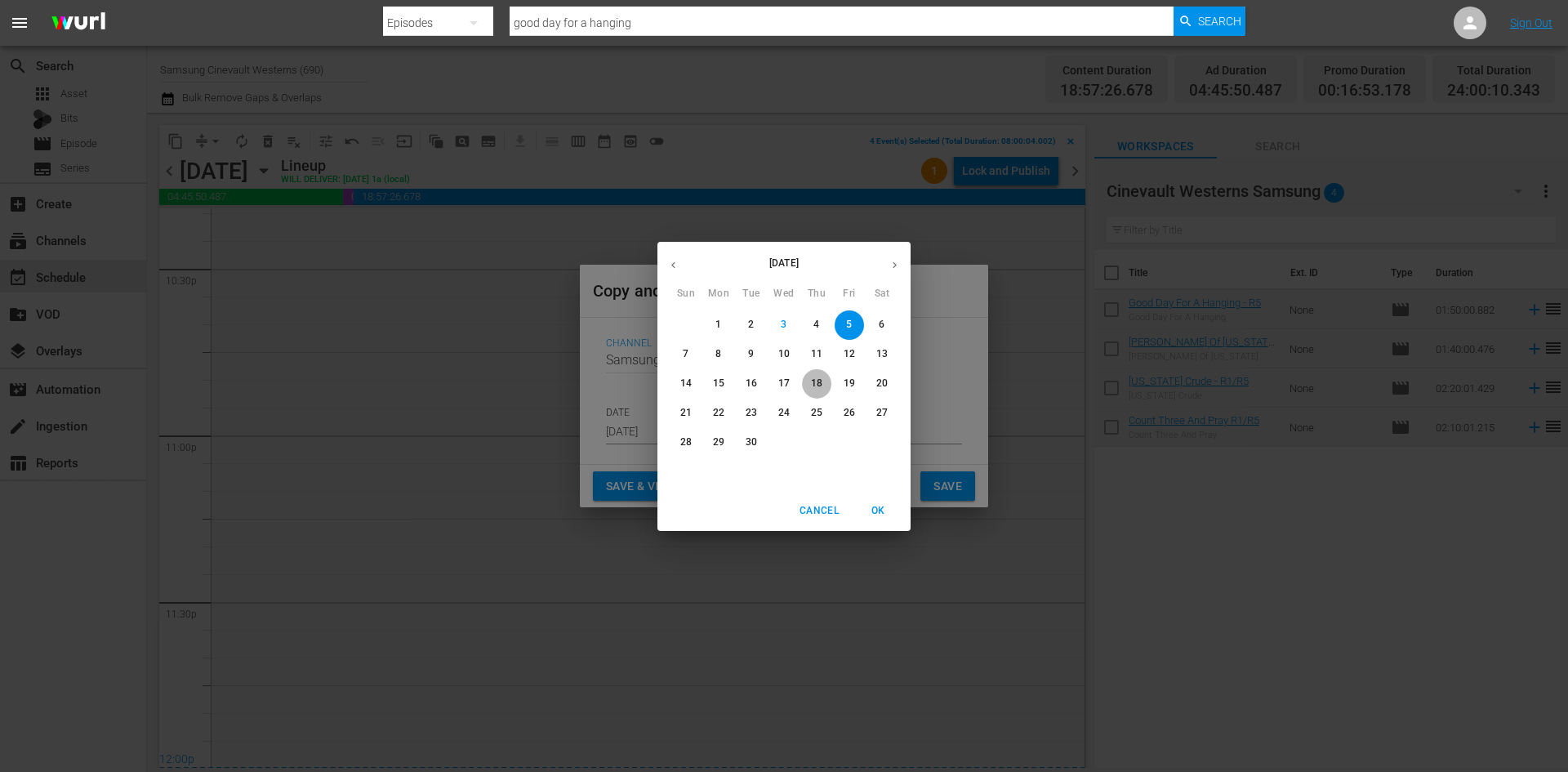
click at [824, 379] on span "18" at bounding box center [816, 383] width 29 height 14
type input "[DATE]"
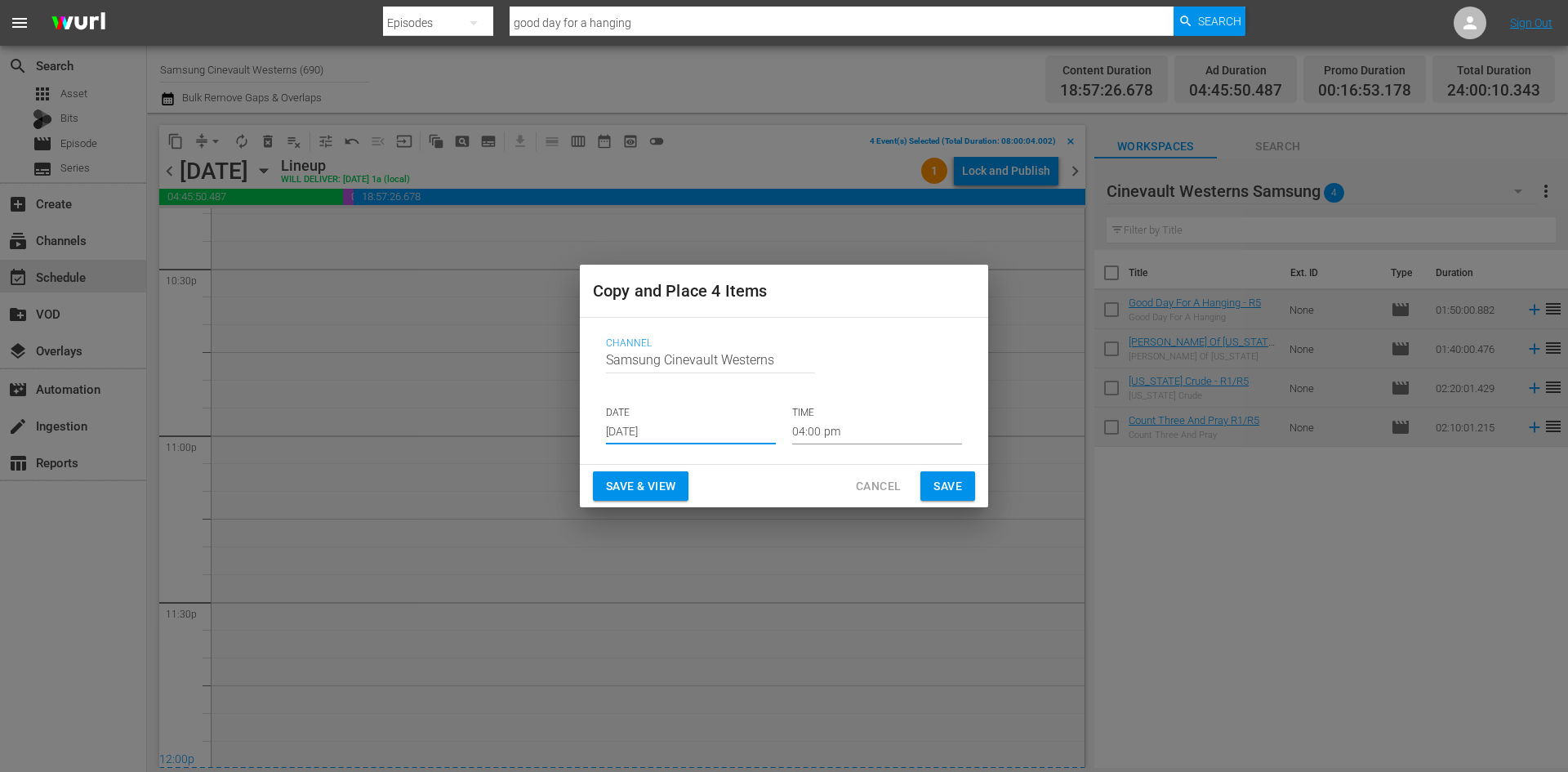
click at [840, 428] on input "04:00 pm" at bounding box center [877, 432] width 170 height 25
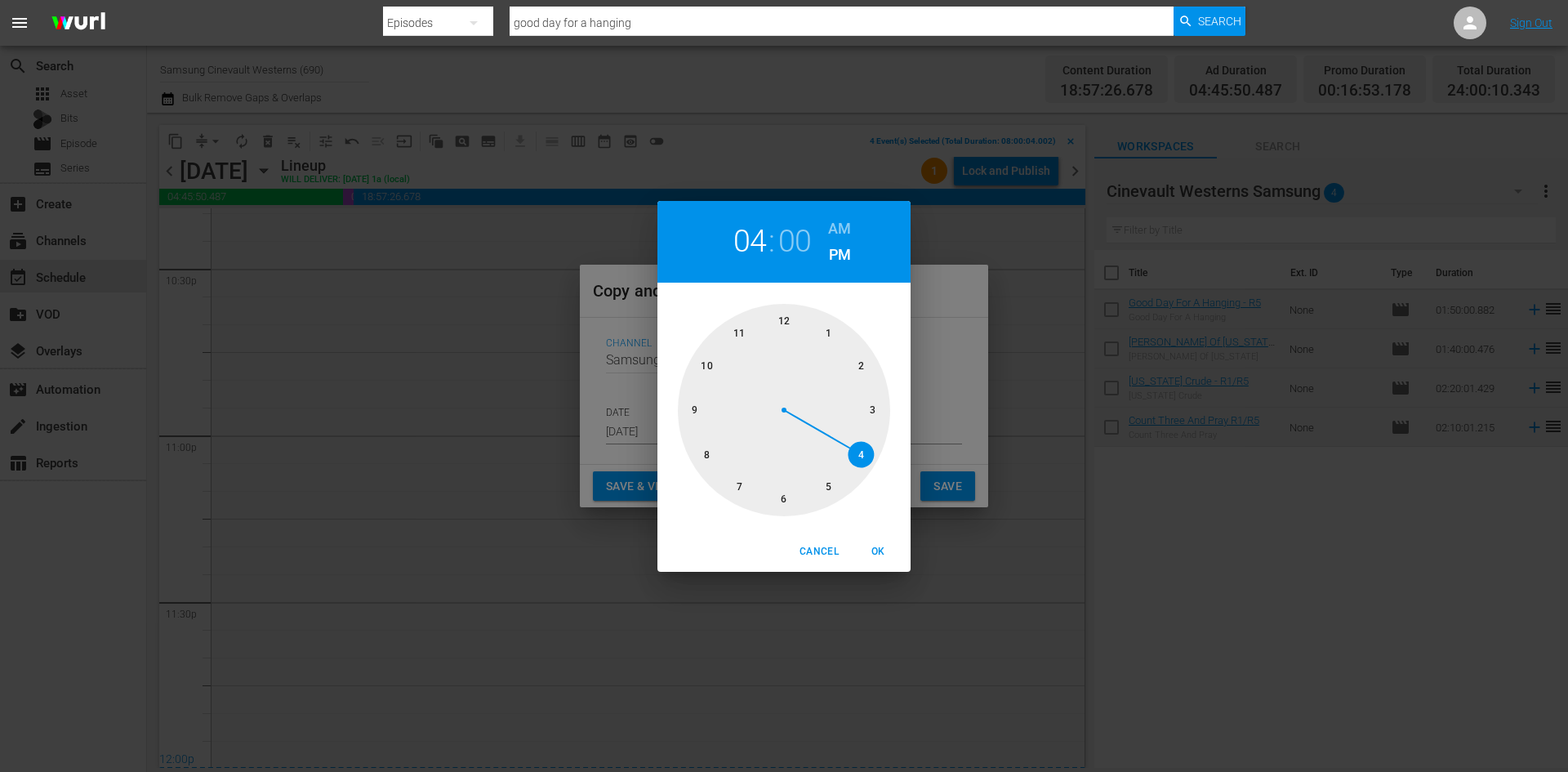
click at [711, 461] on div at bounding box center [784, 410] width 213 height 213
click at [845, 225] on h6 "AM" at bounding box center [839, 228] width 23 height 26
click at [879, 550] on span "OK" at bounding box center [877, 551] width 39 height 17
type input "08:00 am"
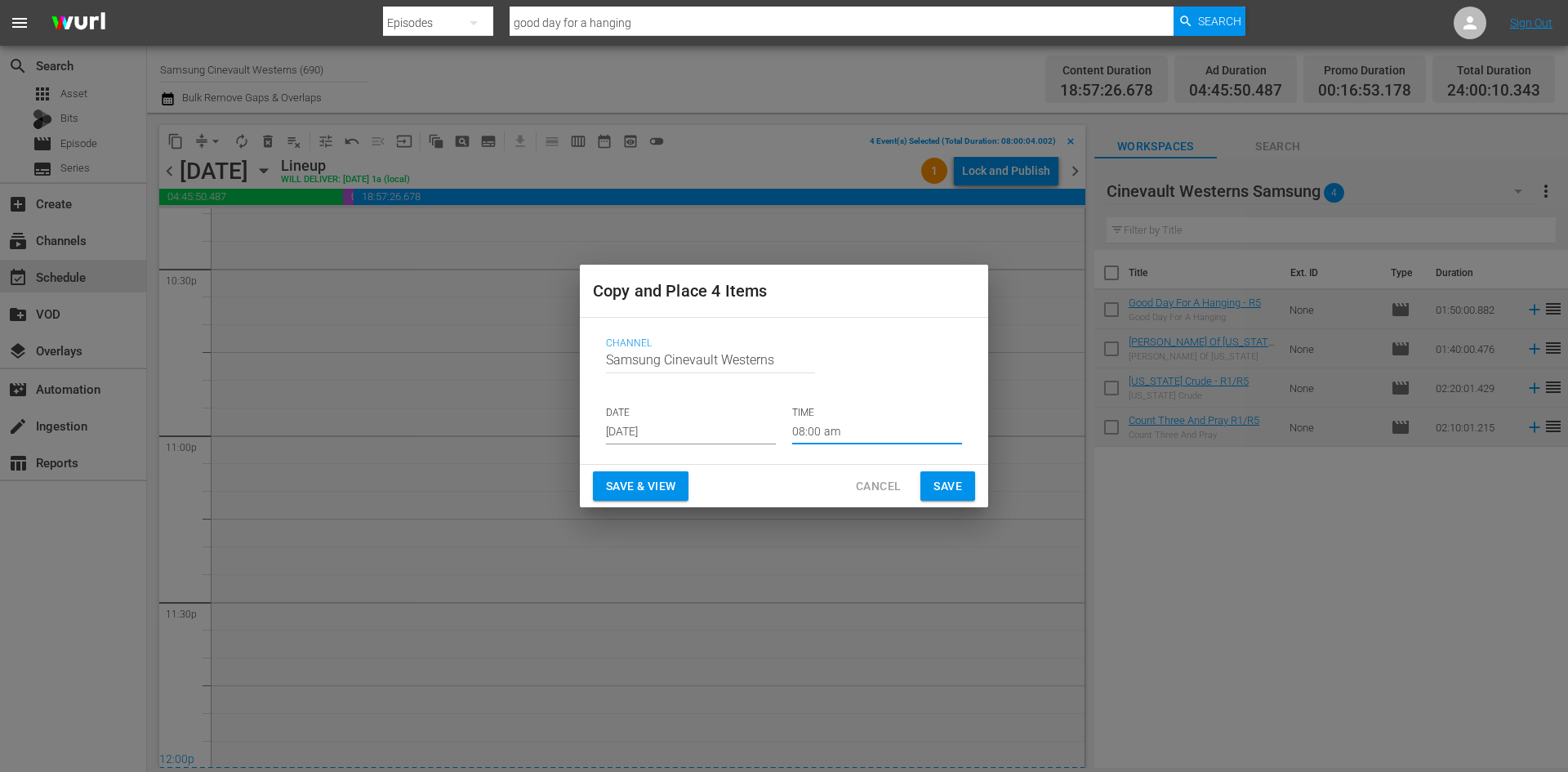
click at [944, 488] on span "Save" at bounding box center [947, 486] width 28 height 20
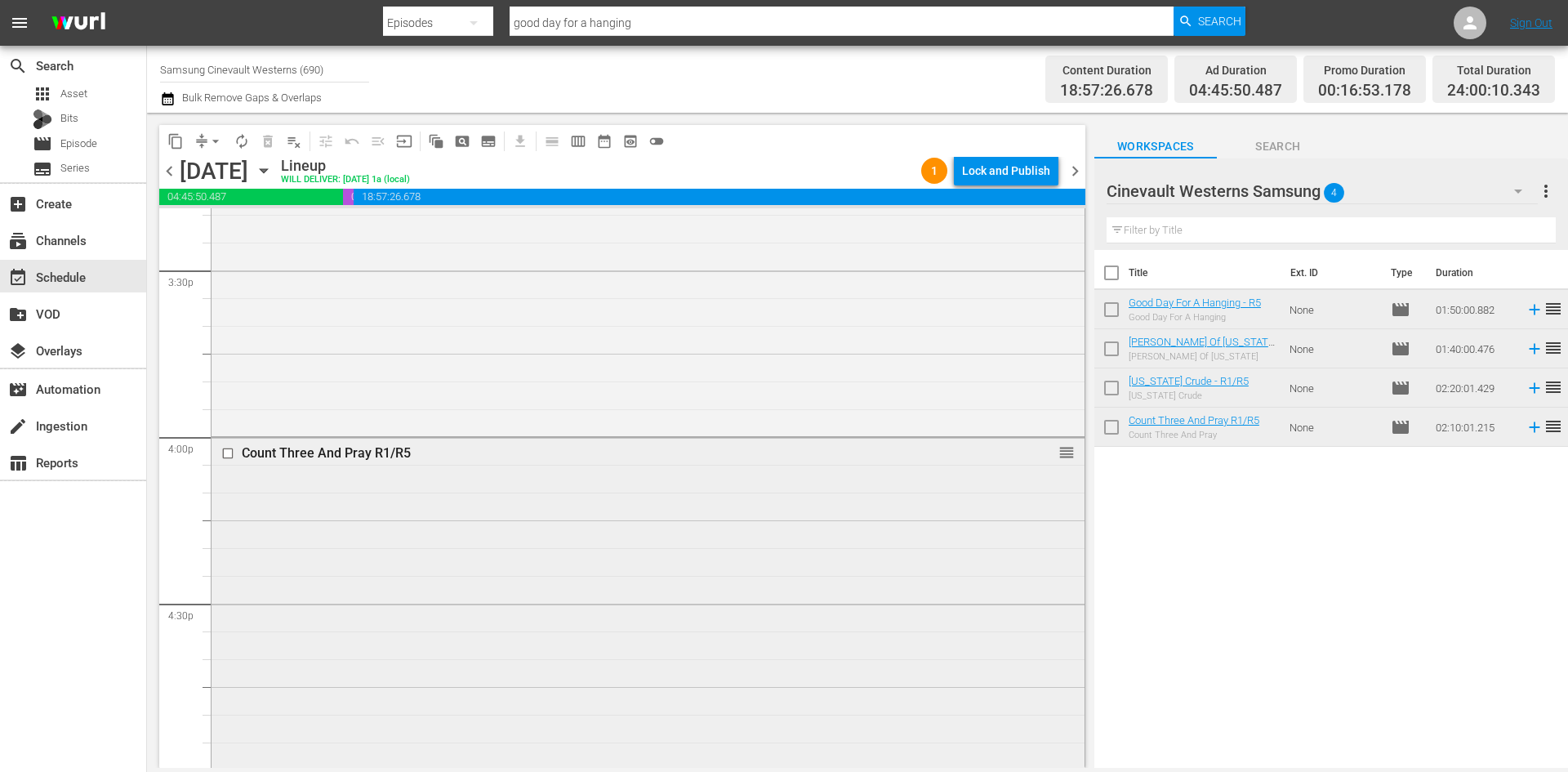
scroll to position [4989, 0]
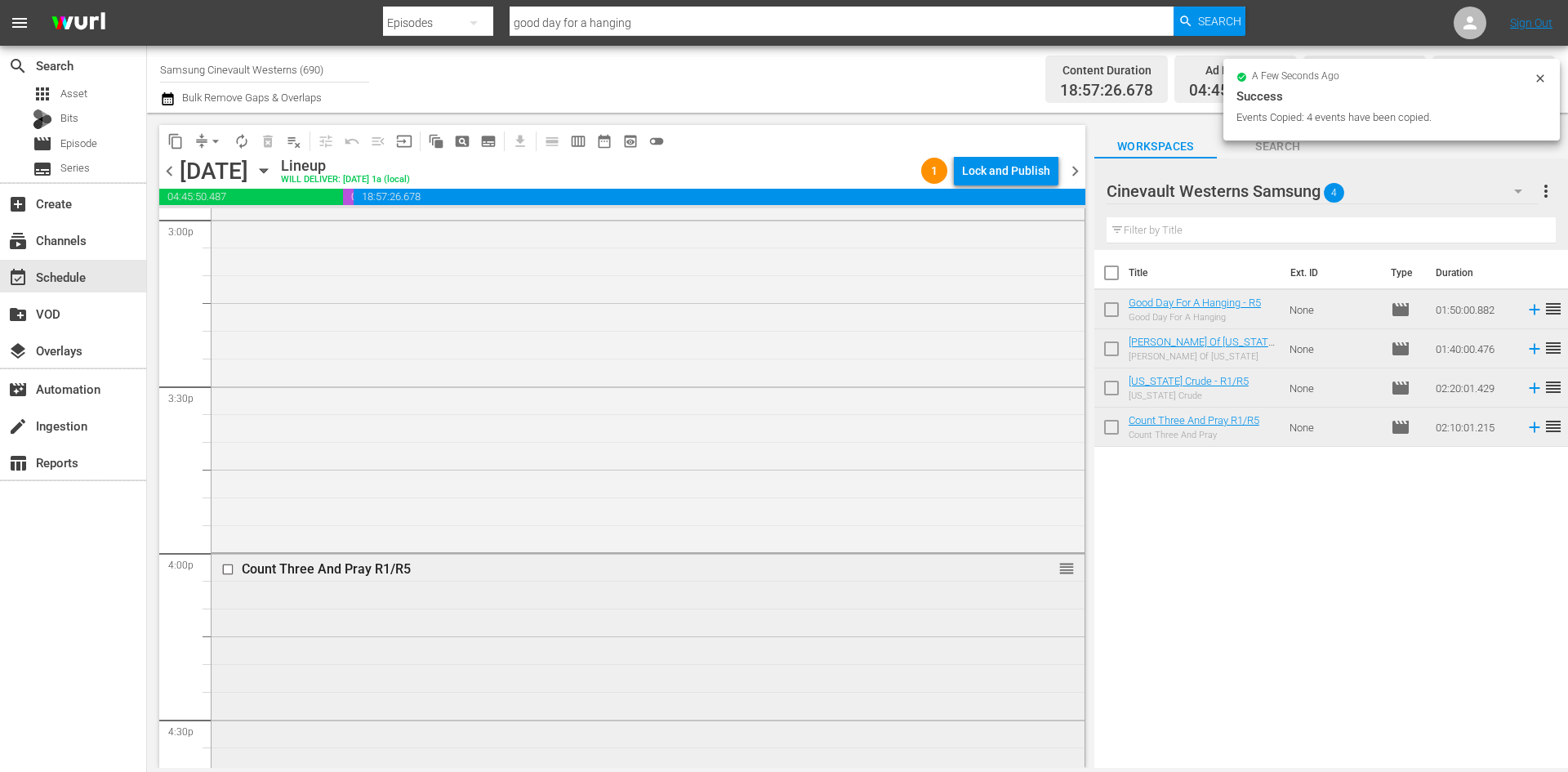
click at [229, 570] on input "checkbox" at bounding box center [230, 569] width 17 height 14
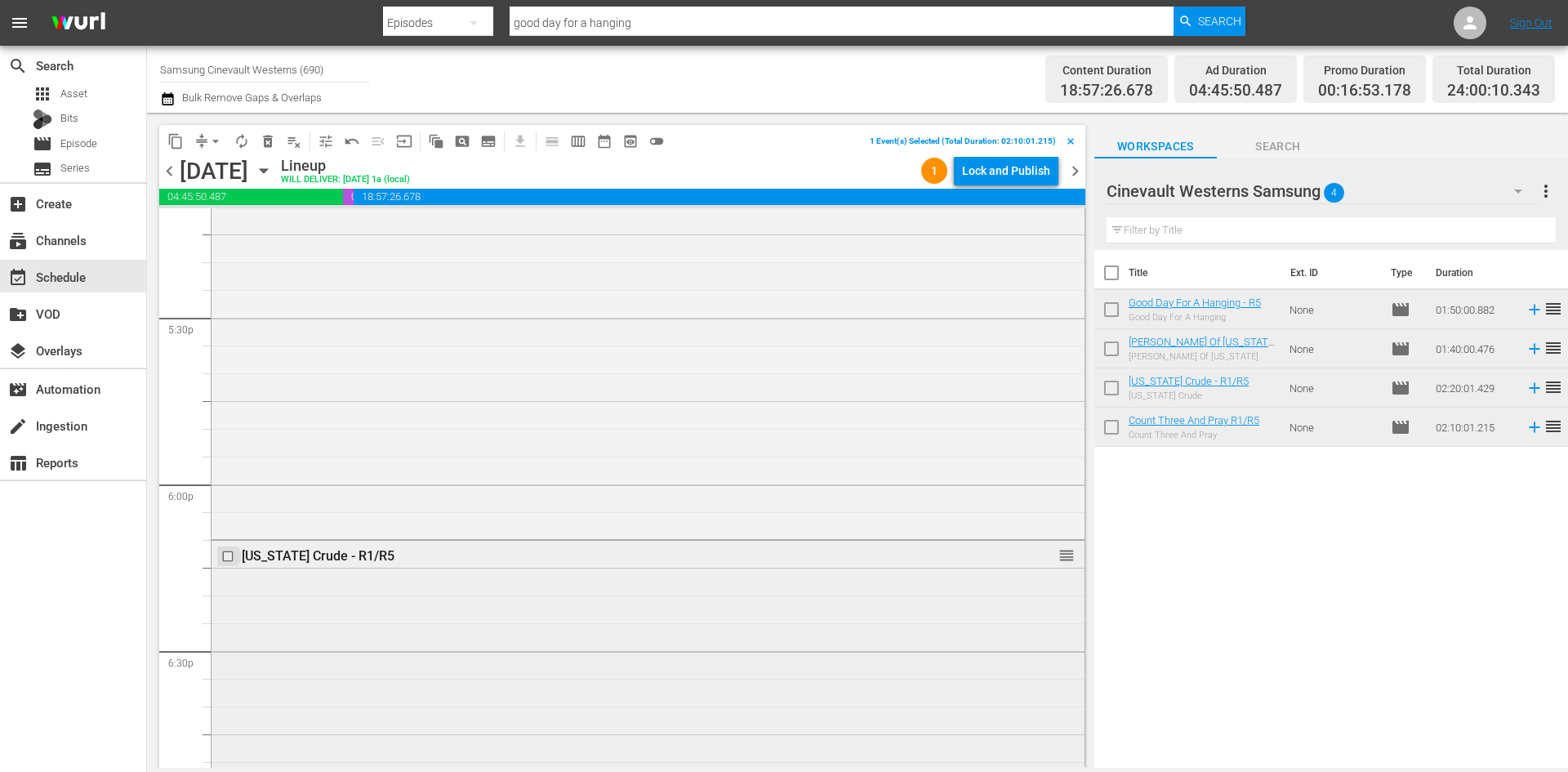
click at [228, 552] on input "checkbox" at bounding box center [230, 557] width 17 height 14
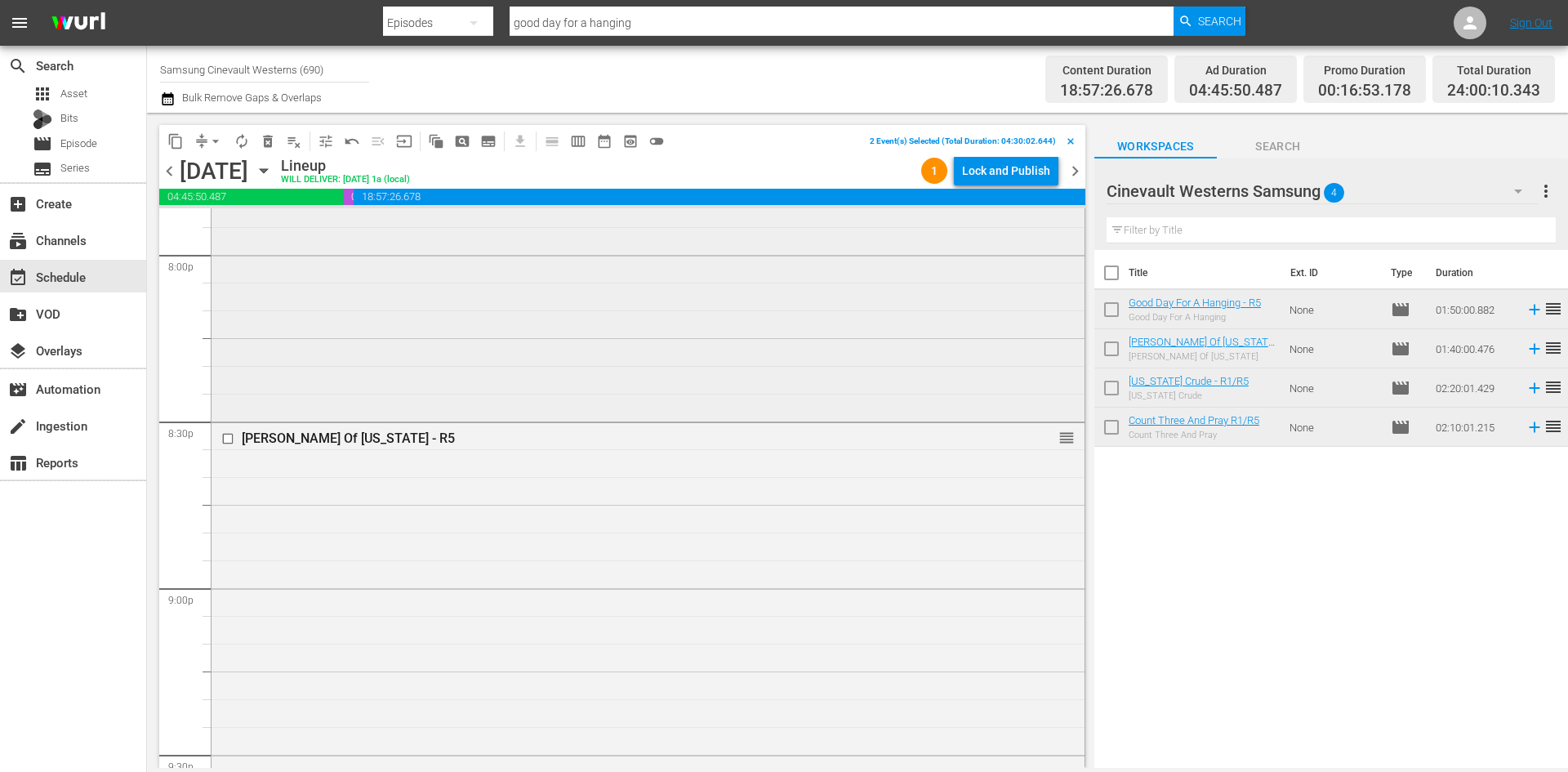
scroll to position [6623, 0]
click at [230, 438] on input "checkbox" at bounding box center [230, 436] width 17 height 14
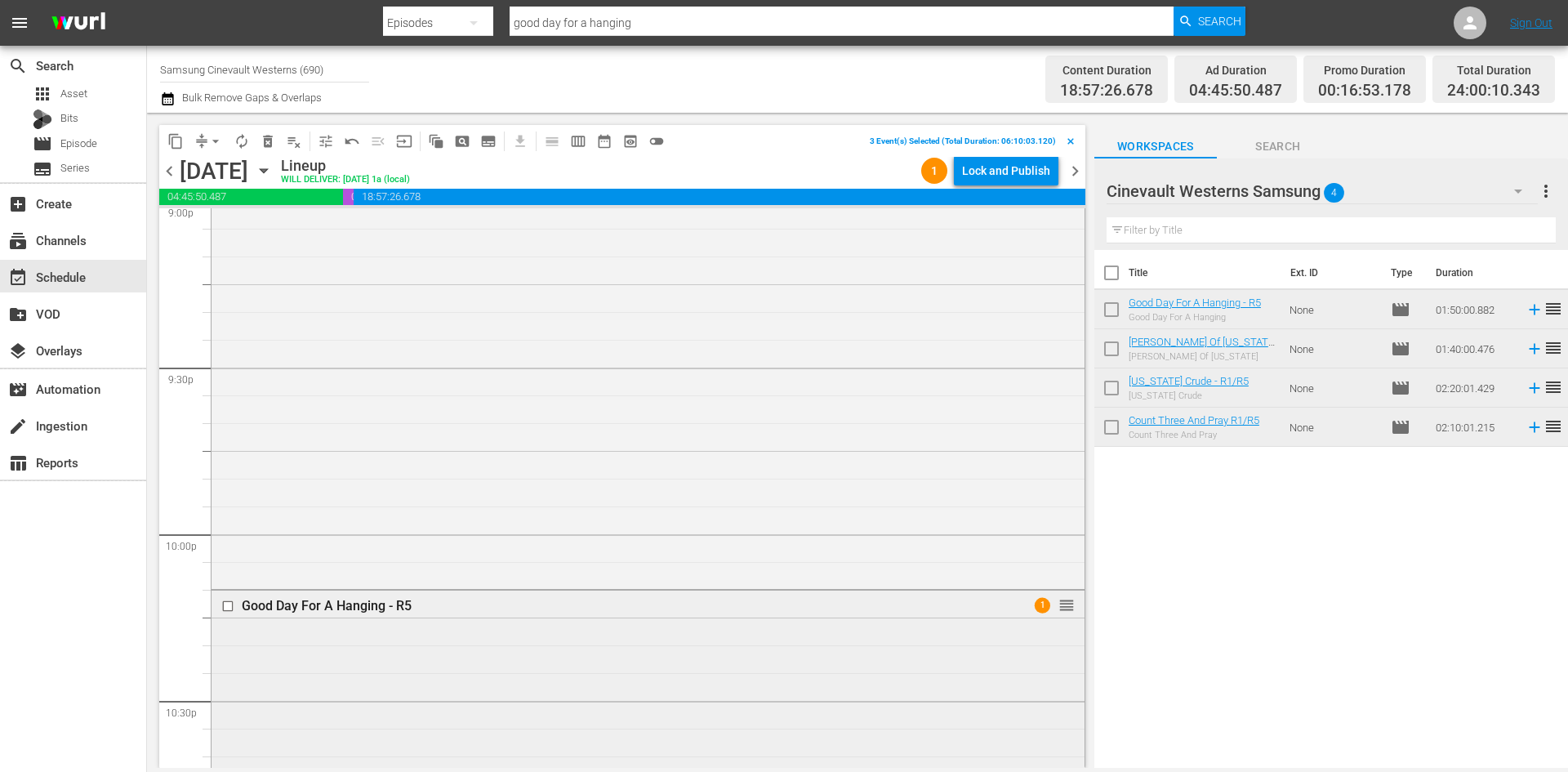
scroll to position [7113, 0]
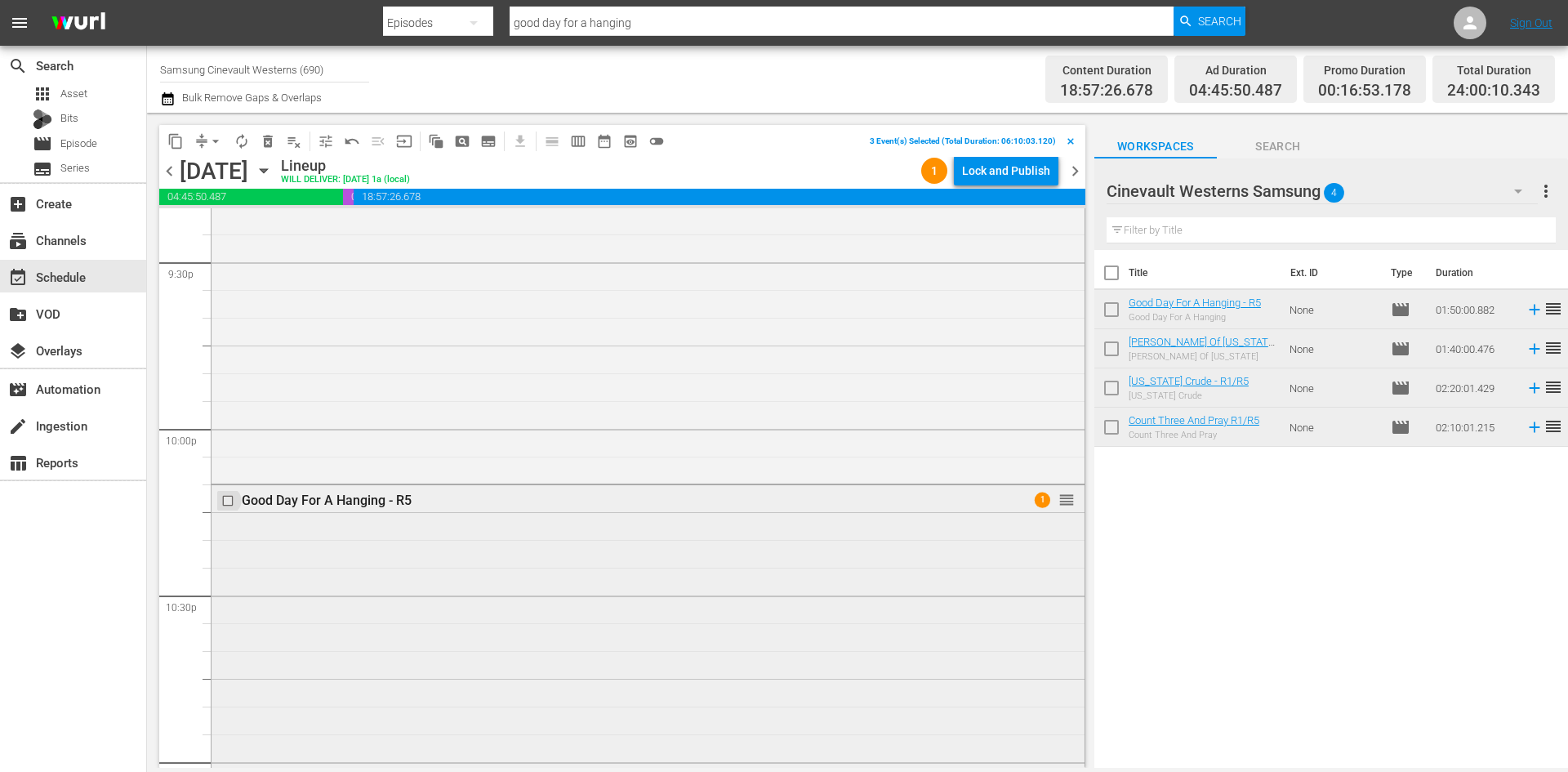
click at [227, 500] on input "checkbox" at bounding box center [230, 501] width 17 height 14
click at [168, 141] on span "content_copy" at bounding box center [176, 141] width 16 height 16
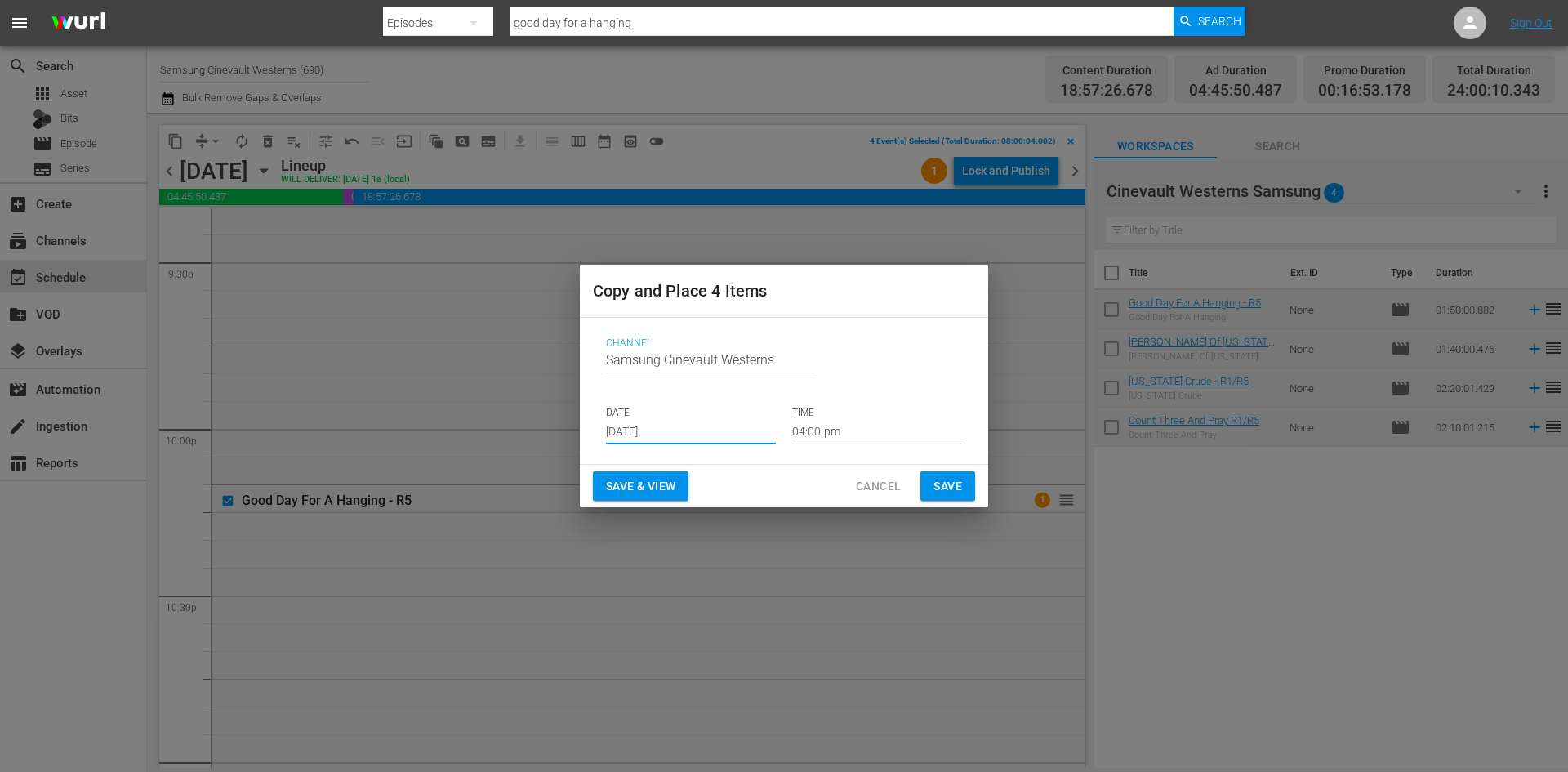
click at [689, 423] on input "[DATE]" at bounding box center [691, 432] width 170 height 25
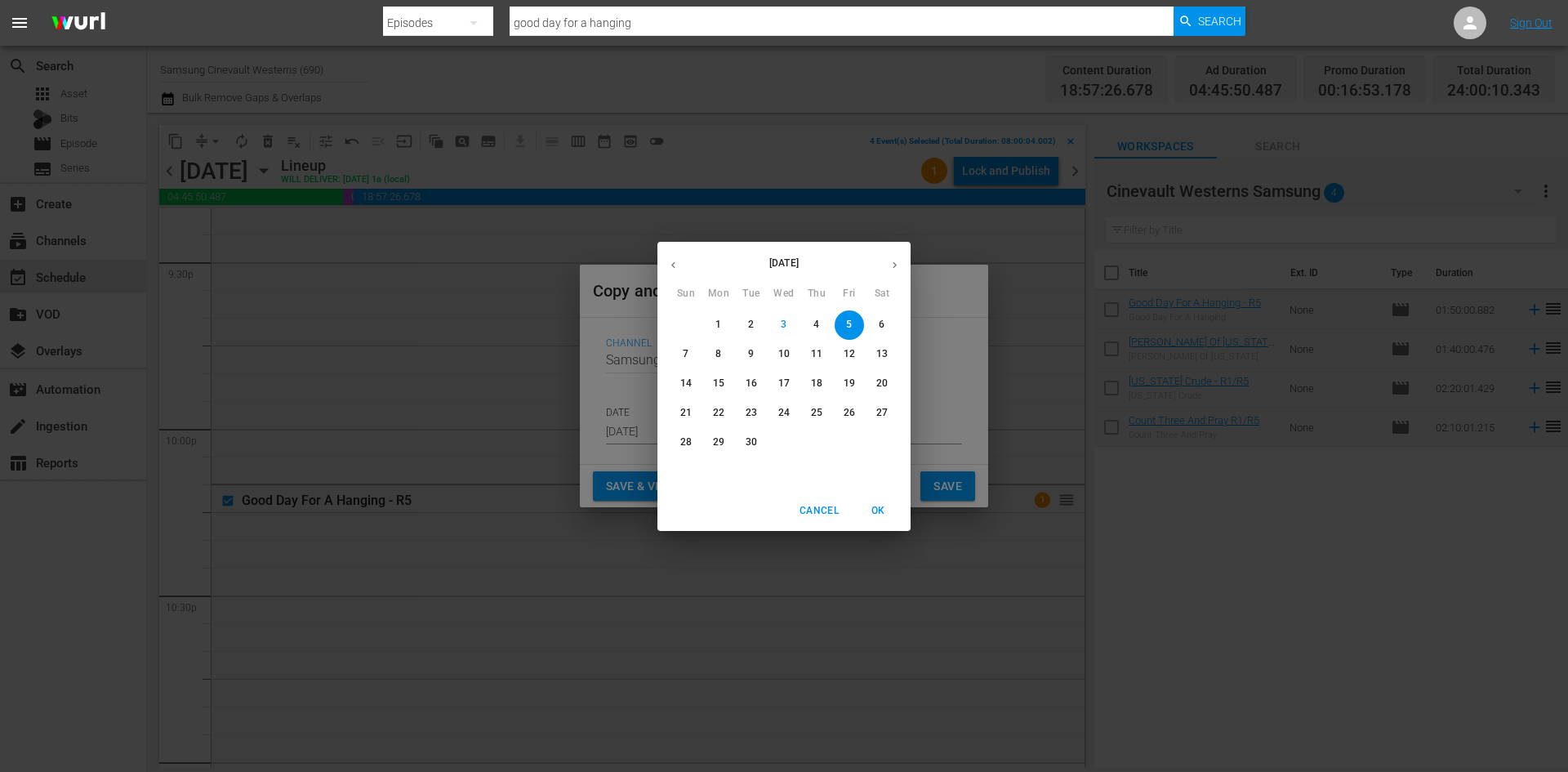
click at [880, 379] on p "20" at bounding box center [882, 383] width 12 height 14
type input "[DATE]"
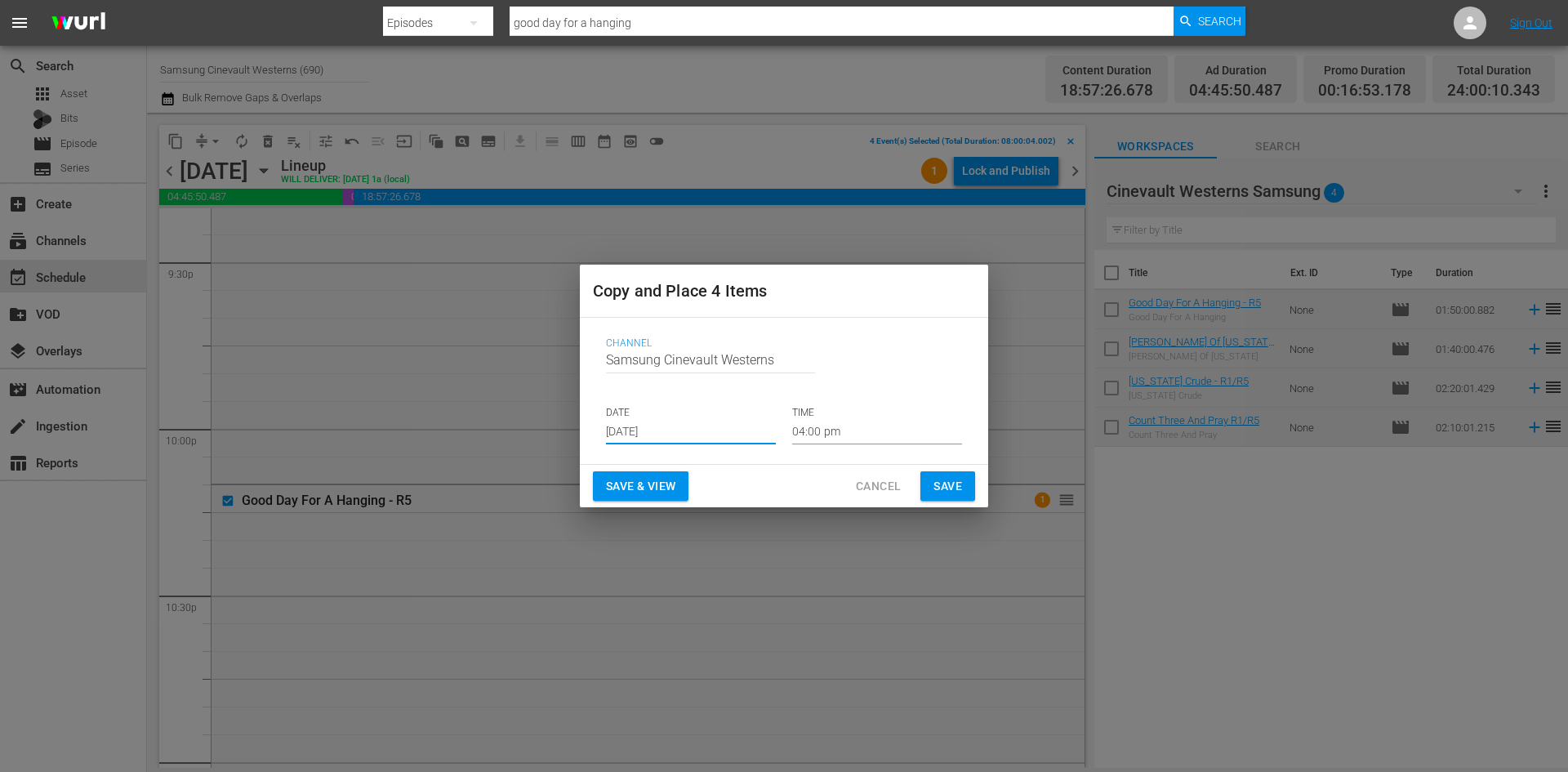
click at [865, 424] on input "04:00 pm" at bounding box center [877, 432] width 170 height 25
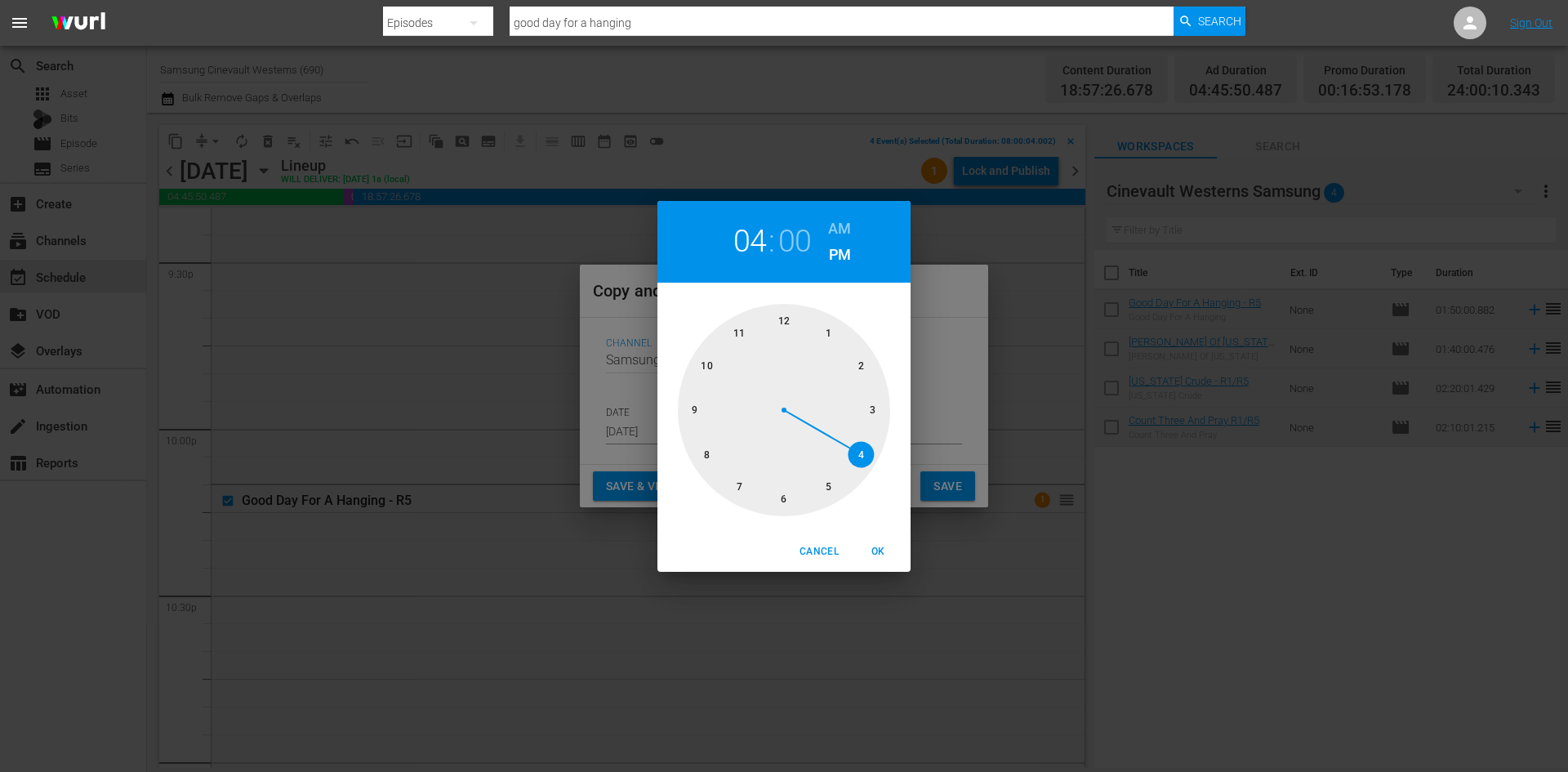
click at [783, 317] on div at bounding box center [784, 410] width 213 height 213
click at [835, 223] on h6 "AM" at bounding box center [839, 228] width 23 height 26
click at [882, 567] on div "Cancel OK" at bounding box center [784, 552] width 254 height 40
click at [880, 550] on span "OK" at bounding box center [877, 551] width 39 height 17
type input "12:00 am"
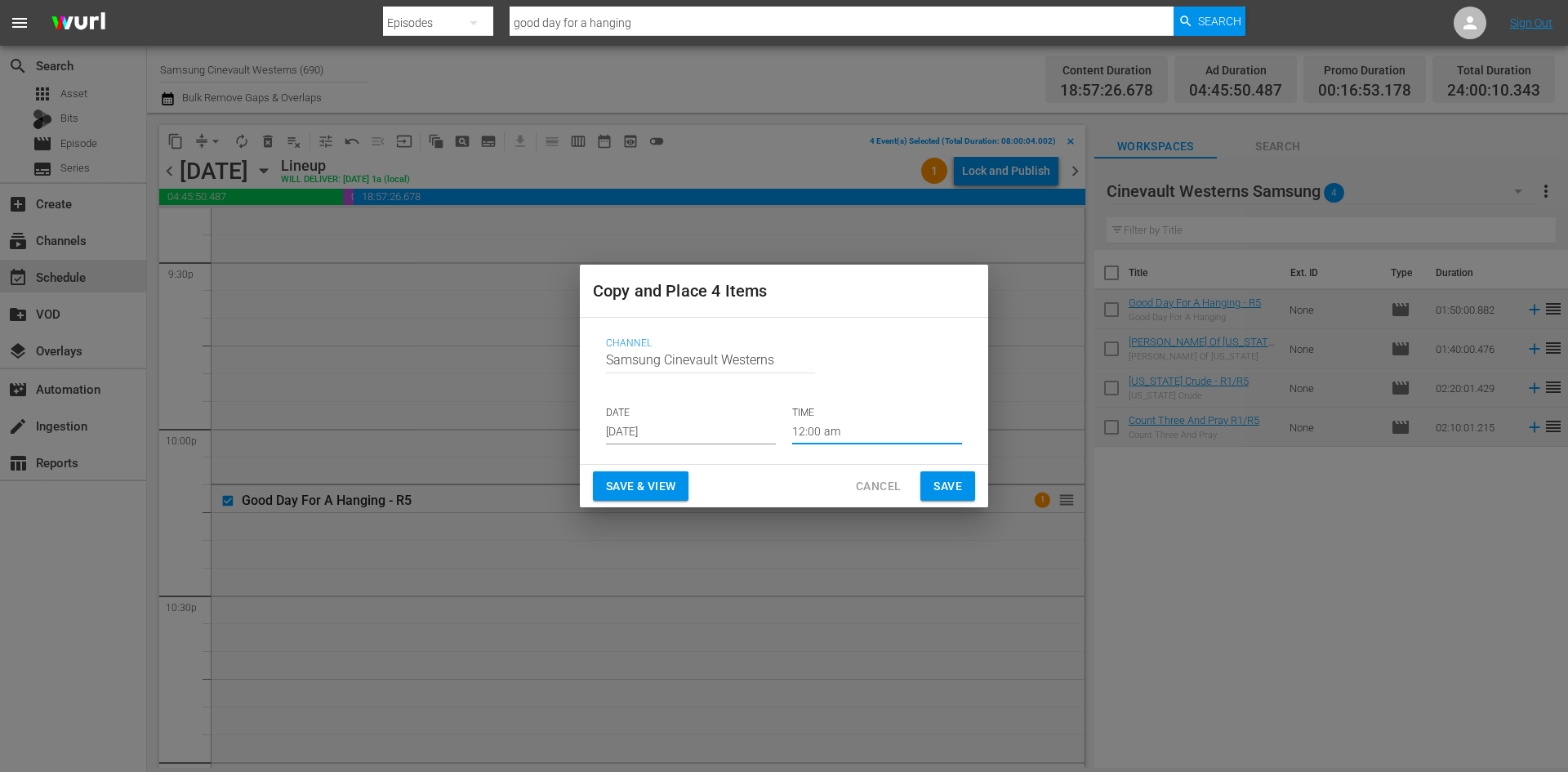
click at [948, 483] on span "Save" at bounding box center [947, 486] width 28 height 20
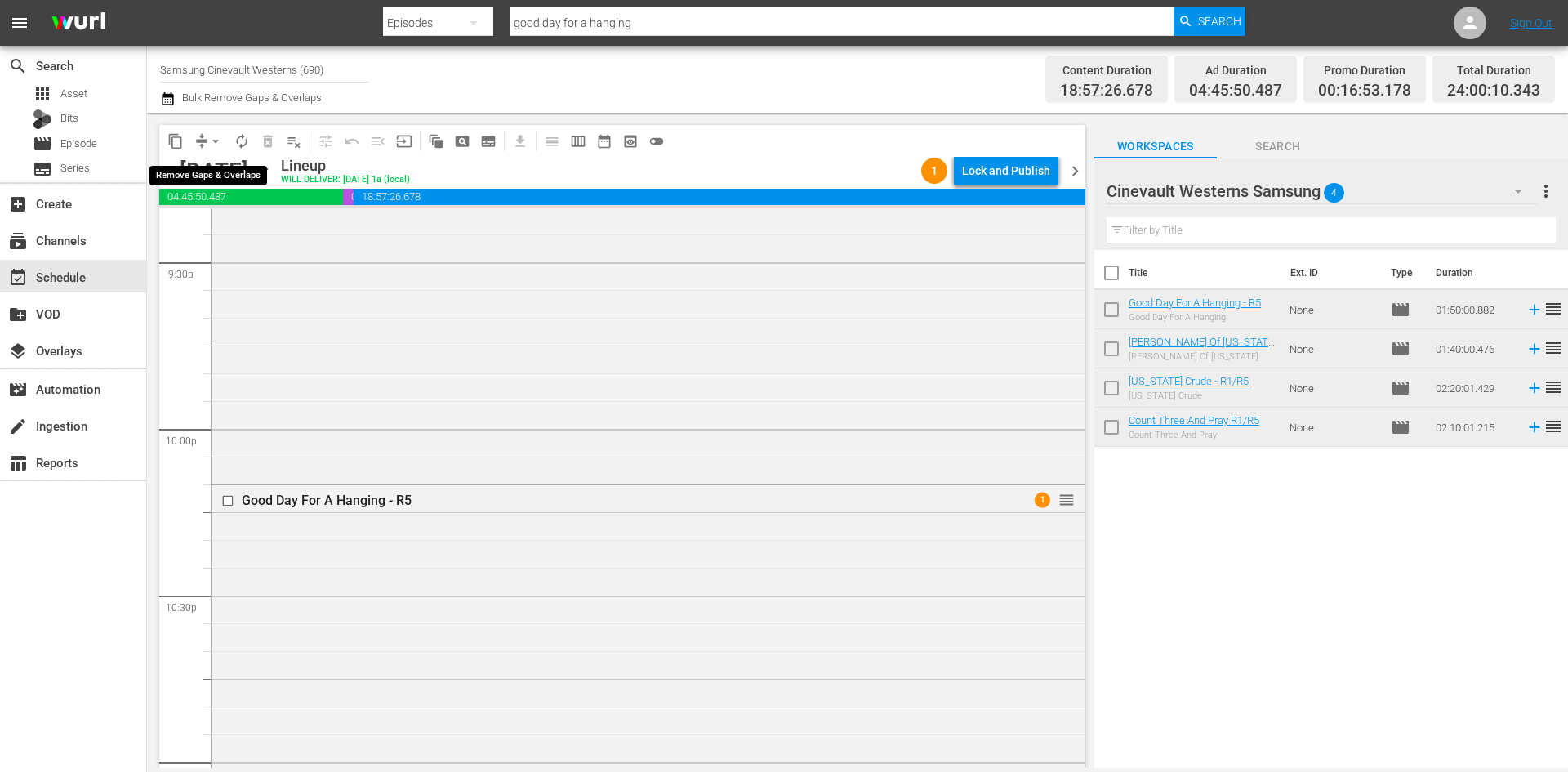
click at [220, 139] on span "arrow_drop_down" at bounding box center [215, 141] width 16 height 16
click at [216, 169] on li "Align to Midnight" at bounding box center [216, 174] width 171 height 27
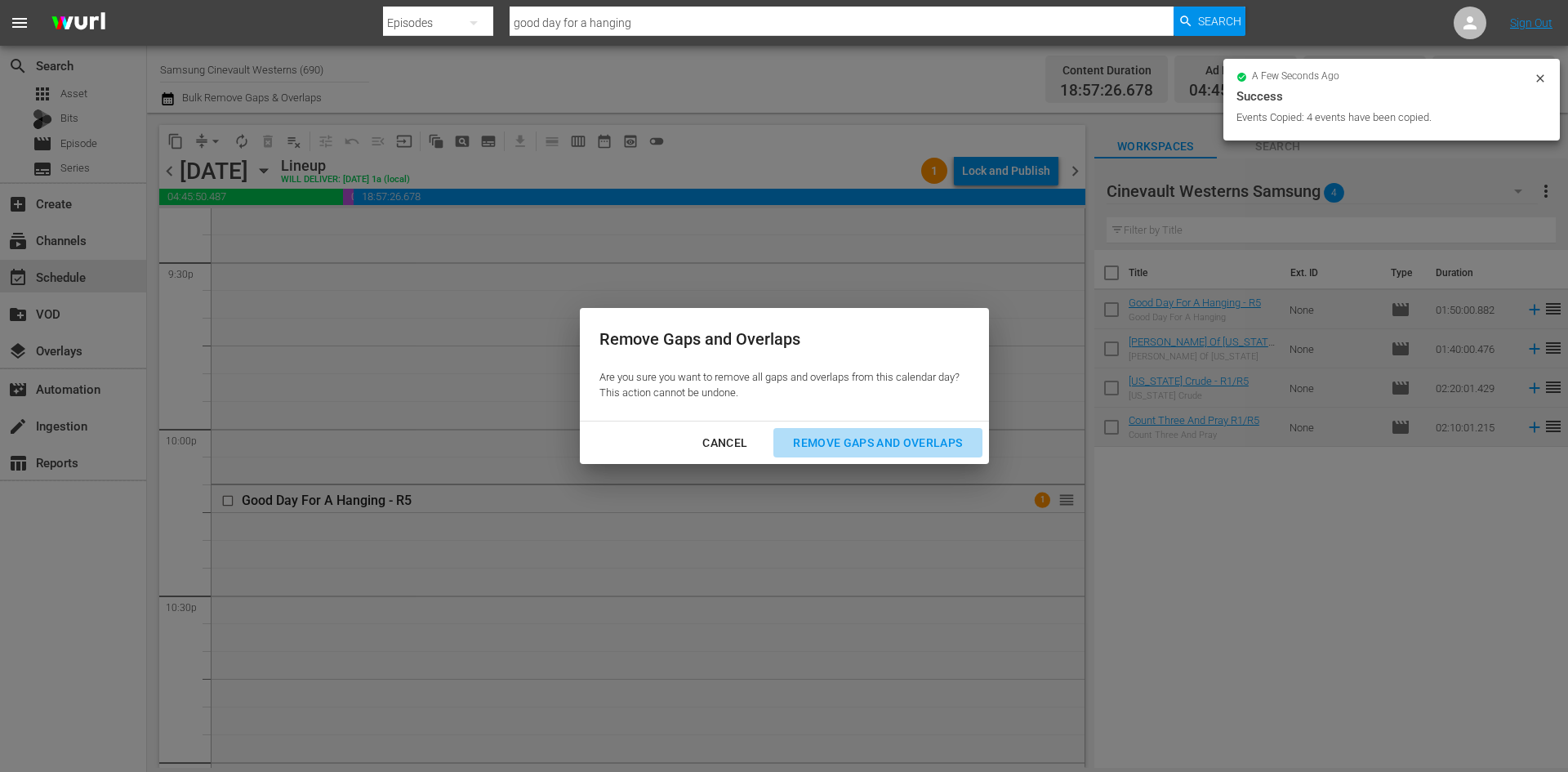
click at [881, 454] on button "Remove Gaps and Overlaps" at bounding box center [877, 443] width 208 height 30
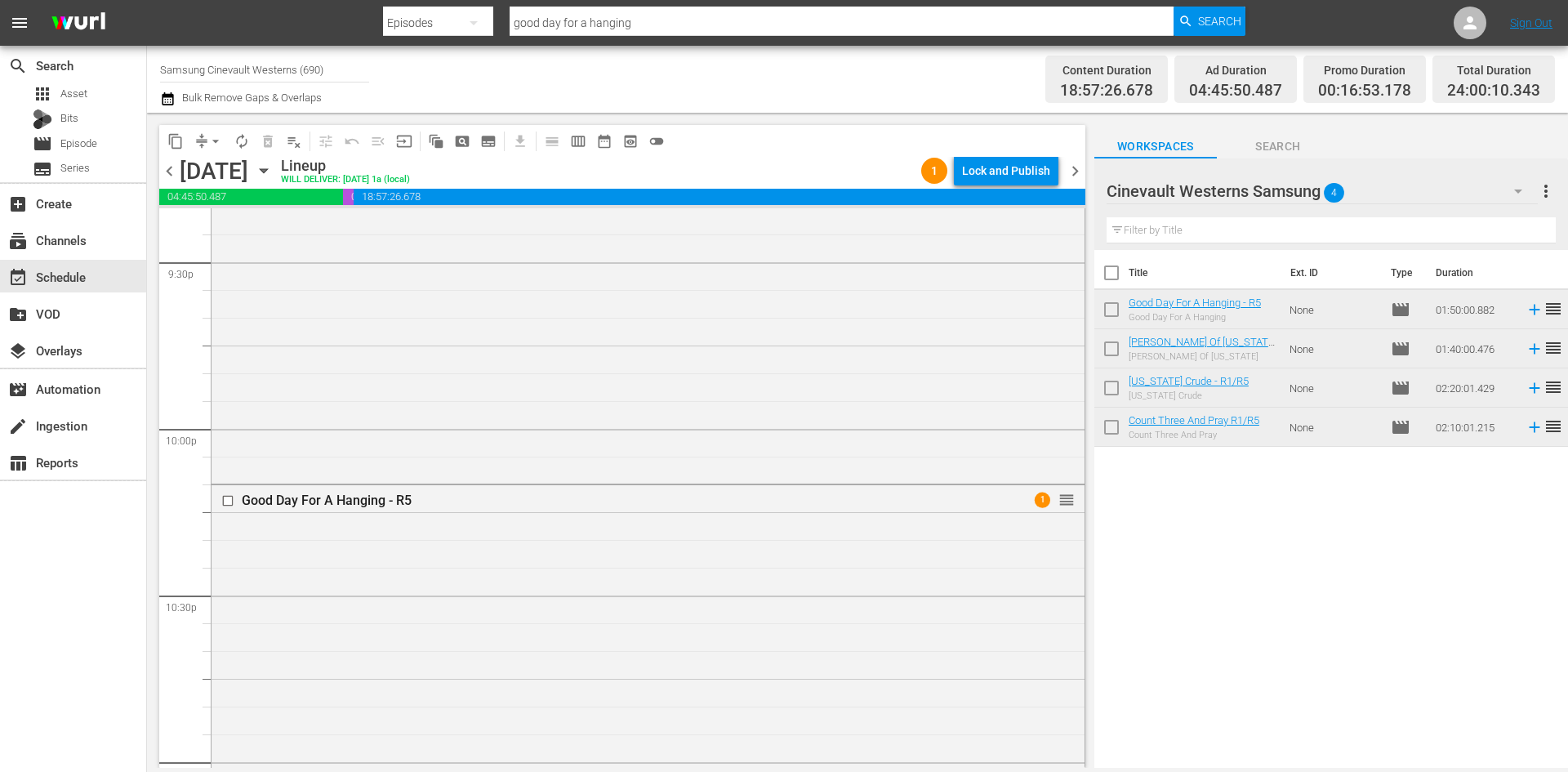
click at [1021, 172] on div "Lock and Publish" at bounding box center [1006, 171] width 88 height 29
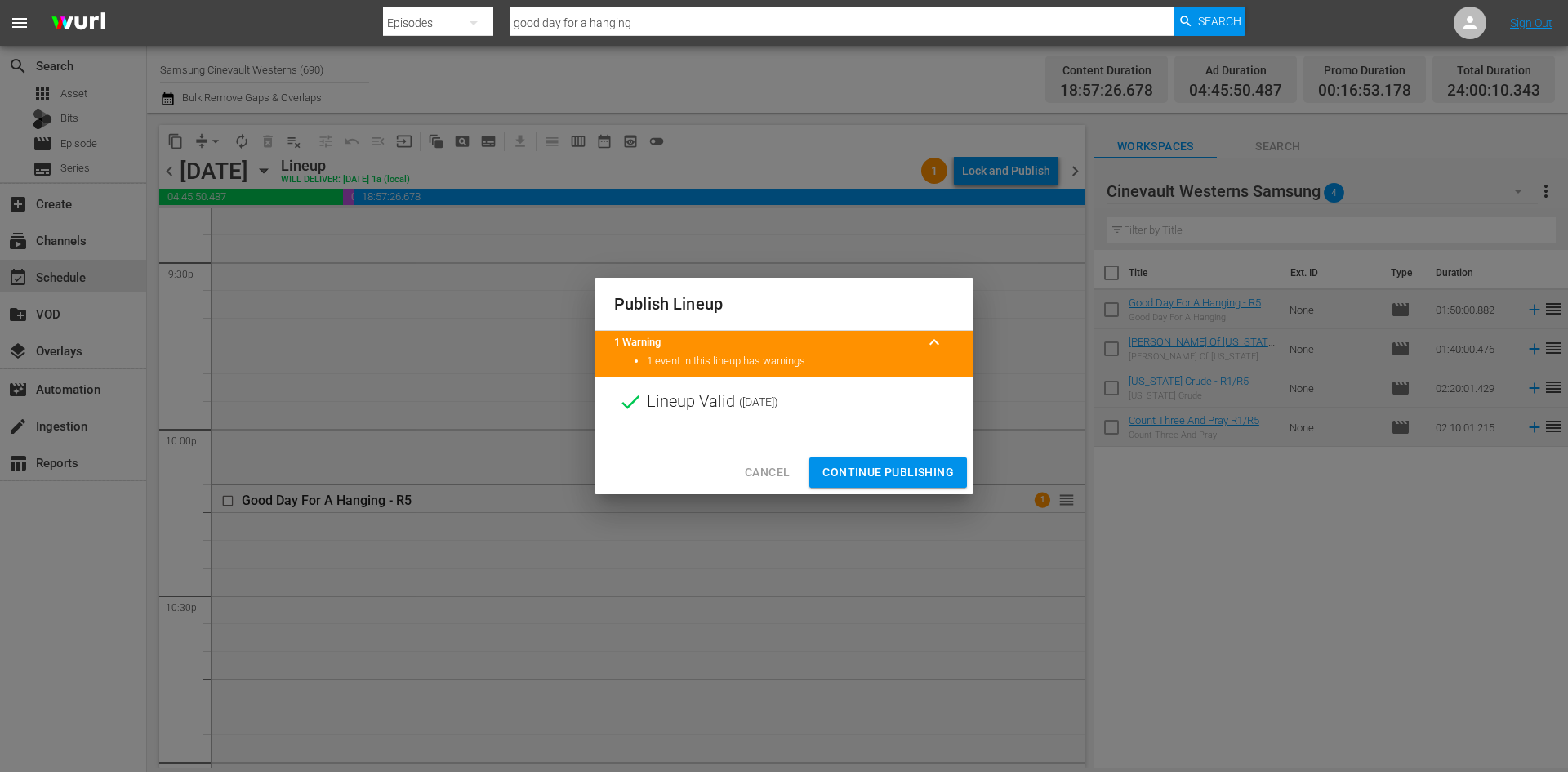
click at [921, 451] on div "Cancel Continue Publishing" at bounding box center [784, 472] width 379 height 43
click at [892, 485] on button "Continue Publishing" at bounding box center [888, 472] width 158 height 30
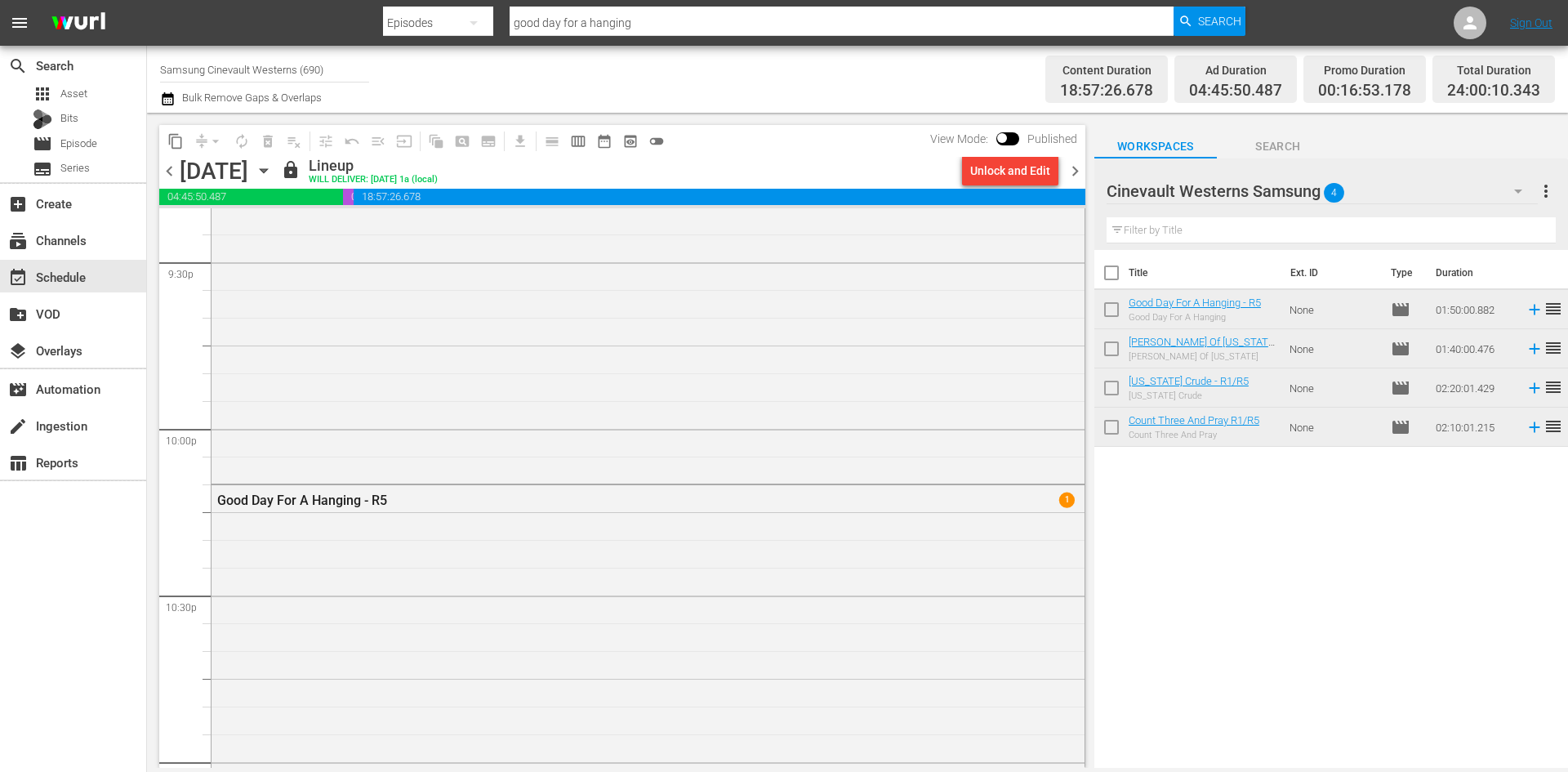
click at [1314, 580] on div "Title Ext. ID Type Duration Good Day For A Hanging - R5 Good Day For A Hanging …" at bounding box center [1331, 510] width 473 height 520
click at [112, 140] on div "movie Episode" at bounding box center [73, 143] width 146 height 23
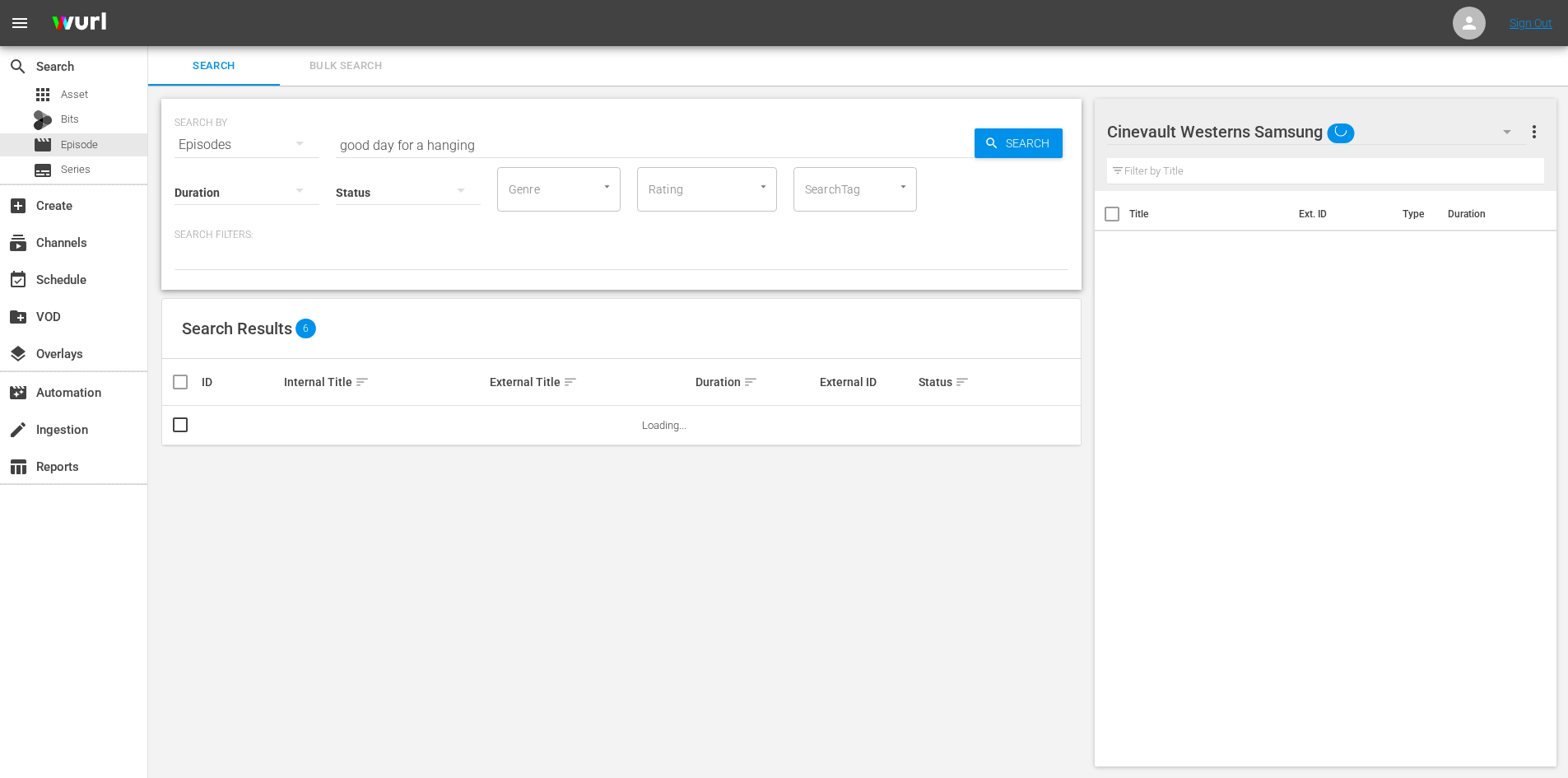
click at [494, 145] on input "good day for a hanging" at bounding box center [654, 144] width 639 height 40
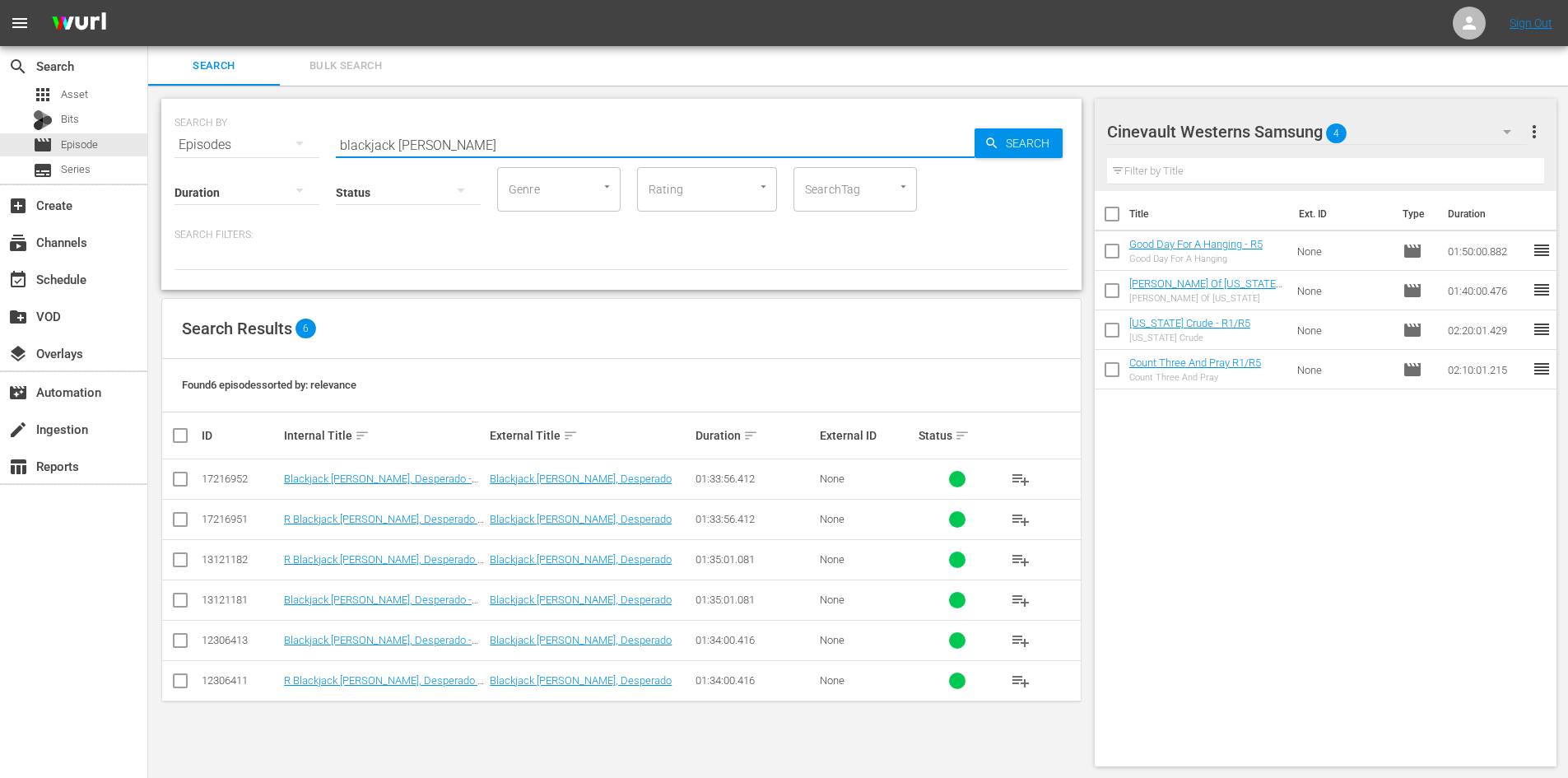
type input "blackjack [PERSON_NAME]"
click at [1112, 214] on input "checkbox" at bounding box center [1112, 218] width 35 height 35
checkbox input "true"
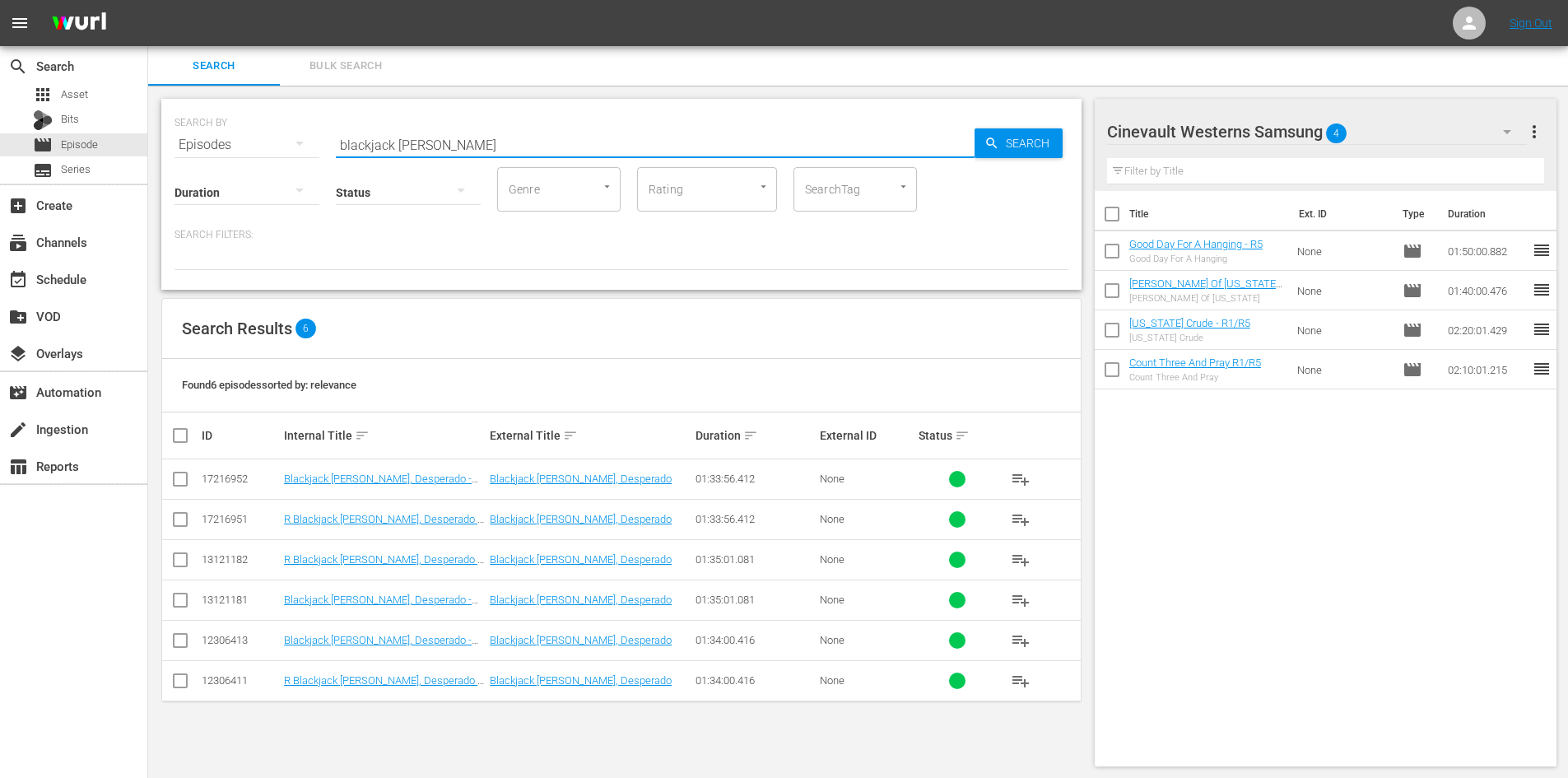
checkbox input "true"
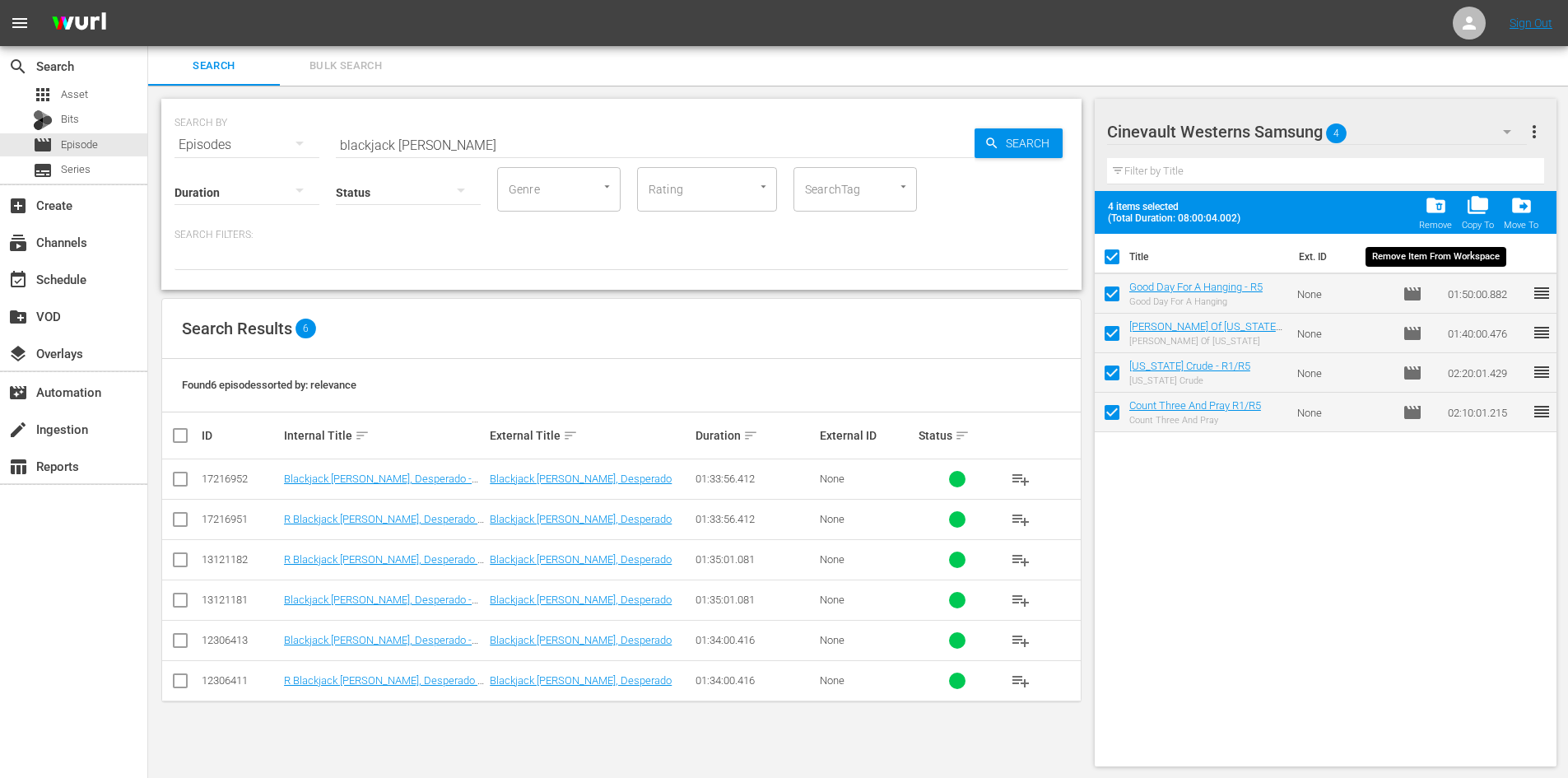
click at [1443, 200] on span "folder_delete" at bounding box center [1436, 205] width 22 height 22
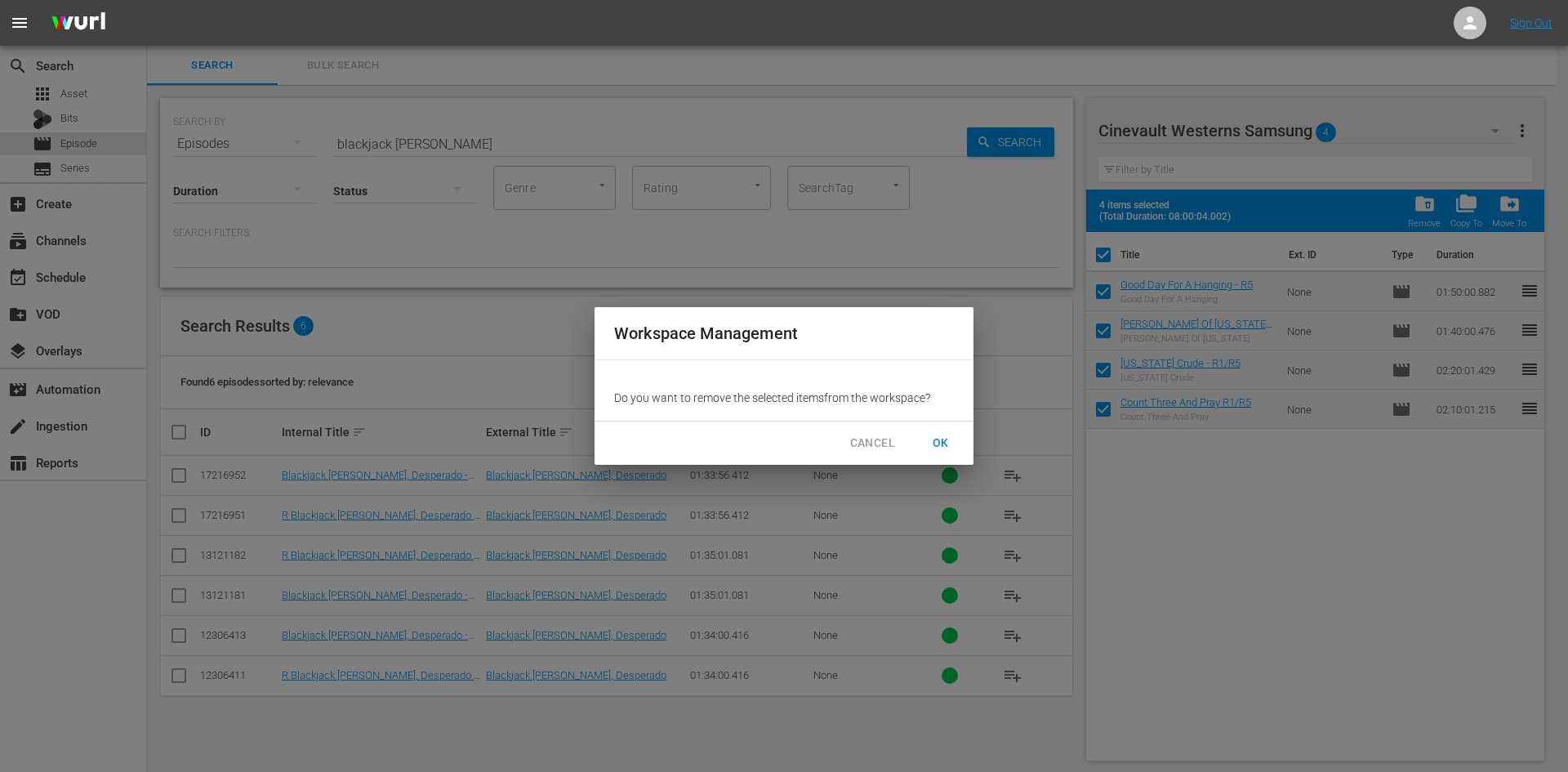
click at [957, 443] on button "OK" at bounding box center [940, 443] width 52 height 30
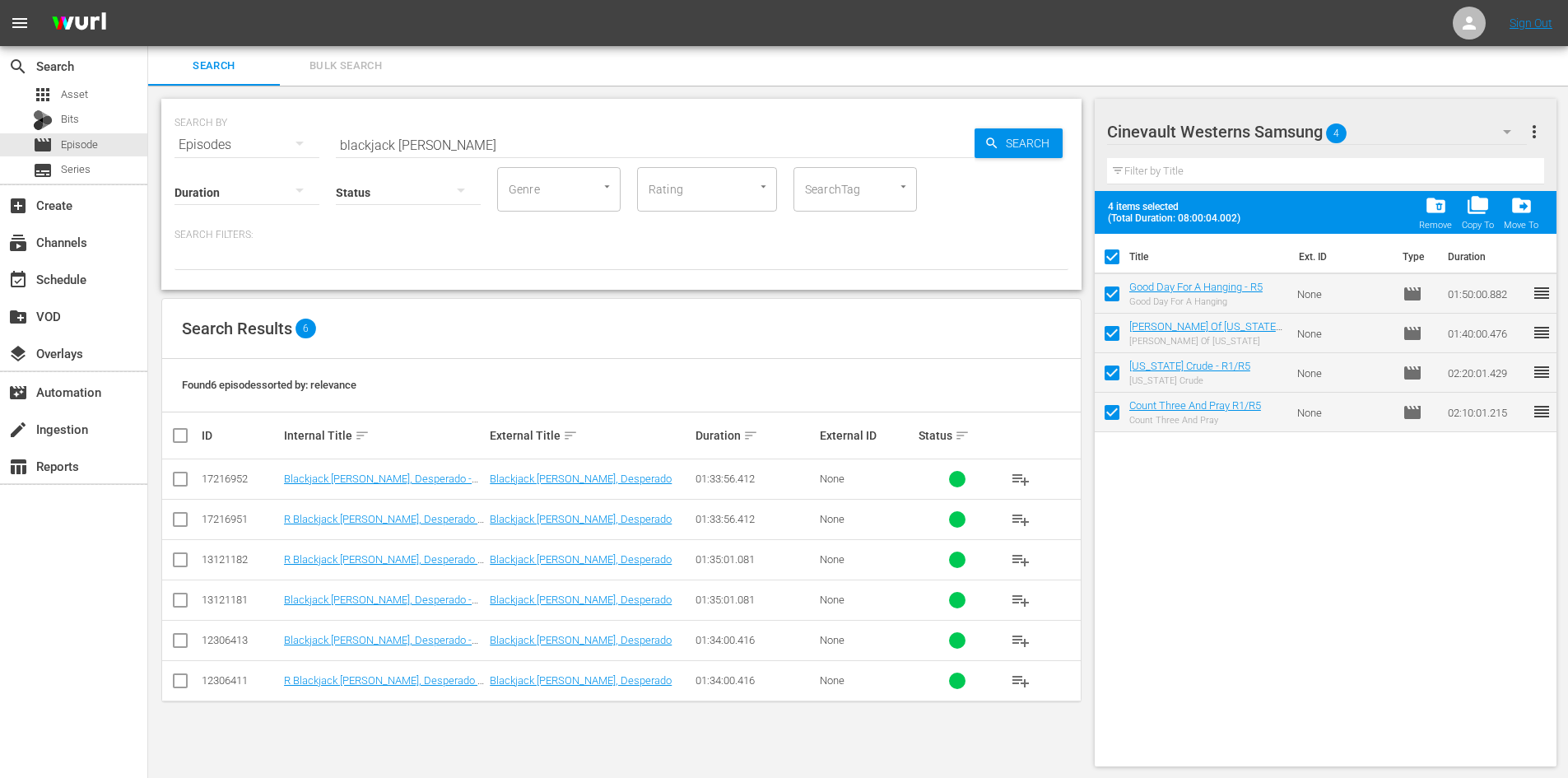
checkbox input "false"
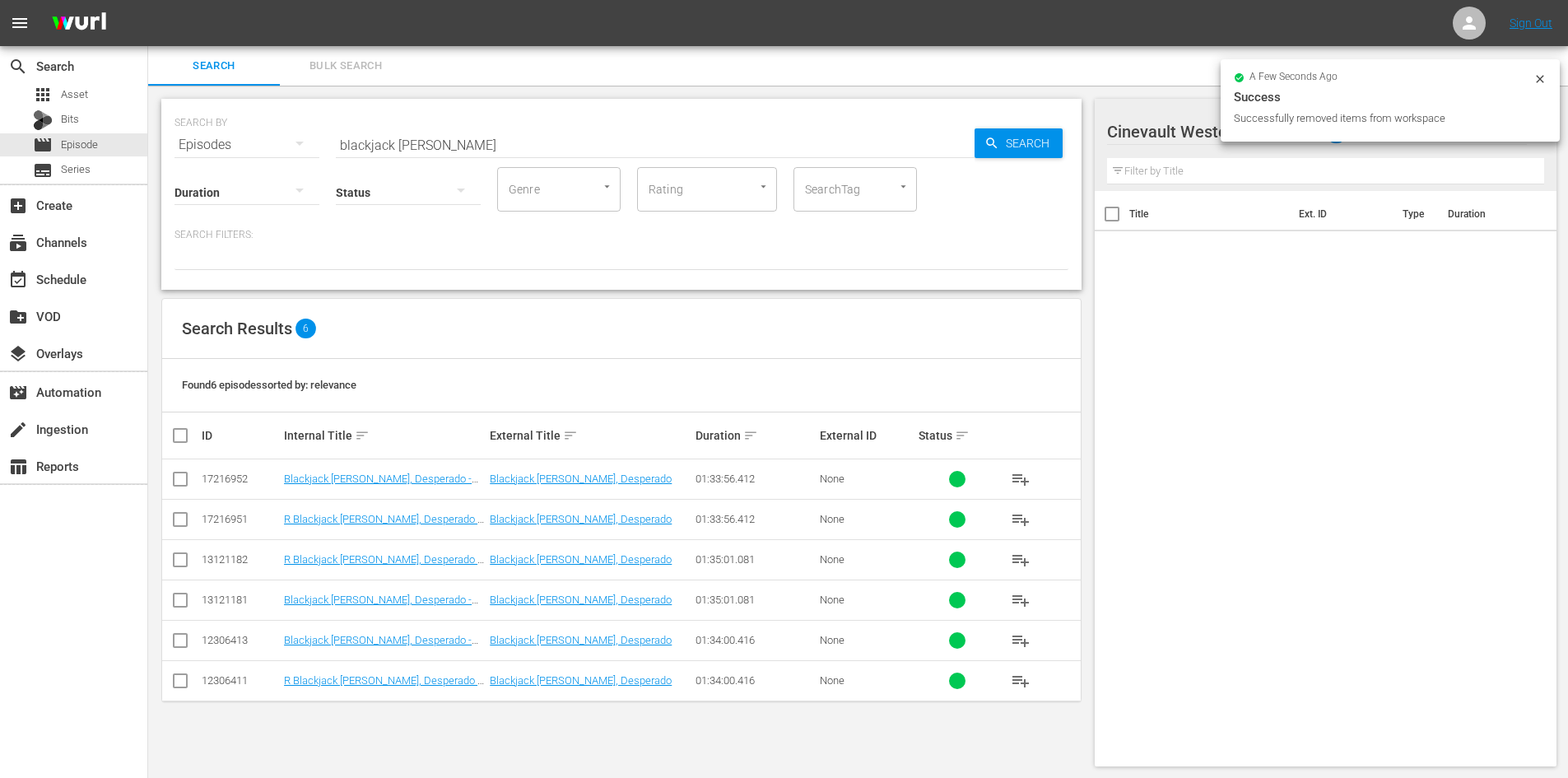
click at [1540, 83] on icon at bounding box center [1540, 79] width 13 height 13
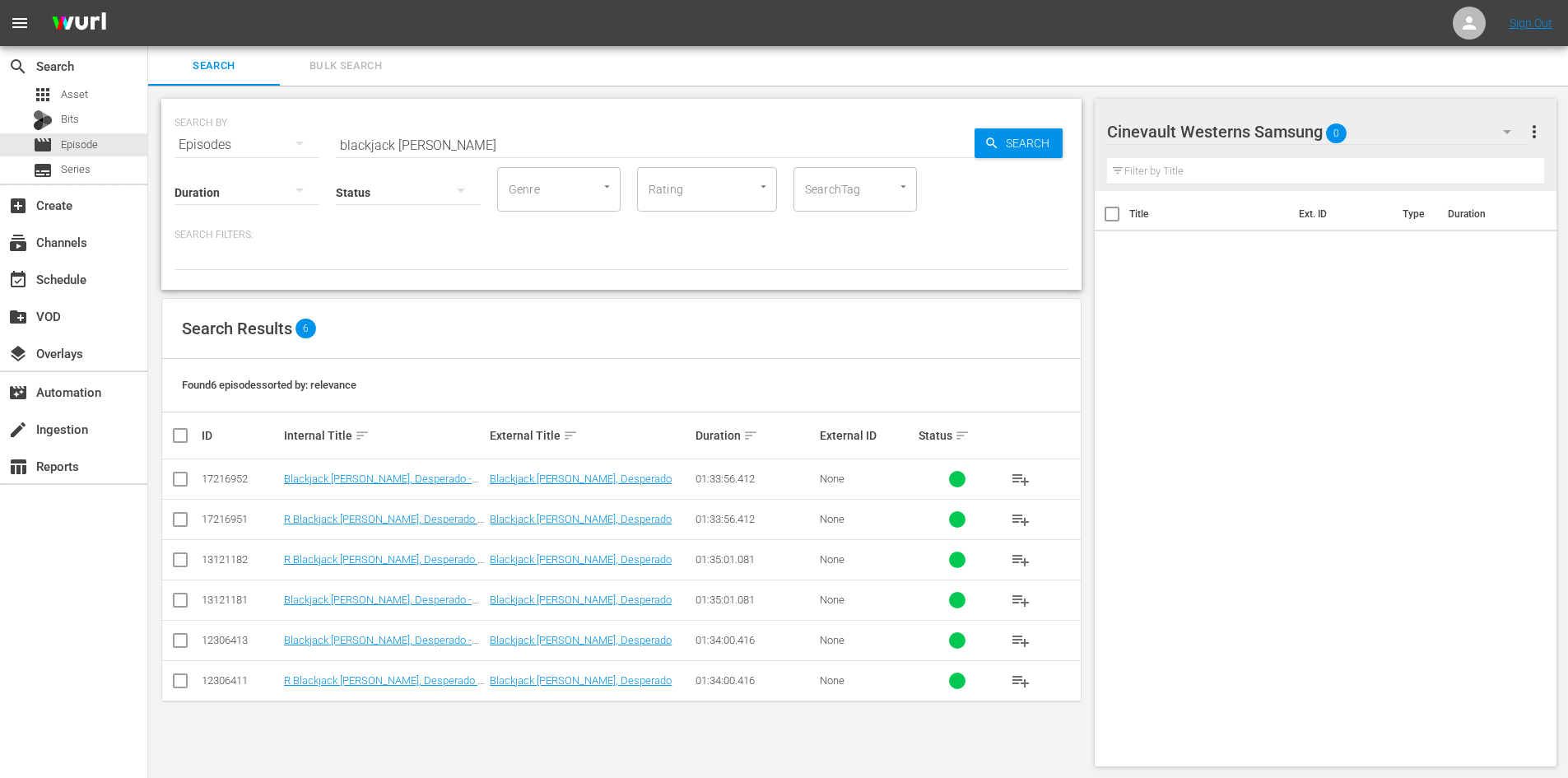
click at [1471, 134] on div "Cinevault Westerns Samsung 0" at bounding box center [1316, 132] width 420 height 46
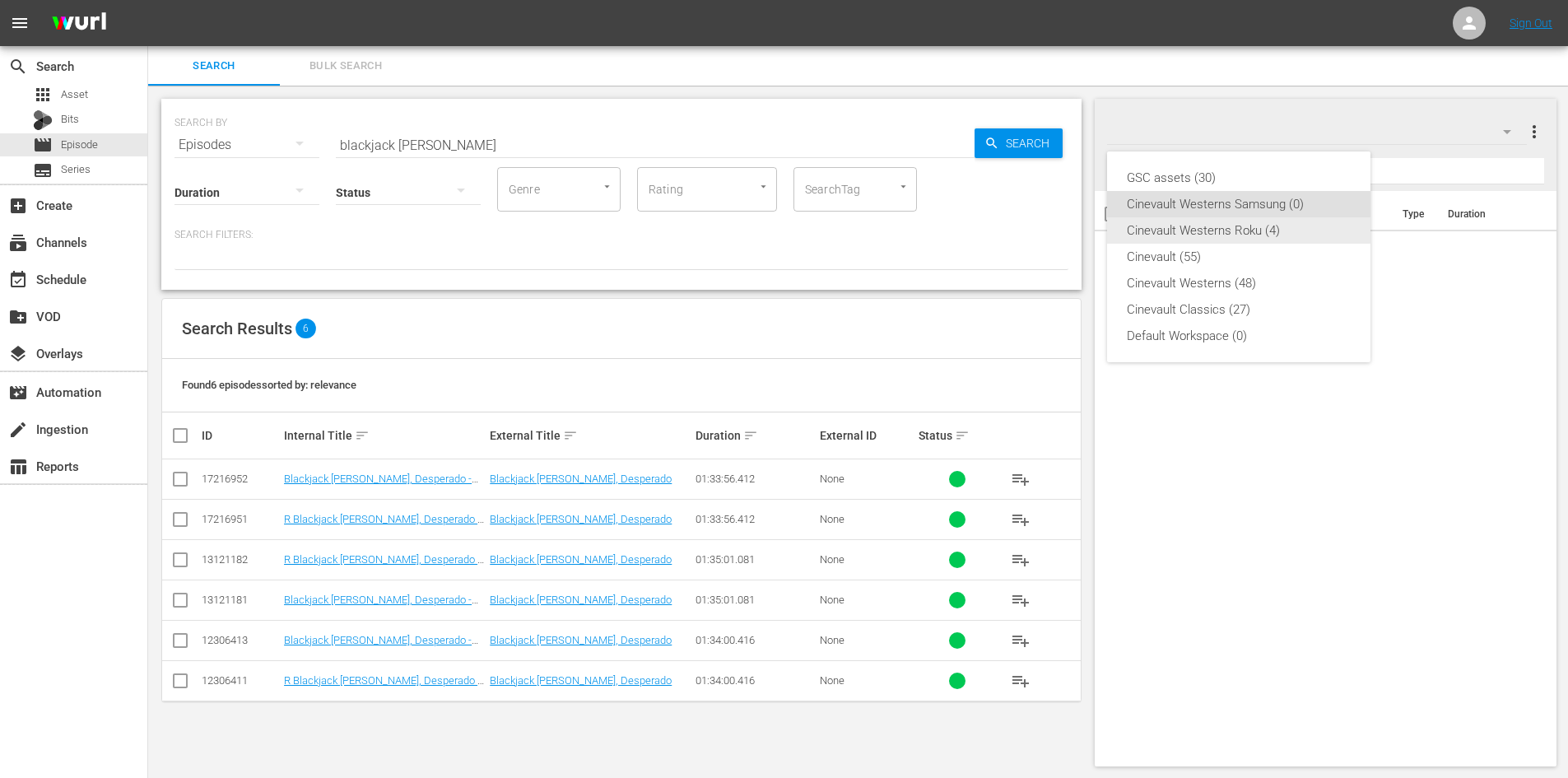
click at [1280, 226] on div "Cinevault Westerns Roku (4)" at bounding box center [1239, 230] width 224 height 27
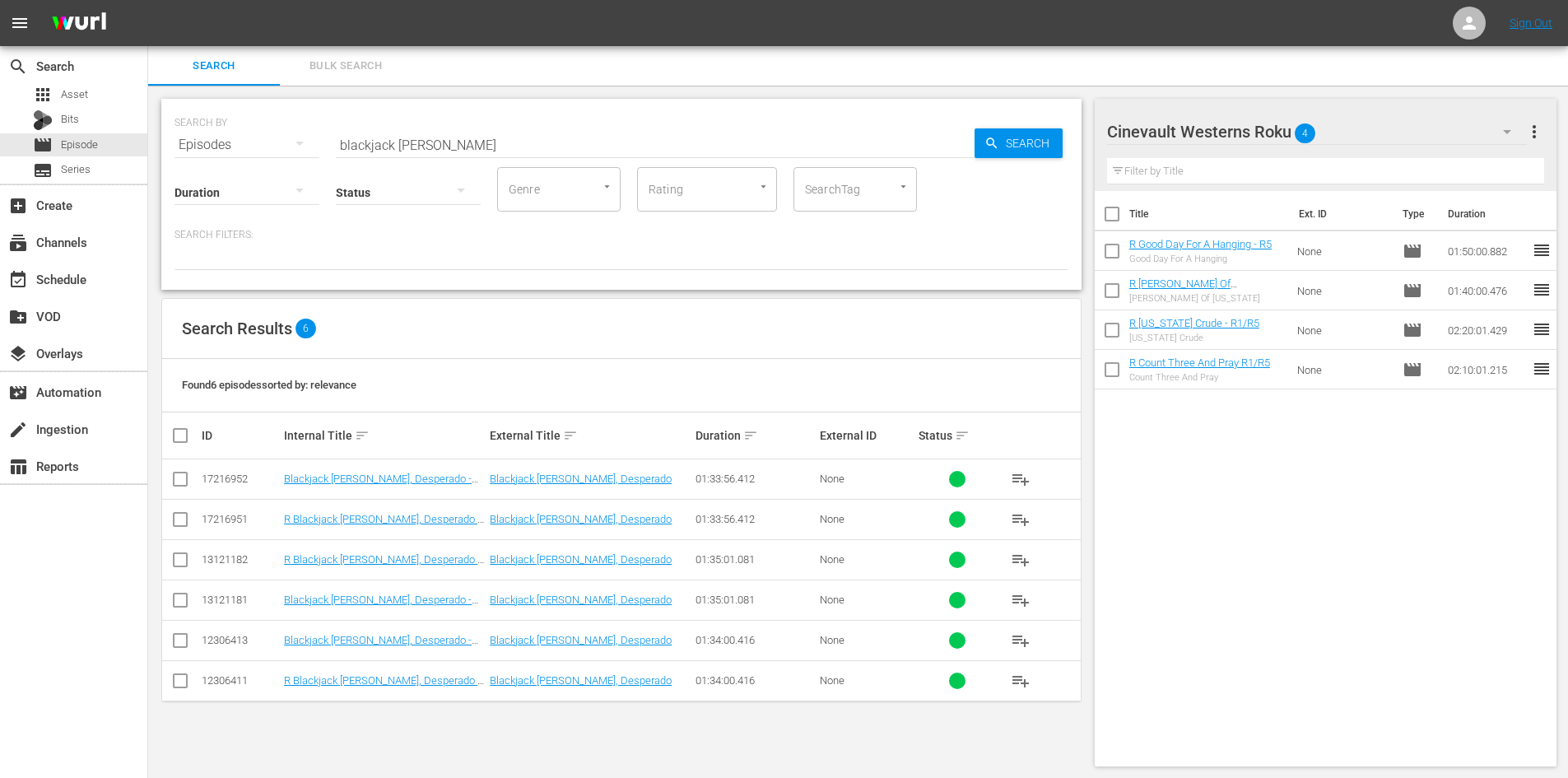
click at [1114, 212] on input "checkbox" at bounding box center [1112, 218] width 35 height 35
checkbox input "true"
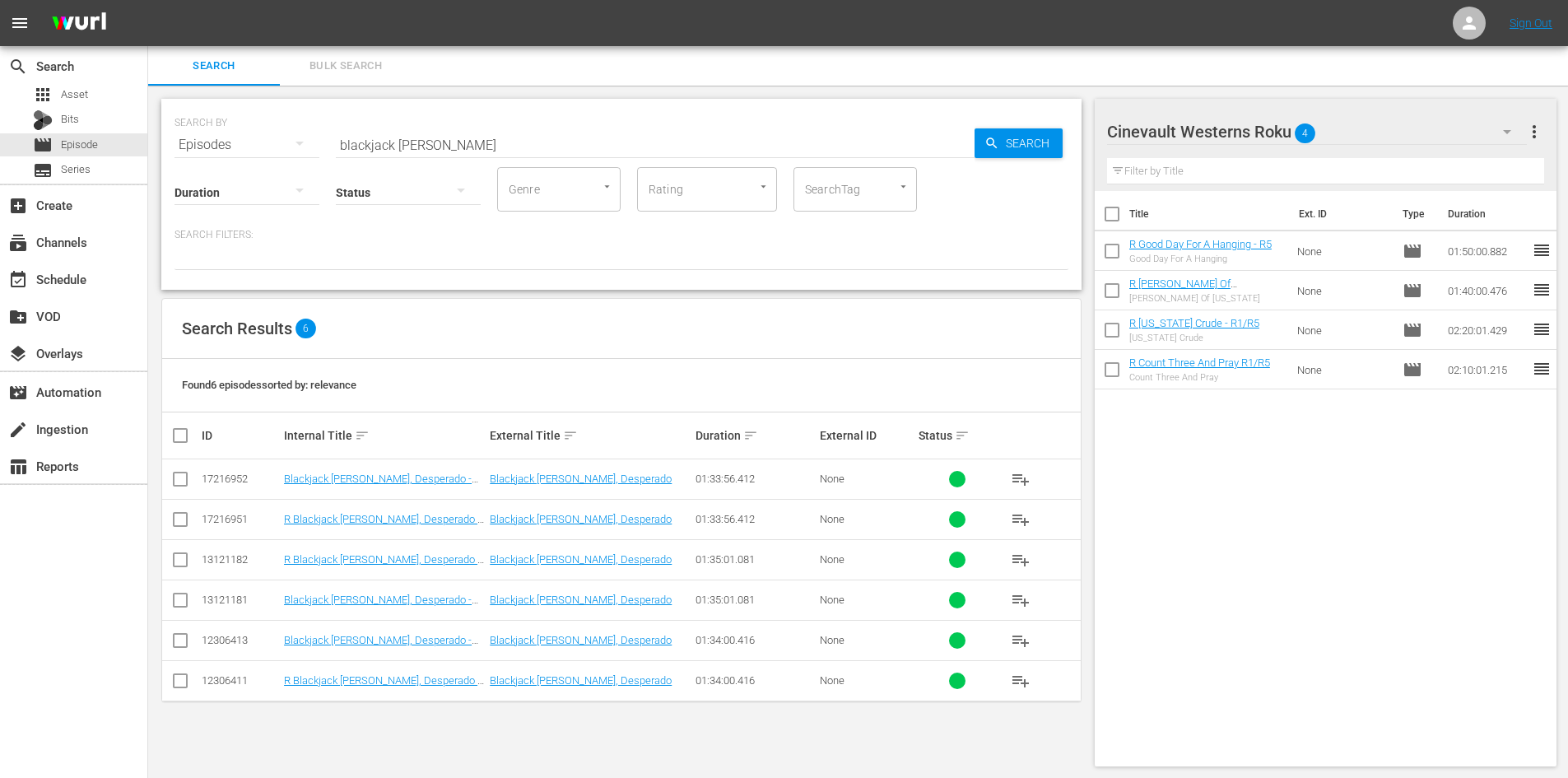
checkbox input "true"
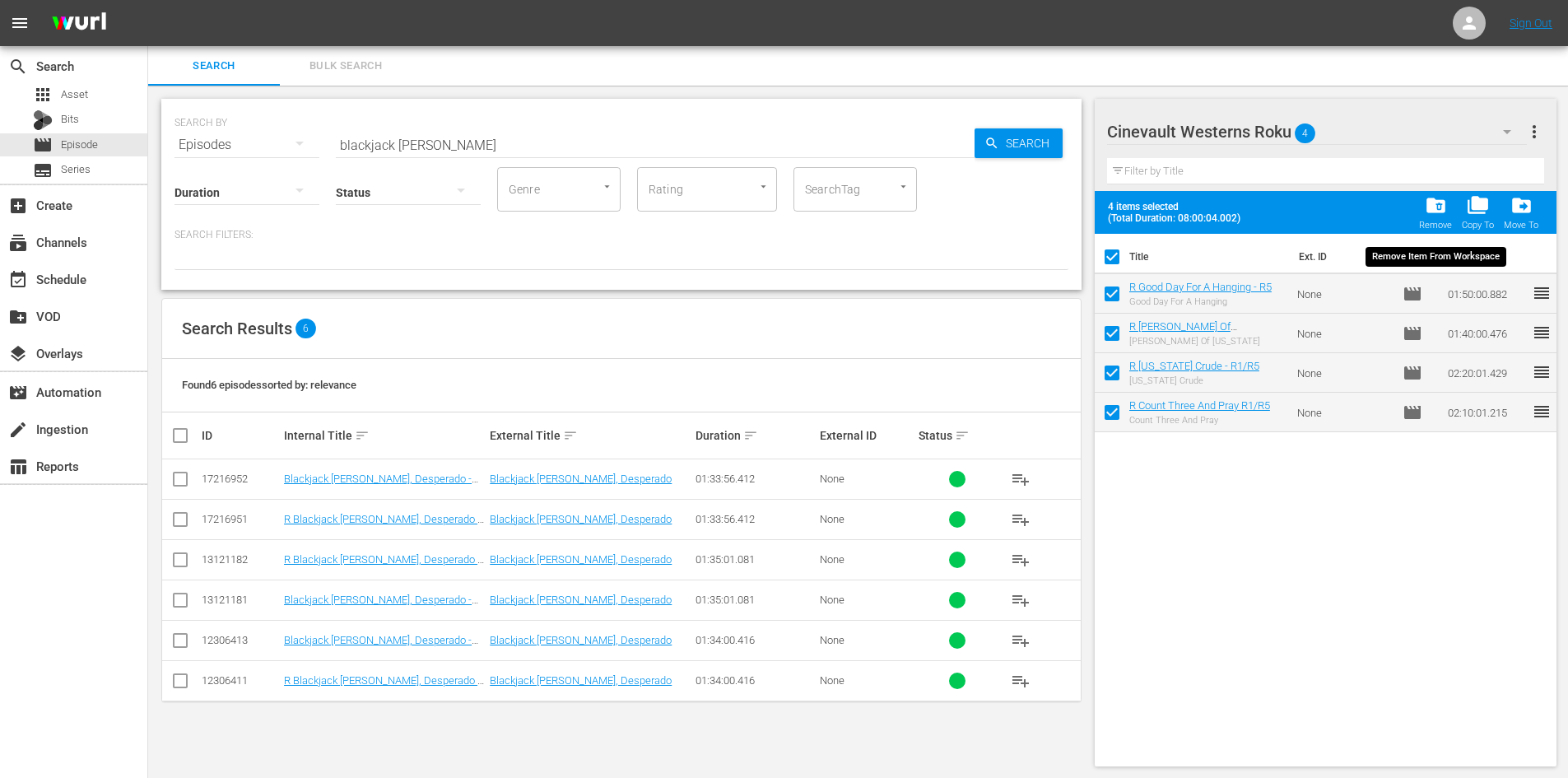
click at [1441, 210] on span "folder_delete" at bounding box center [1436, 205] width 22 height 22
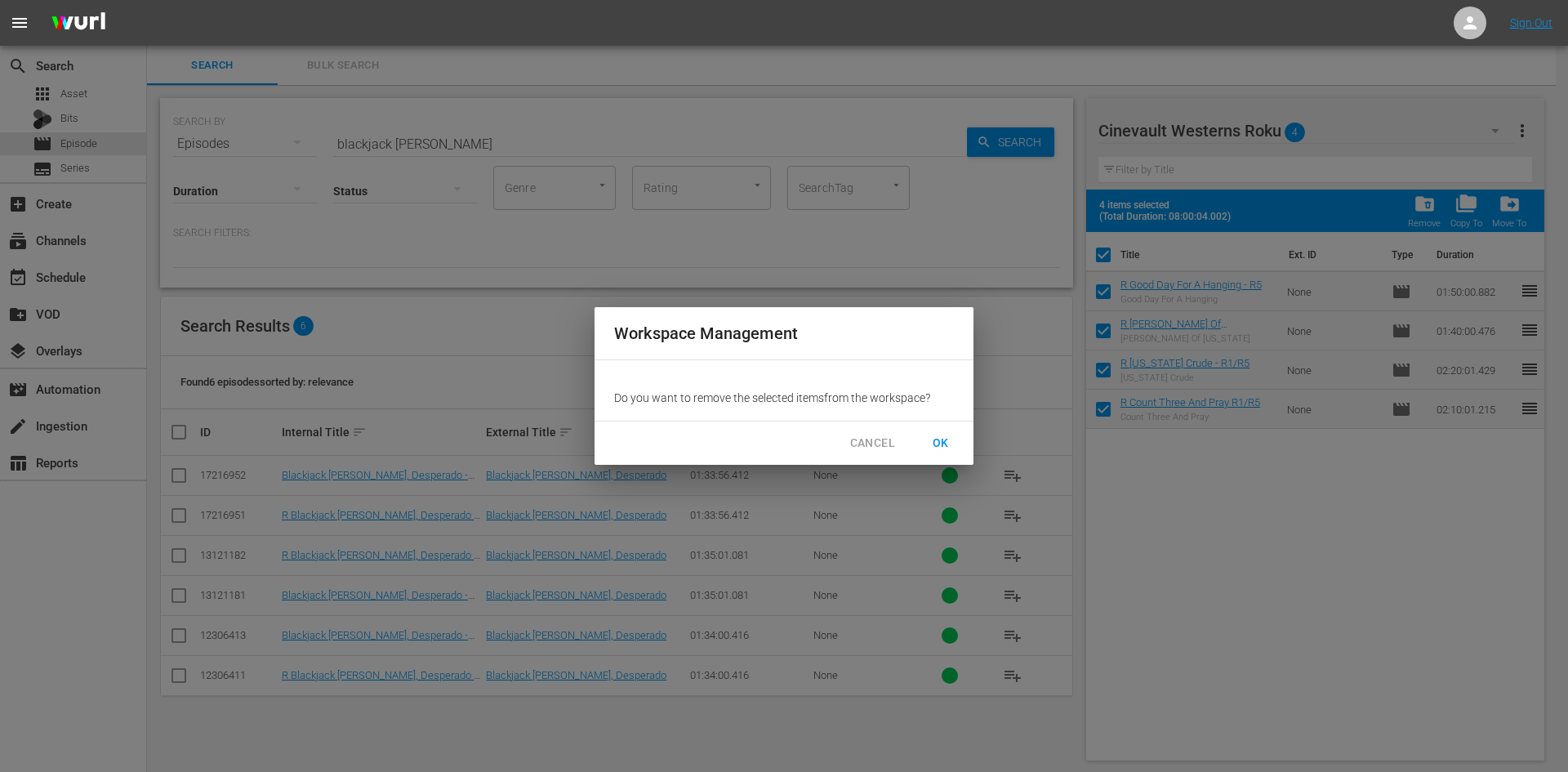
click at [943, 442] on span "OK" at bounding box center [940, 443] width 26 height 20
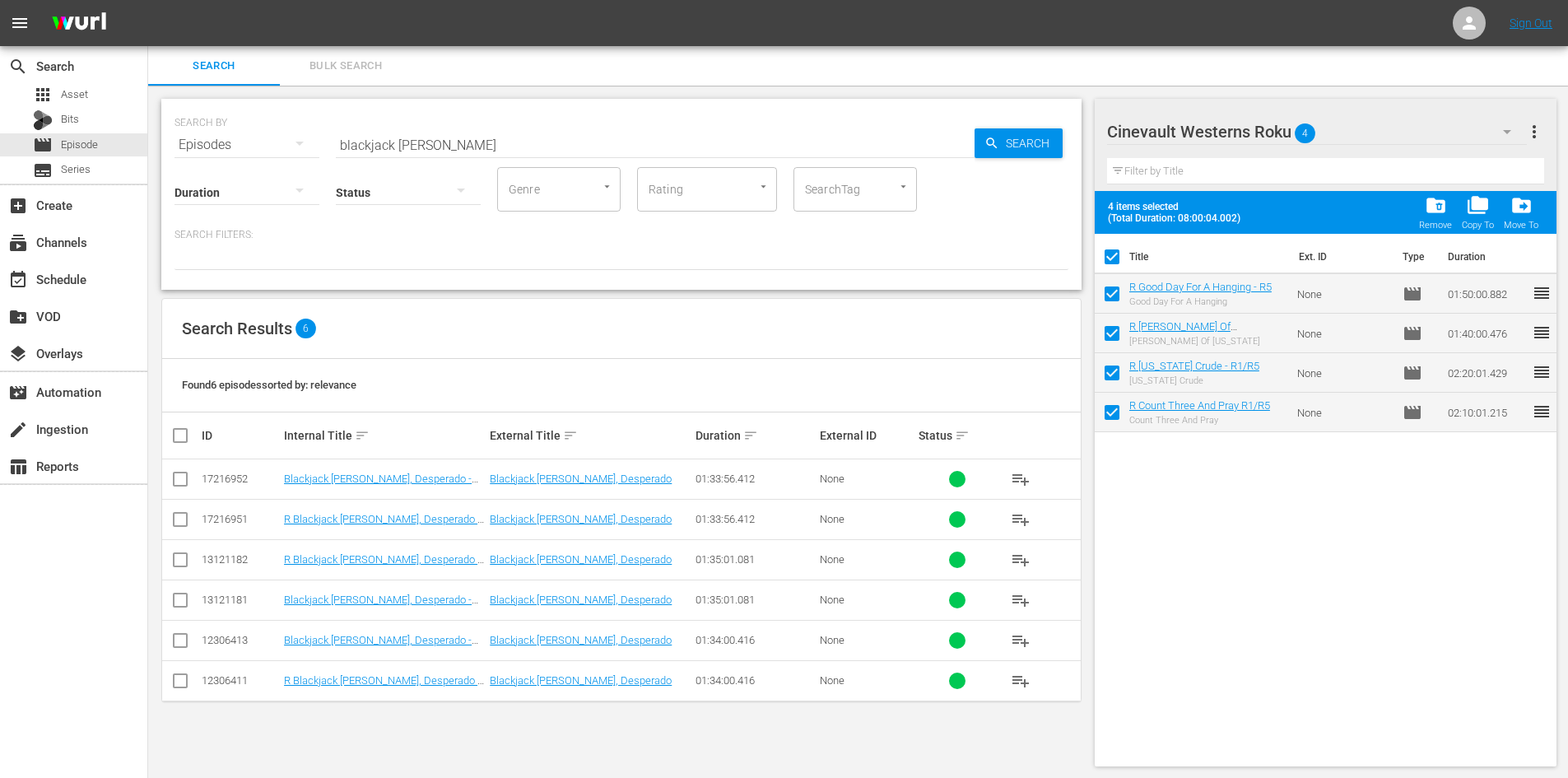
checkbox input "false"
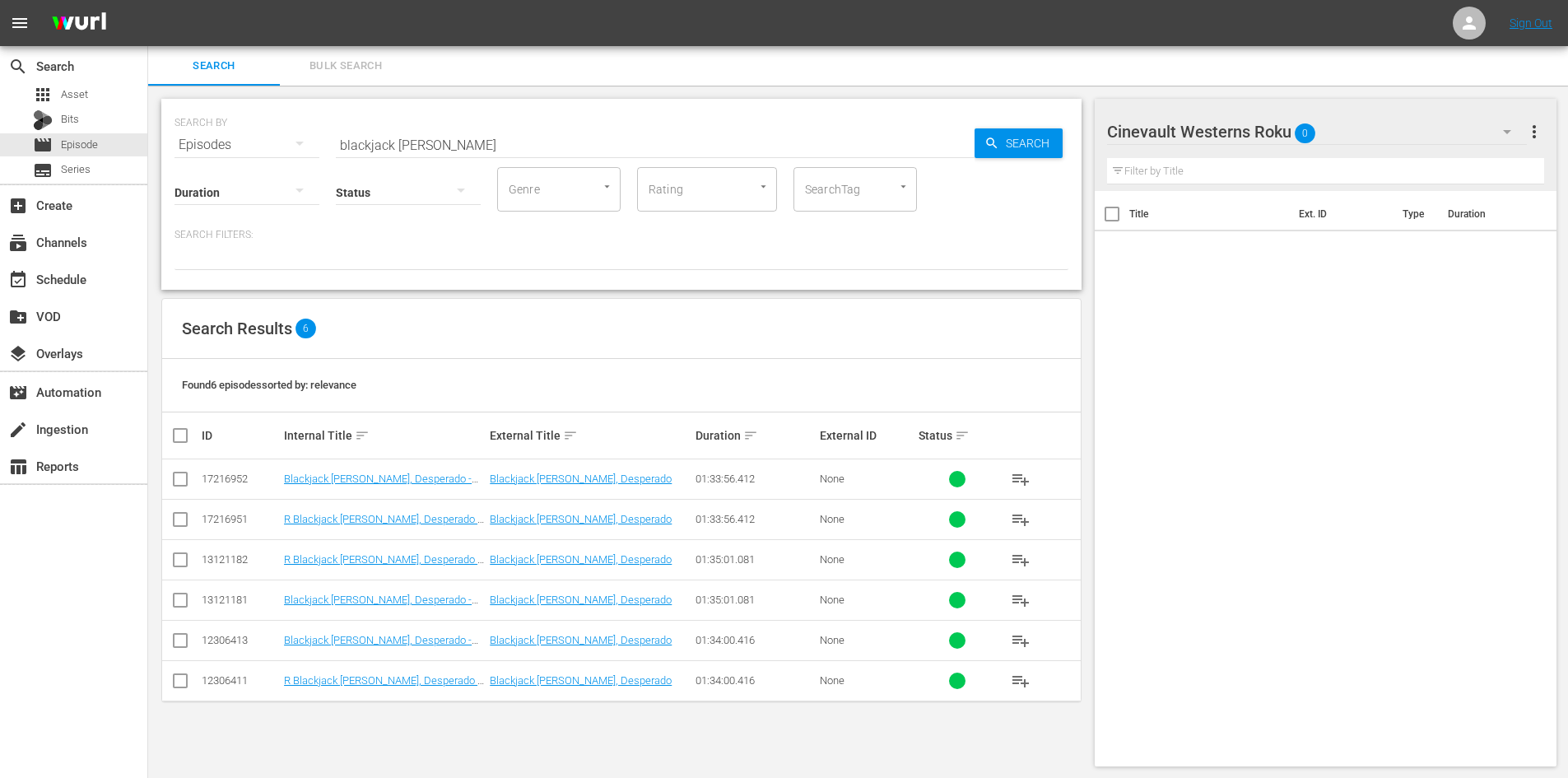
click at [182, 564] on input "checkbox" at bounding box center [179, 563] width 19 height 19
checkbox input "true"
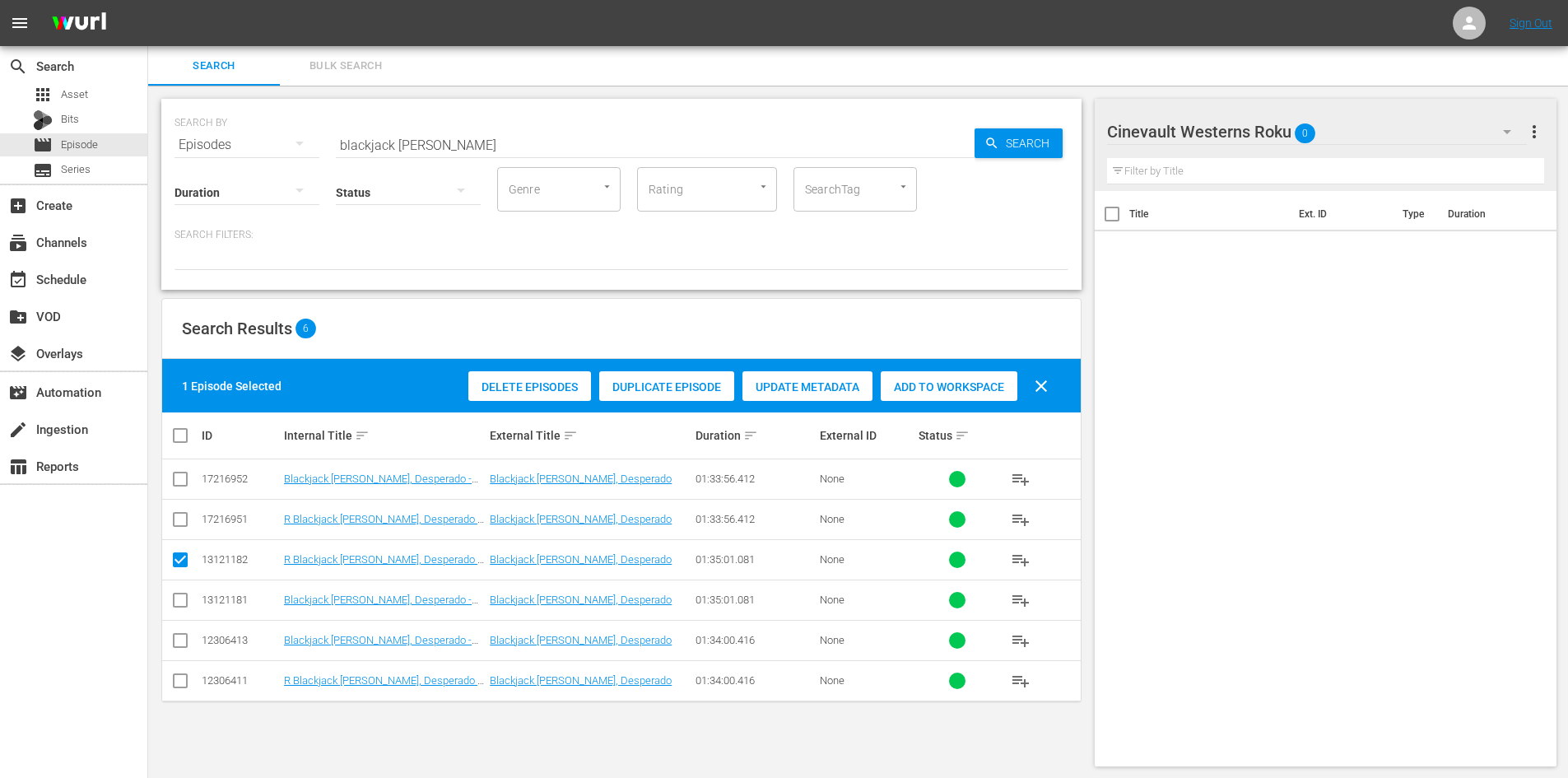
click at [931, 381] on span "Add to Workspace" at bounding box center [949, 387] width 137 height 13
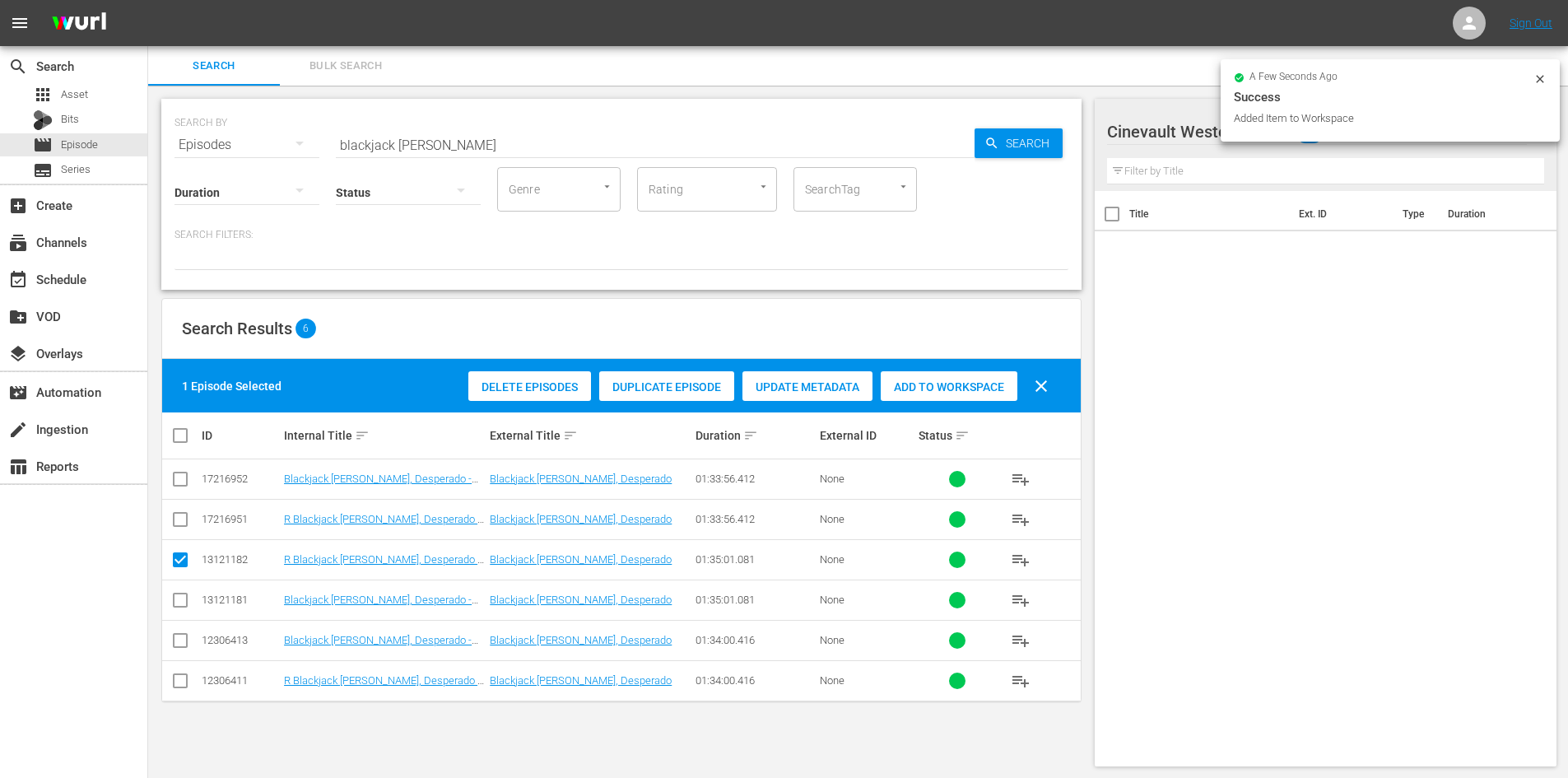
drag, startPoint x: 1535, startPoint y: 74, endPoint x: 1516, endPoint y: 107, distance: 38.1
click at [1536, 74] on icon at bounding box center [1540, 79] width 13 height 13
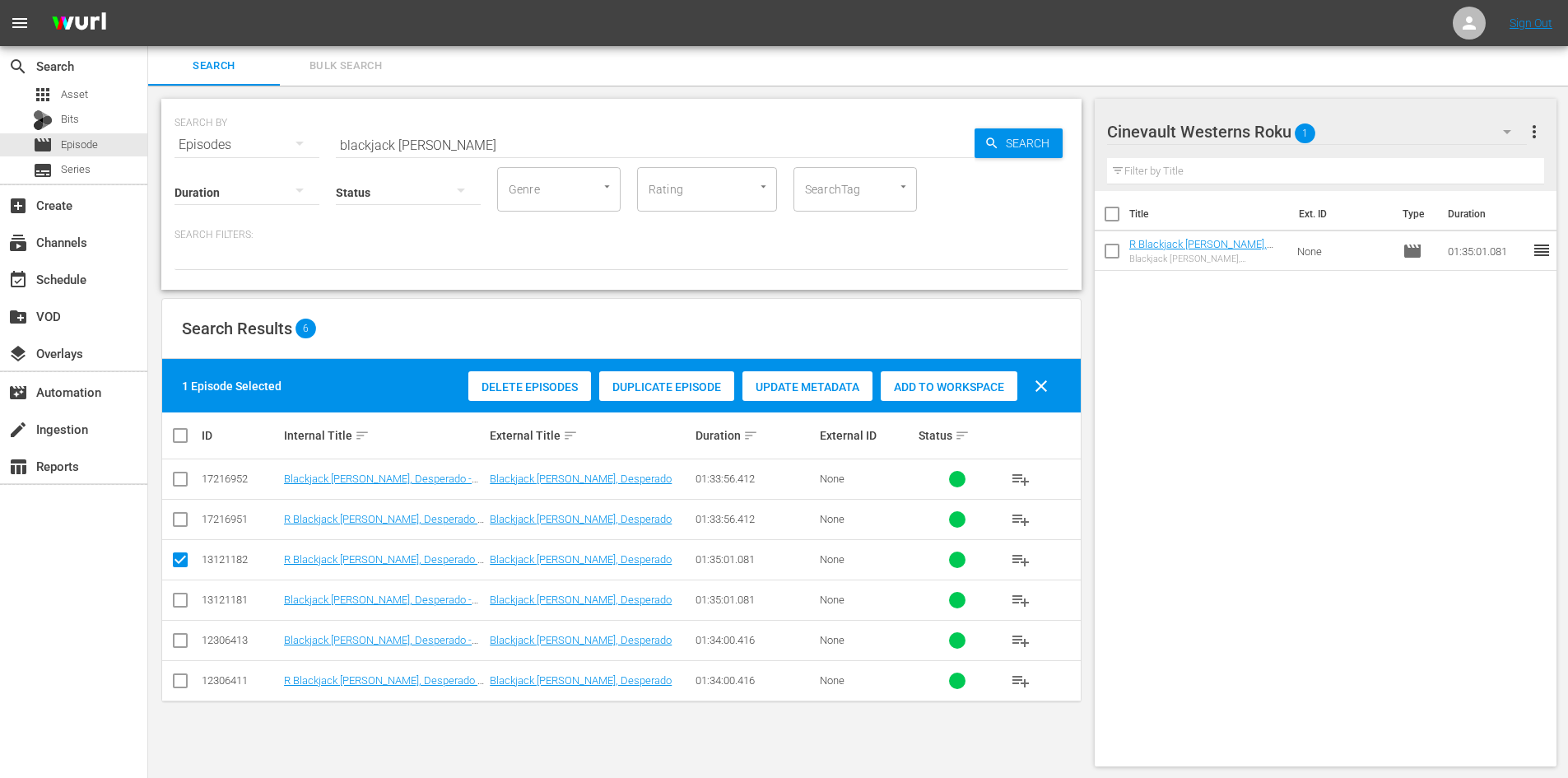
click at [1468, 127] on div "Cinevault Westerns Roku 1" at bounding box center [1316, 132] width 420 height 46
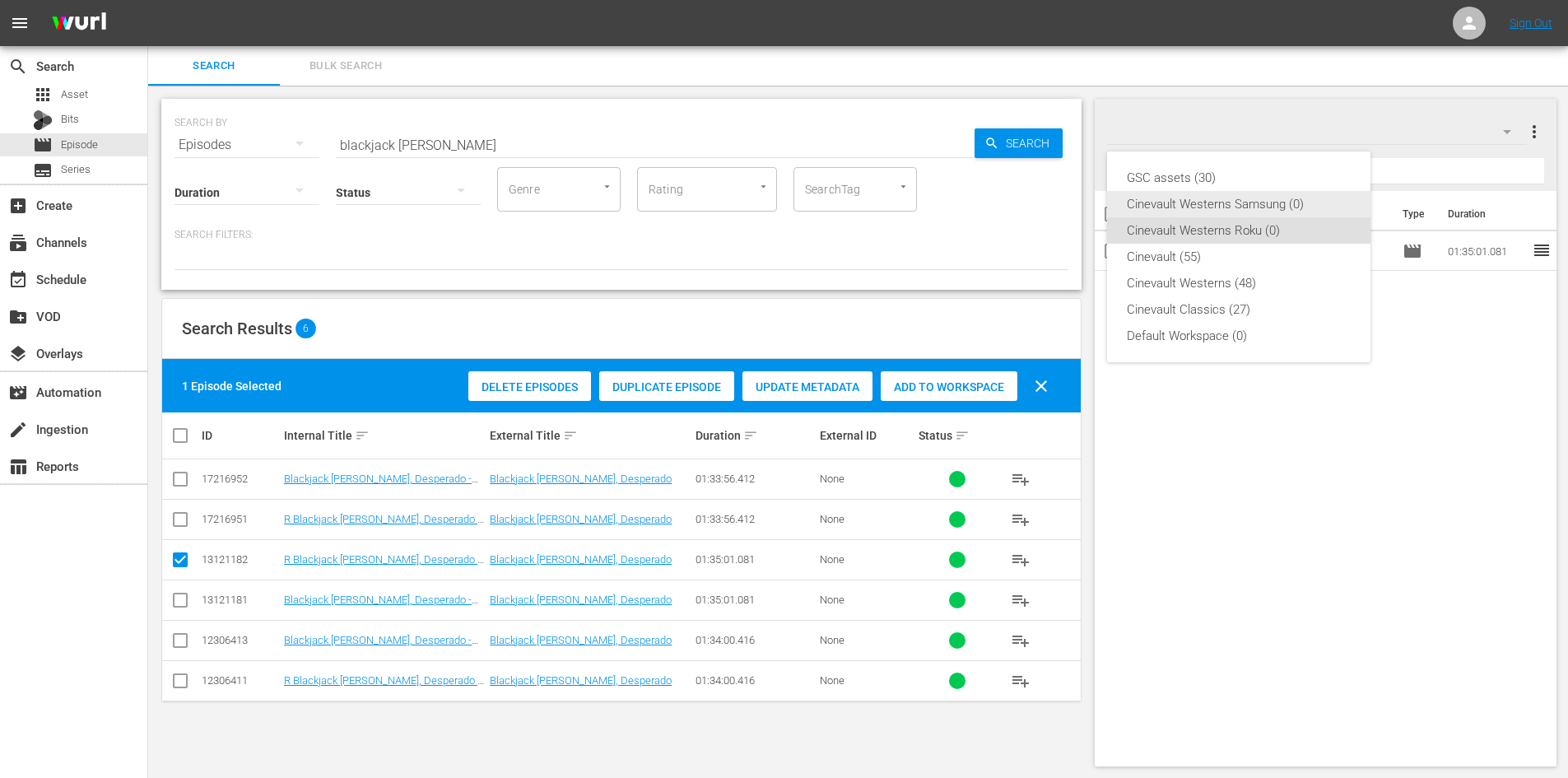
click at [1285, 207] on div "Cinevault Westerns Samsung (0)" at bounding box center [1239, 204] width 224 height 27
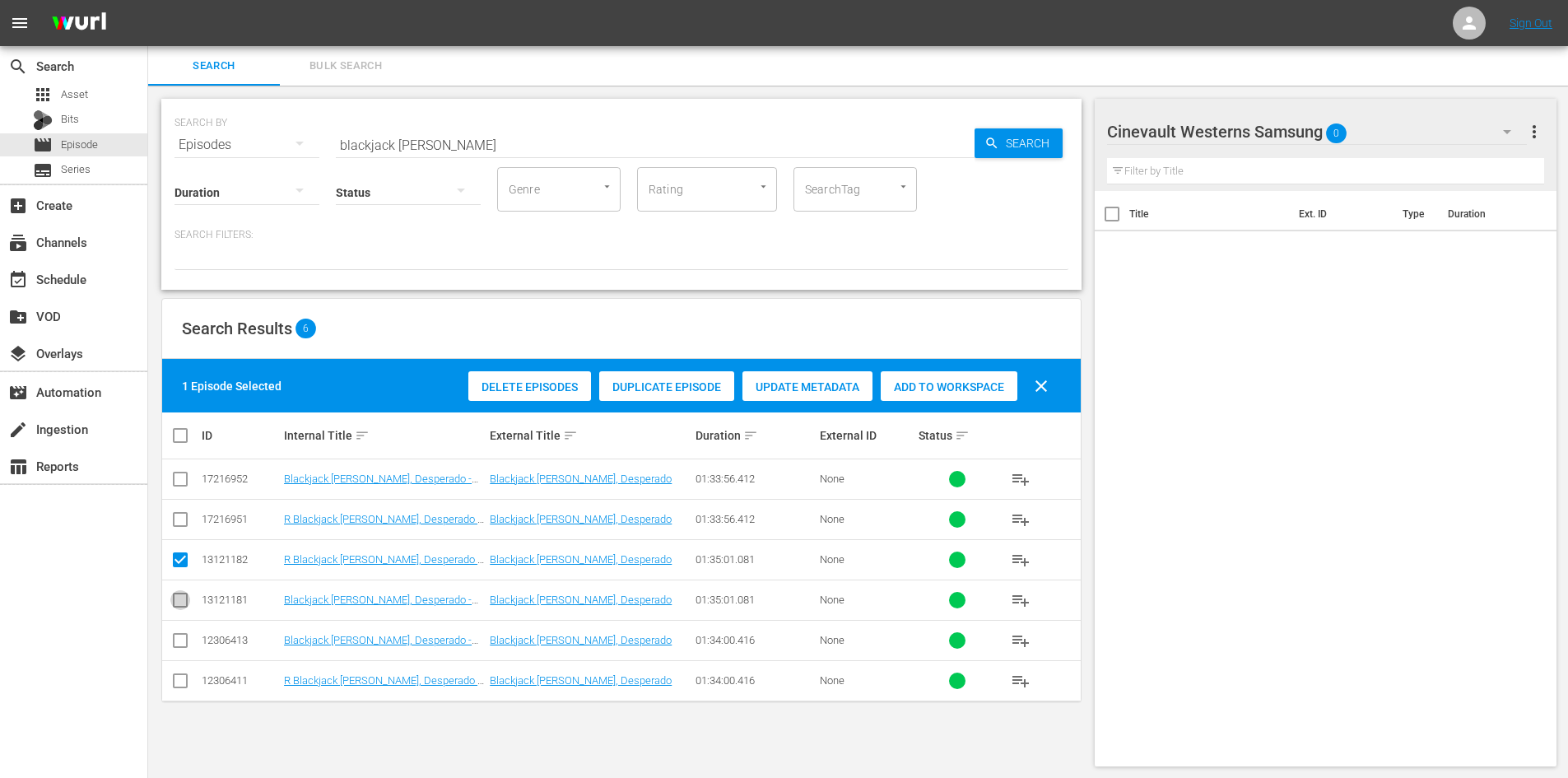
click at [187, 604] on input "checkbox" at bounding box center [179, 603] width 19 height 19
checkbox input "true"
click at [179, 559] on input "checkbox" at bounding box center [179, 563] width 19 height 19
checkbox input "false"
click at [931, 397] on div "Add to Workspace" at bounding box center [949, 387] width 137 height 31
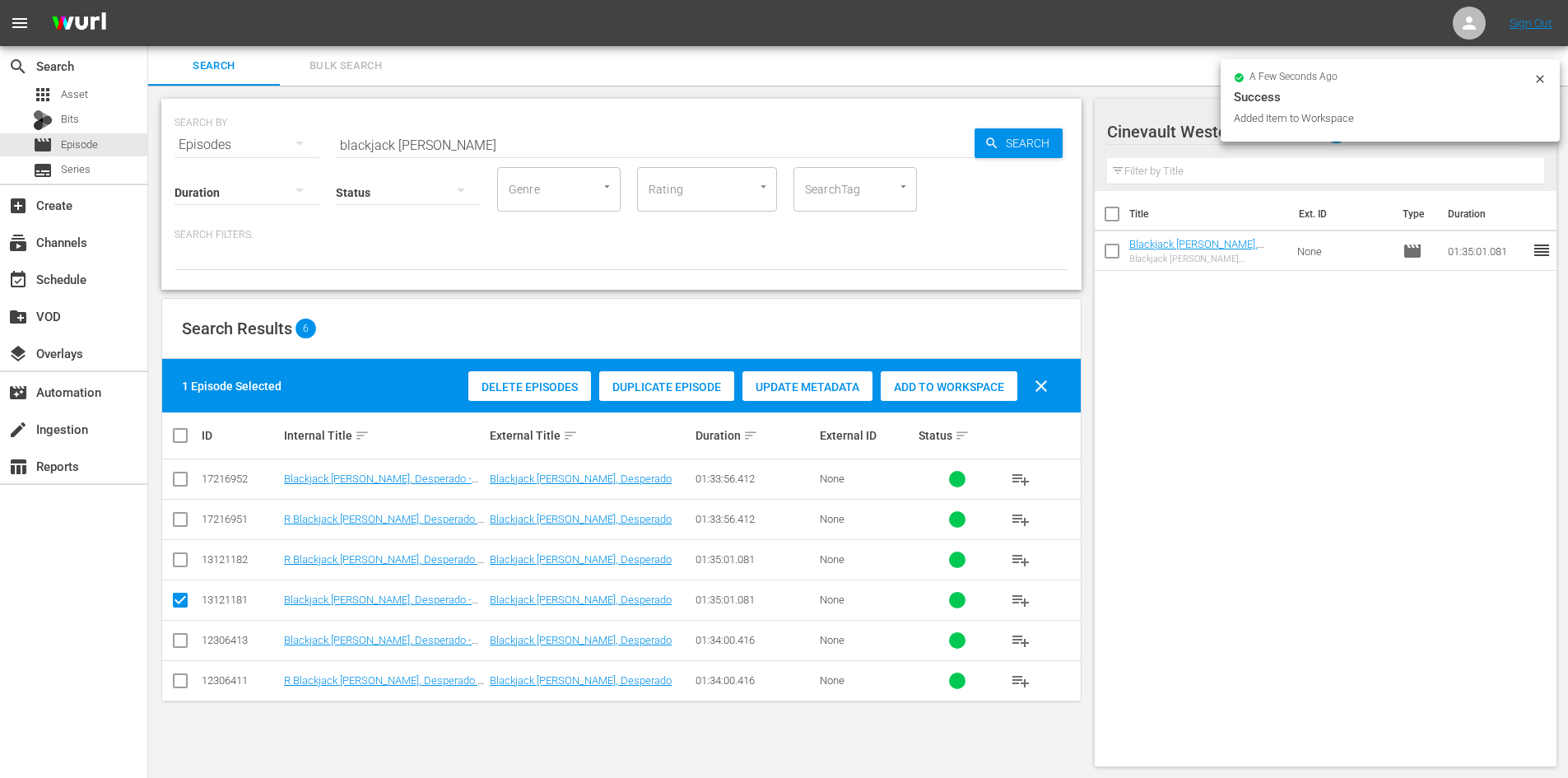
click at [1545, 80] on icon at bounding box center [1540, 79] width 13 height 13
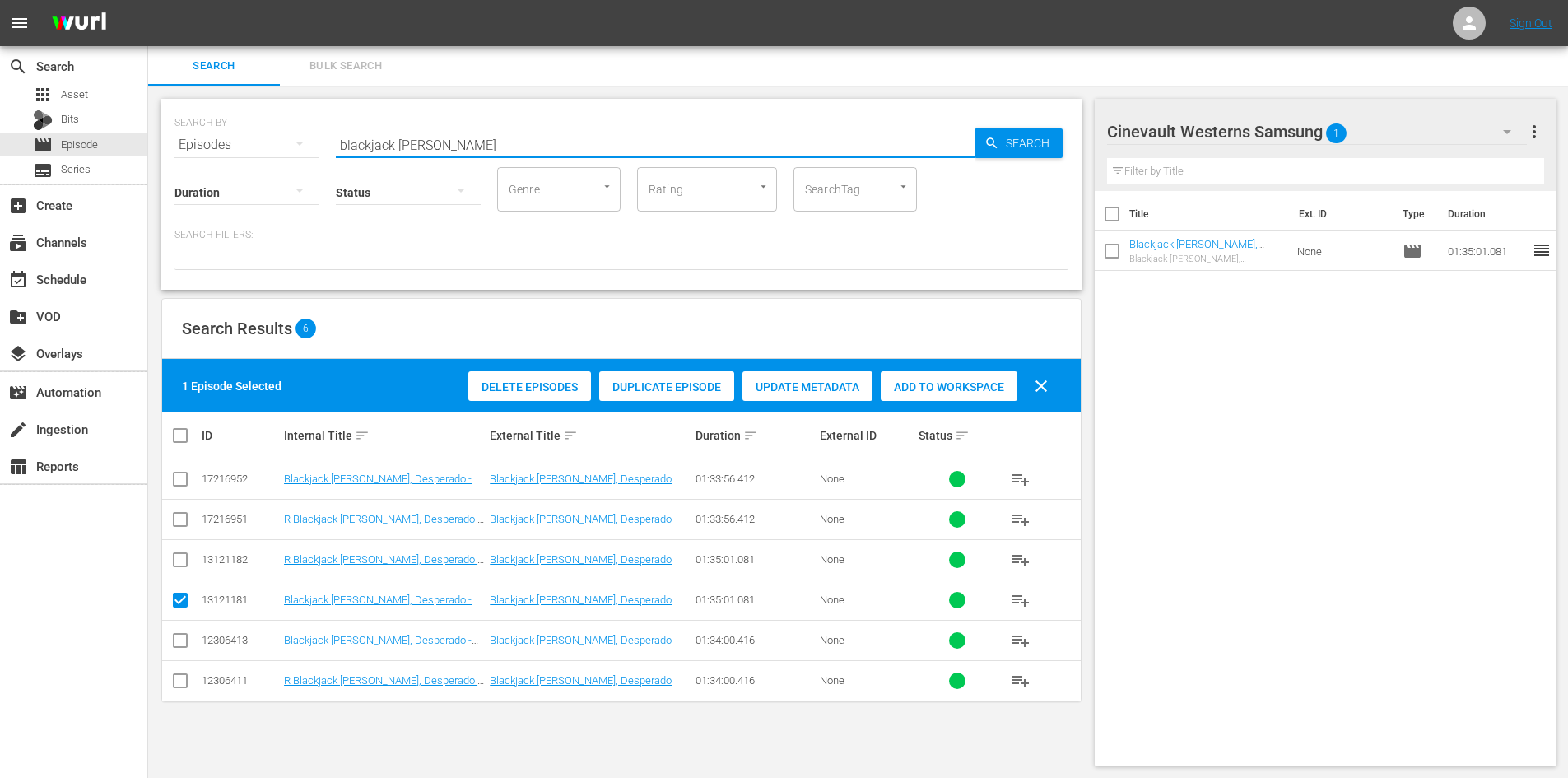
click at [506, 139] on input "blackjack [PERSON_NAME]" at bounding box center [654, 144] width 639 height 40
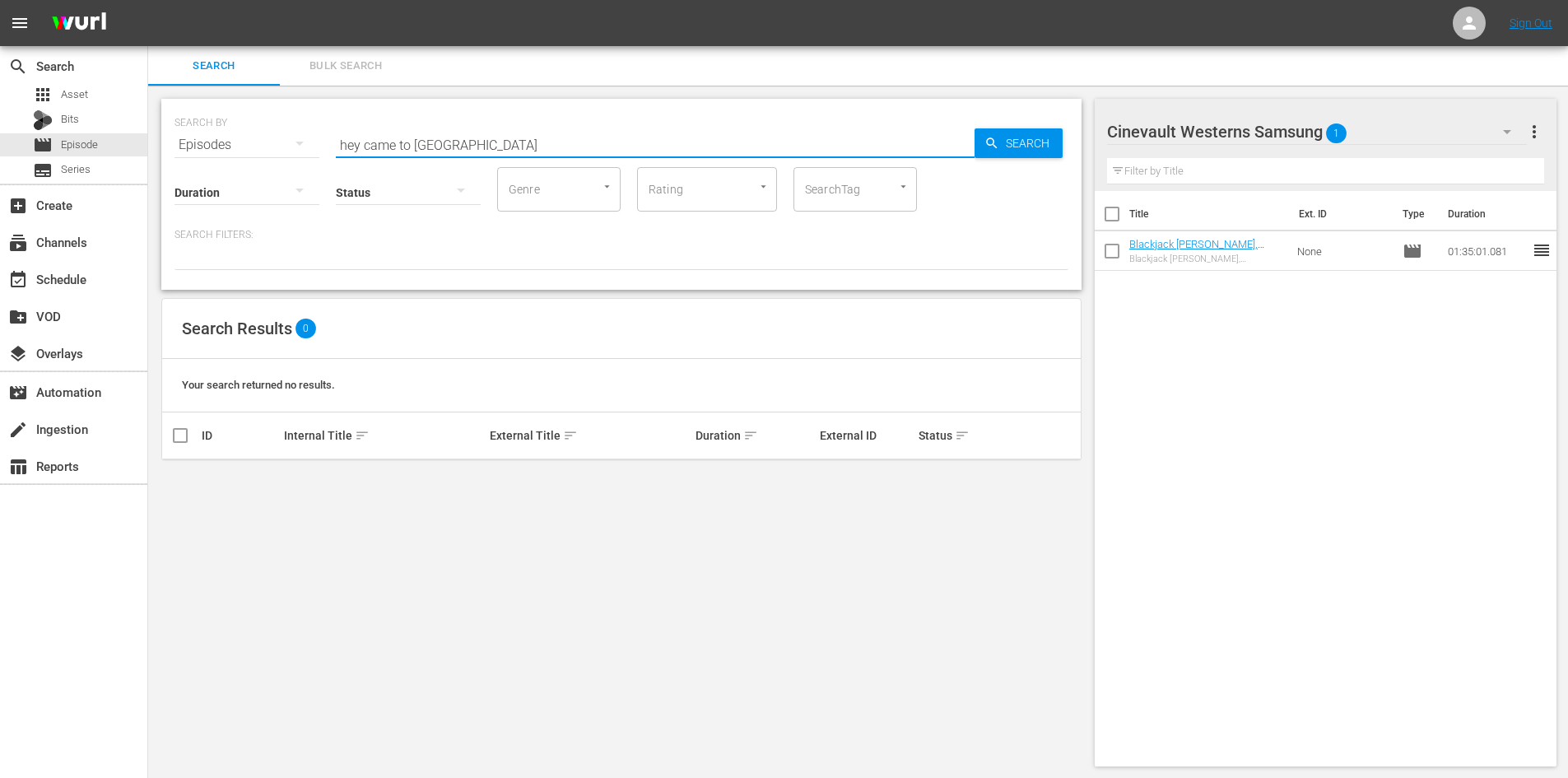
click at [336, 145] on input "hey came to [GEOGRAPHIC_DATA]" at bounding box center [654, 144] width 639 height 40
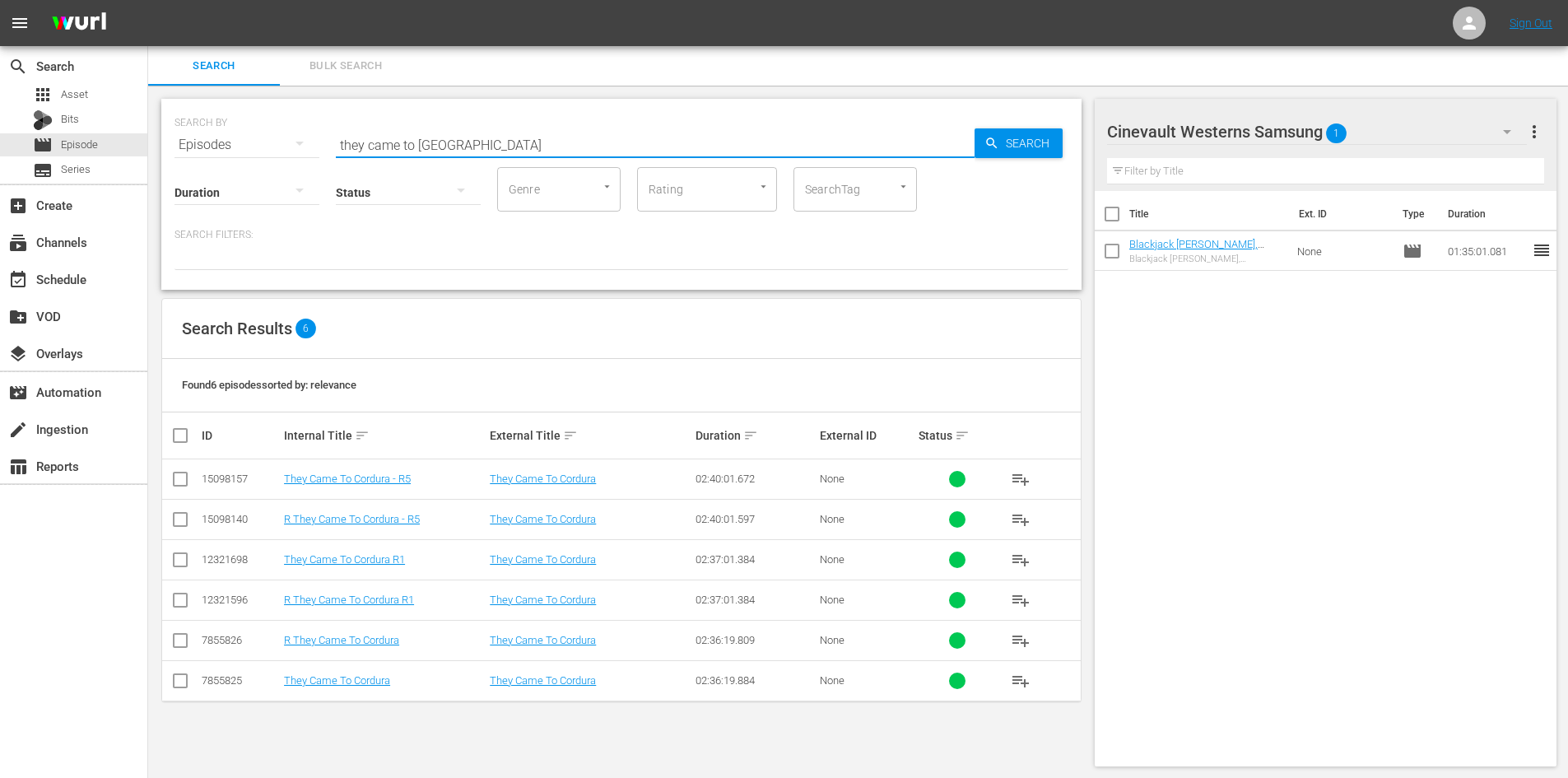
type input "they came to [GEOGRAPHIC_DATA]"
click at [177, 476] on input "checkbox" at bounding box center [179, 482] width 19 height 19
checkbox input "true"
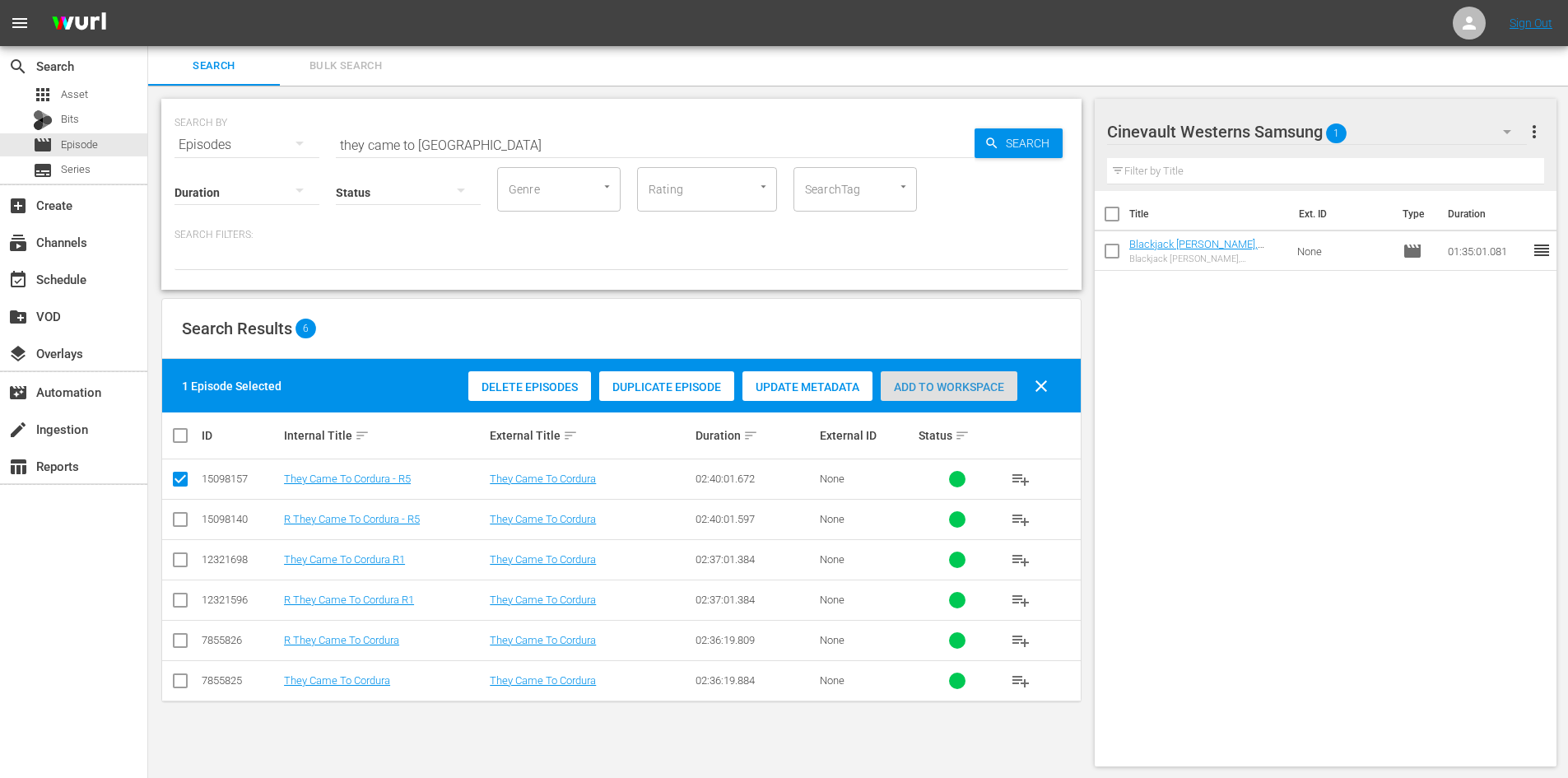
drag, startPoint x: 922, startPoint y: 373, endPoint x: 956, endPoint y: 372, distance: 34.0
click at [924, 373] on div "Add to Workspace" at bounding box center [949, 387] width 137 height 31
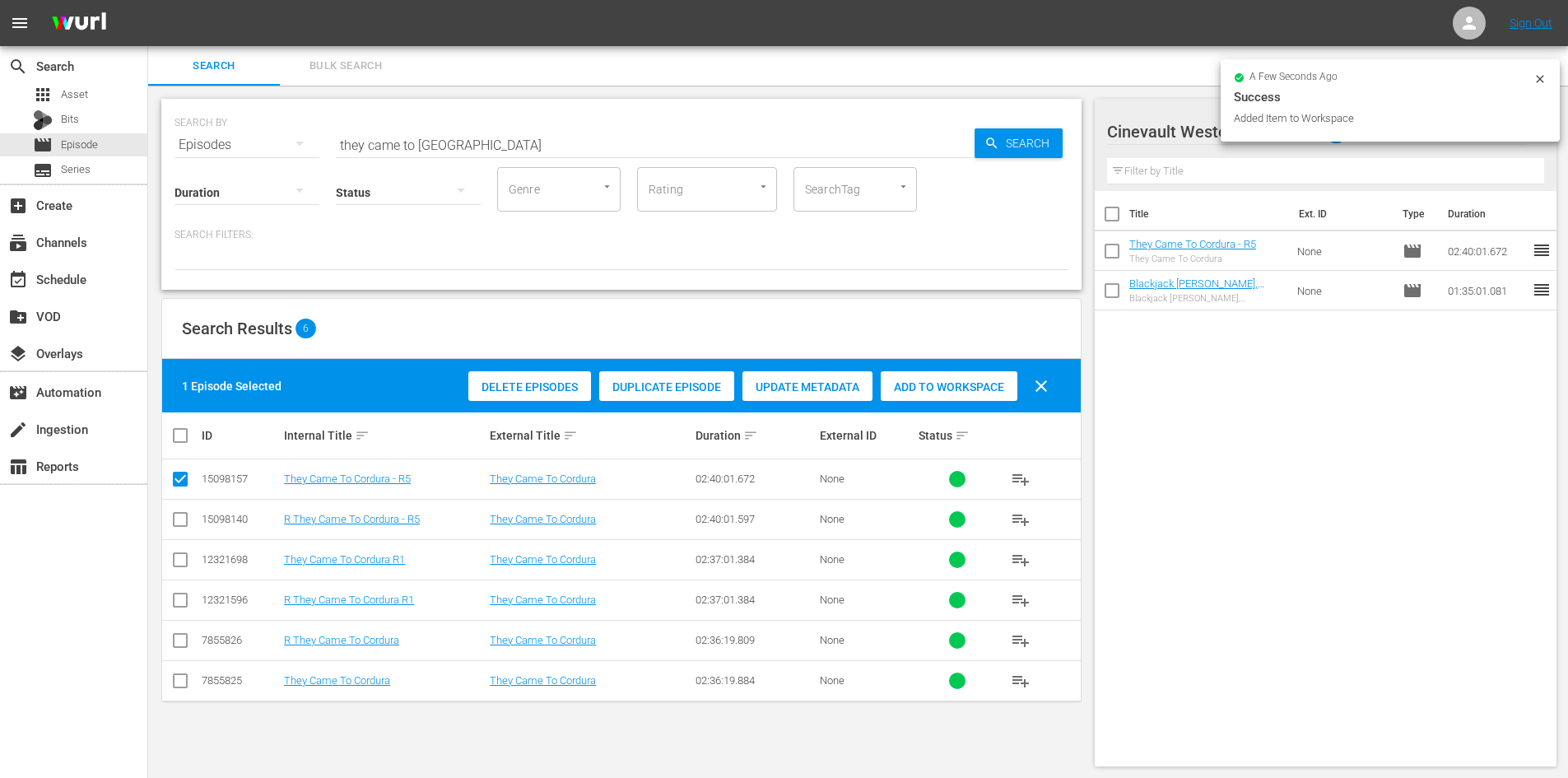
click at [1539, 74] on icon at bounding box center [1540, 79] width 13 height 13
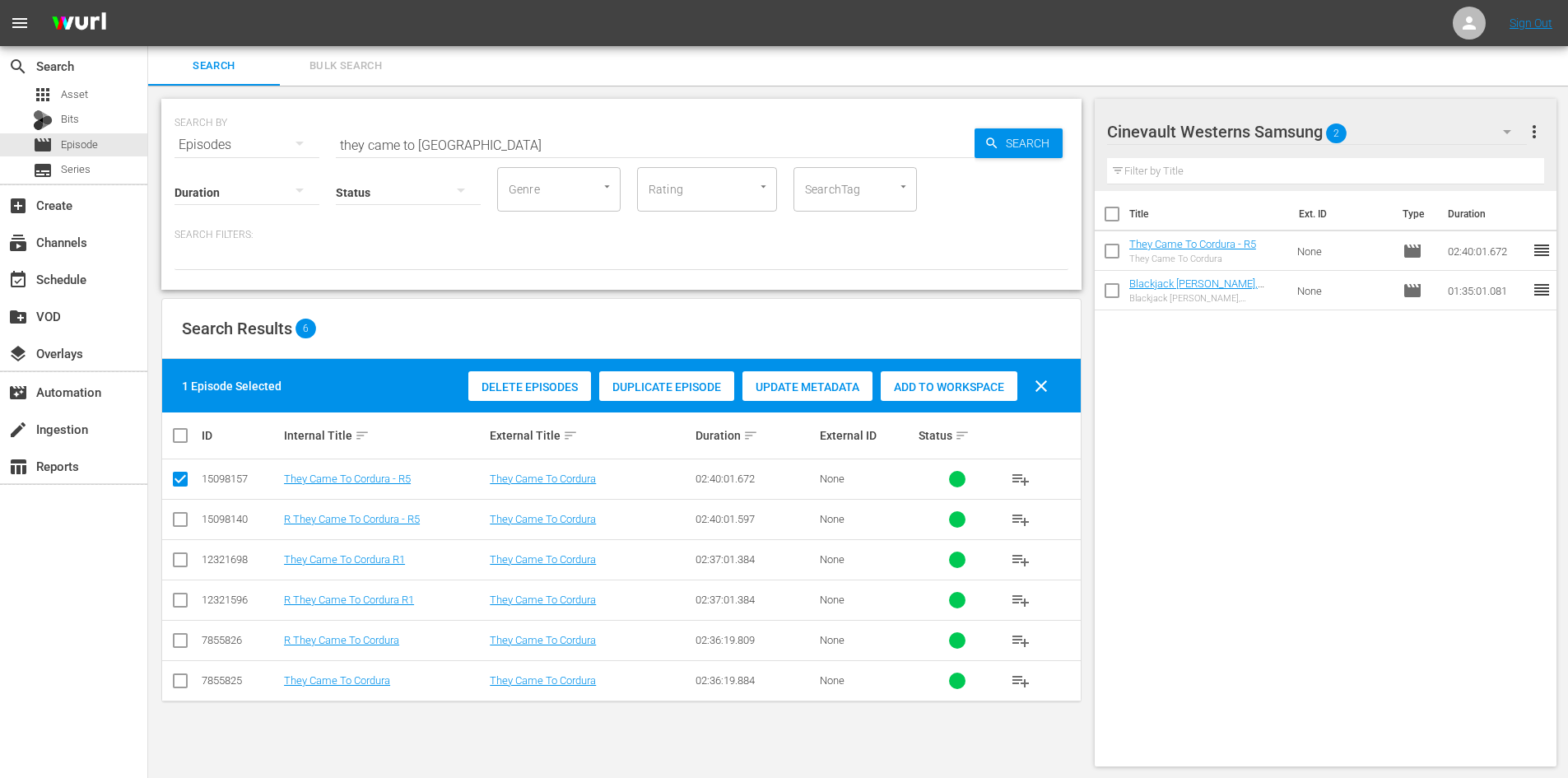
click at [1436, 126] on div "Cinevault Westerns Samsung 2" at bounding box center [1316, 132] width 420 height 46
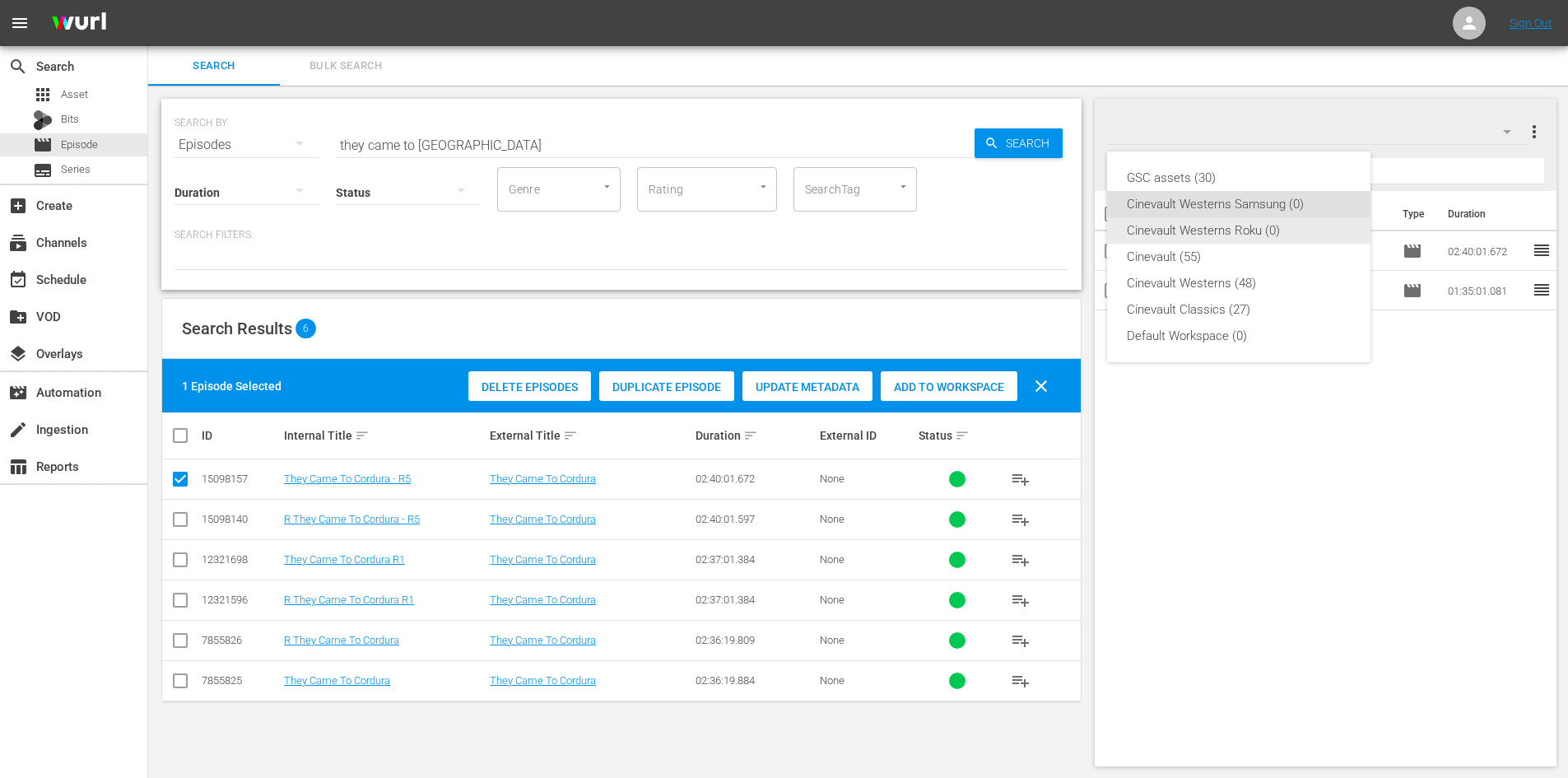
click at [1282, 233] on div "Cinevault Westerns Roku (0)" at bounding box center [1239, 230] width 224 height 27
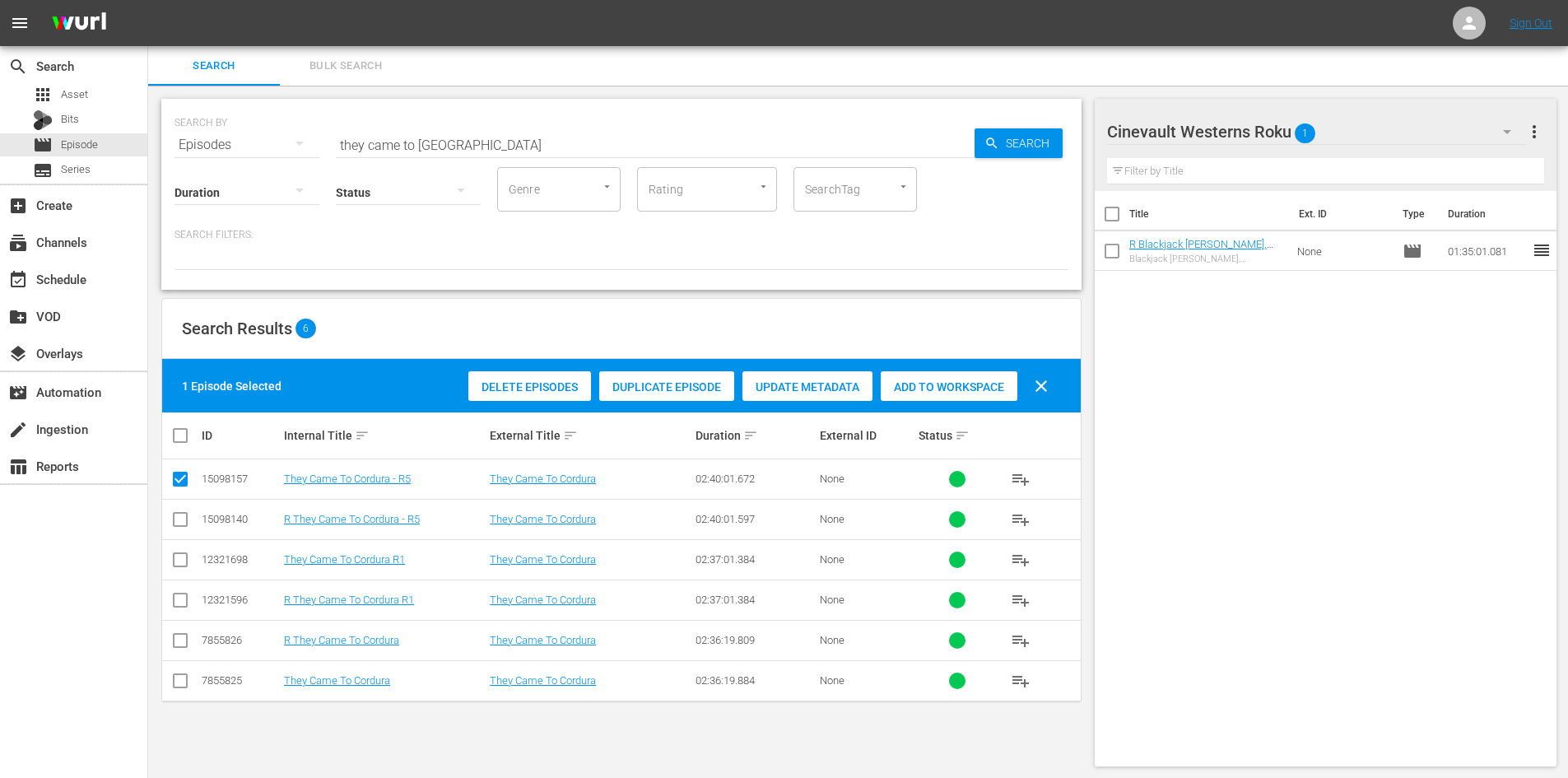
click at [178, 520] on input "checkbox" at bounding box center [179, 522] width 19 height 19
checkbox input "true"
click at [187, 485] on input "checkbox" at bounding box center [179, 482] width 19 height 19
checkbox input "false"
drag, startPoint x: 914, startPoint y: 390, endPoint x: 900, endPoint y: 421, distance: 34.0
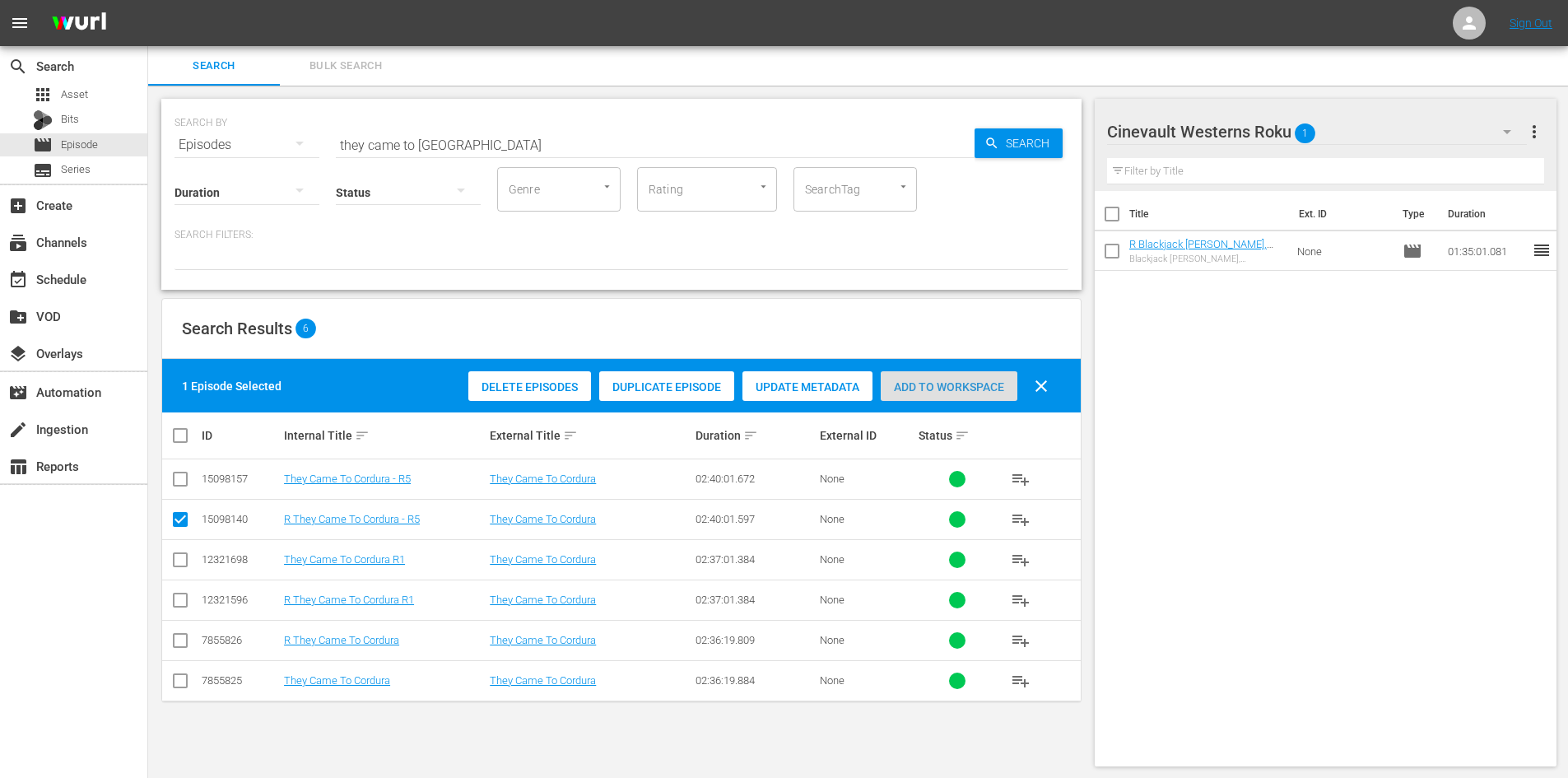
click at [915, 388] on span "Add to Workspace" at bounding box center [949, 387] width 137 height 13
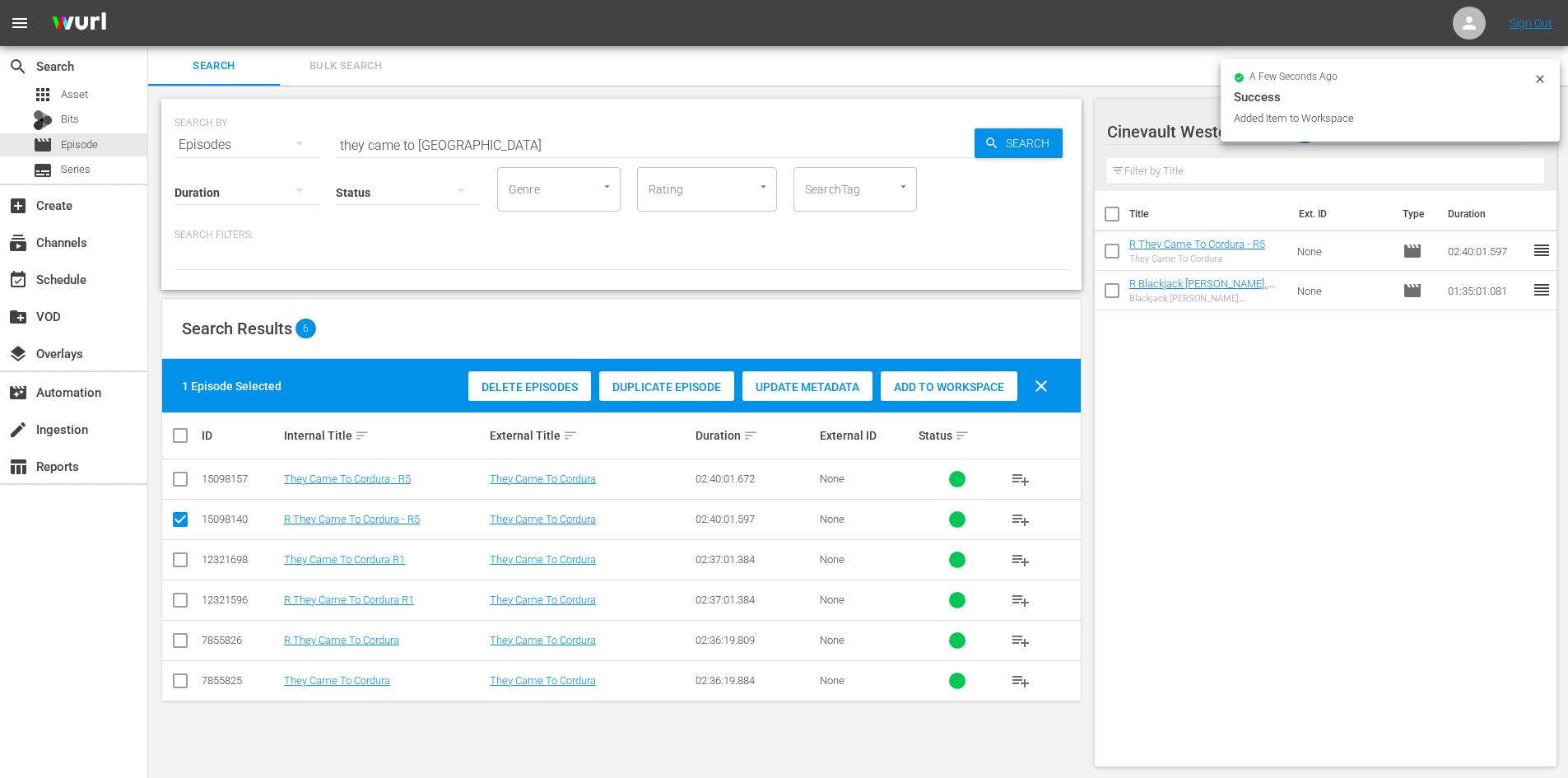
click at [821, 142] on input "they came to [GEOGRAPHIC_DATA]" at bounding box center [654, 144] width 639 height 40
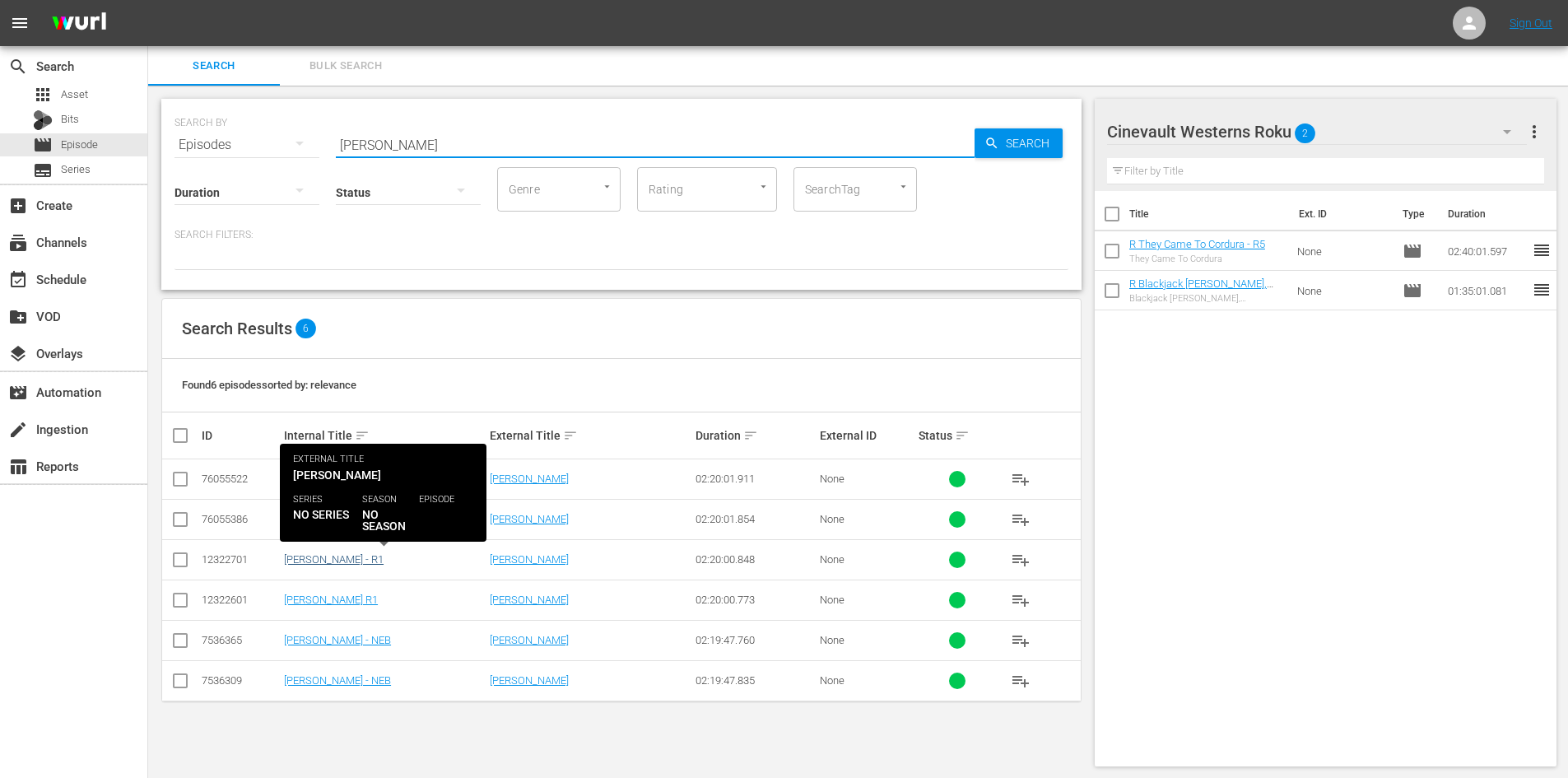
type input "[PERSON_NAME]"
drag, startPoint x: 350, startPoint y: 555, endPoint x: 308, endPoint y: 560, distance: 42.3
click at [308, 560] on link "[PERSON_NAME] - R1" at bounding box center [334, 559] width 99 height 12
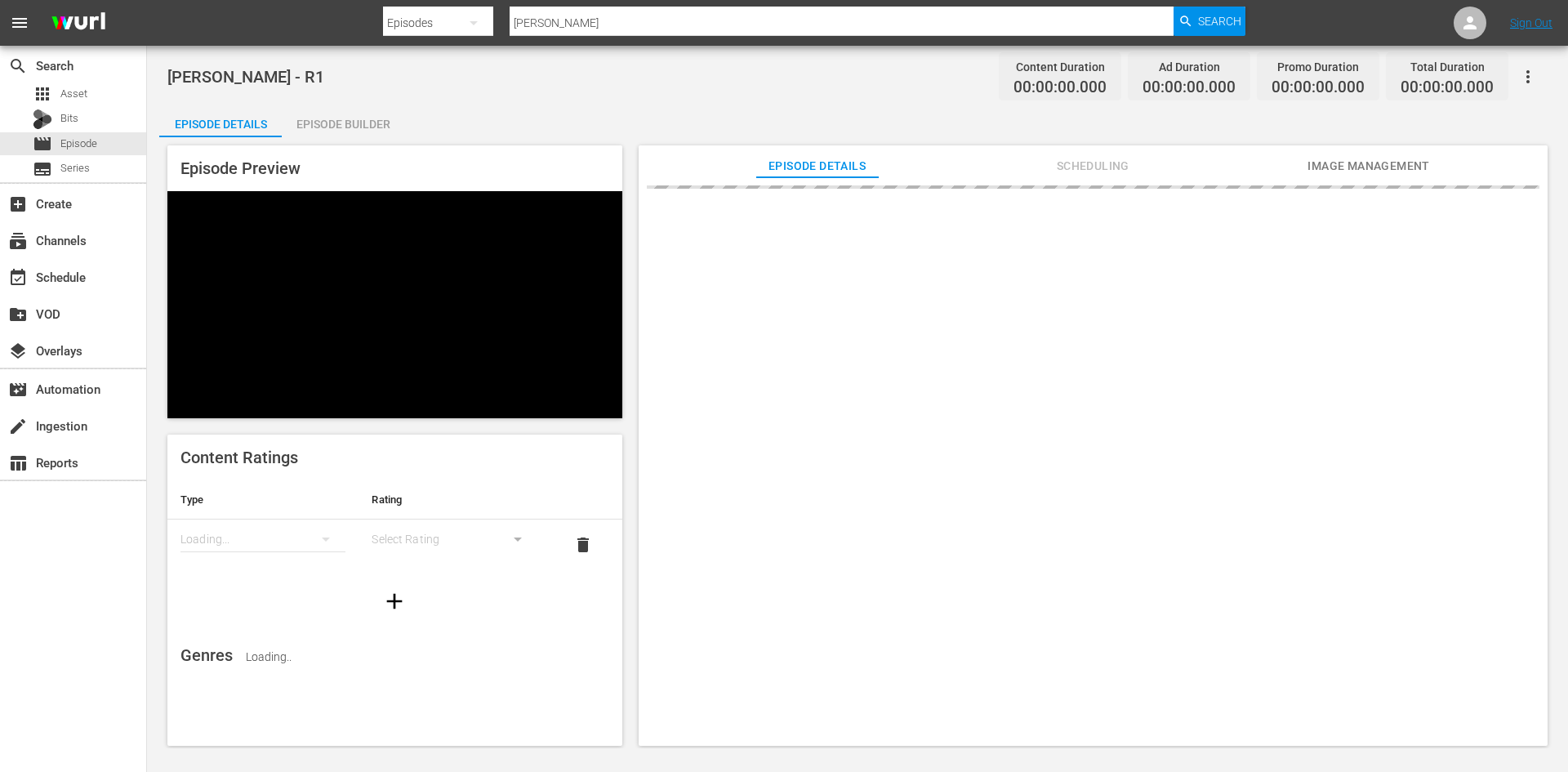
click at [306, 71] on div "[PERSON_NAME] - R1 Content Duration 00:00:00.000 Ad Duration 00:00:00.000 Promo…" at bounding box center [857, 77] width 1380 height 37
click at [305, 78] on div "[PERSON_NAME] - R1 Content Duration 01:49:46.414 Ad Duration 00:30:01.421 Promo…" at bounding box center [857, 77] width 1380 height 37
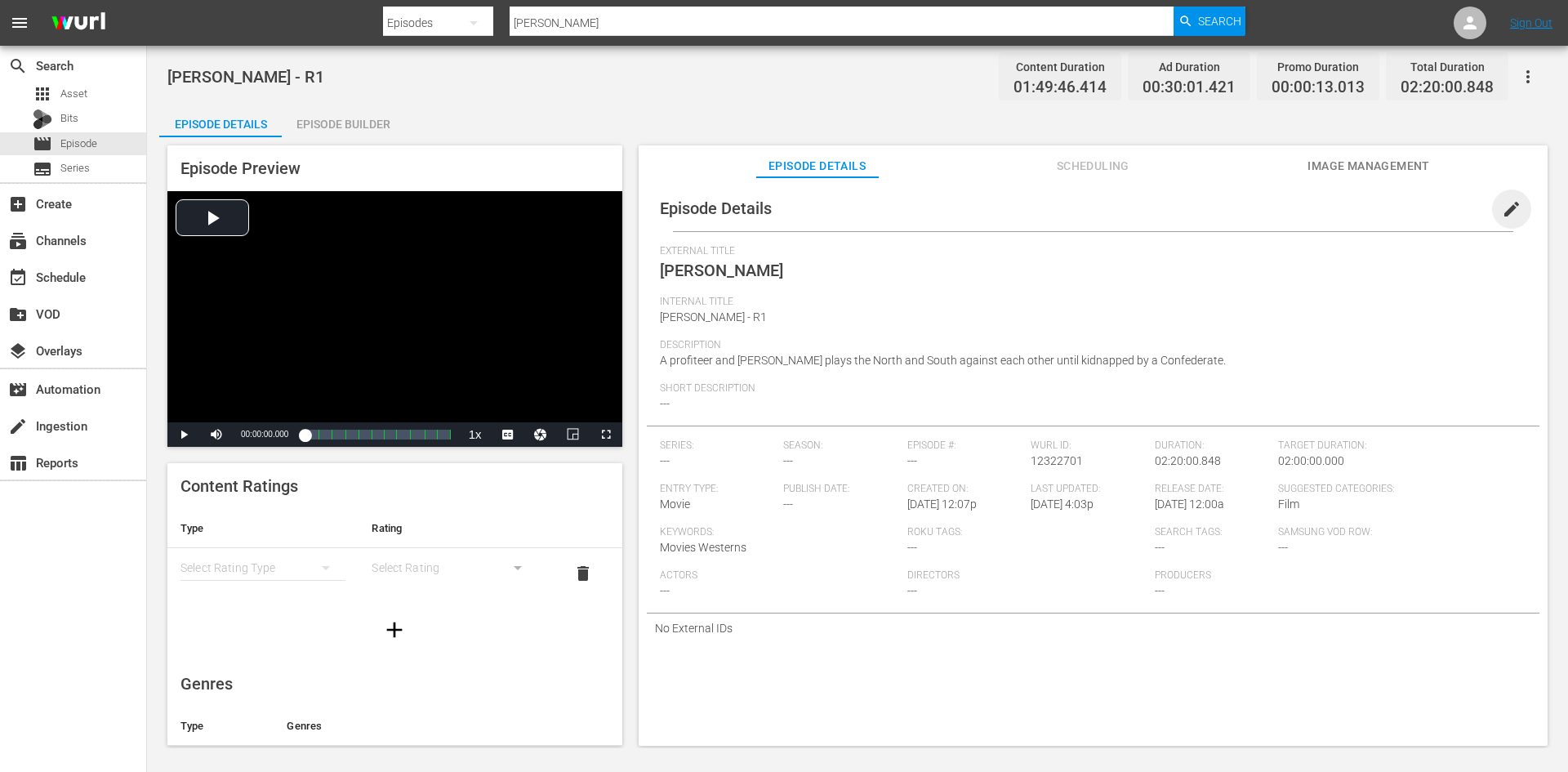
click at [1502, 203] on span "edit" at bounding box center [1511, 208] width 19 height 19
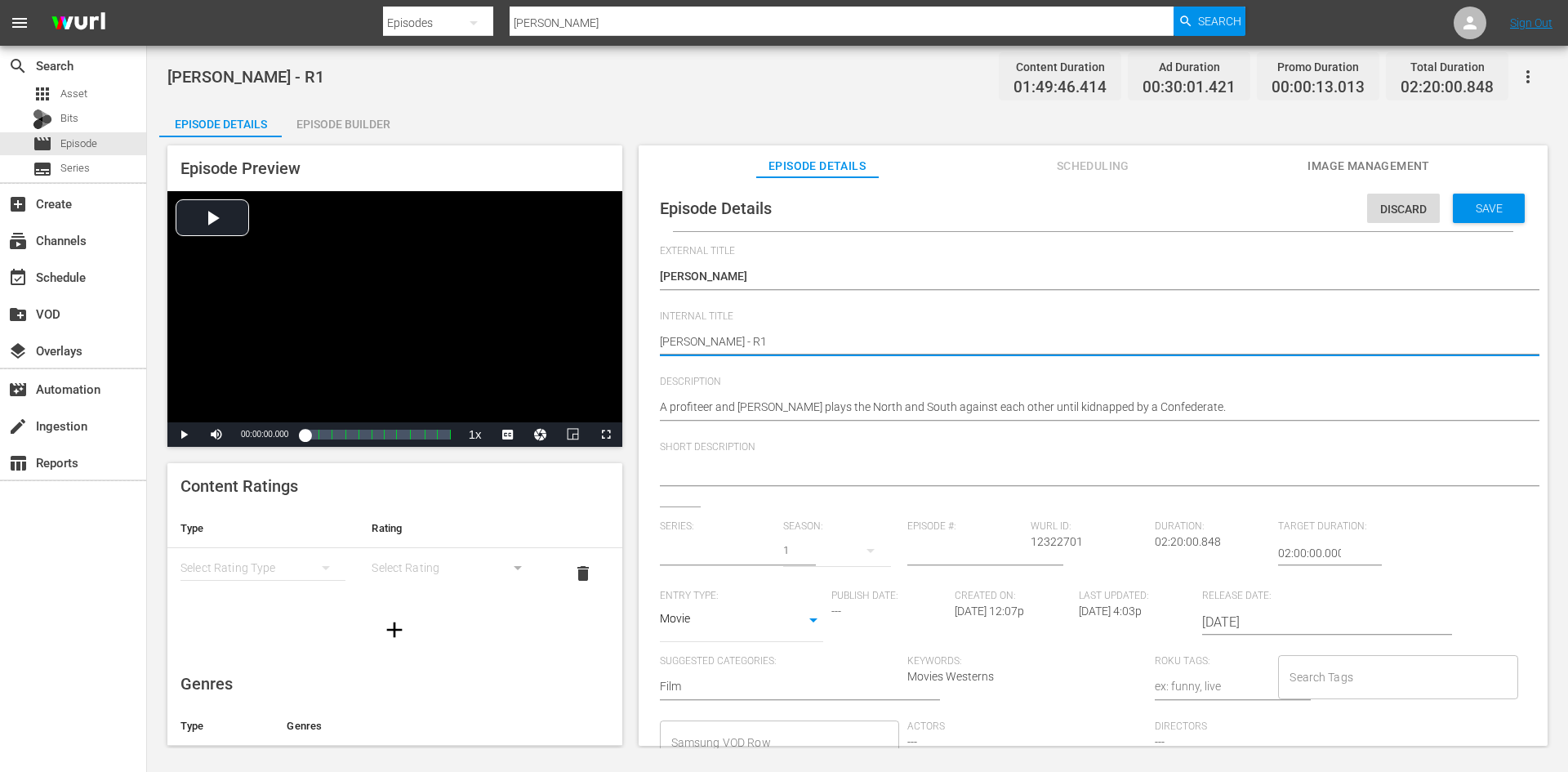
type input "No Series"
type textarea "[PERSON_NAME] - R1/"
type textarea "[PERSON_NAME] - R1/R"
type textarea "[PERSON_NAME] - R1/R5"
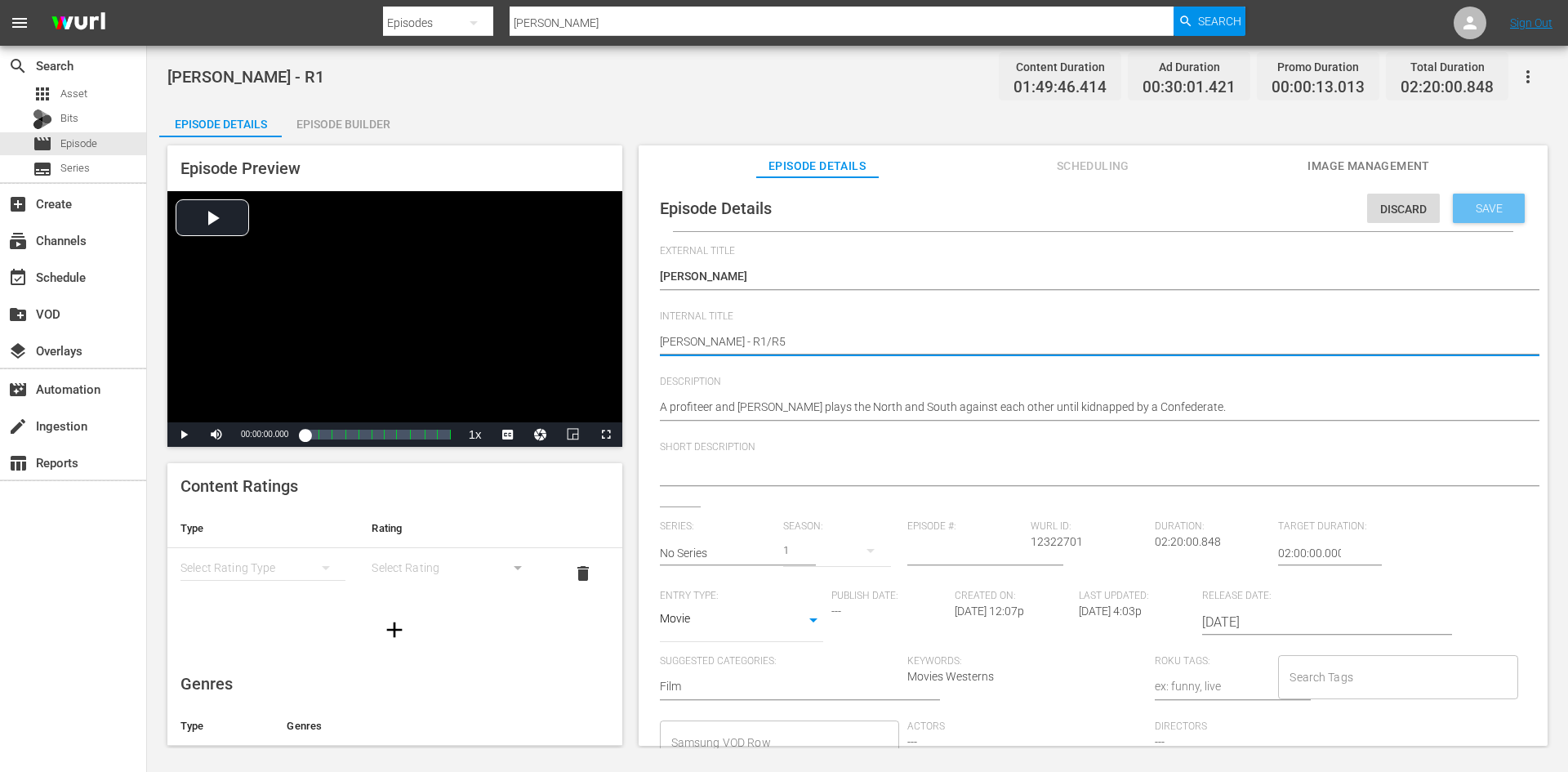
type textarea "[PERSON_NAME] - R1/R5"
click at [1479, 213] on span "Save" at bounding box center [1490, 208] width 53 height 13
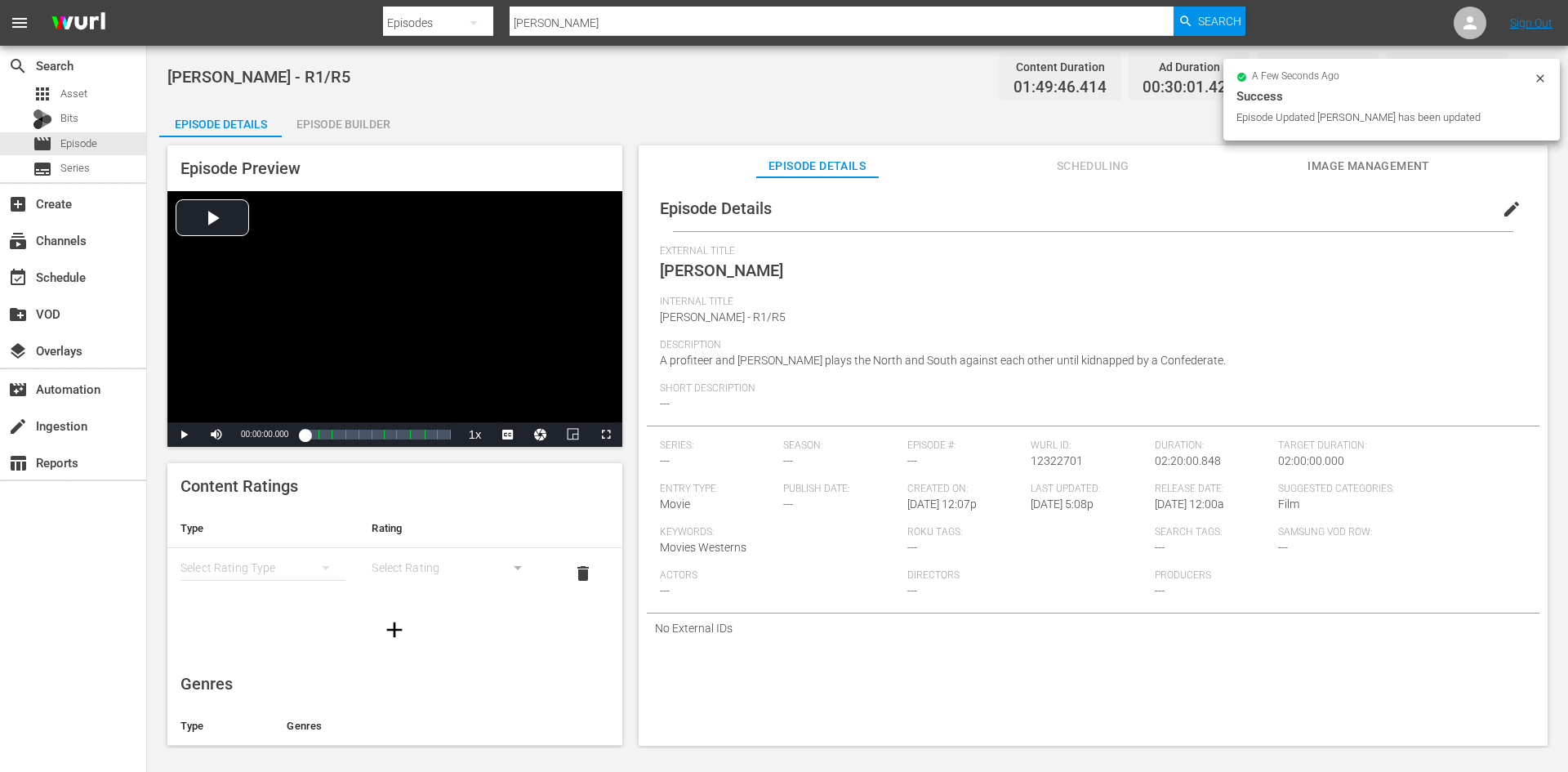
click at [1542, 68] on div "a few seconds ago Success Episode Updated [PERSON_NAME] has been updated" at bounding box center [1391, 99] width 337 height 82
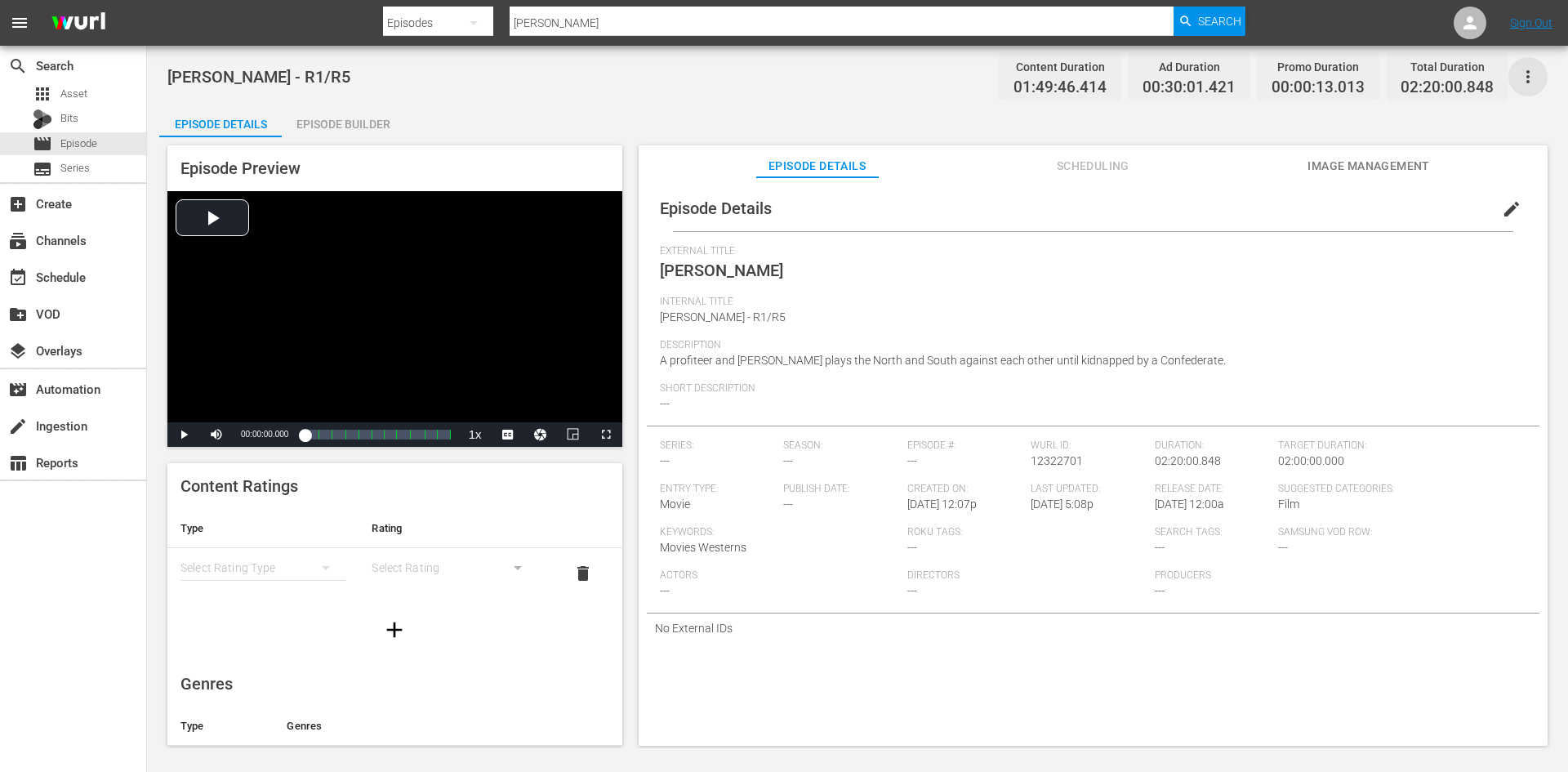
click at [1535, 79] on icon "button" at bounding box center [1527, 76] width 19 height 19
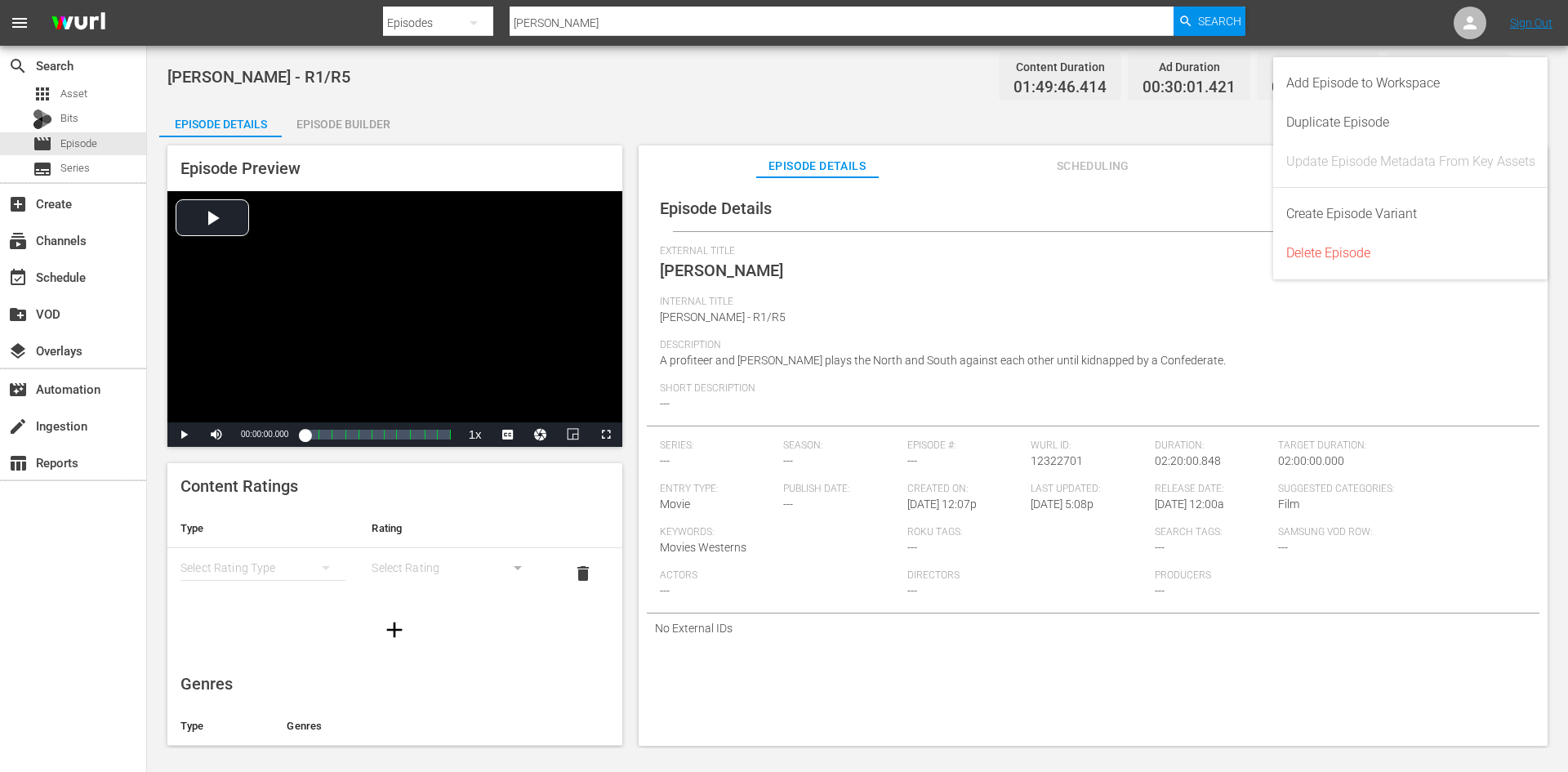
click at [879, 94] on div "[PERSON_NAME] - R1/R5 Content Duration 01:49:46.414 Ad Duration 00:30:01.421 Pr…" at bounding box center [857, 77] width 1380 height 37
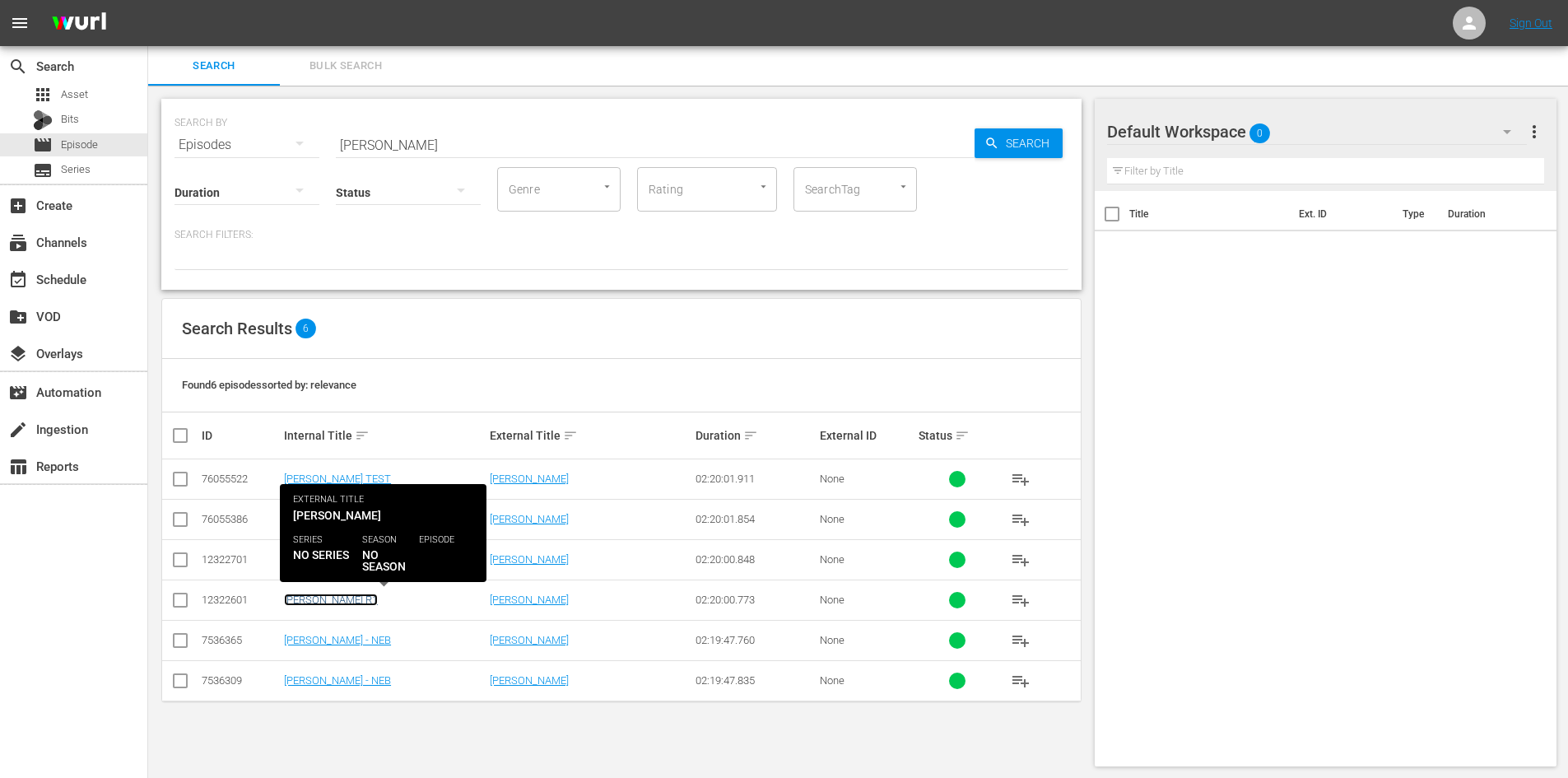
click at [347, 601] on link "[PERSON_NAME] R1" at bounding box center [331, 600] width 94 height 12
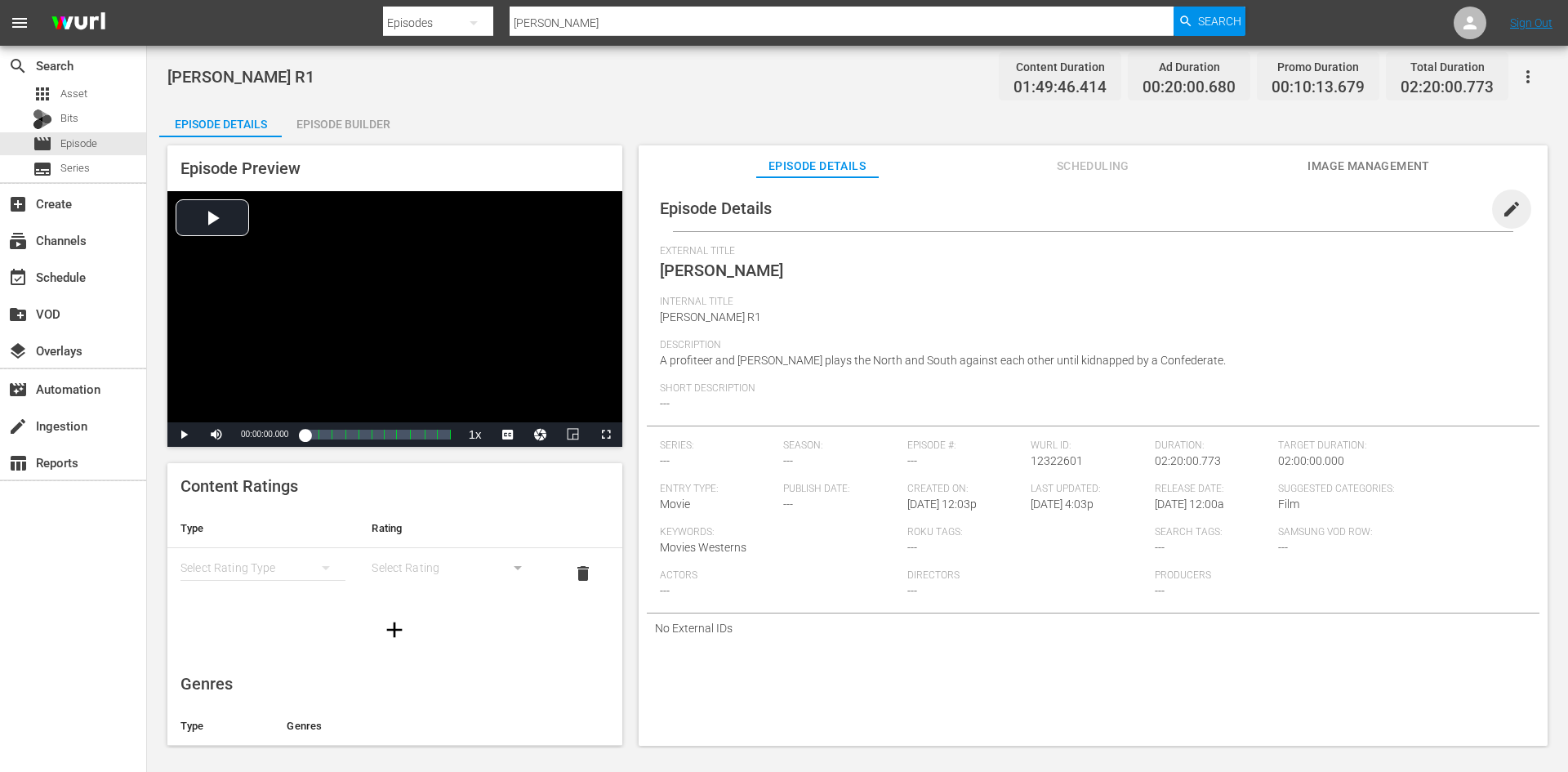
click at [1511, 212] on span "edit" at bounding box center [1511, 208] width 19 height 19
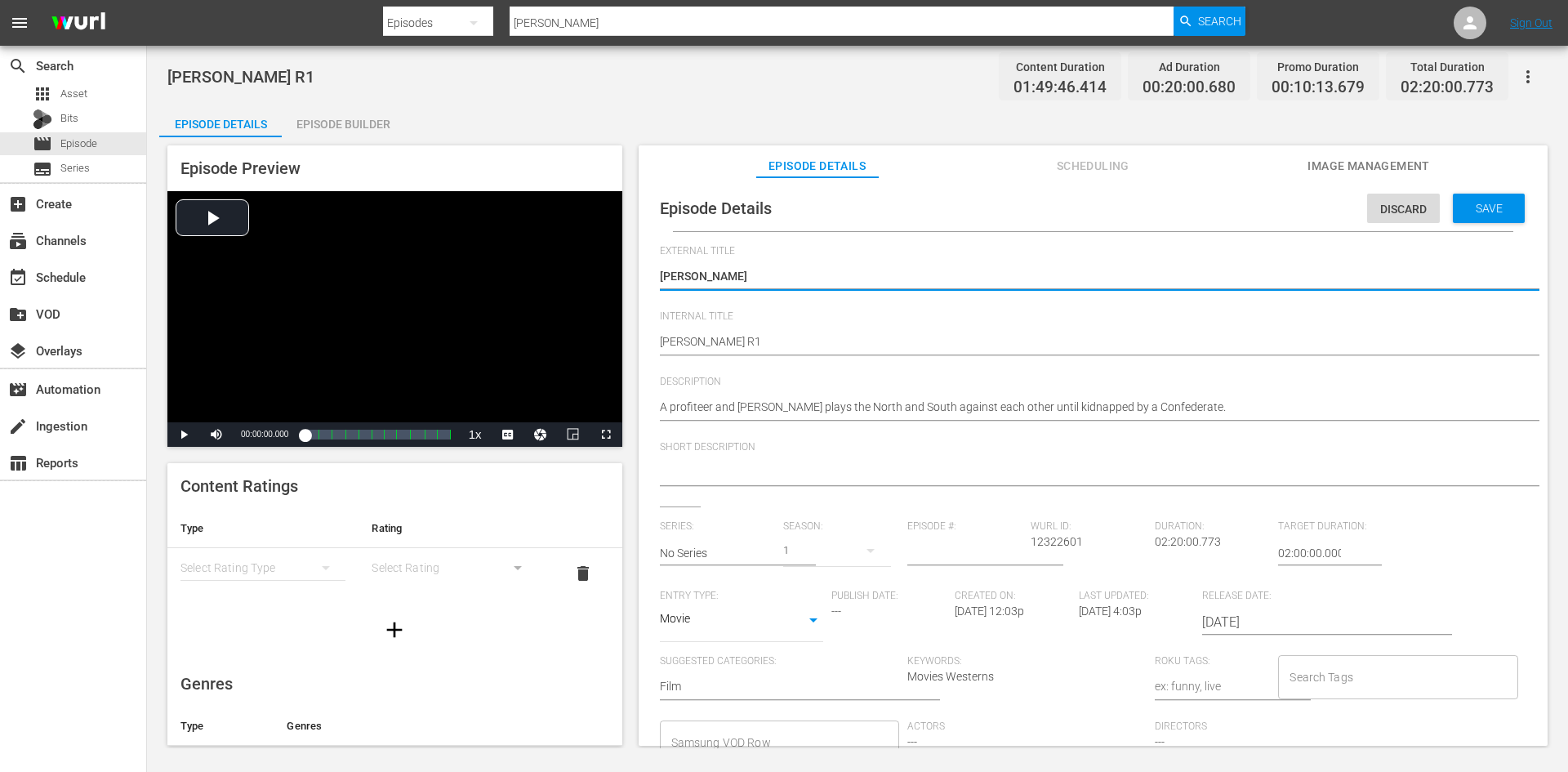
click at [891, 320] on span "Internal Title" at bounding box center [1088, 317] width 858 height 13
click at [886, 330] on div "R [PERSON_NAME] R1 R [PERSON_NAME] R1" at bounding box center [1088, 343] width 858 height 39
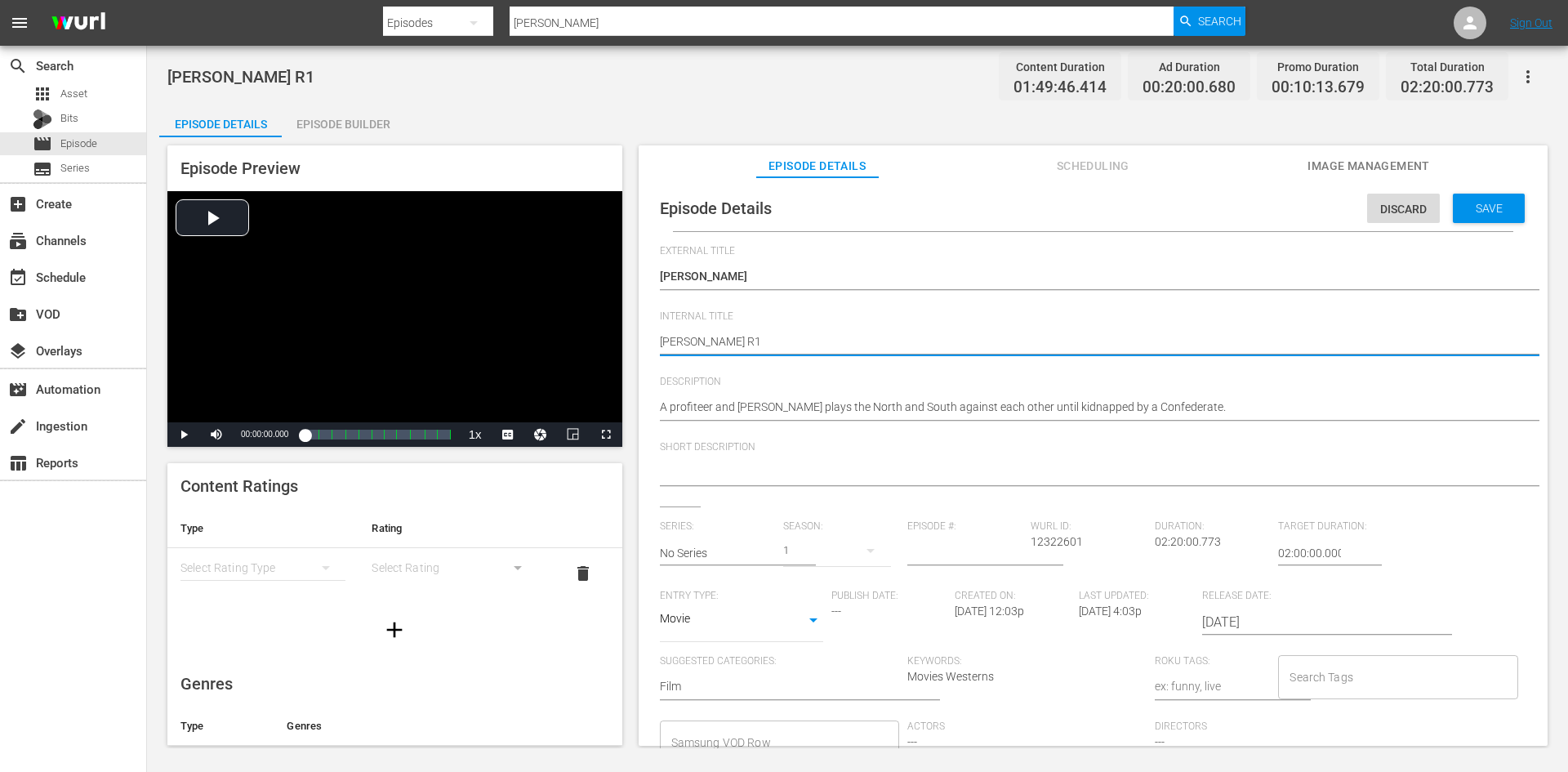
type textarea "[PERSON_NAME] R1/"
type textarea "[PERSON_NAME] R1/R"
type textarea "[PERSON_NAME] R1/R5"
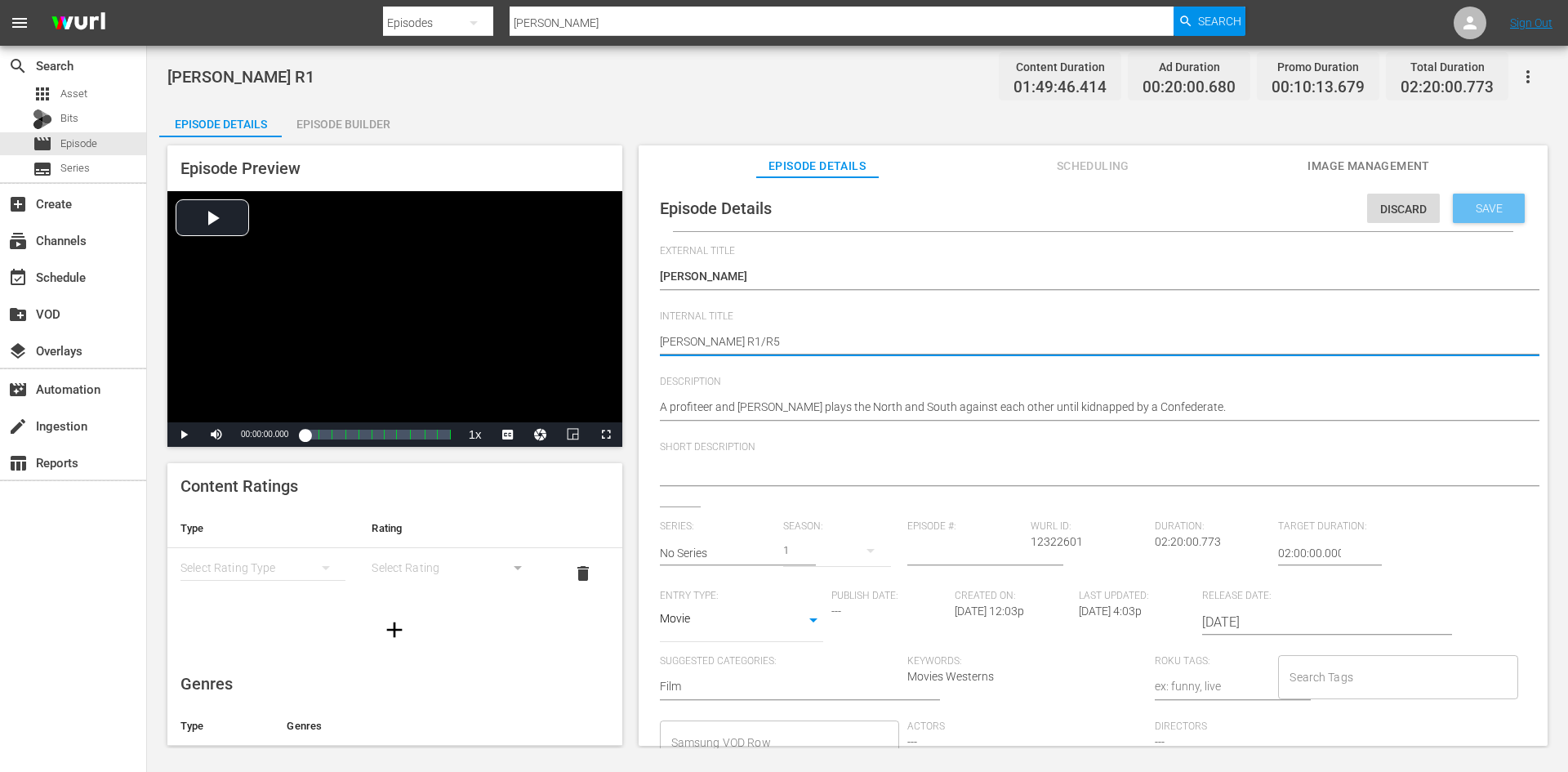
type textarea "[PERSON_NAME] R1/R5"
click at [1472, 213] on span "Save" at bounding box center [1490, 208] width 53 height 13
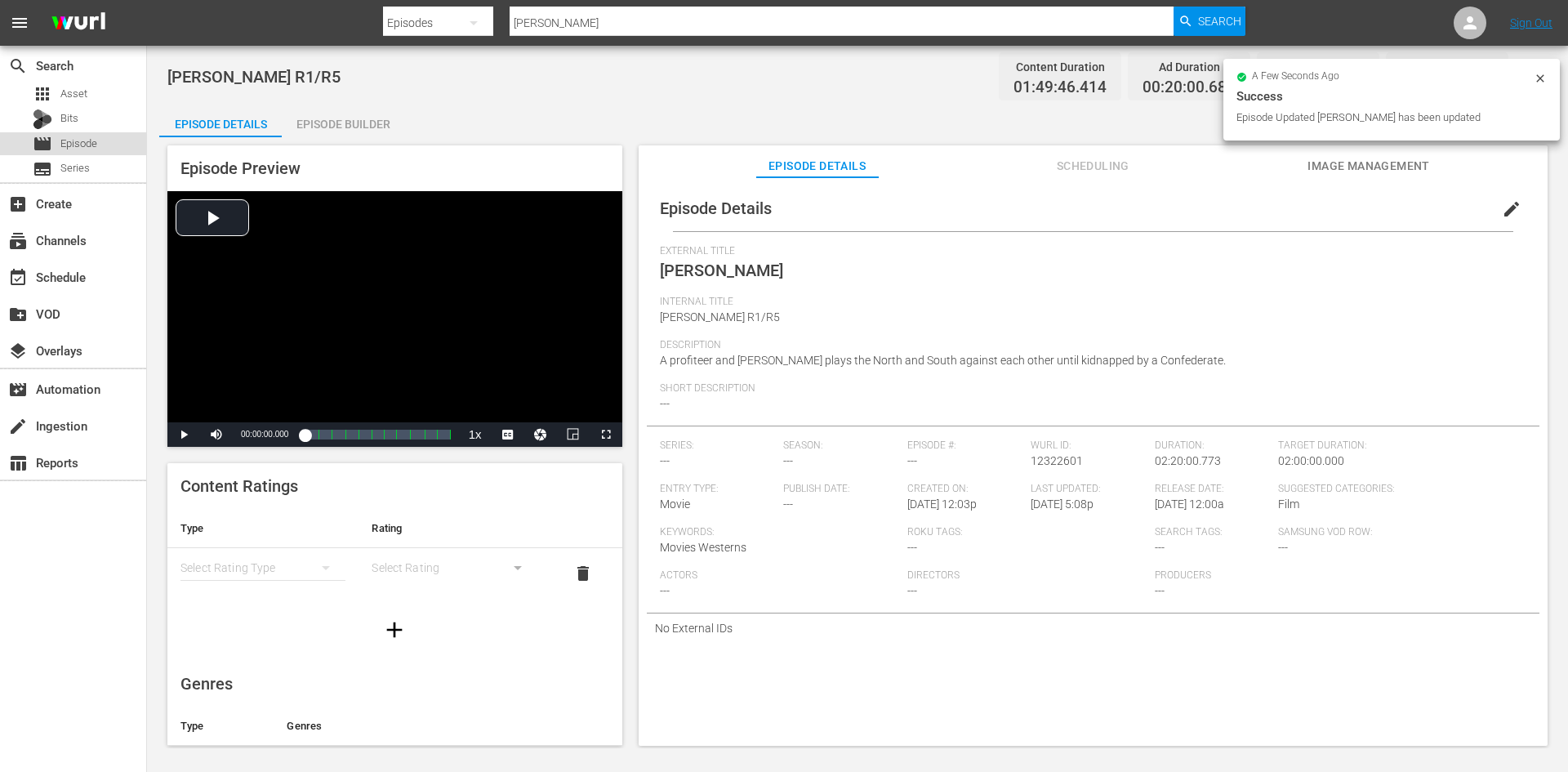
click at [86, 143] on span "Episode" at bounding box center [78, 144] width 36 height 16
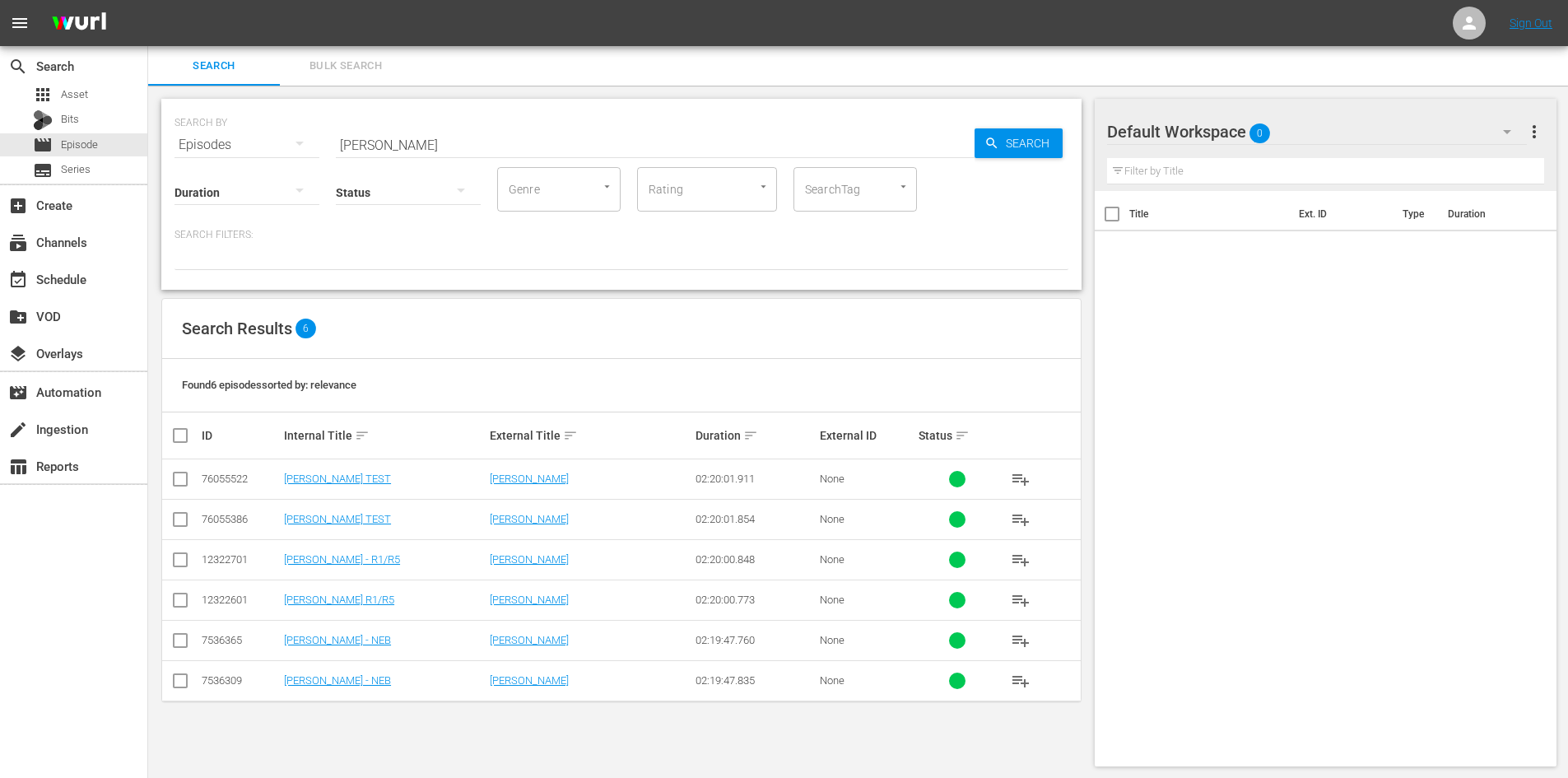
click at [1483, 141] on div "Default Workspace 0" at bounding box center [1316, 132] width 420 height 46
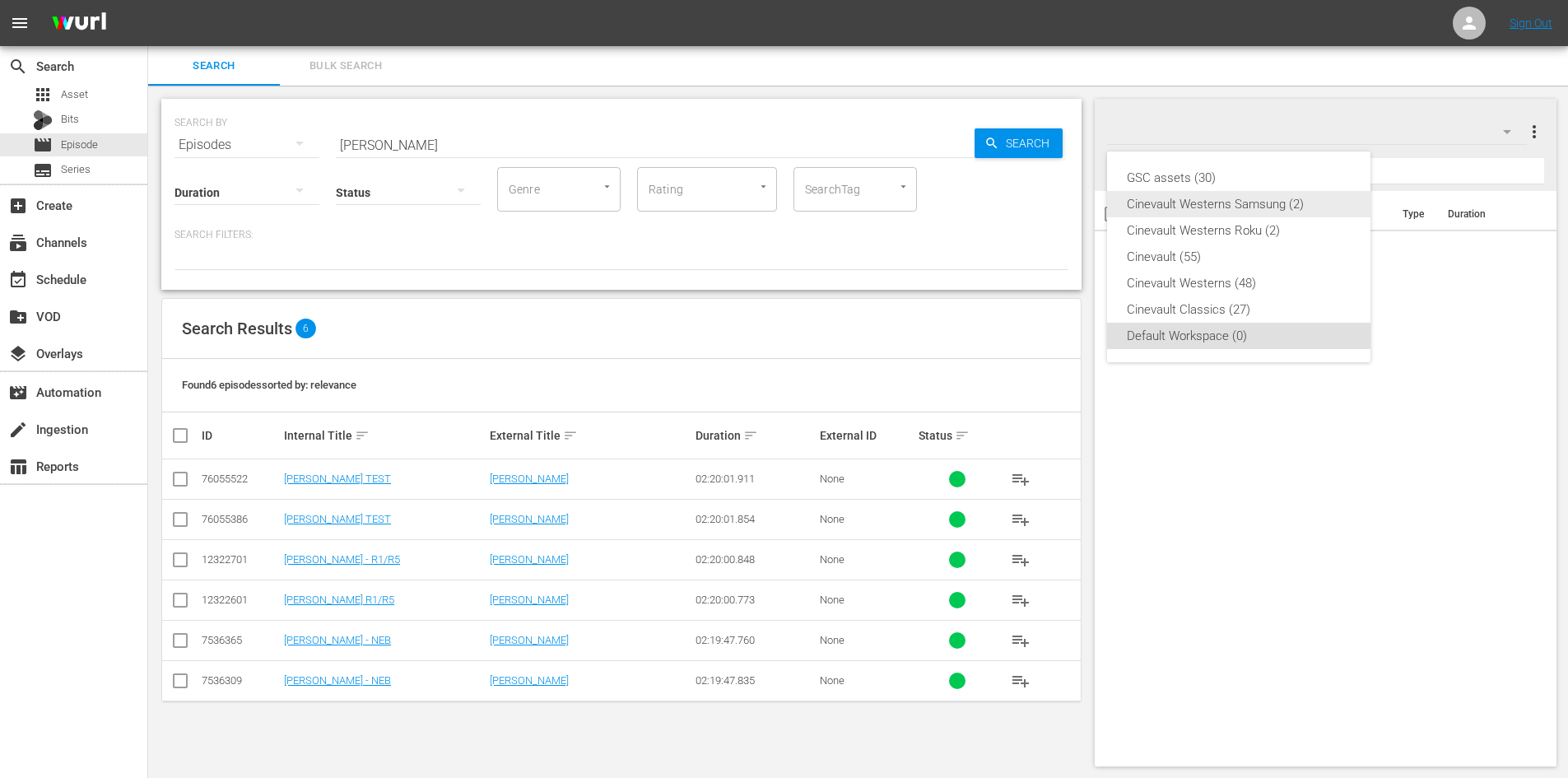
click at [1315, 209] on div "Cinevault Westerns Samsung (2)" at bounding box center [1239, 204] width 224 height 27
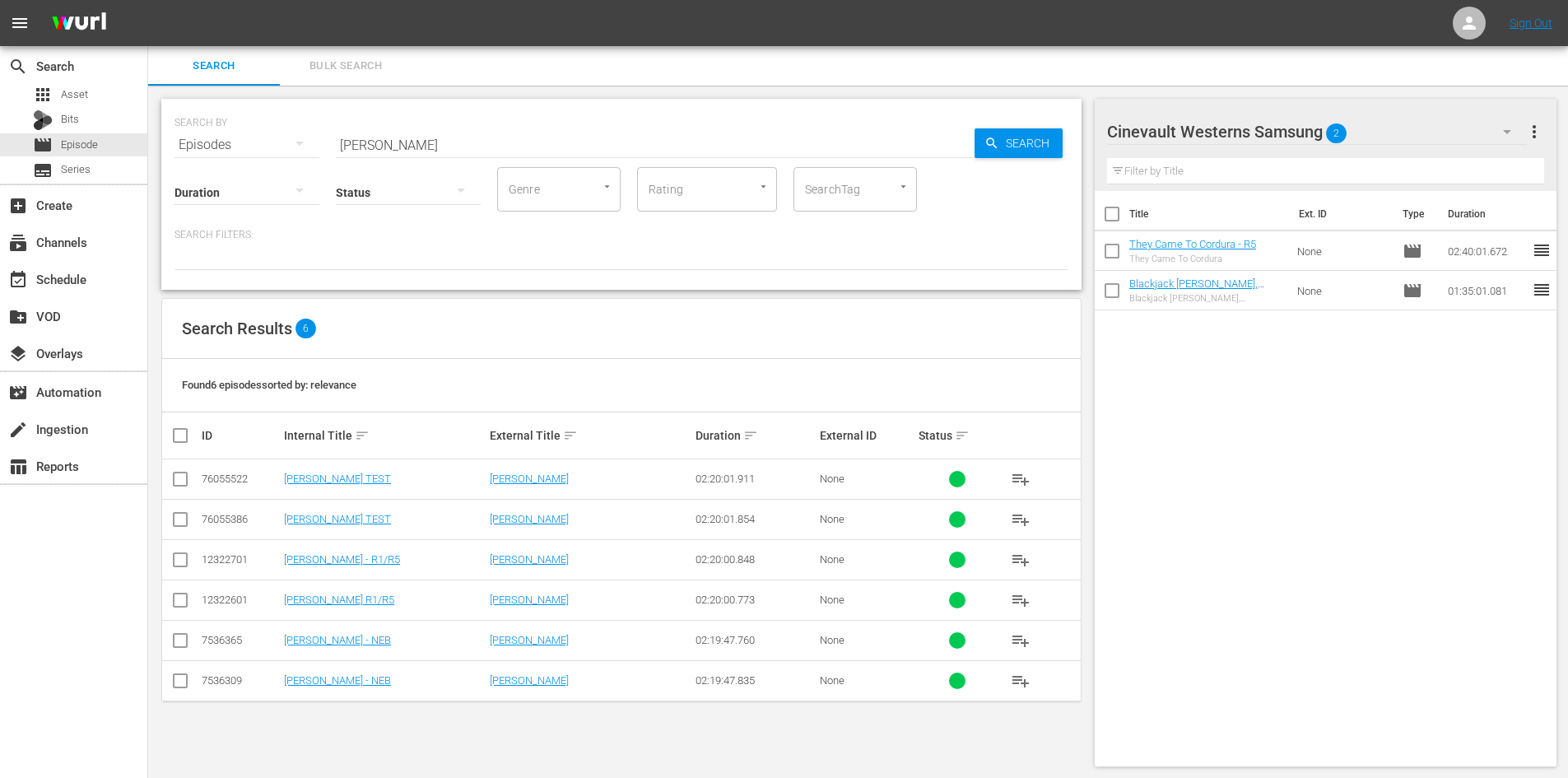
click at [174, 568] on input "checkbox" at bounding box center [179, 563] width 19 height 19
checkbox input "true"
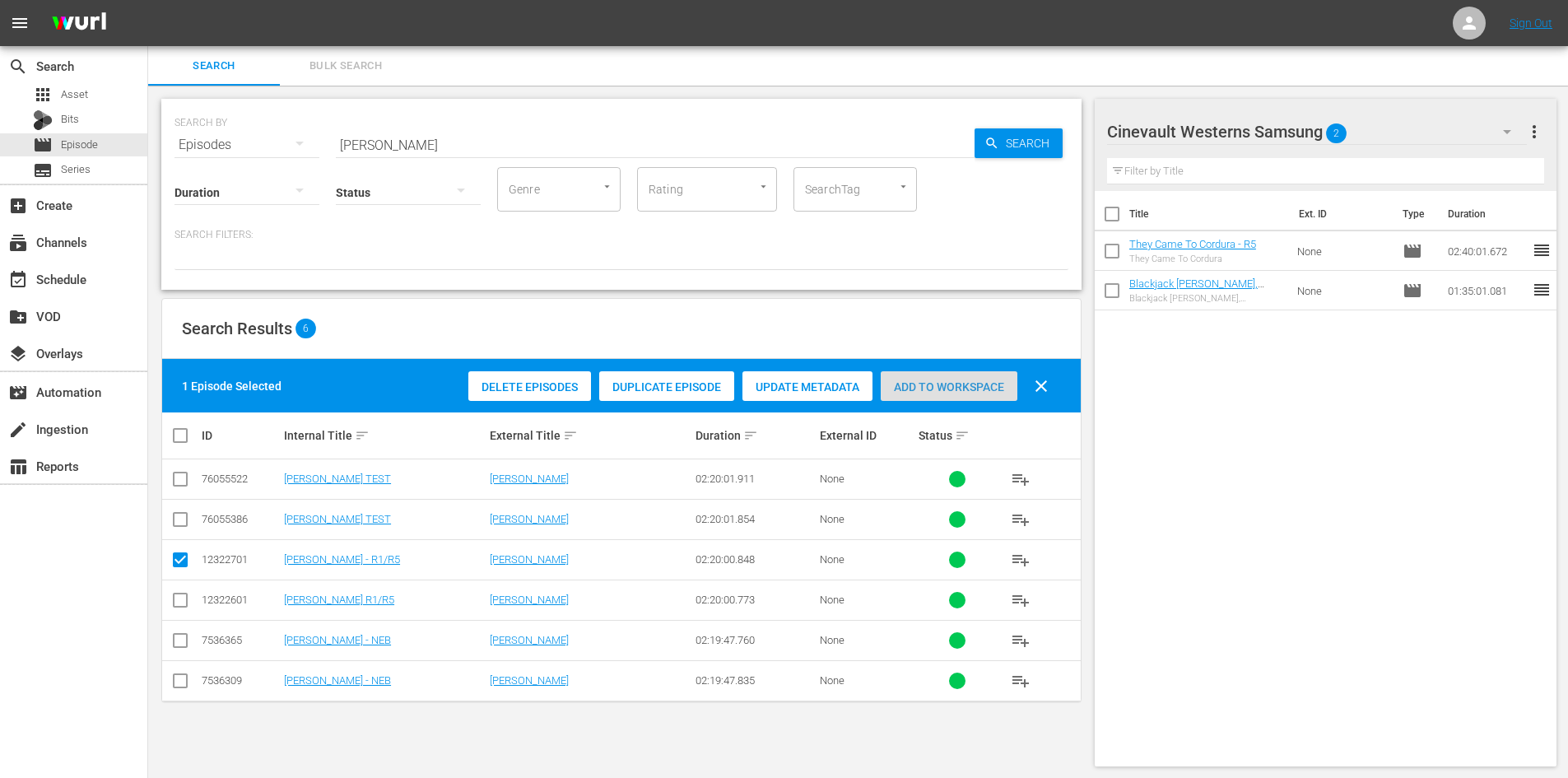
click at [970, 389] on span "Add to Workspace" at bounding box center [949, 387] width 137 height 13
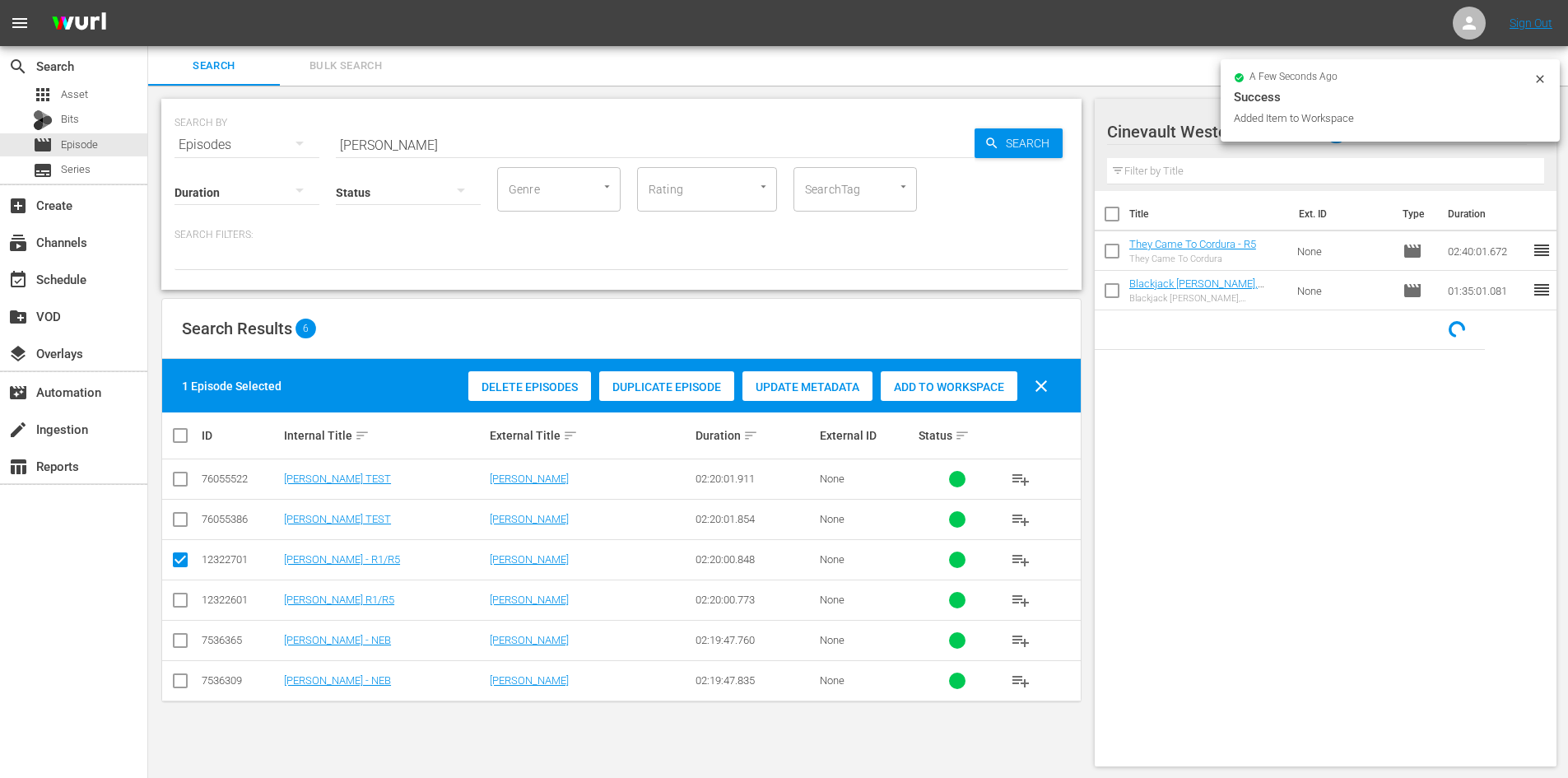
click at [1537, 87] on div at bounding box center [1540, 81] width 13 height 17
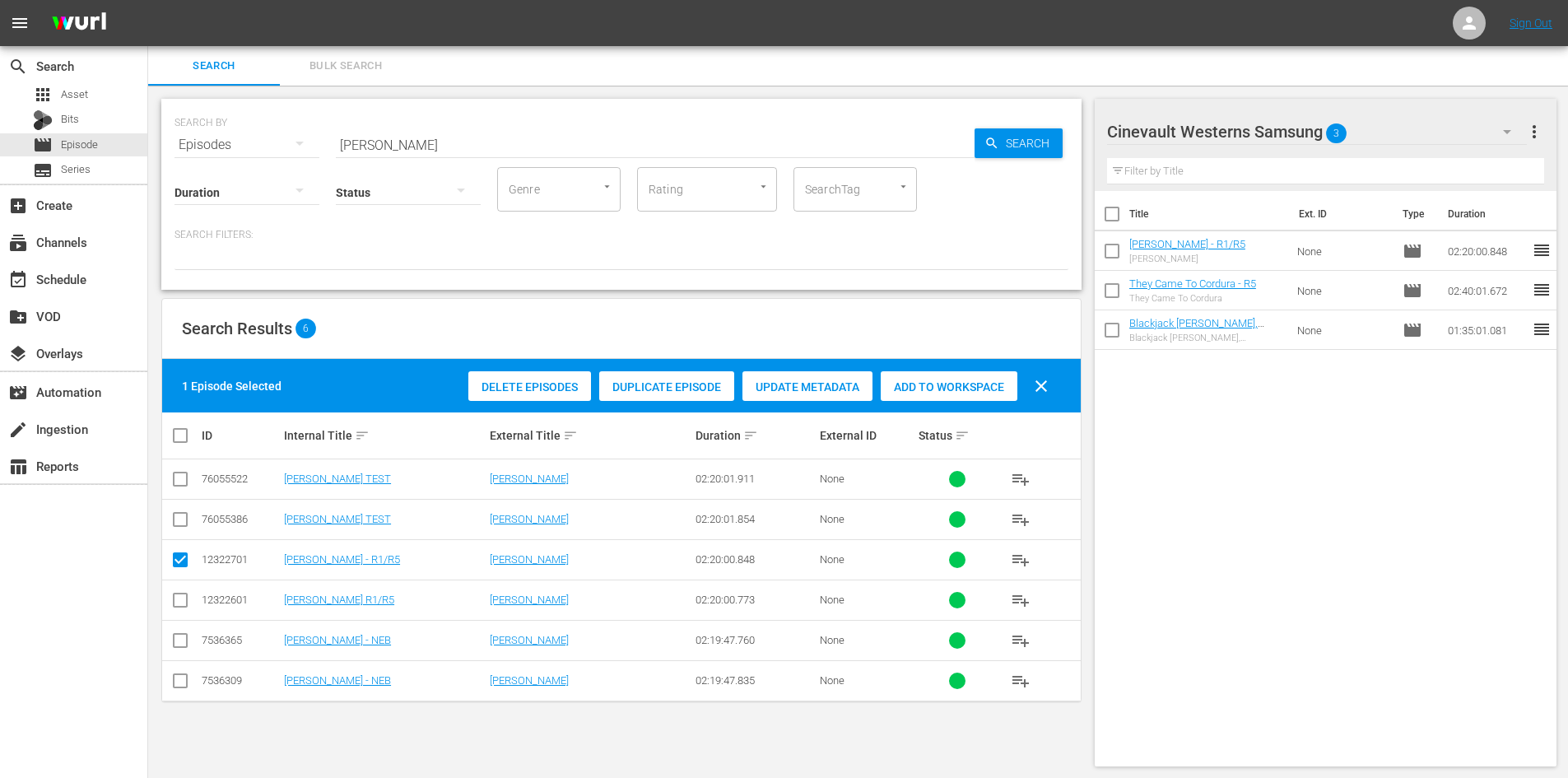
click at [1451, 133] on div "Cinevault Westerns Samsung 3" at bounding box center [1316, 132] width 420 height 46
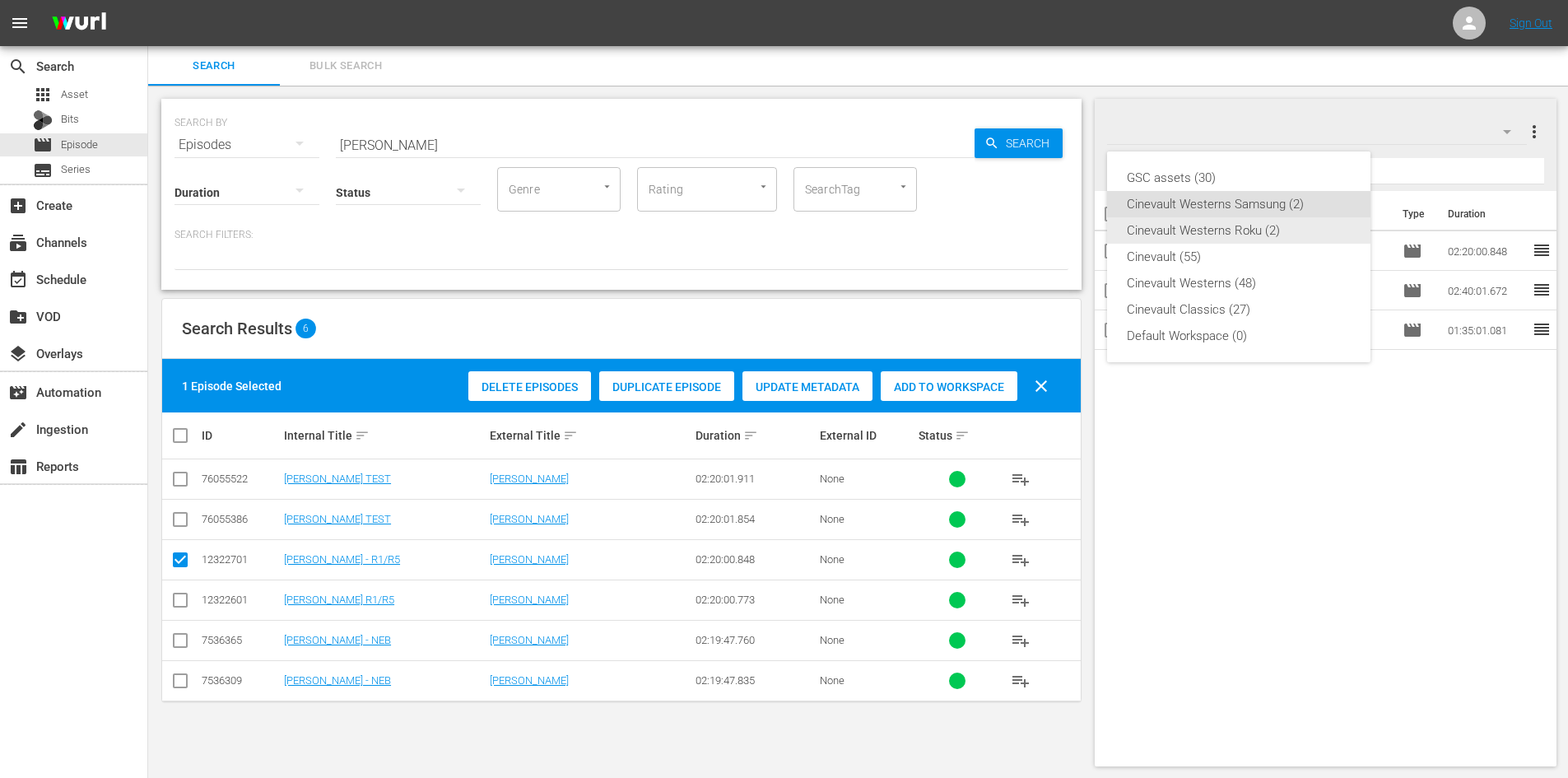
click at [1318, 226] on div "Cinevault Westerns Roku (2)" at bounding box center [1239, 230] width 224 height 27
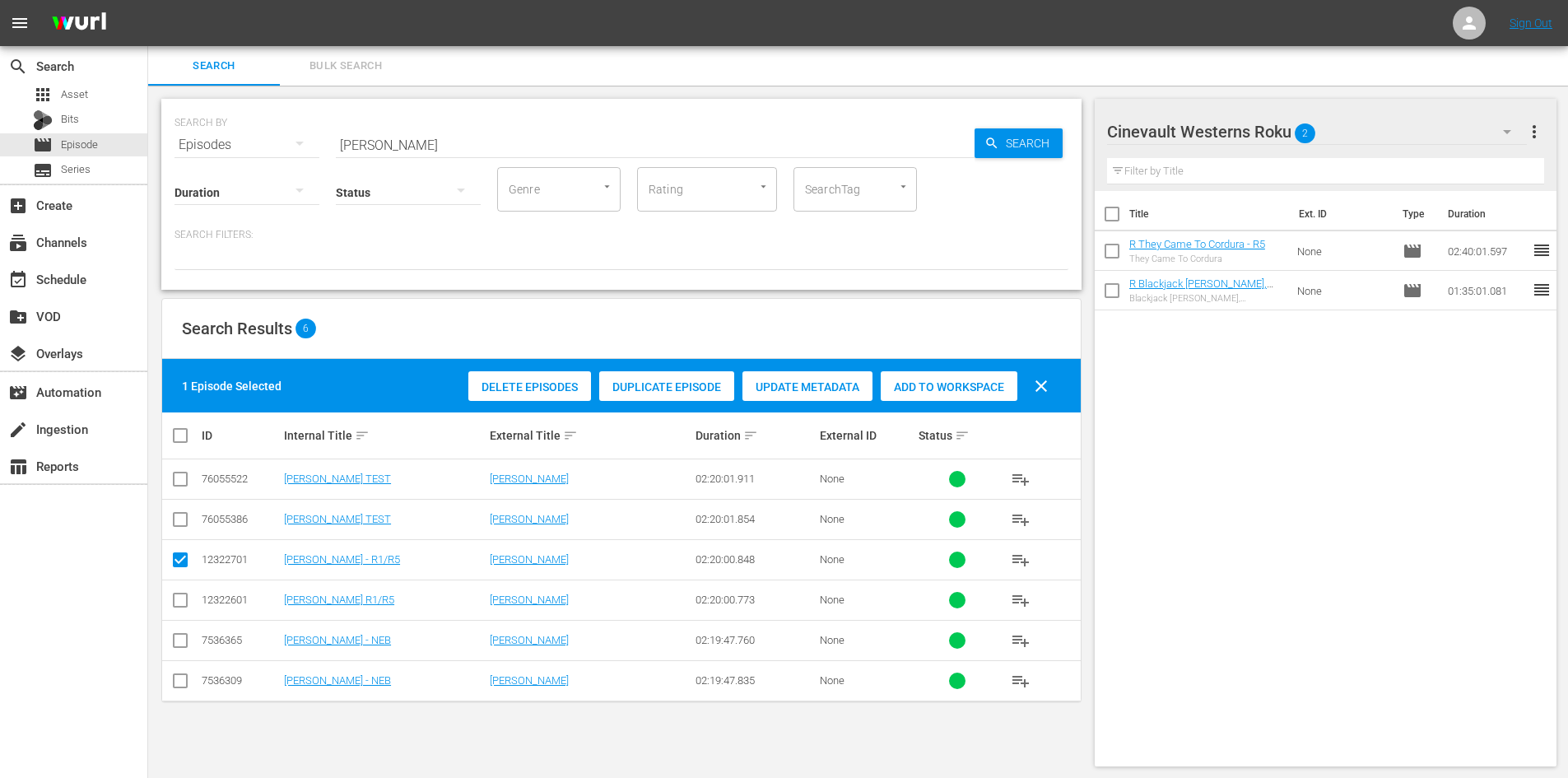
click at [180, 606] on input "checkbox" at bounding box center [179, 603] width 19 height 19
checkbox input "true"
click at [176, 557] on input "checkbox" at bounding box center [179, 563] width 19 height 19
checkbox input "false"
click at [915, 395] on div "Add to Workspace" at bounding box center [949, 387] width 137 height 31
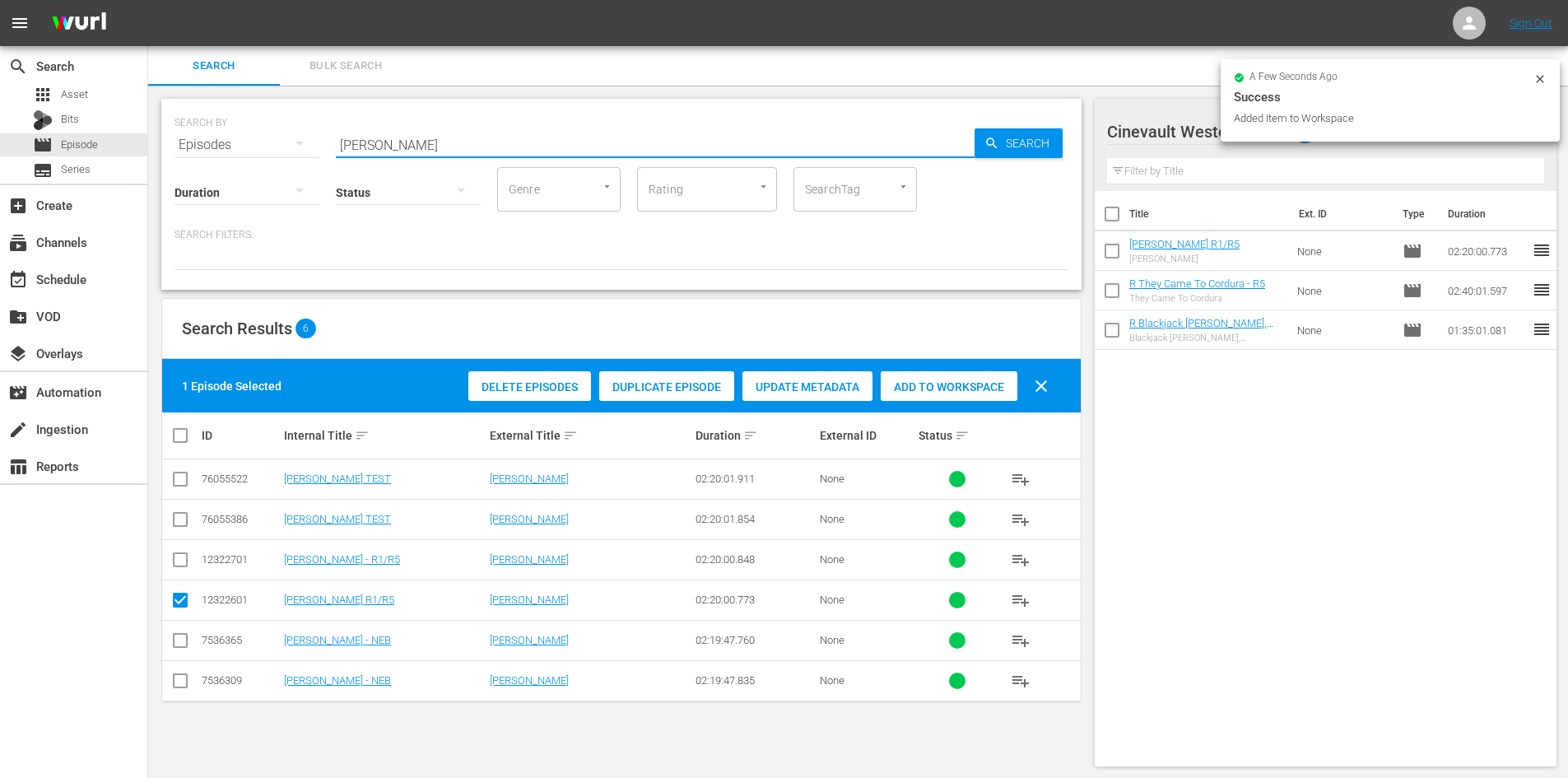
click at [500, 134] on input "[PERSON_NAME]" at bounding box center [654, 144] width 639 height 40
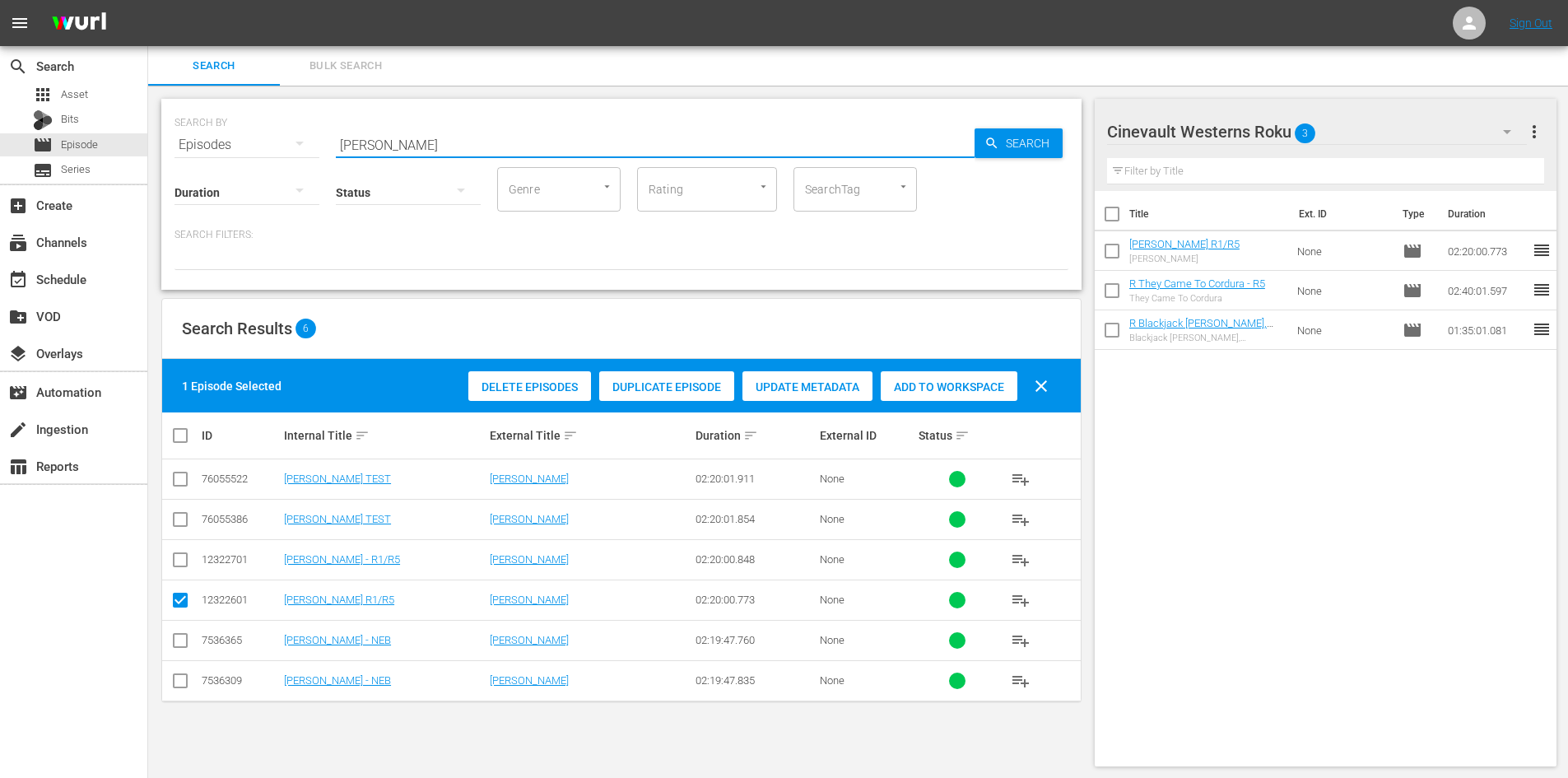
click at [500, 134] on input "[PERSON_NAME]" at bounding box center [654, 144] width 639 height 40
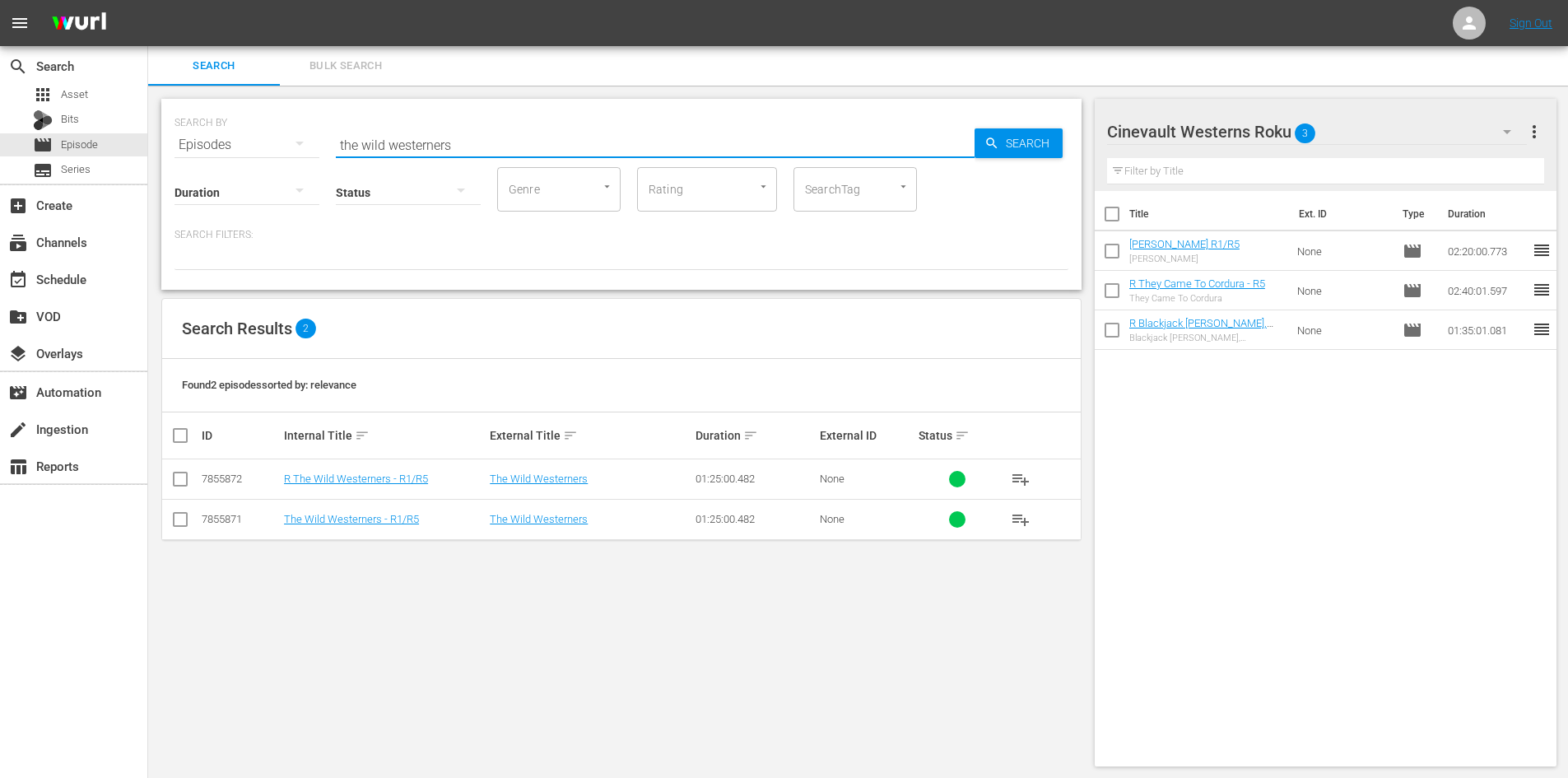
type input "the wild westerners"
click at [176, 479] on input "checkbox" at bounding box center [179, 482] width 19 height 19
checkbox input "true"
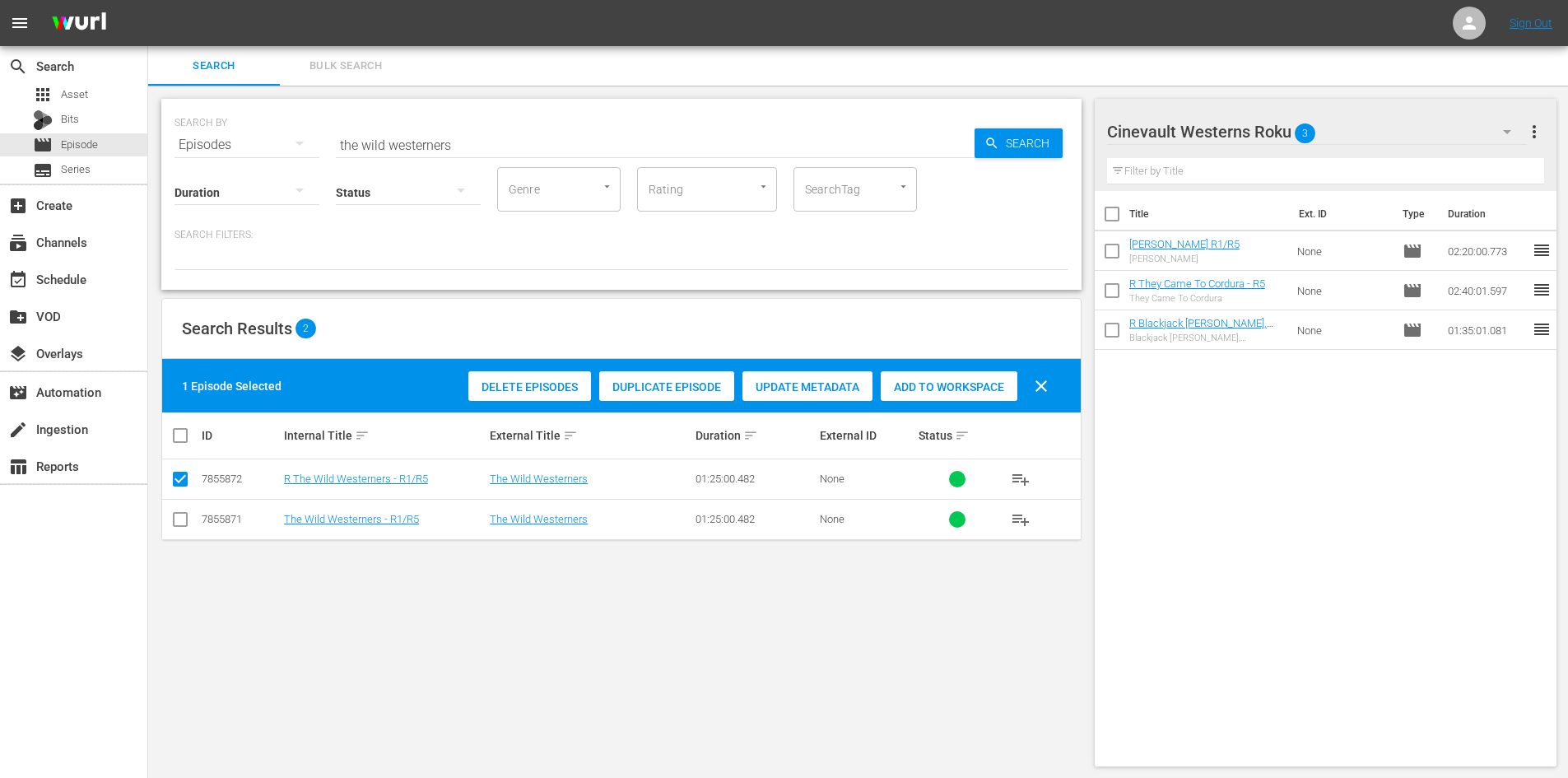
click at [926, 395] on div "Add to Workspace" at bounding box center [949, 387] width 137 height 31
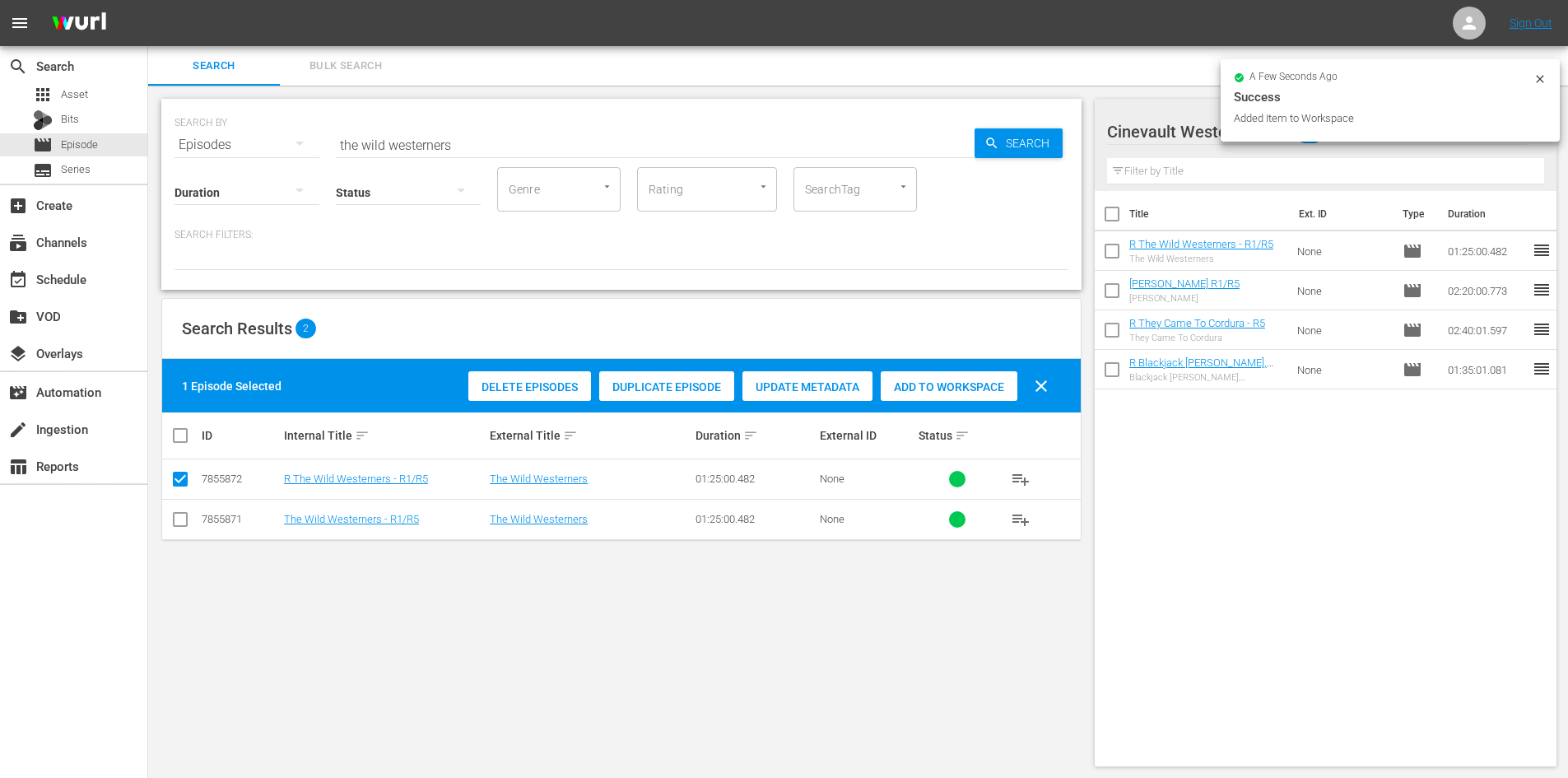
click at [1537, 77] on icon at bounding box center [1540, 79] width 13 height 13
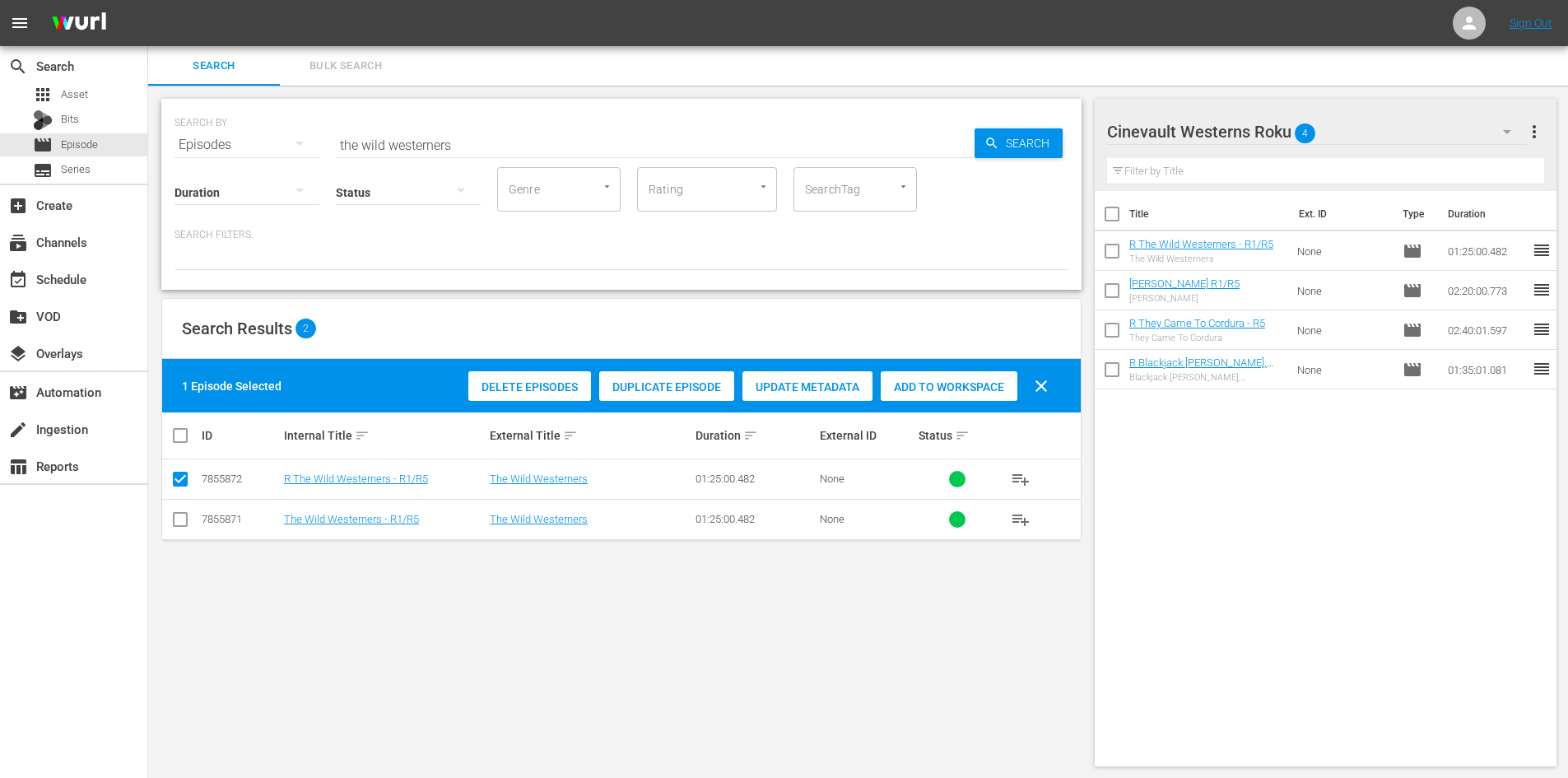
click at [1473, 128] on div "Cinevault Westerns Roku 4" at bounding box center [1316, 132] width 420 height 46
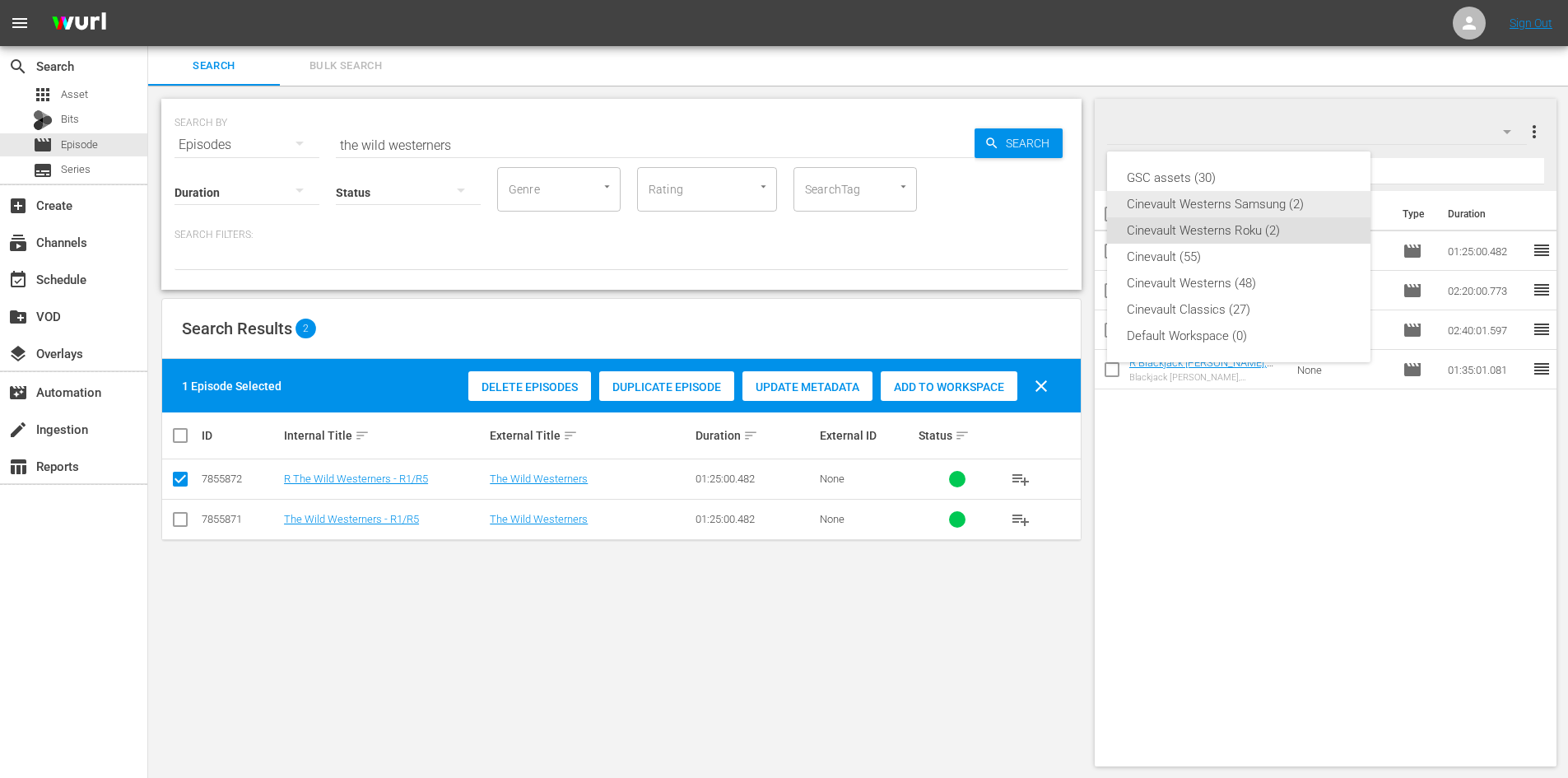
click at [1242, 214] on div "Cinevault Westerns Samsung (2)" at bounding box center [1239, 204] width 224 height 27
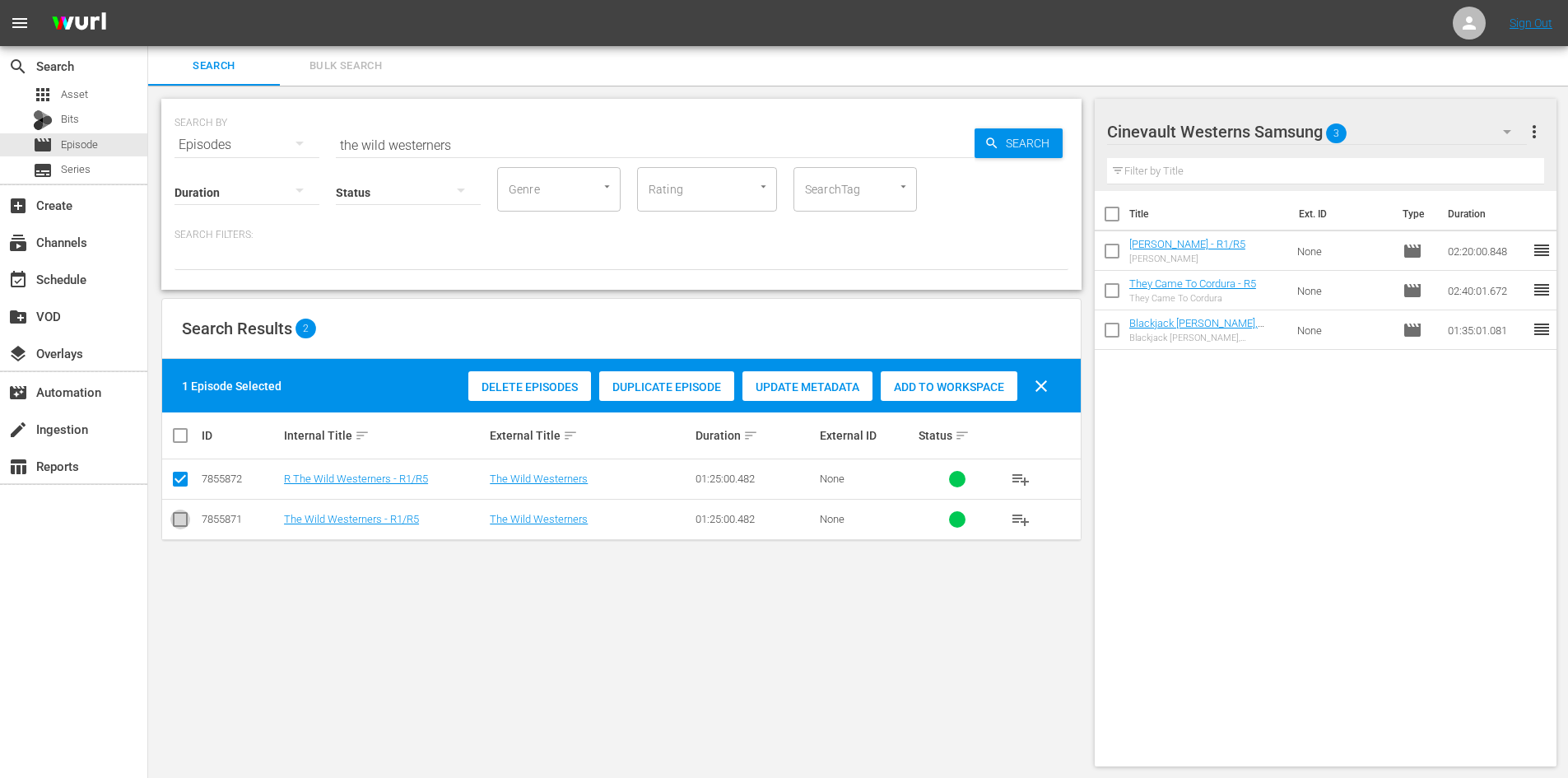
click at [172, 525] on input "checkbox" at bounding box center [179, 522] width 19 height 19
checkbox input "true"
click at [176, 473] on input "checkbox" at bounding box center [179, 482] width 19 height 19
checkbox input "false"
drag, startPoint x: 900, startPoint y: 385, endPoint x: 892, endPoint y: 391, distance: 10.0
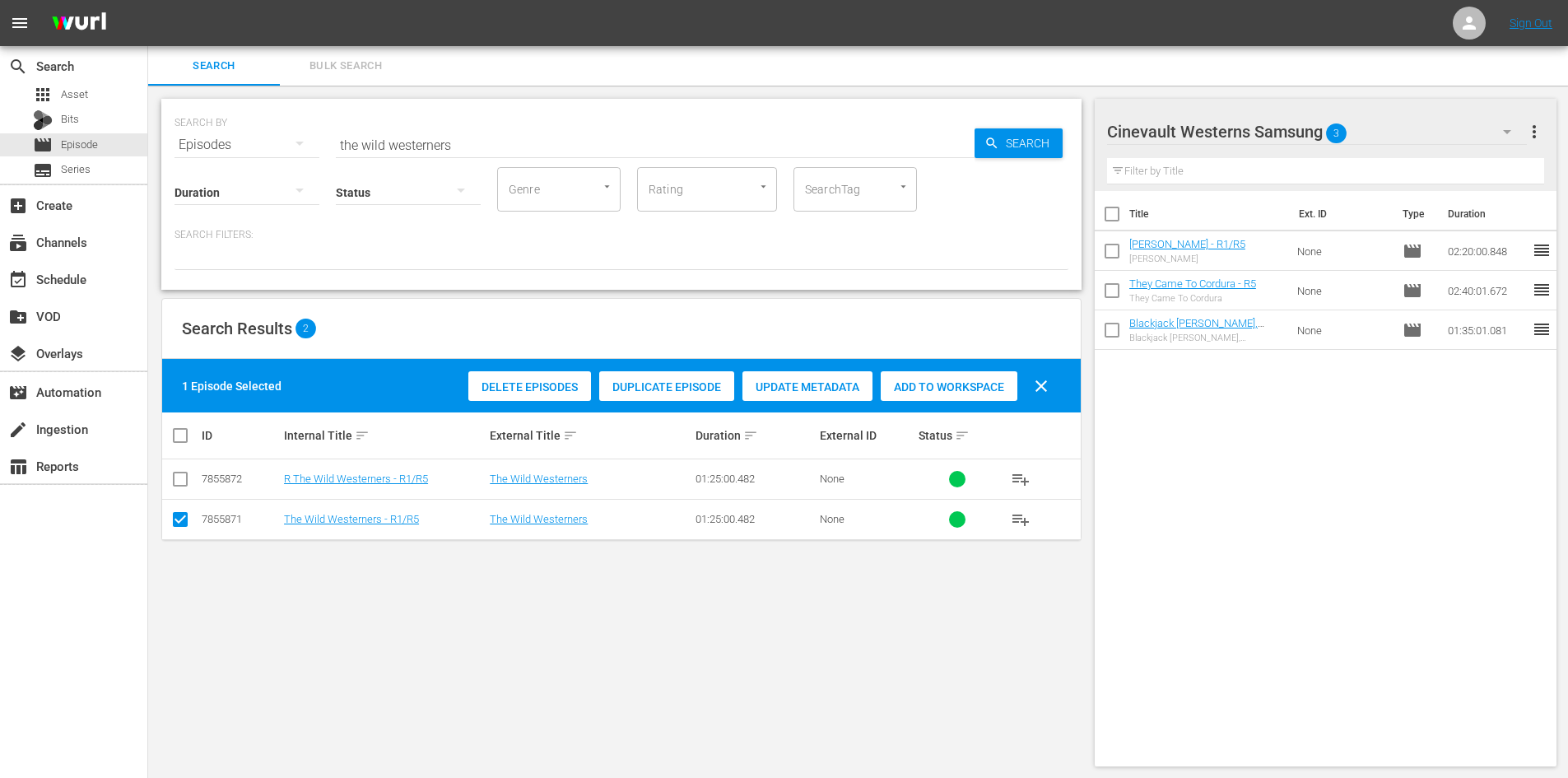
click at [898, 385] on span "Add to Workspace" at bounding box center [949, 387] width 137 height 13
click at [74, 284] on div "event_available Schedule" at bounding box center [46, 277] width 92 height 15
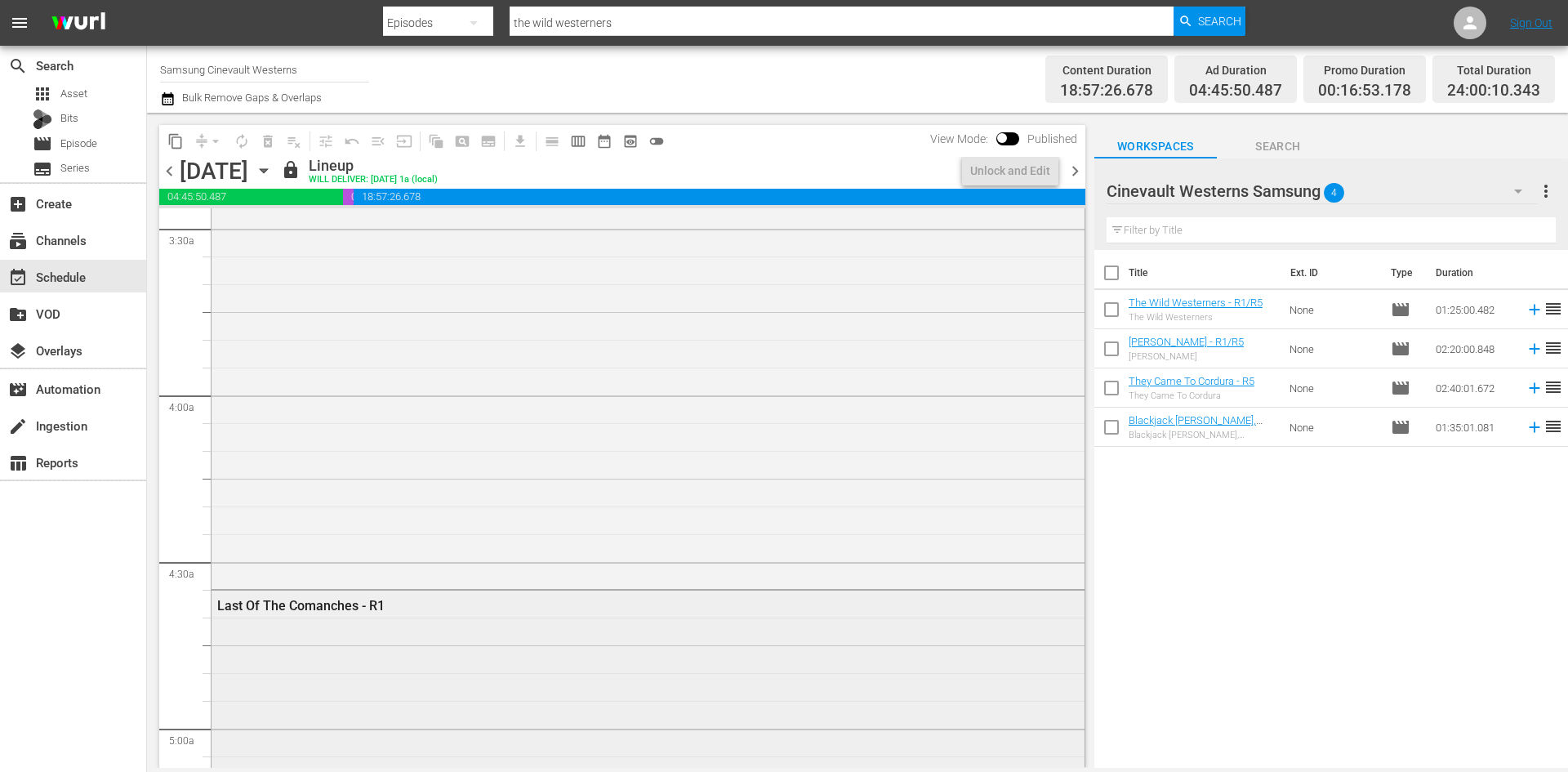
scroll to position [1634, 0]
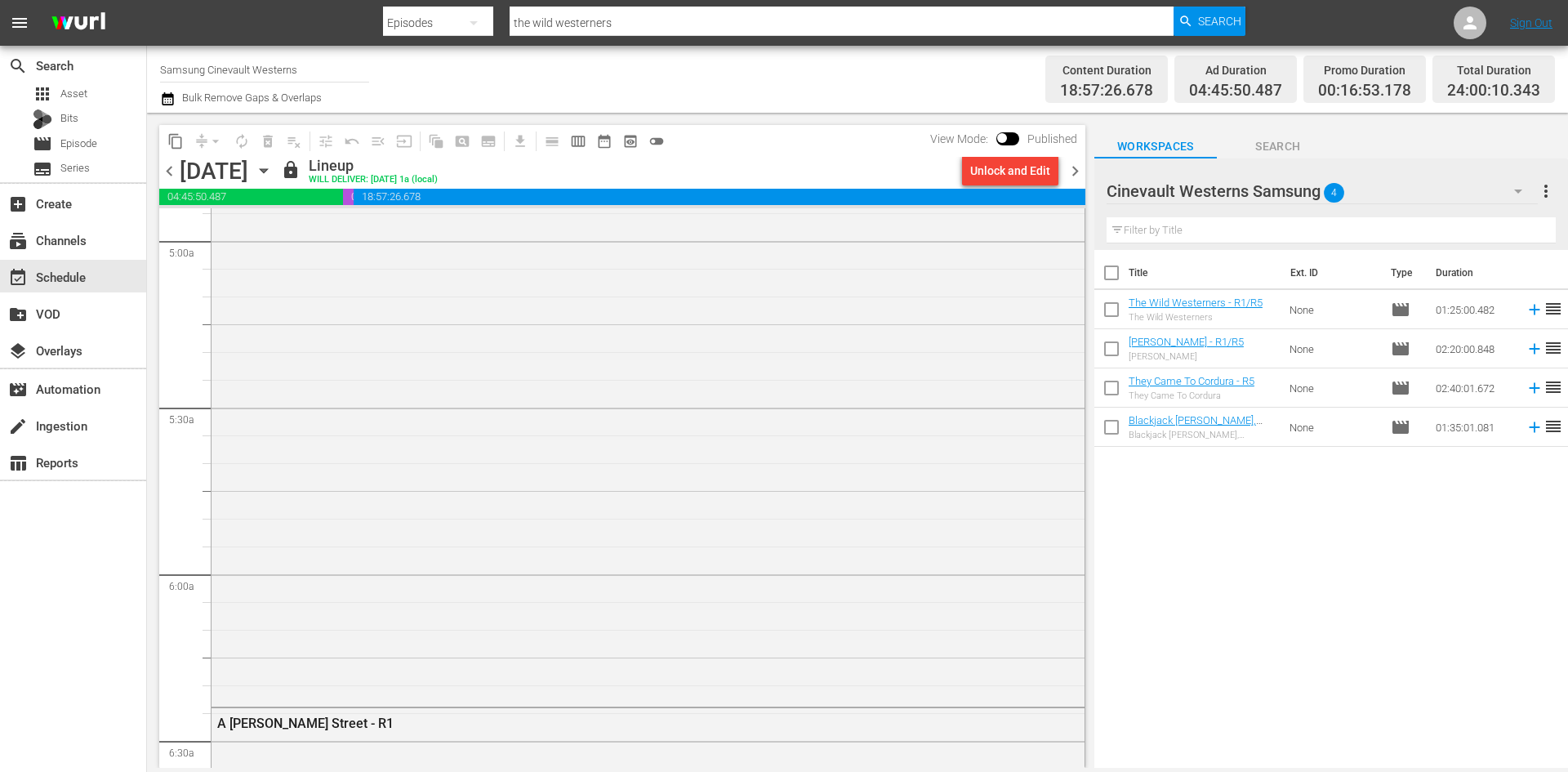
click at [1085, 170] on span "chevron_right" at bounding box center [1075, 171] width 20 height 20
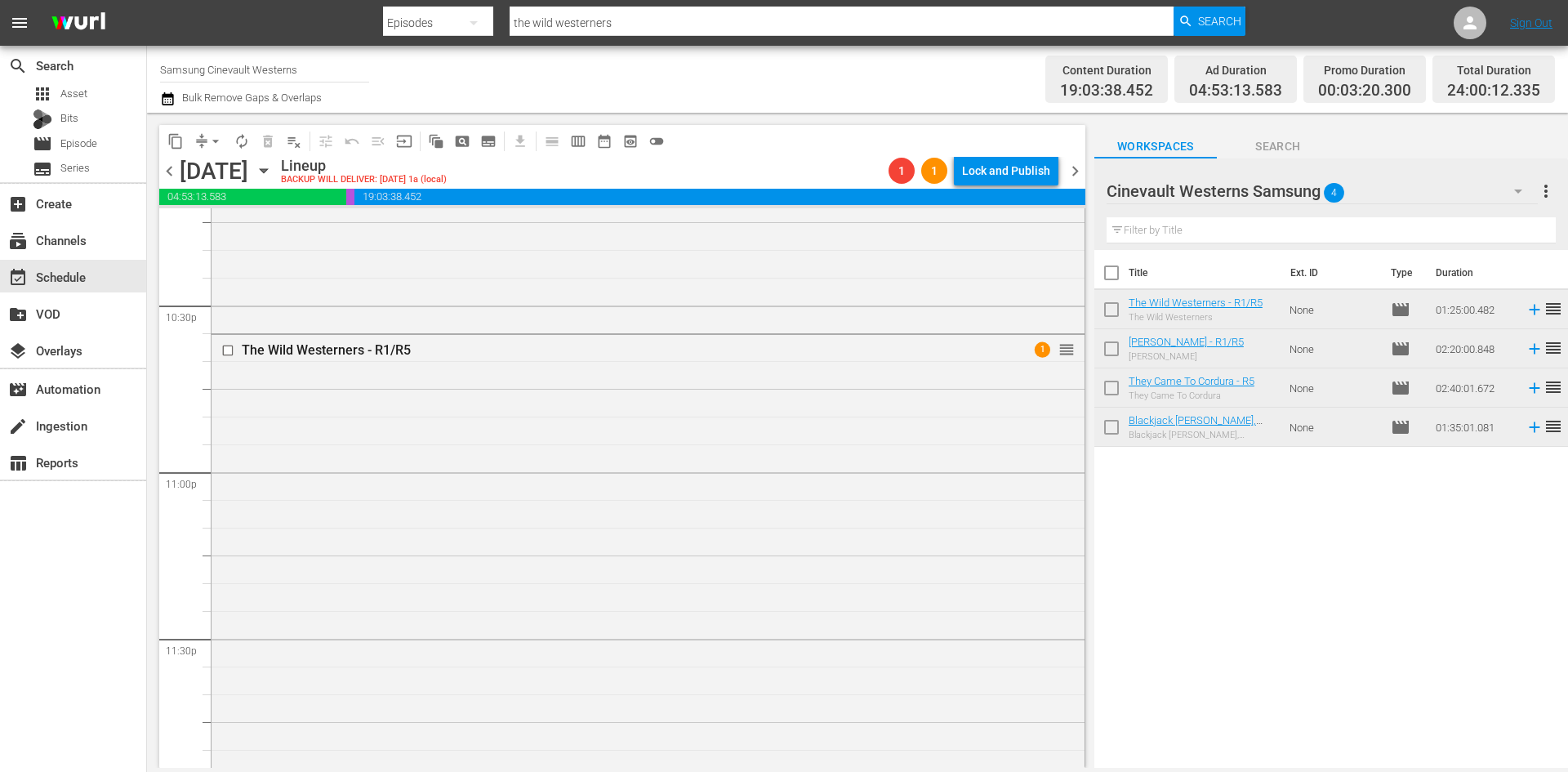
scroll to position [7442, 0]
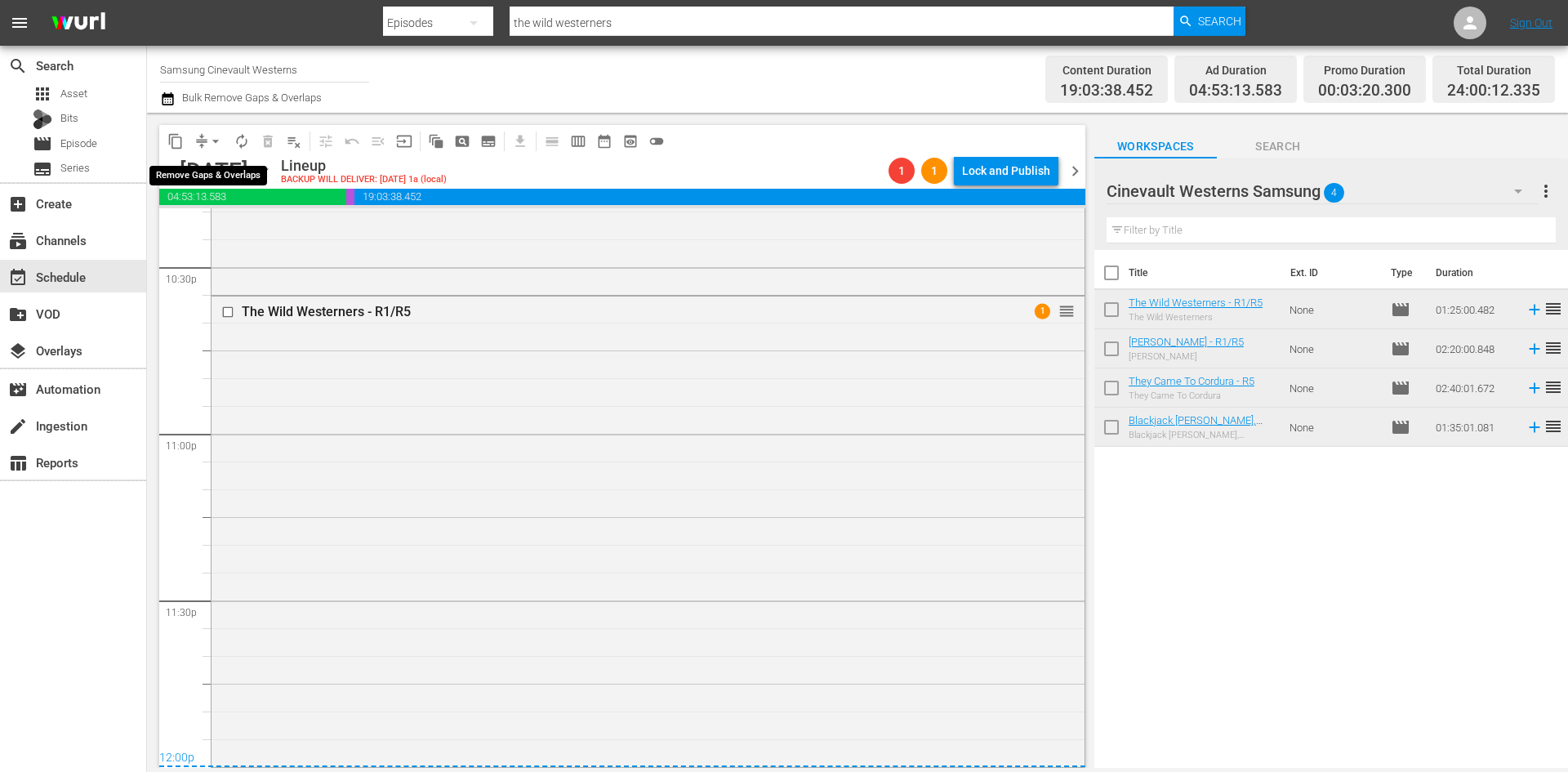
click at [216, 137] on span "arrow_drop_down" at bounding box center [215, 141] width 16 height 16
click at [224, 175] on li "Align to Midnight" at bounding box center [216, 174] width 171 height 27
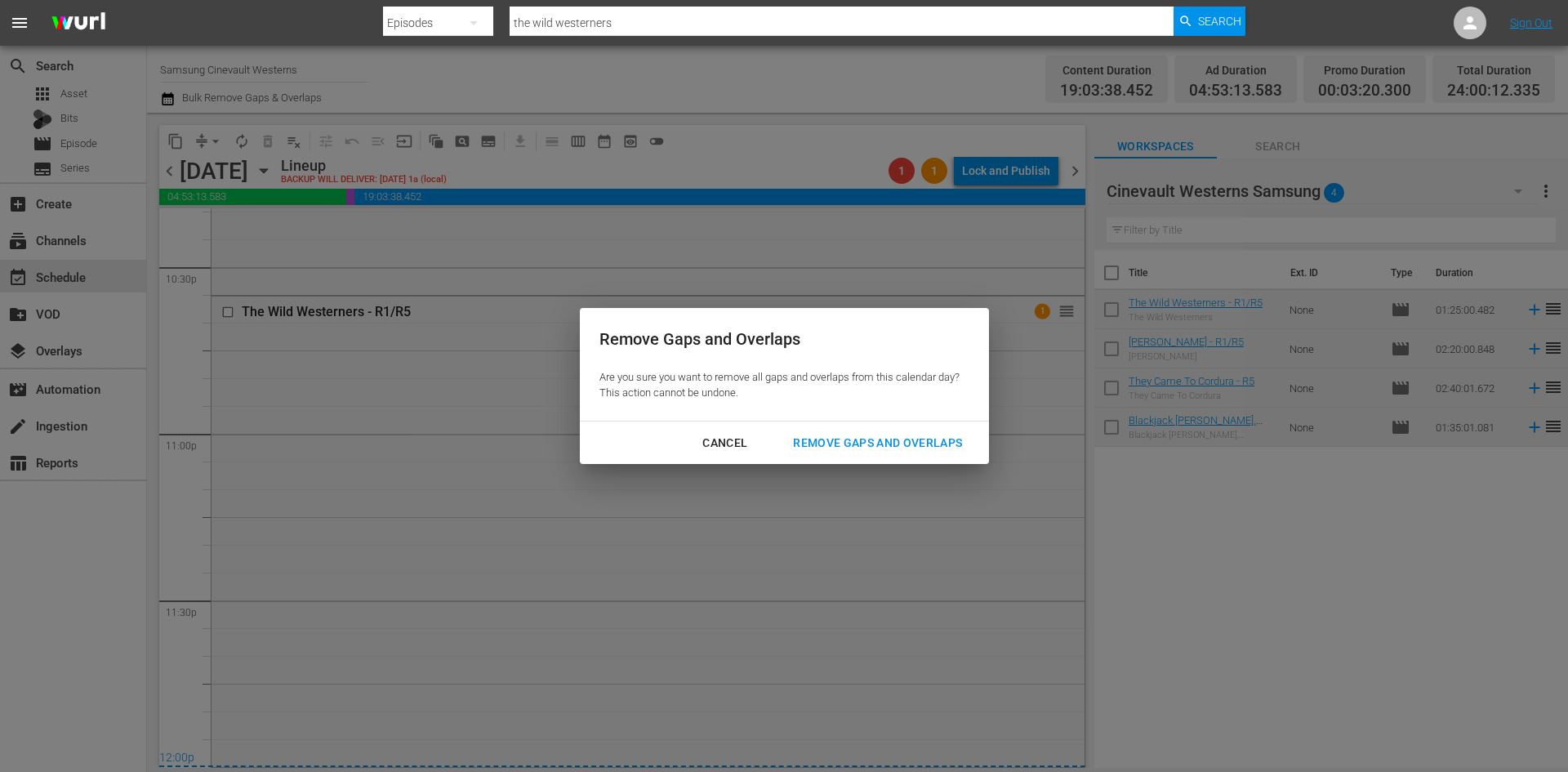
click at [912, 438] on div "Remove Gaps and Overlaps" at bounding box center [877, 443] width 195 height 20
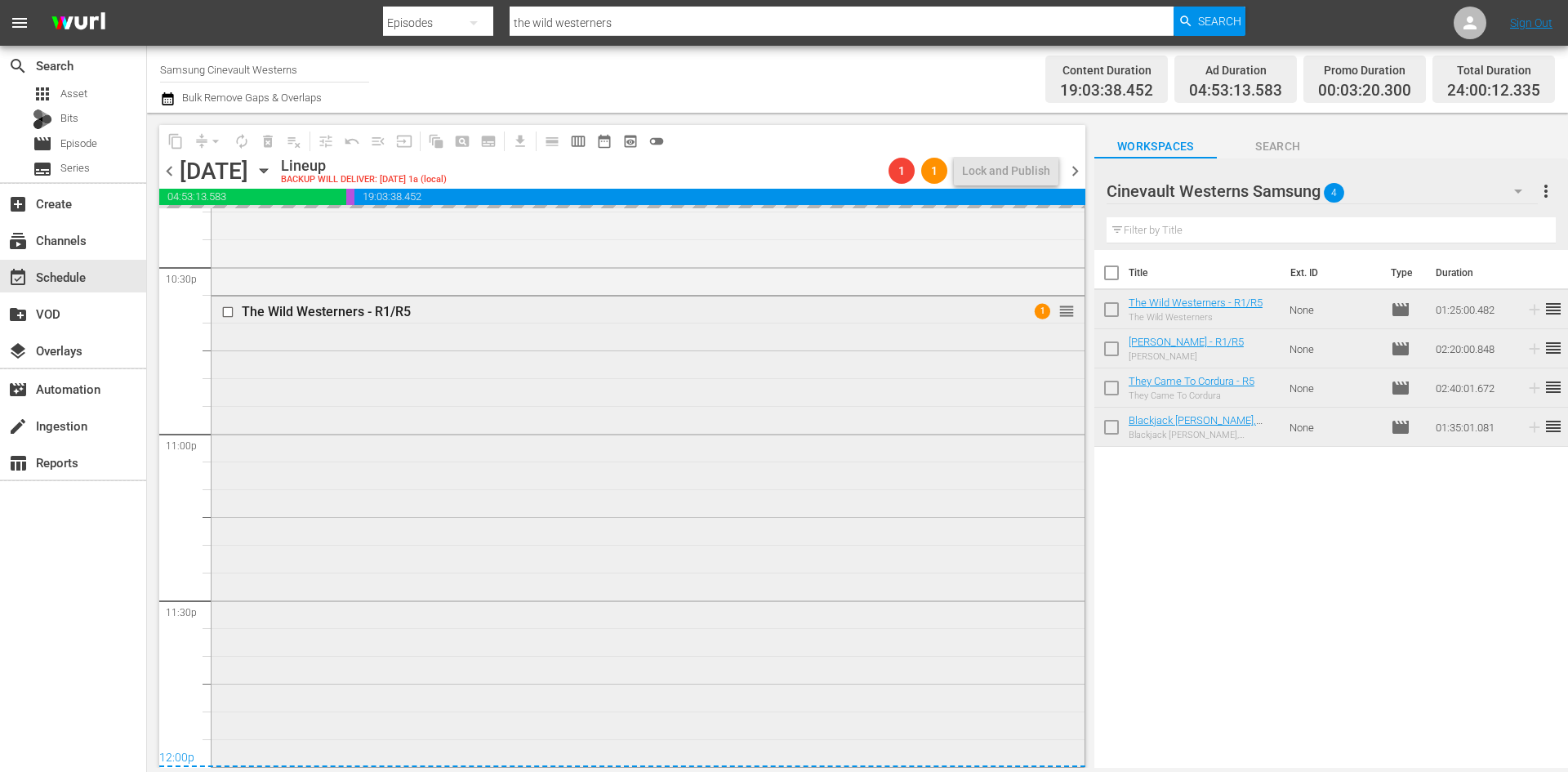
click at [228, 310] on input "checkbox" at bounding box center [230, 311] width 17 height 14
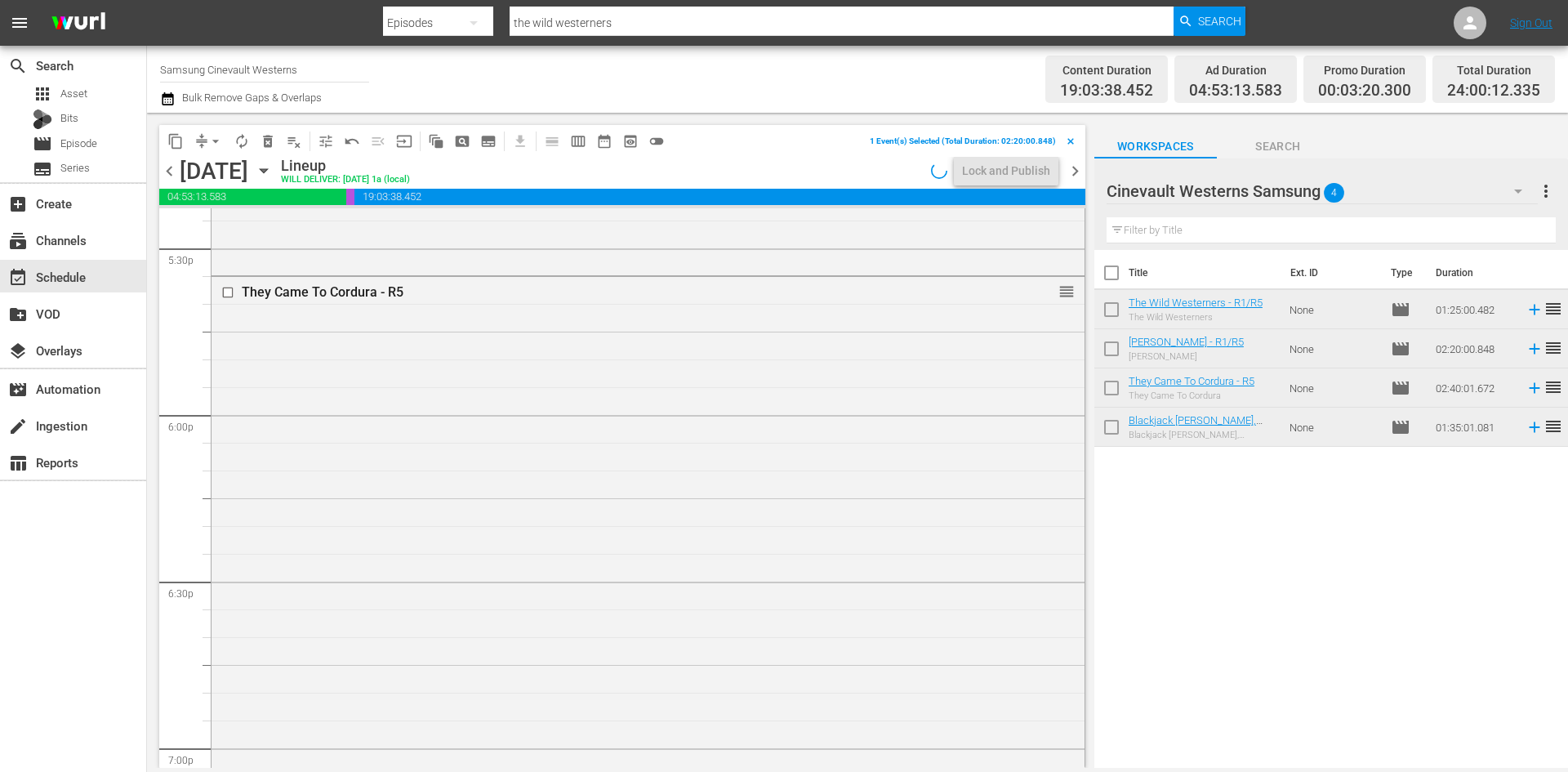
scroll to position [5644, 0]
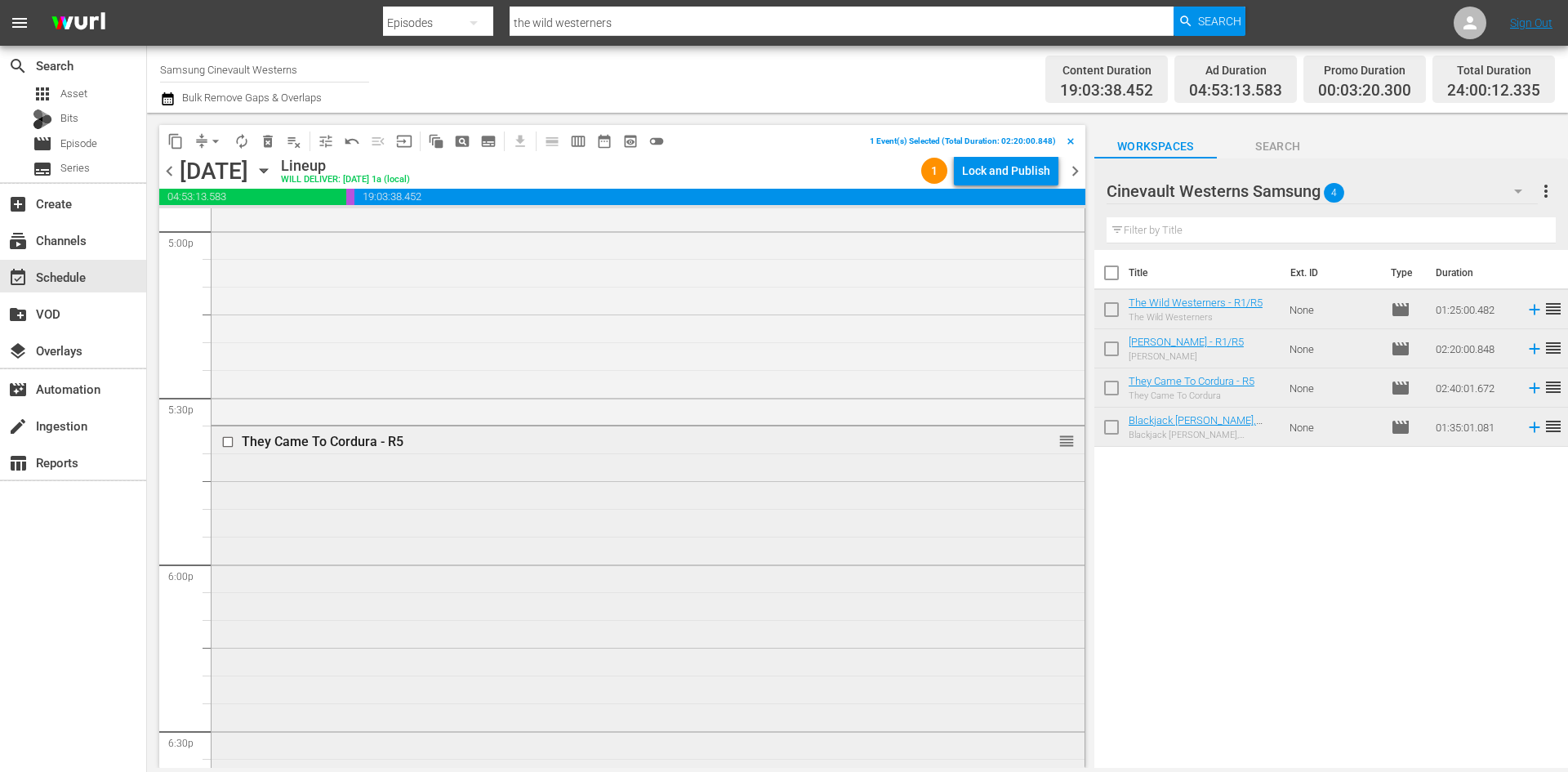
click at [228, 441] on input "checkbox" at bounding box center [230, 442] width 17 height 14
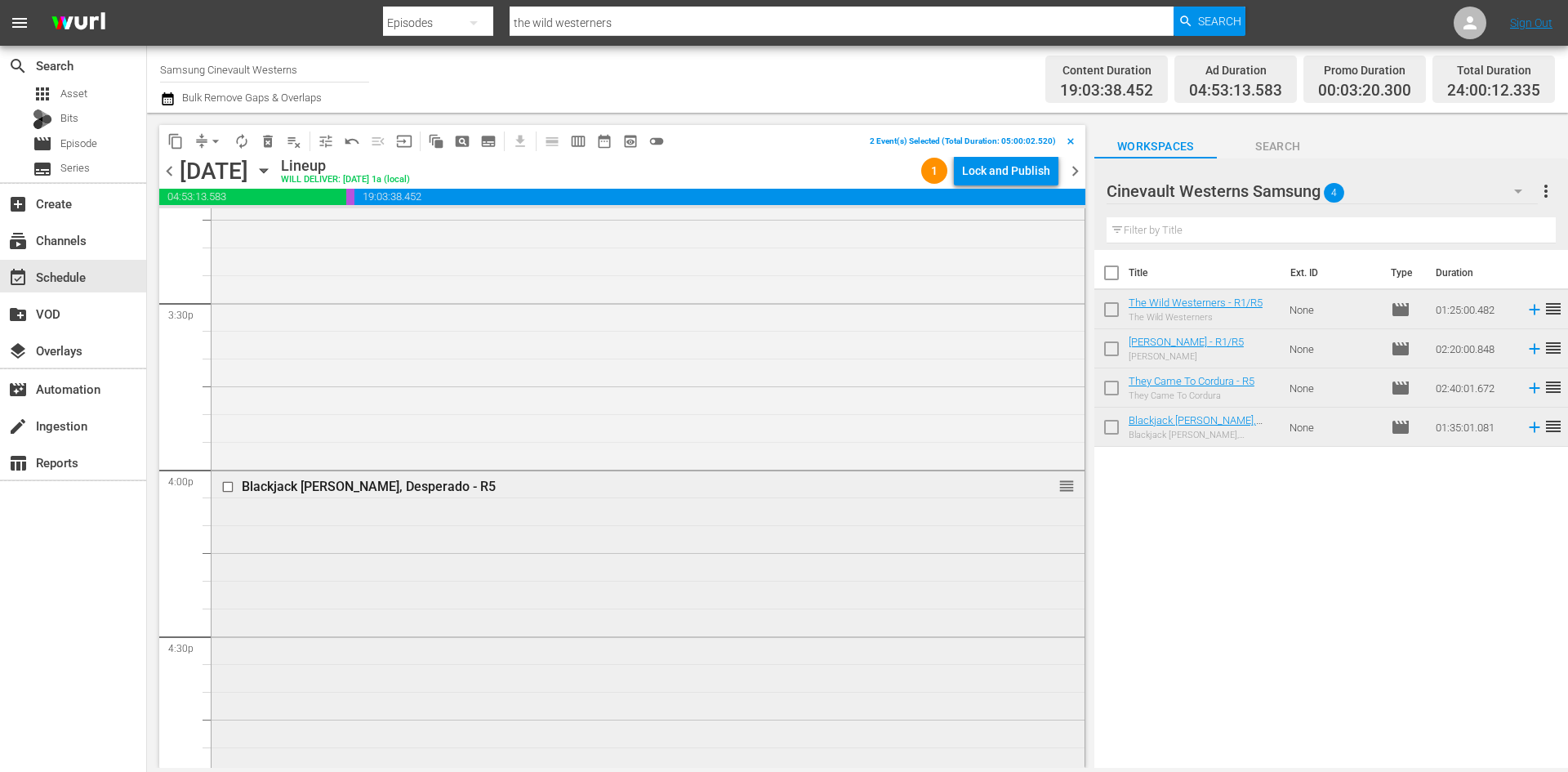
click at [226, 491] on input "checkbox" at bounding box center [230, 486] width 17 height 14
click at [167, 139] on button "content_copy" at bounding box center [175, 141] width 26 height 26
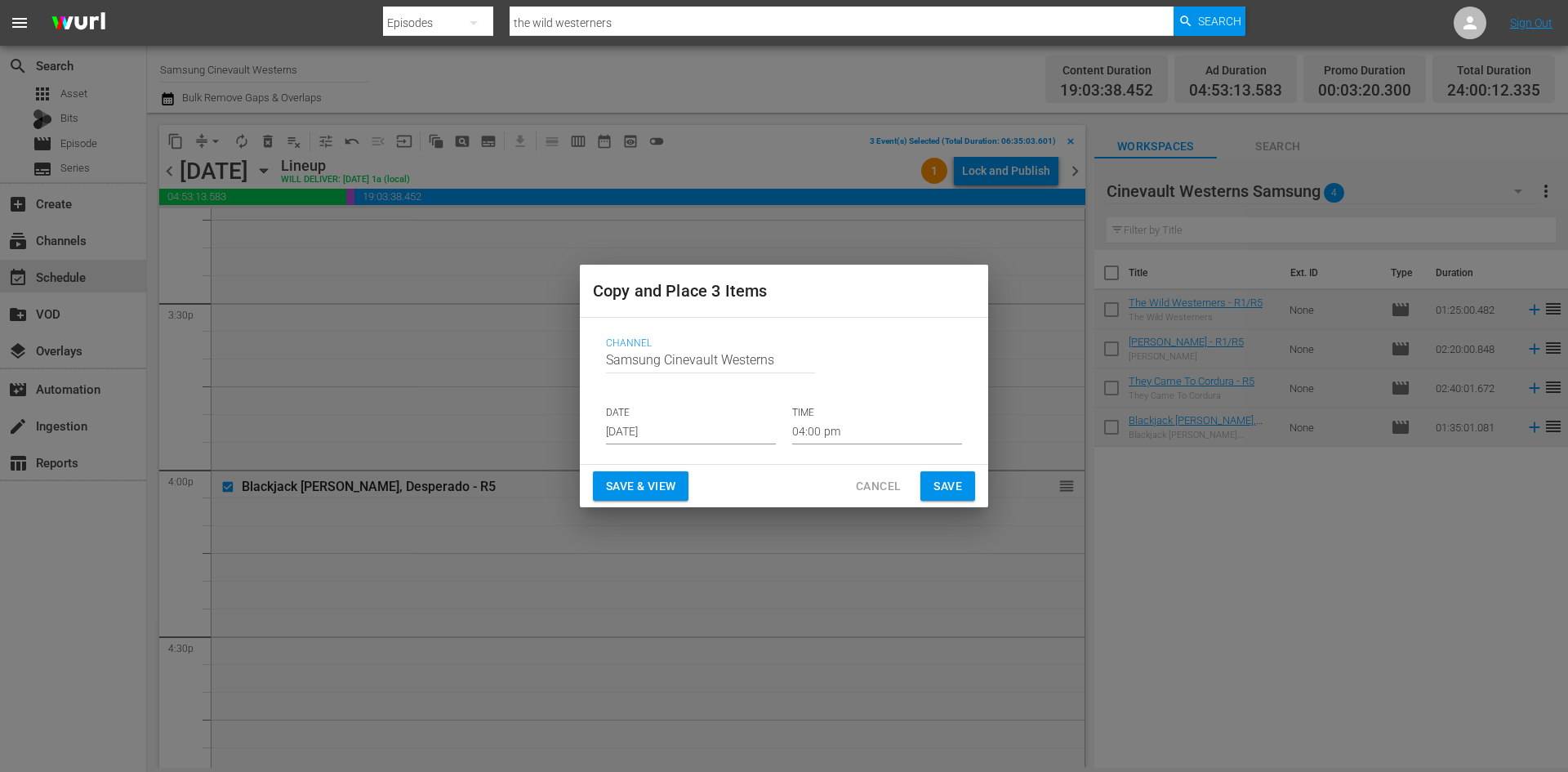
click at [730, 441] on input "[DATE]" at bounding box center [691, 432] width 170 height 25
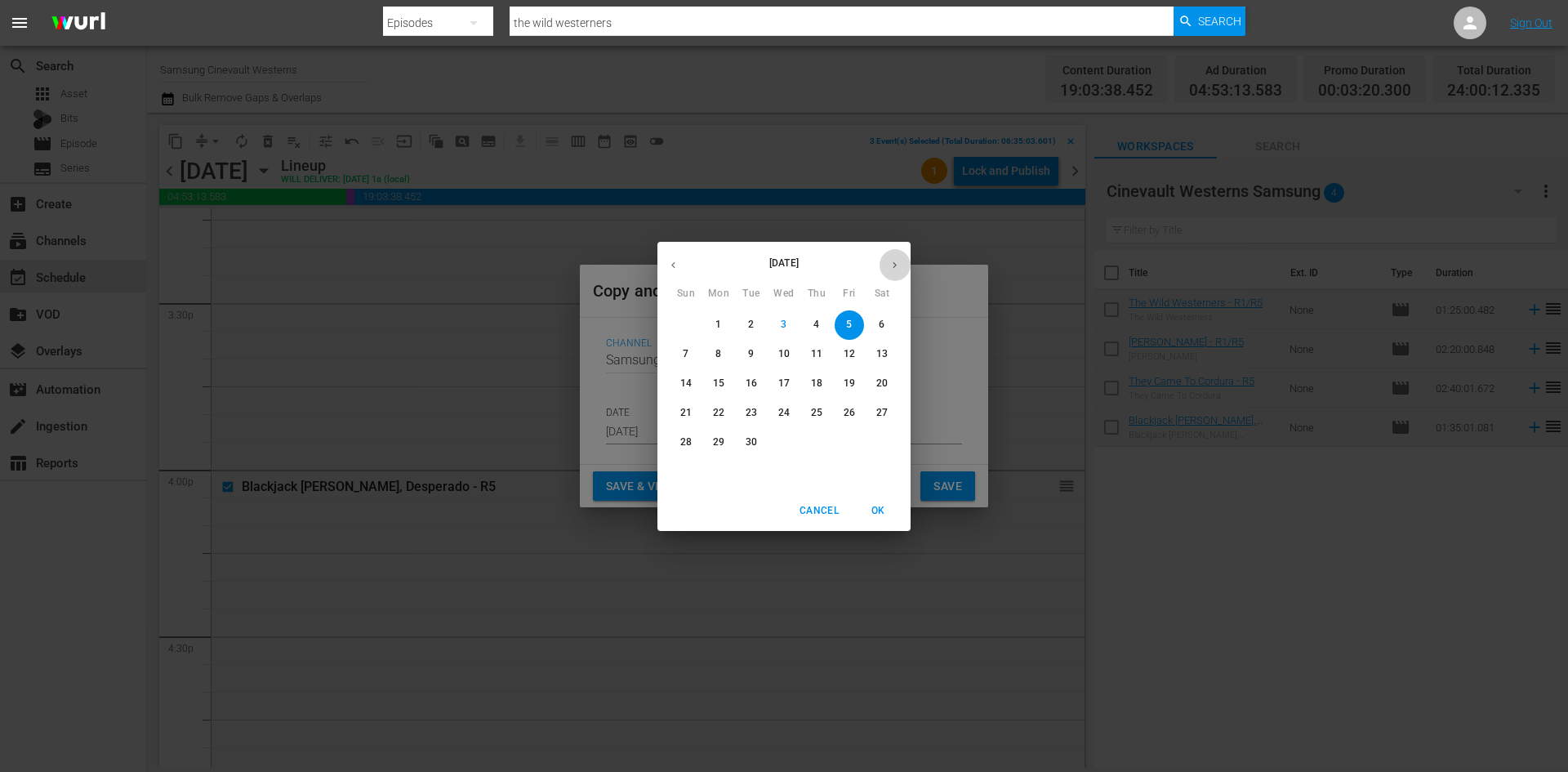
click at [894, 269] on icon "button" at bounding box center [894, 265] width 12 height 12
click at [680, 263] on button "button" at bounding box center [673, 265] width 32 height 32
drag, startPoint x: 849, startPoint y: 379, endPoint x: 842, endPoint y: 404, distance: 26.0
click at [849, 379] on p "19" at bounding box center [849, 383] width 12 height 14
type input "[DATE]"
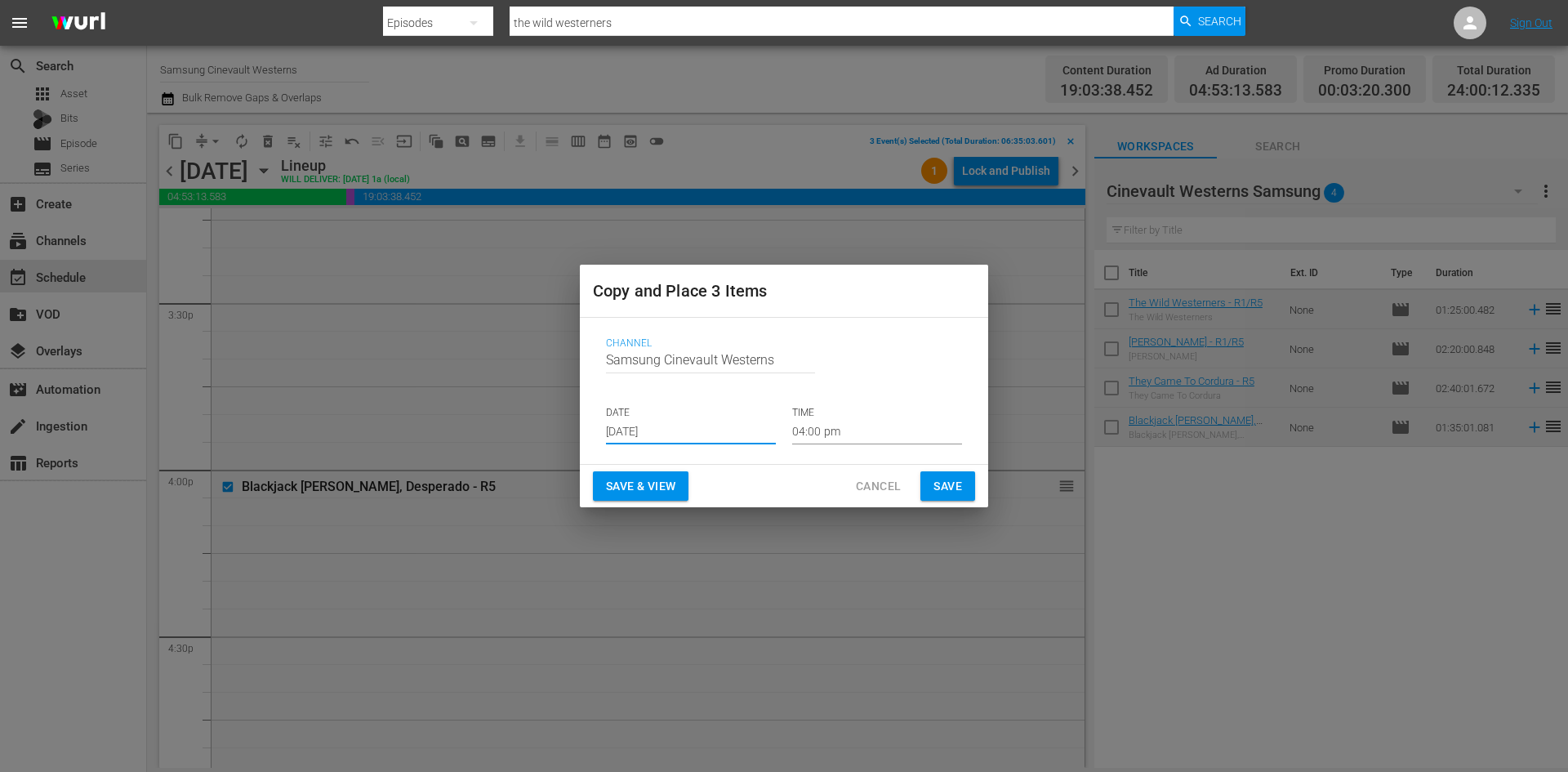
click at [831, 441] on input "04:00 pm" at bounding box center [877, 432] width 170 height 25
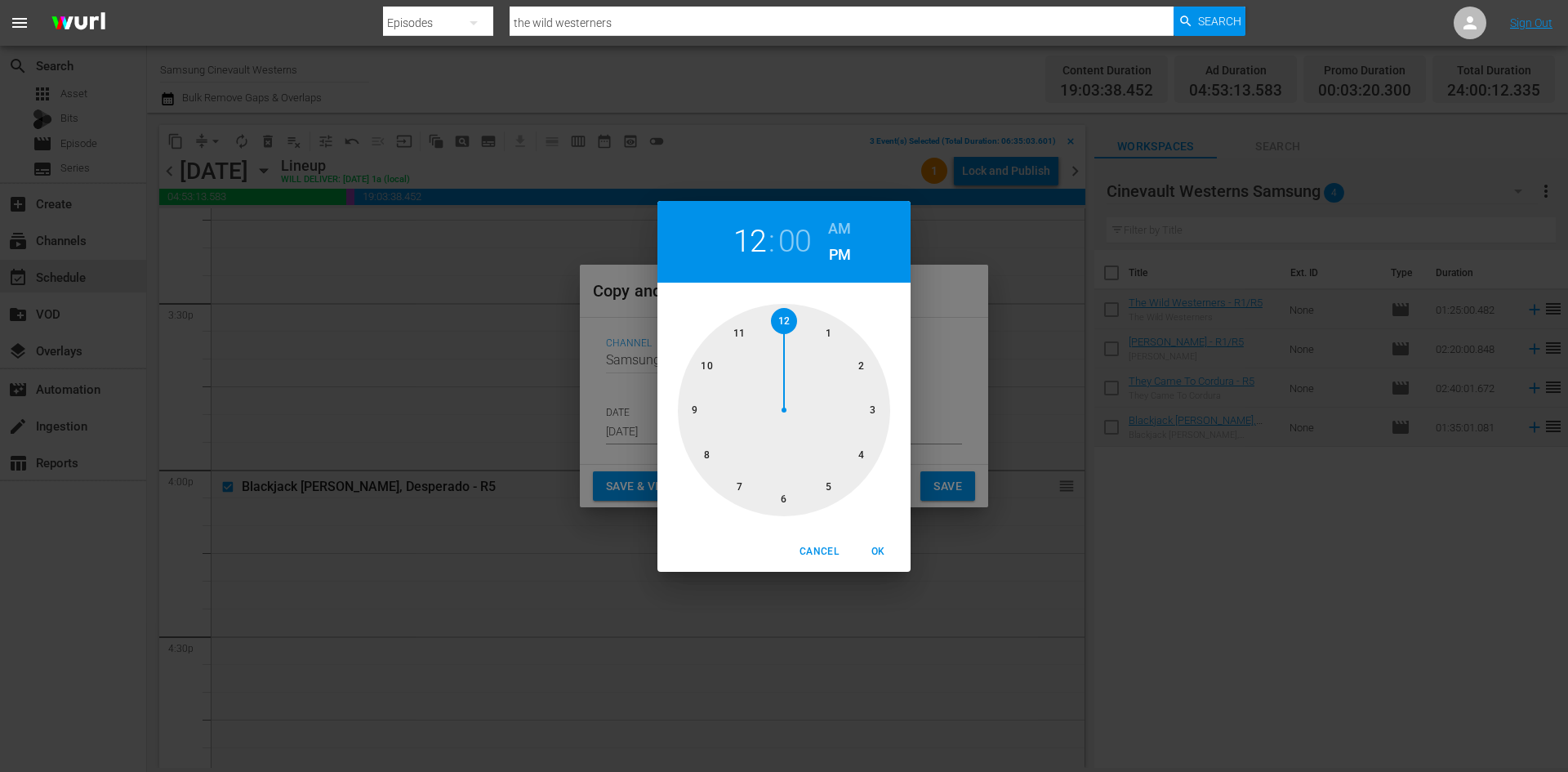
click at [790, 319] on div at bounding box center [784, 410] width 213 height 213
click at [855, 225] on div "12 : 00 AM PM" at bounding box center [784, 242] width 254 height 82
click at [846, 227] on h6 "AM" at bounding box center [839, 228] width 23 height 26
click at [875, 558] on span "OK" at bounding box center [877, 551] width 39 height 17
type input "12:00 am"
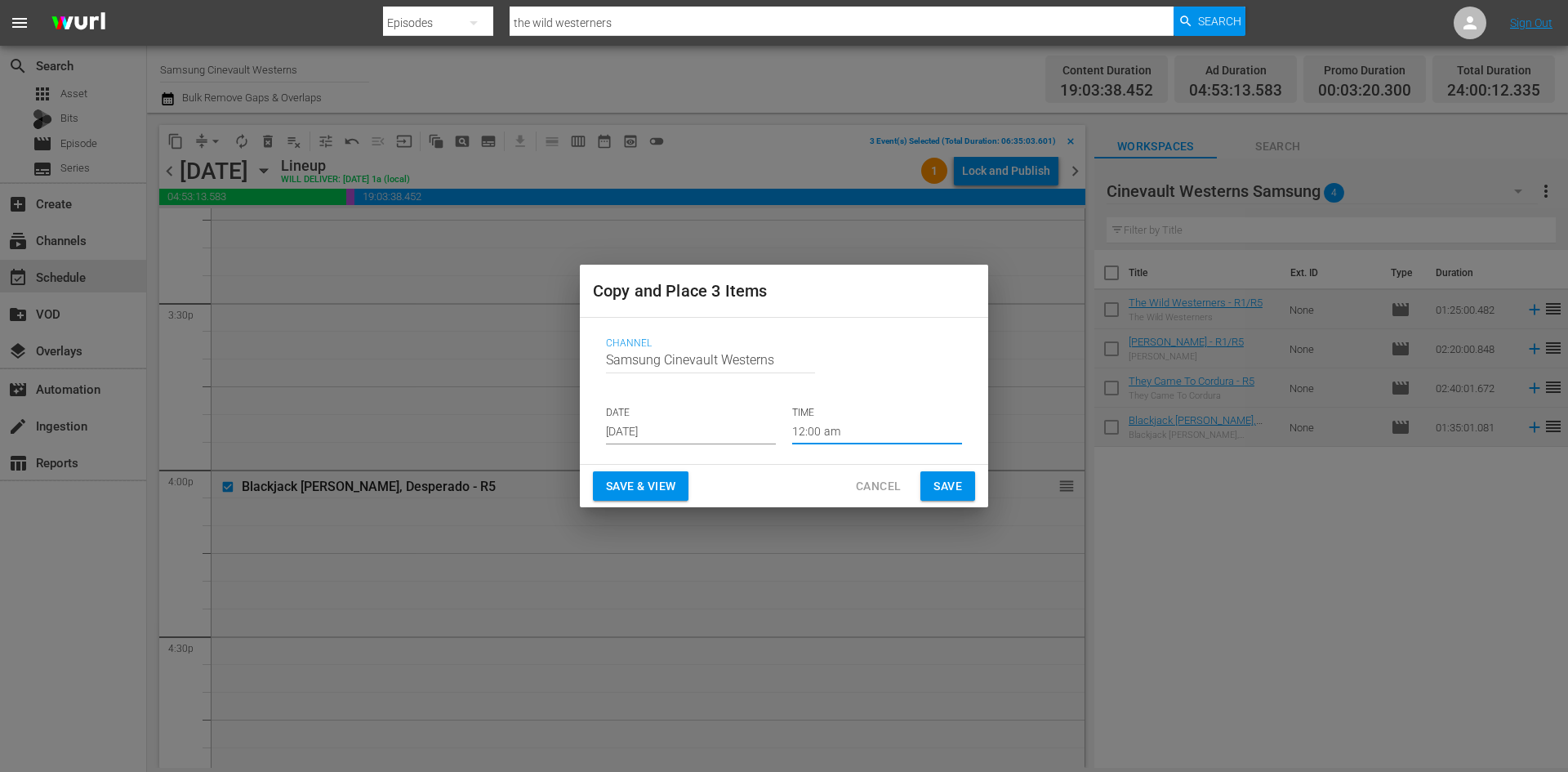
click at [944, 479] on span "Save" at bounding box center [947, 486] width 28 height 20
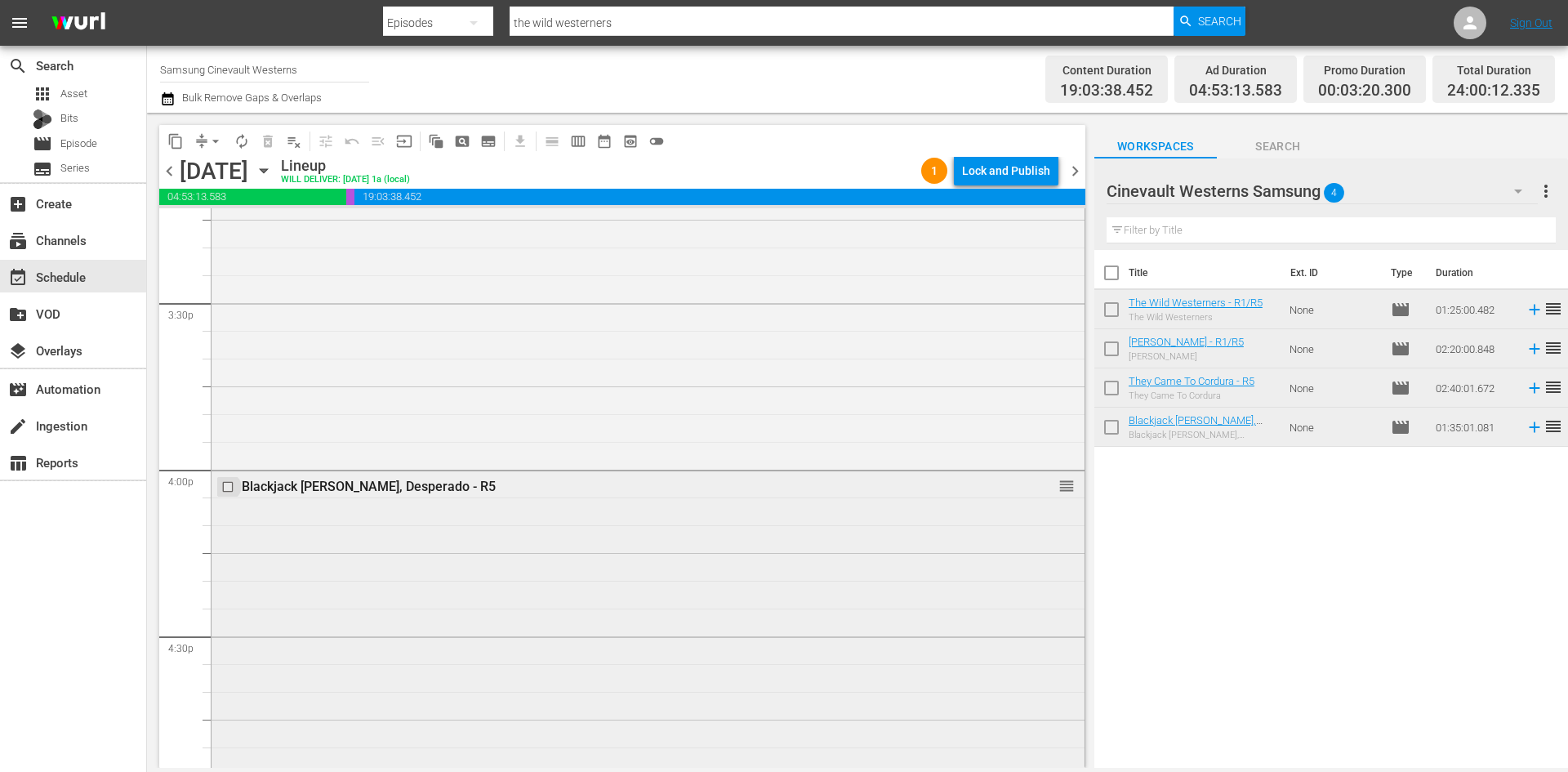
click at [225, 488] on input "checkbox" at bounding box center [230, 486] width 17 height 14
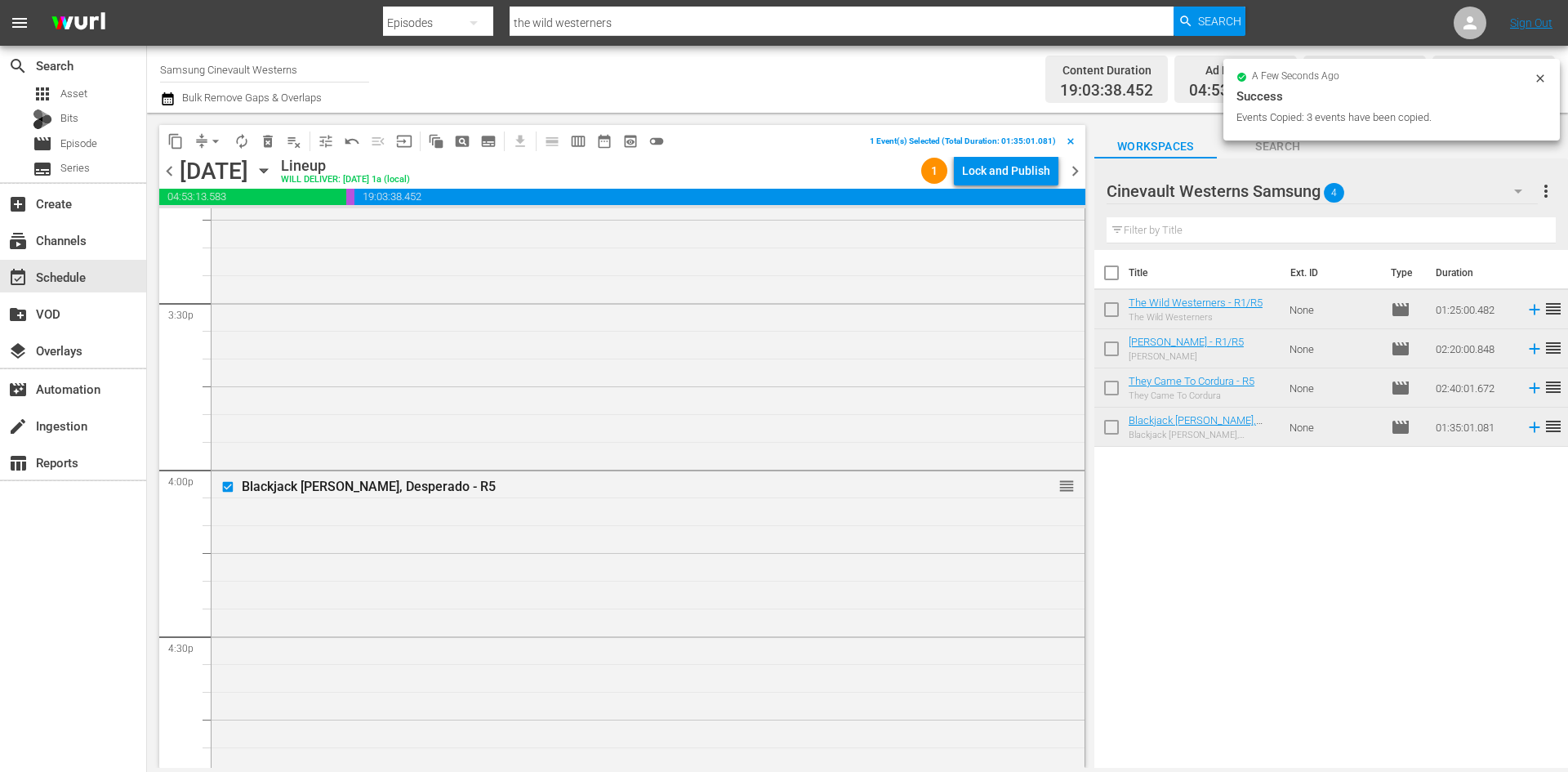
scroll to position [5563, 0]
click at [230, 524] on input "checkbox" at bounding box center [230, 524] width 17 height 14
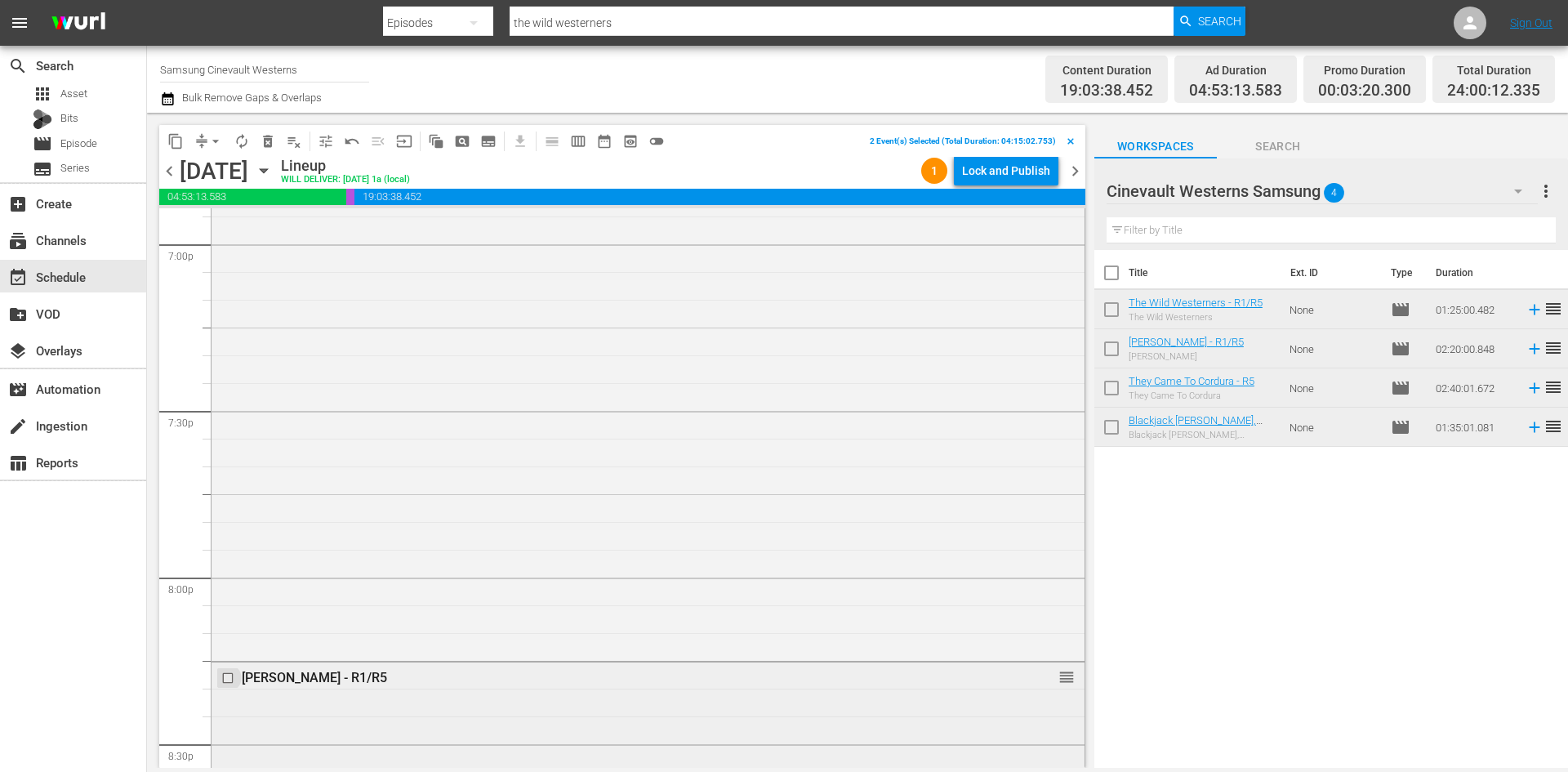
click at [226, 680] on input "checkbox" at bounding box center [230, 678] width 17 height 14
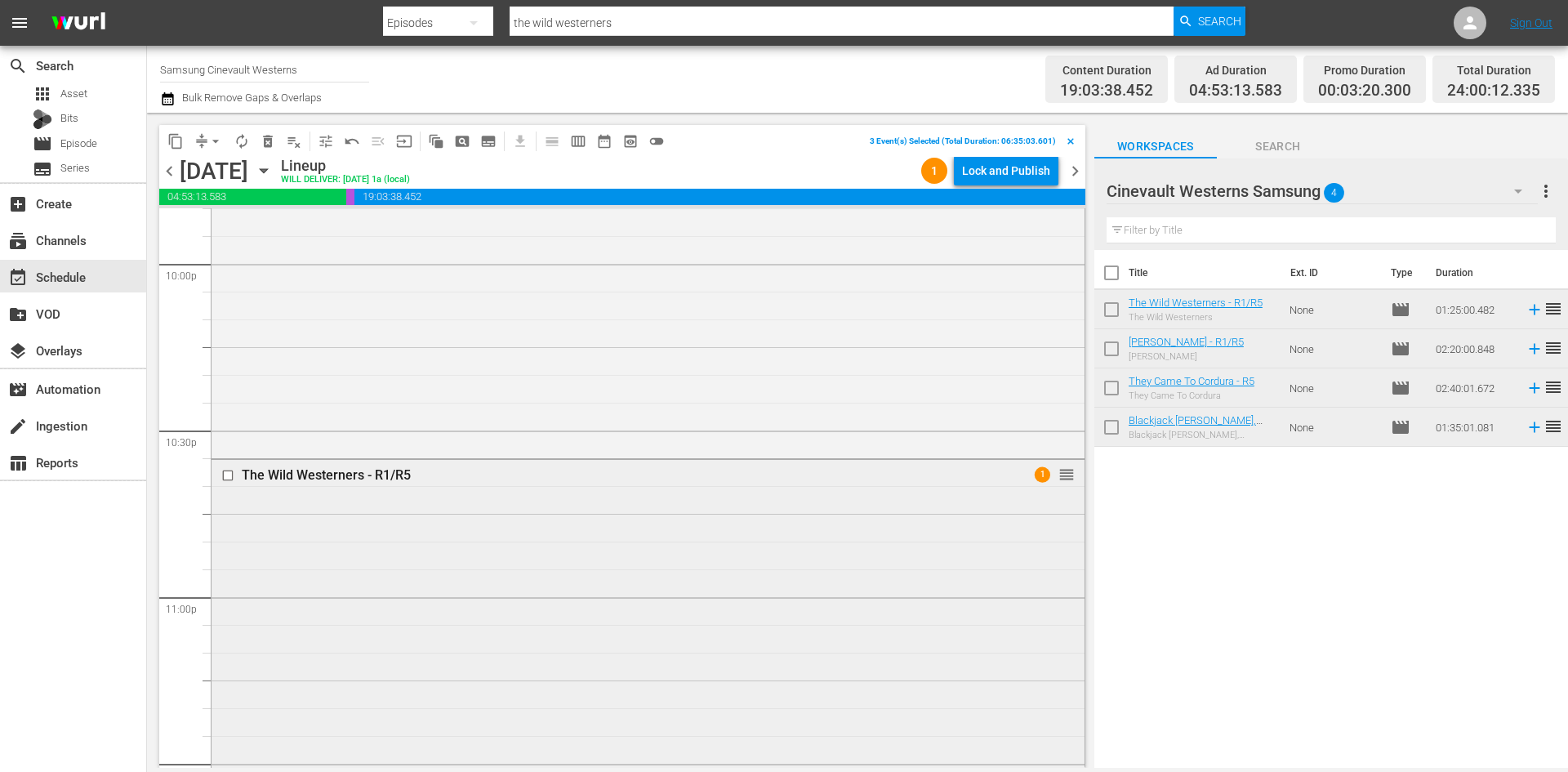
click at [229, 478] on input "checkbox" at bounding box center [230, 475] width 17 height 14
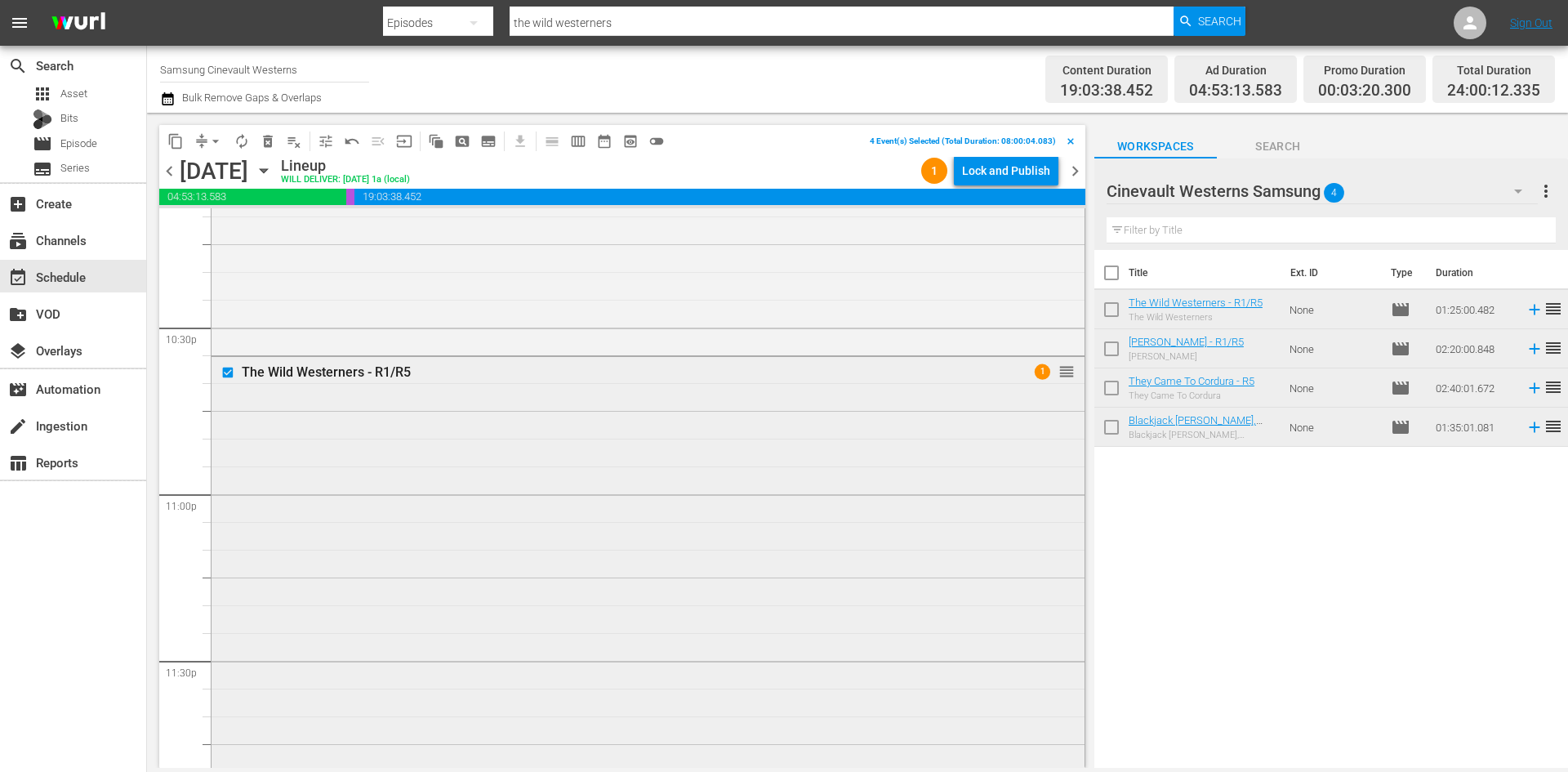
scroll to position [7442, 0]
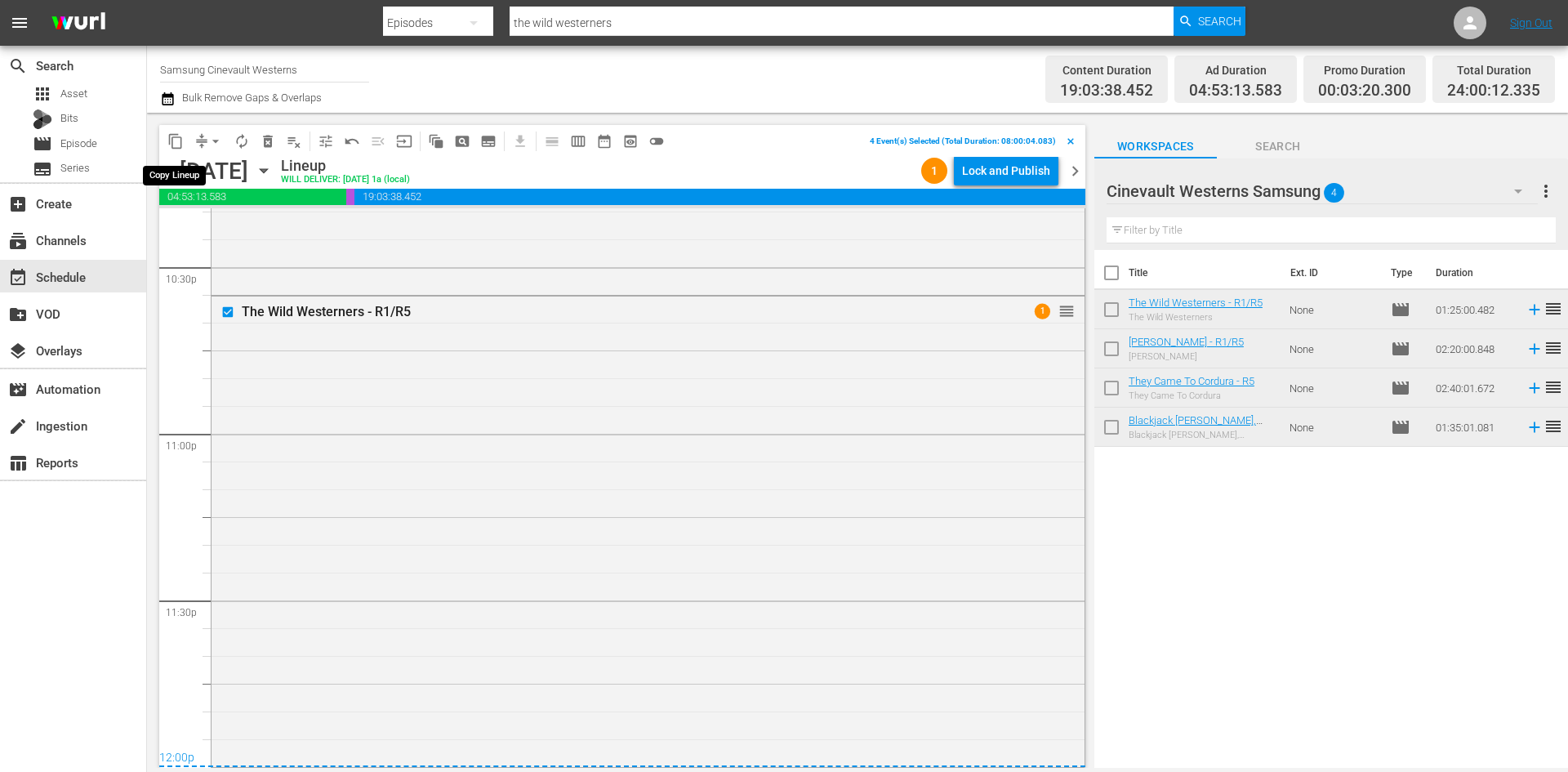
click at [174, 139] on span "content_copy" at bounding box center [176, 141] width 16 height 16
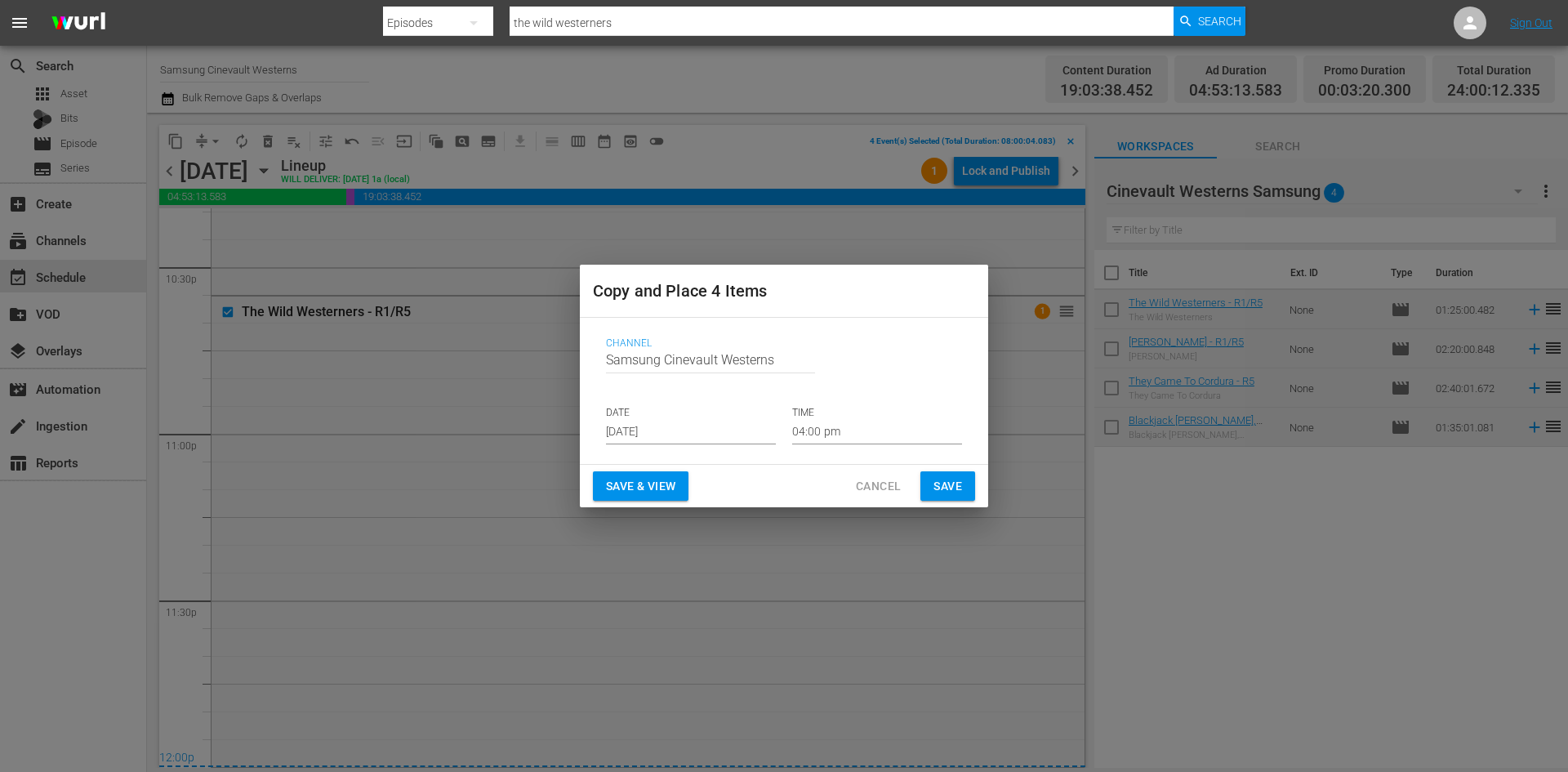
click at [704, 438] on input "[DATE]" at bounding box center [691, 432] width 170 height 25
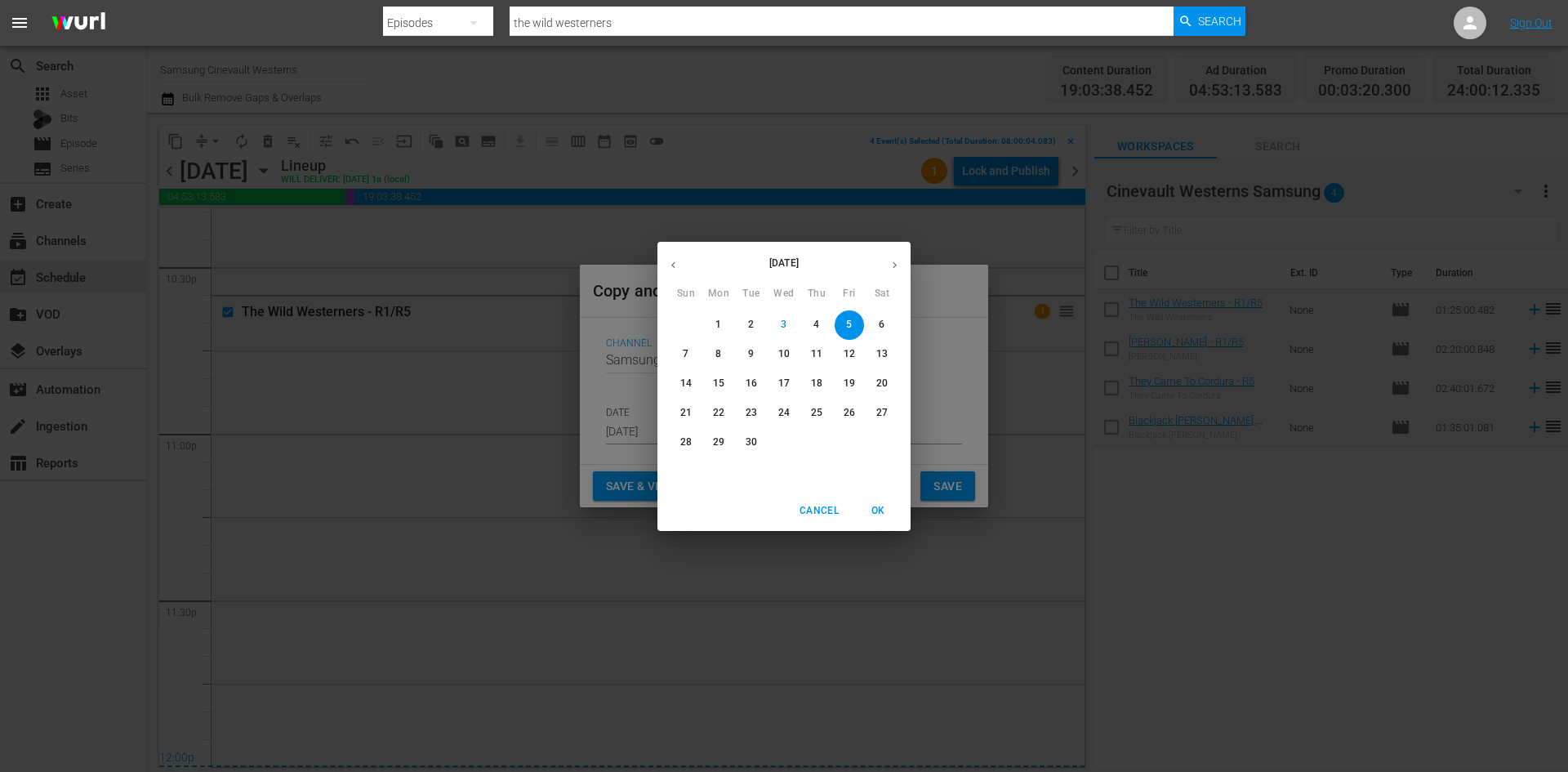
click at [689, 418] on p "21" at bounding box center [686, 412] width 12 height 14
type input "[DATE]"
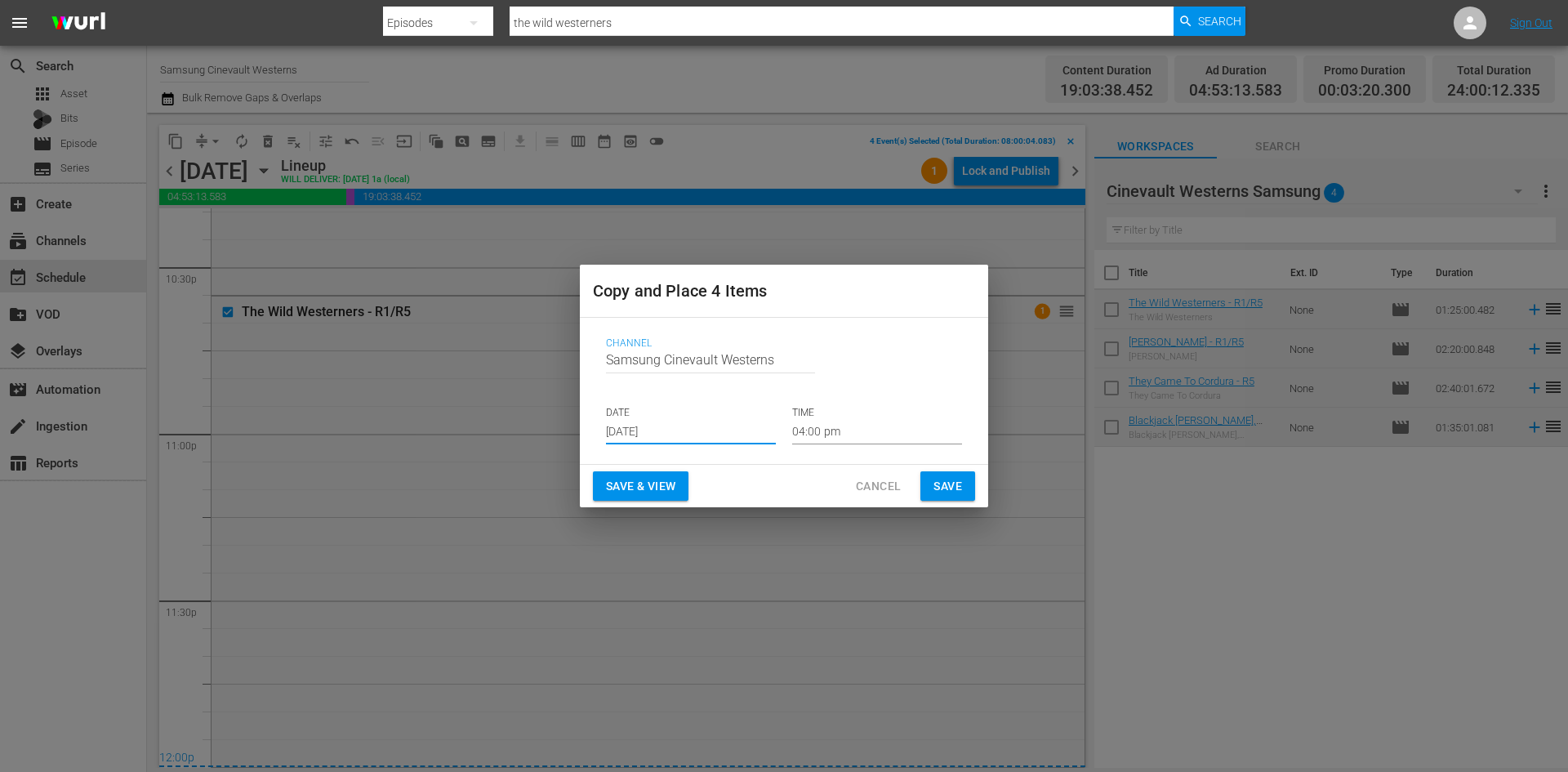
click at [878, 436] on input "04:00 pm" at bounding box center [877, 432] width 170 height 25
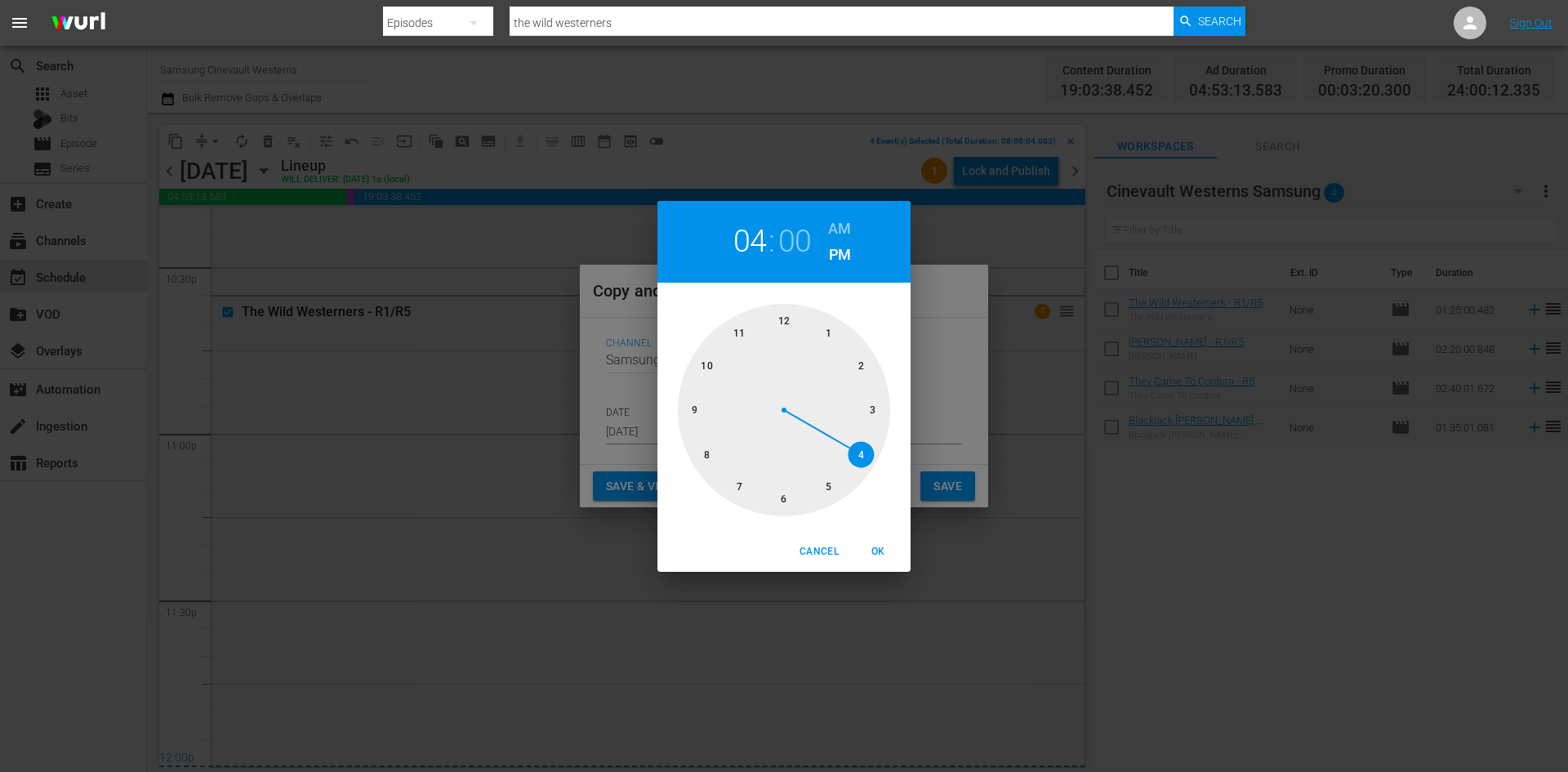
click at [703, 455] on div at bounding box center [784, 410] width 213 height 213
click at [831, 229] on h6 "AM" at bounding box center [839, 228] width 23 height 26
click at [878, 544] on span "OK" at bounding box center [877, 551] width 39 height 17
type input "08:00 am"
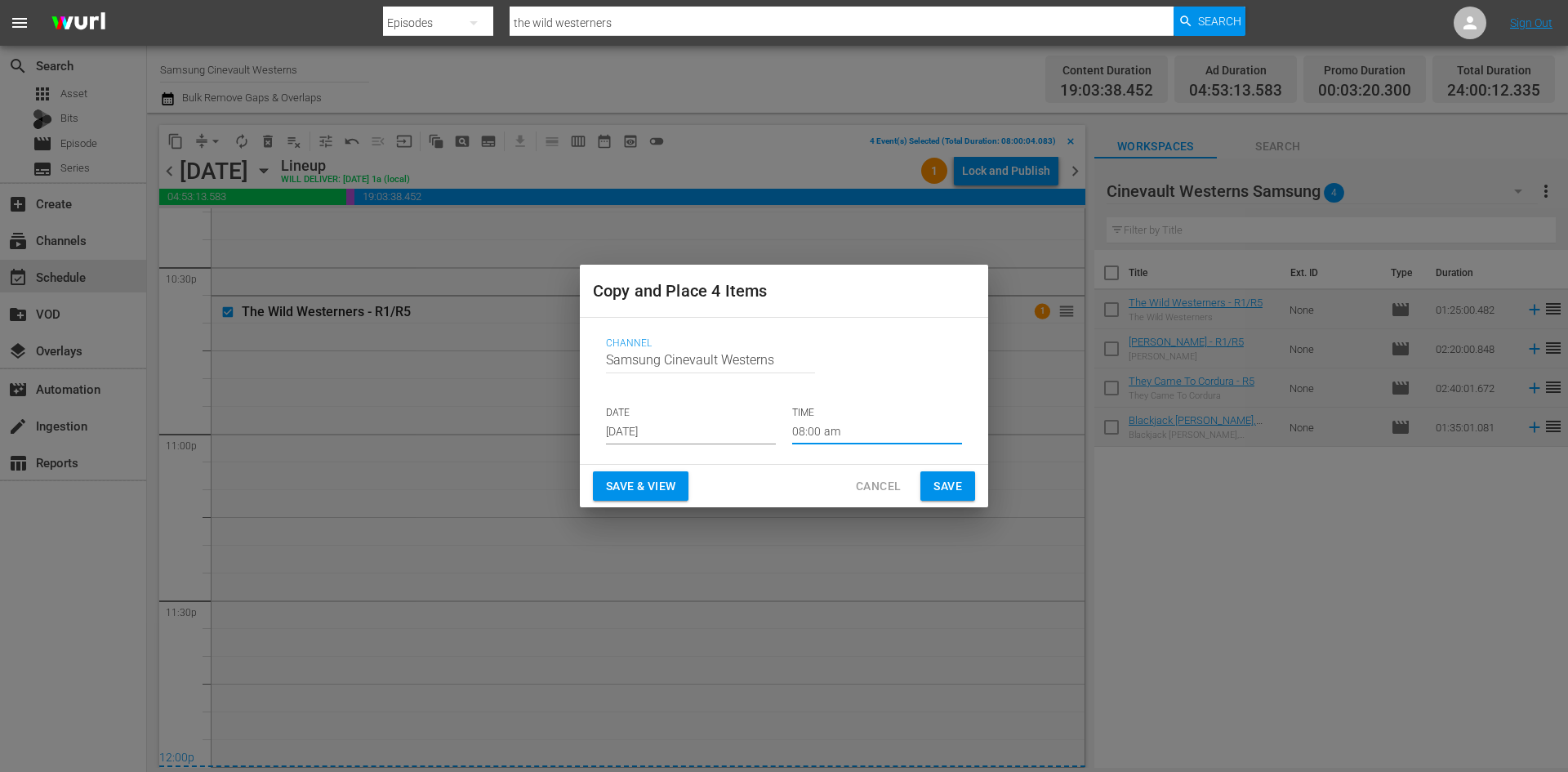
click at [972, 485] on button "Save" at bounding box center [948, 486] width 55 height 30
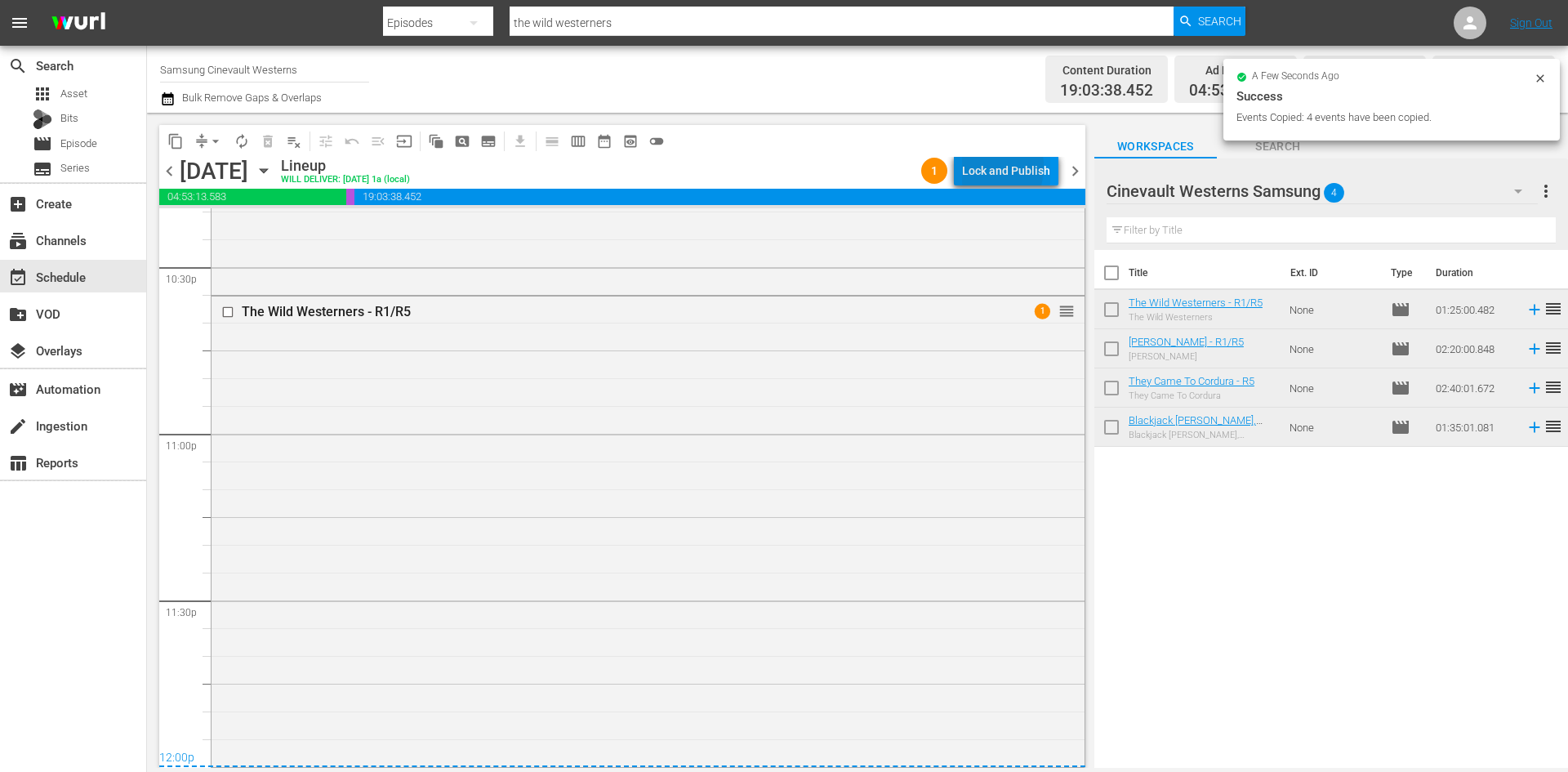
click at [981, 167] on div "Lock and Publish" at bounding box center [1006, 171] width 88 height 29
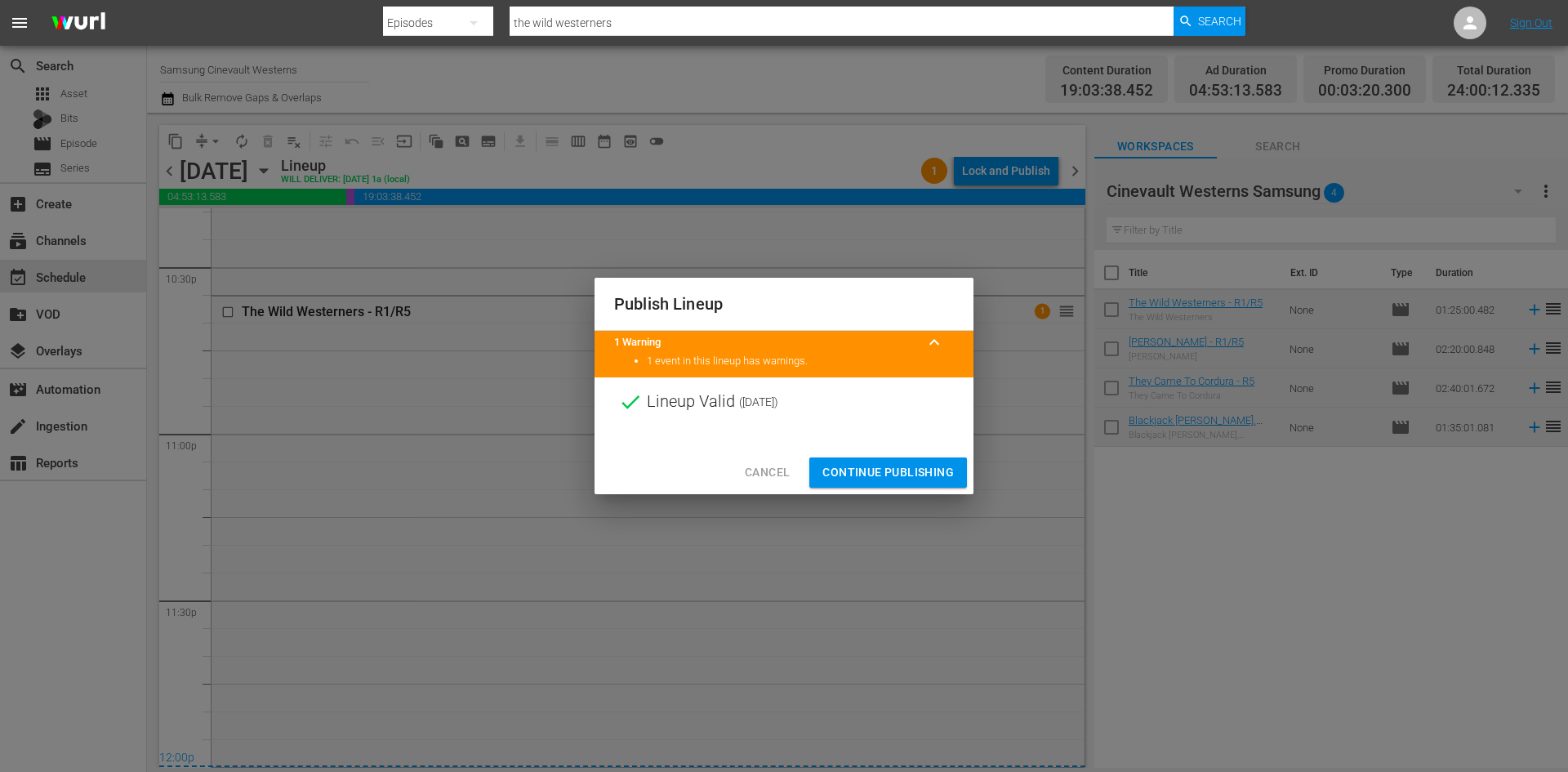
click at [928, 460] on button "Continue Publishing" at bounding box center [888, 472] width 158 height 30
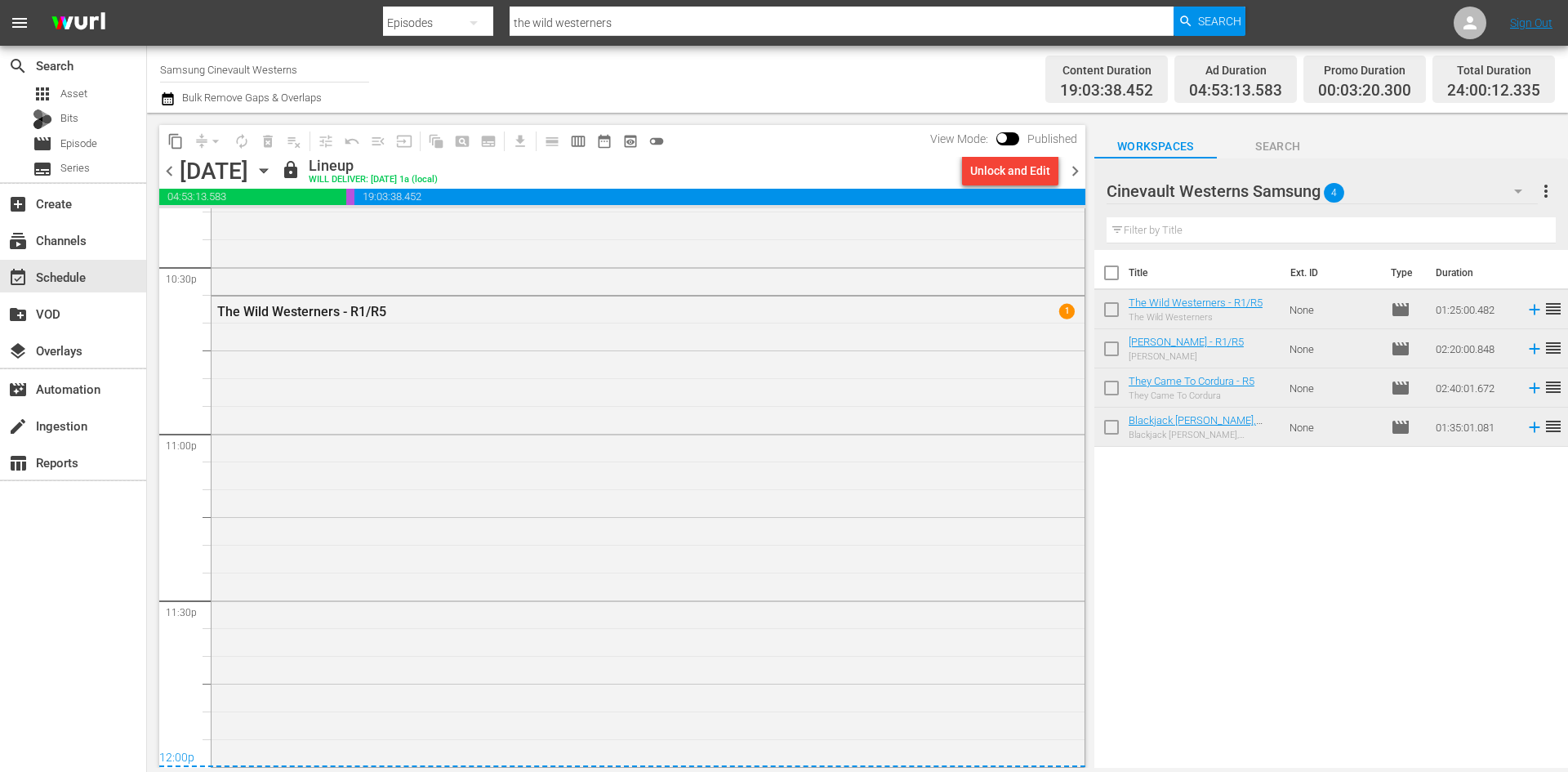
click at [228, 73] on input "Samsung Cinevault Westerns" at bounding box center [264, 69] width 209 height 39
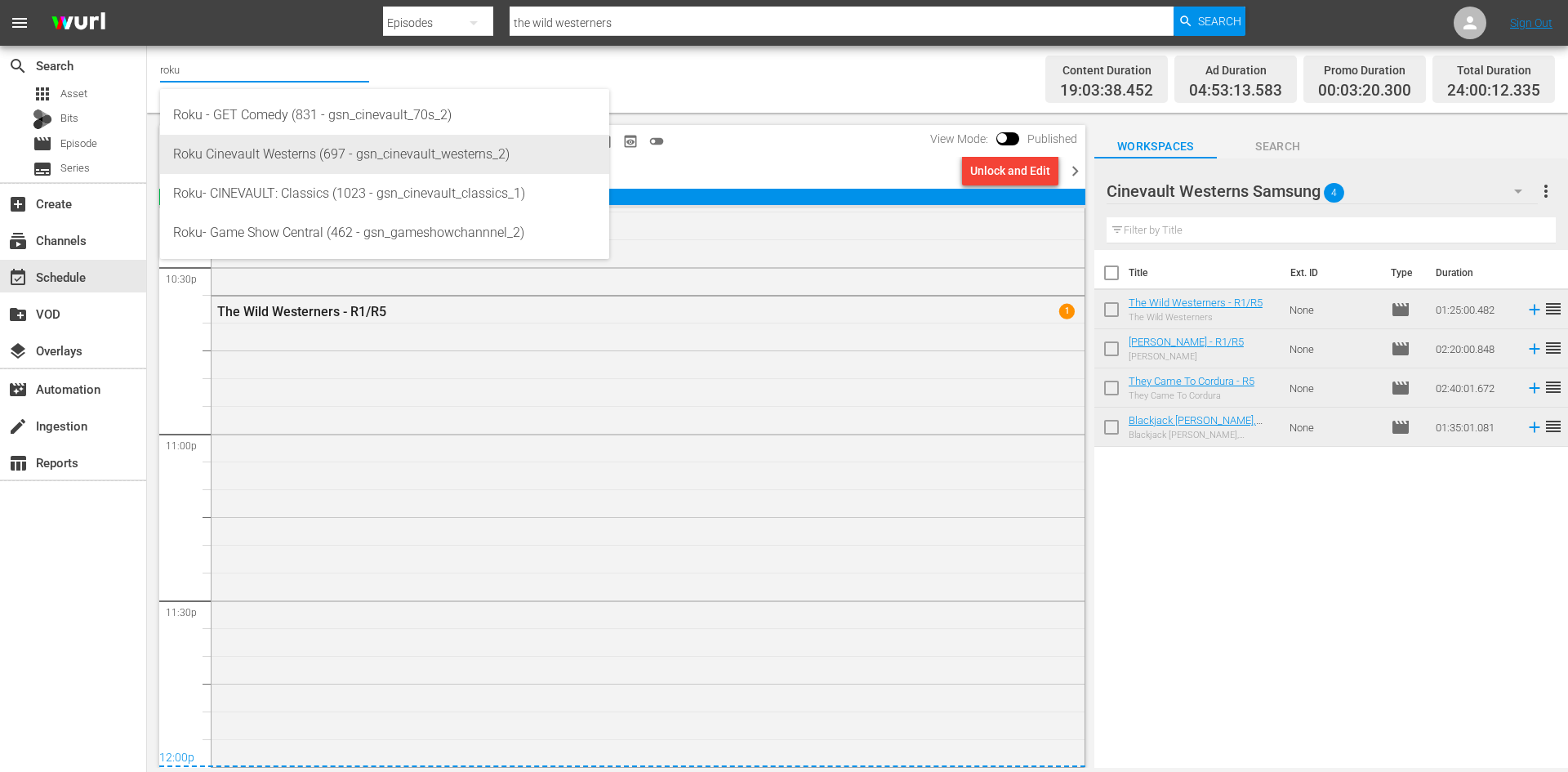
click at [299, 144] on div "Roku Cinevault Westerns (697 - gsn_cinevault_westerns_2)" at bounding box center [385, 154] width 423 height 39
type input "Roku Cinevault Westerns (697 - gsn_cinevault_westerns_2)"
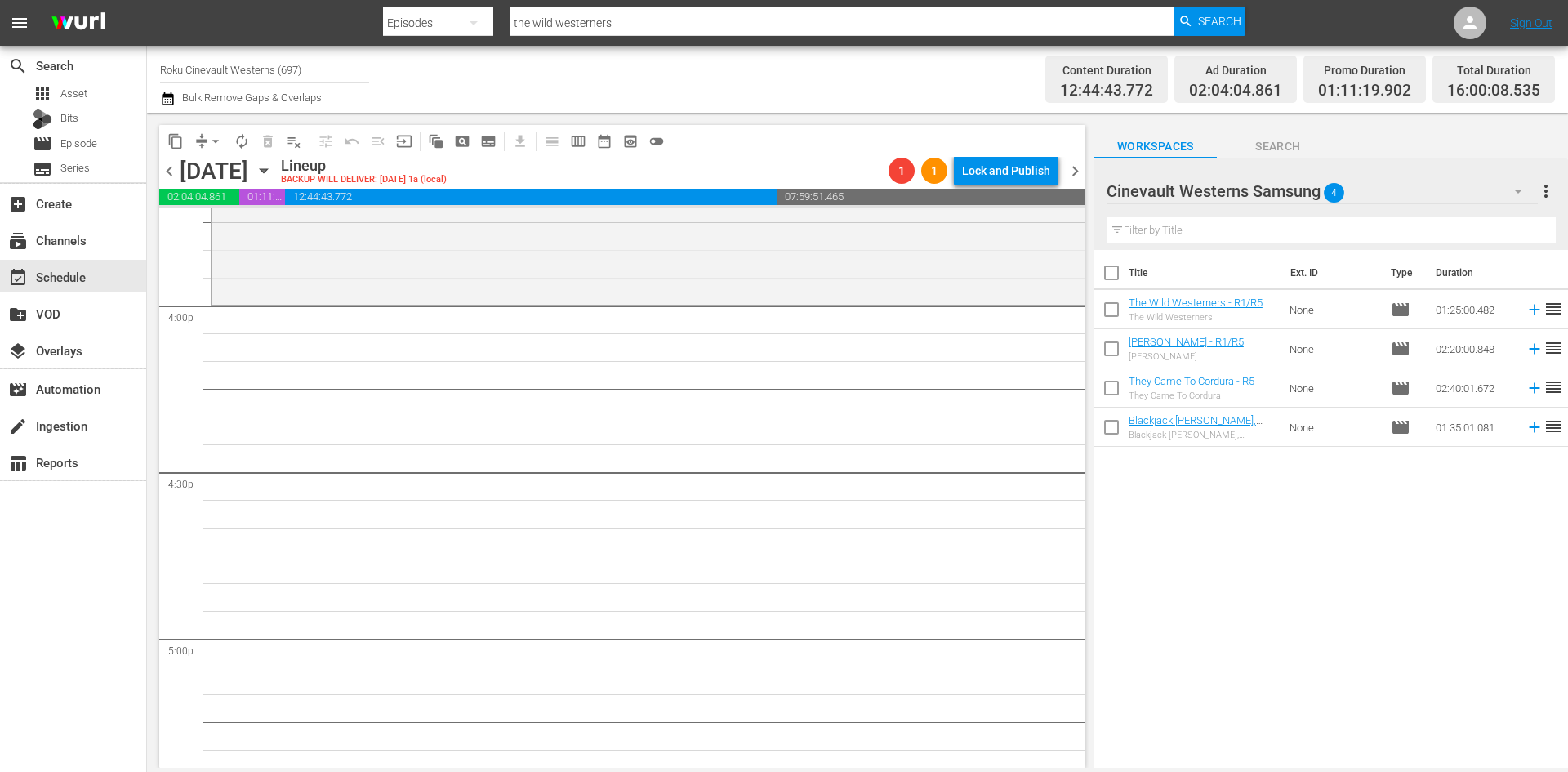
scroll to position [5235, 0]
click at [1400, 192] on div "Cinevault Westerns Samsung 4" at bounding box center [1322, 191] width 431 height 46
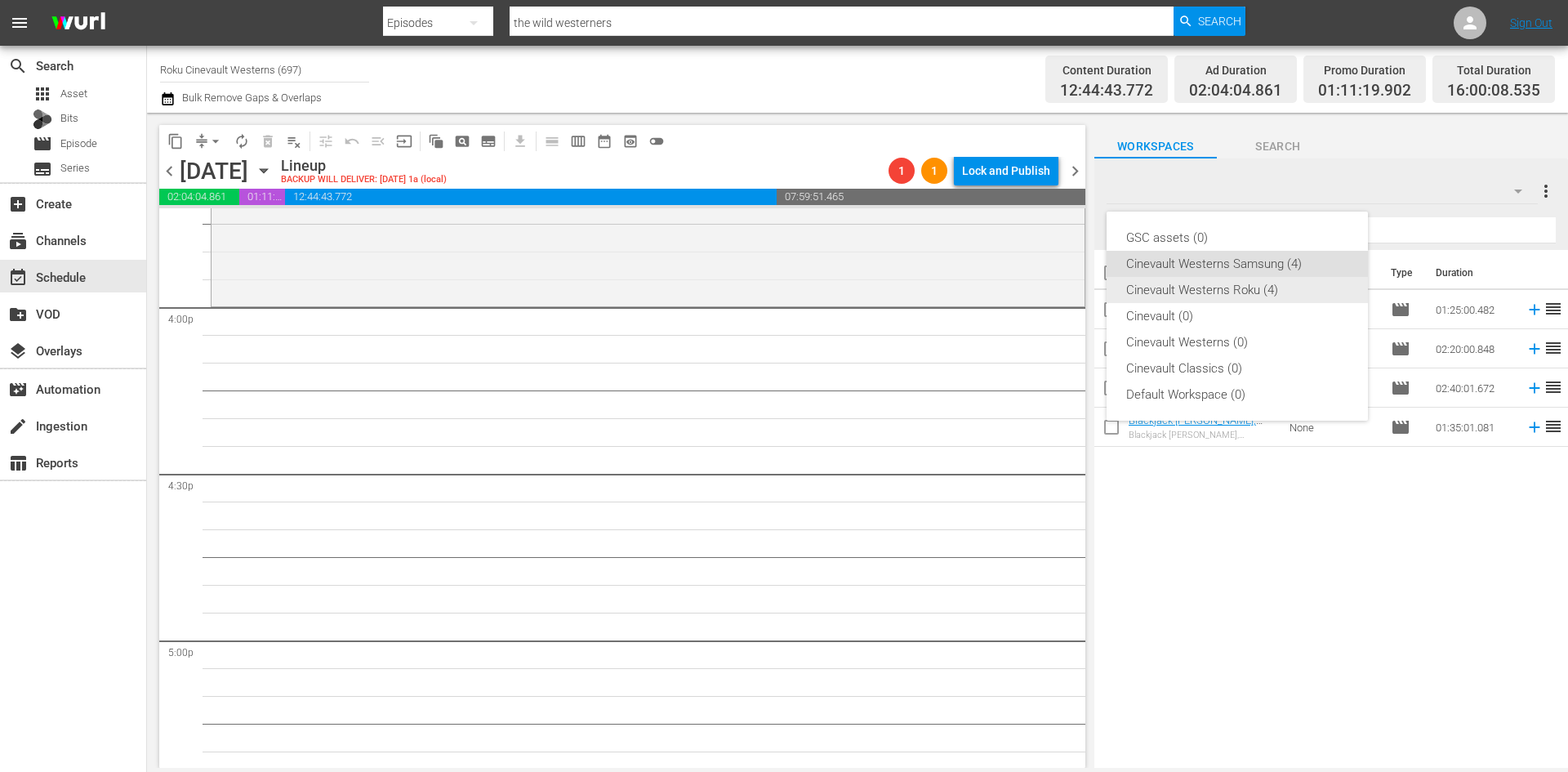
drag, startPoint x: 1294, startPoint y: 282, endPoint x: 1278, endPoint y: 287, distance: 16.8
click at [1293, 283] on div "Cinevault Westerns Roku (4)" at bounding box center [1238, 290] width 223 height 26
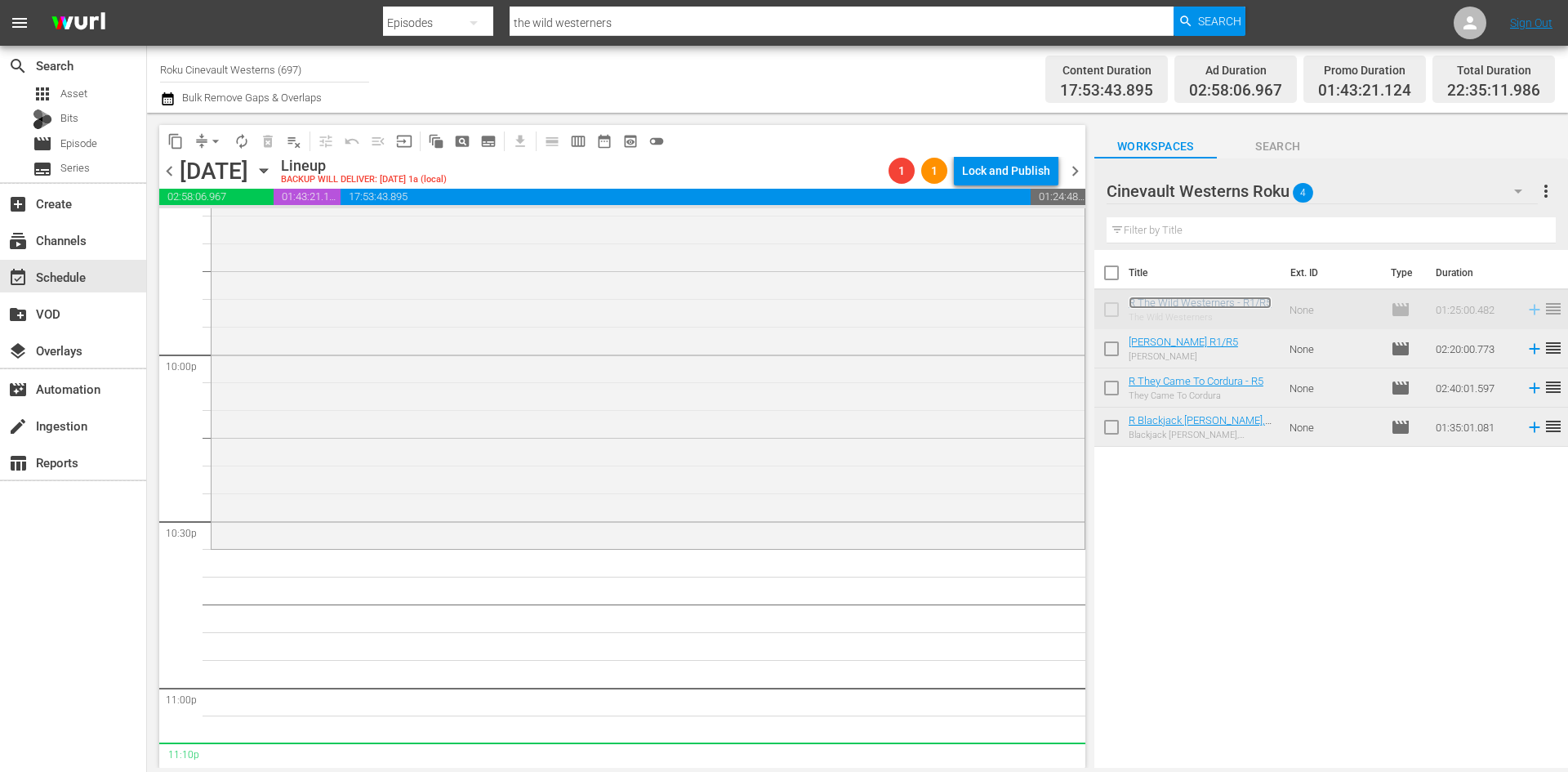
scroll to position [7192, 0]
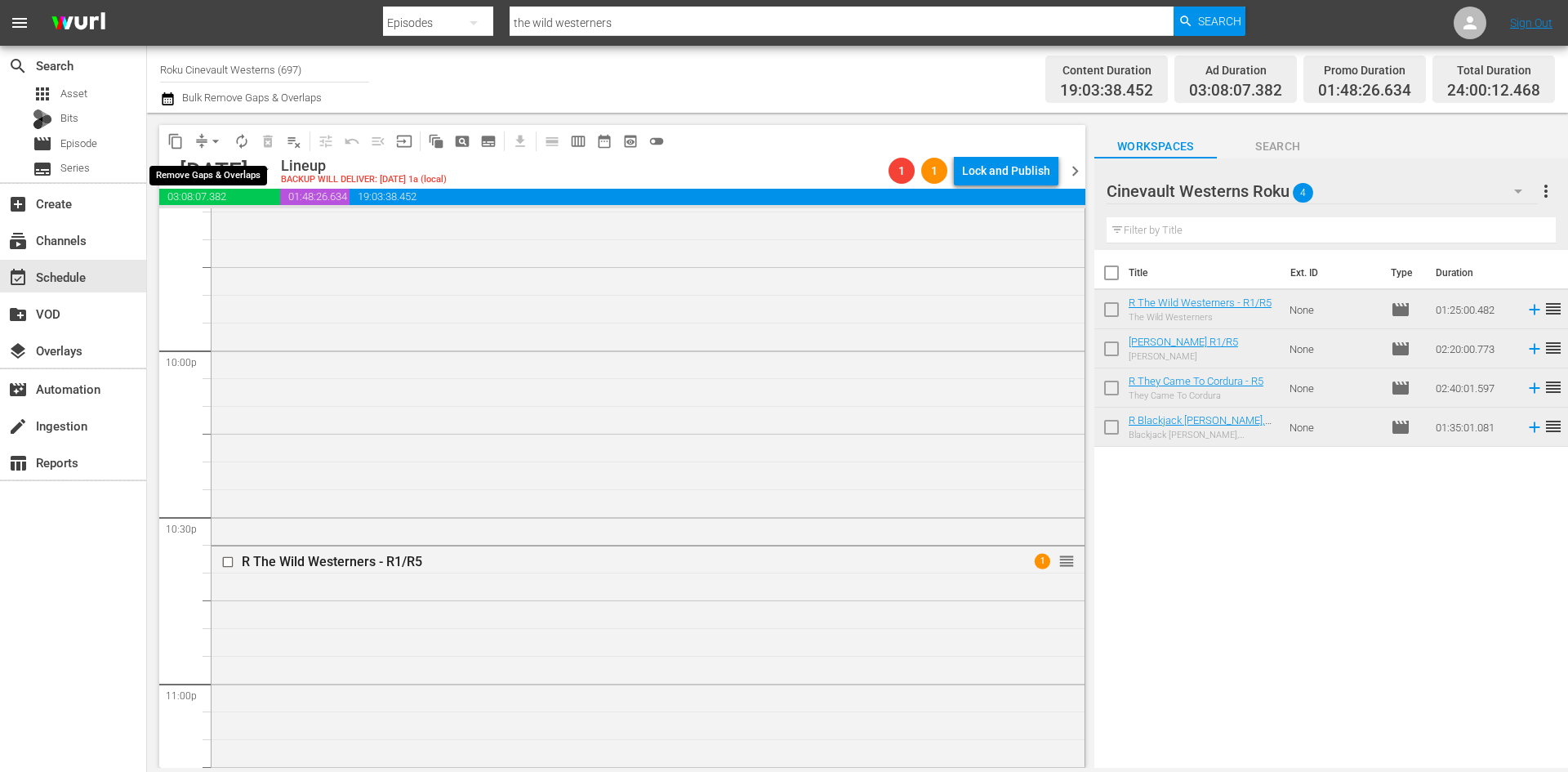
click at [220, 146] on span "arrow_drop_down" at bounding box center [215, 141] width 16 height 16
click at [218, 172] on li "Align to Midnight" at bounding box center [216, 174] width 171 height 27
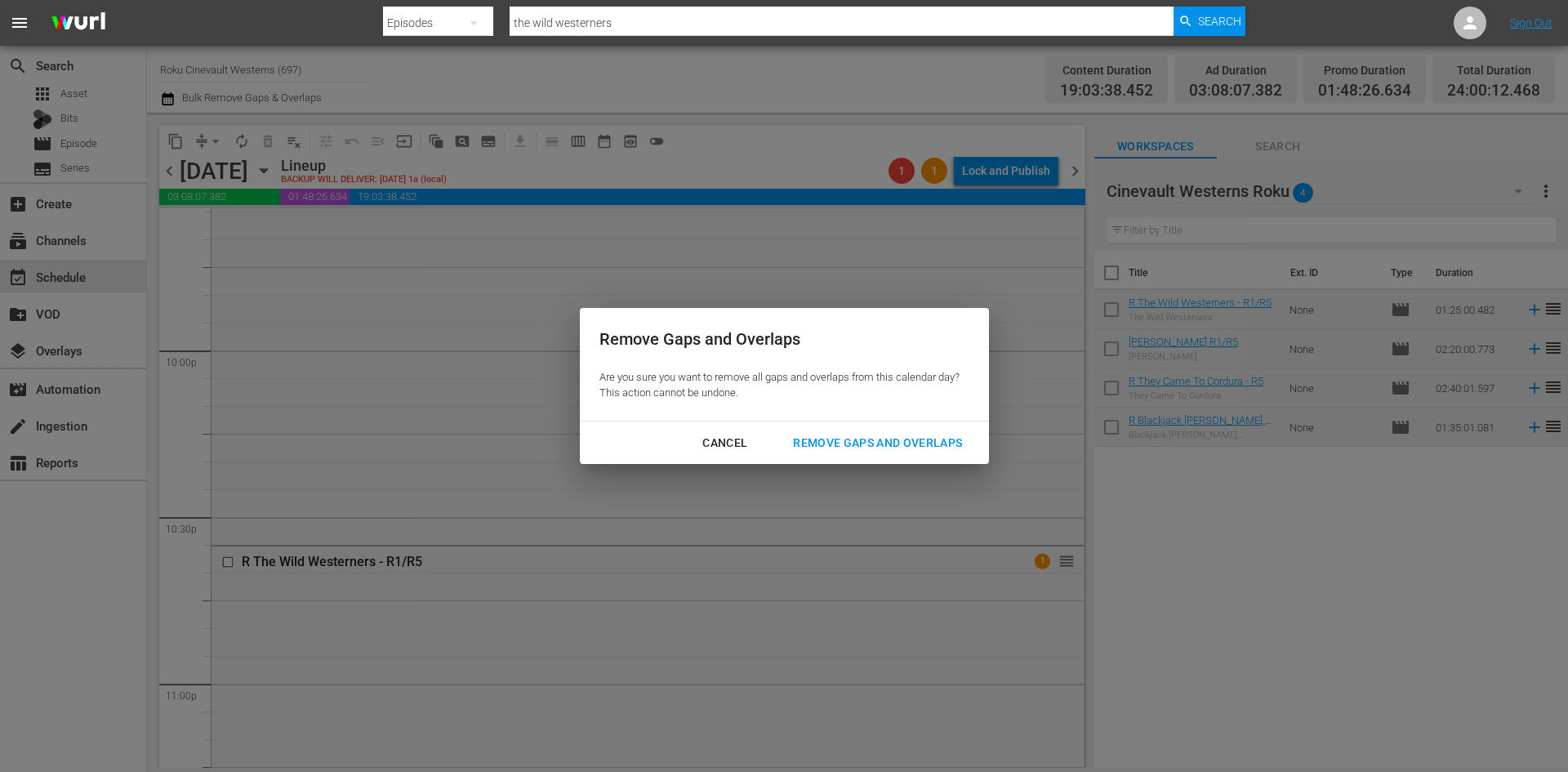
click at [869, 441] on div "Remove Gaps and Overlaps" at bounding box center [877, 443] width 195 height 20
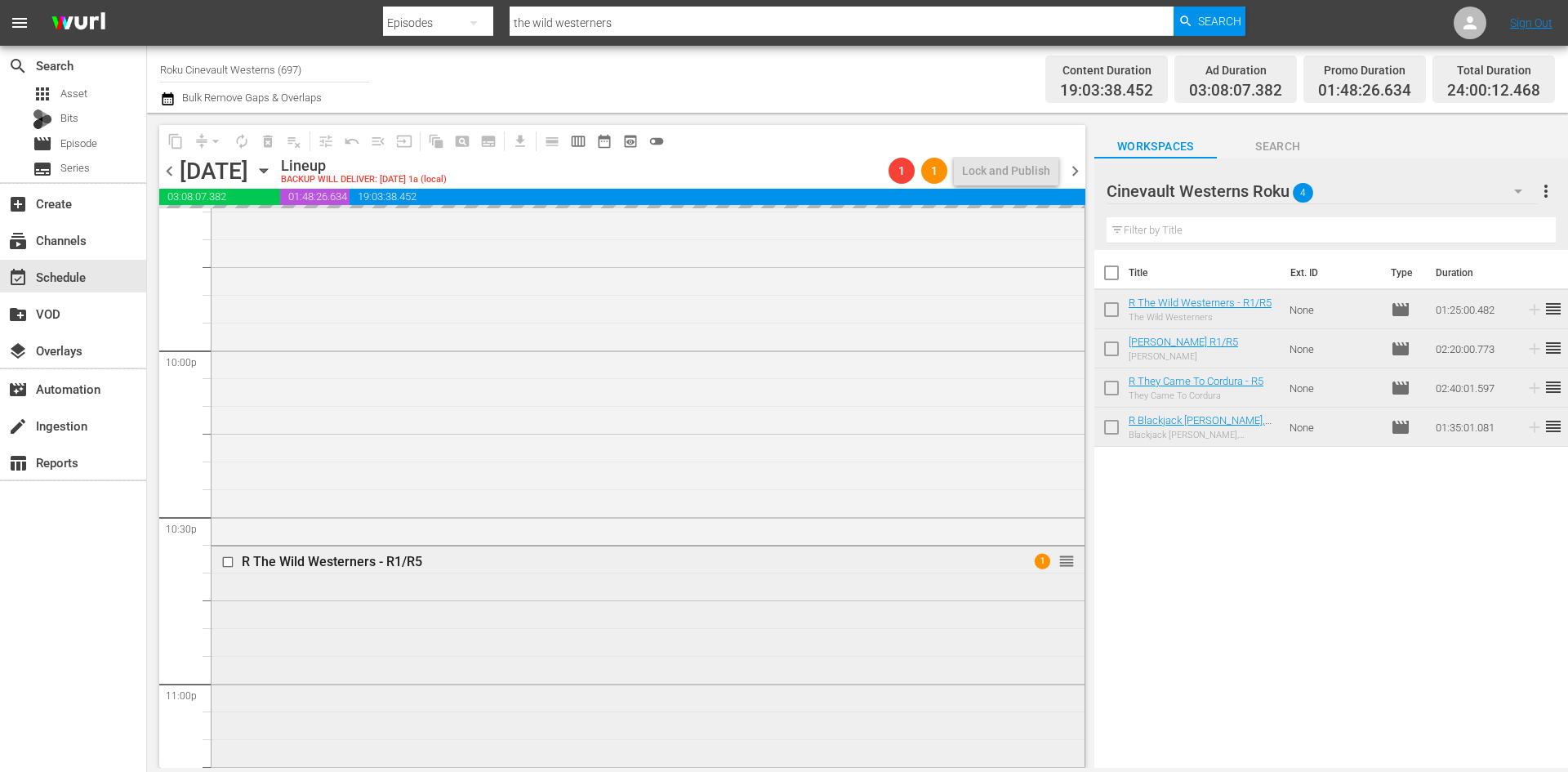
click at [230, 566] on input "checkbox" at bounding box center [230, 561] width 17 height 14
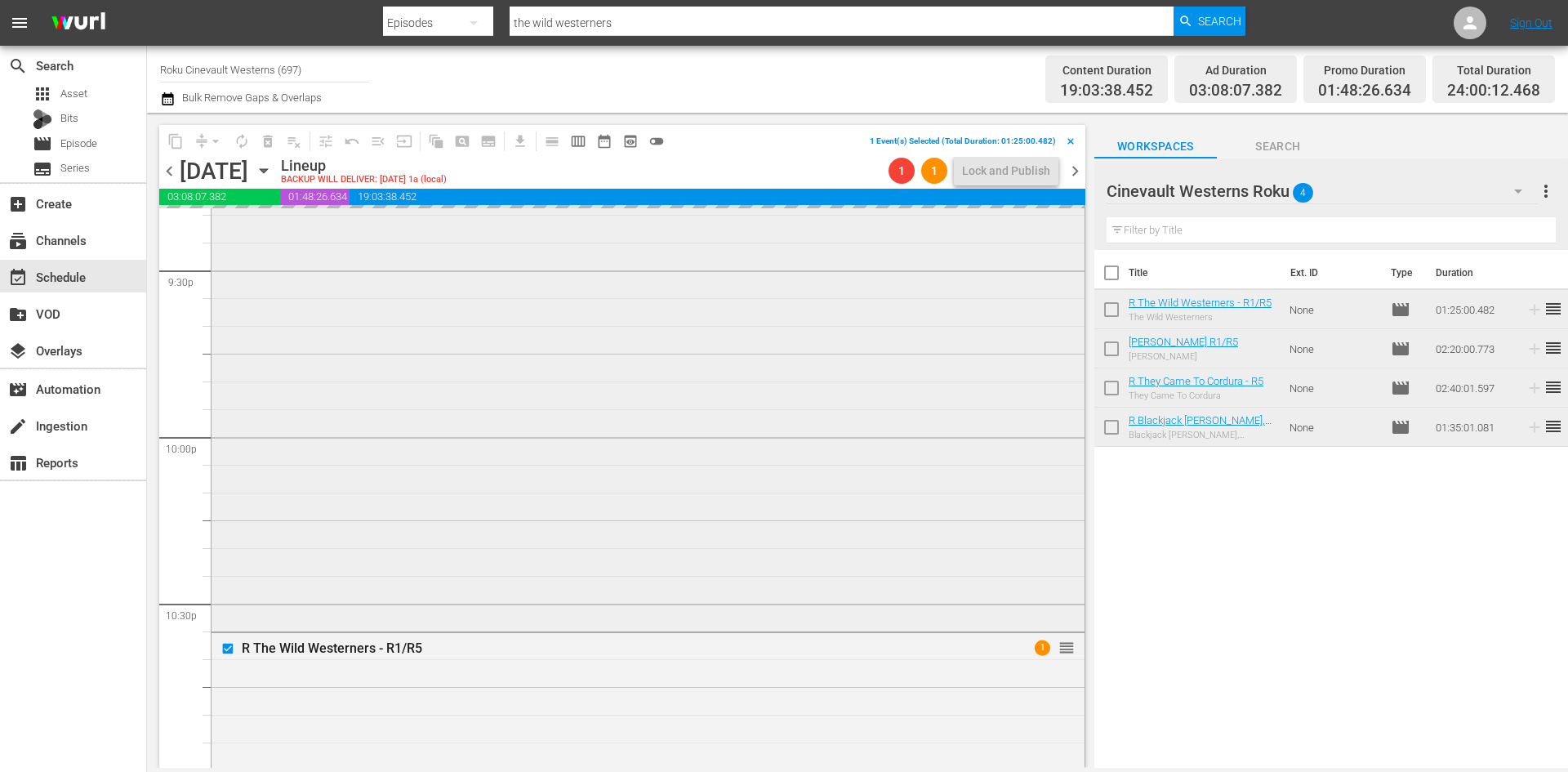
scroll to position [7110, 0]
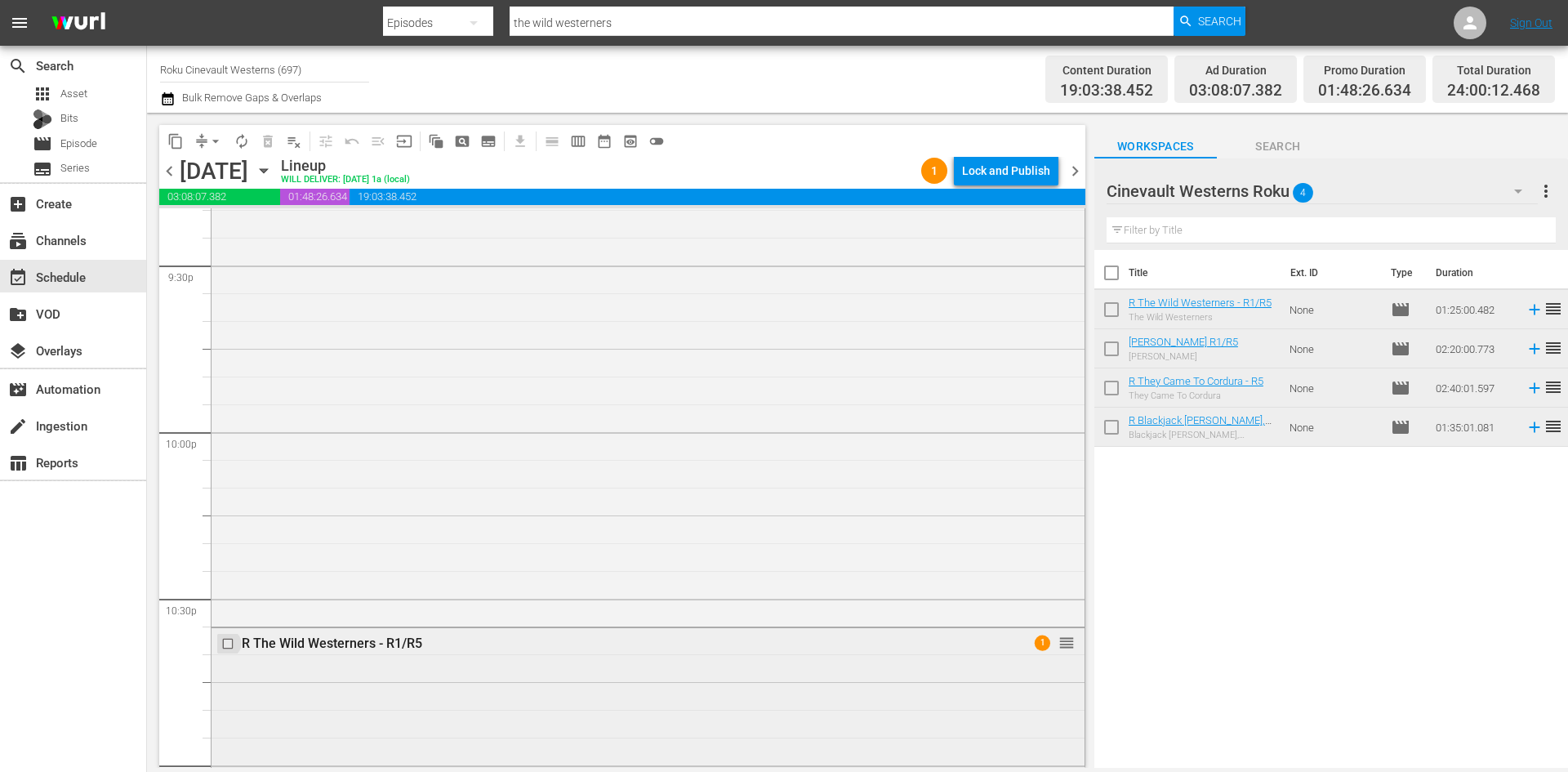
click at [226, 642] on input "checkbox" at bounding box center [230, 642] width 17 height 14
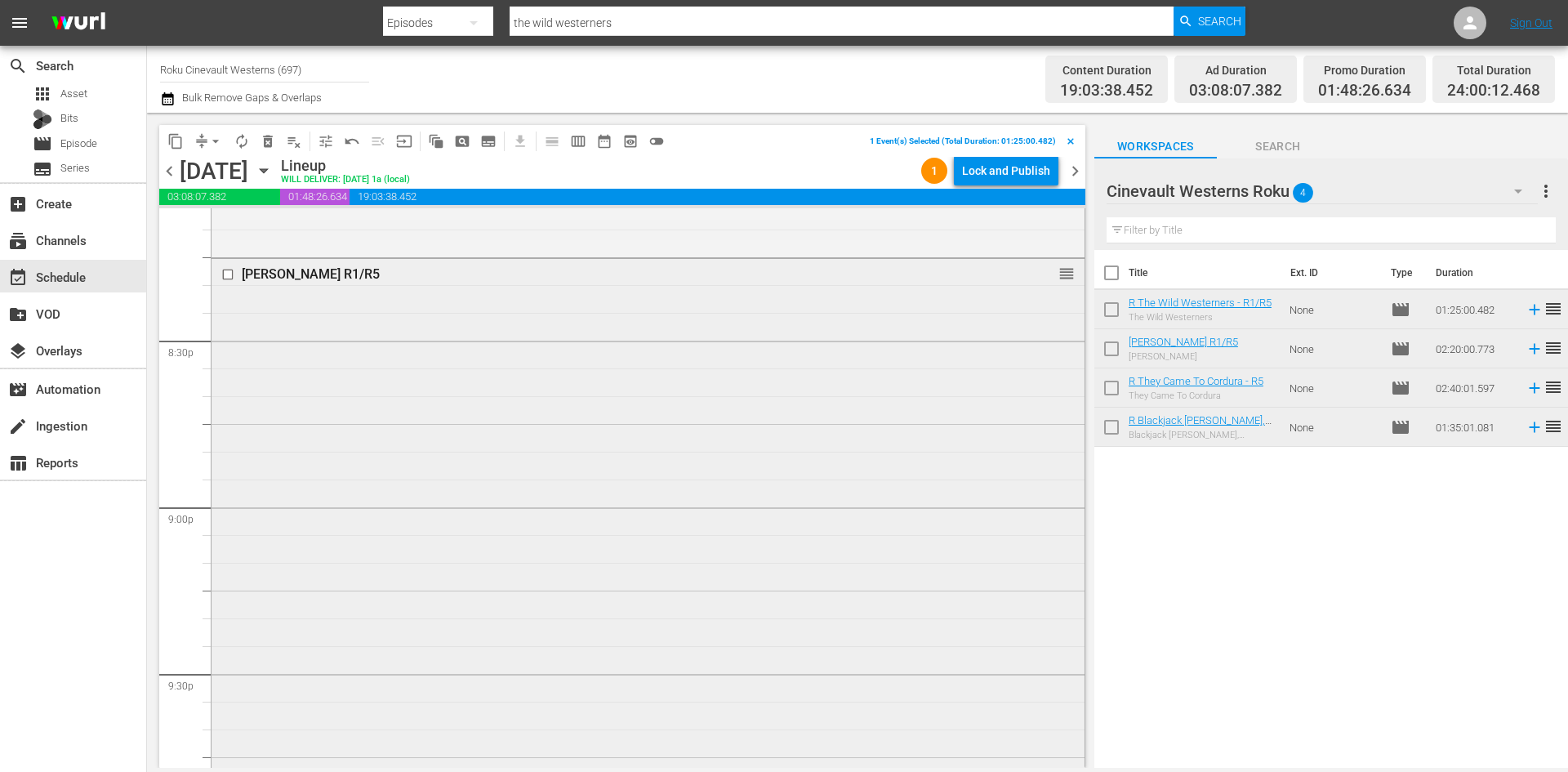
click at [229, 276] on input "checkbox" at bounding box center [230, 275] width 17 height 14
click at [227, 363] on input "checkbox" at bounding box center [230, 365] width 17 height 14
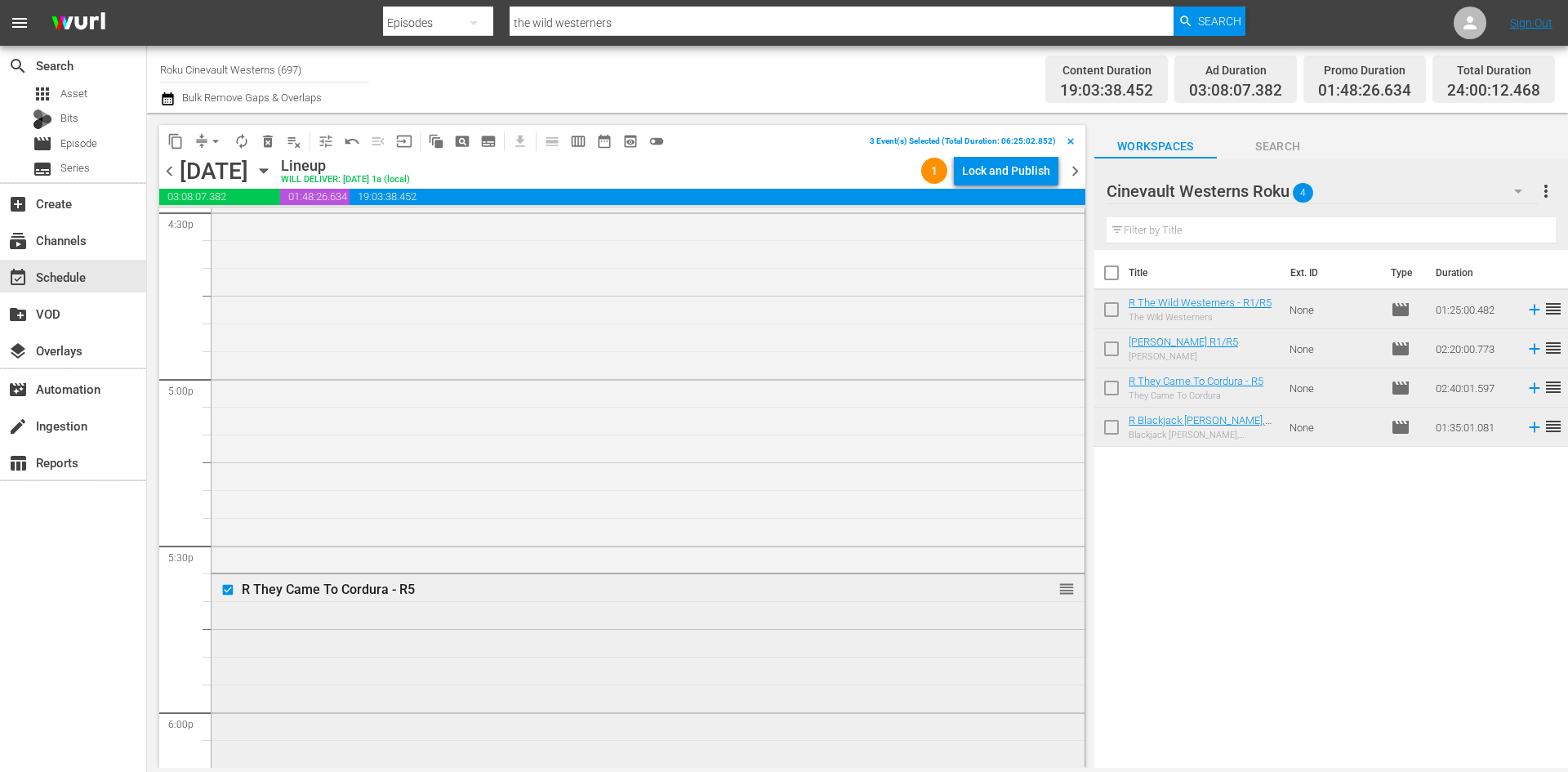
scroll to position [5231, 0]
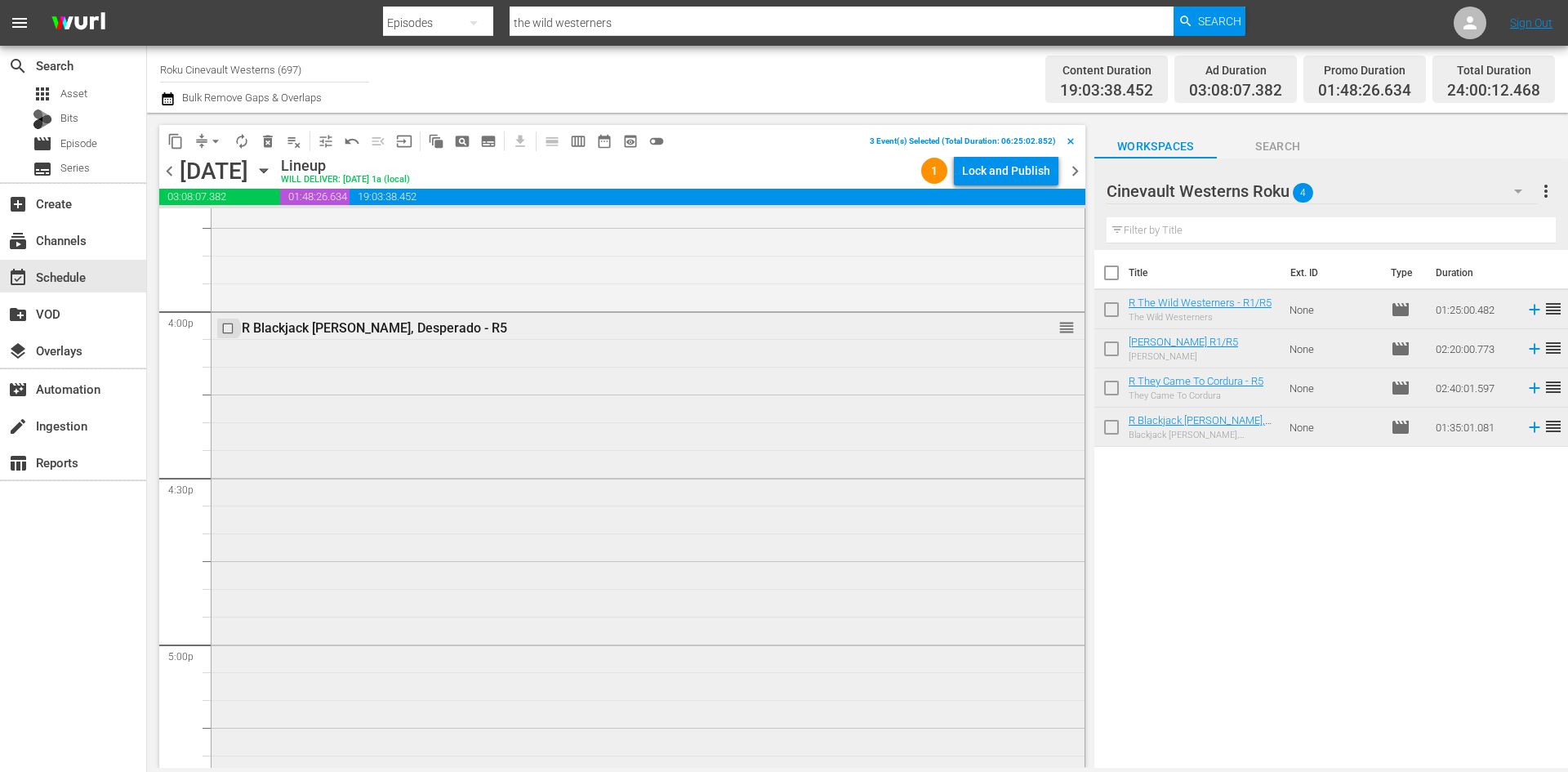
click at [230, 324] on input "checkbox" at bounding box center [230, 329] width 17 height 14
click at [176, 145] on span "content_copy" at bounding box center [176, 141] width 16 height 16
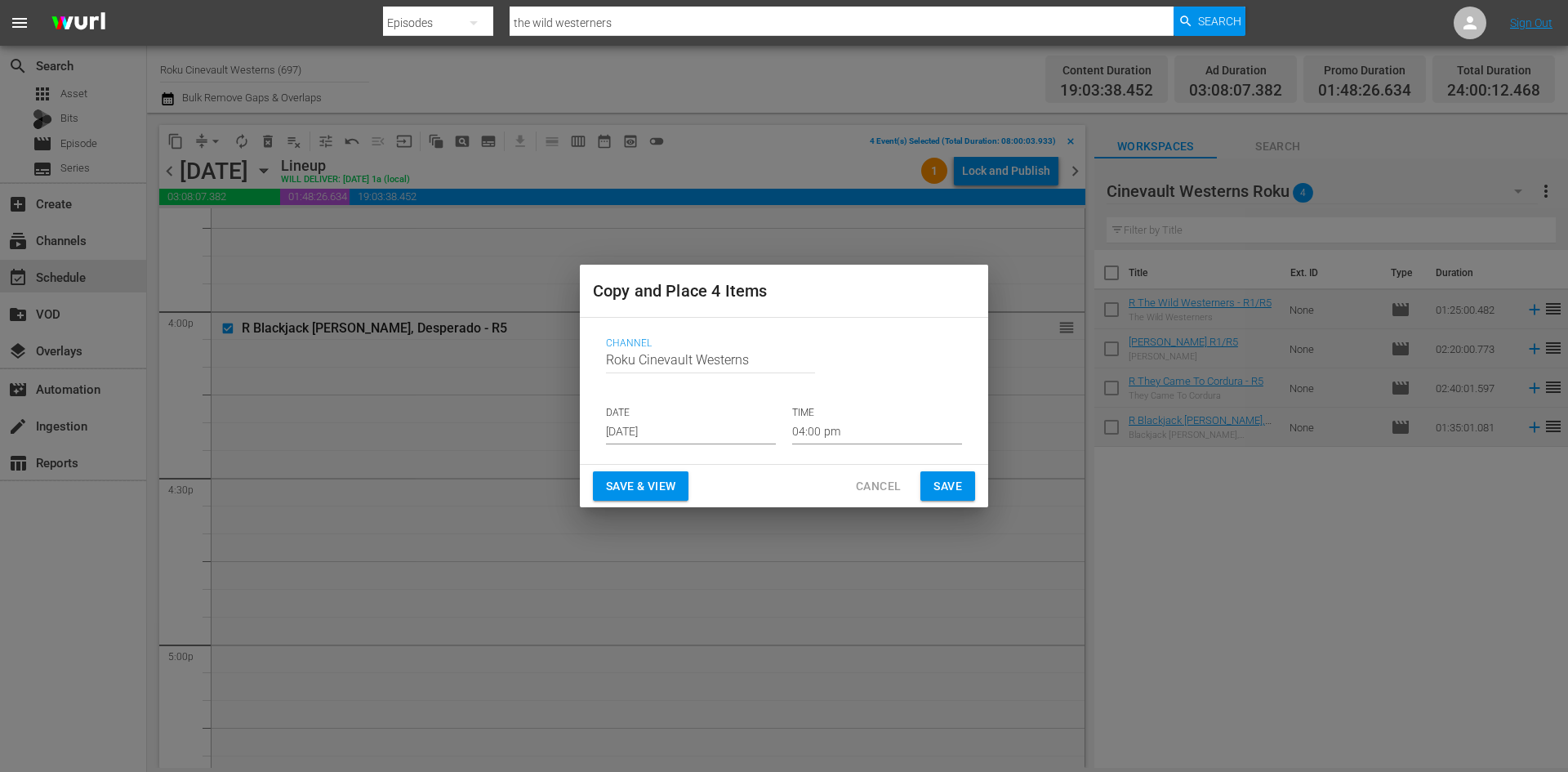
click at [638, 427] on input "[DATE]" at bounding box center [691, 432] width 170 height 25
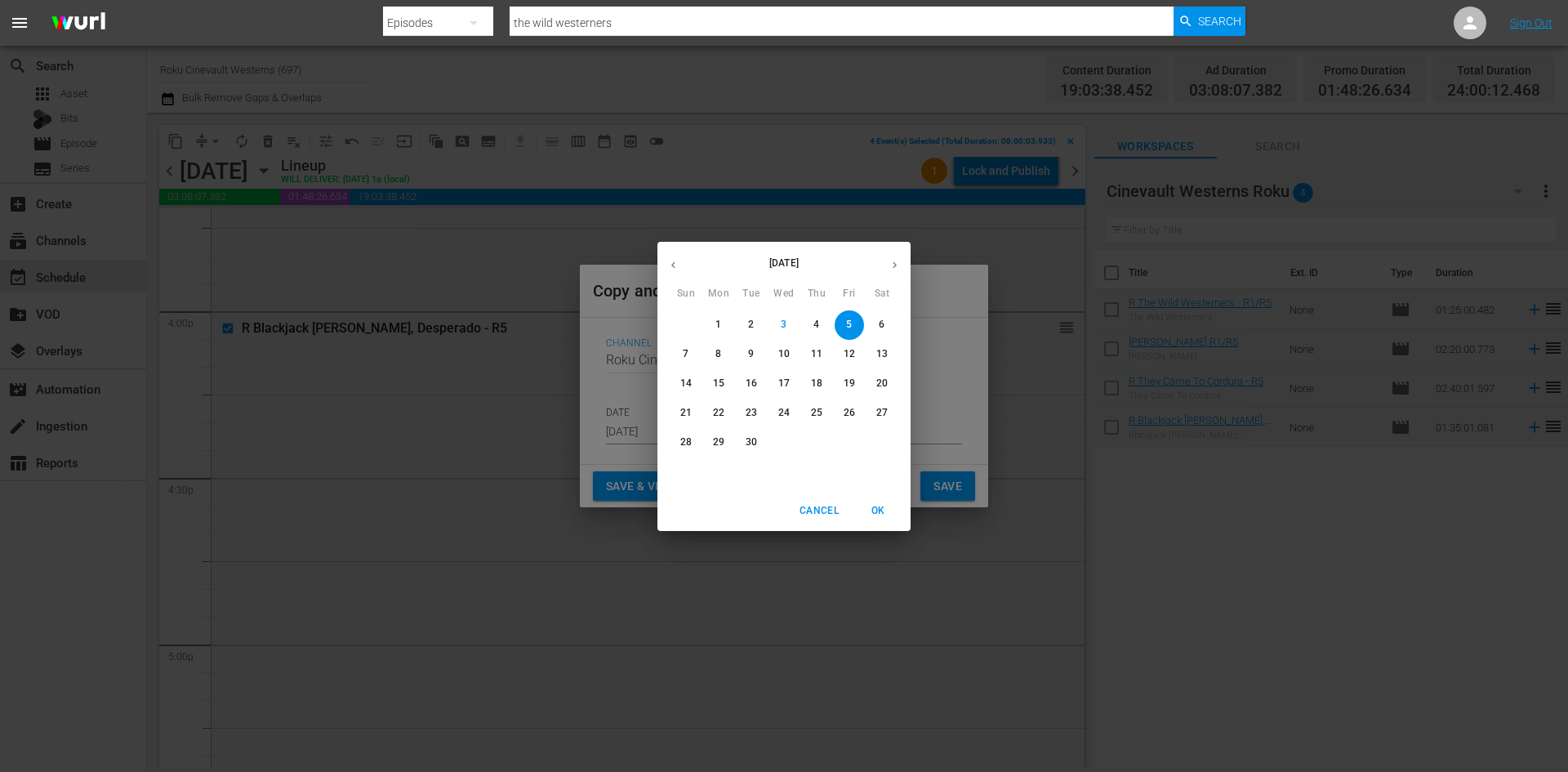
click at [853, 383] on p "19" at bounding box center [849, 383] width 12 height 14
type input "[DATE]"
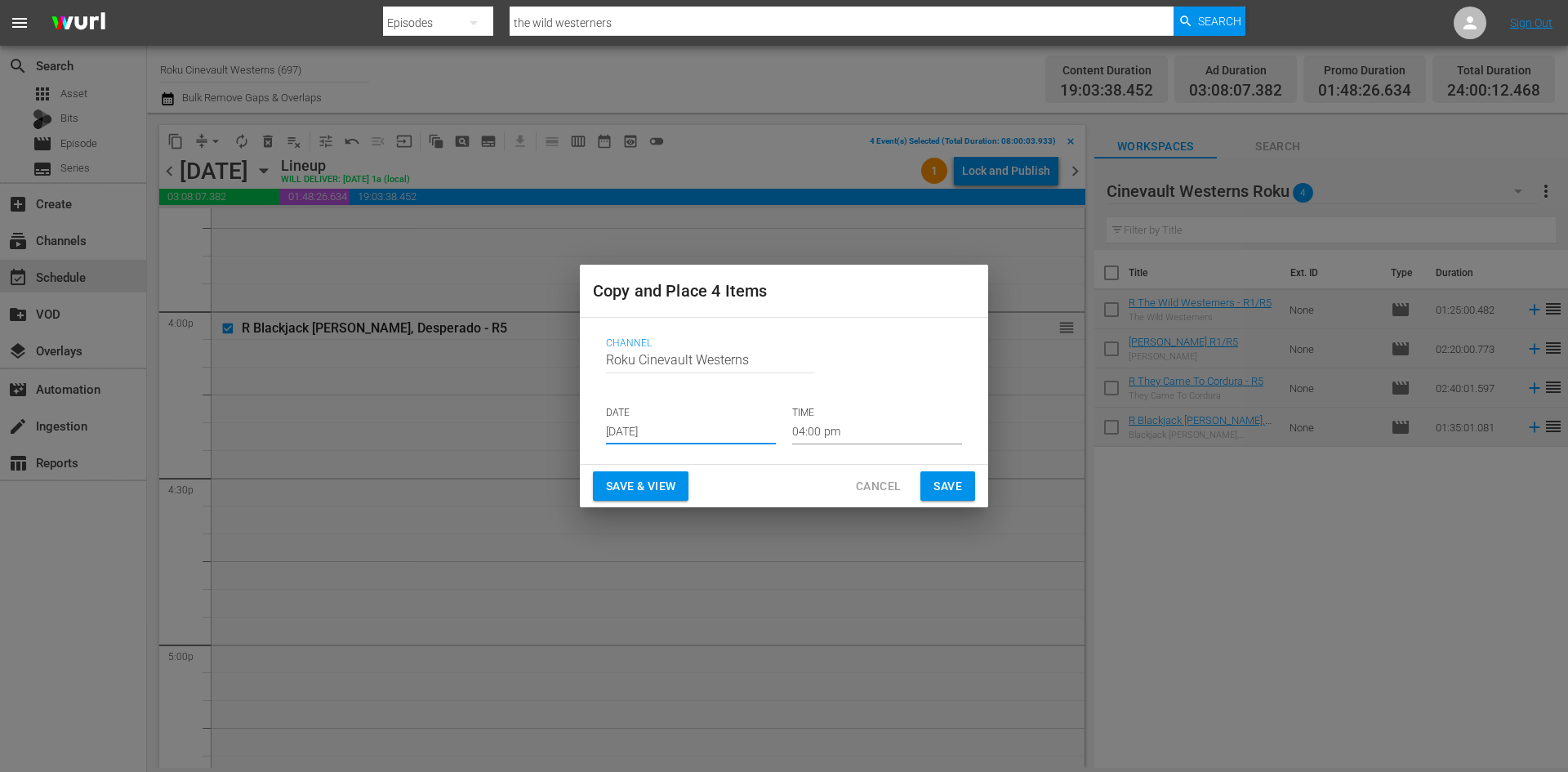
click at [841, 430] on input "04:00 pm" at bounding box center [877, 432] width 170 height 25
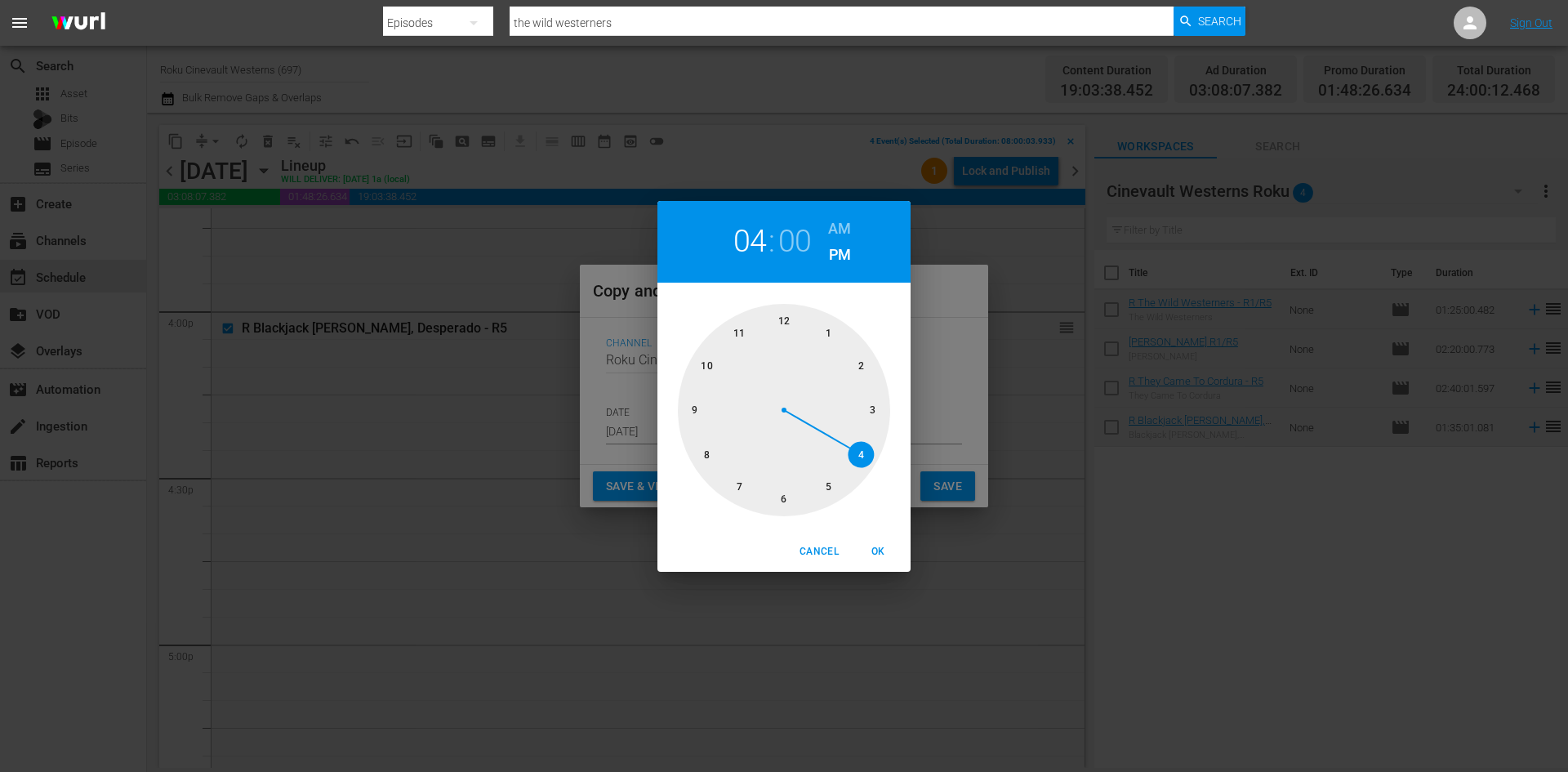
click at [790, 308] on div at bounding box center [784, 410] width 213 height 213
click at [850, 225] on h6 "AM" at bounding box center [839, 228] width 23 height 26
click at [887, 558] on span "OK" at bounding box center [877, 551] width 39 height 17
type input "12:00 am"
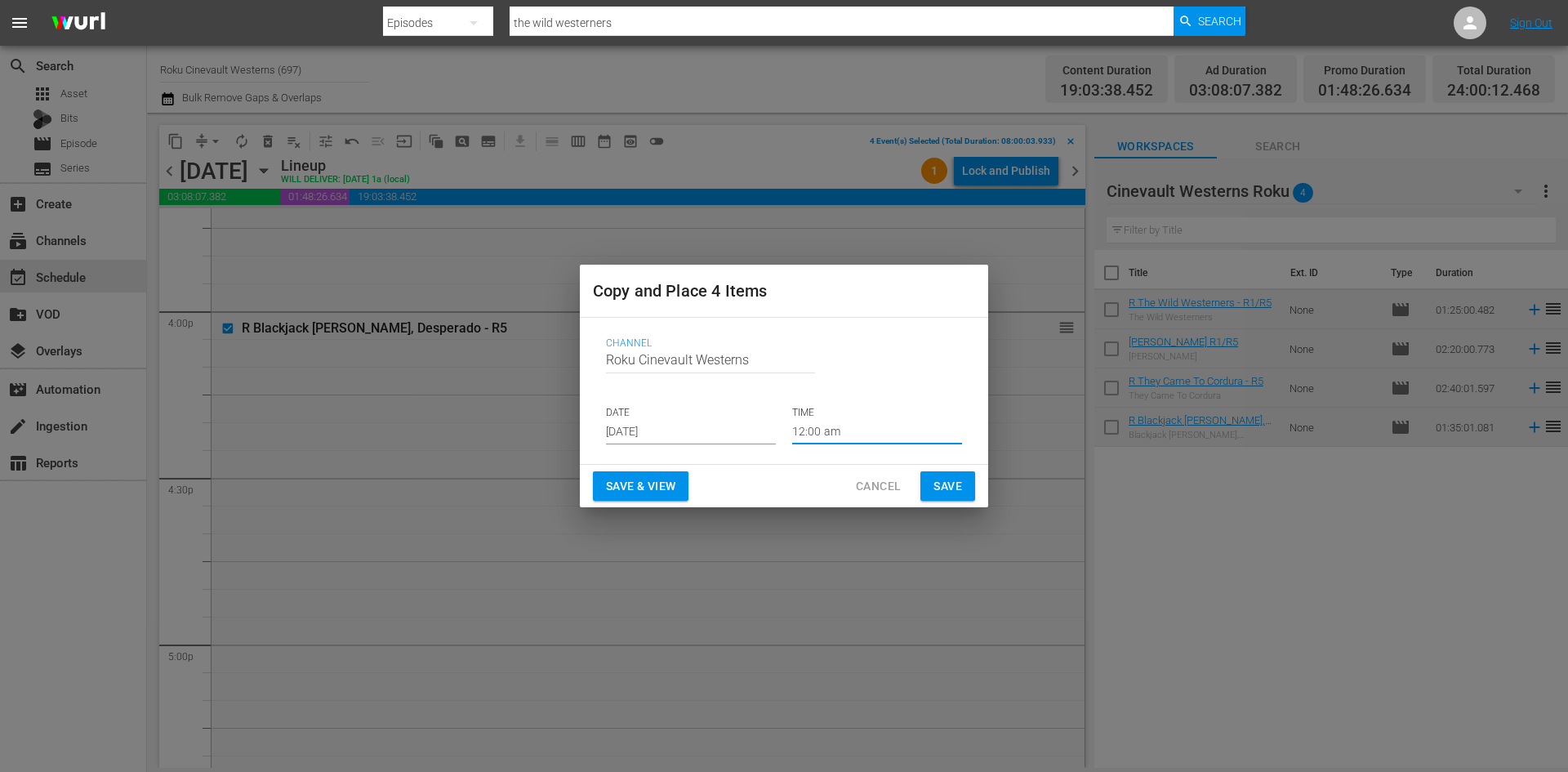
click at [938, 488] on span "Save" at bounding box center [947, 486] width 28 height 20
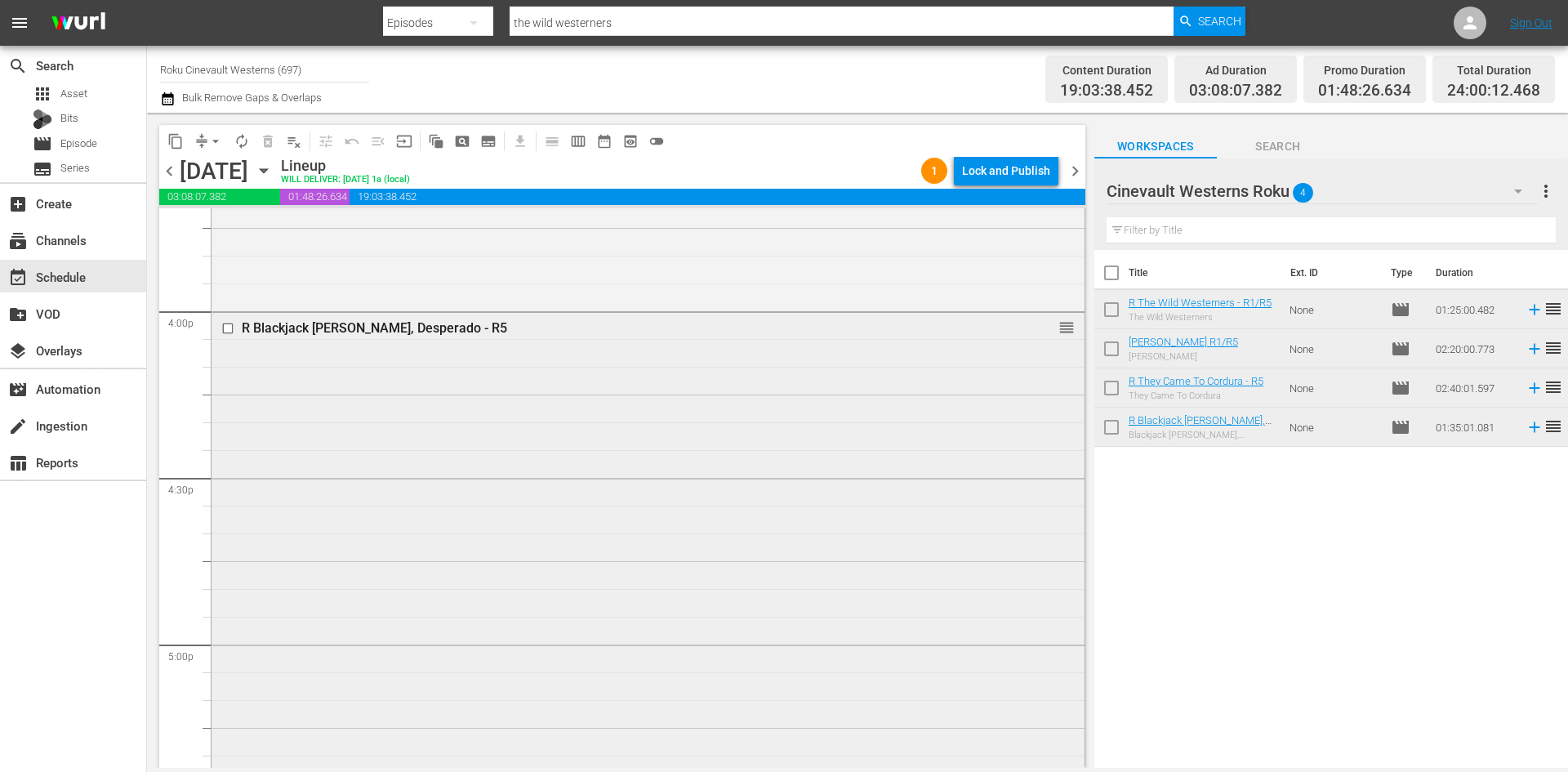
click at [226, 329] on input "checkbox" at bounding box center [230, 329] width 17 height 14
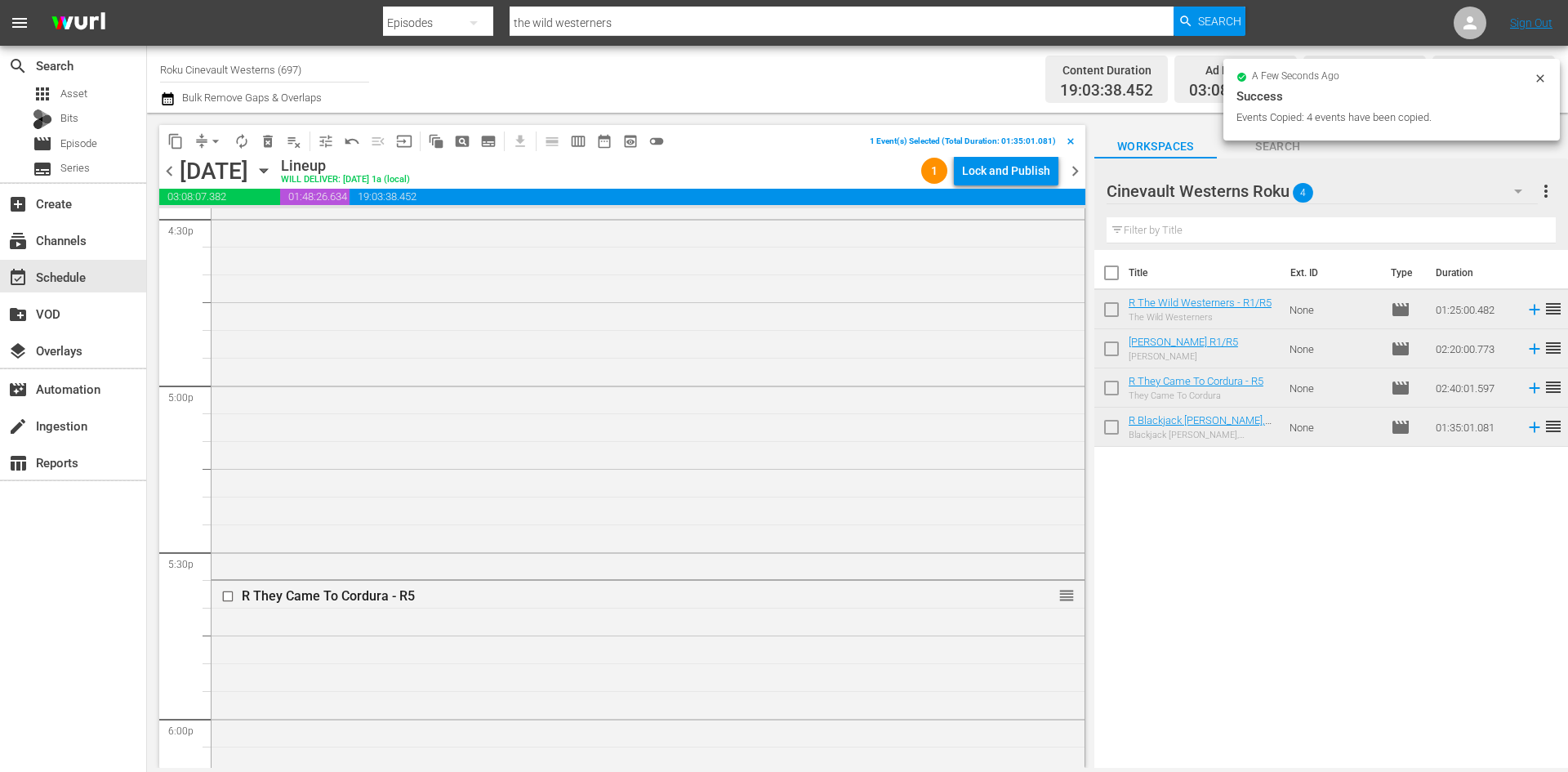
scroll to position [5639, 0]
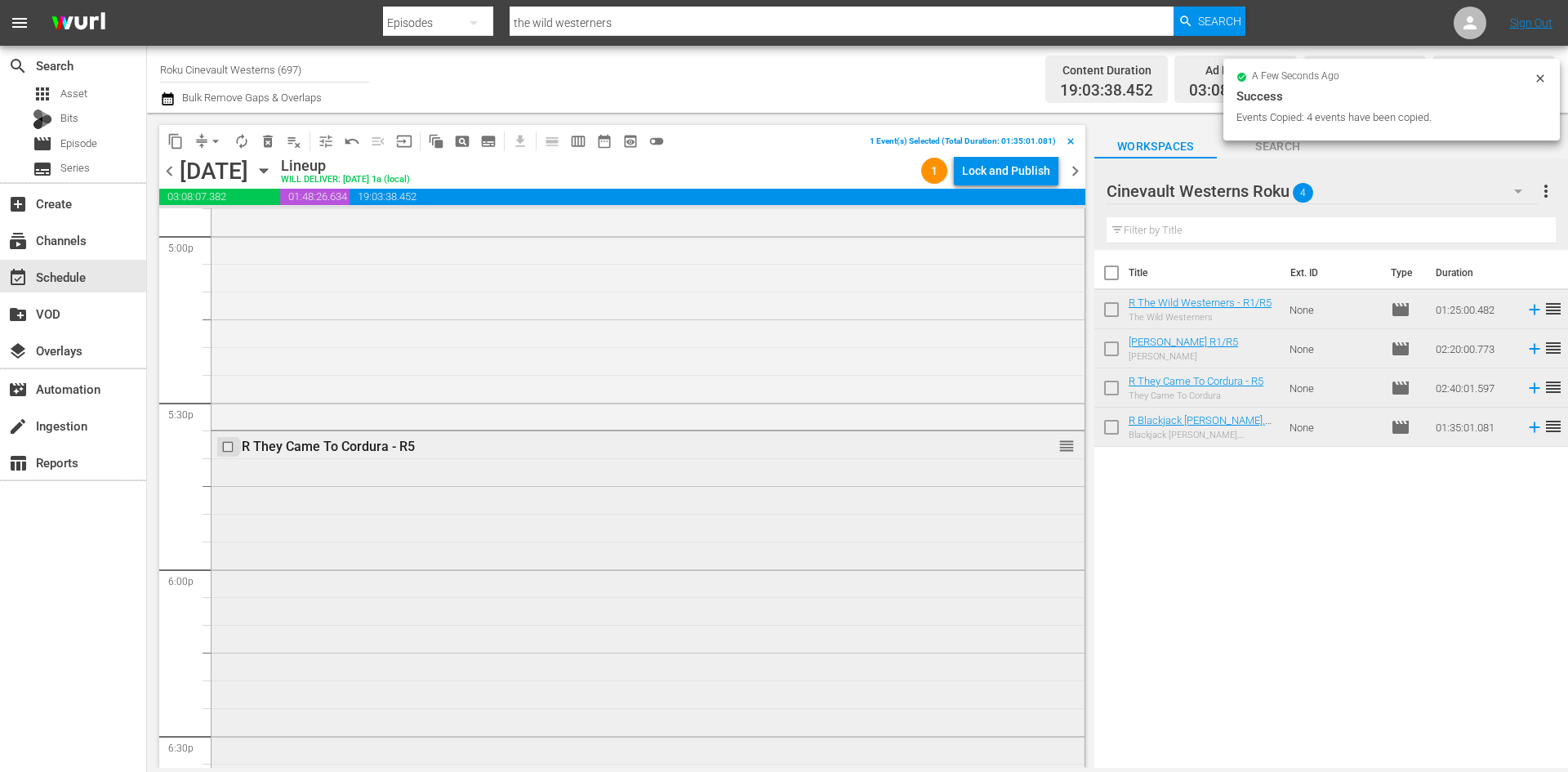
click at [229, 444] on input "checkbox" at bounding box center [230, 447] width 17 height 14
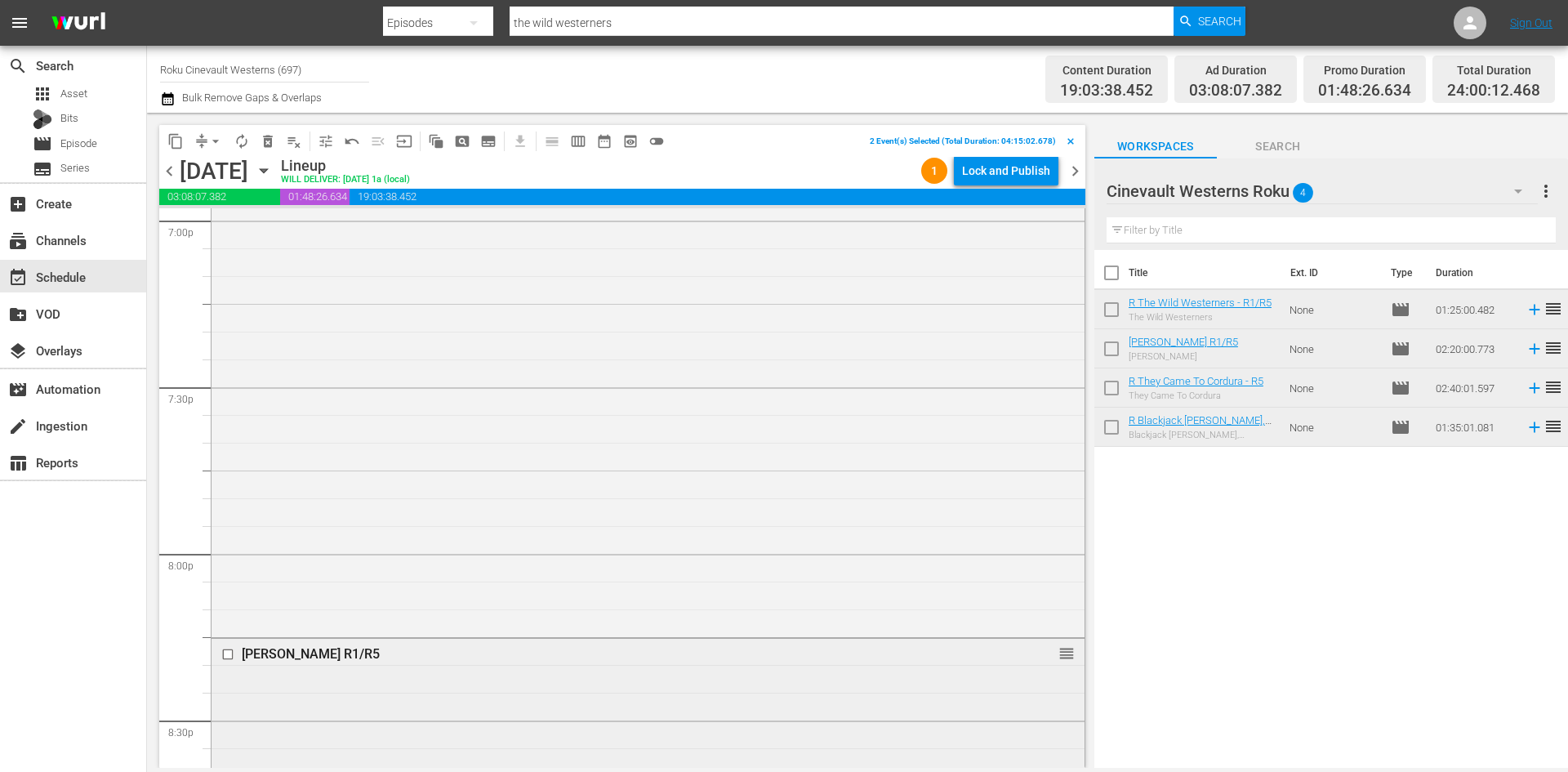
scroll to position [6538, 0]
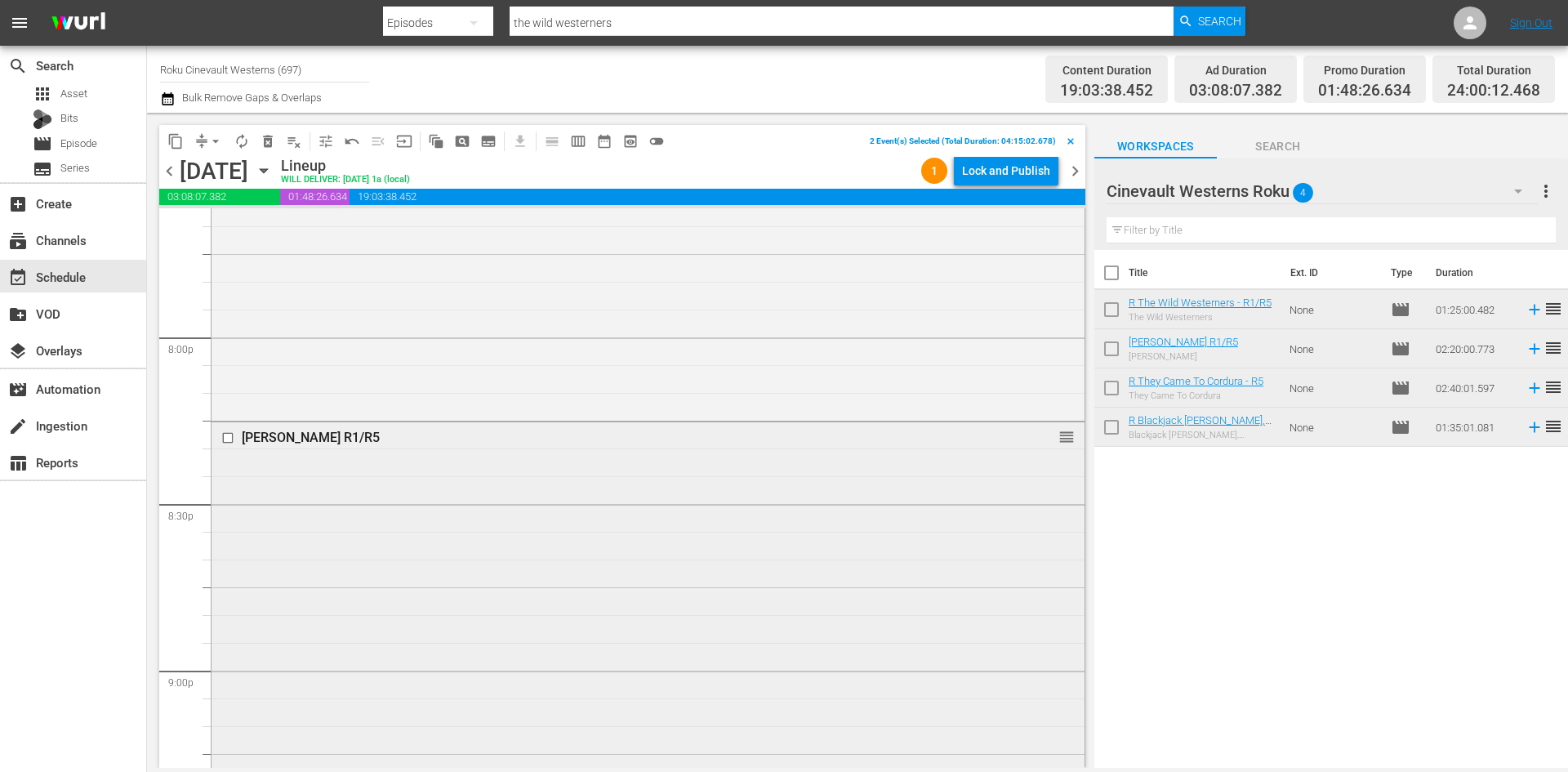
click at [228, 434] on input "checkbox" at bounding box center [230, 438] width 17 height 14
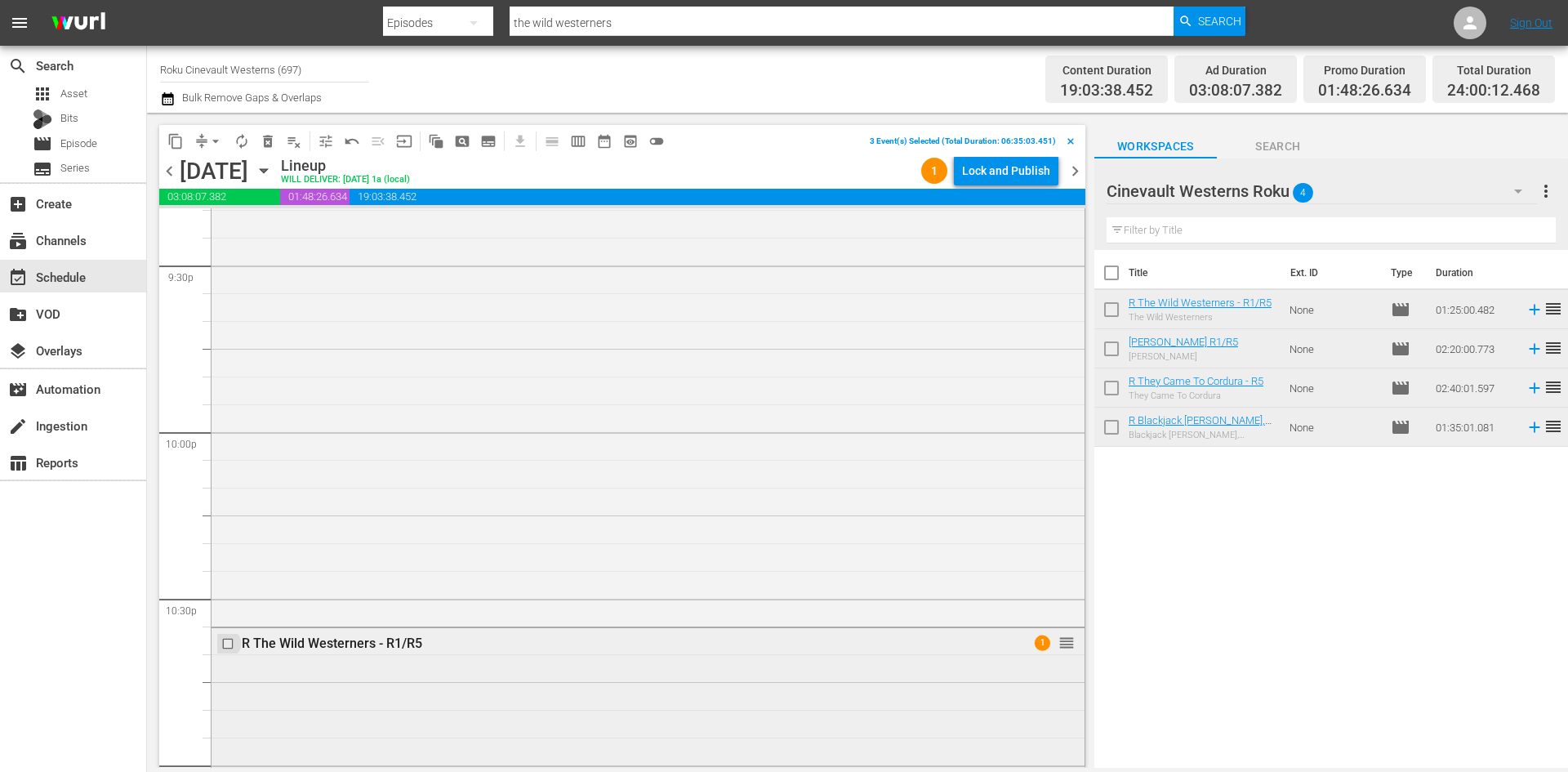
click at [223, 639] on input "checkbox" at bounding box center [230, 642] width 17 height 14
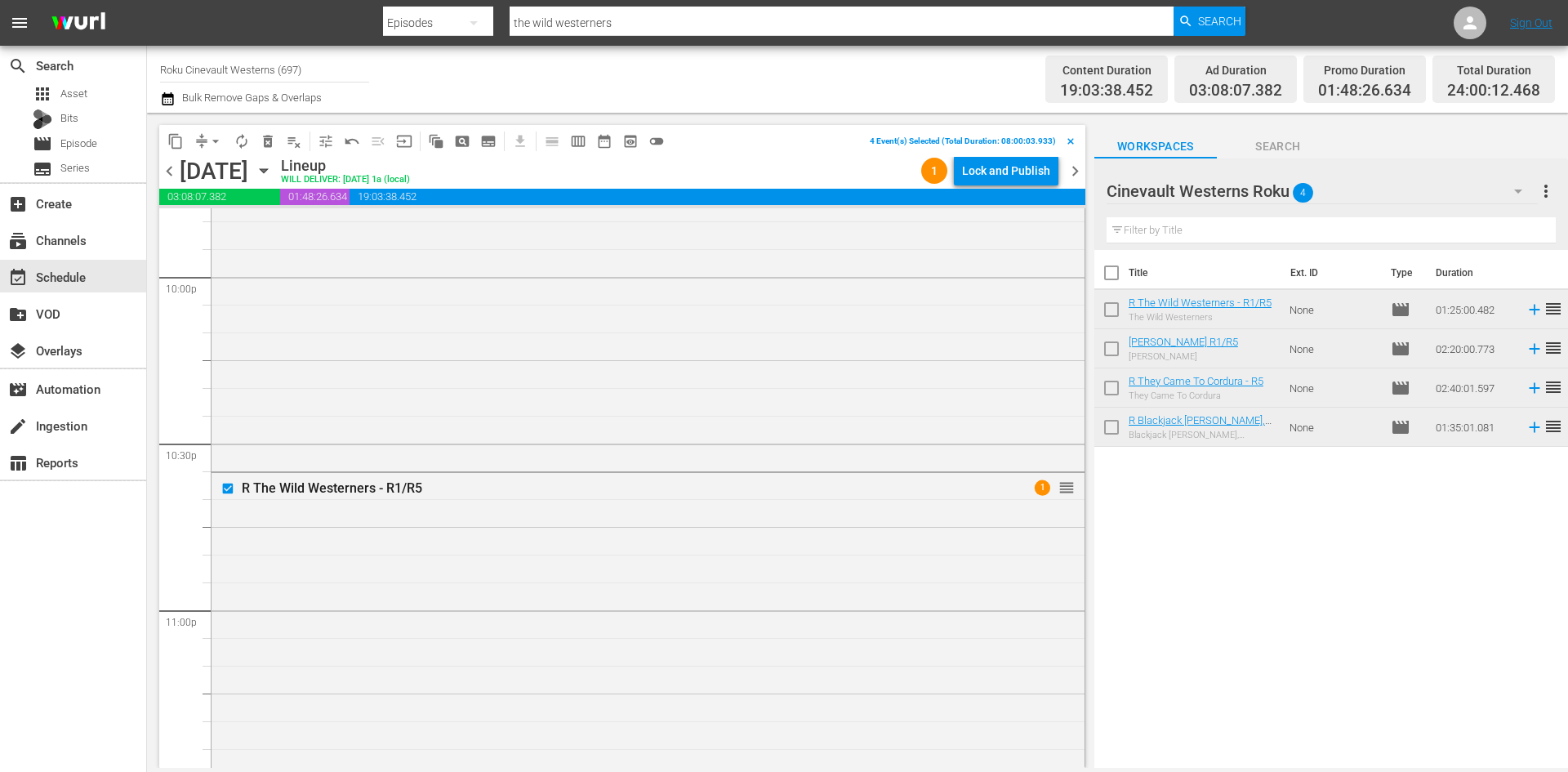
scroll to position [7442, 0]
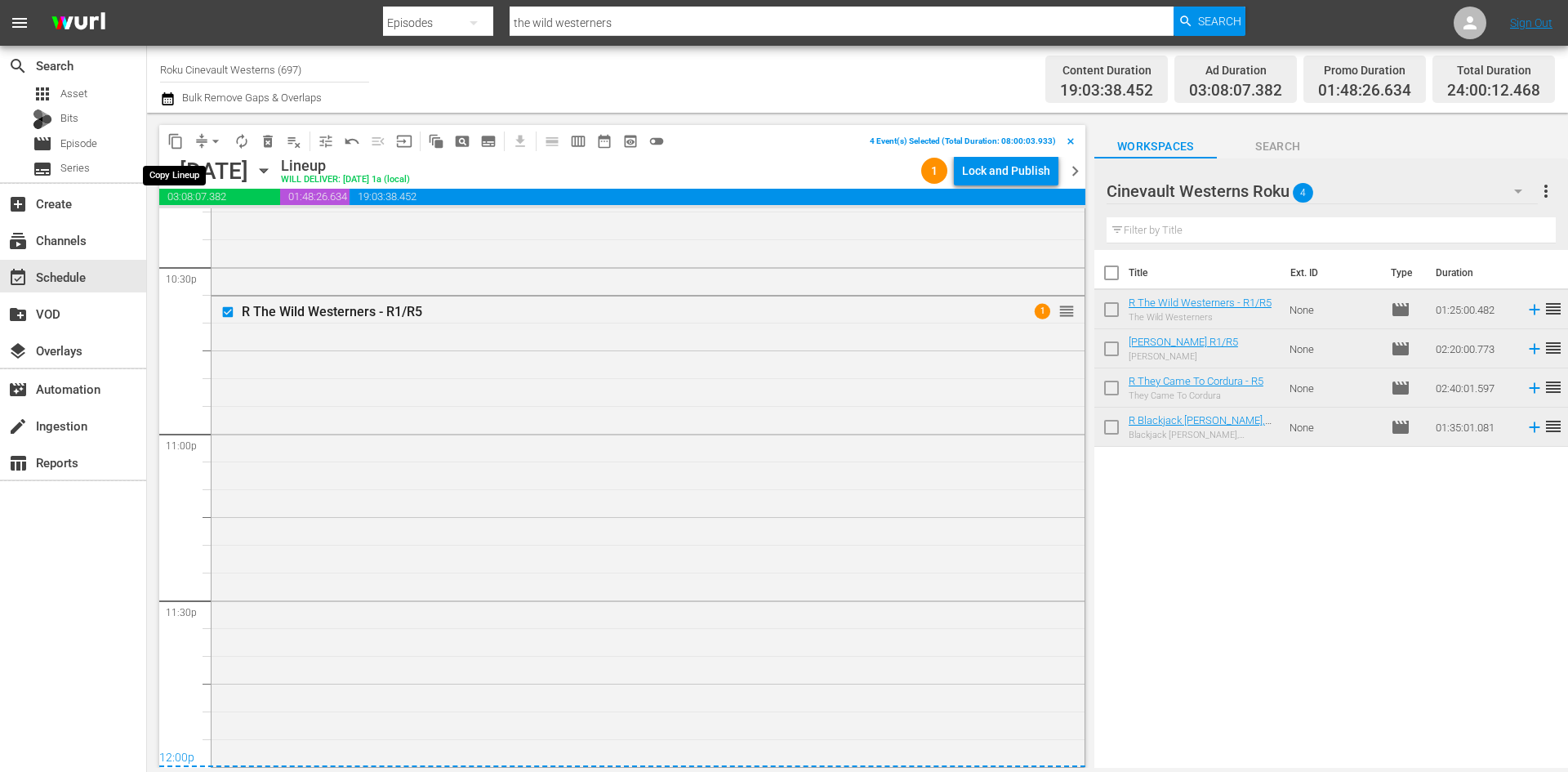
click at [179, 142] on span "content_copy" at bounding box center [176, 141] width 16 height 16
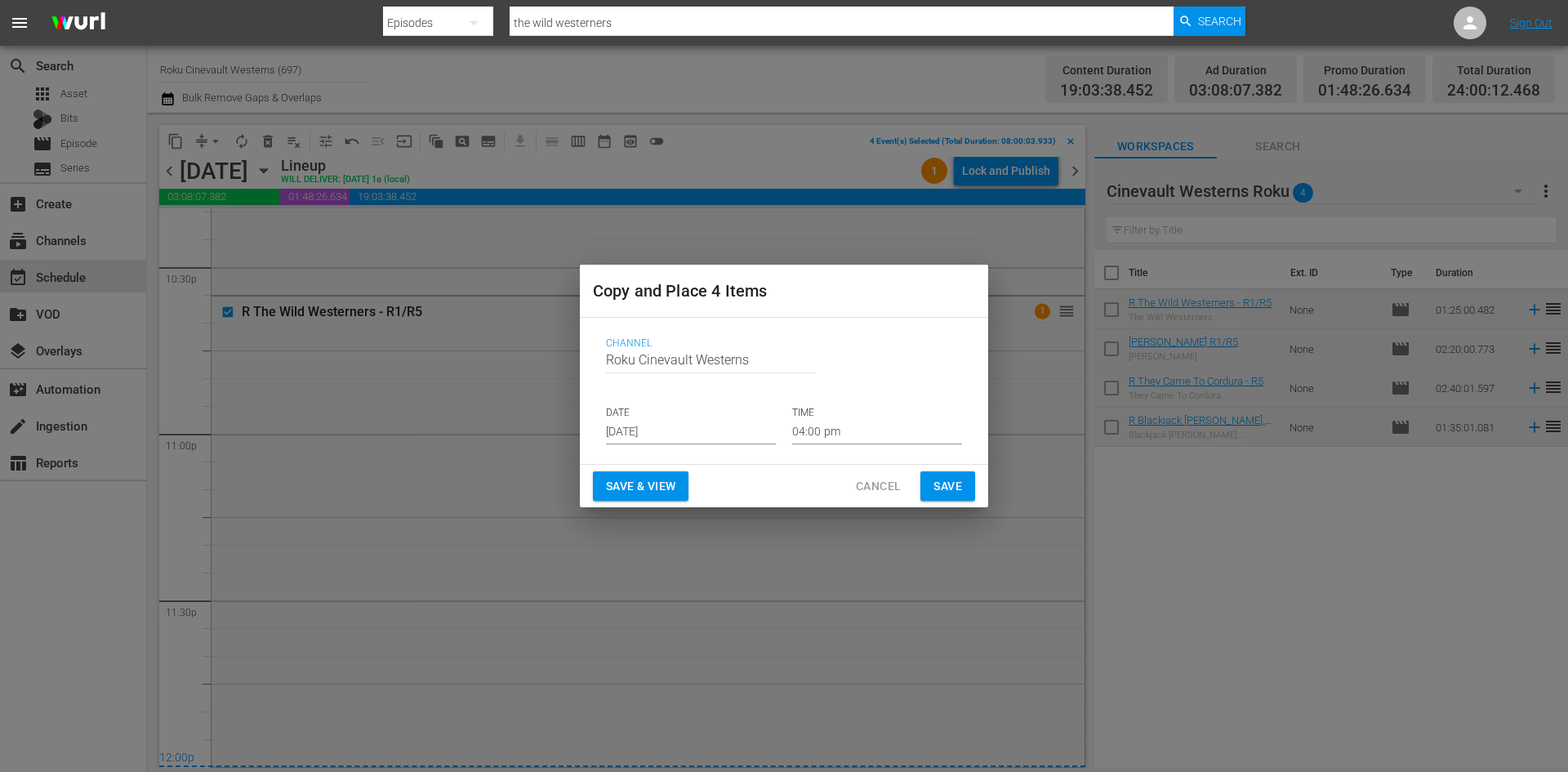
click at [637, 427] on input "[DATE]" at bounding box center [691, 432] width 170 height 25
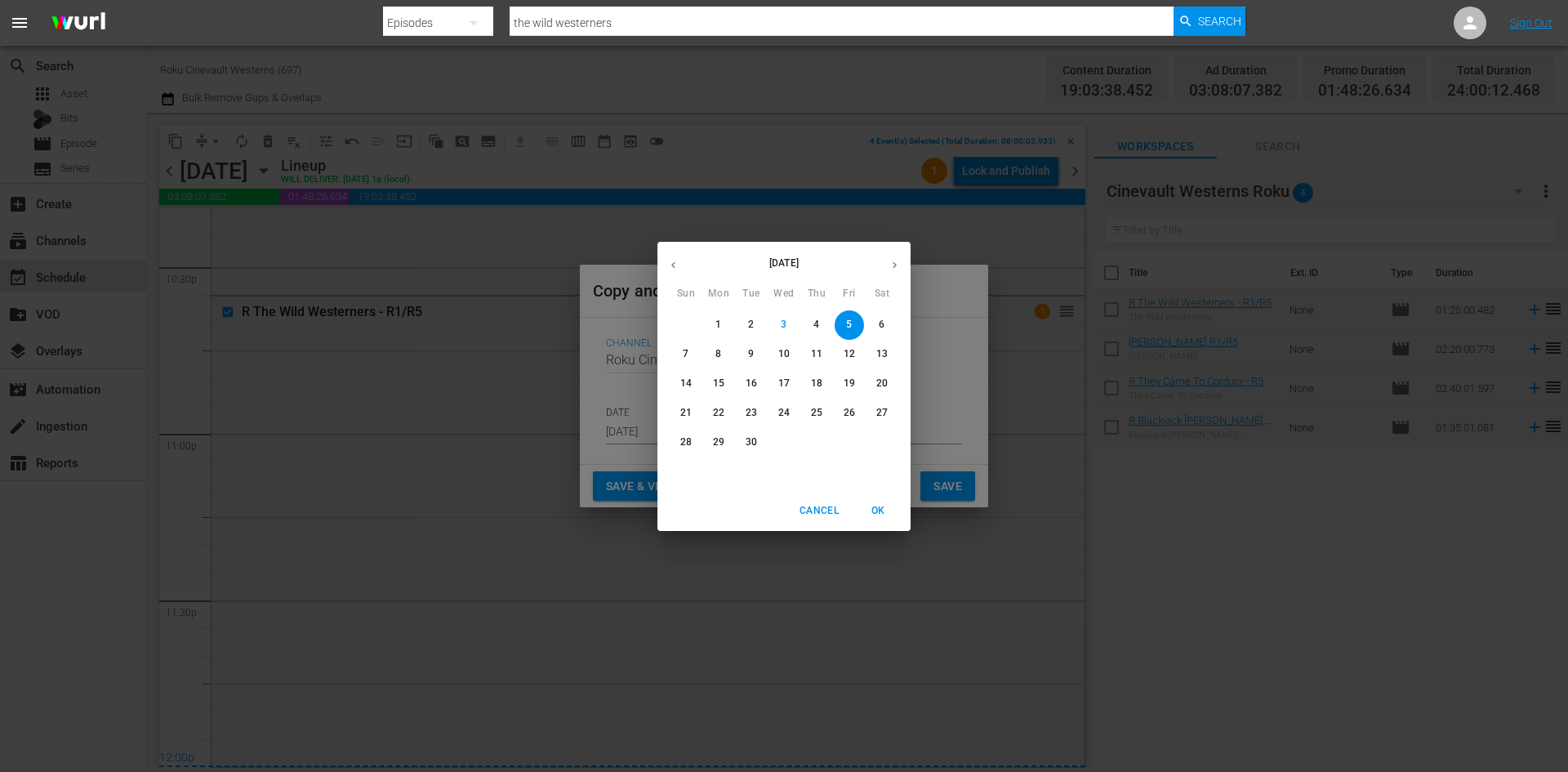
click at [691, 414] on p "21" at bounding box center [686, 412] width 12 height 14
type input "[DATE]"
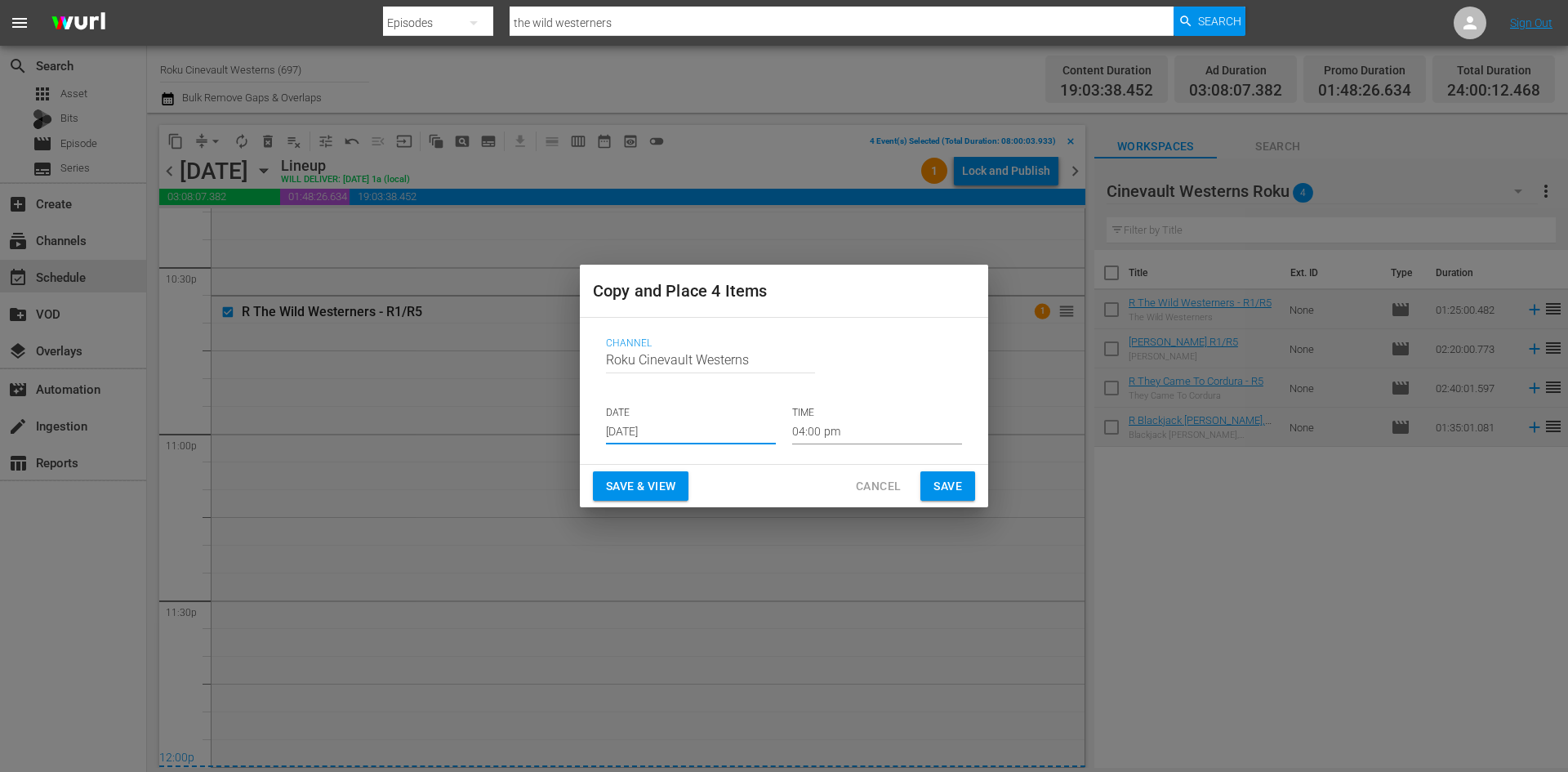
click at [877, 420] on input "04:00 pm" at bounding box center [877, 432] width 170 height 25
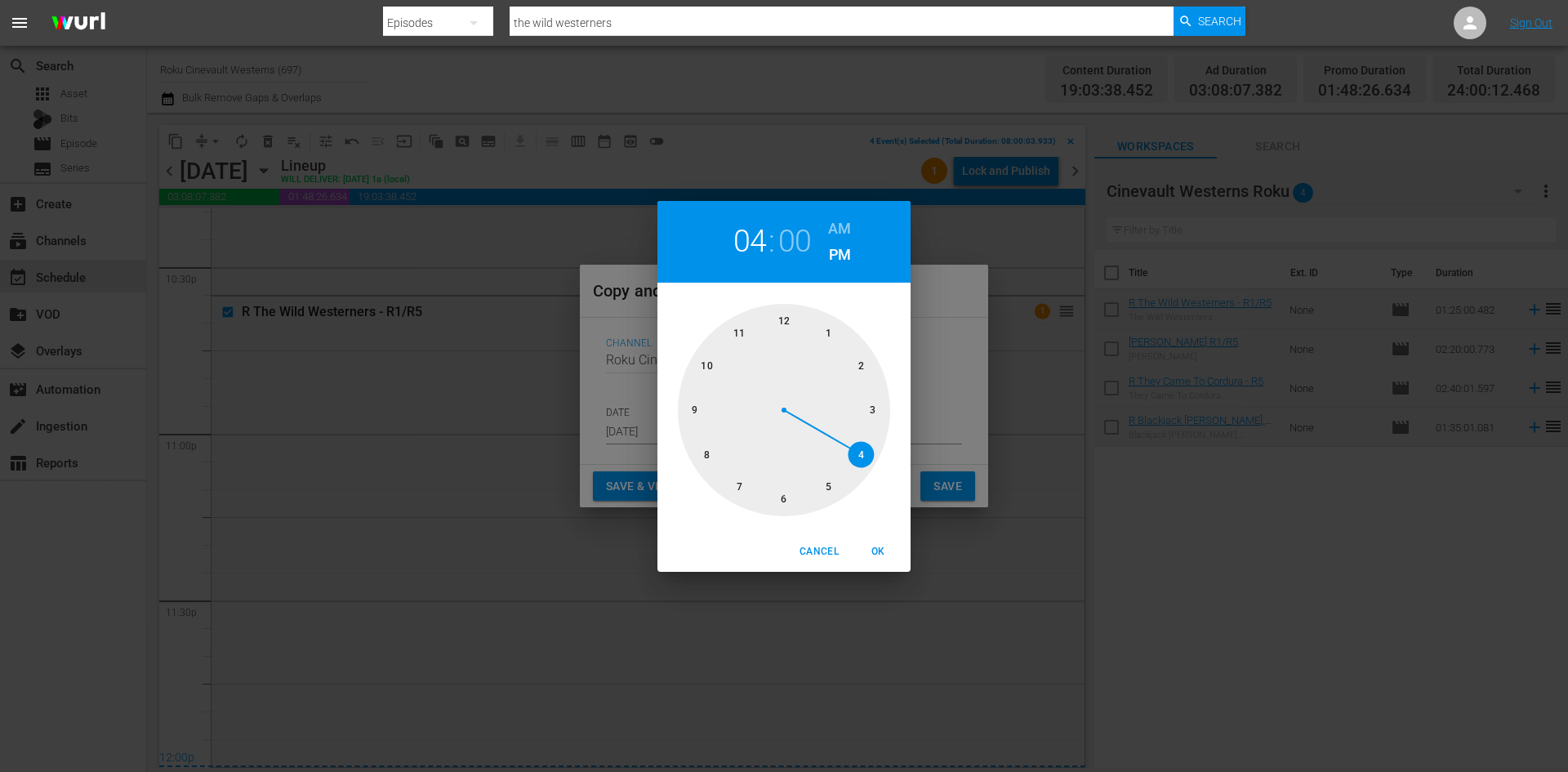
click at [709, 457] on div at bounding box center [784, 410] width 213 height 213
click at [836, 229] on h6 "AM" at bounding box center [839, 228] width 23 height 26
click at [880, 549] on span "OK" at bounding box center [877, 551] width 39 height 17
type input "08:00 am"
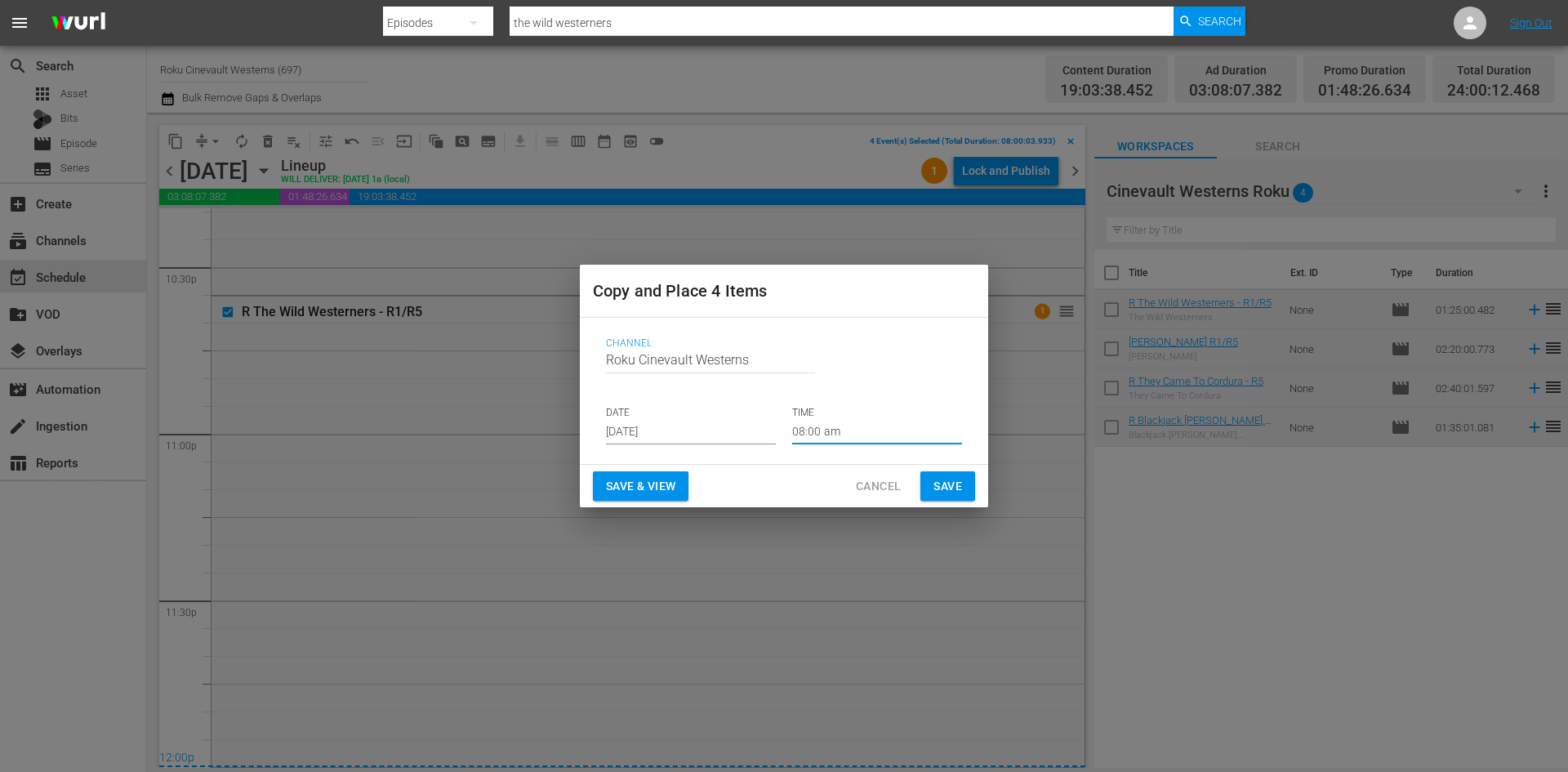
click at [958, 486] on span "Save" at bounding box center [947, 486] width 28 height 20
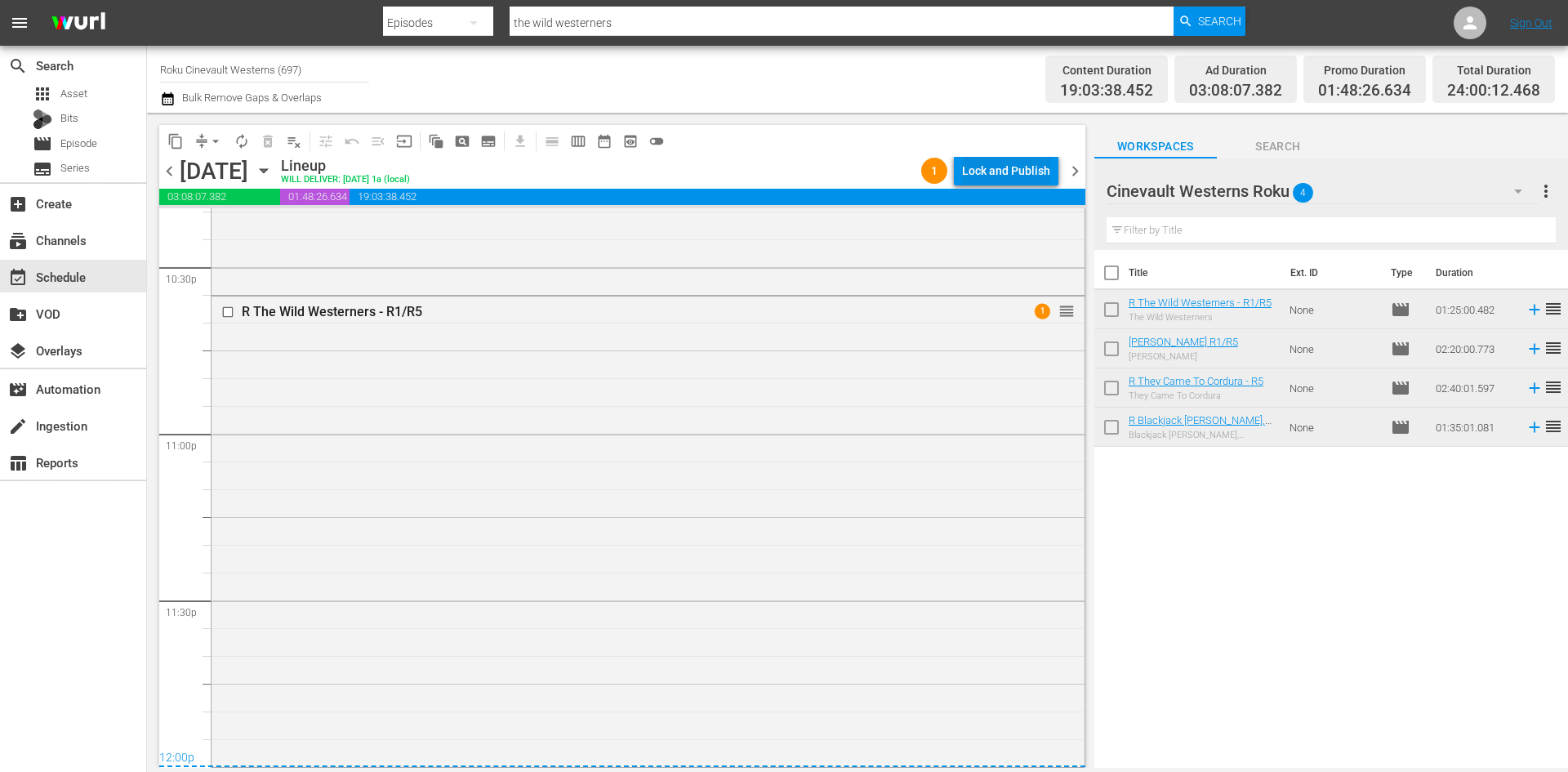
click at [1010, 169] on div "Lock and Publish" at bounding box center [1006, 171] width 88 height 29
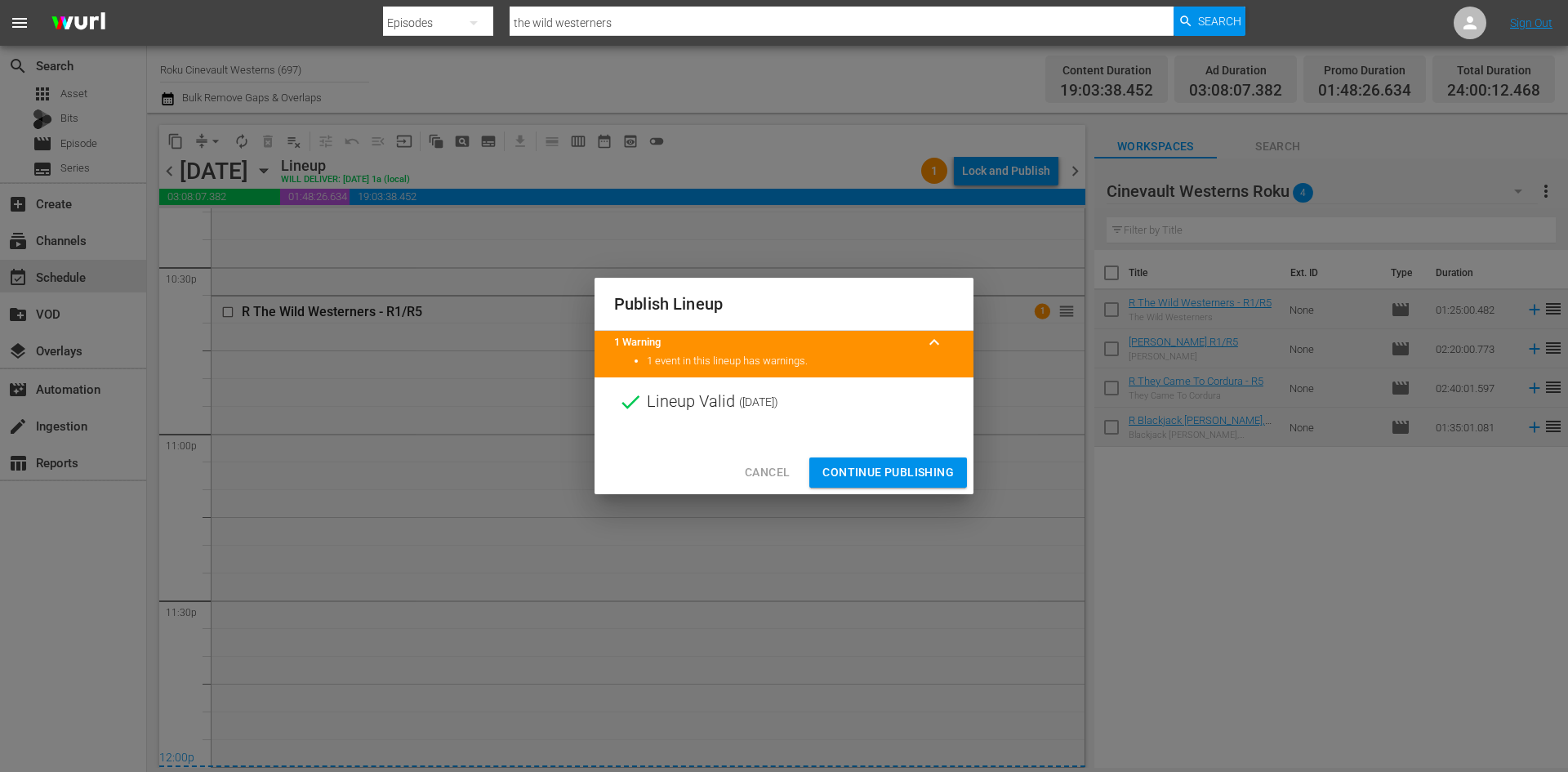
click at [911, 473] on span "Continue Publishing" at bounding box center [888, 473] width 131 height 20
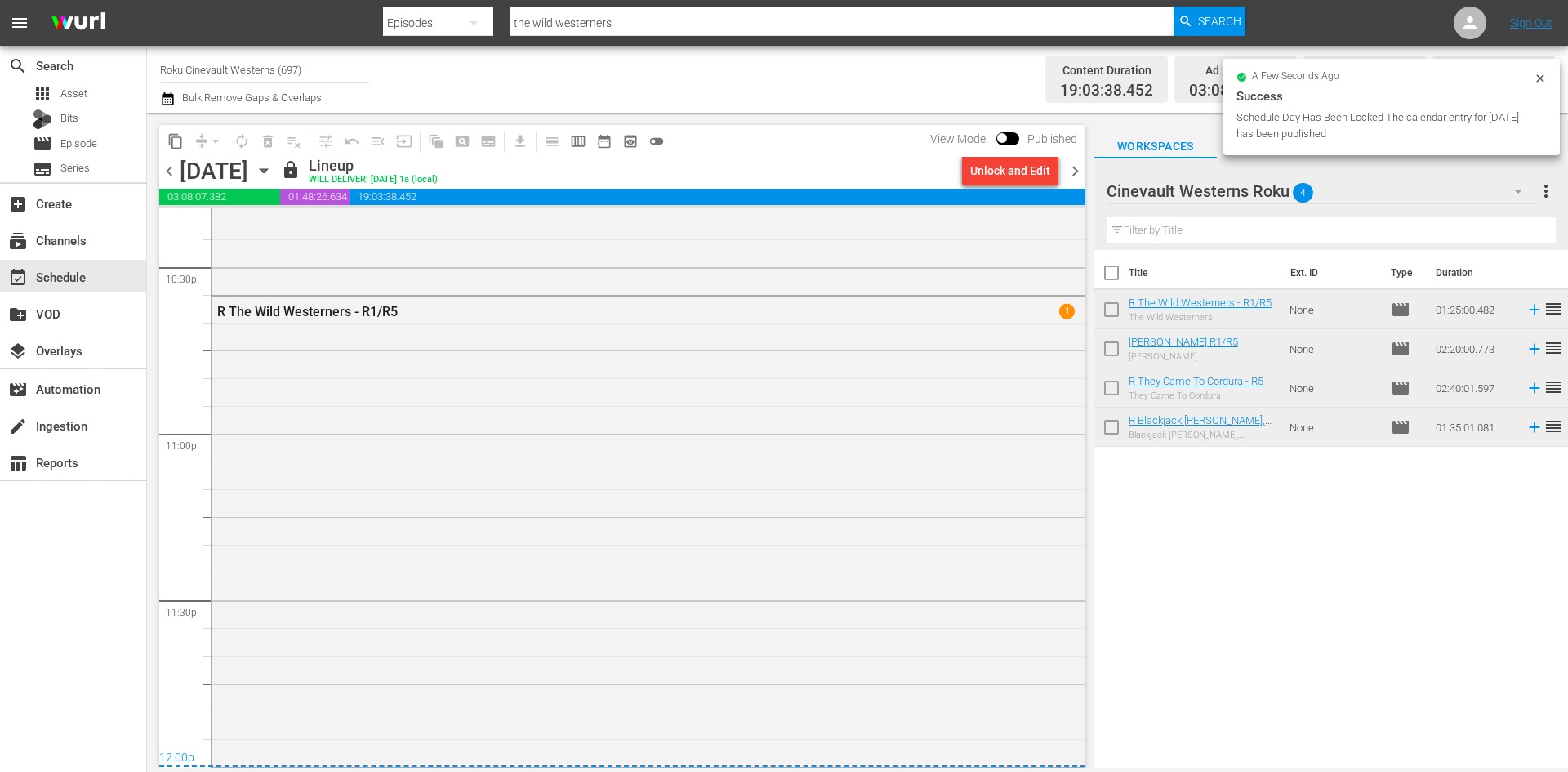
click at [203, 69] on input "Roku Cinevault Westerns (697)" at bounding box center [264, 69] width 209 height 39
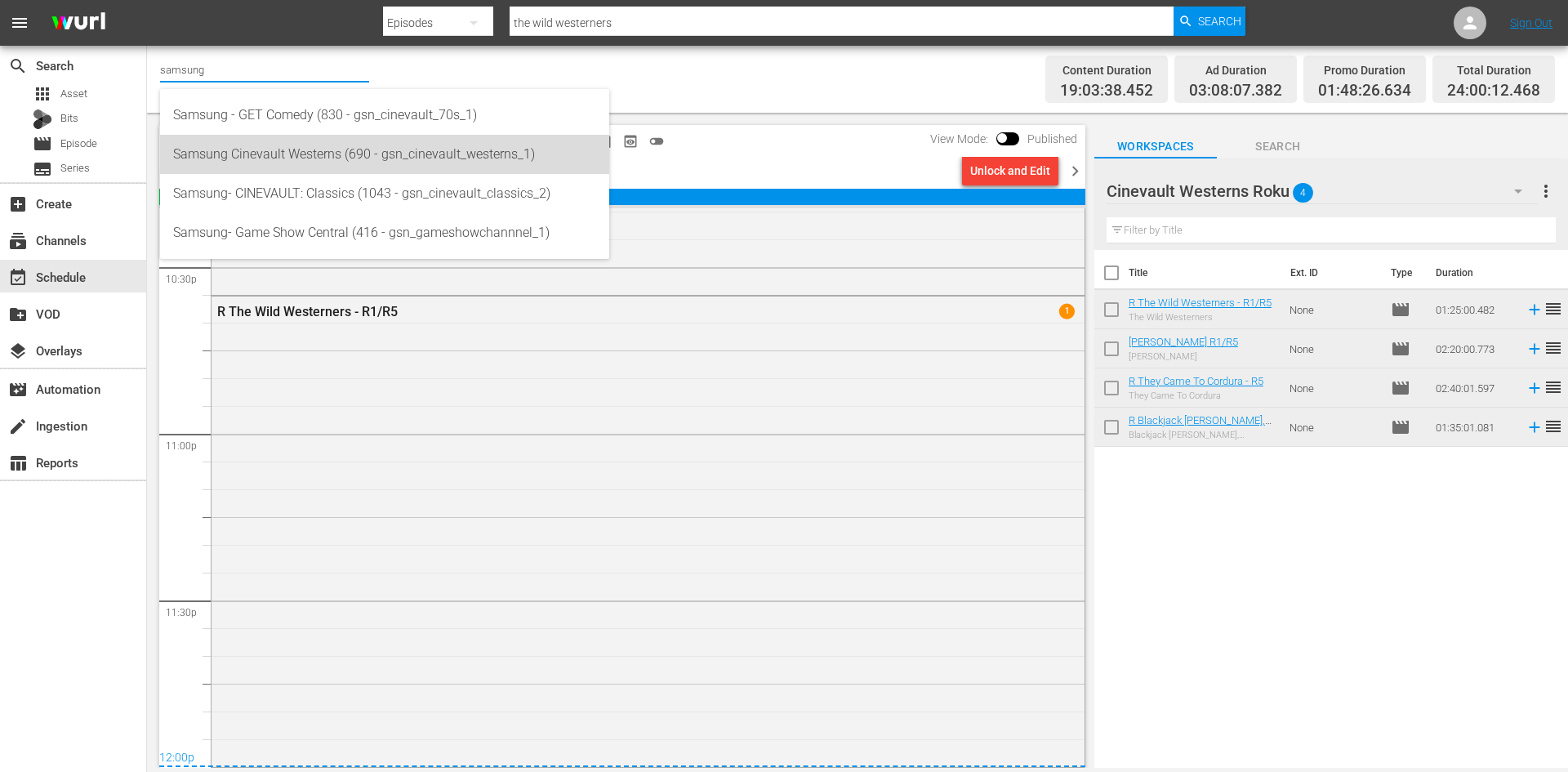
click at [205, 168] on div "Samsung Cinevault Westerns (690 - gsn_cinevault_westerns_1)" at bounding box center [385, 154] width 423 height 39
type input "Samsung Cinevault Westerns (690 - gsn_cinevault_westerns_1)"
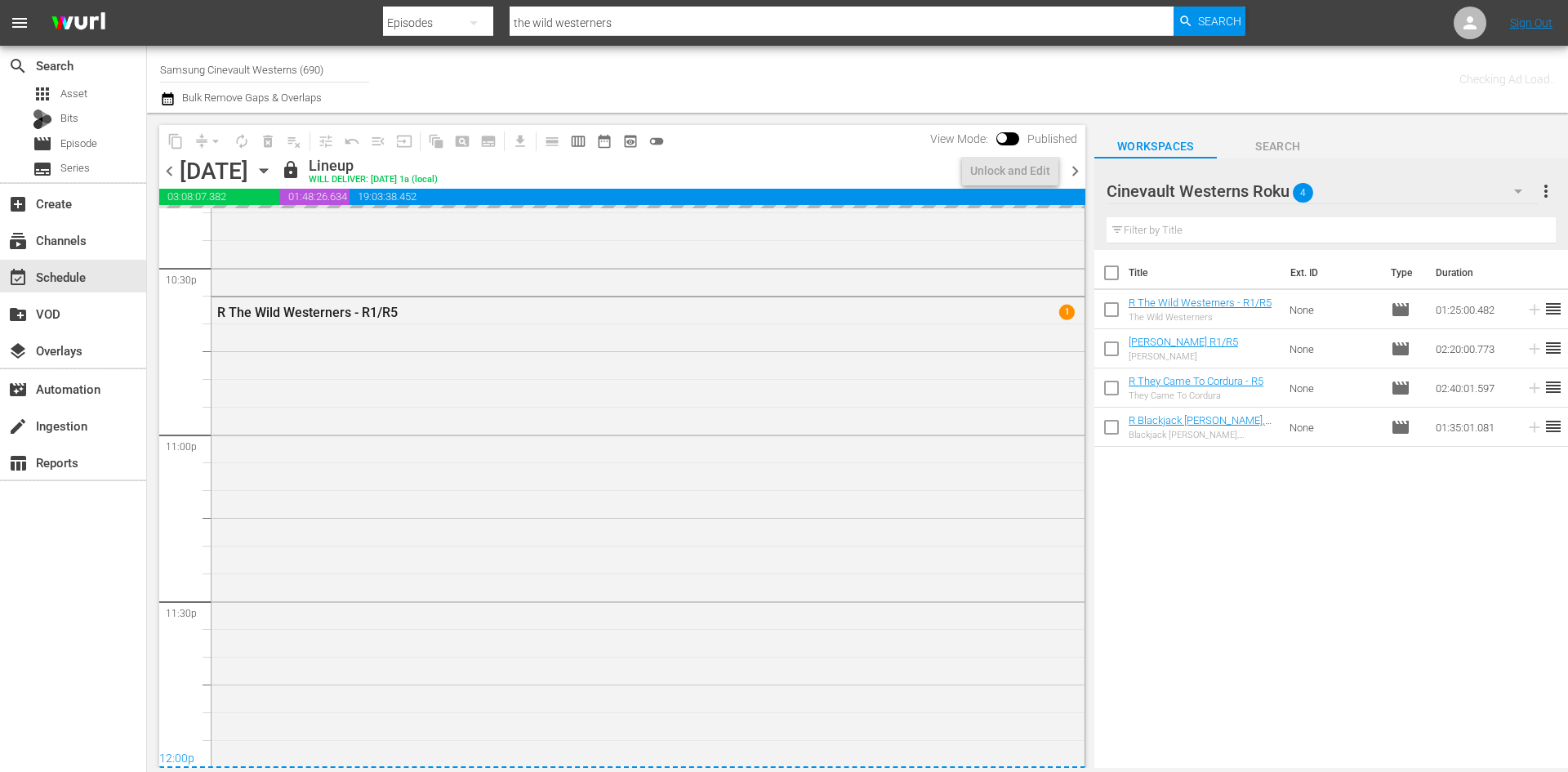
scroll to position [7442, 0]
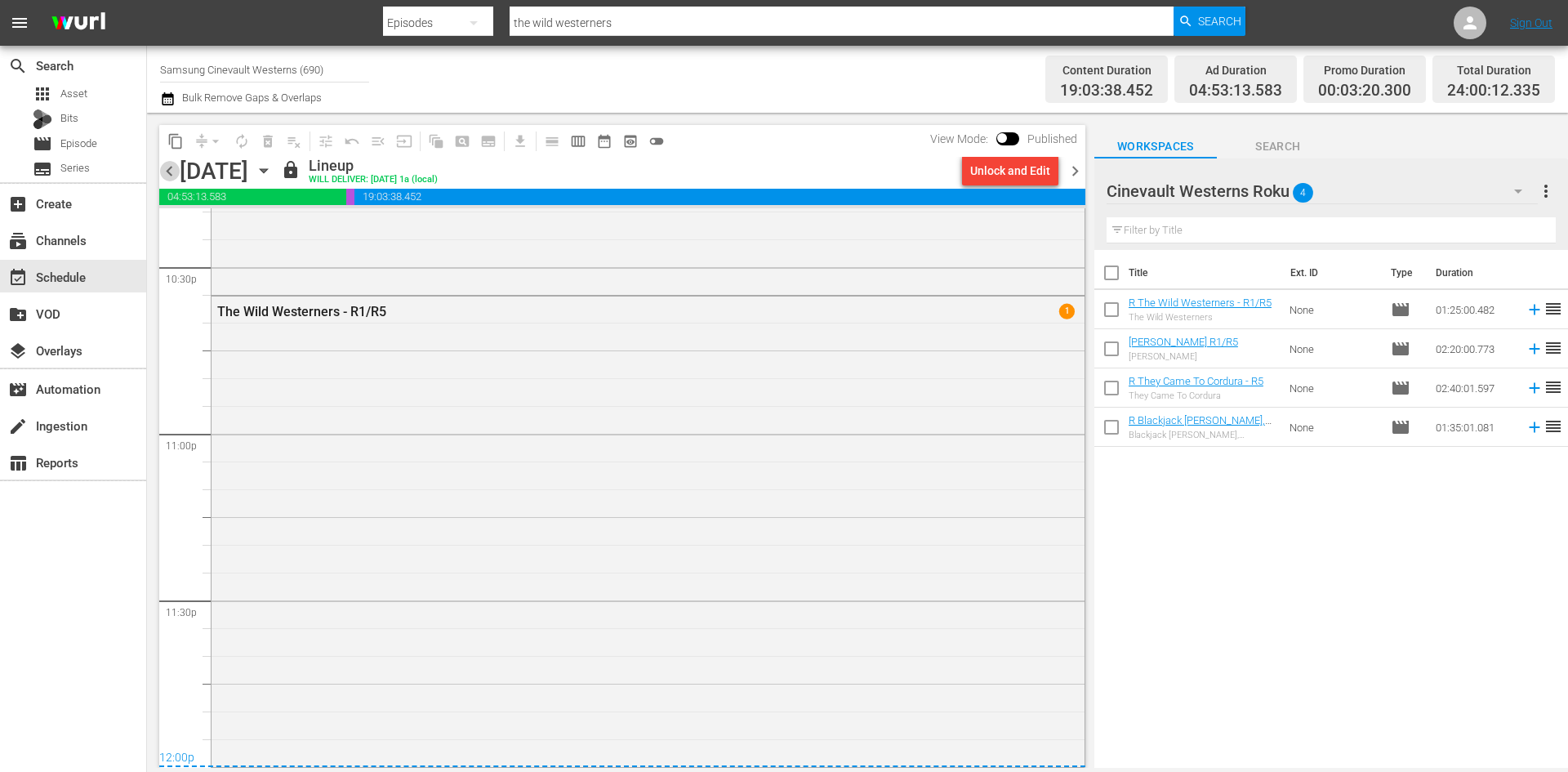
click at [169, 167] on span "chevron_left" at bounding box center [170, 171] width 20 height 20
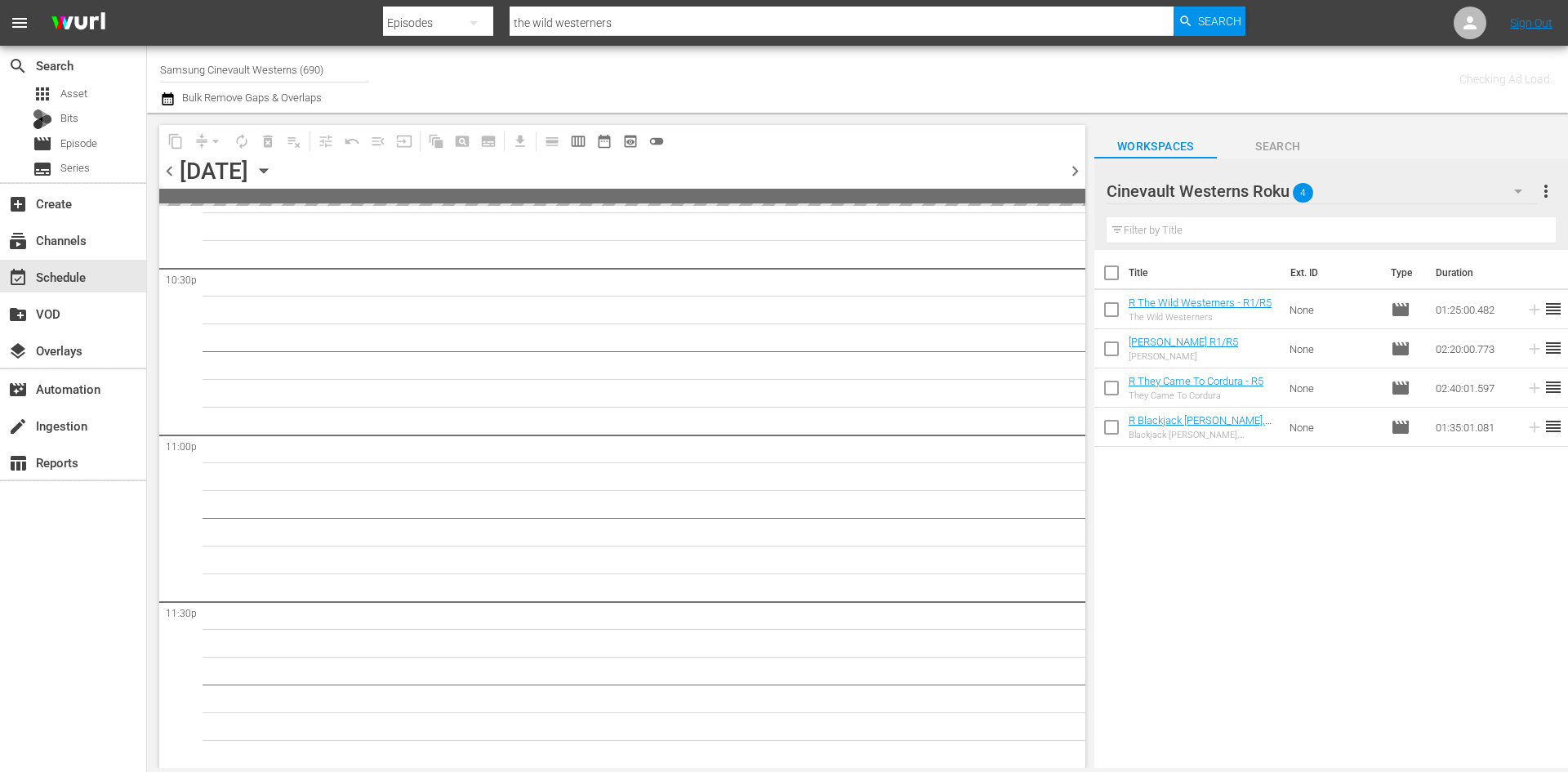
scroll to position [7438, 0]
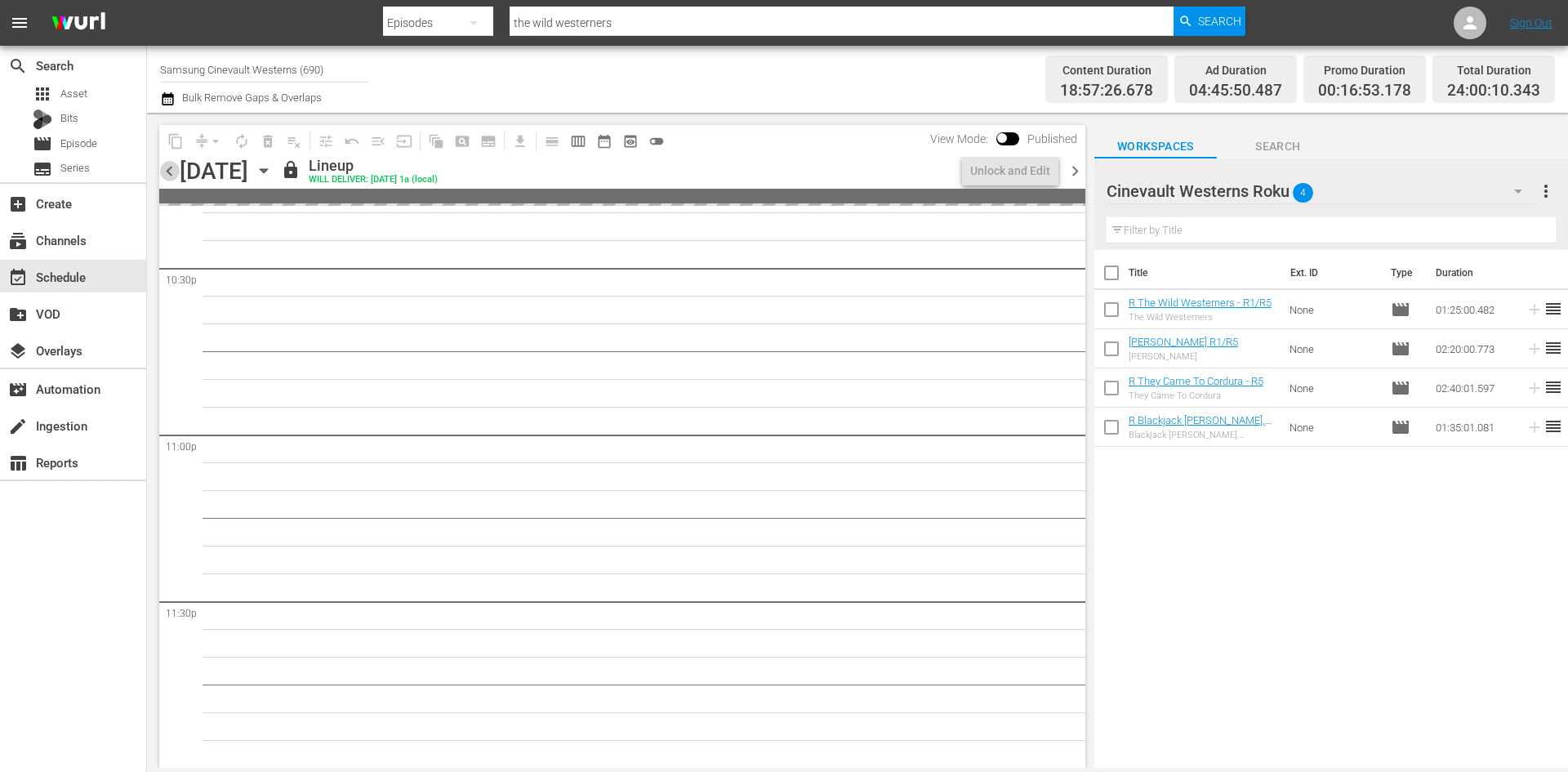
click at [176, 176] on span "chevron_left" at bounding box center [170, 171] width 20 height 20
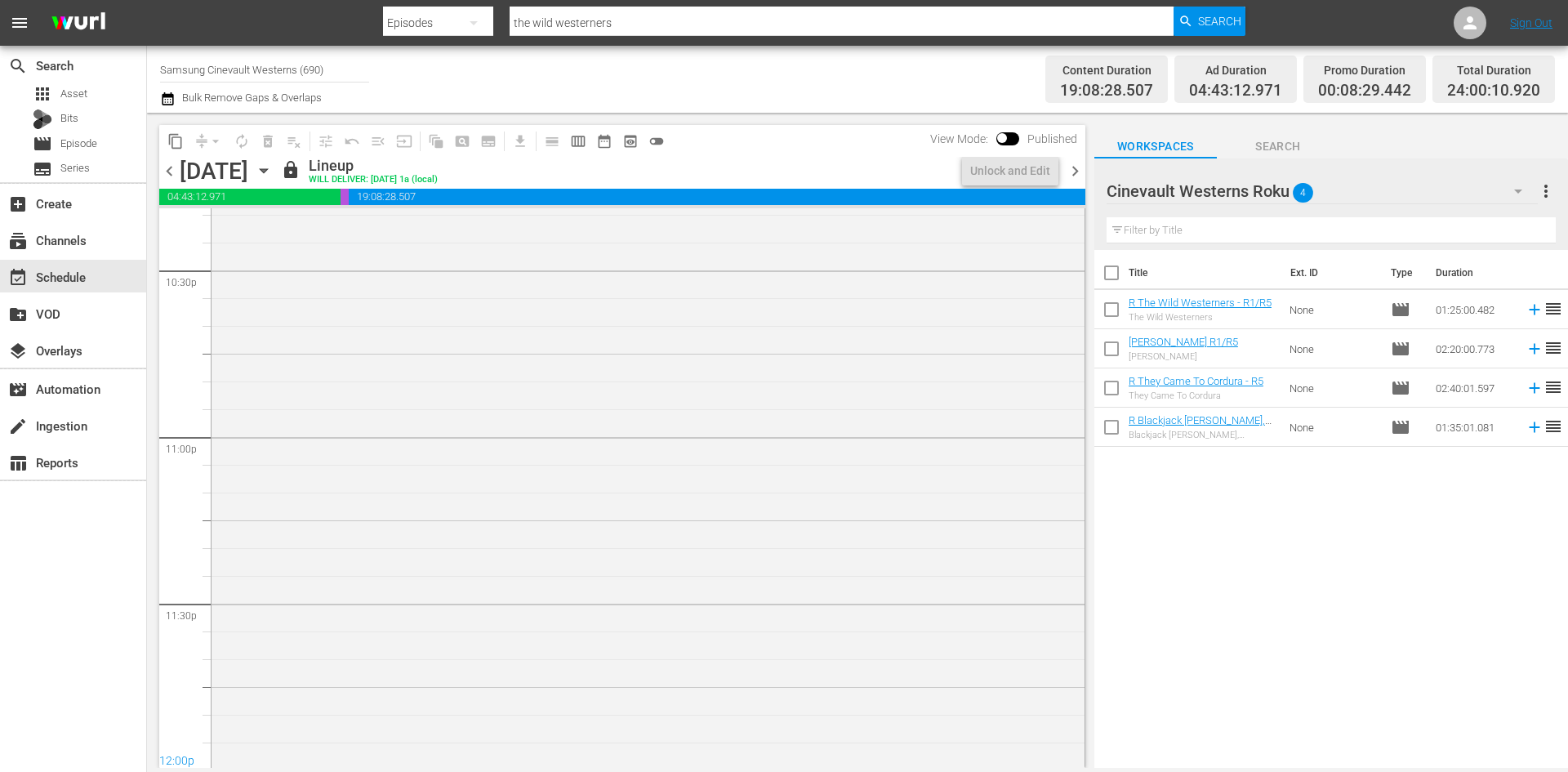
scroll to position [7359, 0]
